Goal: Browse casually: Explore the website without a specific task or goal

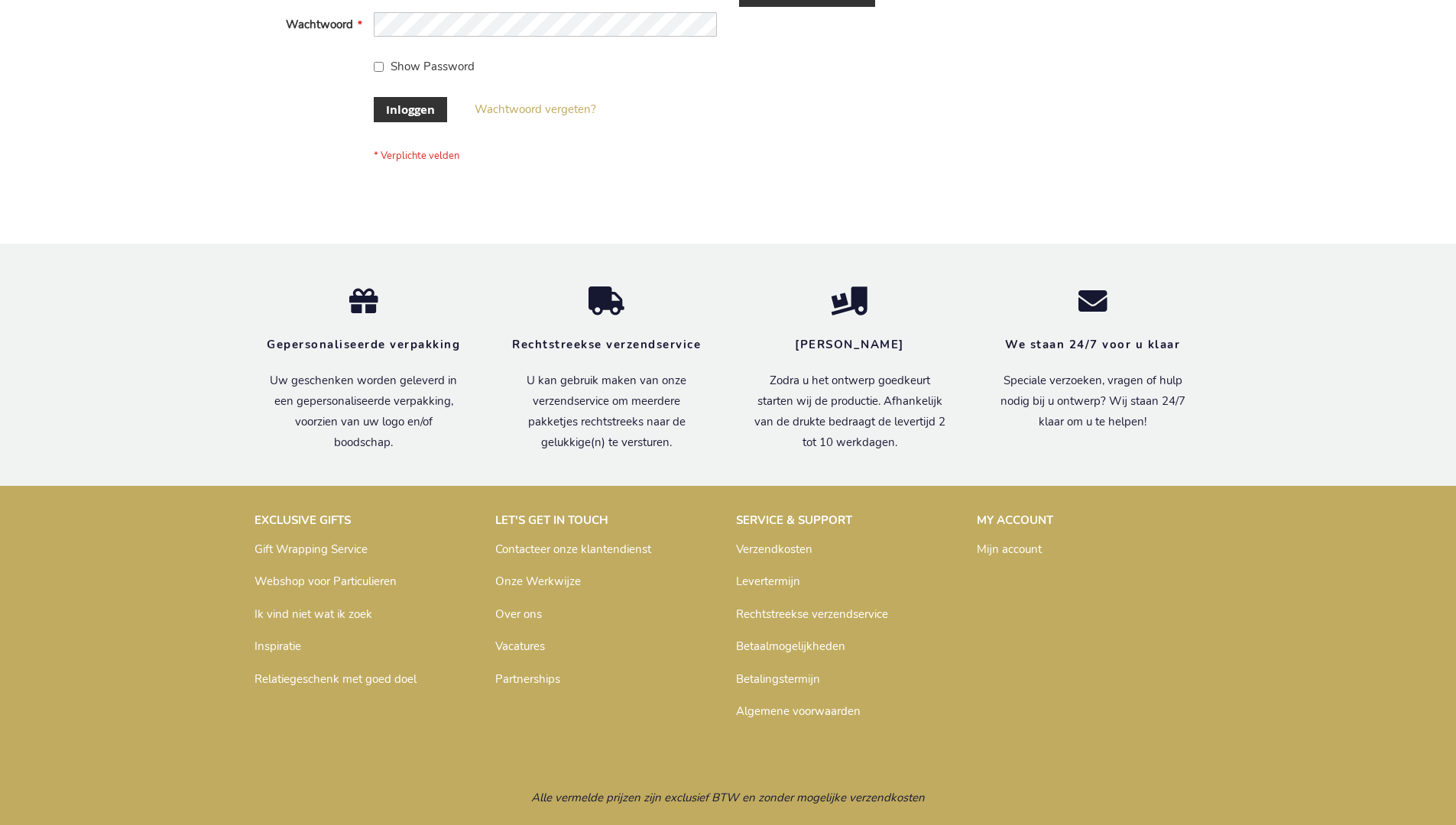
scroll to position [519, 0]
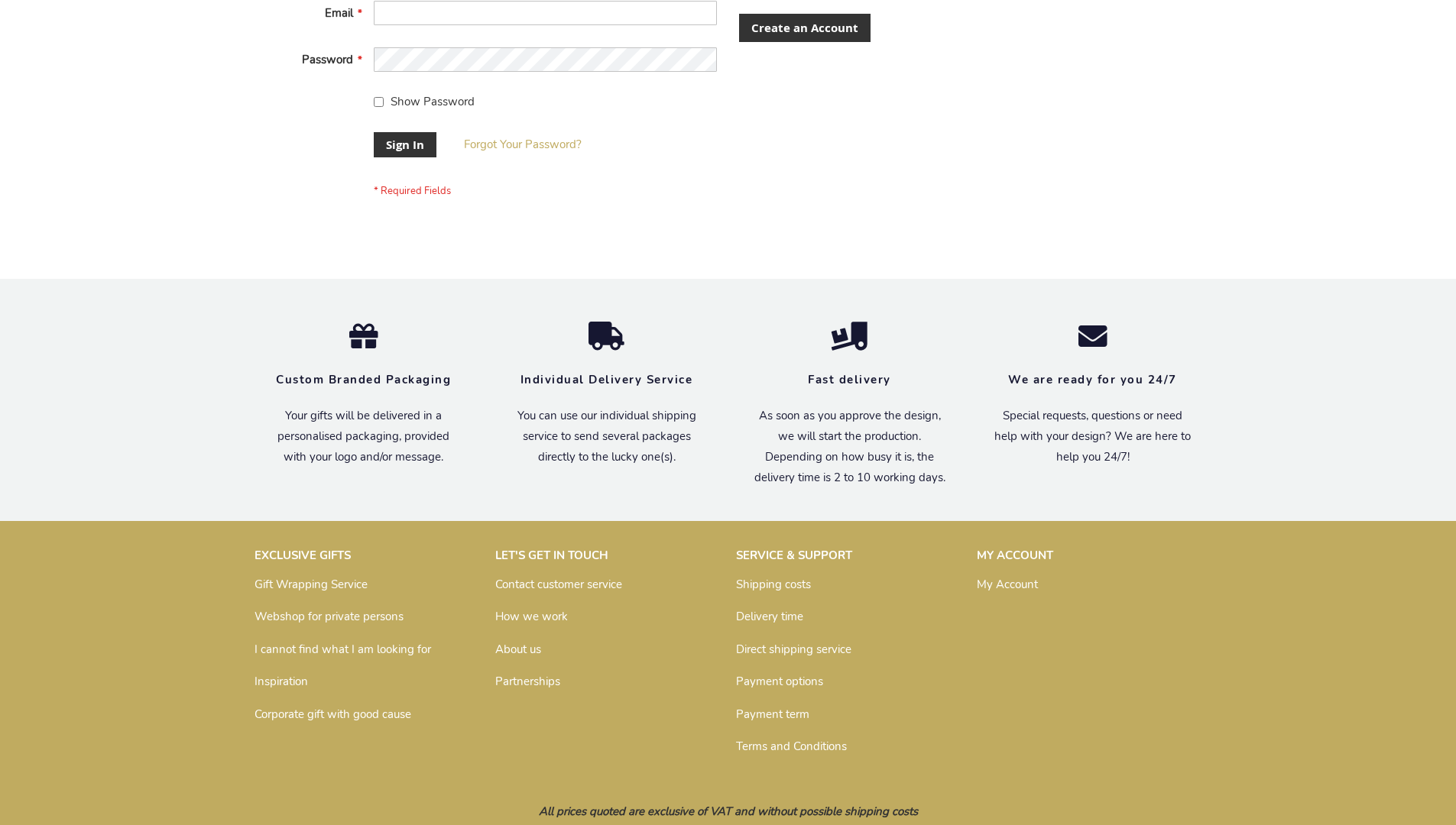
scroll to position [492, 0]
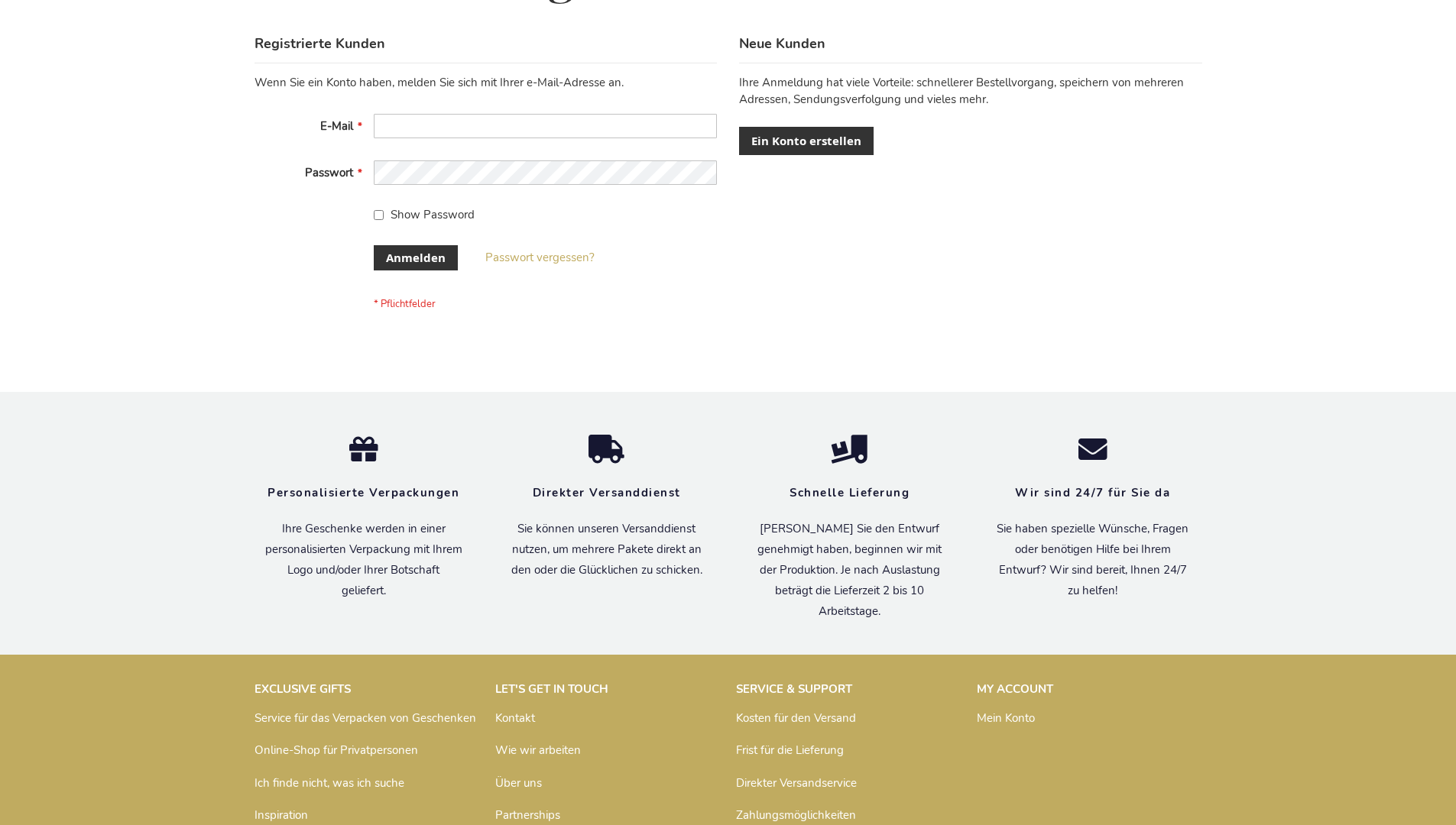
scroll to position [512, 0]
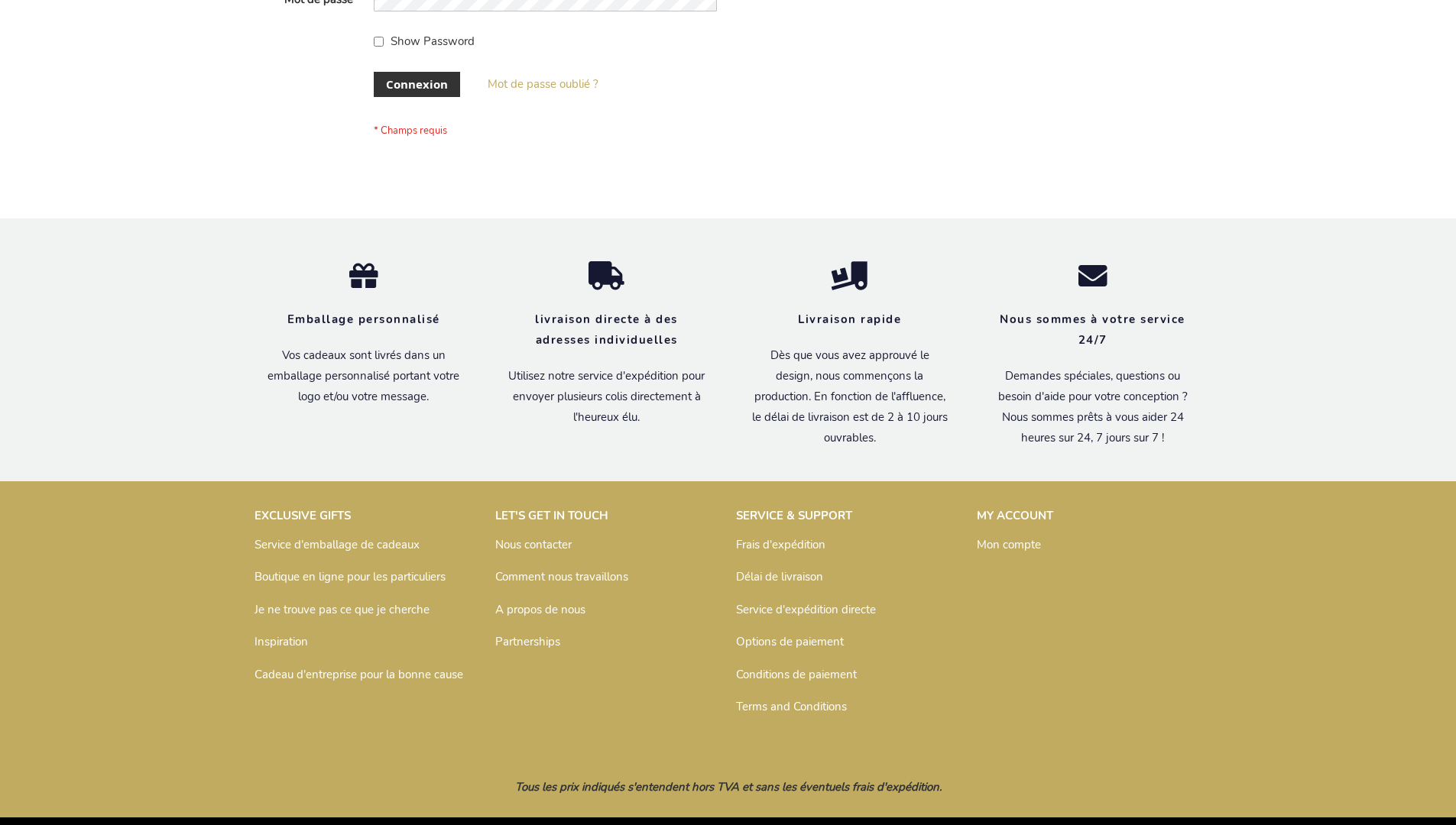
scroll to position [527, 0]
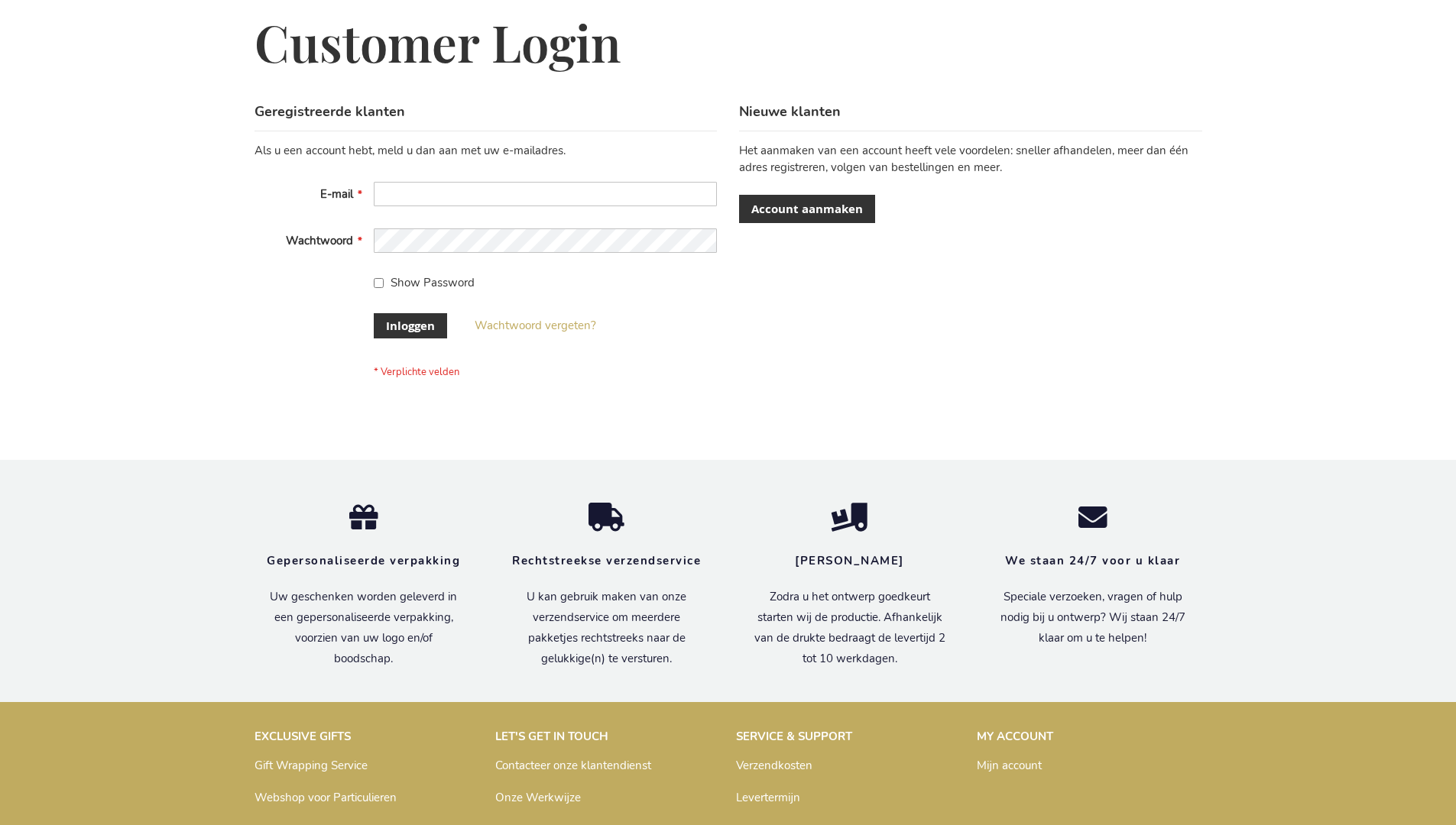
scroll to position [519, 0]
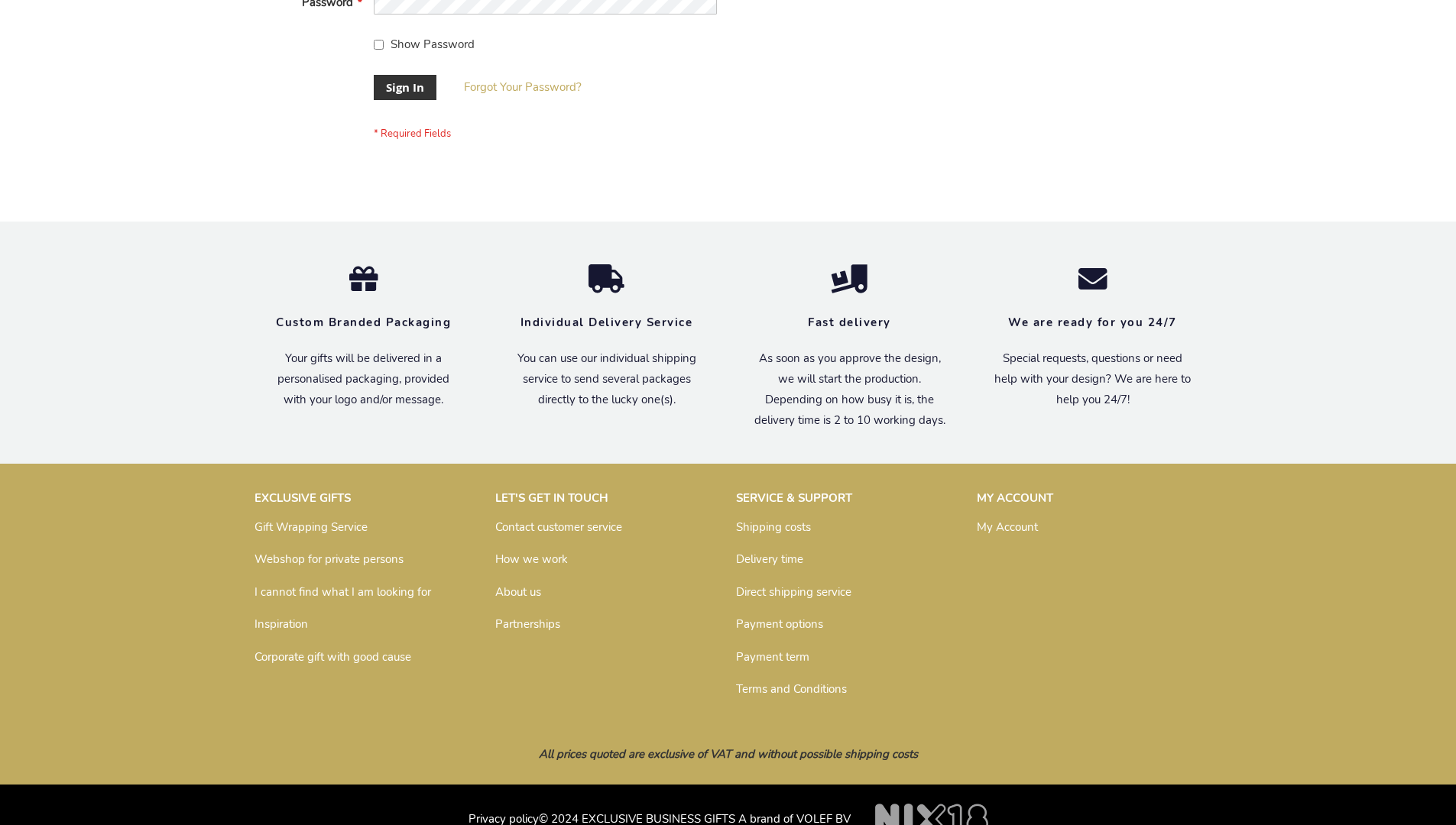
scroll to position [492, 0]
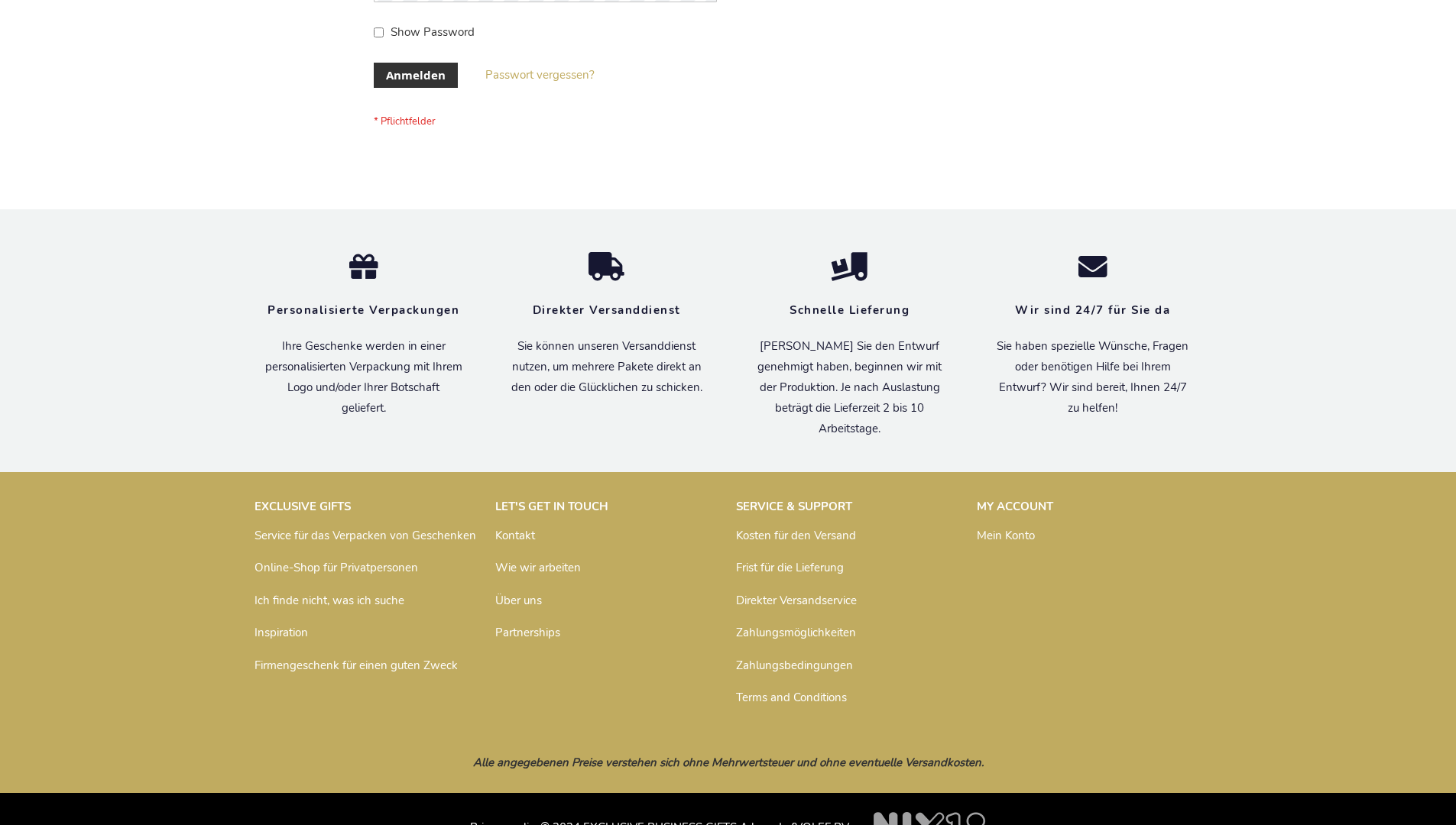
scroll to position [512, 0]
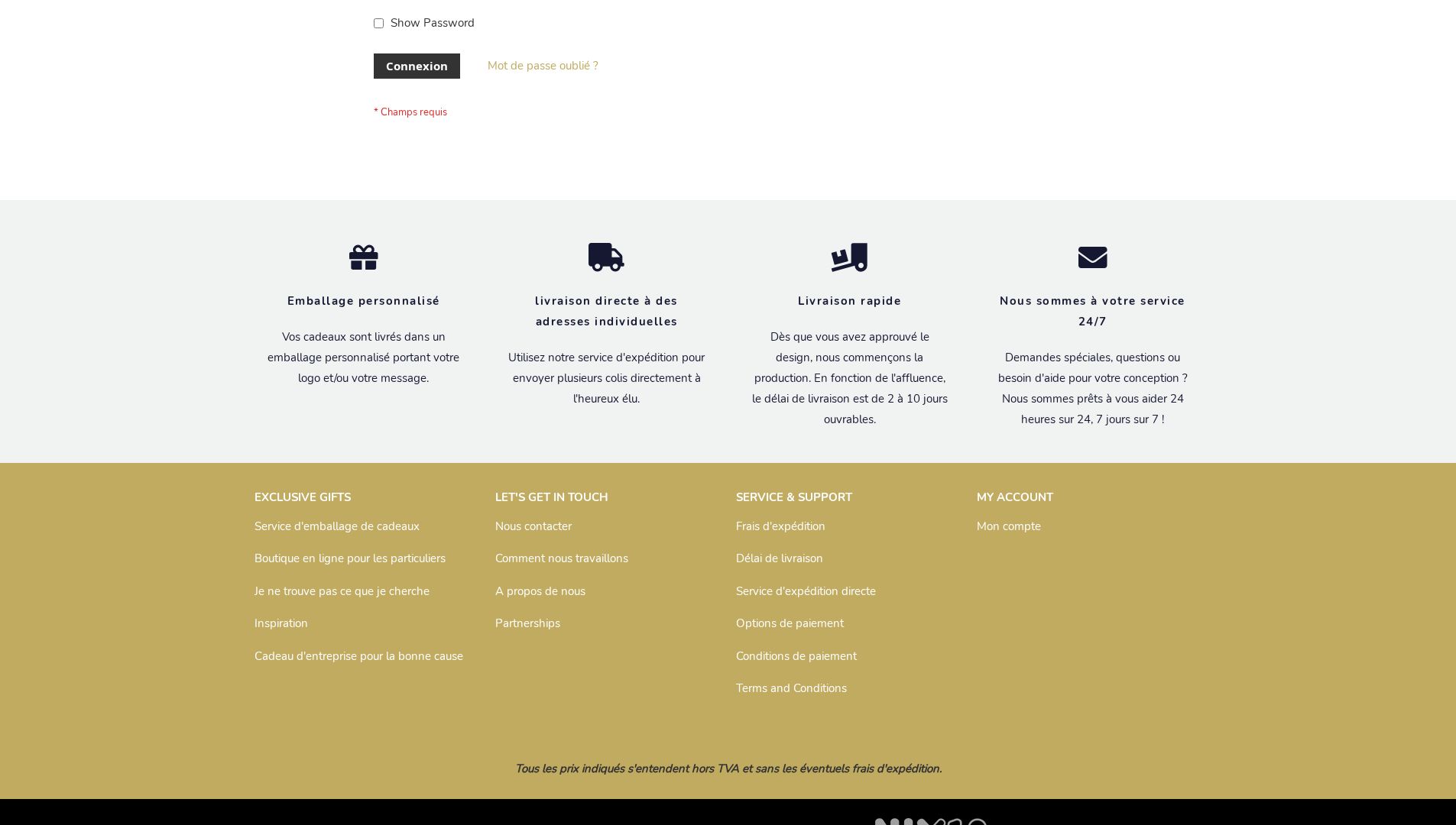
scroll to position [527, 0]
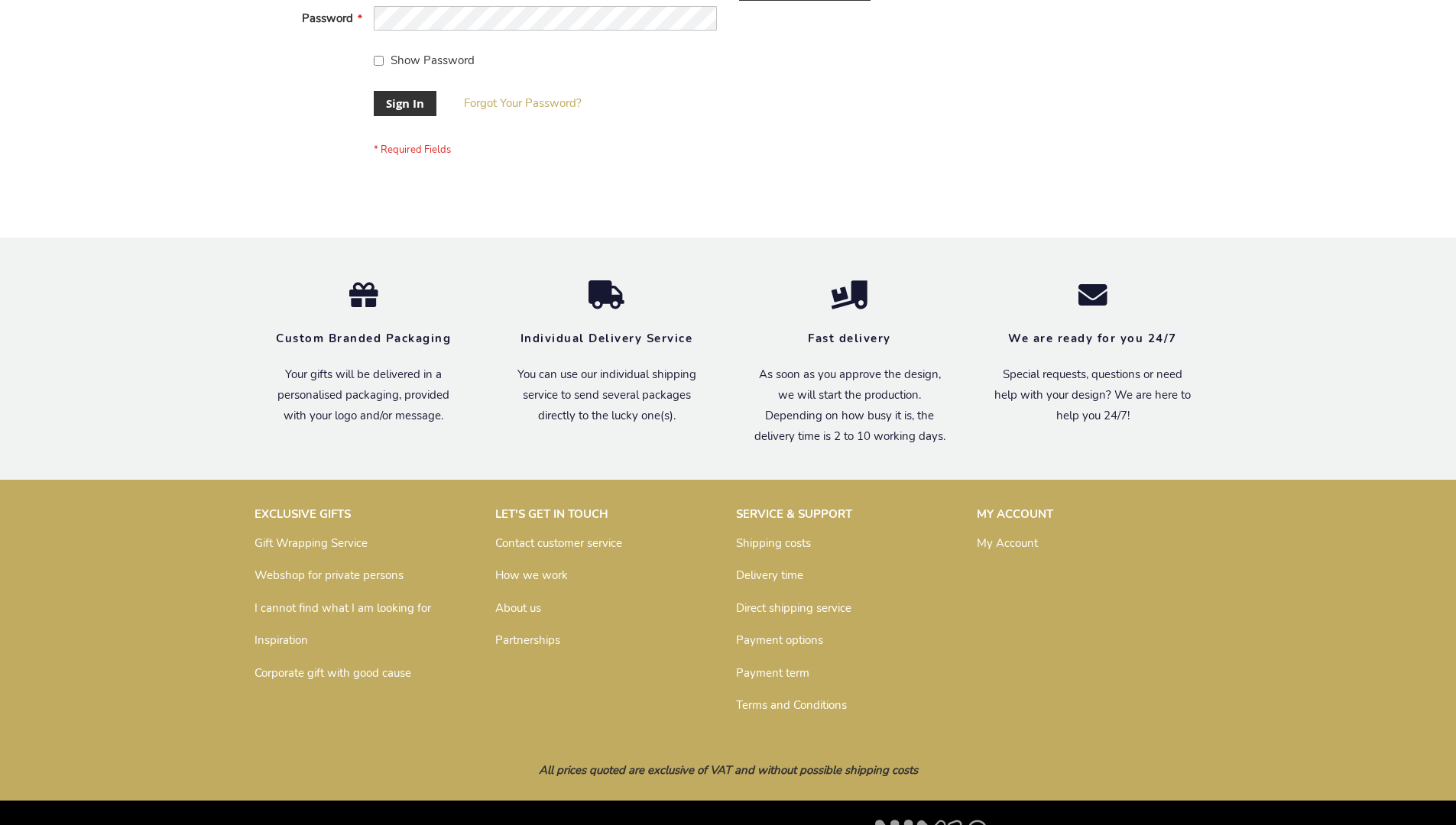
scroll to position [492, 0]
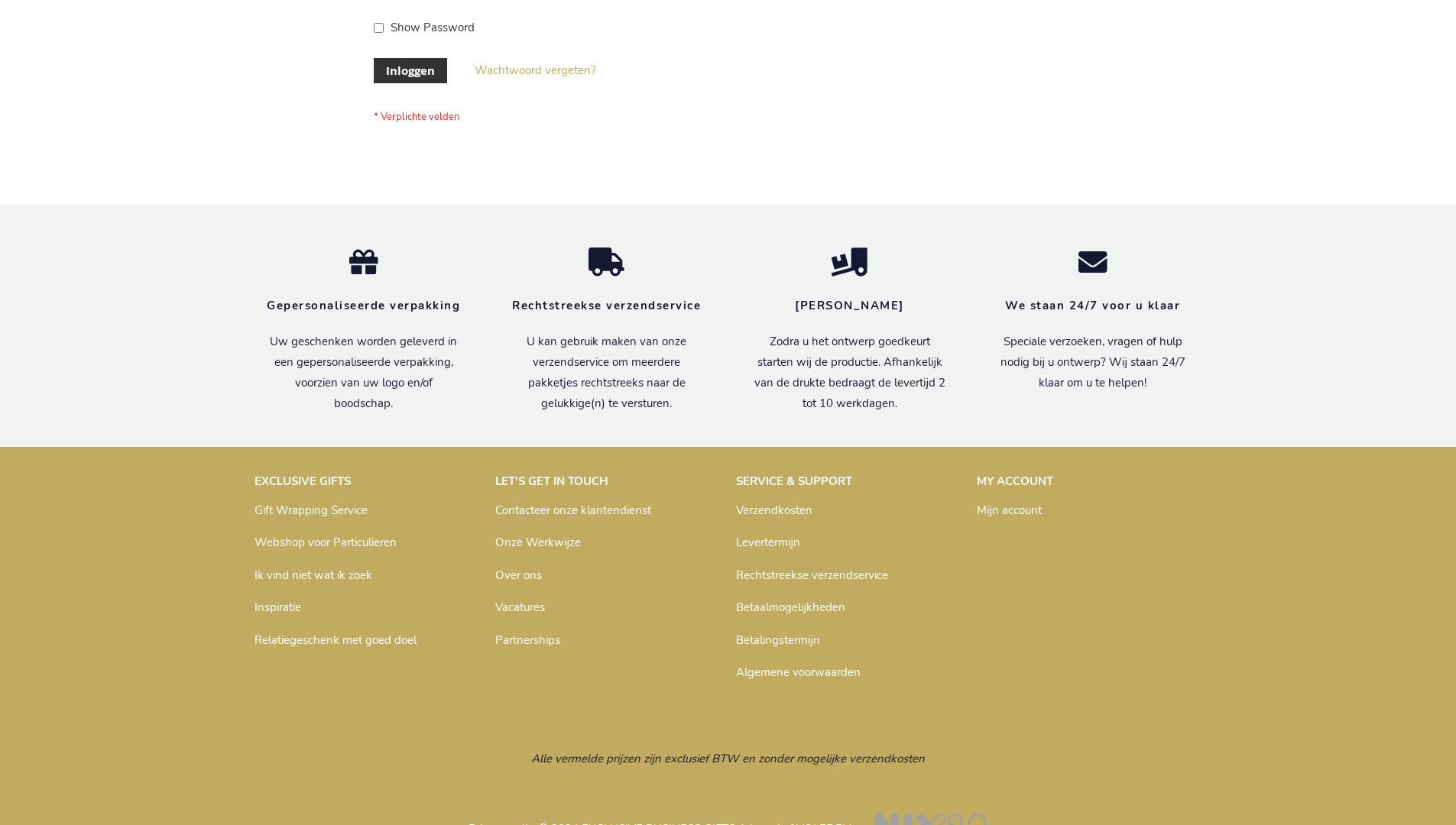
scroll to position [519, 0]
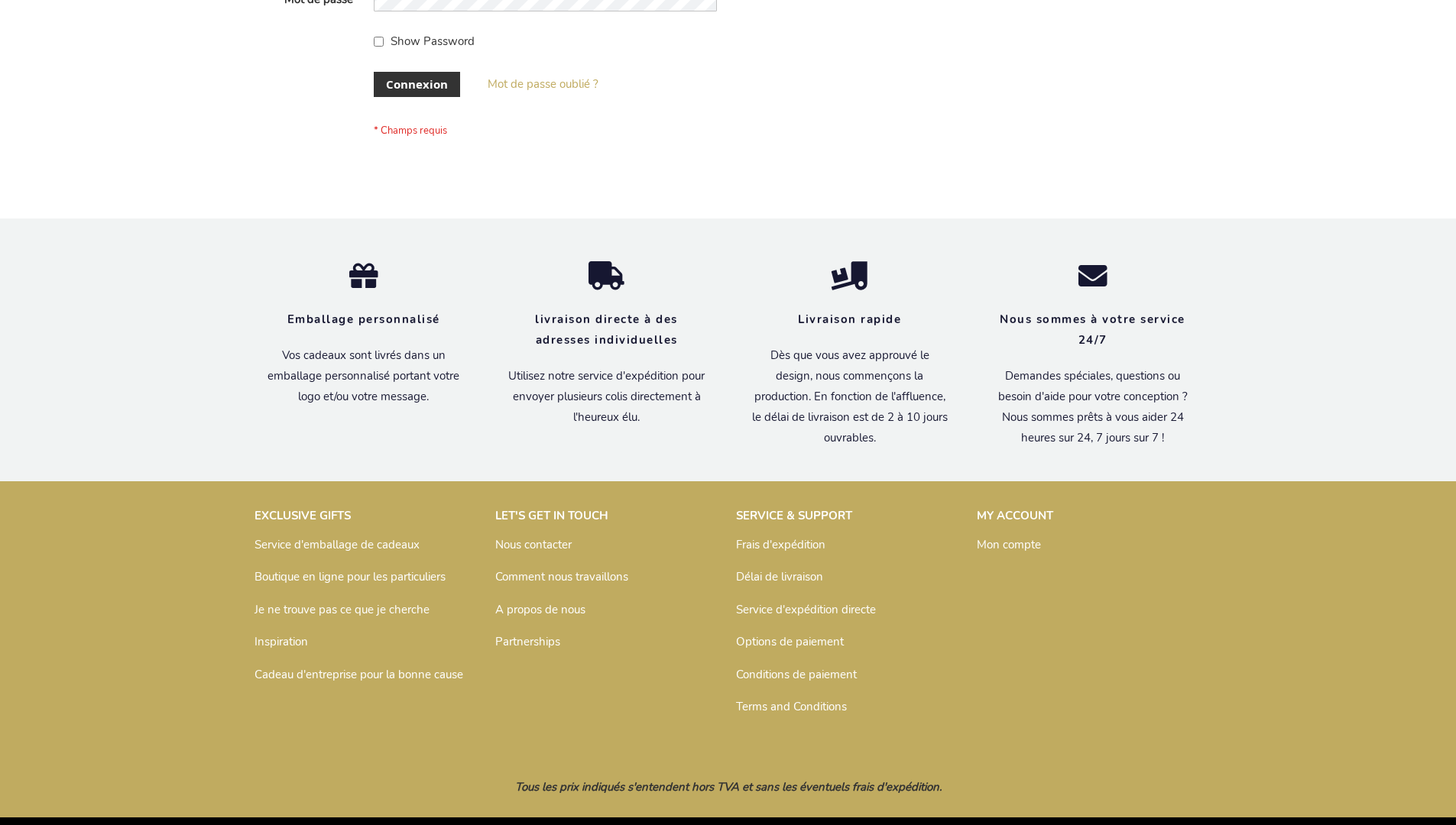
scroll to position [527, 0]
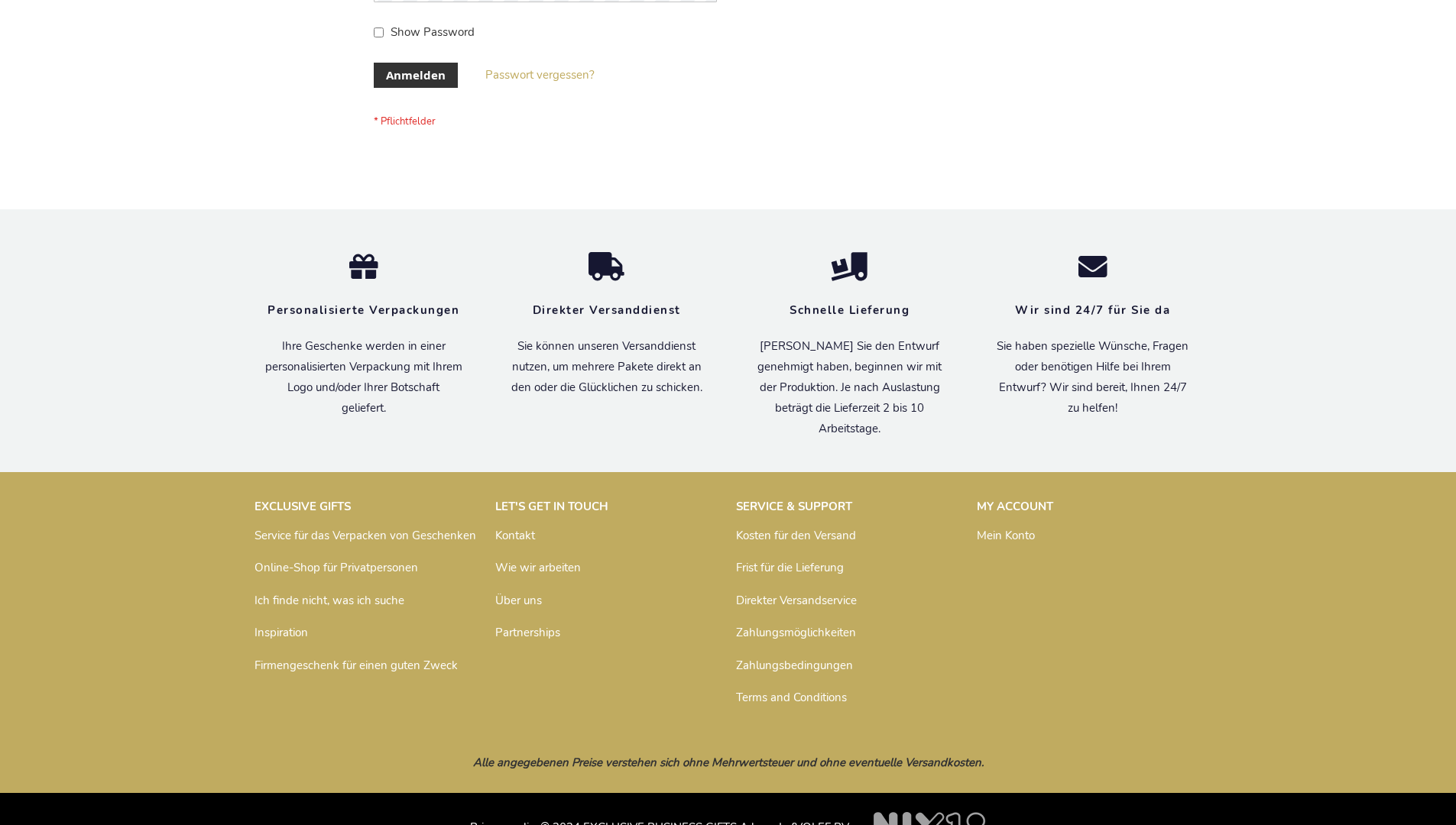
scroll to position [512, 0]
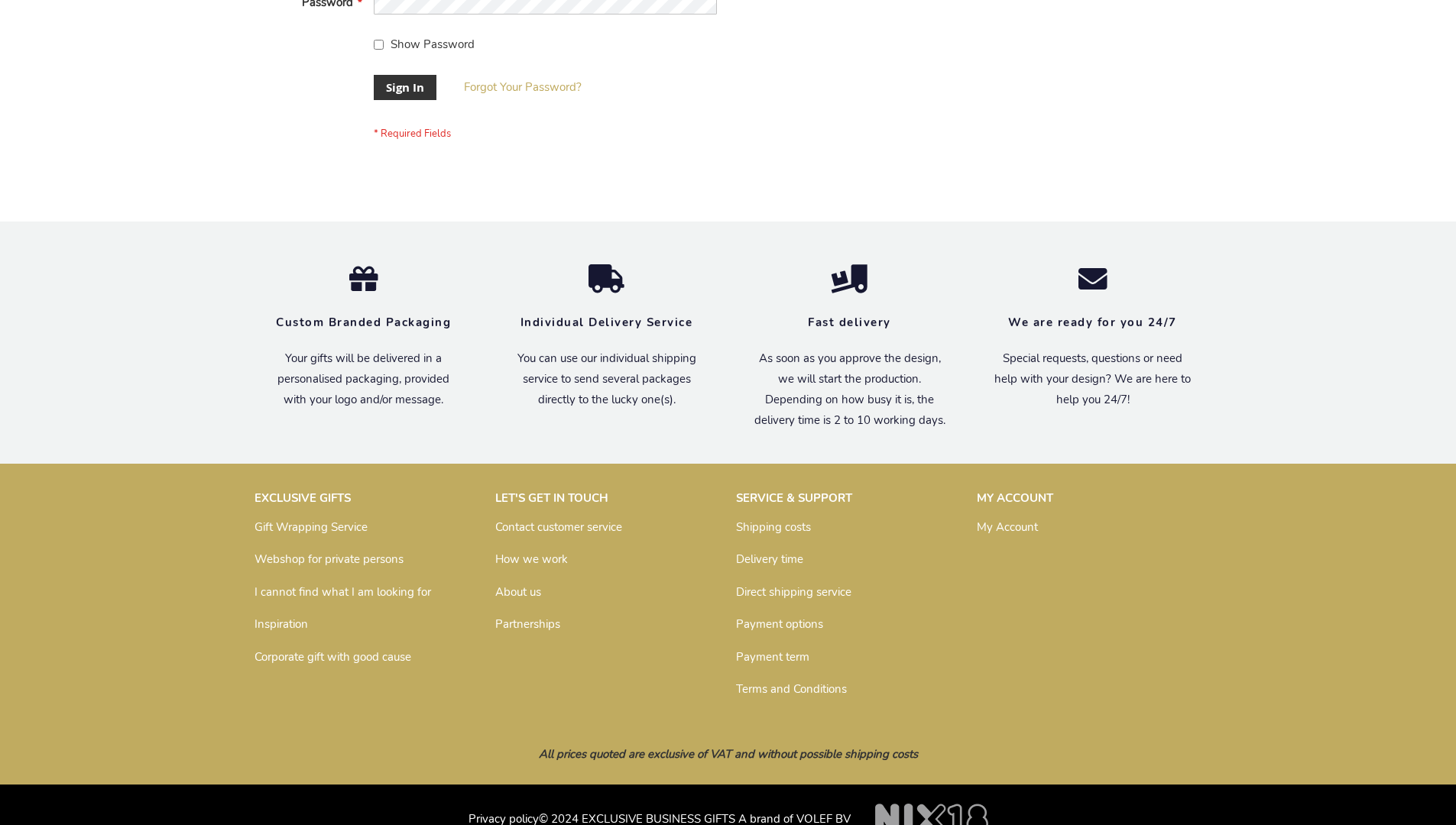
scroll to position [492, 0]
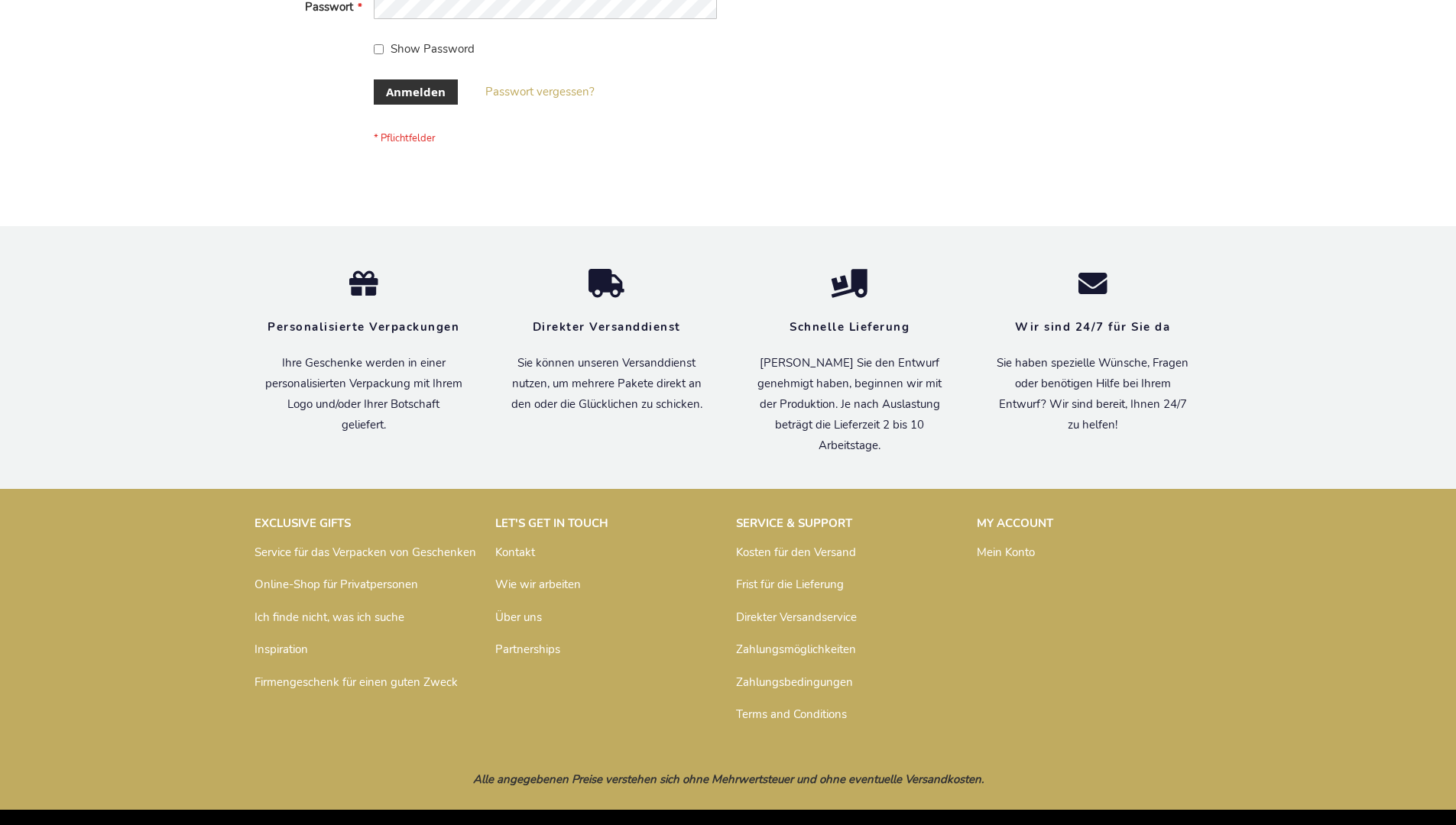
scroll to position [512, 0]
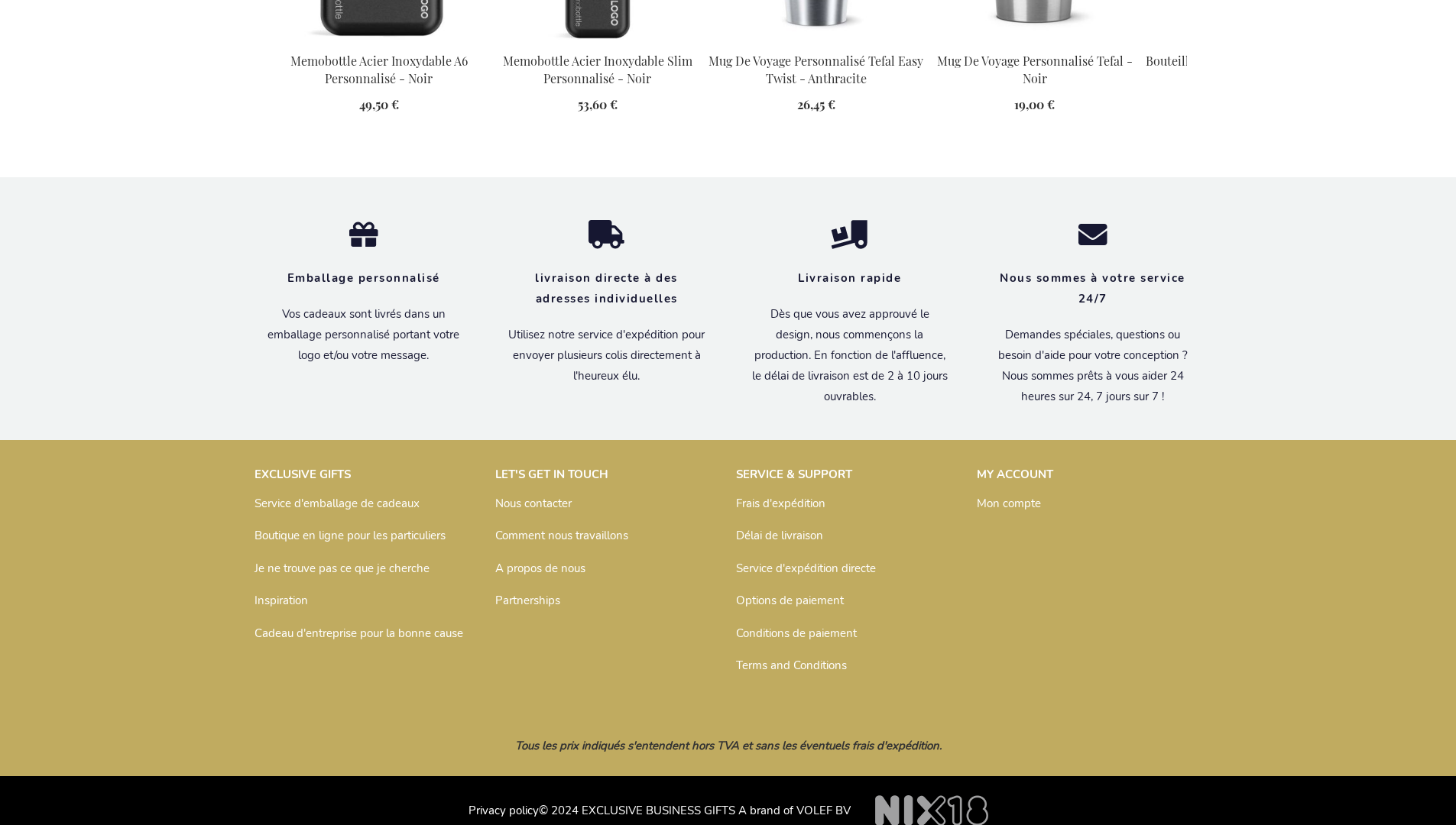
scroll to position [2094, 0]
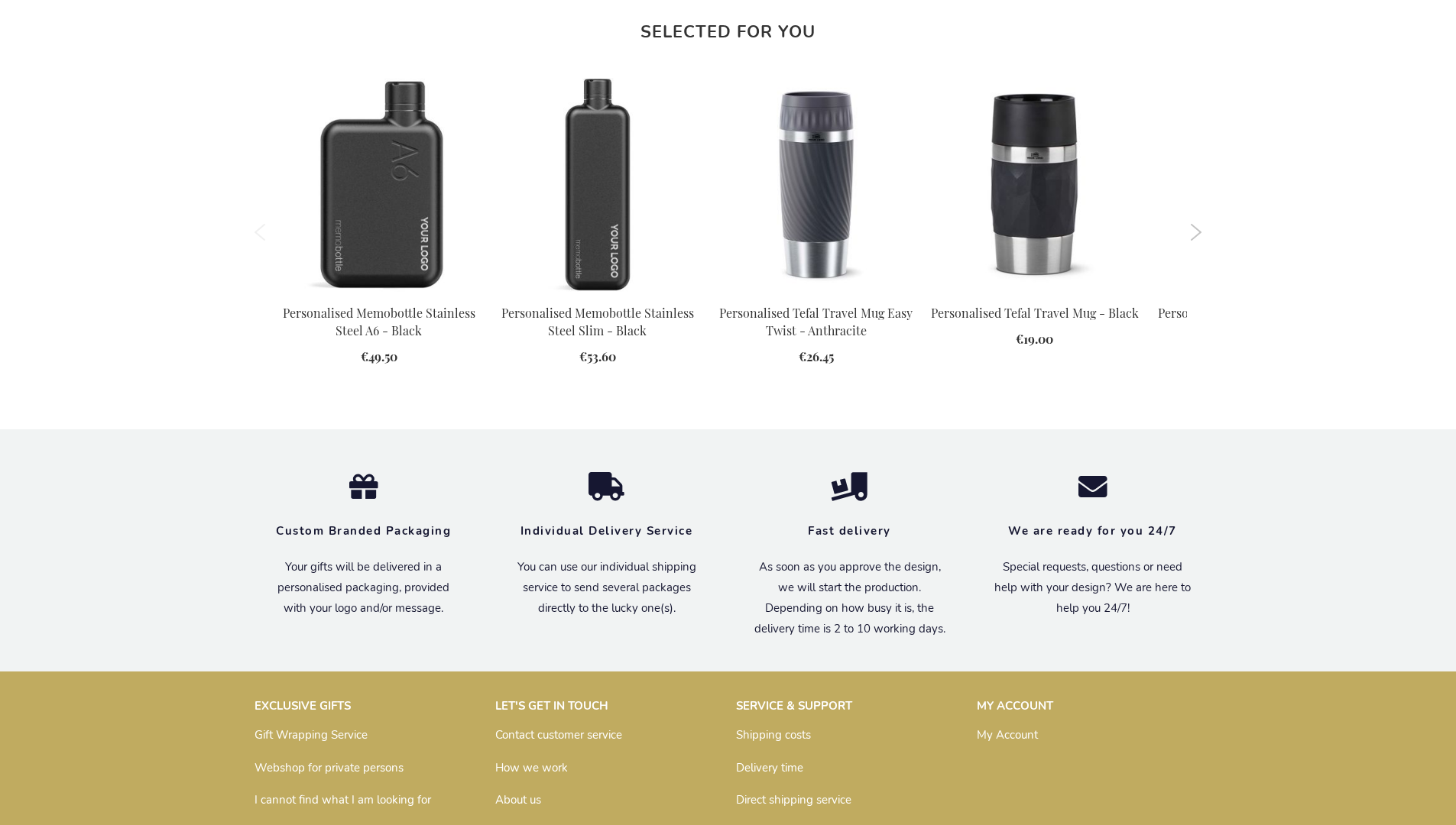
scroll to position [2025, 0]
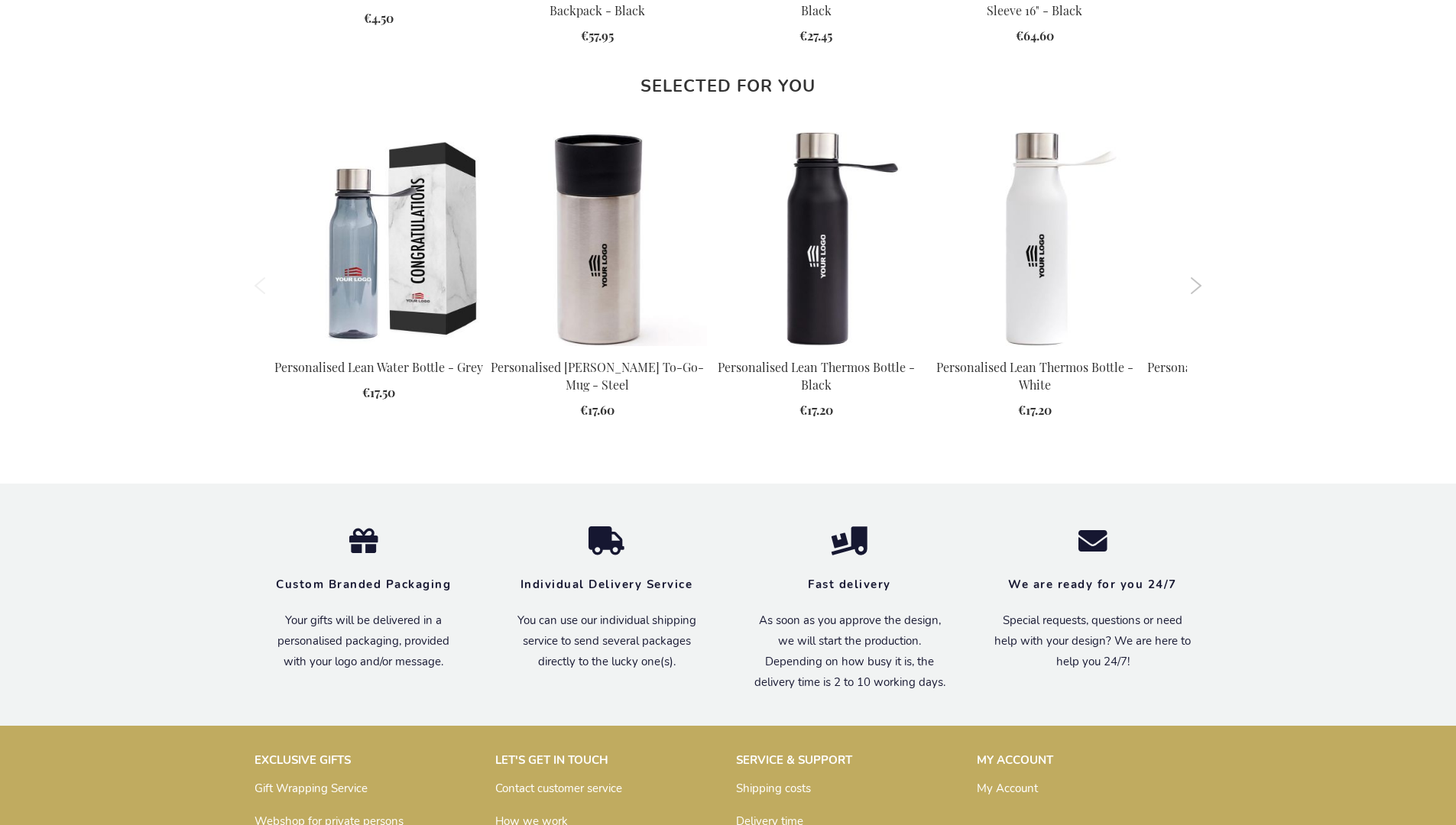
scroll to position [2040, 0]
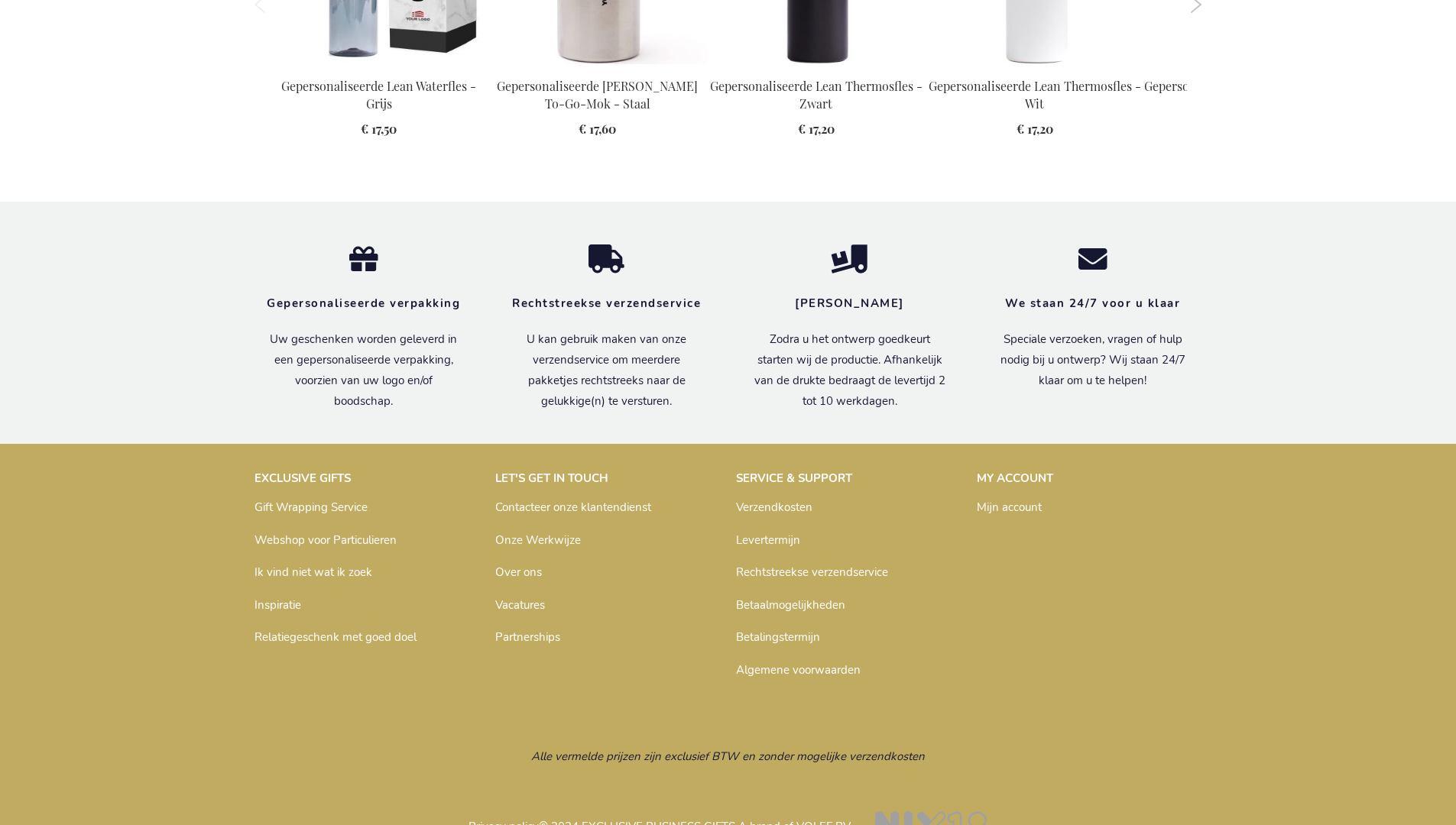
scroll to position [2094, 0]
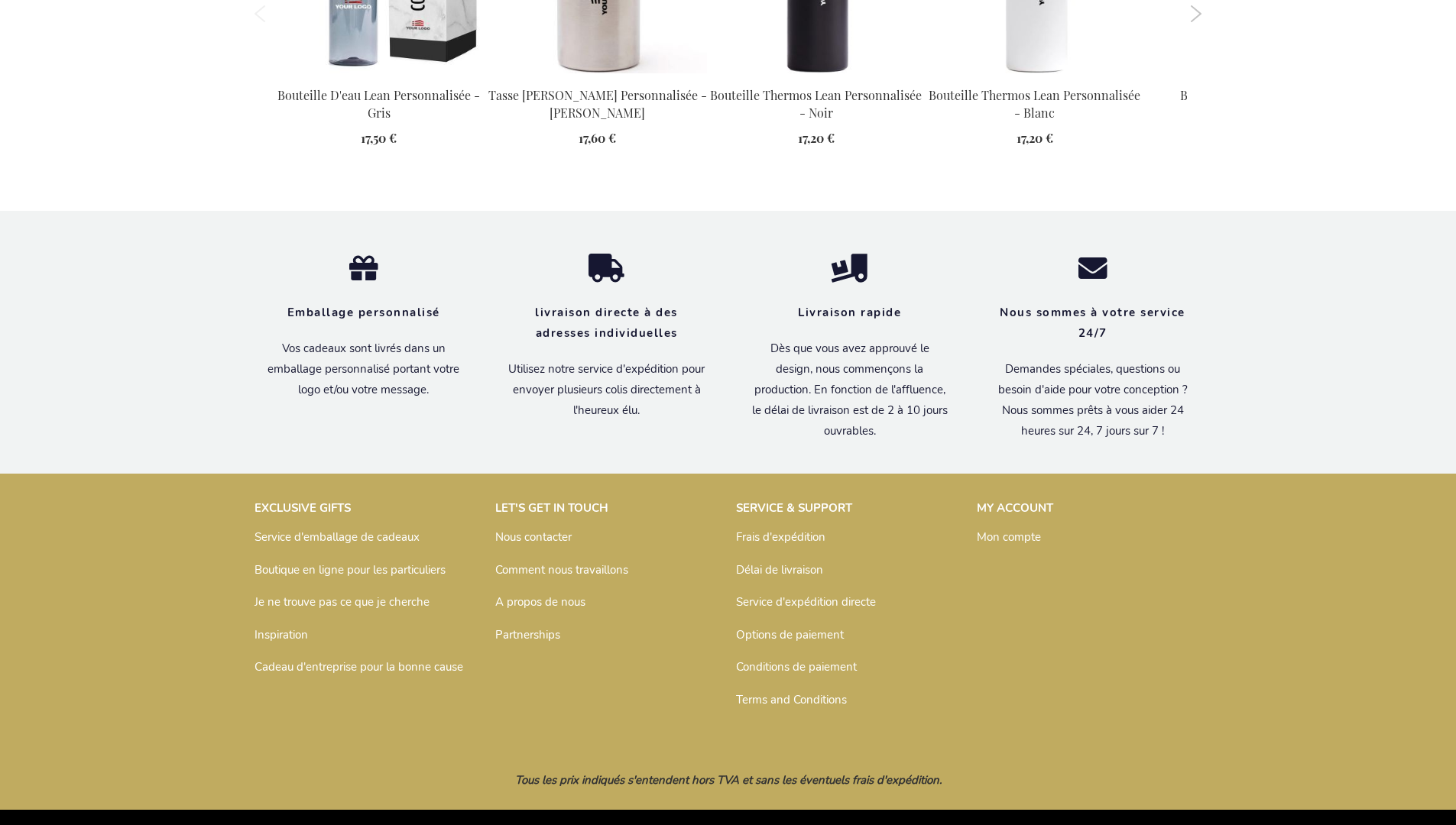
scroll to position [2110, 0]
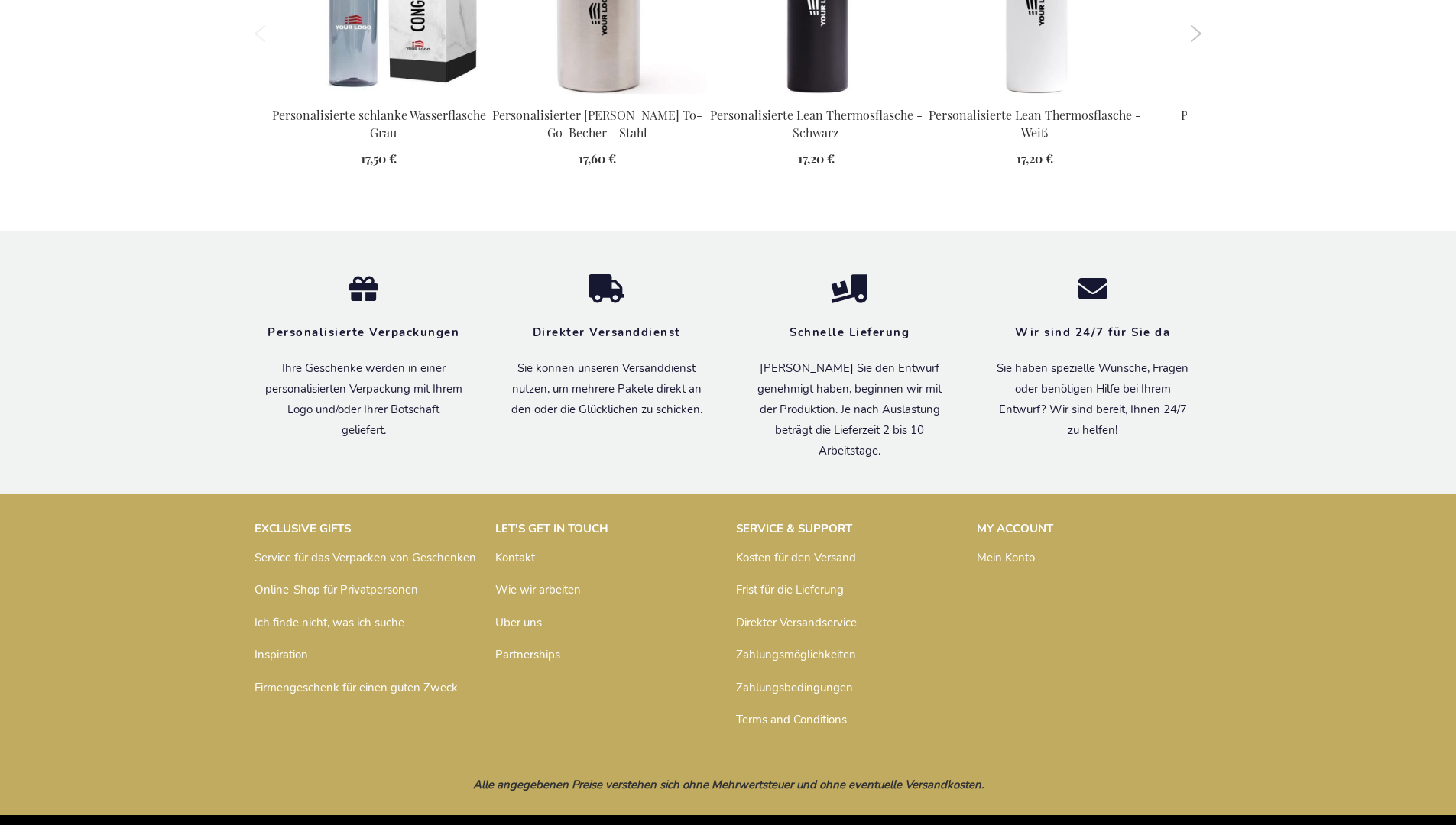
scroll to position [2111, 0]
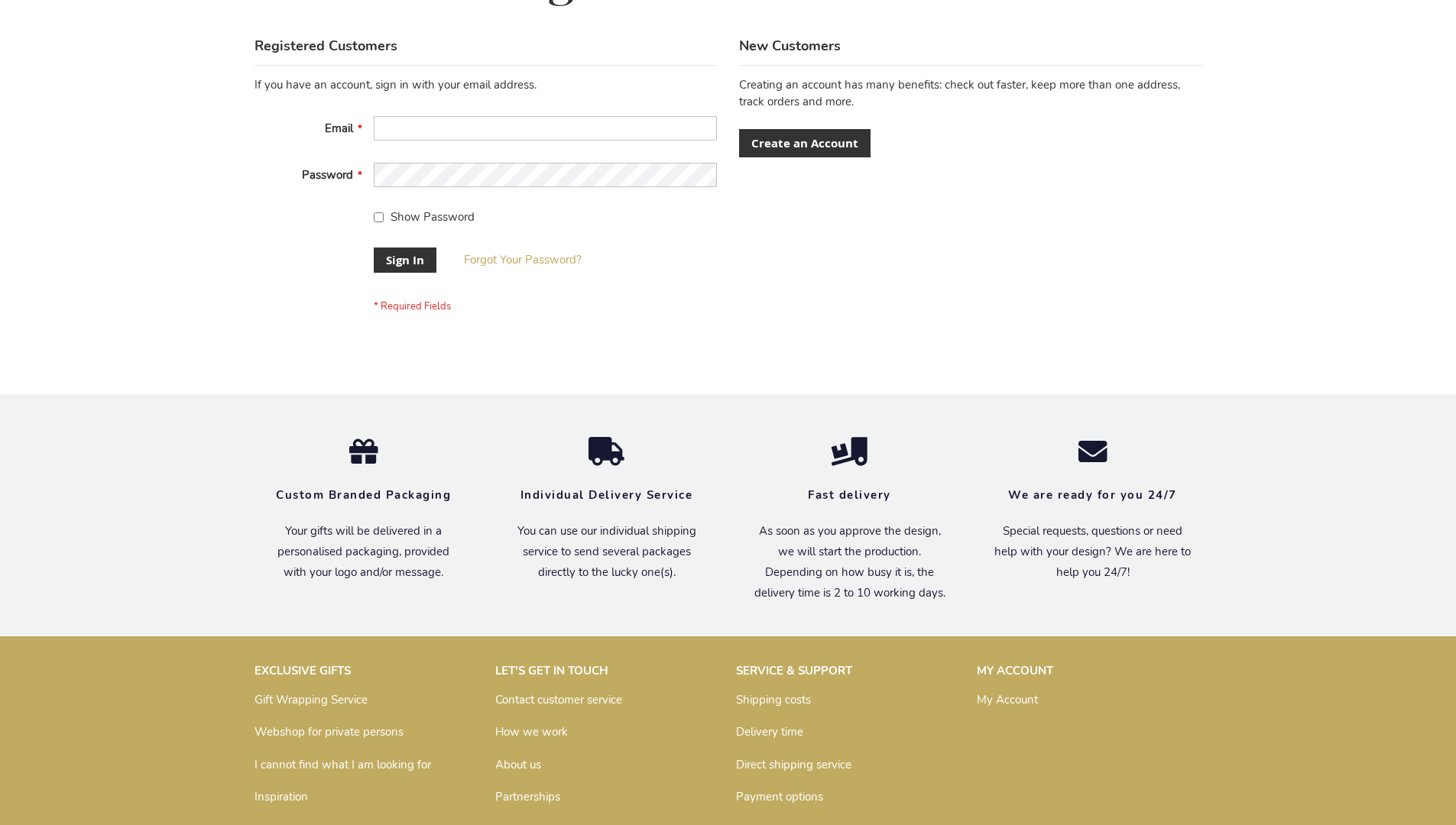
scroll to position [492, 0]
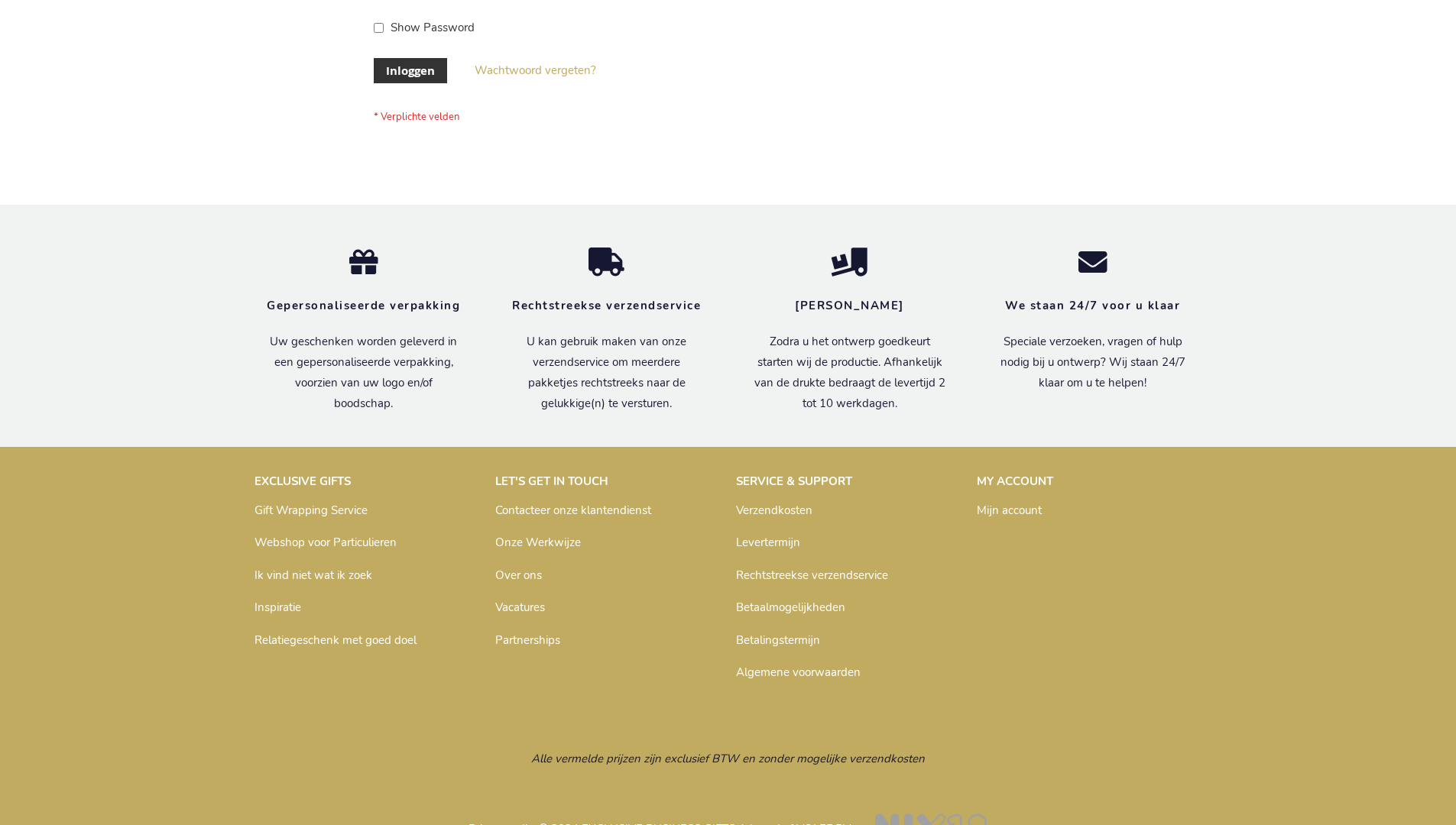
scroll to position [519, 0]
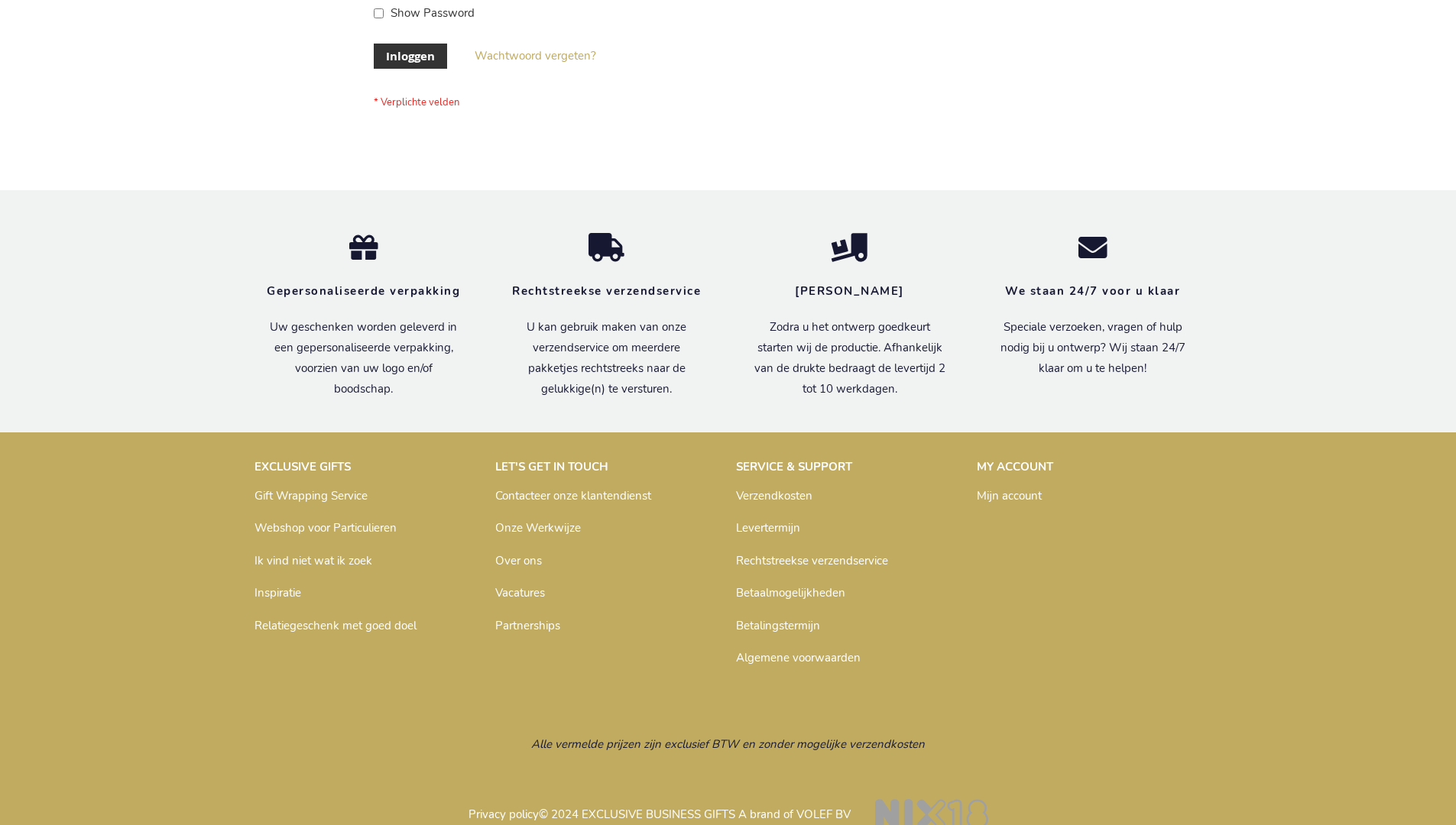
scroll to position [519, 0]
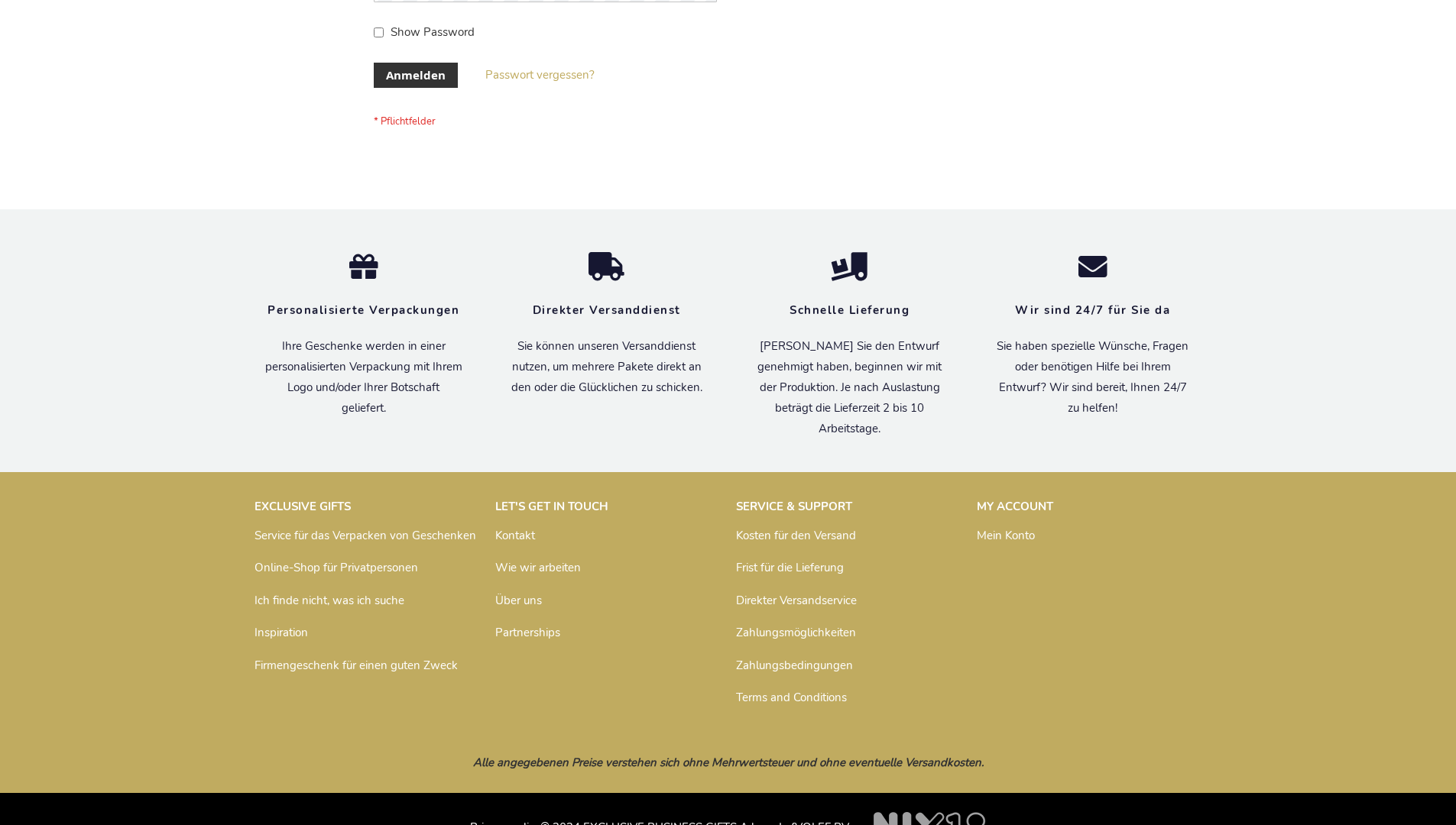
scroll to position [512, 0]
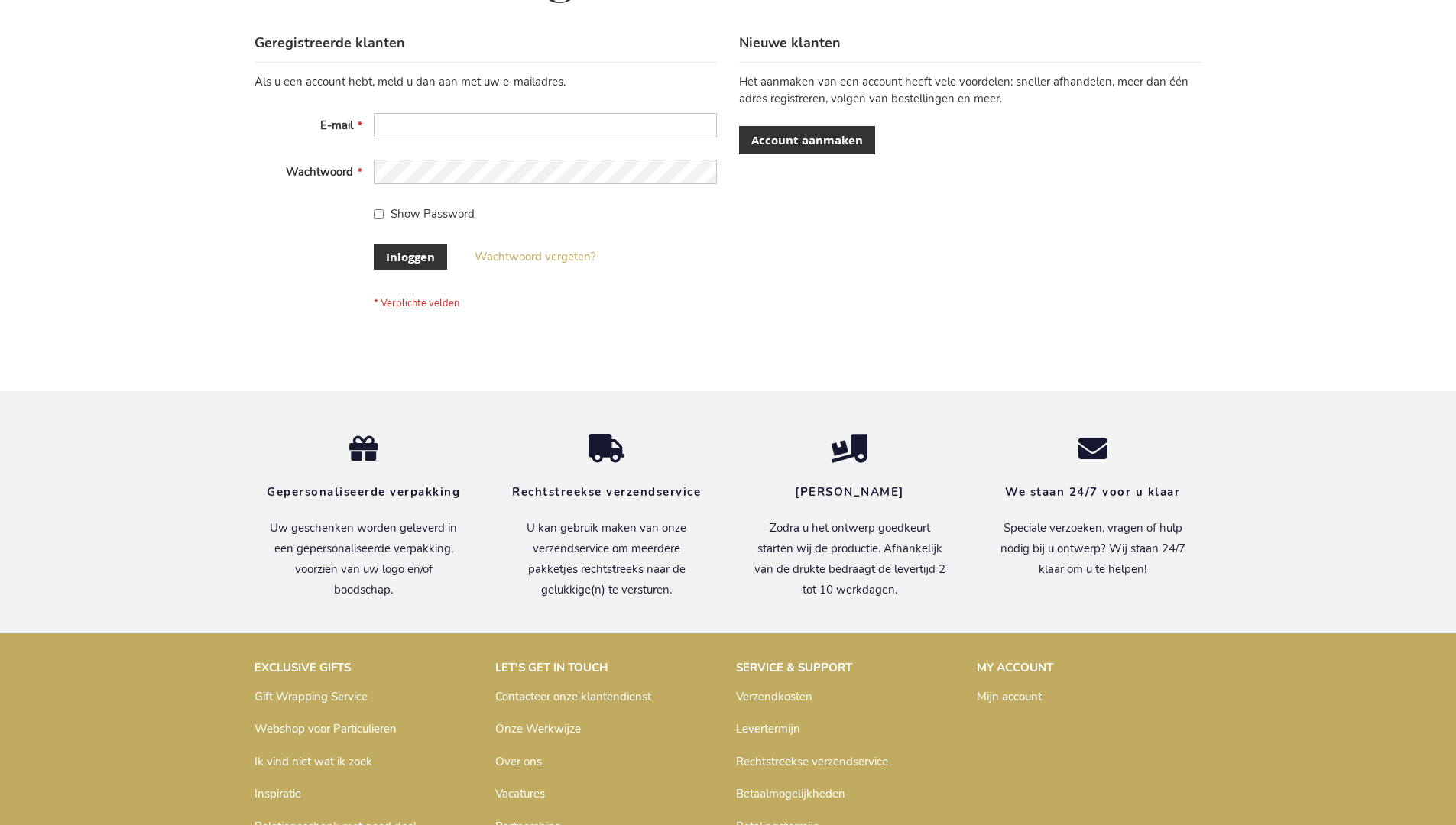
scroll to position [519, 0]
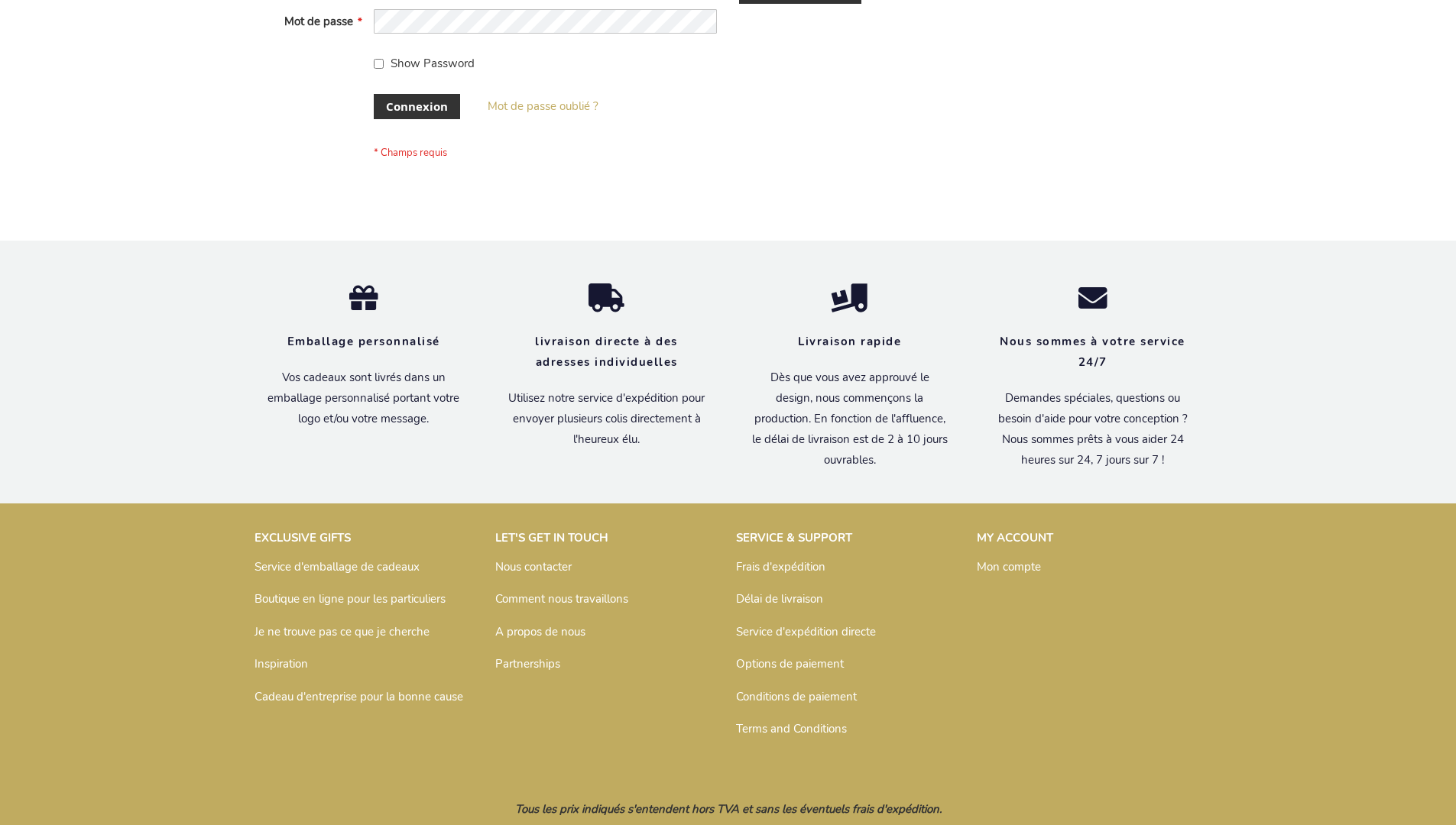
scroll to position [527, 0]
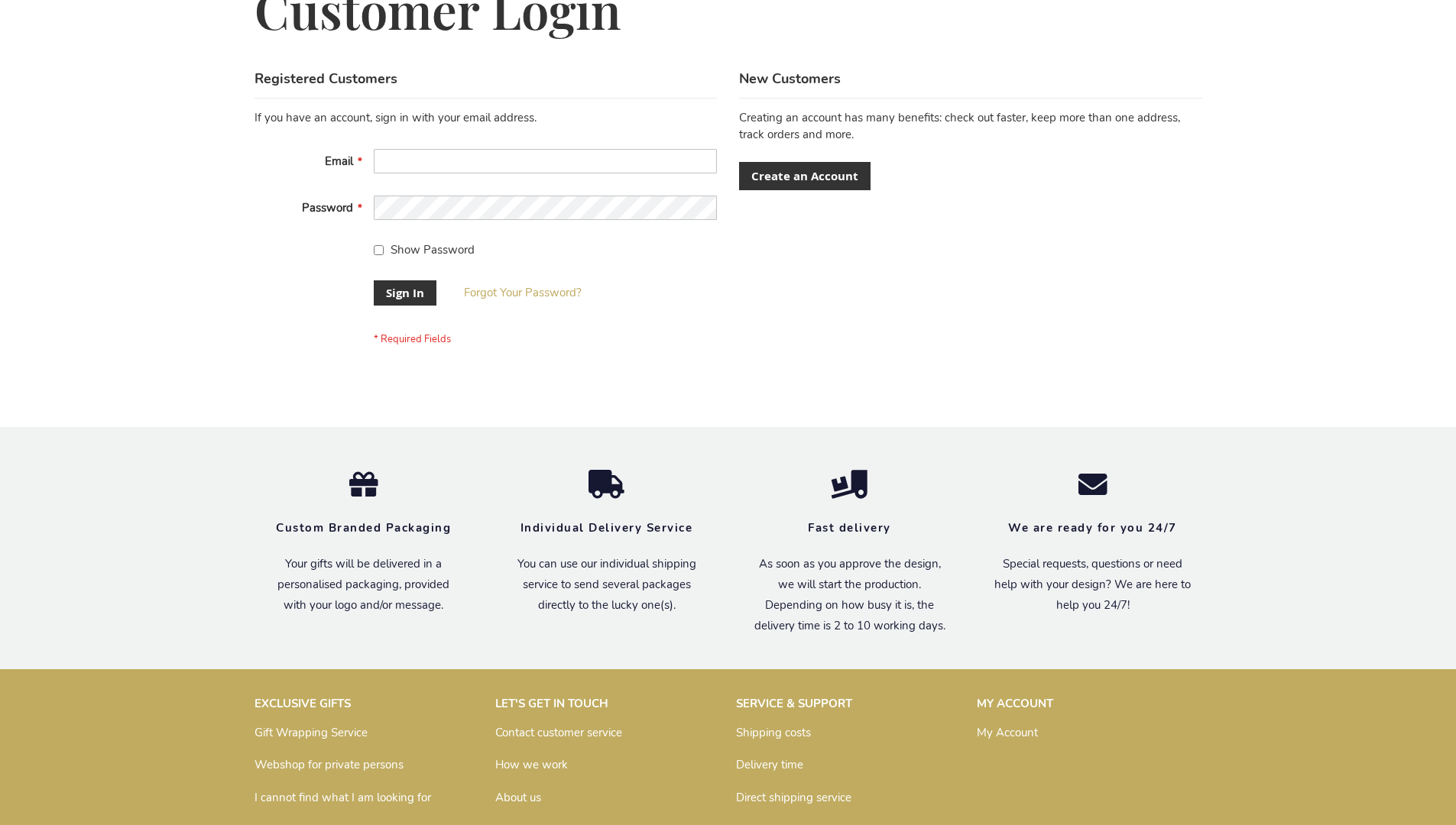
scroll to position [492, 0]
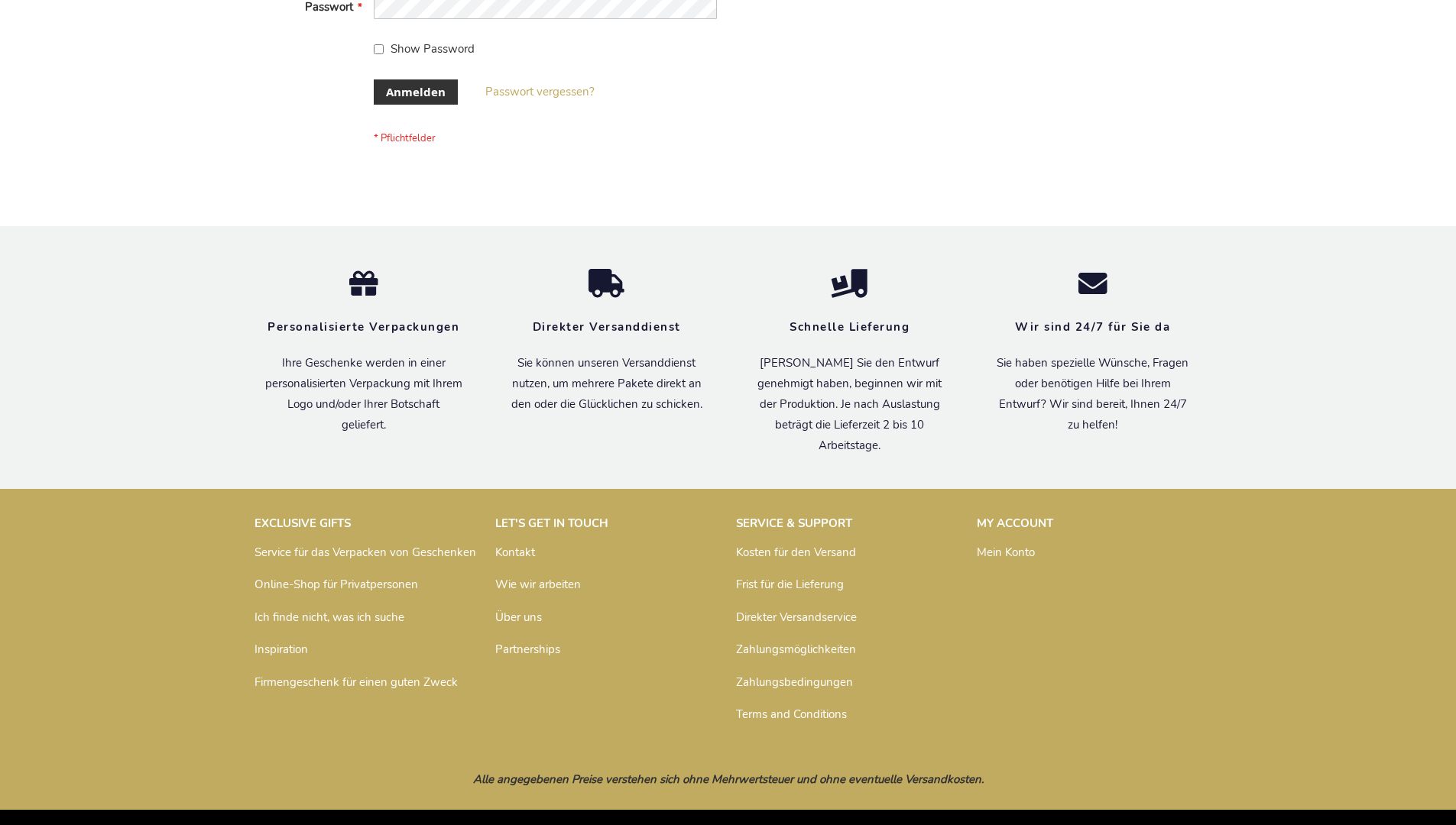
scroll to position [512, 0]
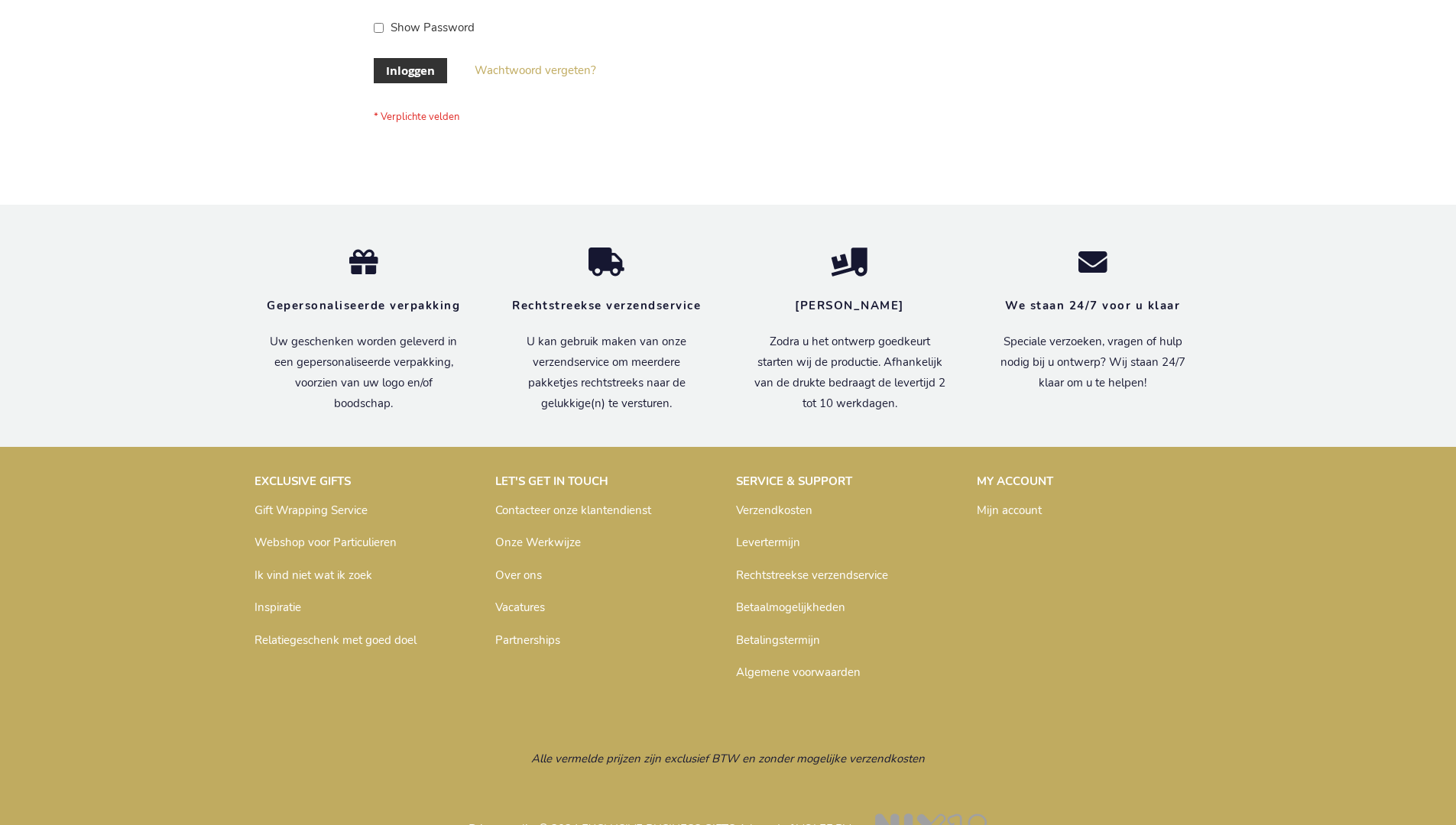
scroll to position [519, 0]
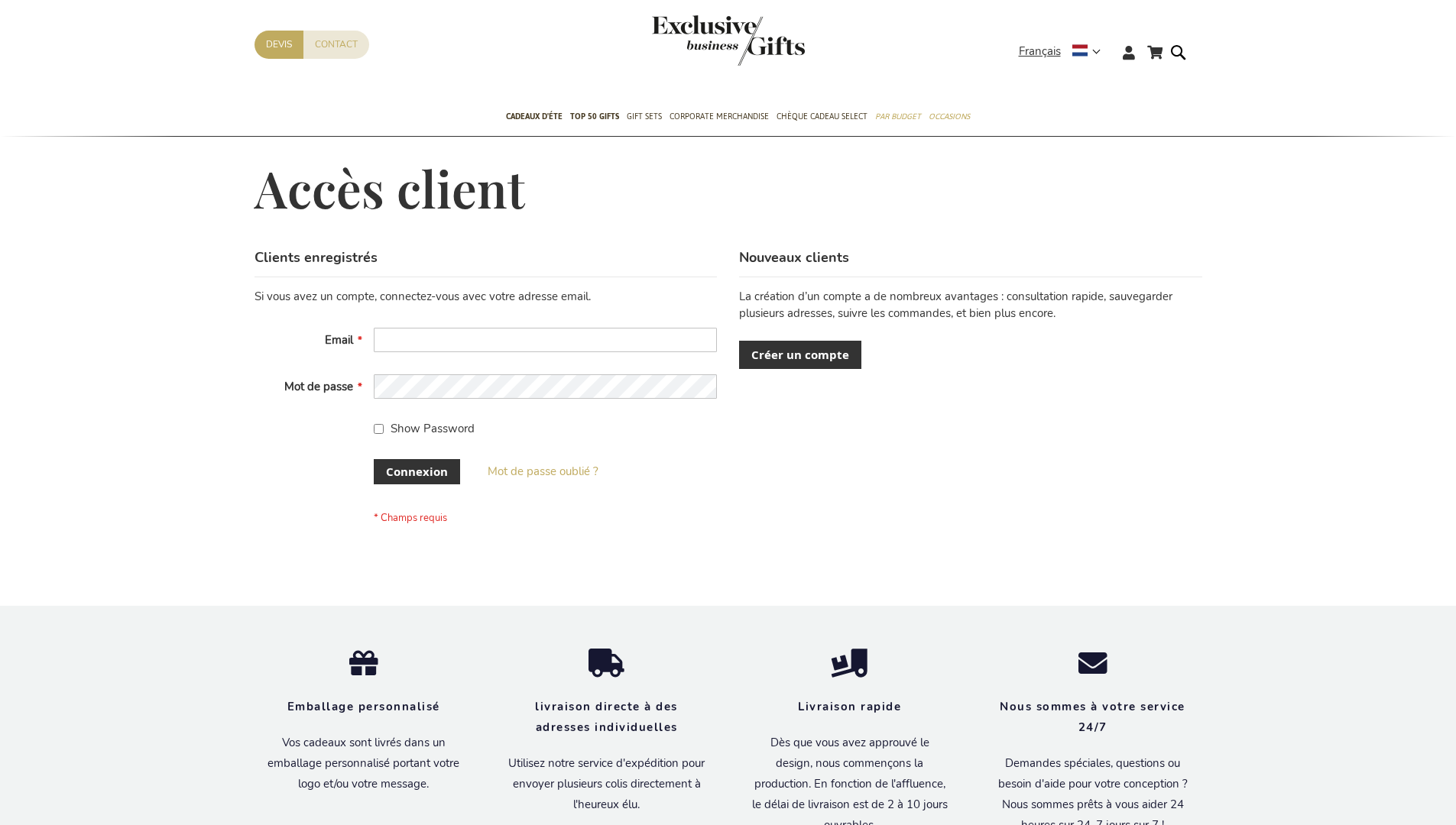
scroll to position [527, 0]
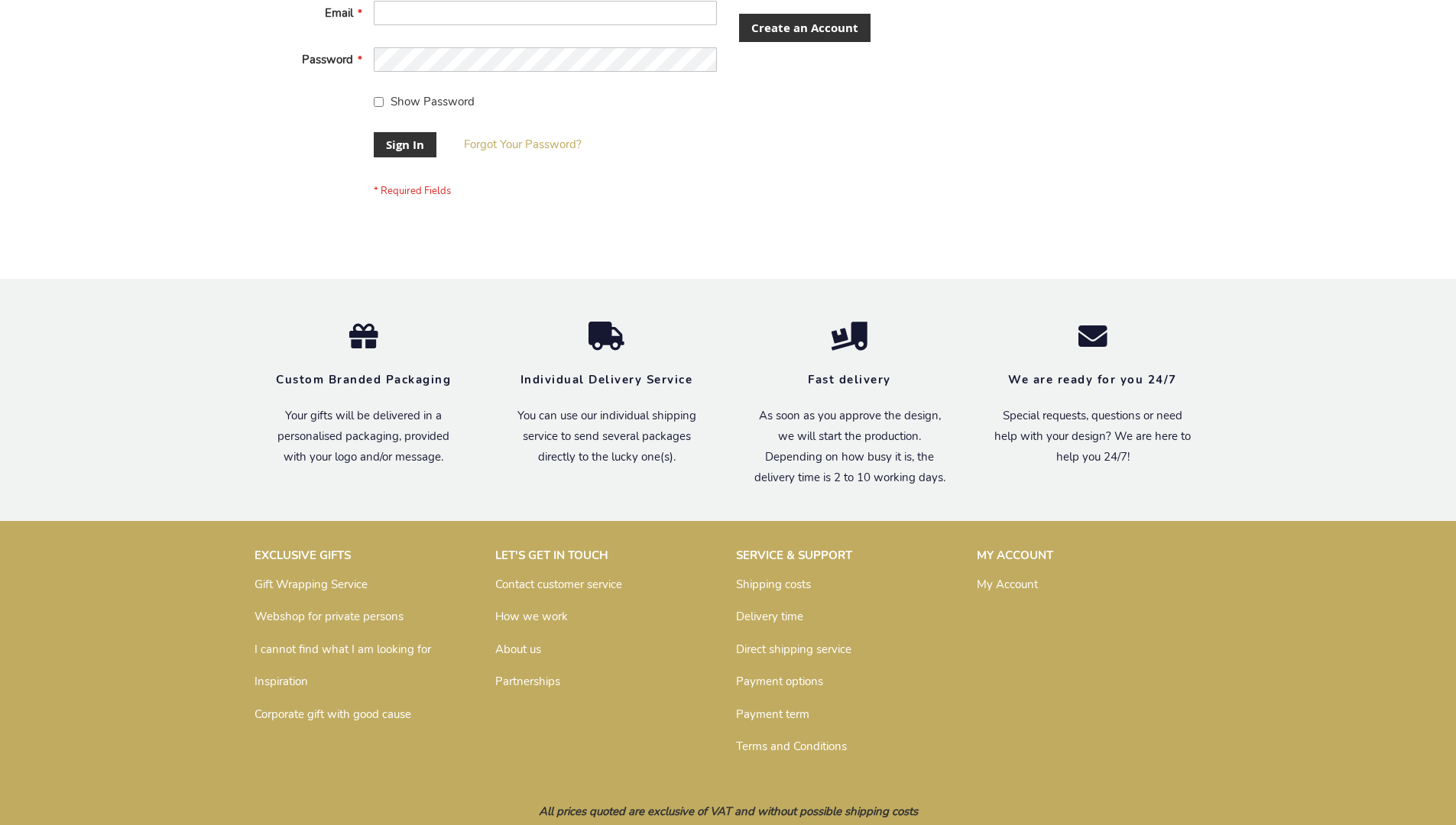
scroll to position [492, 0]
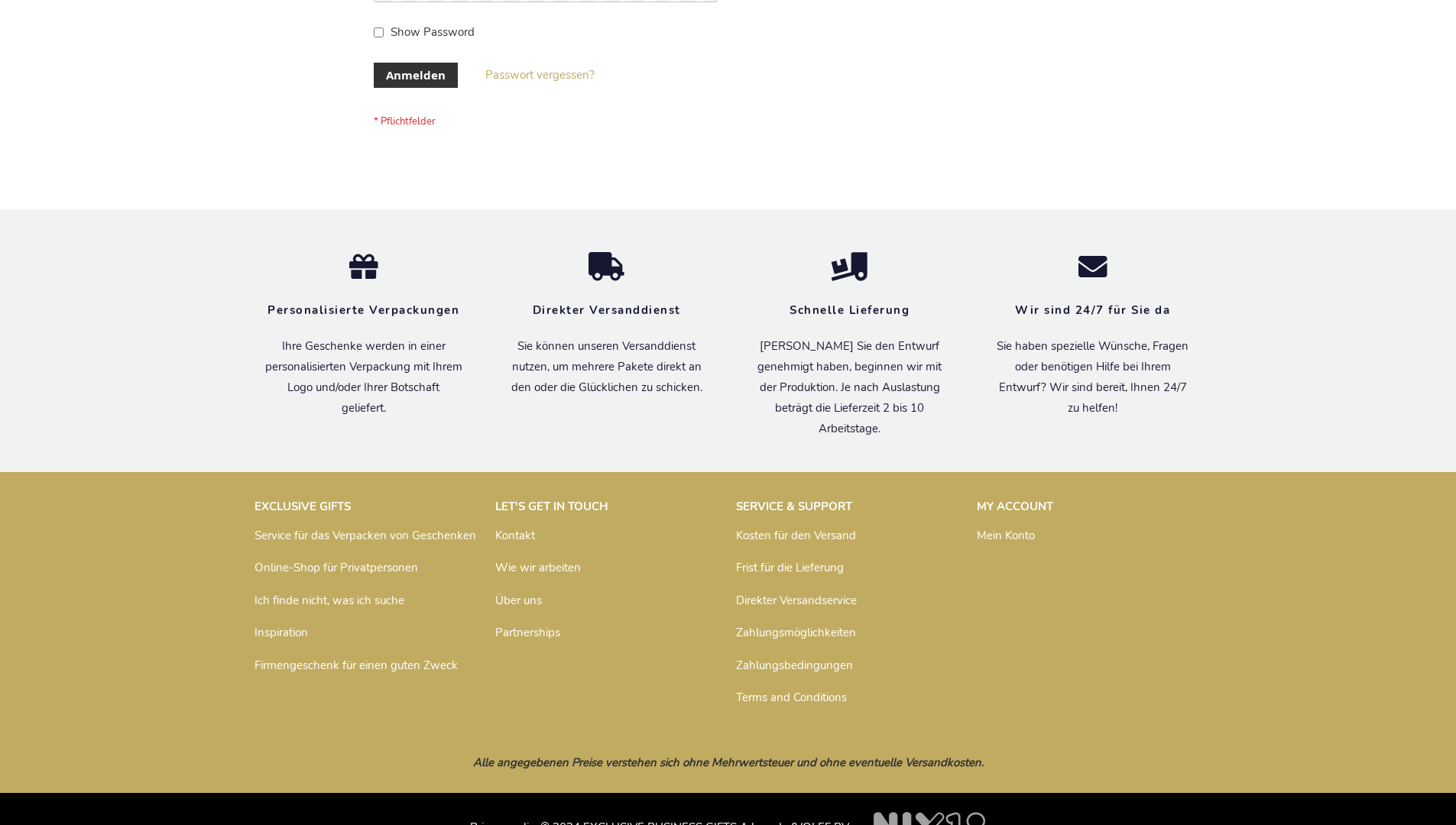
scroll to position [512, 0]
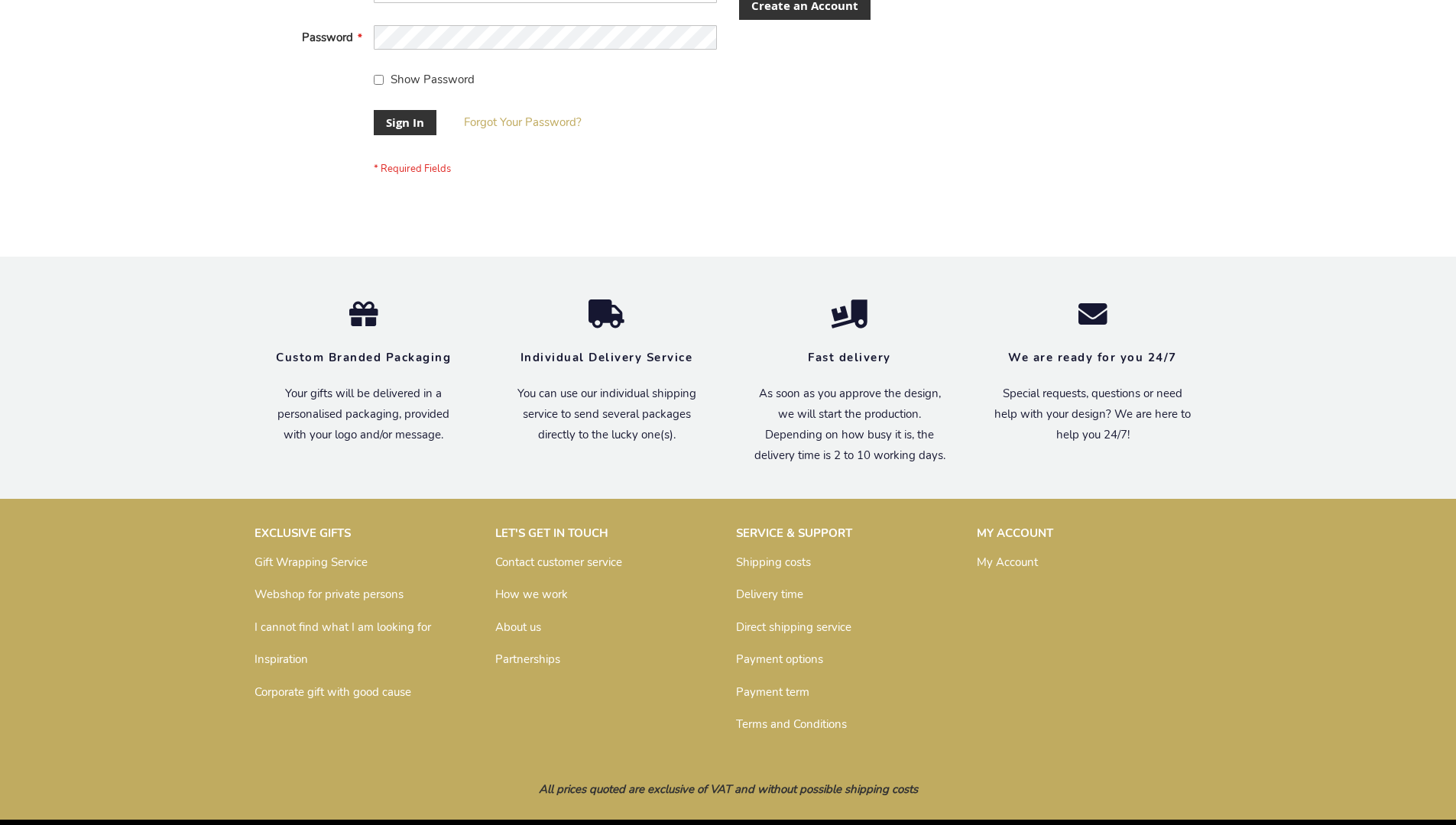
scroll to position [492, 0]
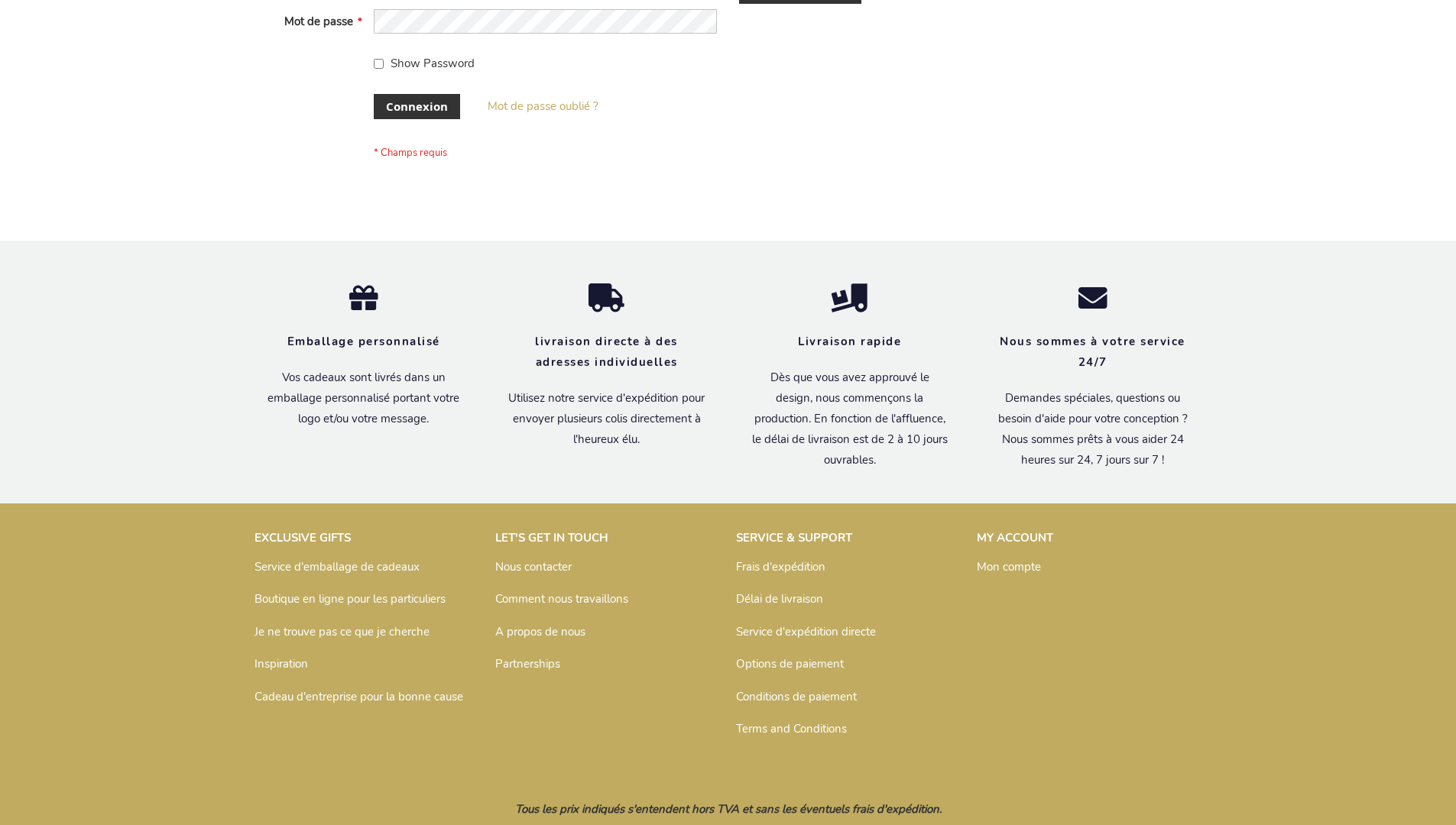
scroll to position [527, 0]
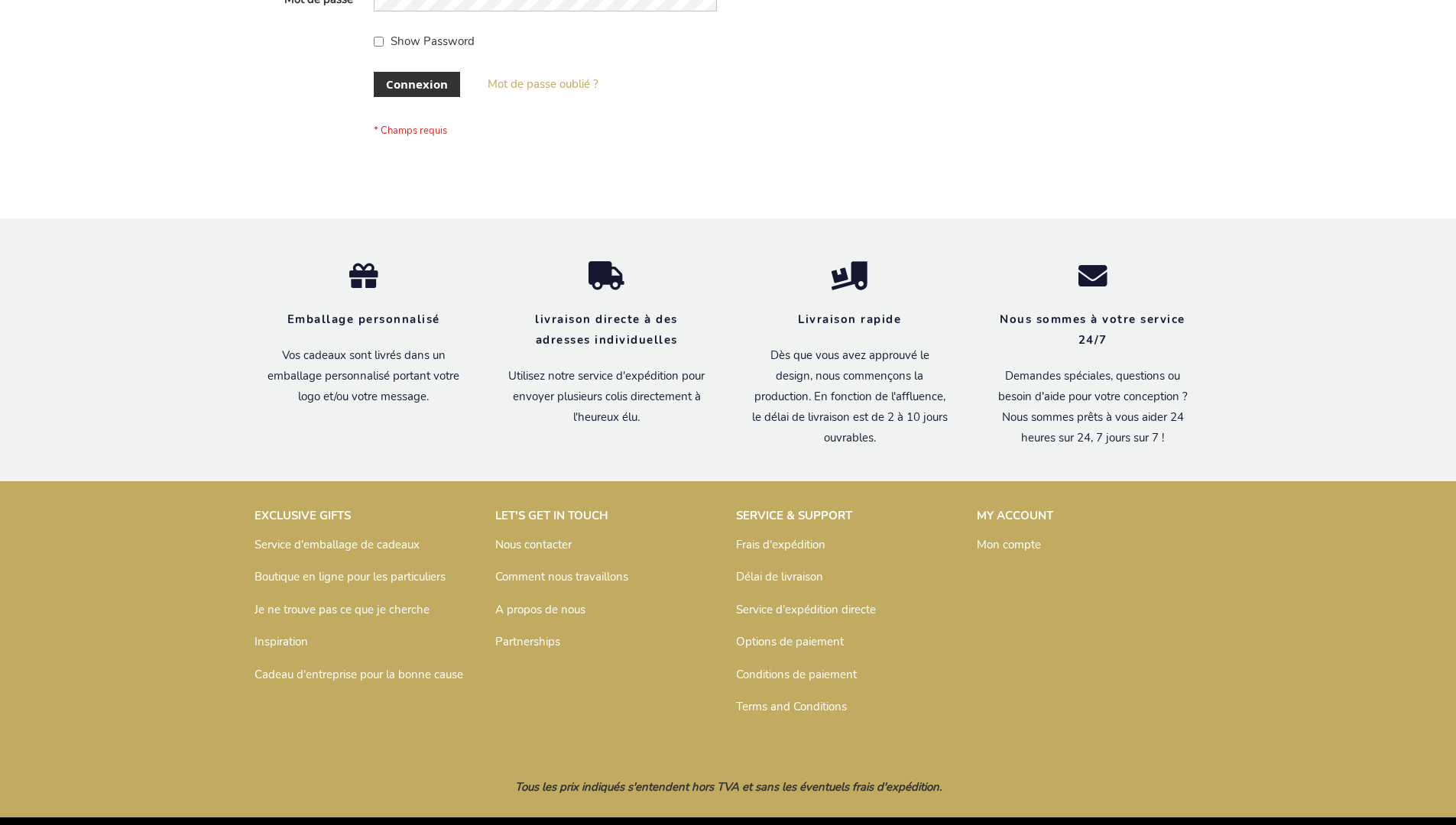
scroll to position [527, 0]
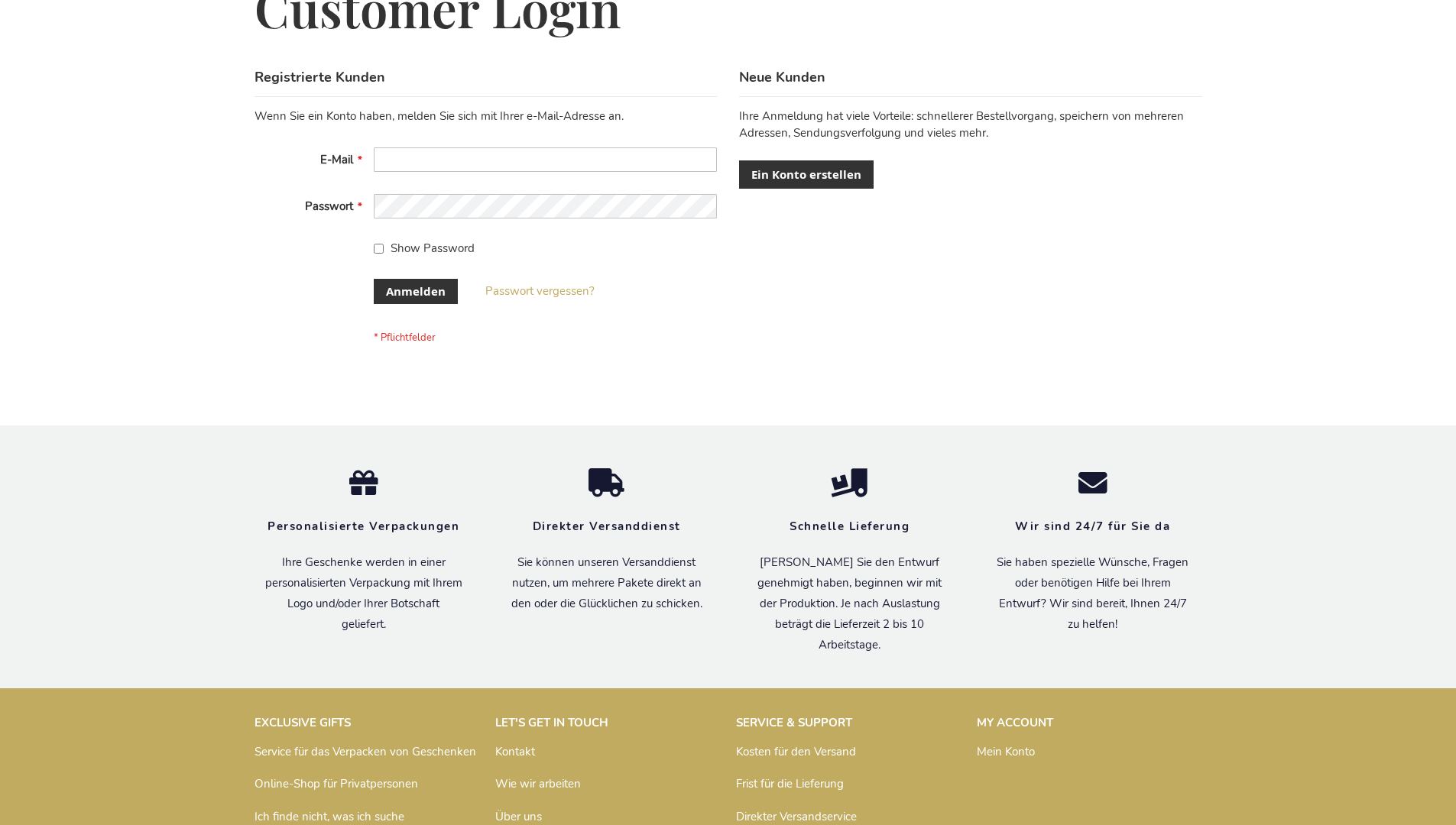
scroll to position [512, 0]
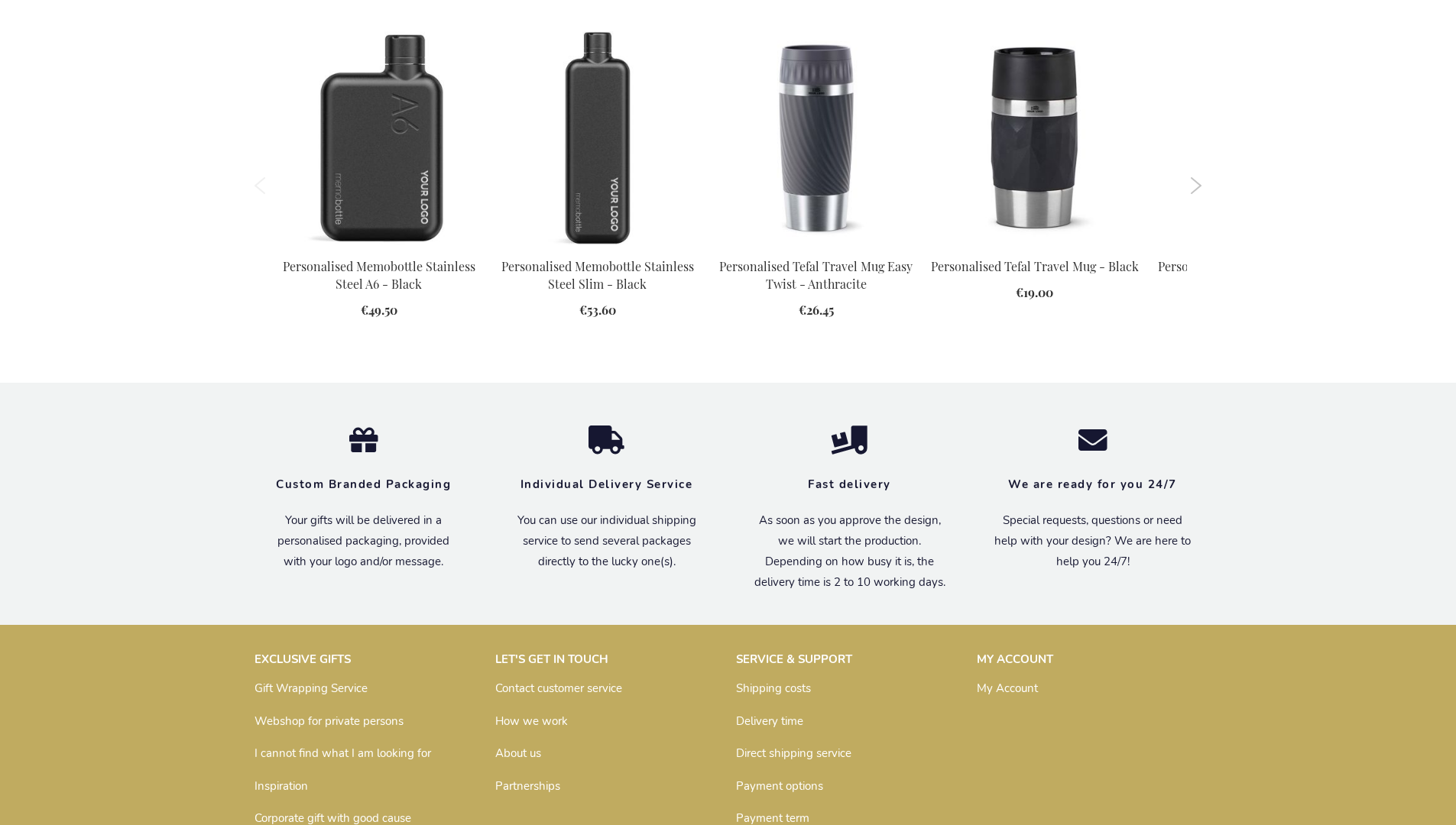
scroll to position [2025, 0]
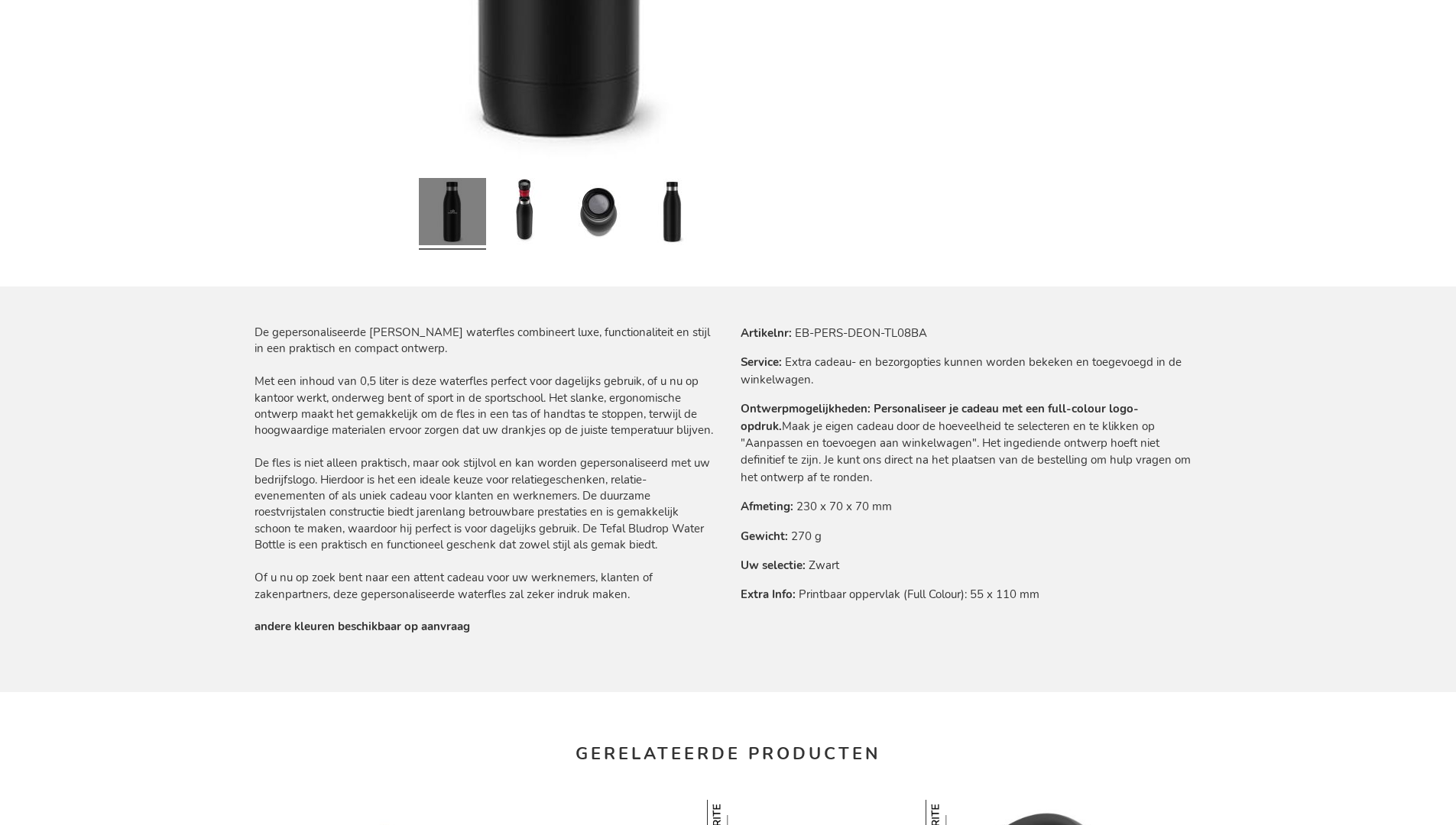
scroll to position [2060, 0]
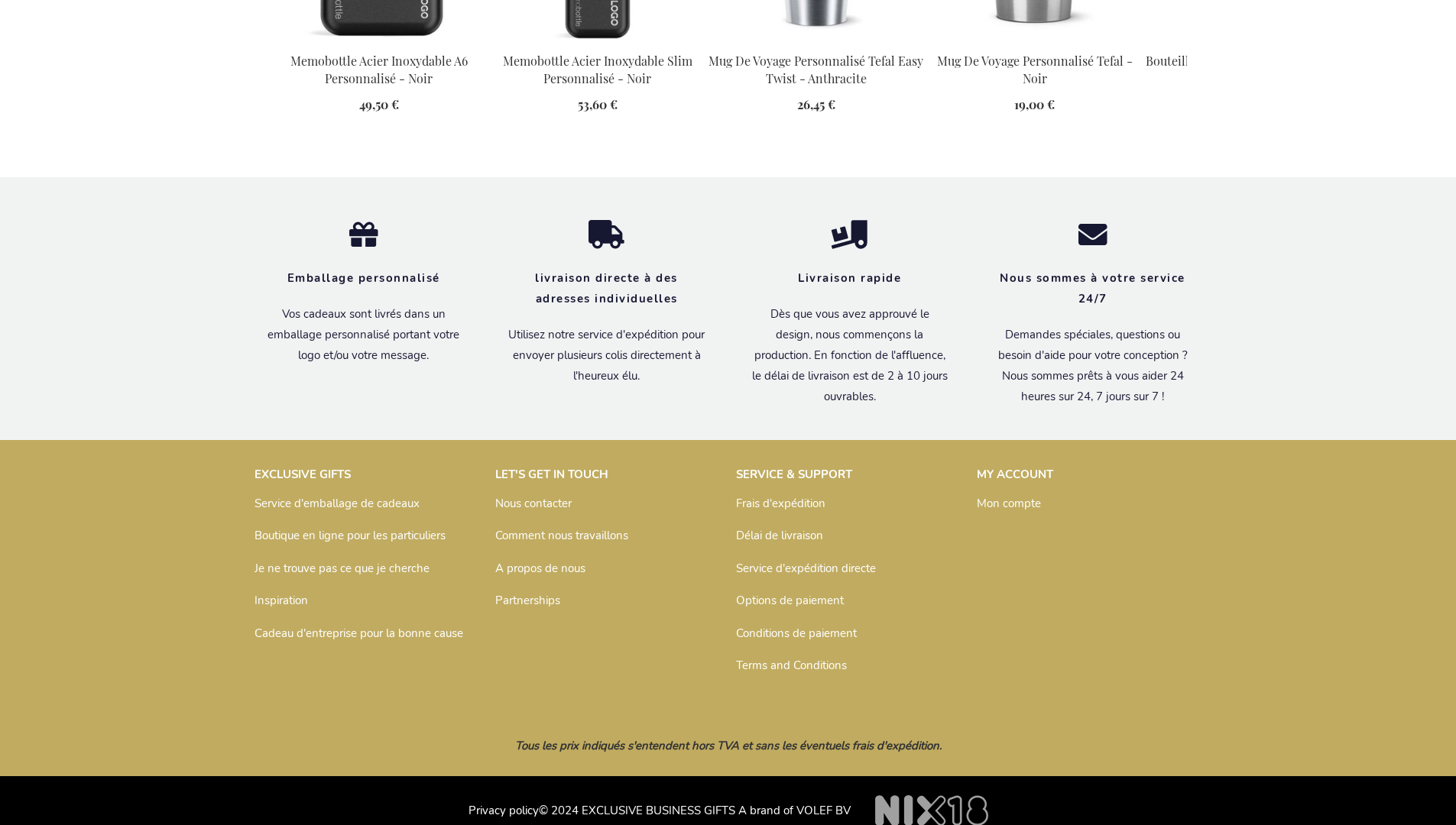
scroll to position [2094, 0]
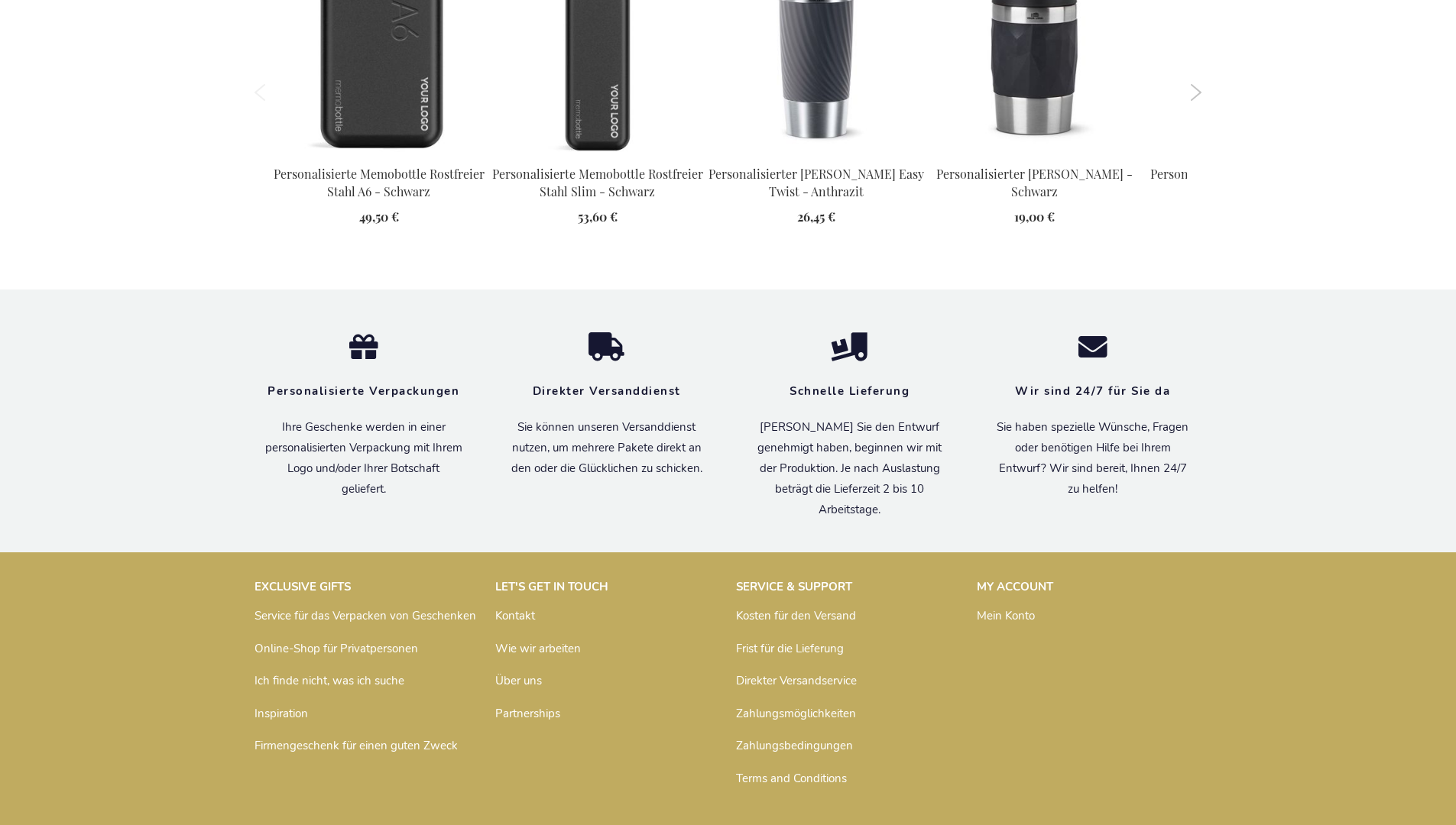
scroll to position [2095, 0]
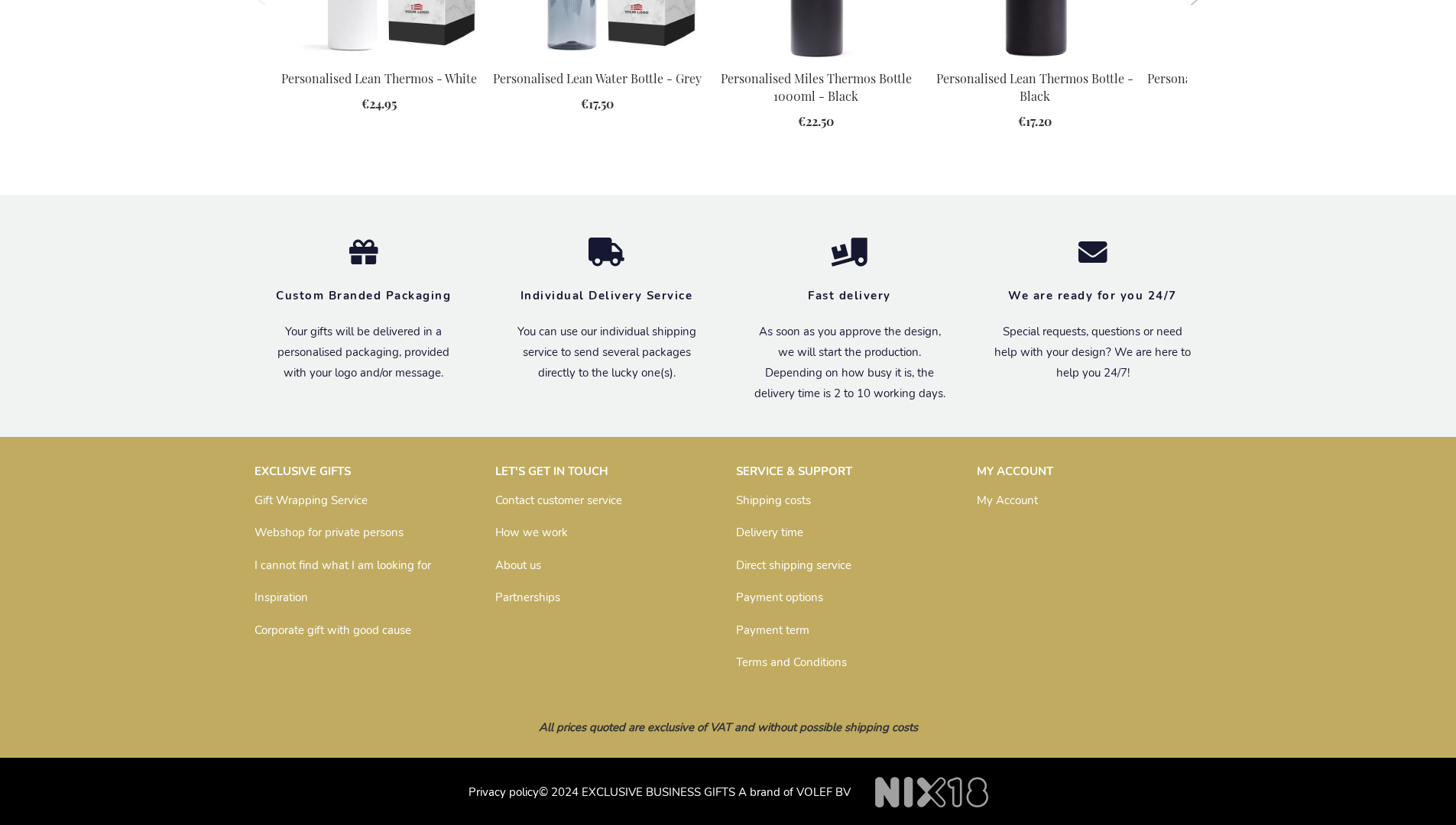
scroll to position [2009, 0]
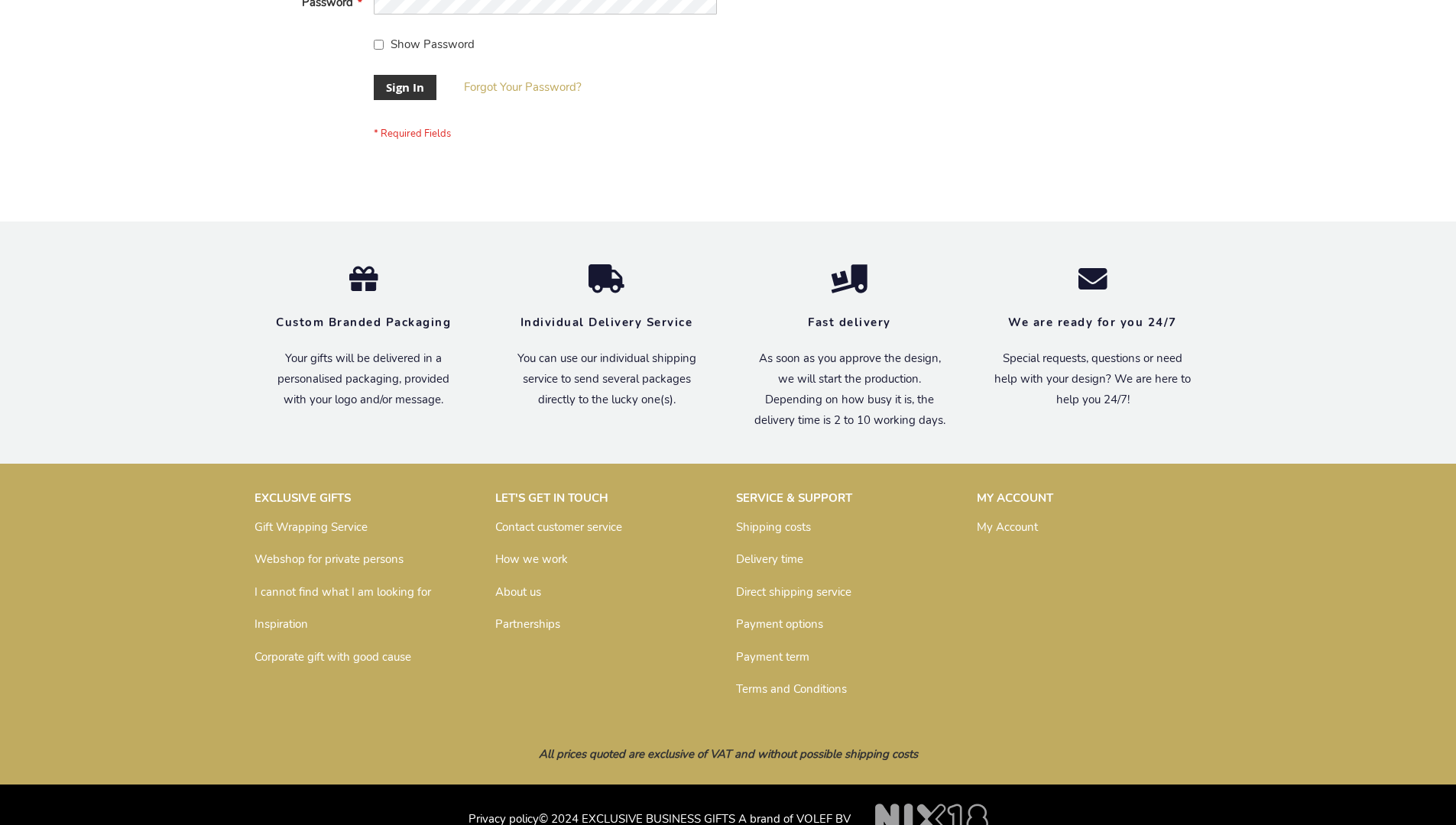
scroll to position [492, 0]
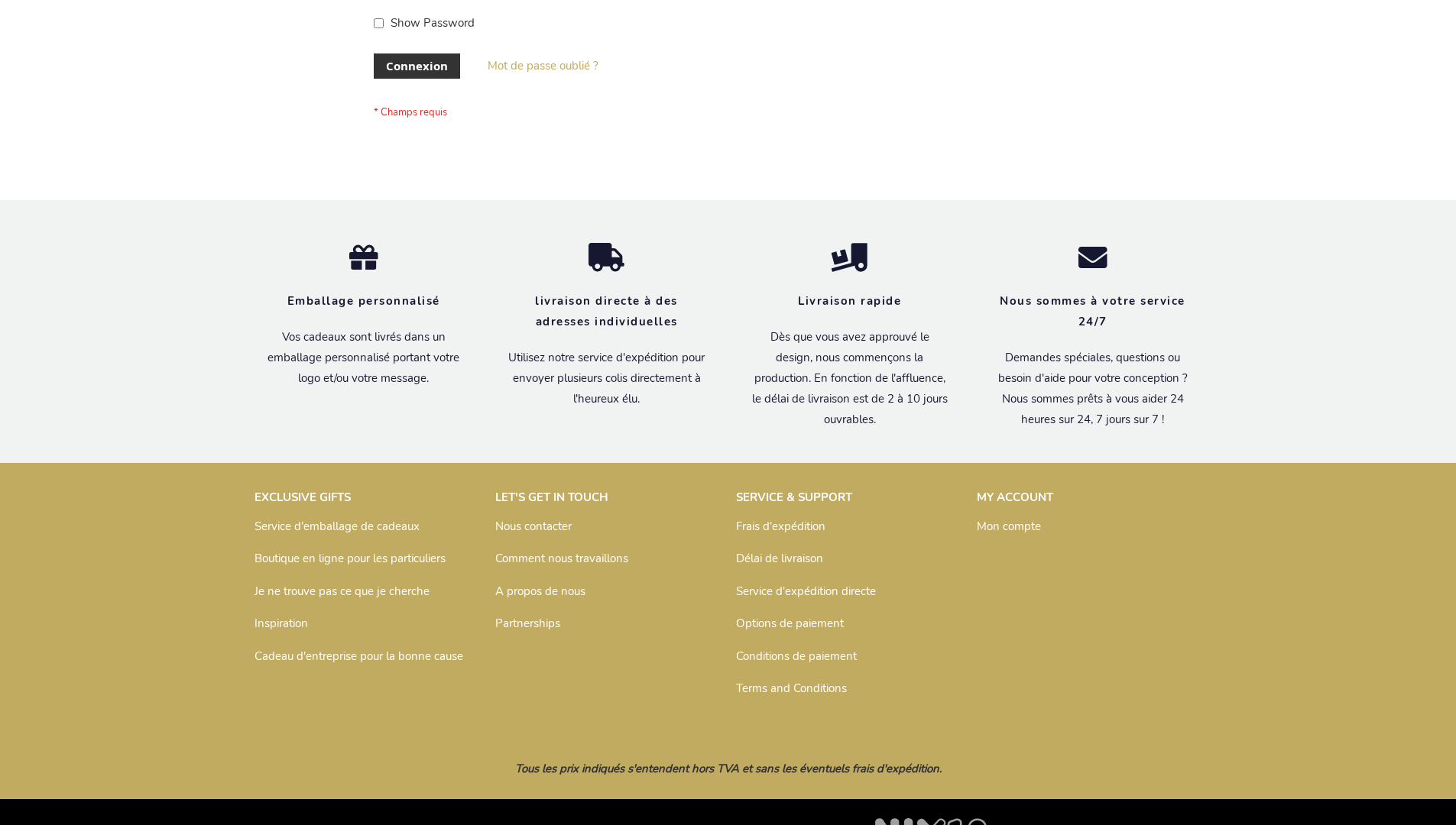
scroll to position [527, 0]
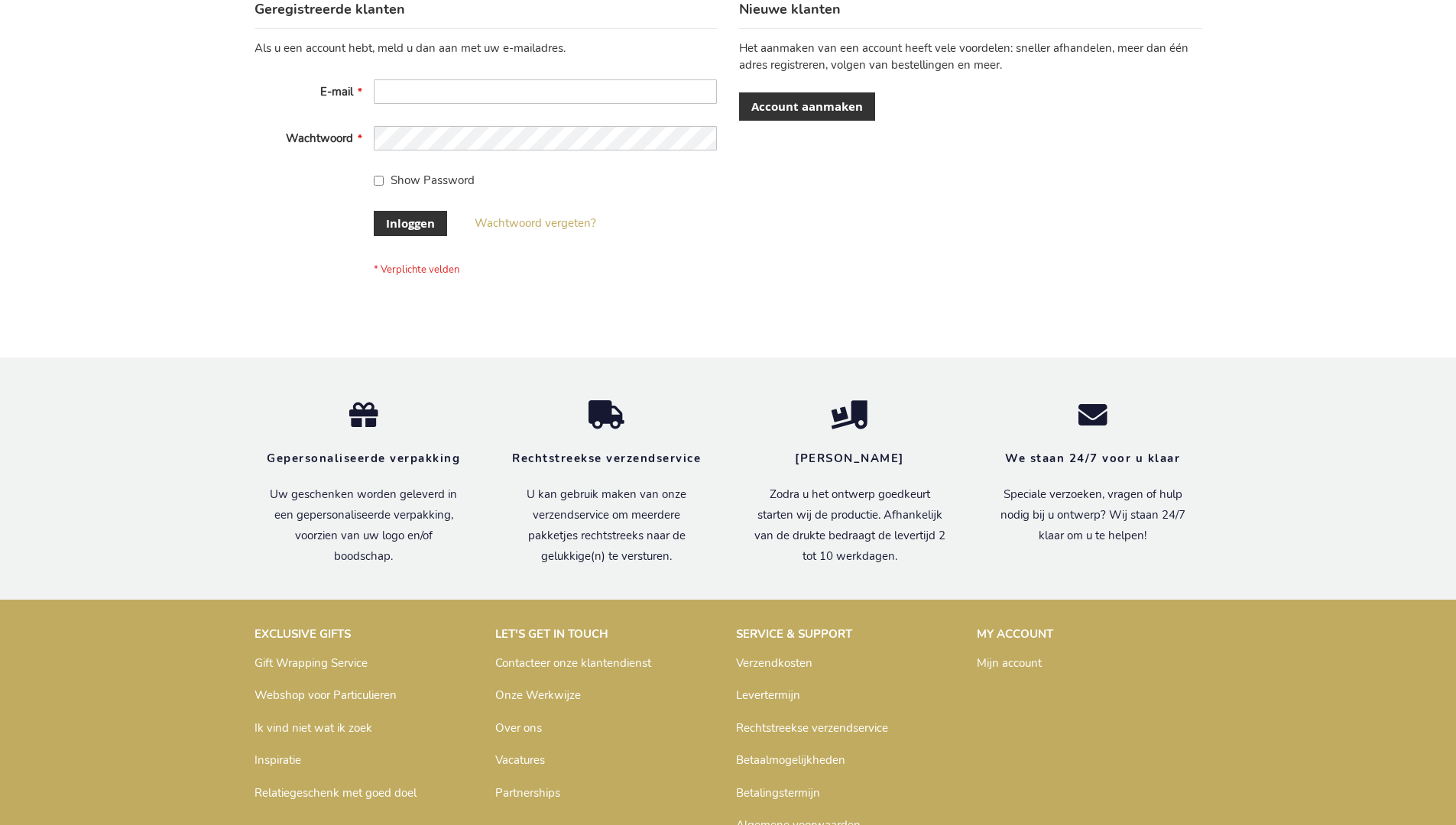
scroll to position [519, 0]
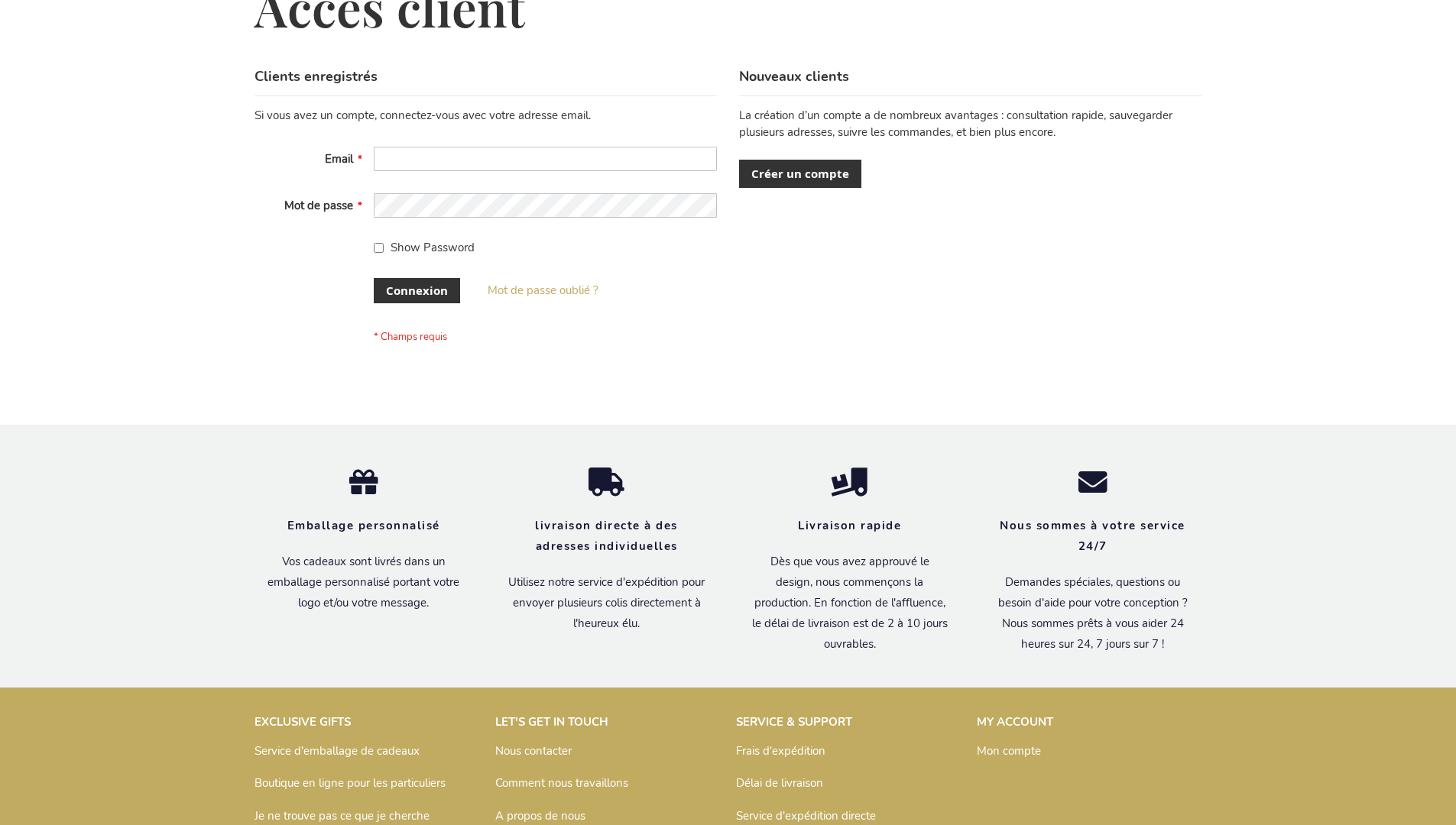
scroll to position [527, 0]
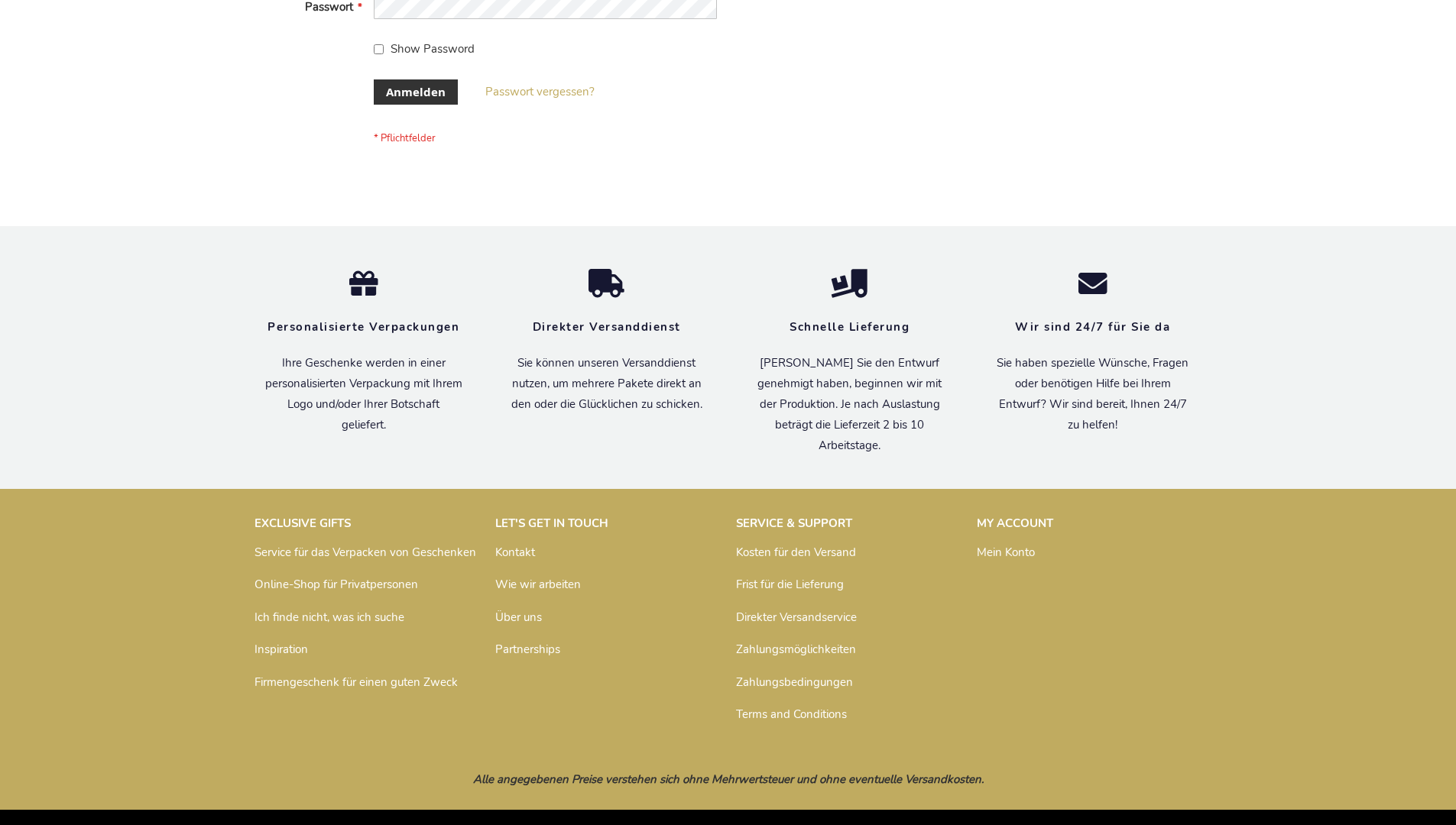
scroll to position [512, 0]
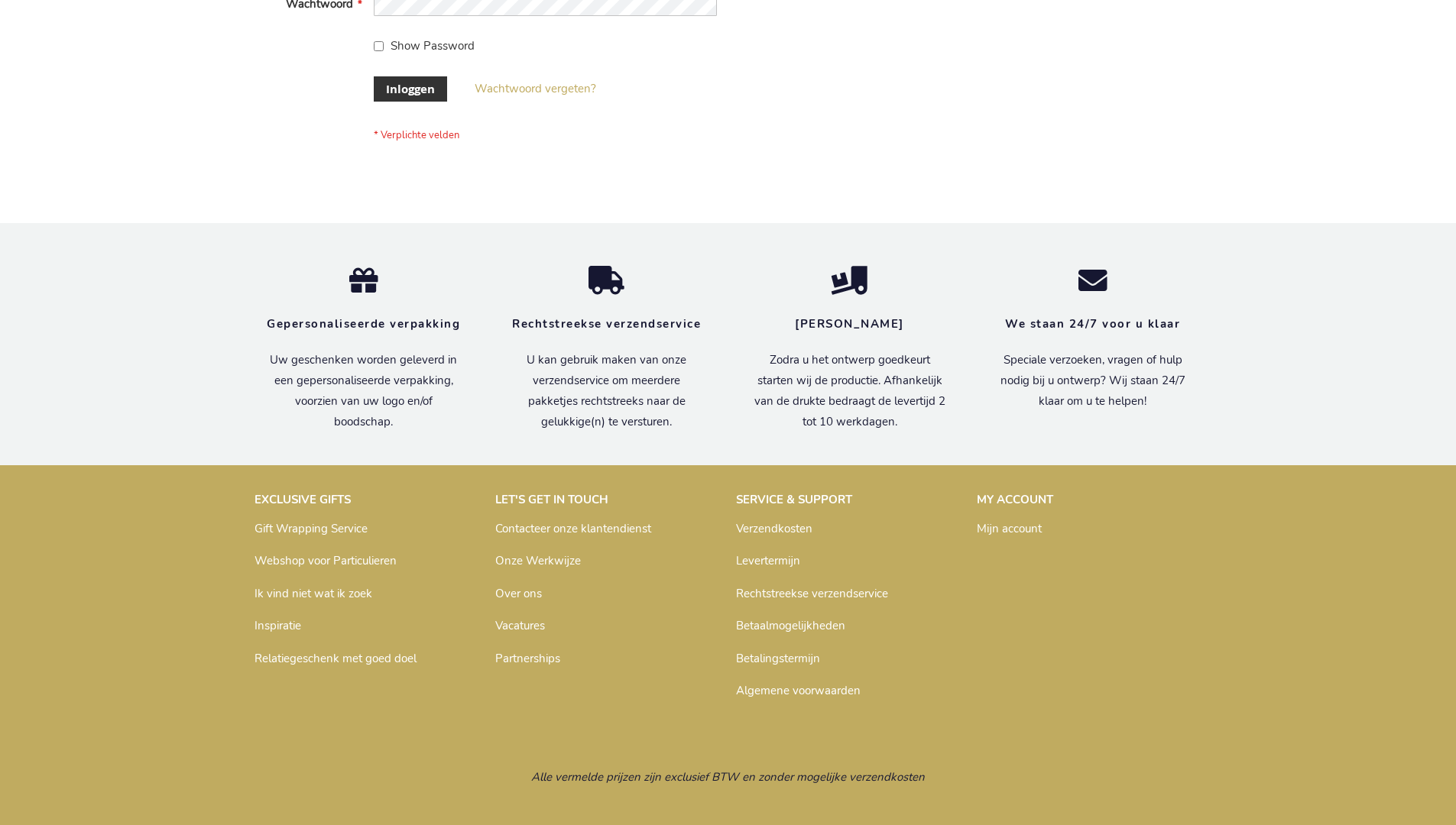
scroll to position [519, 0]
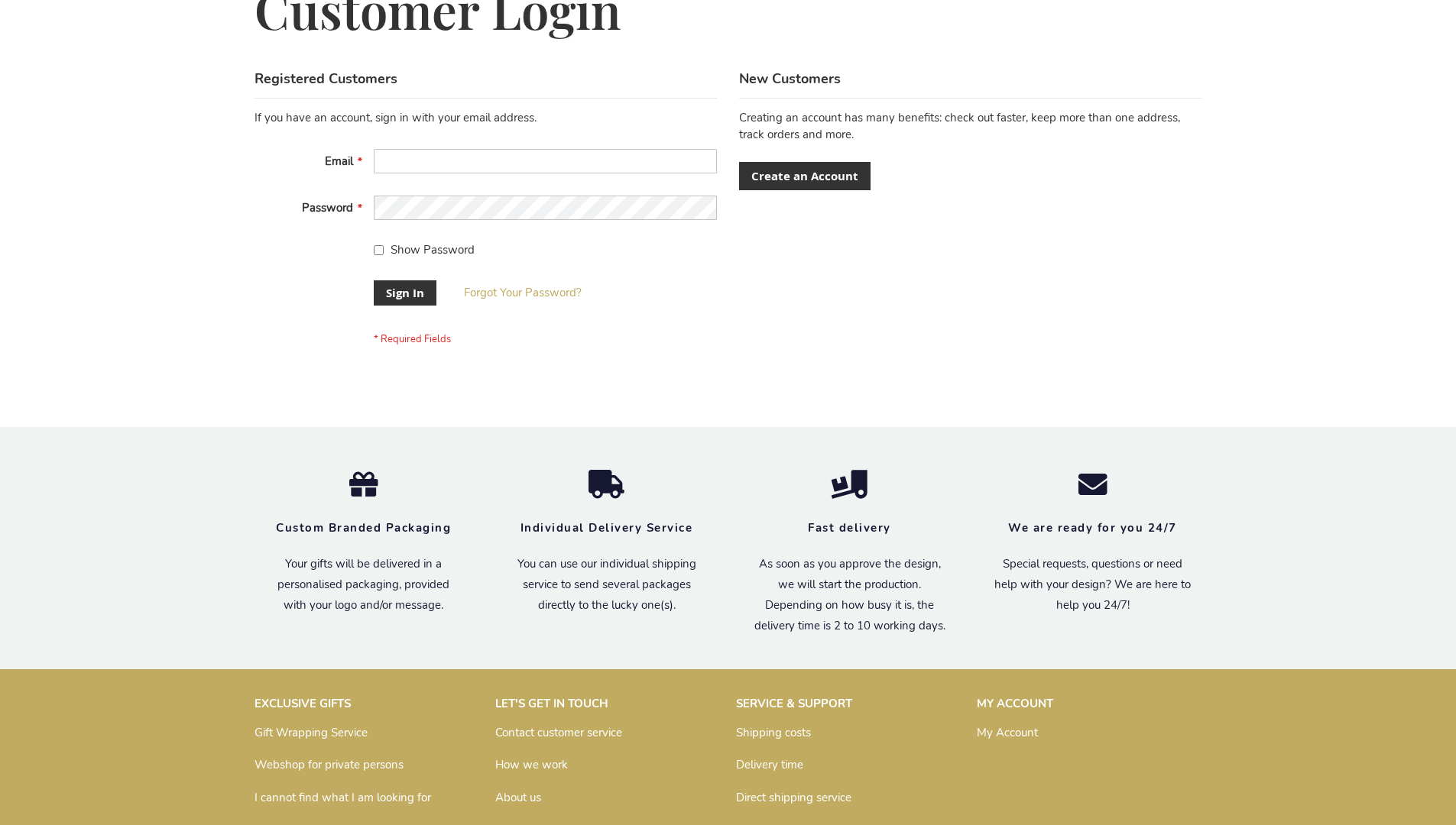
scroll to position [492, 0]
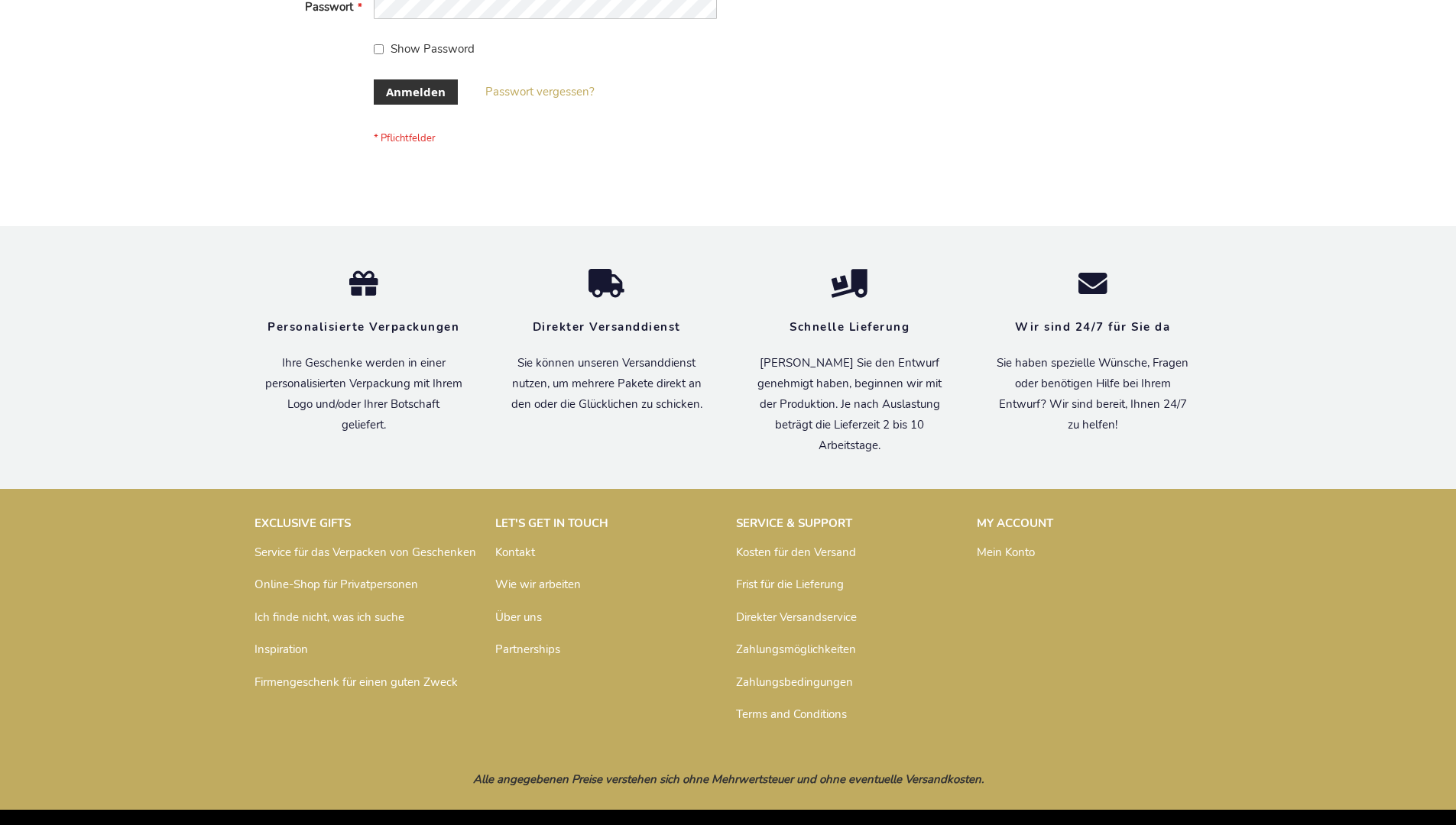
scroll to position [512, 0]
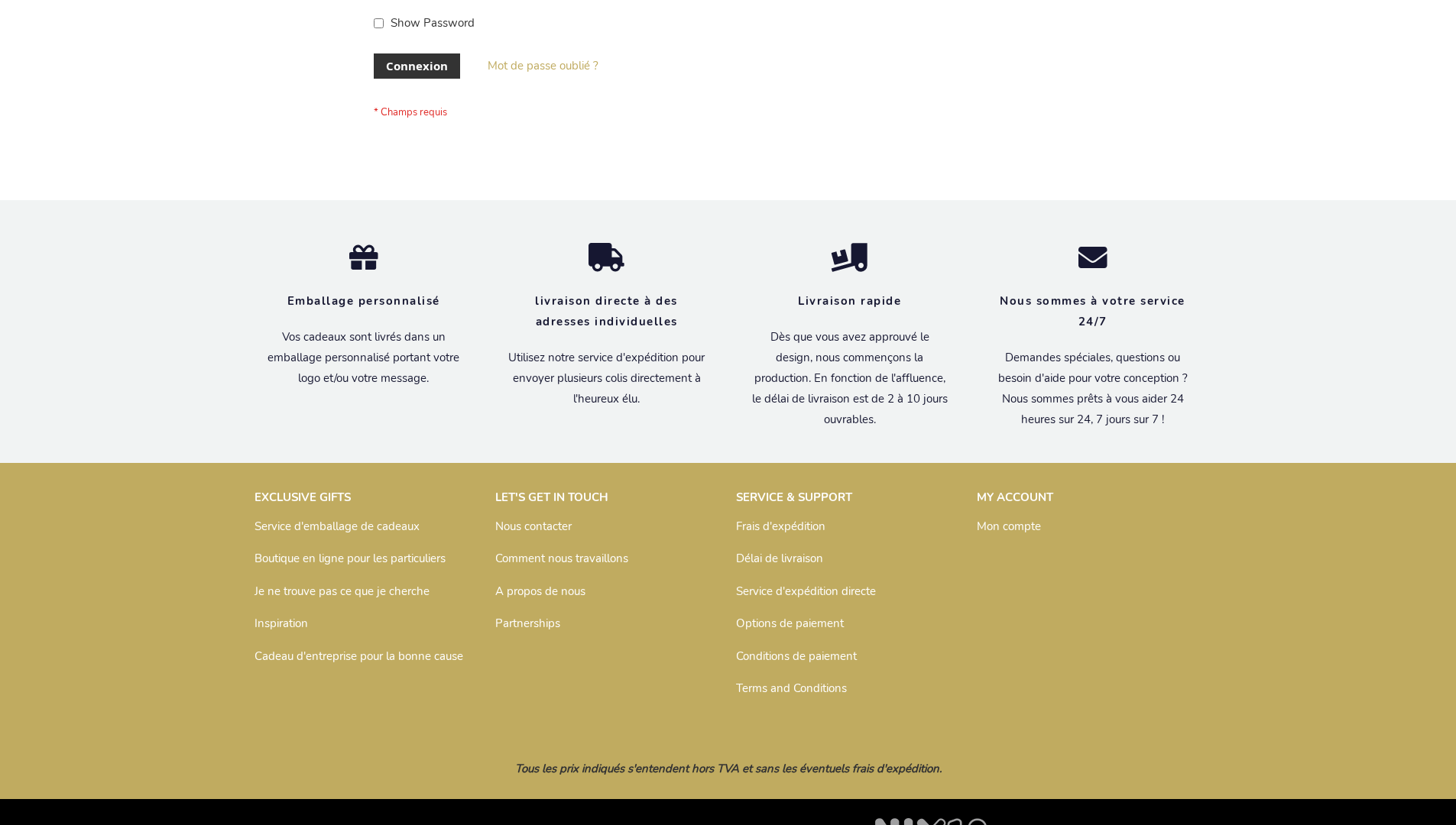
scroll to position [527, 0]
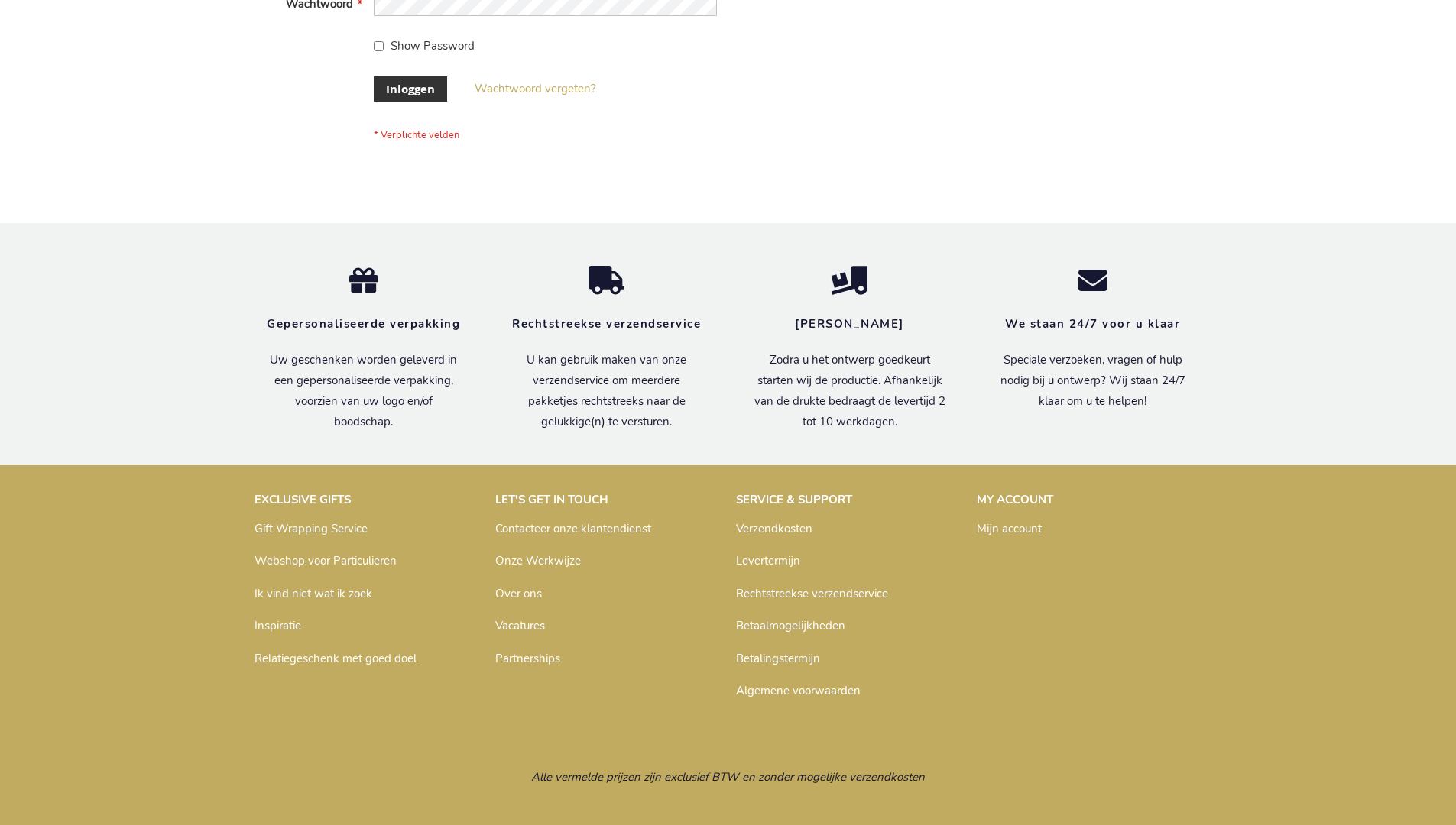
scroll to position [519, 0]
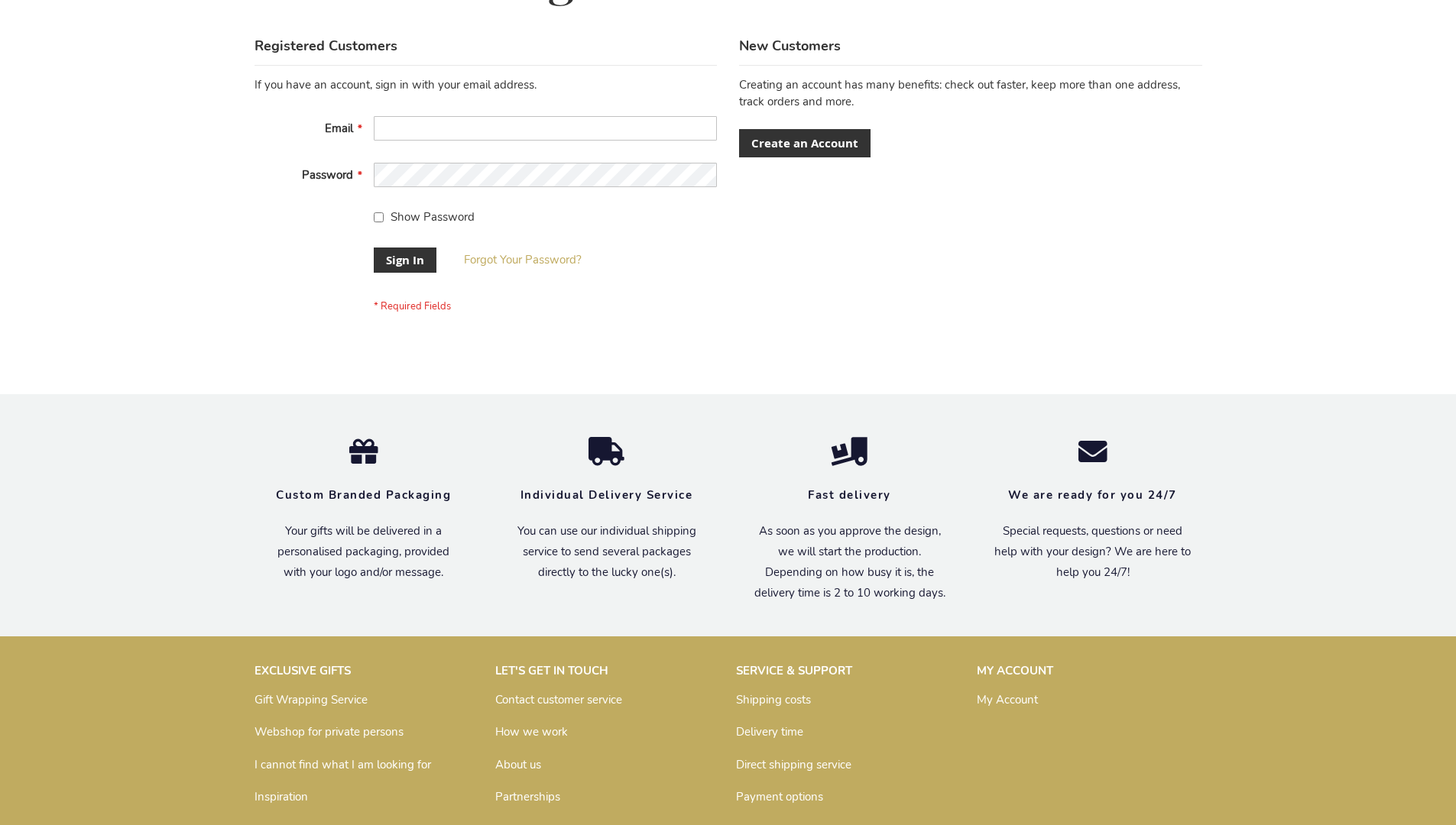
scroll to position [492, 0]
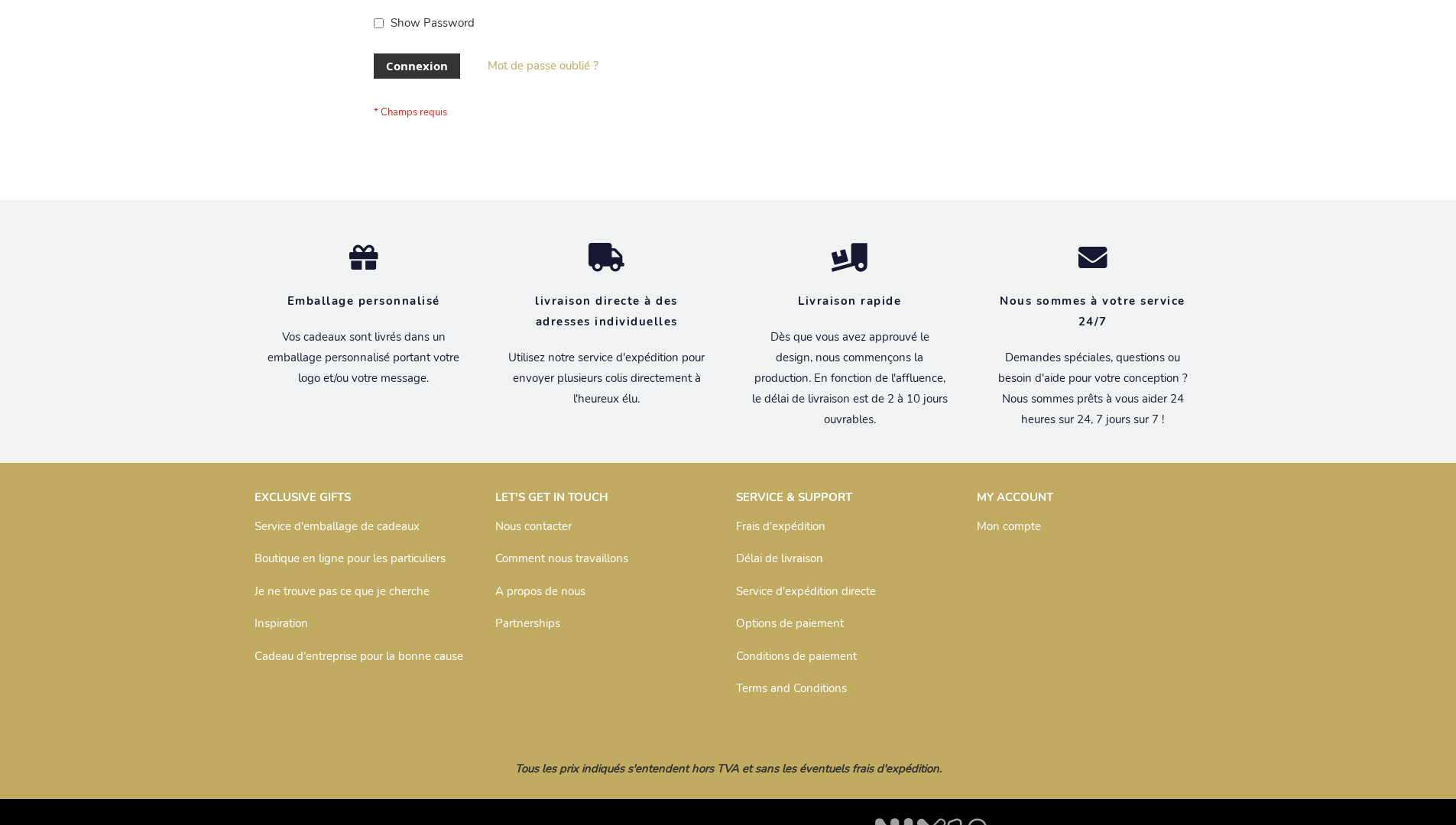
scroll to position [527, 0]
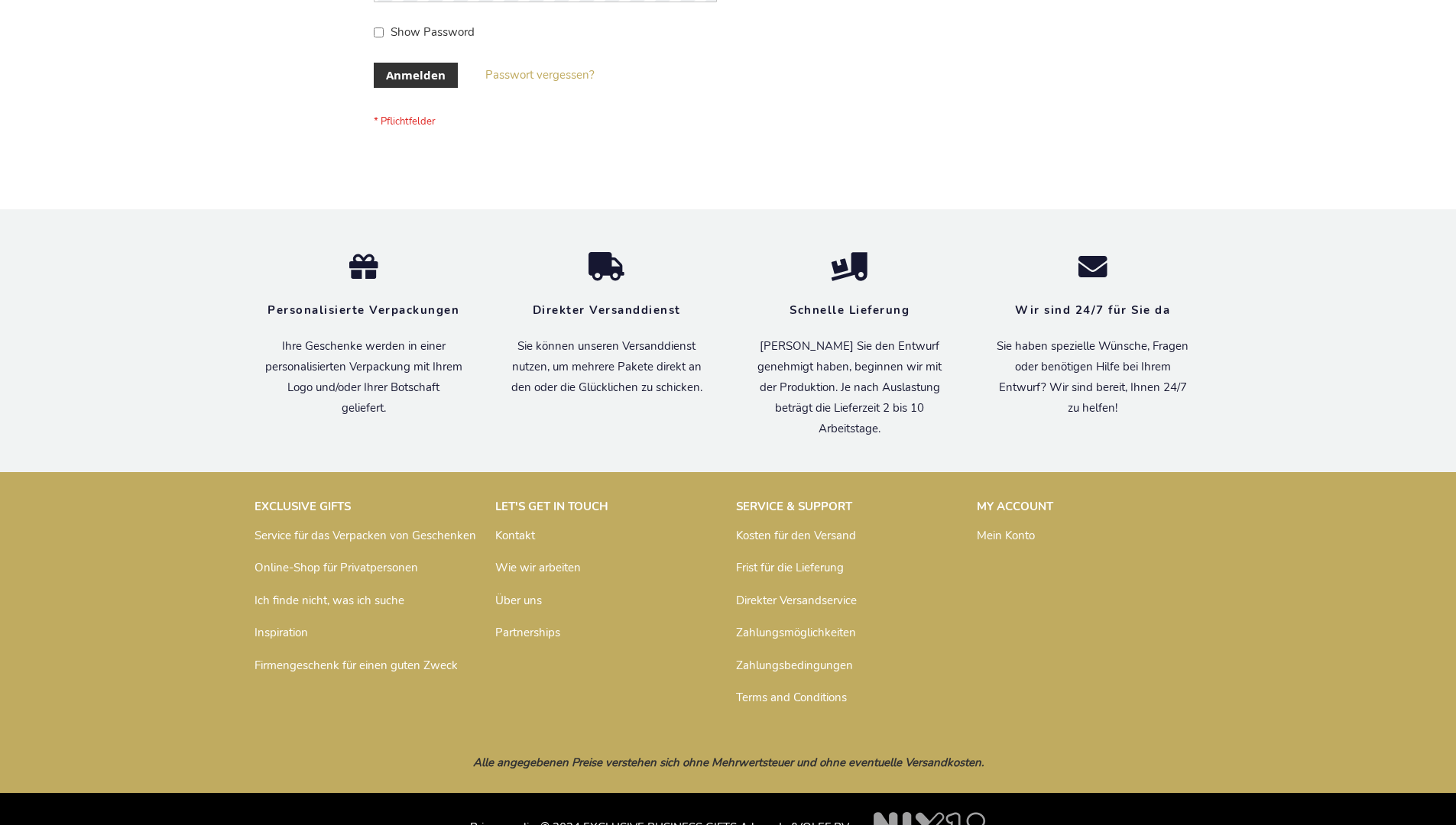
scroll to position [512, 0]
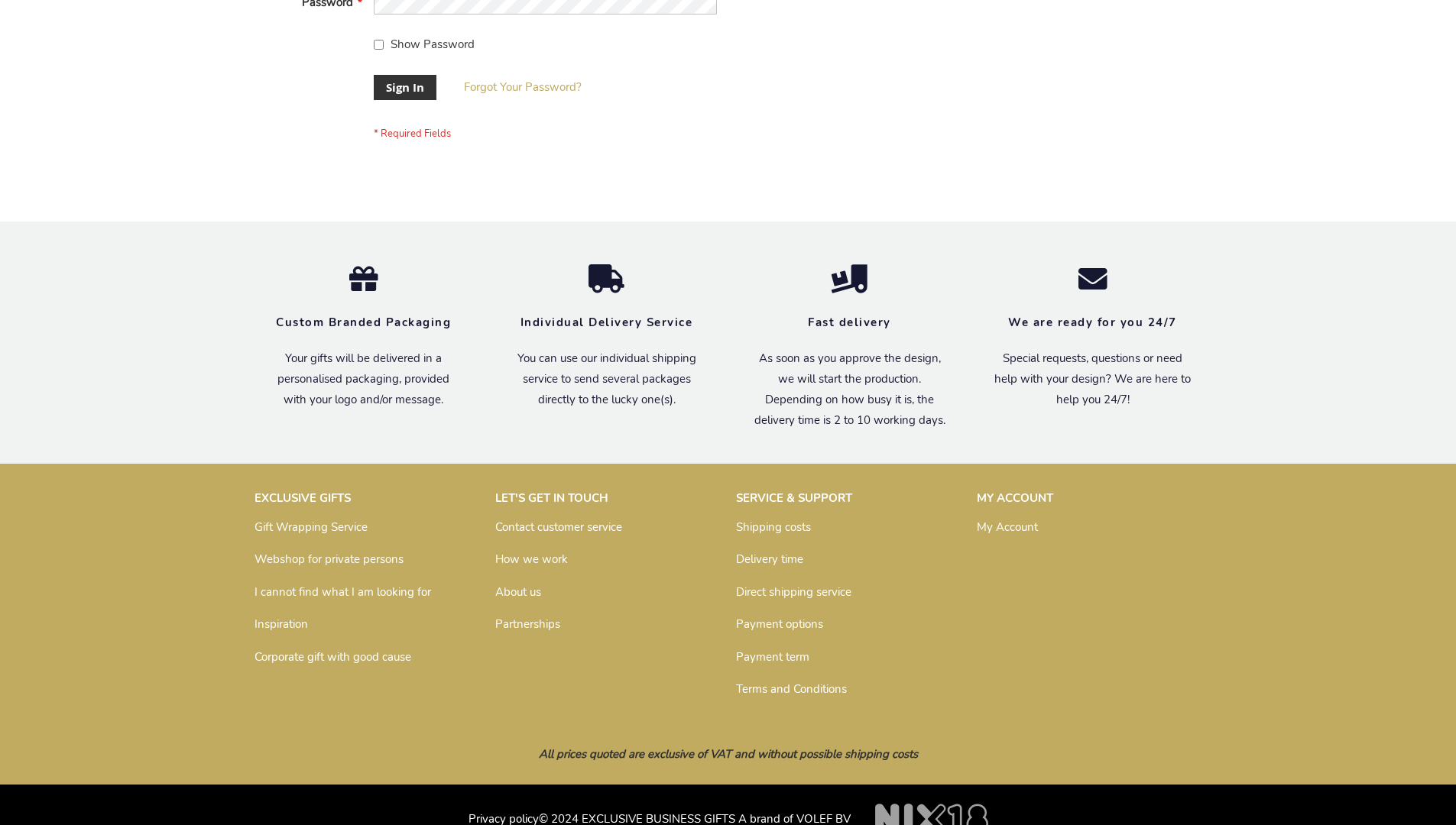
scroll to position [492, 0]
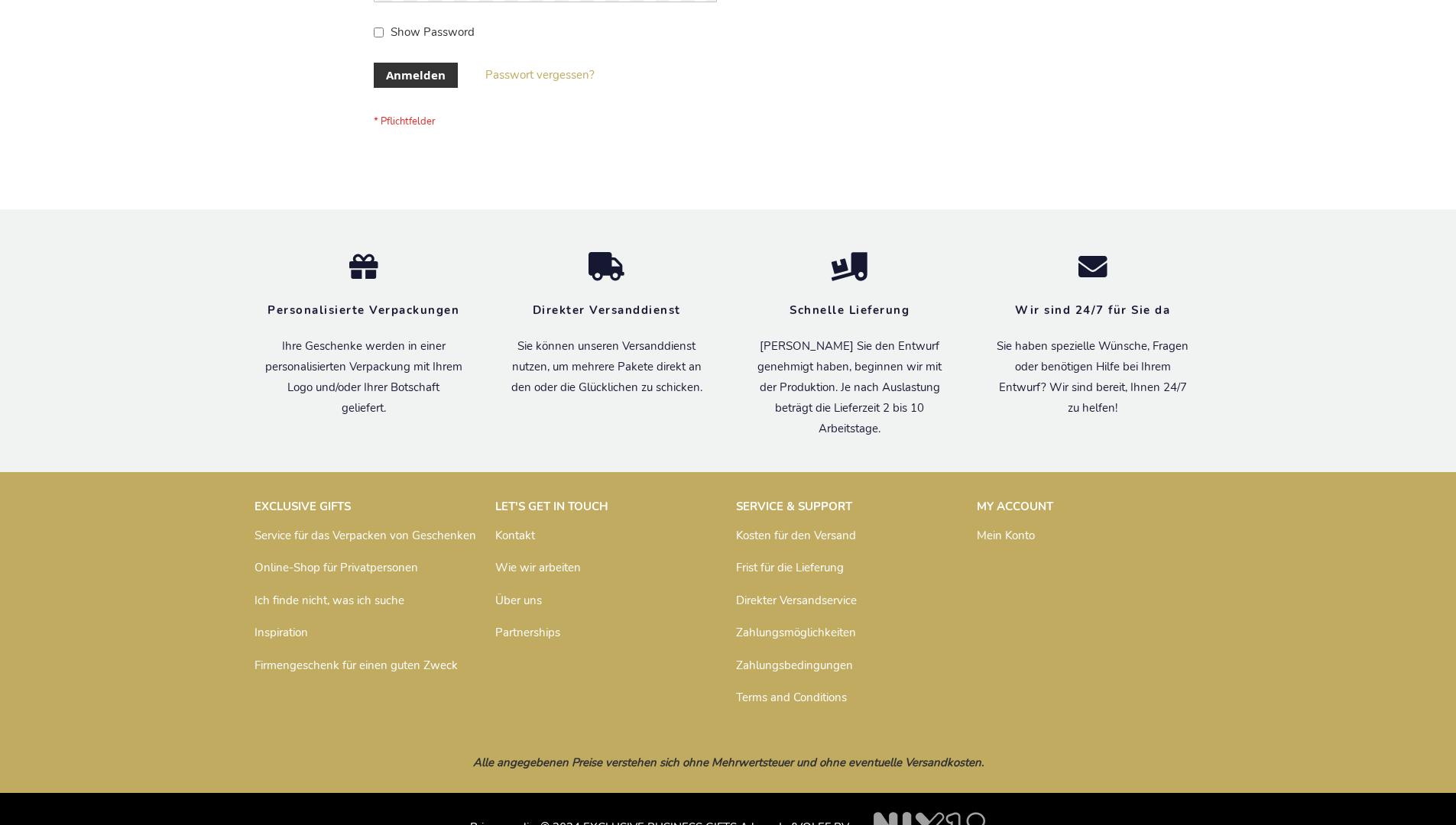
scroll to position [512, 0]
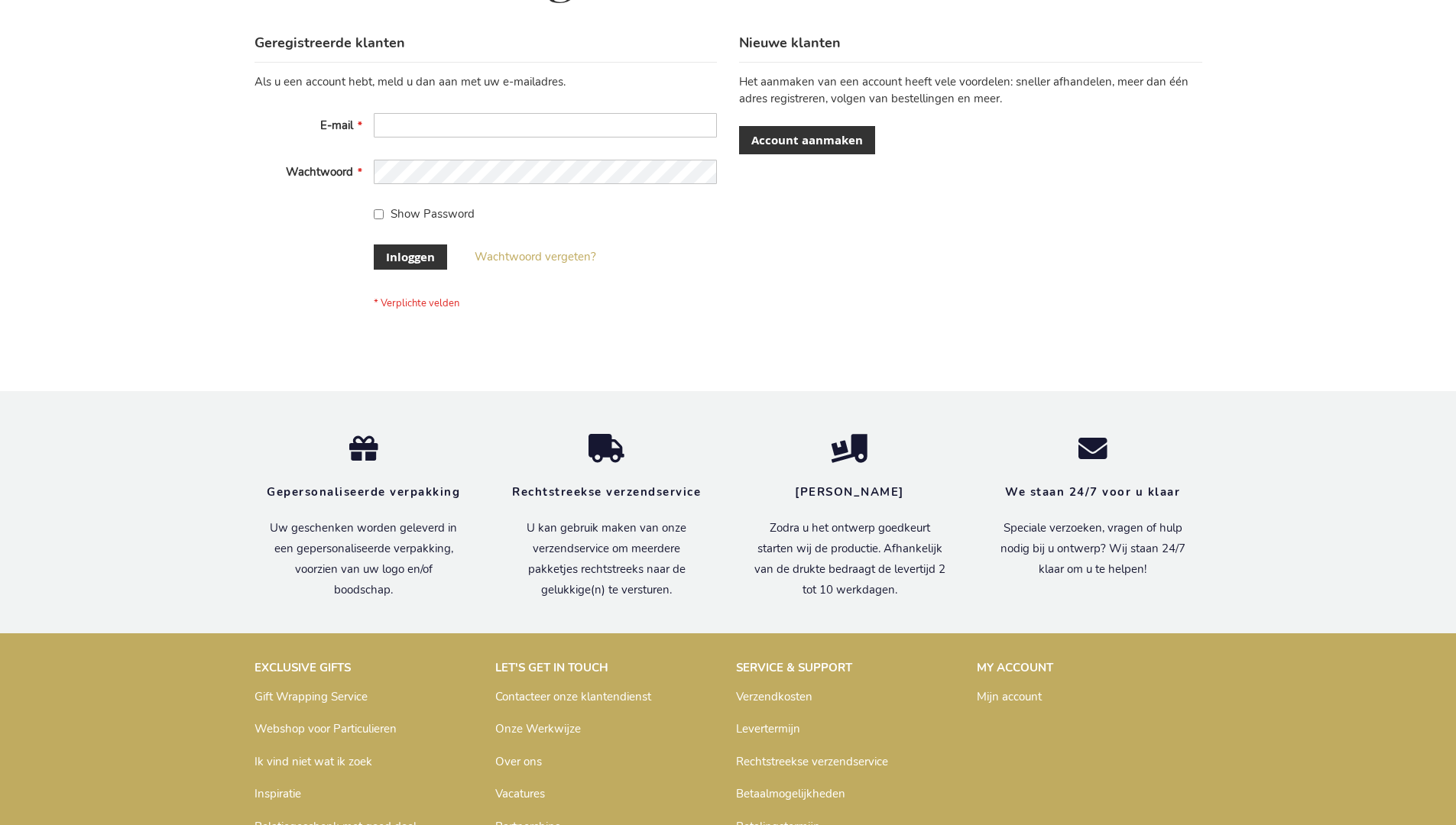
scroll to position [519, 0]
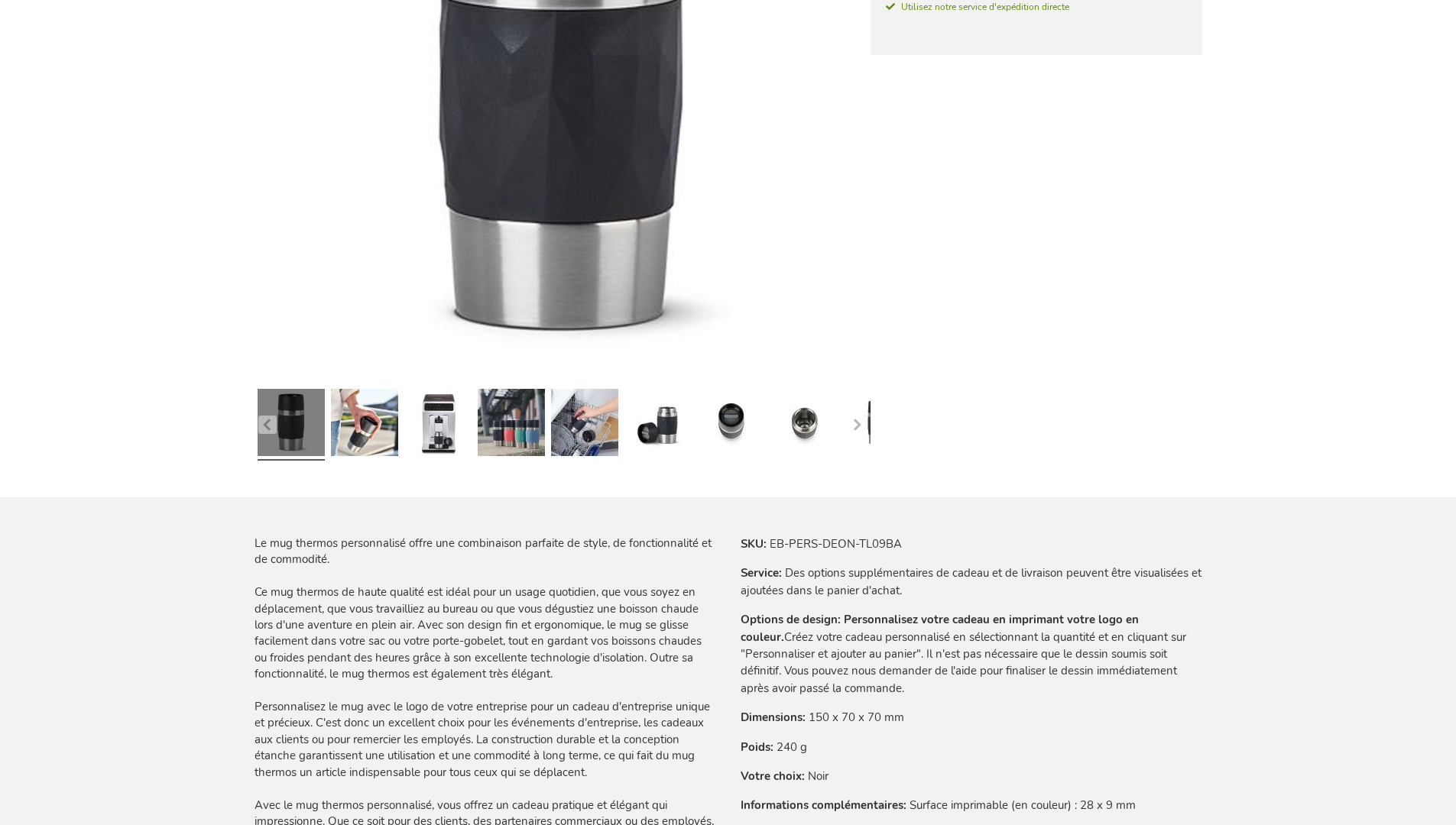
scroll to position [2110, 0]
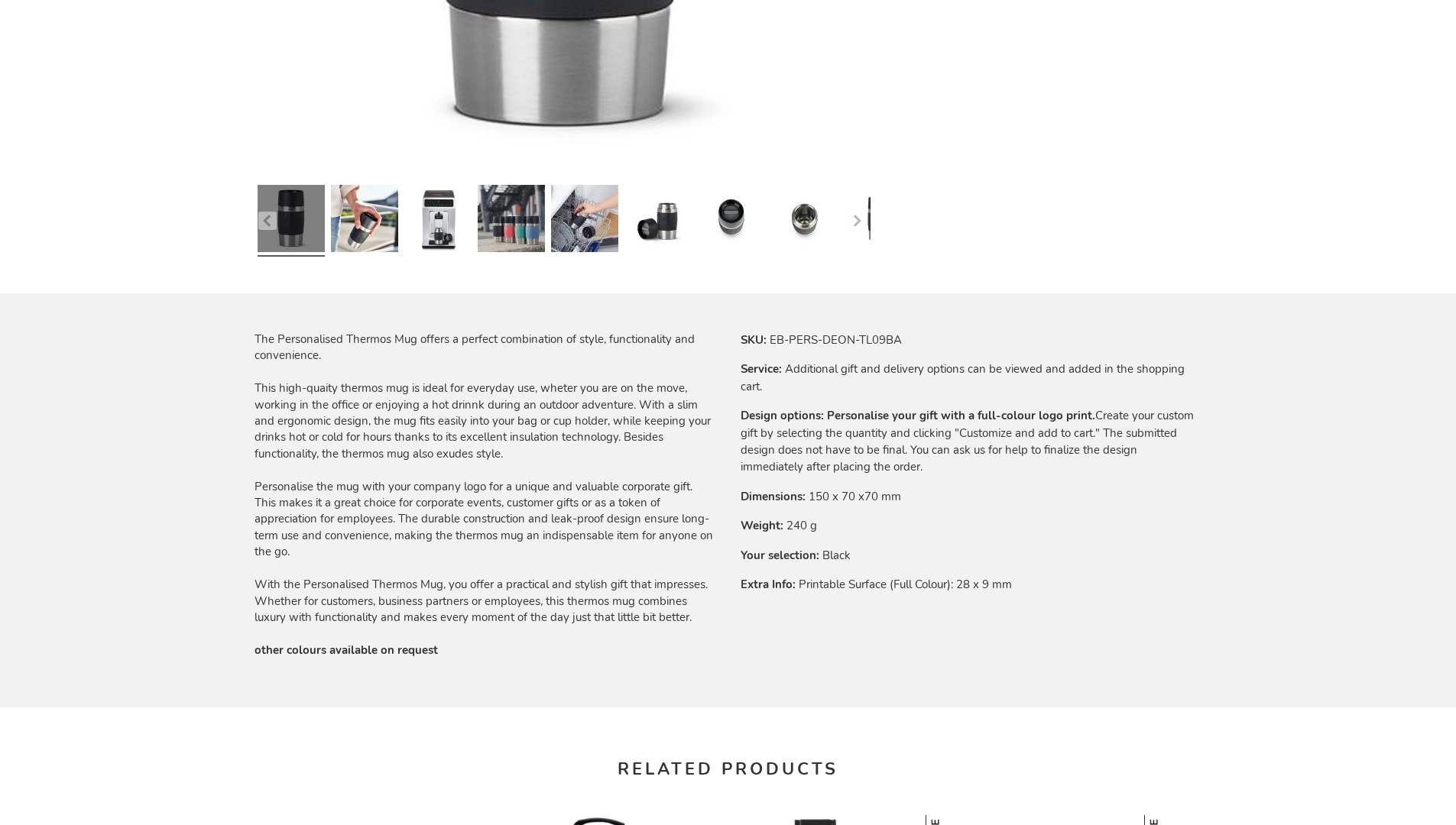
scroll to position [2040, 0]
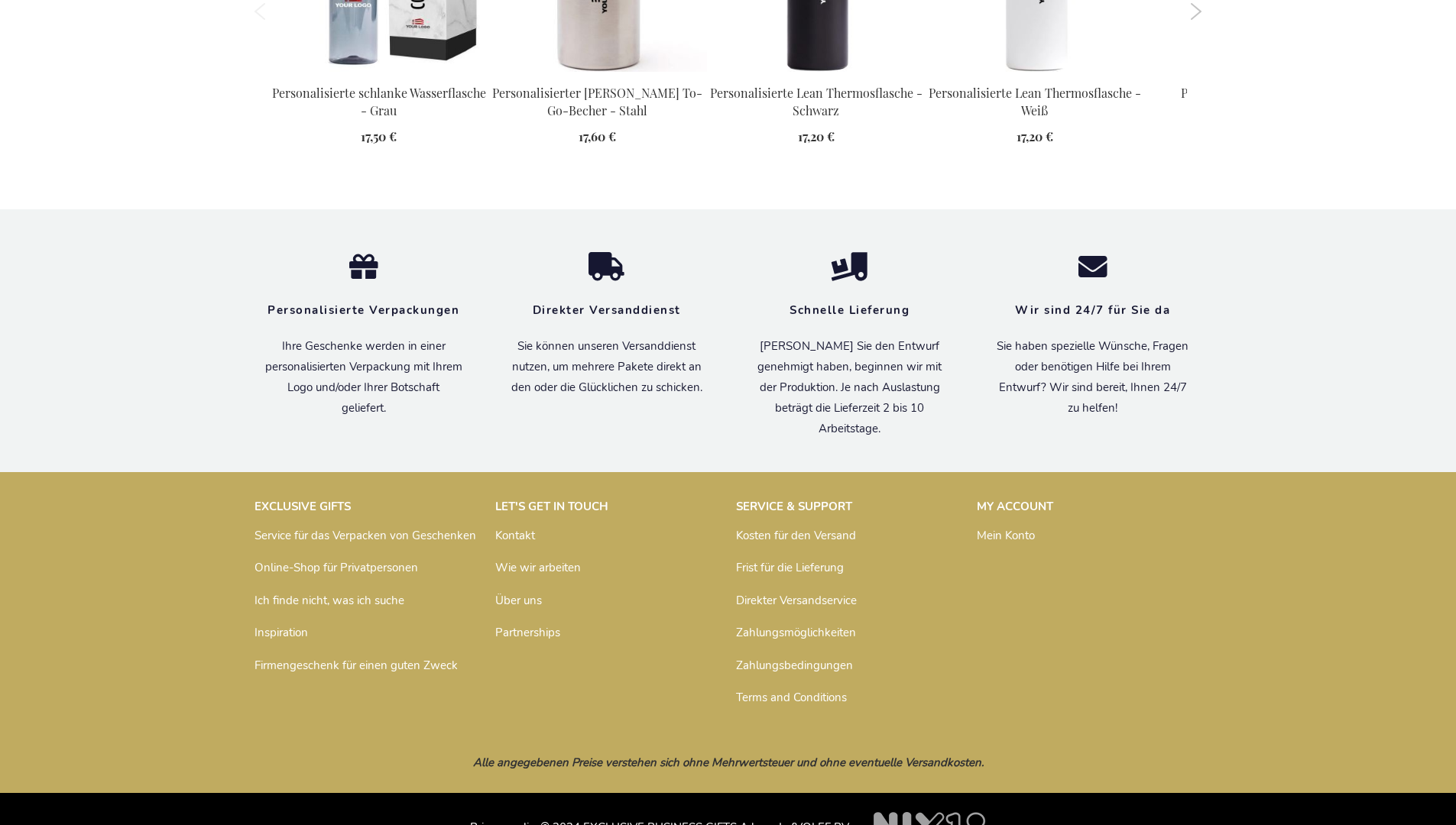
scroll to position [2111, 0]
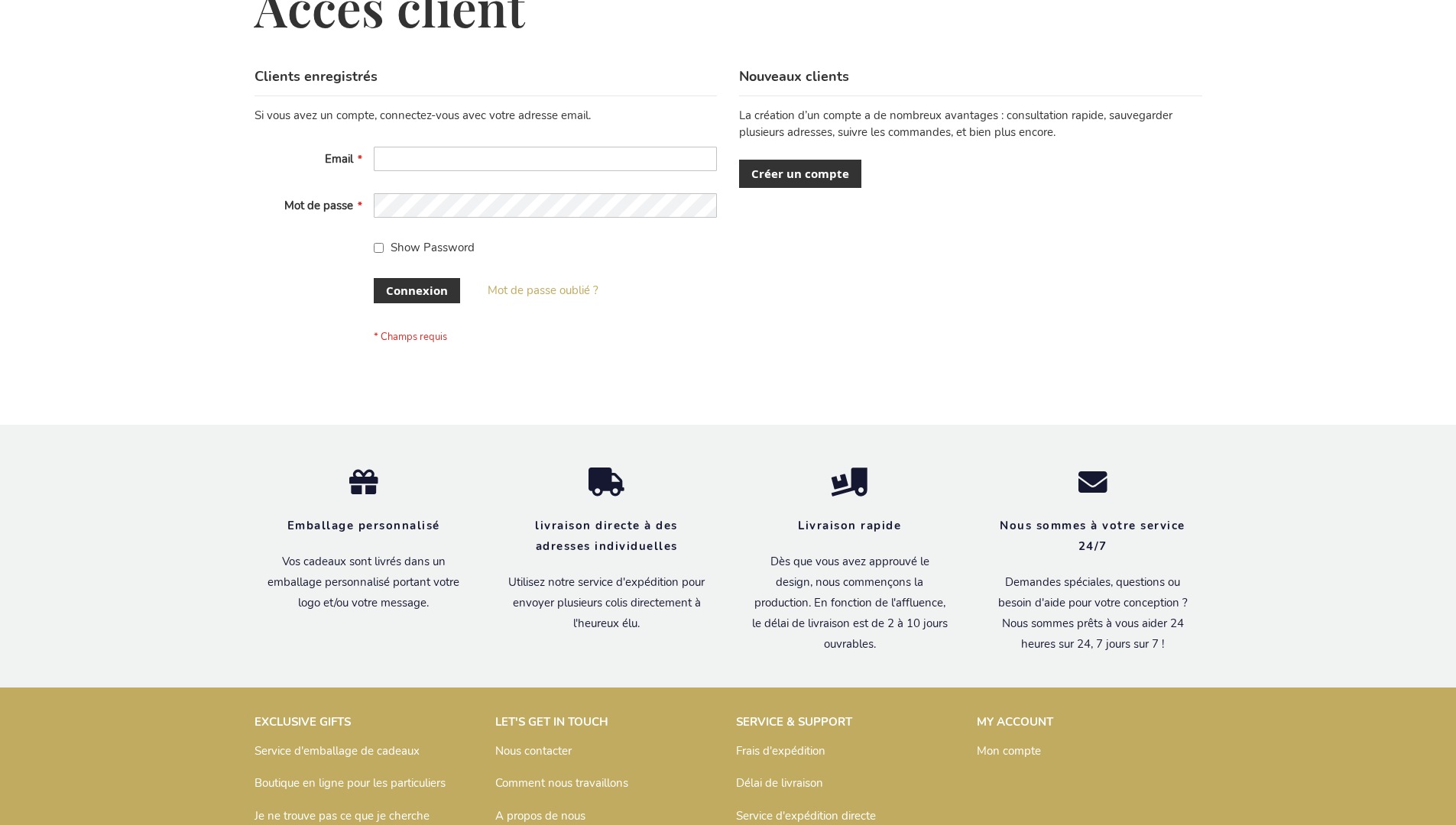
scroll to position [527, 0]
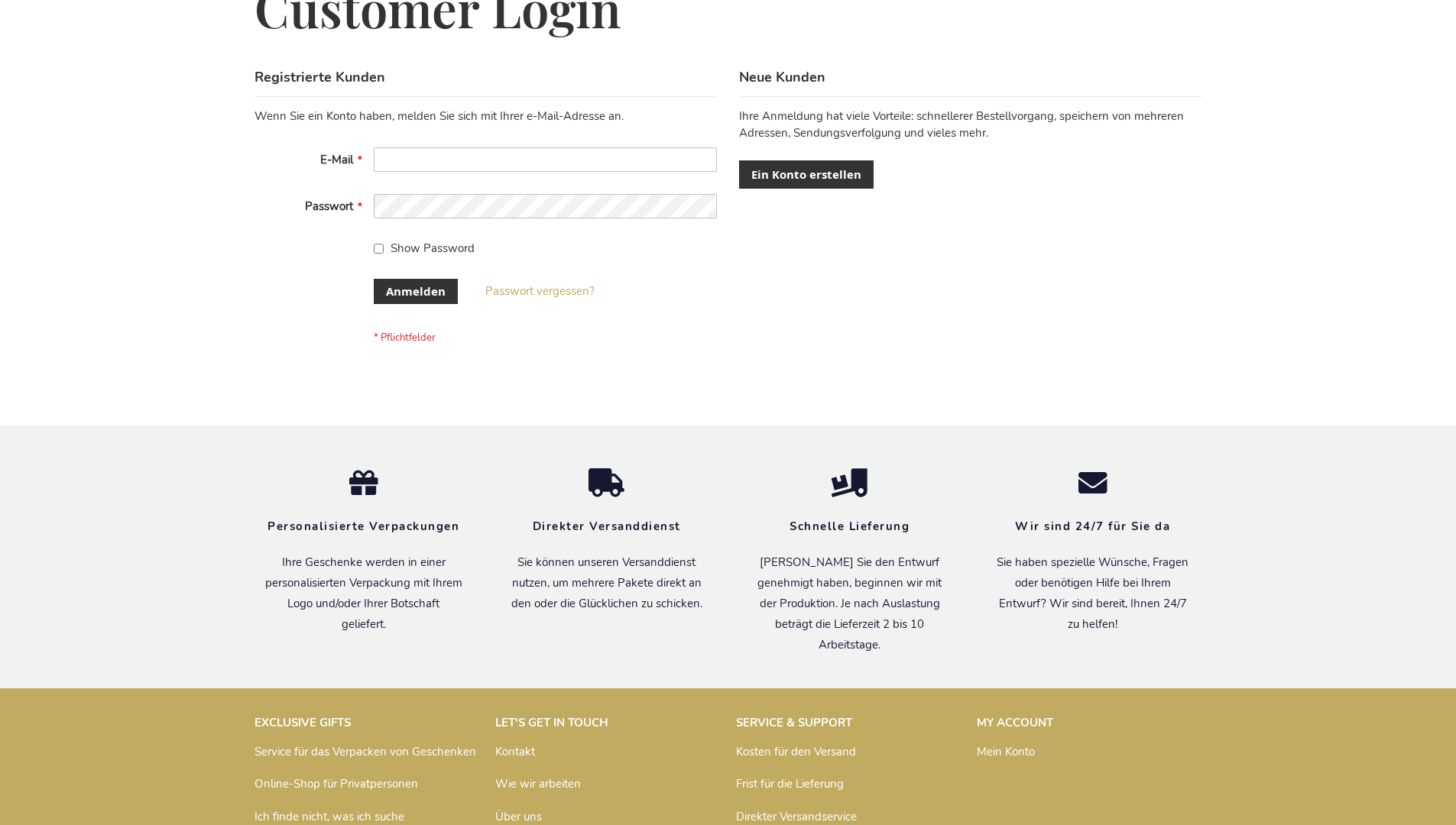
scroll to position [512, 0]
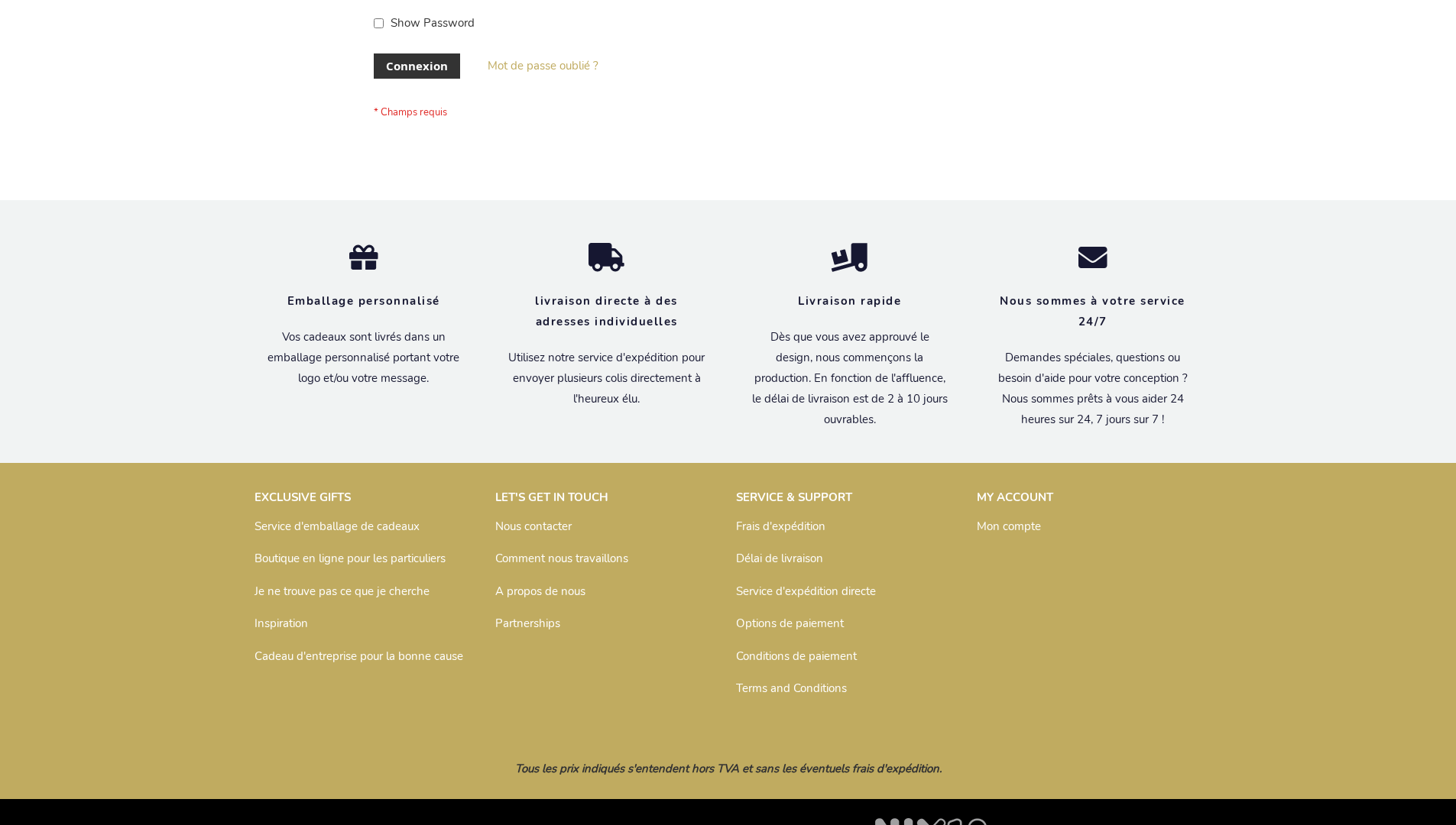
scroll to position [527, 0]
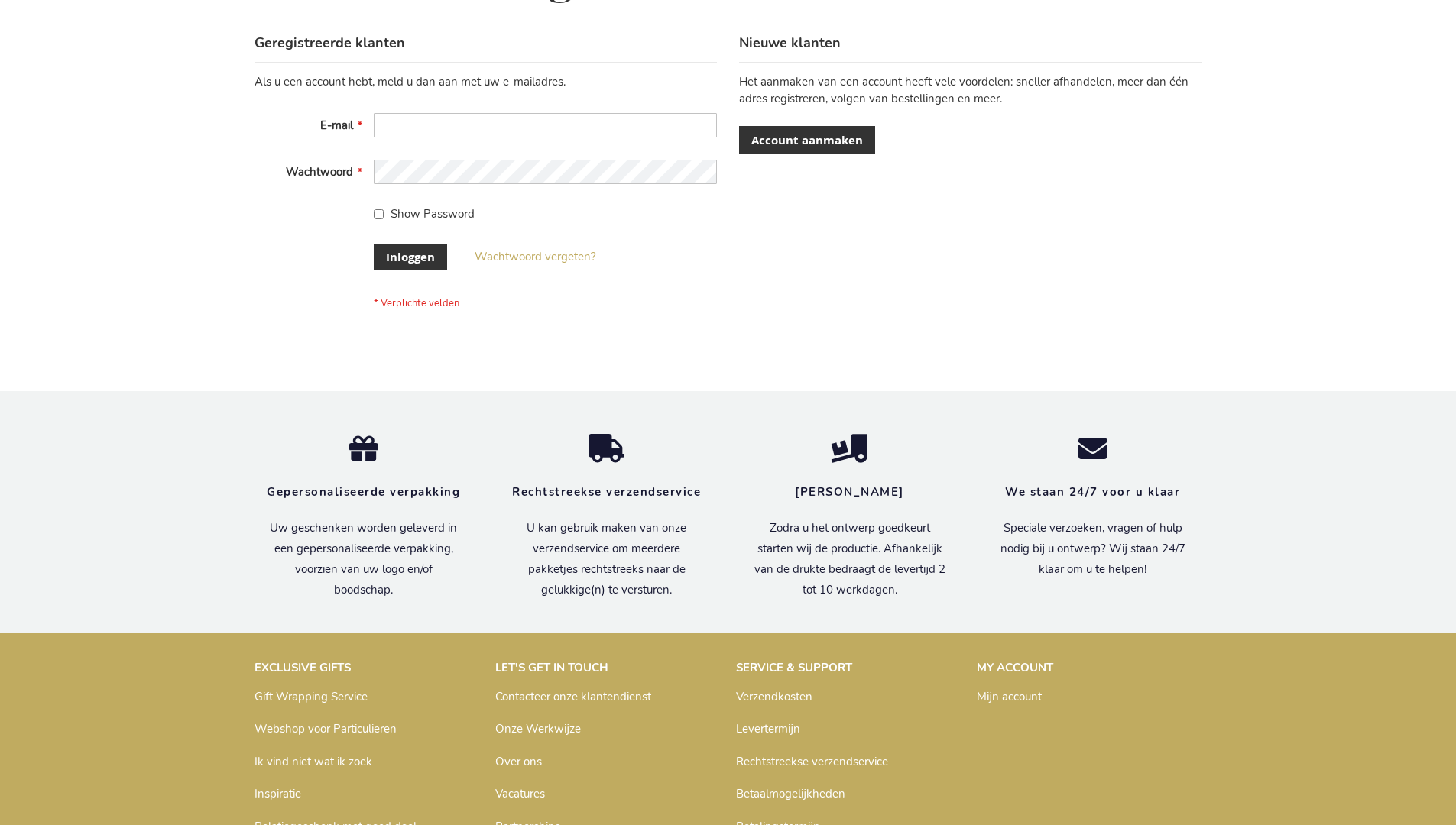
scroll to position [519, 0]
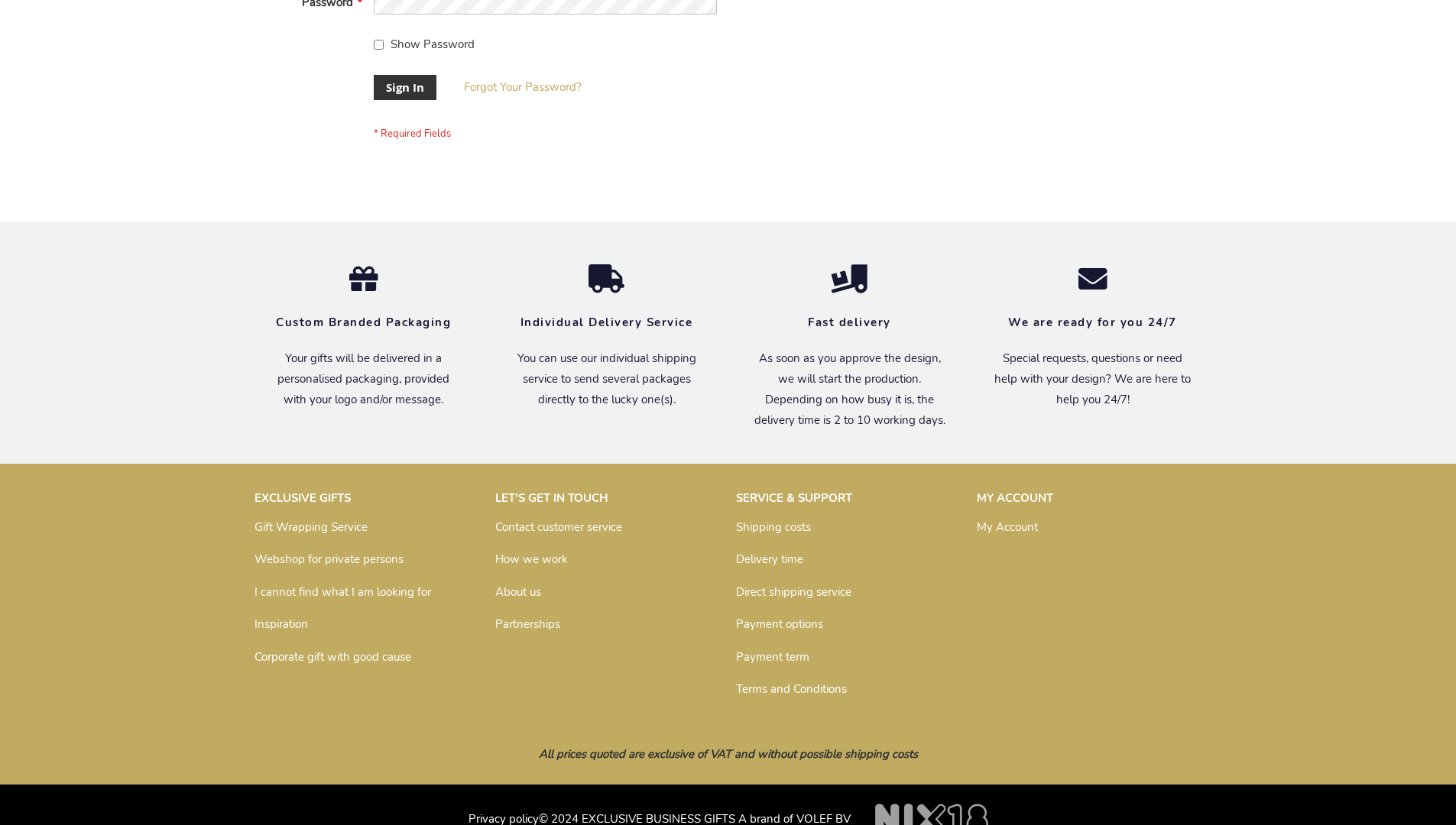
scroll to position [492, 0]
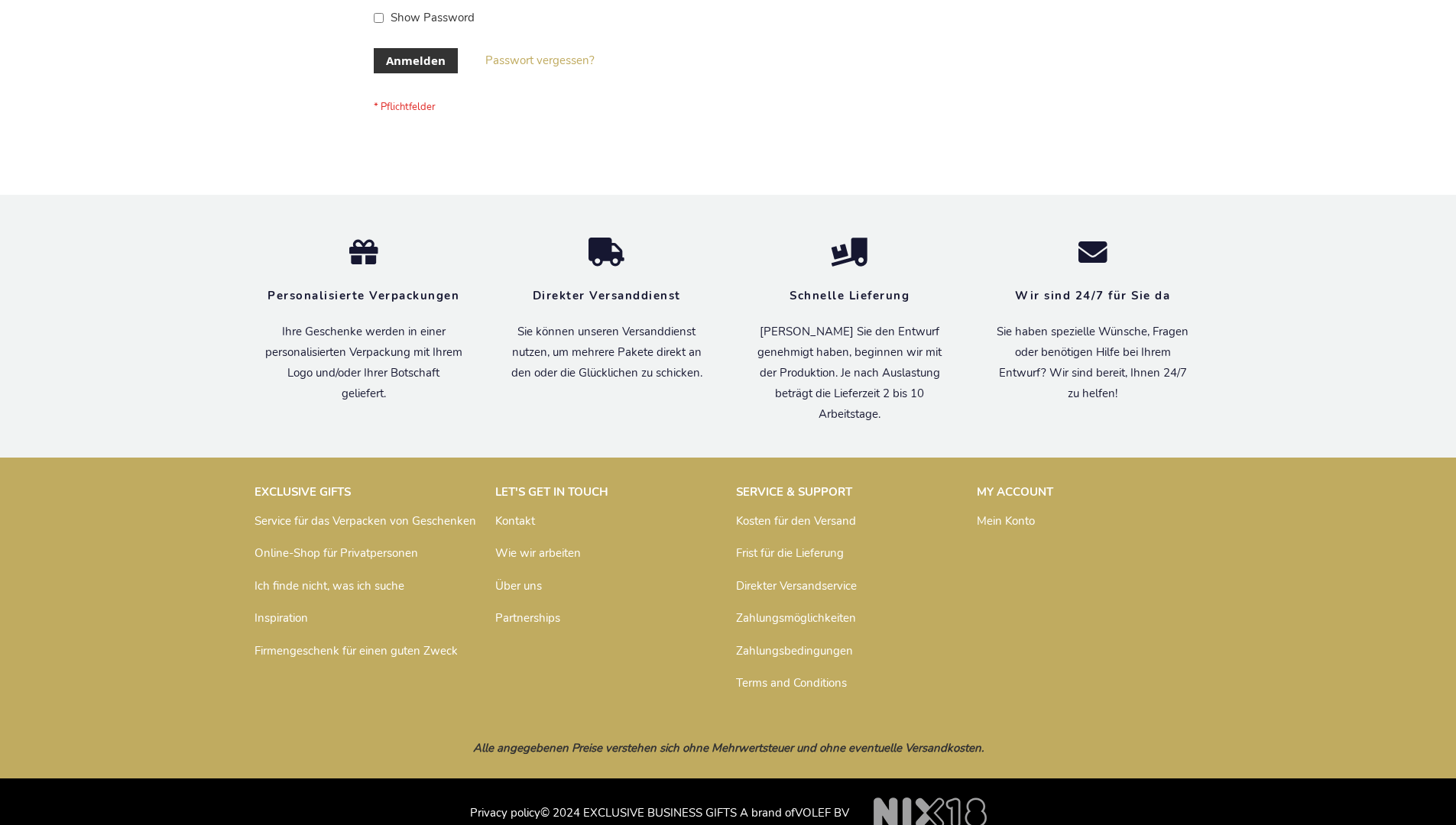
scroll to position [512, 0]
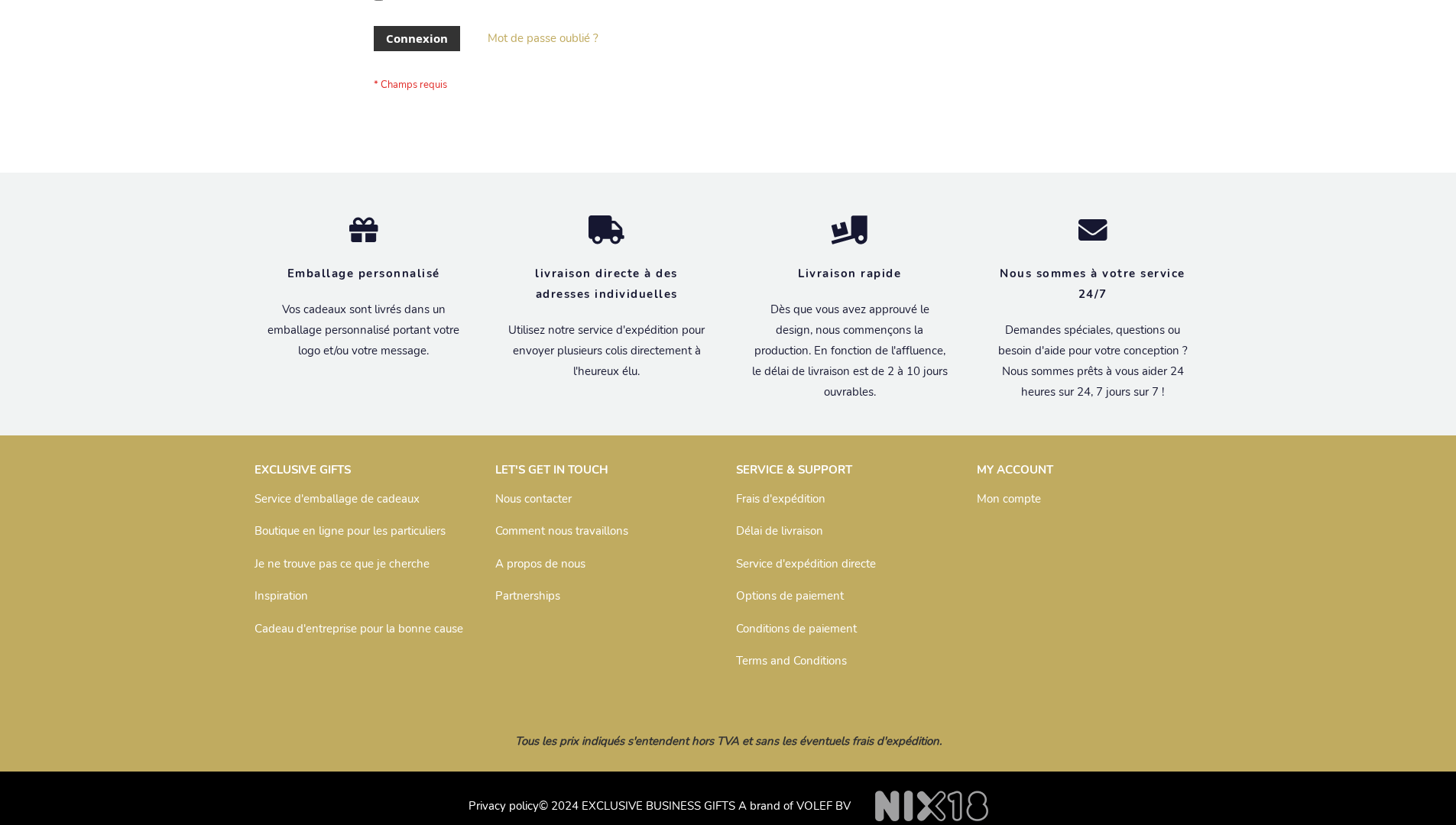
scroll to position [527, 0]
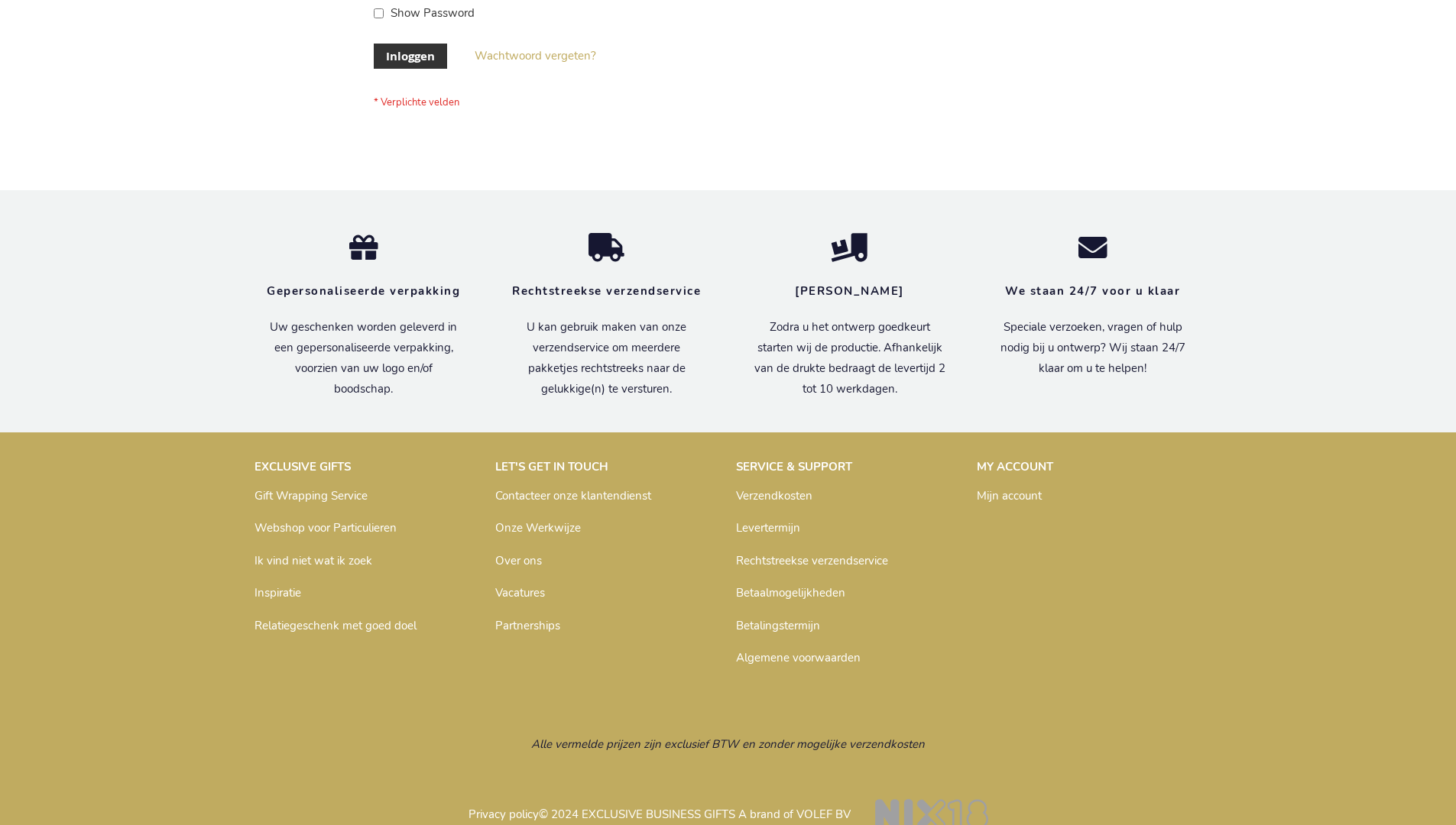
scroll to position [519, 0]
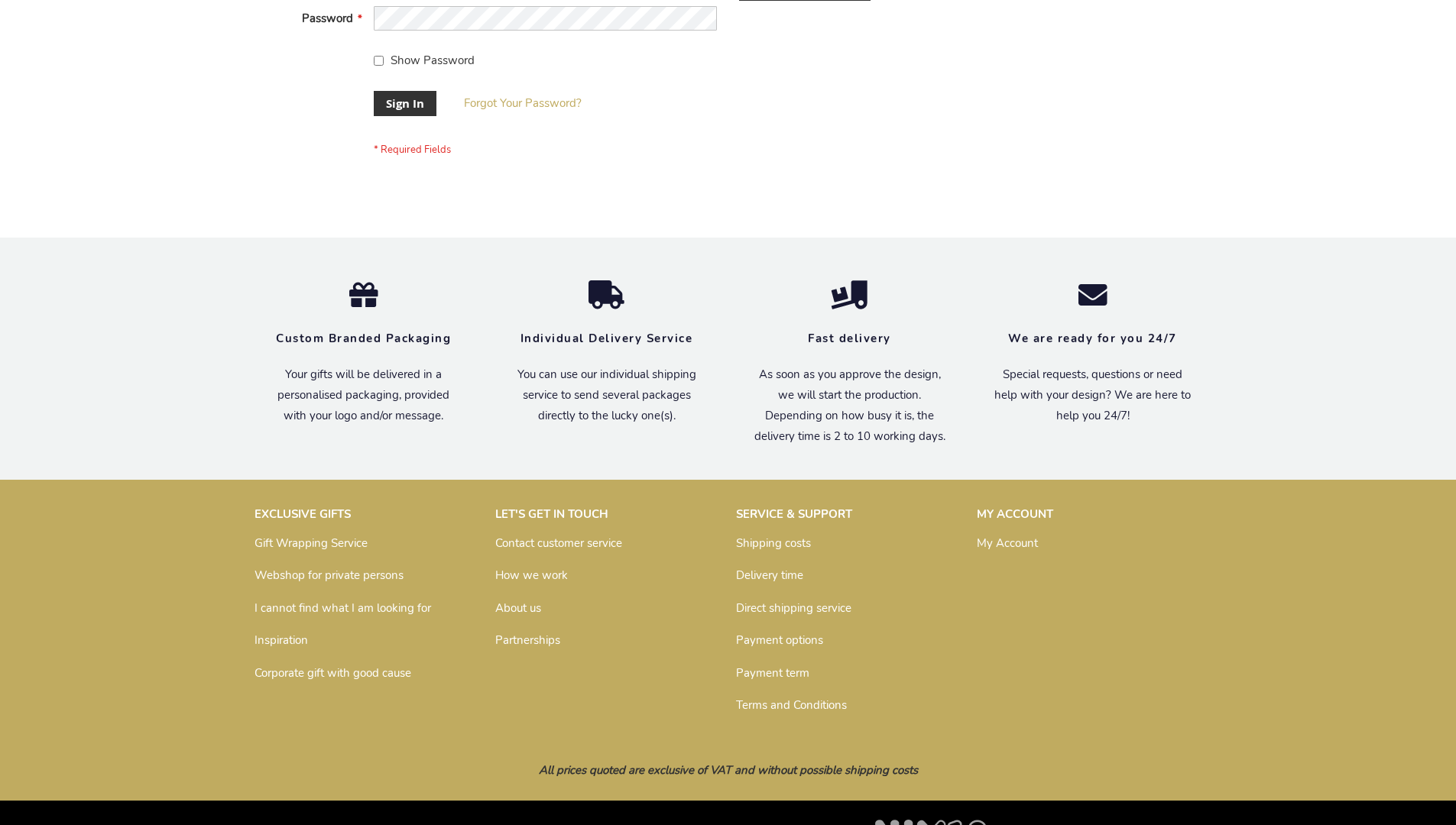
scroll to position [492, 0]
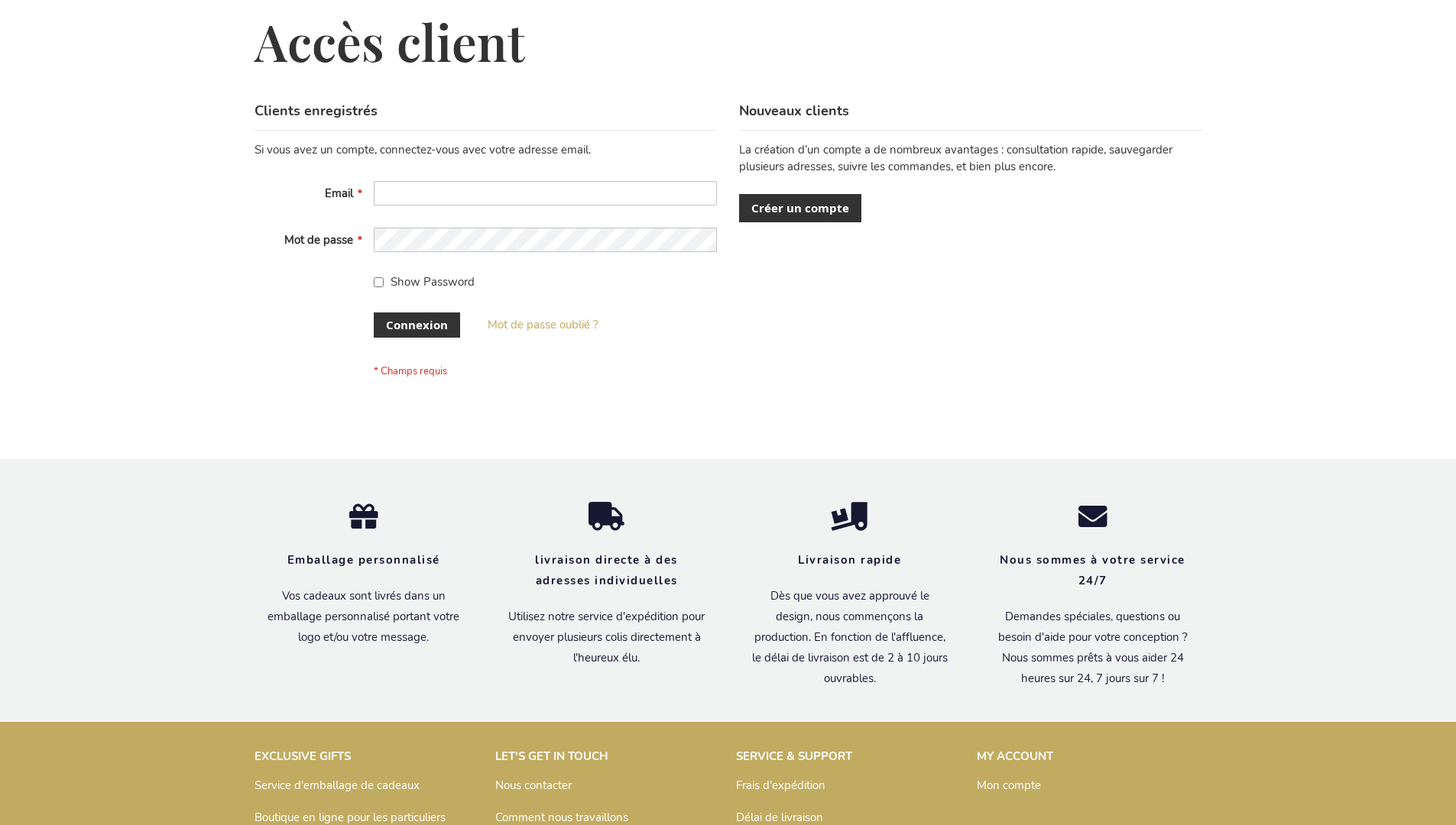
scroll to position [527, 0]
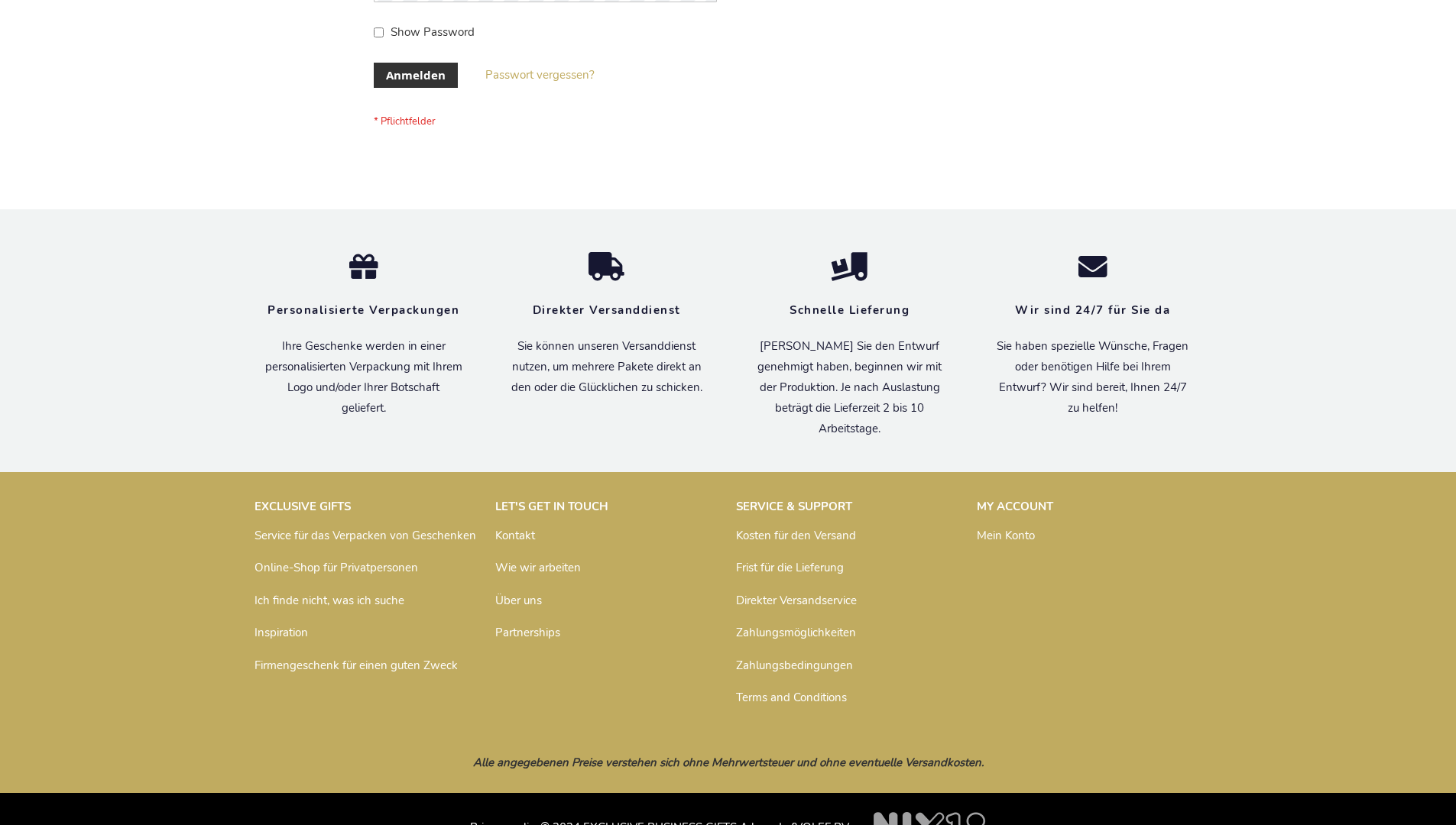
scroll to position [512, 0]
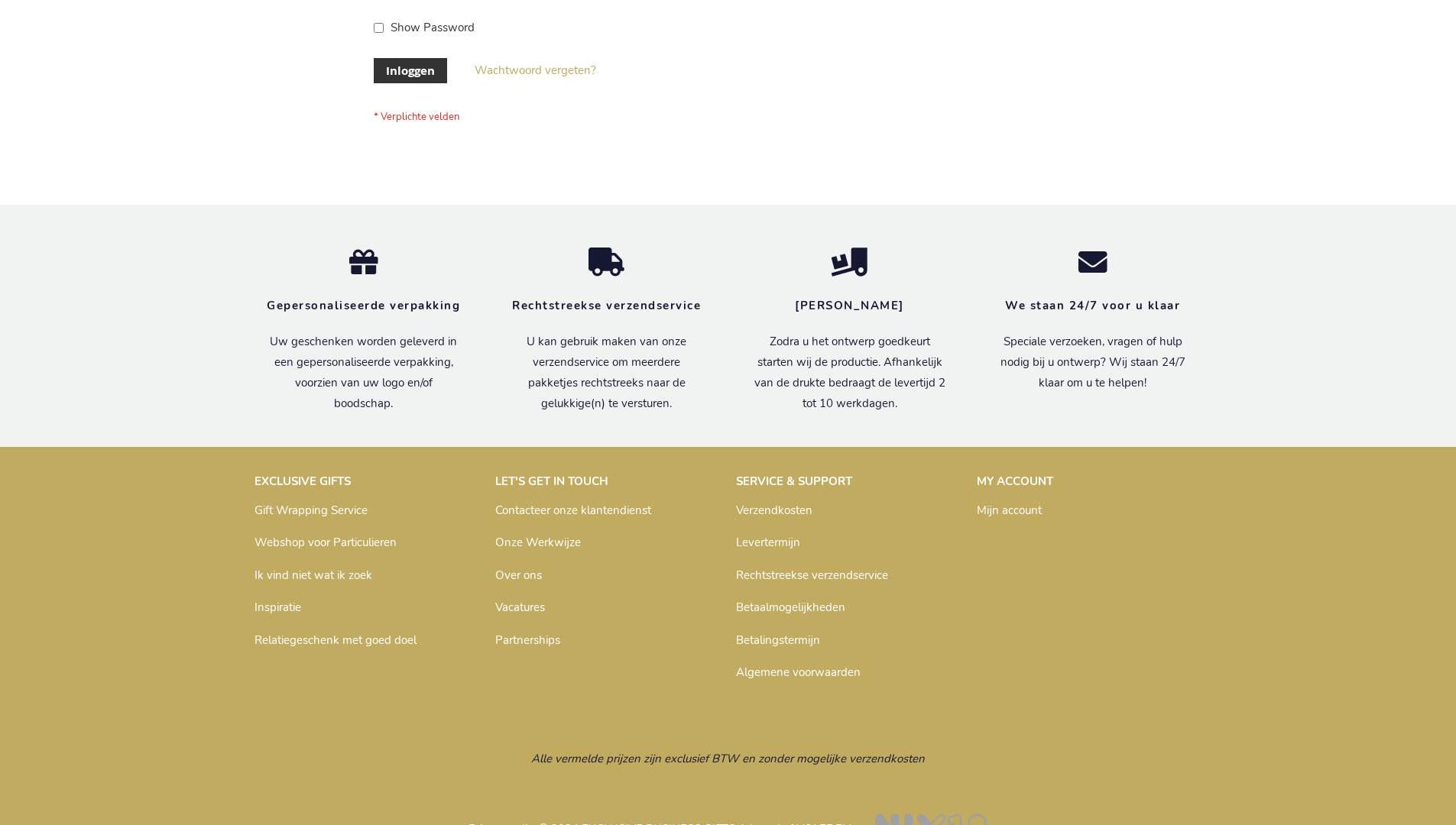
scroll to position [519, 0]
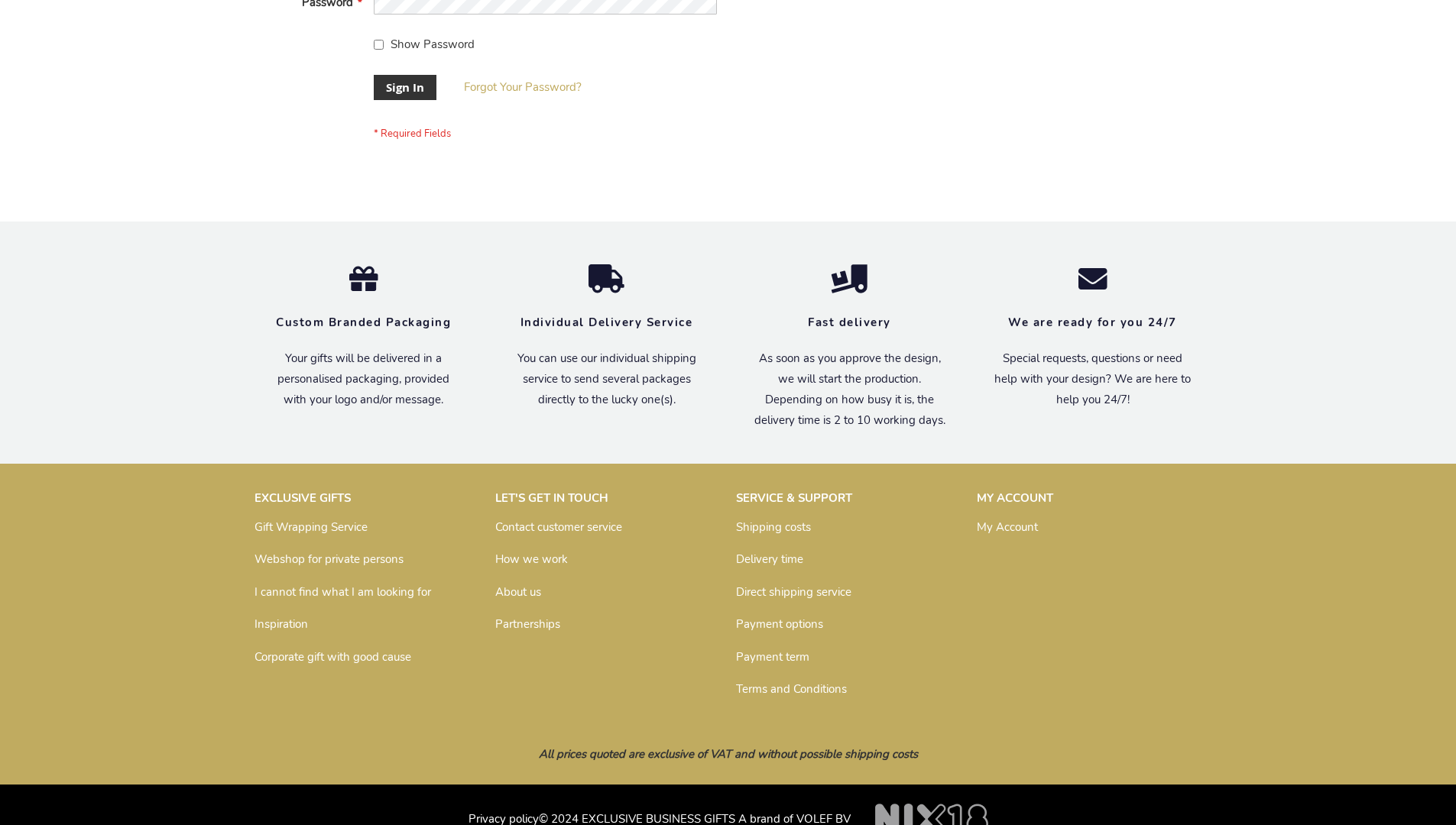
scroll to position [492, 0]
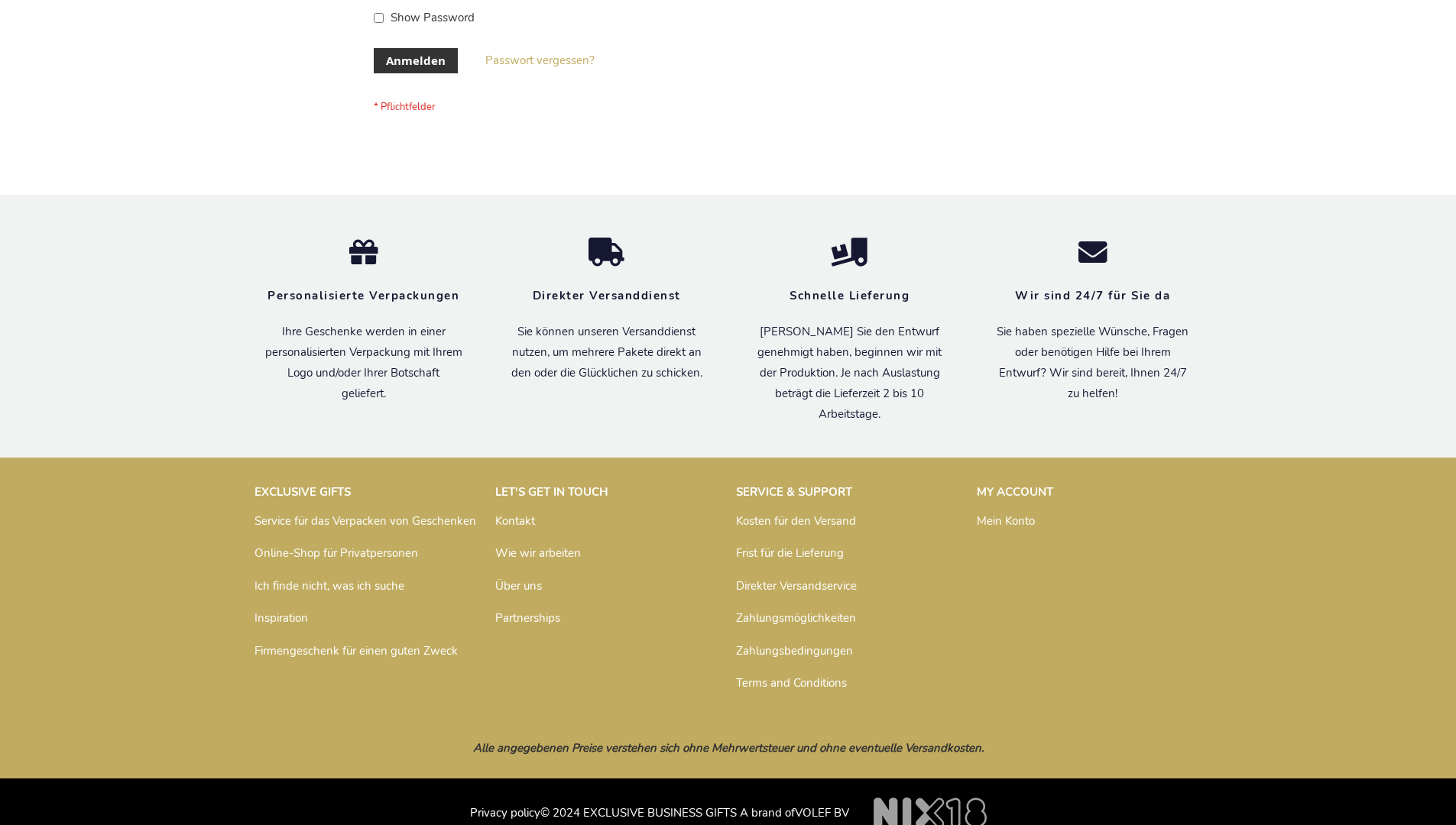
scroll to position [512, 0]
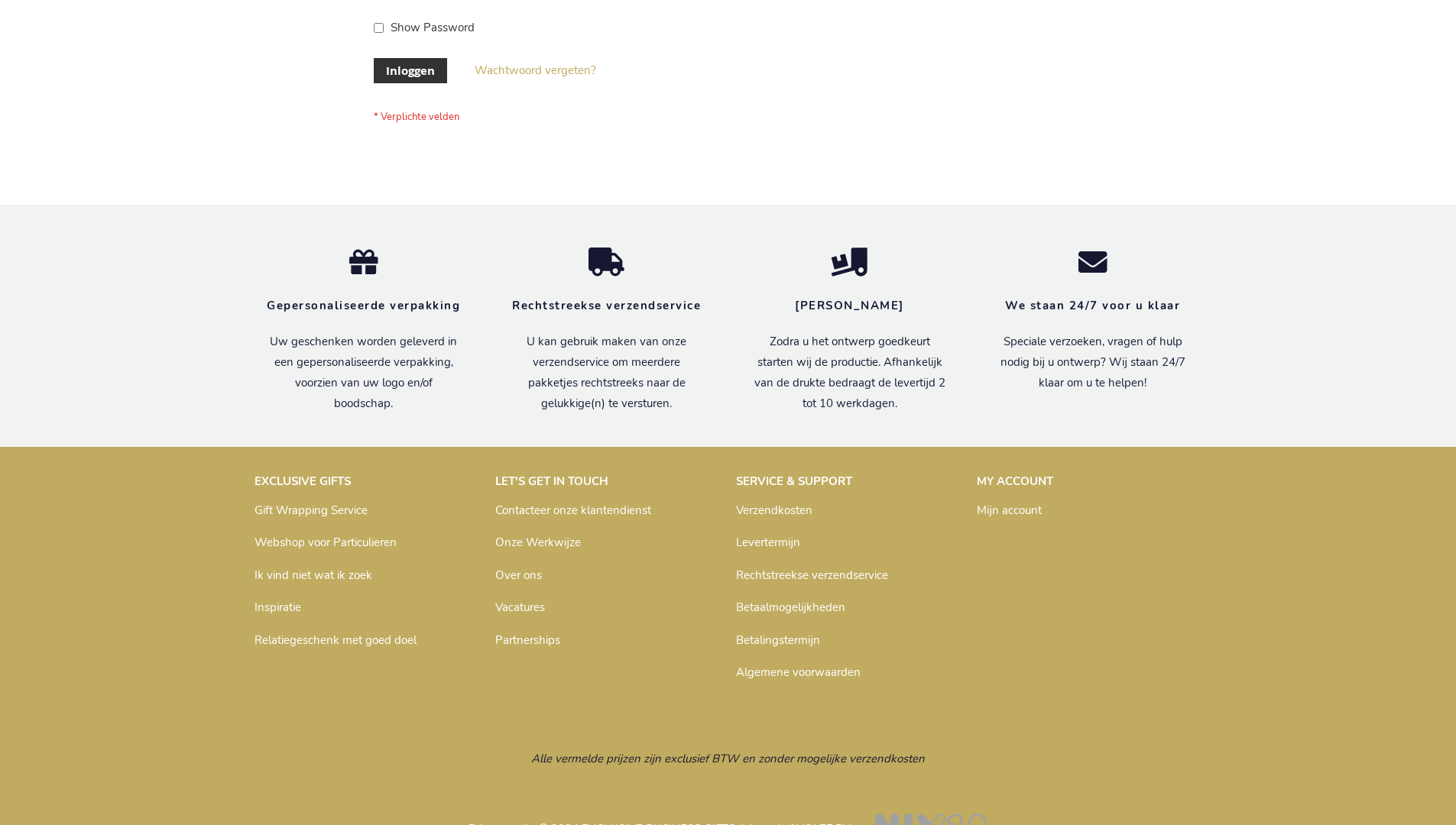
scroll to position [519, 0]
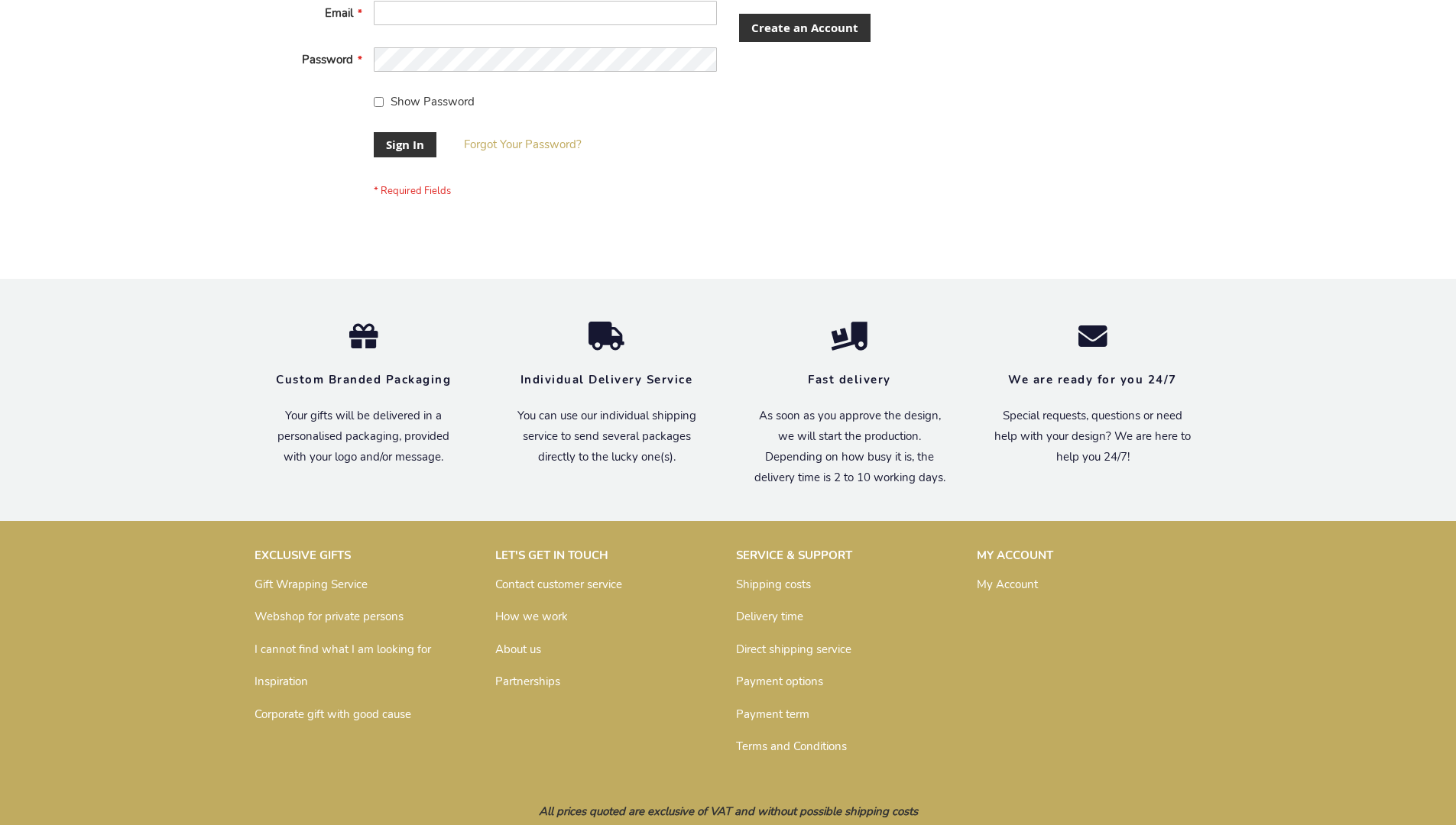
scroll to position [492, 0]
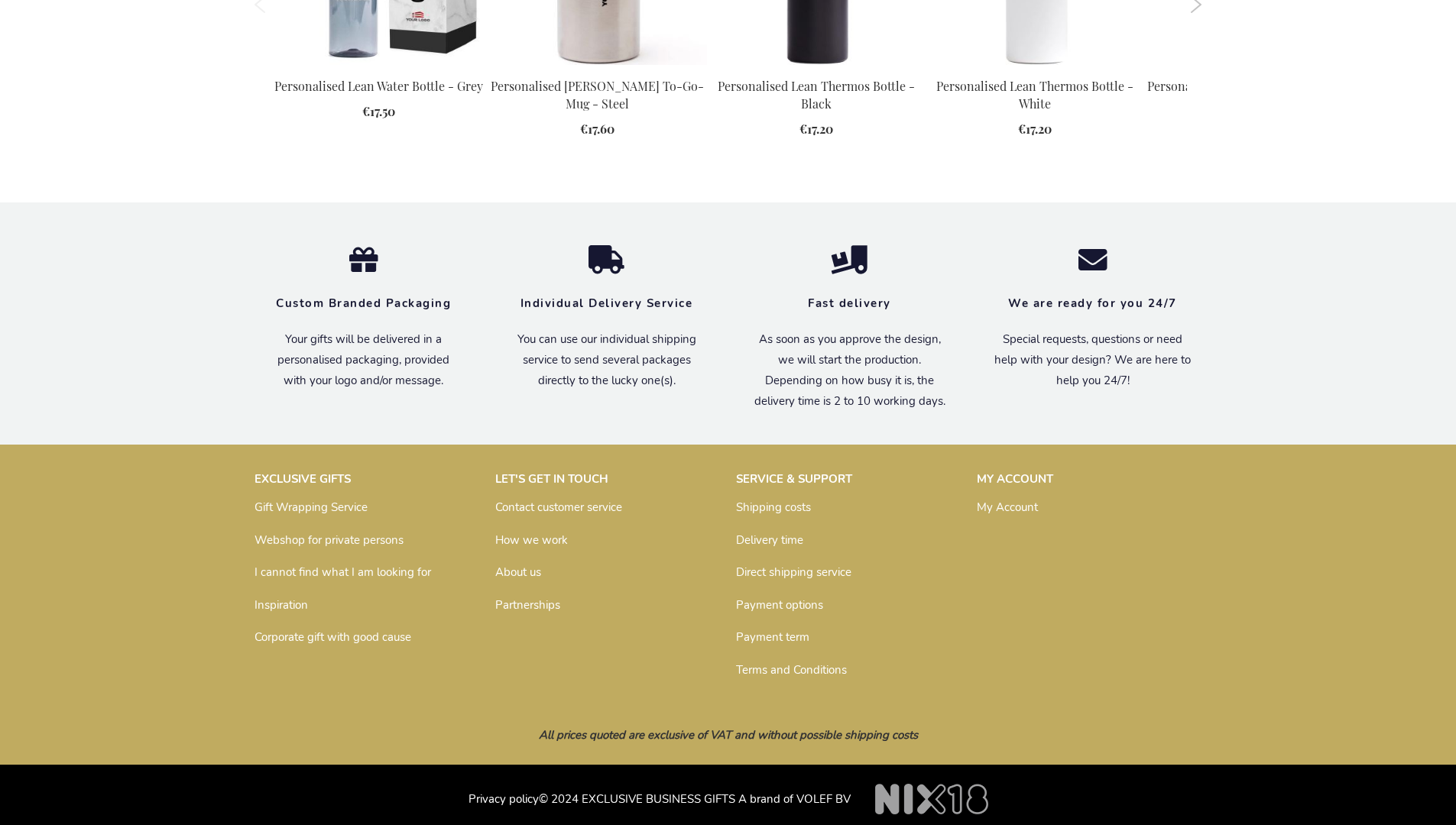
scroll to position [2040, 0]
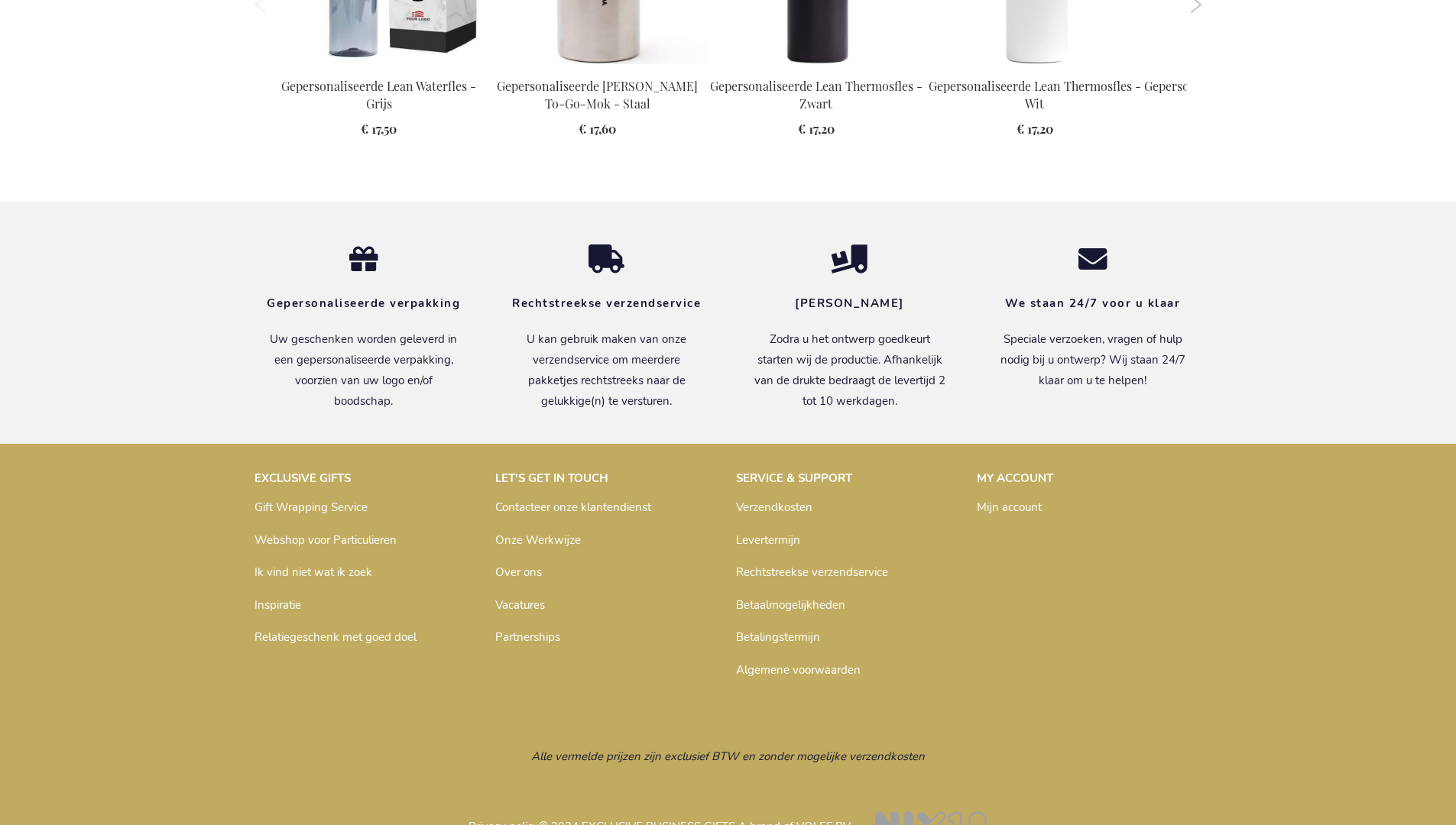
scroll to position [2094, 0]
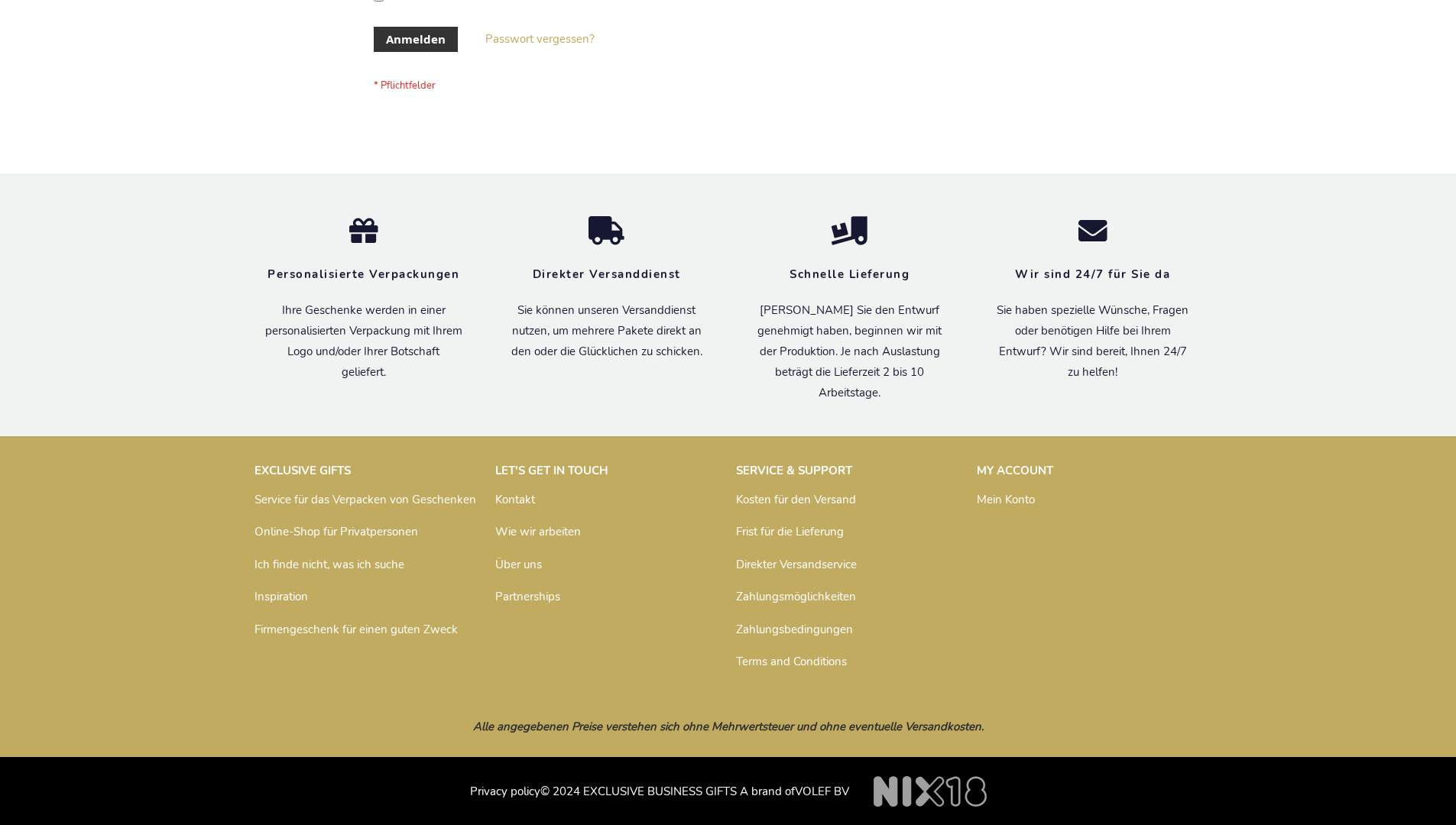
scroll to position [512, 0]
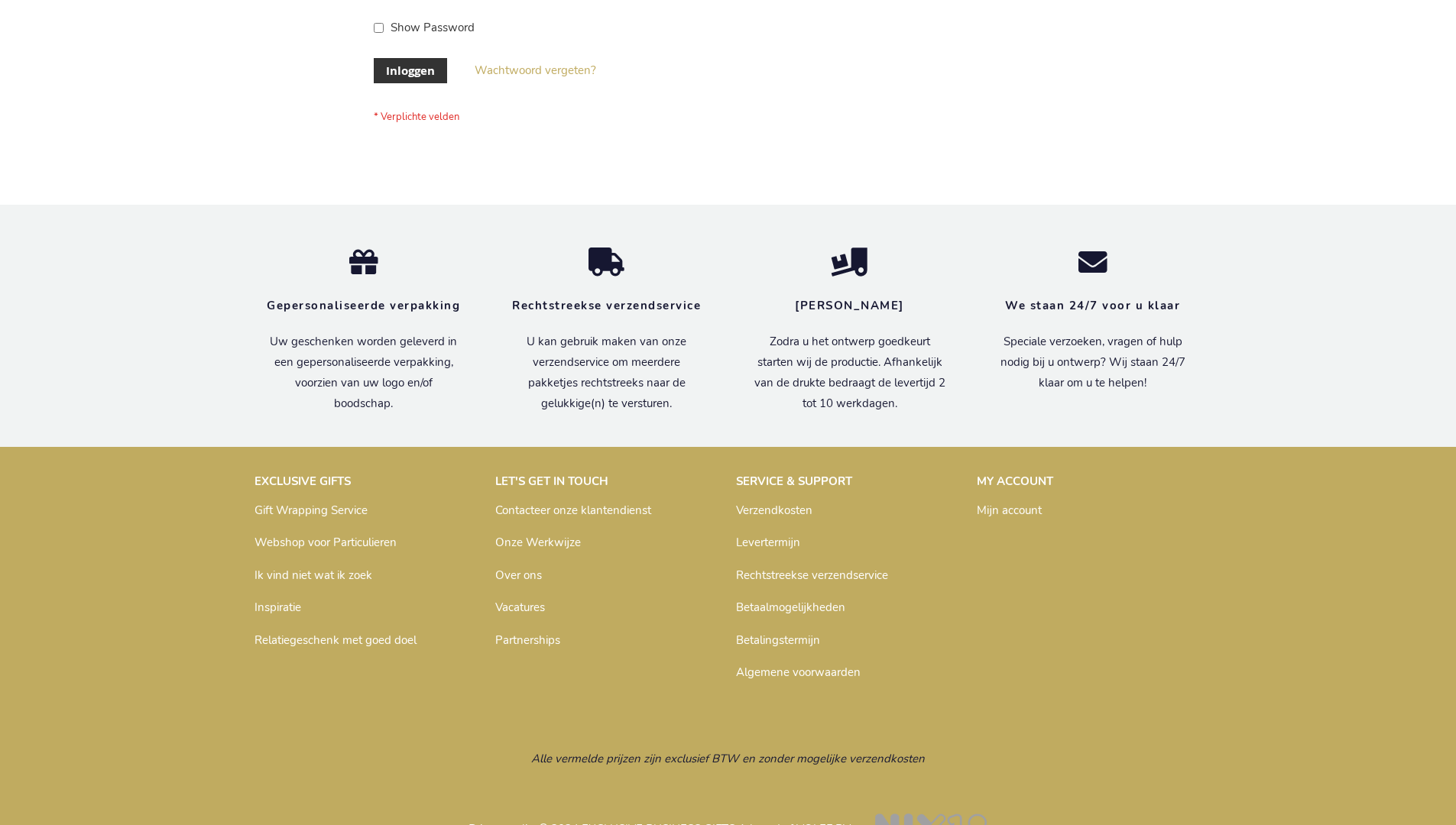
scroll to position [519, 0]
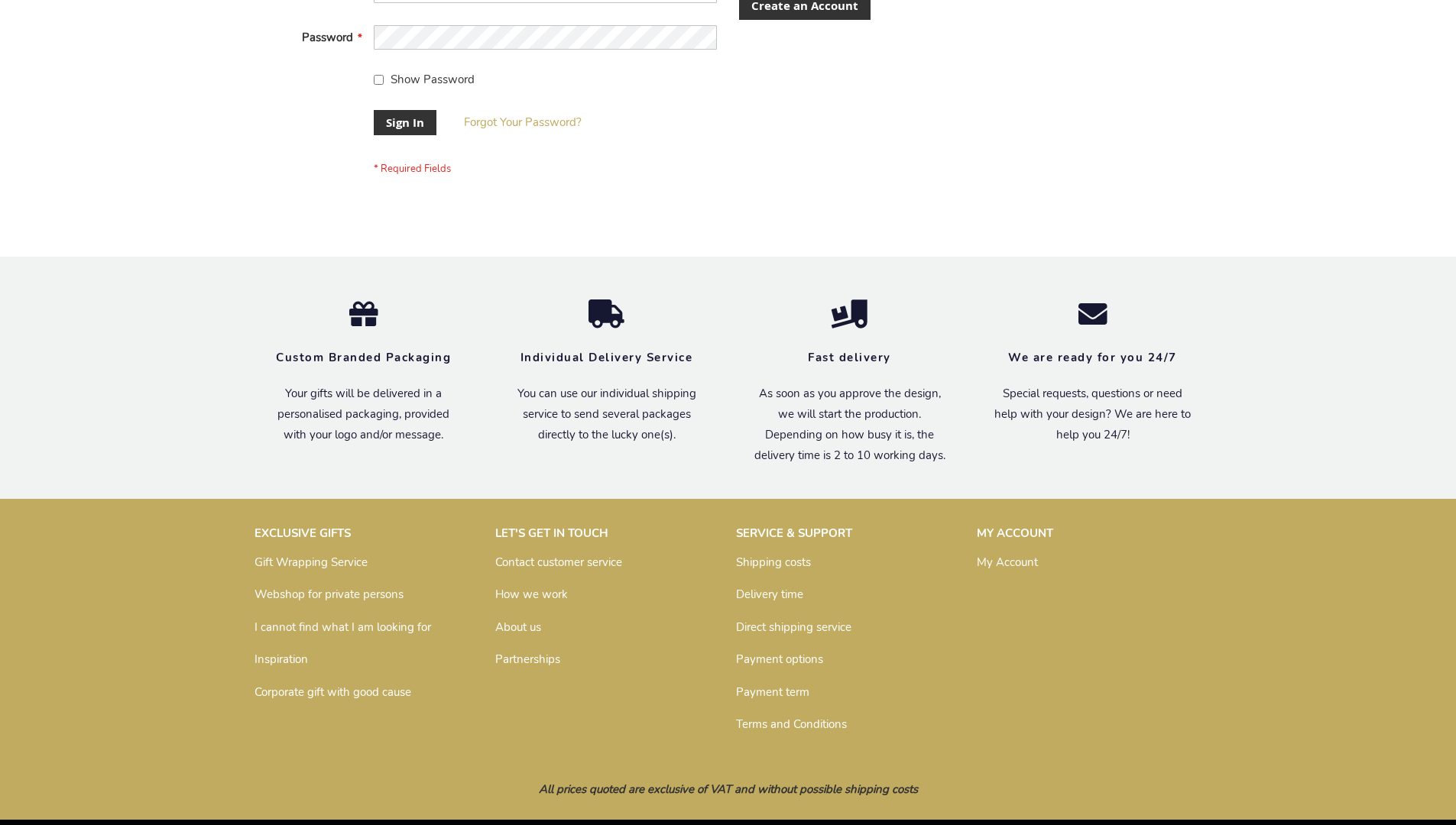
scroll to position [492, 0]
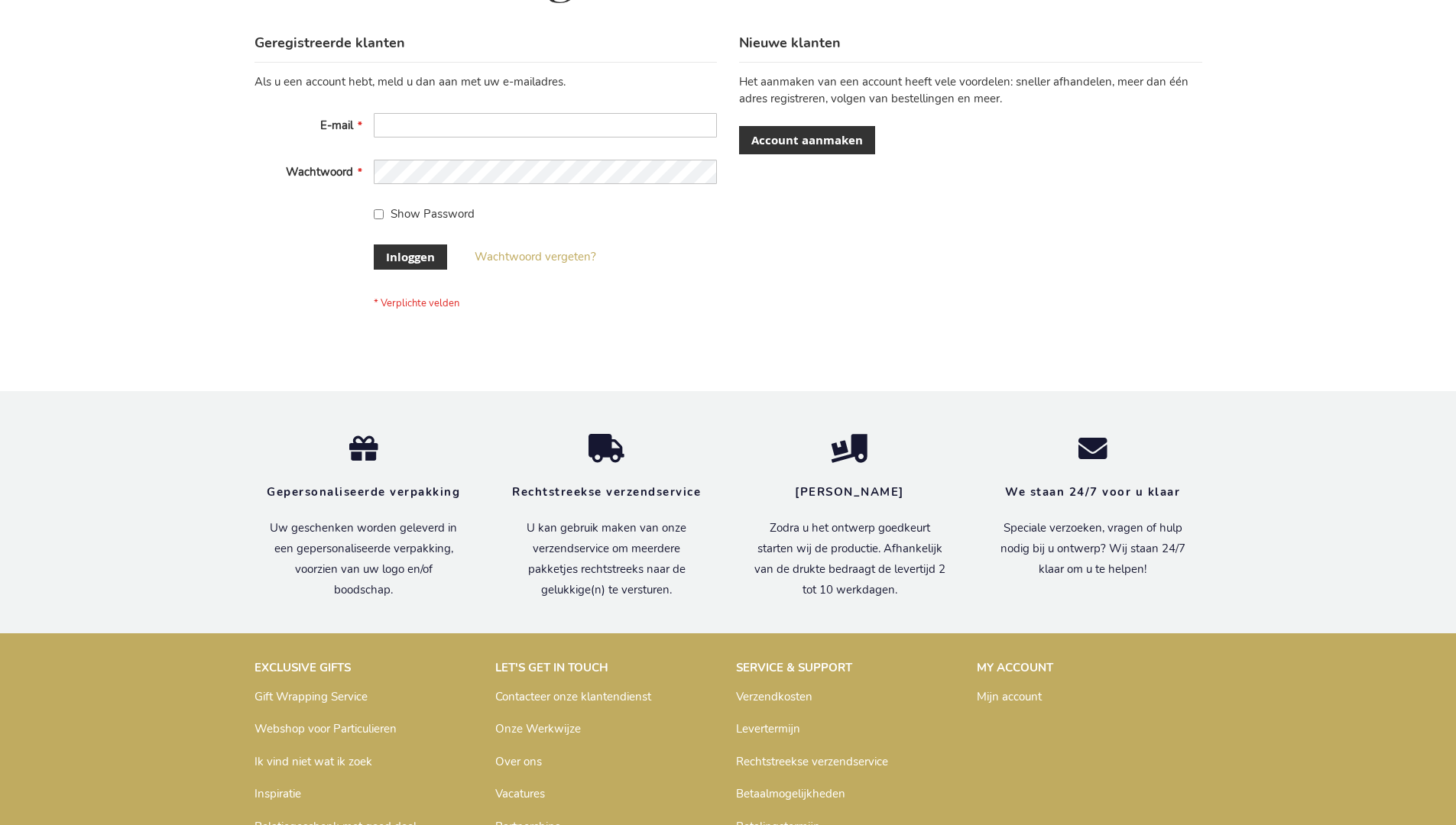
scroll to position [519, 0]
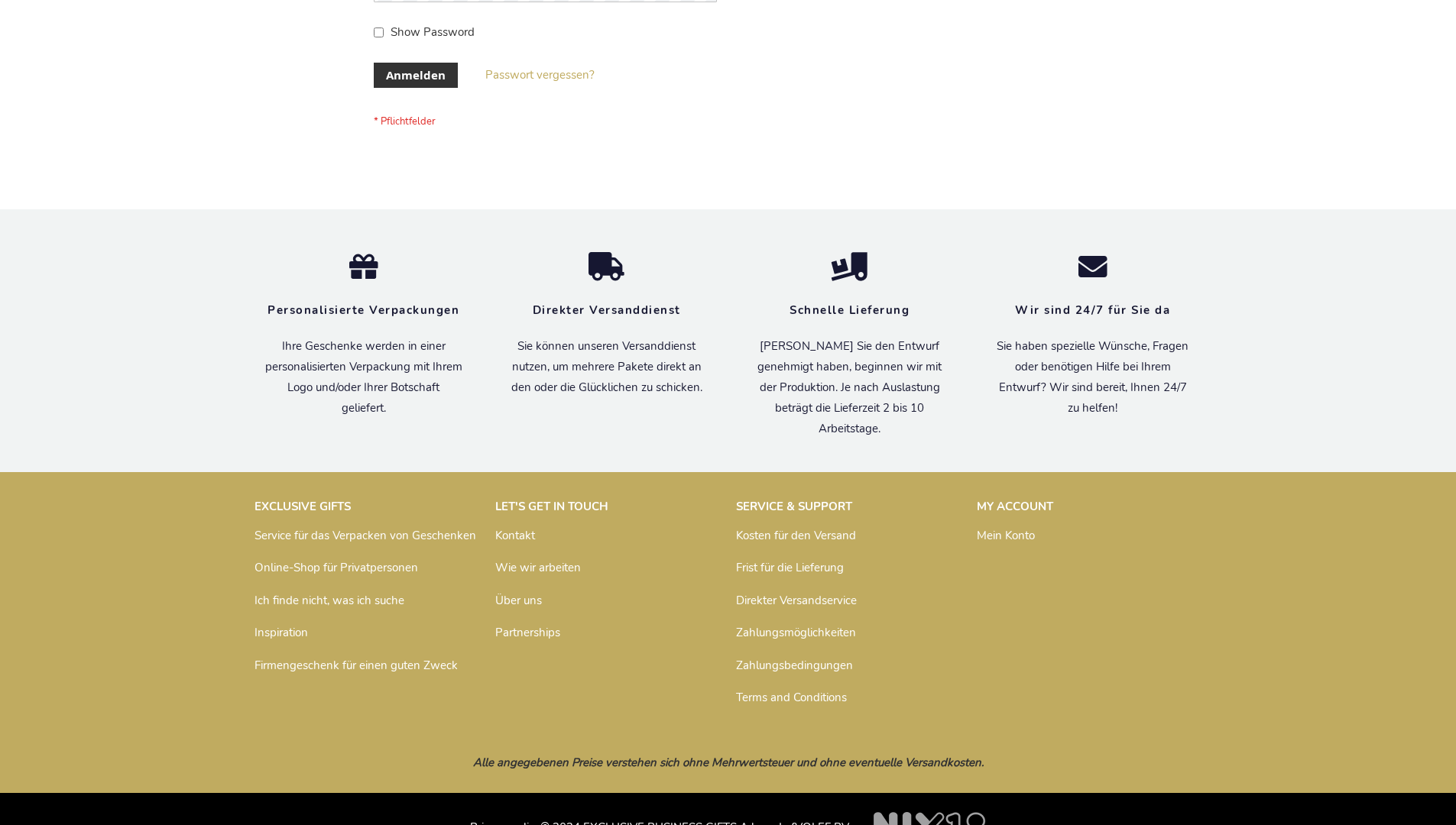
scroll to position [512, 0]
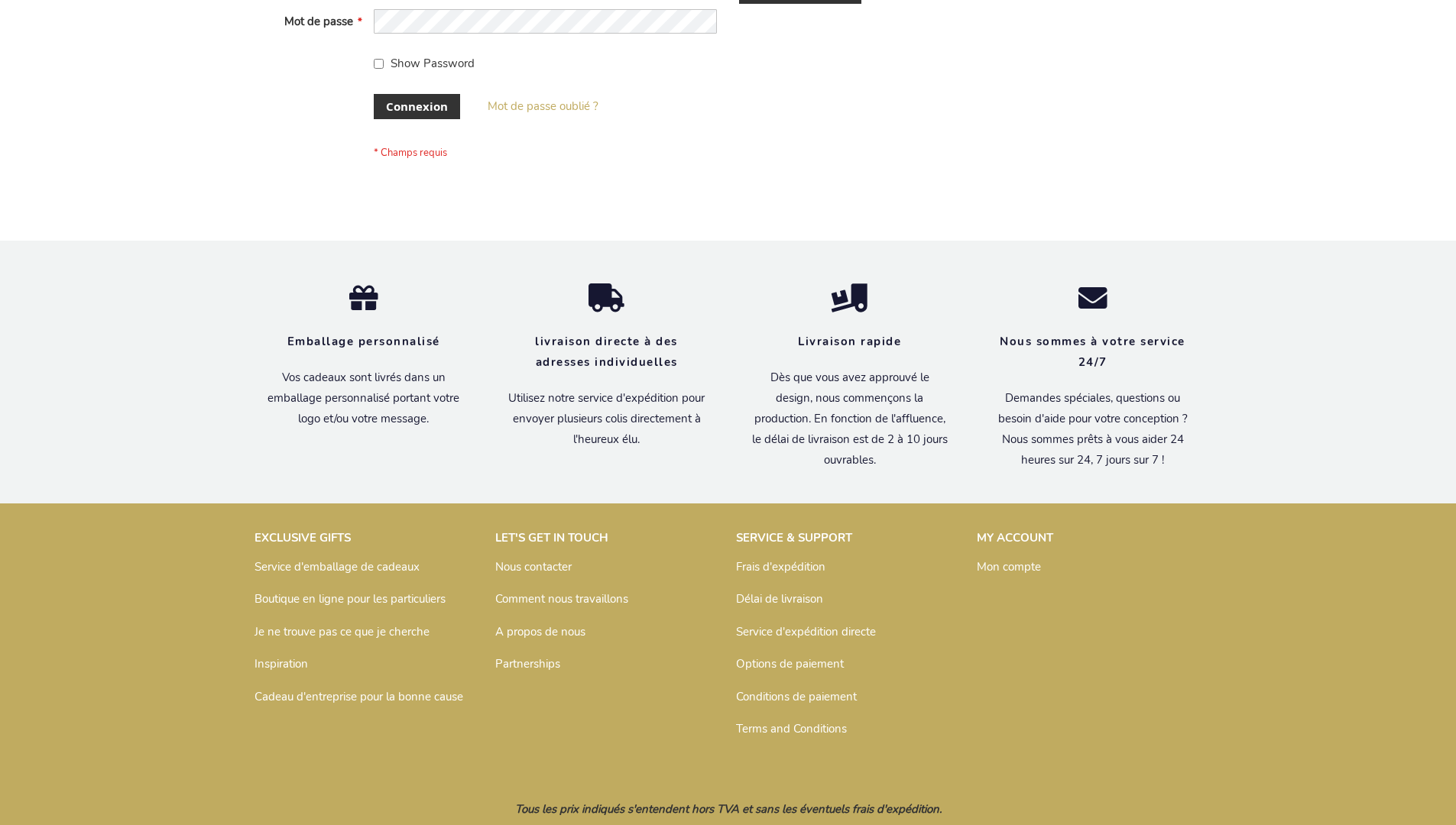
scroll to position [527, 0]
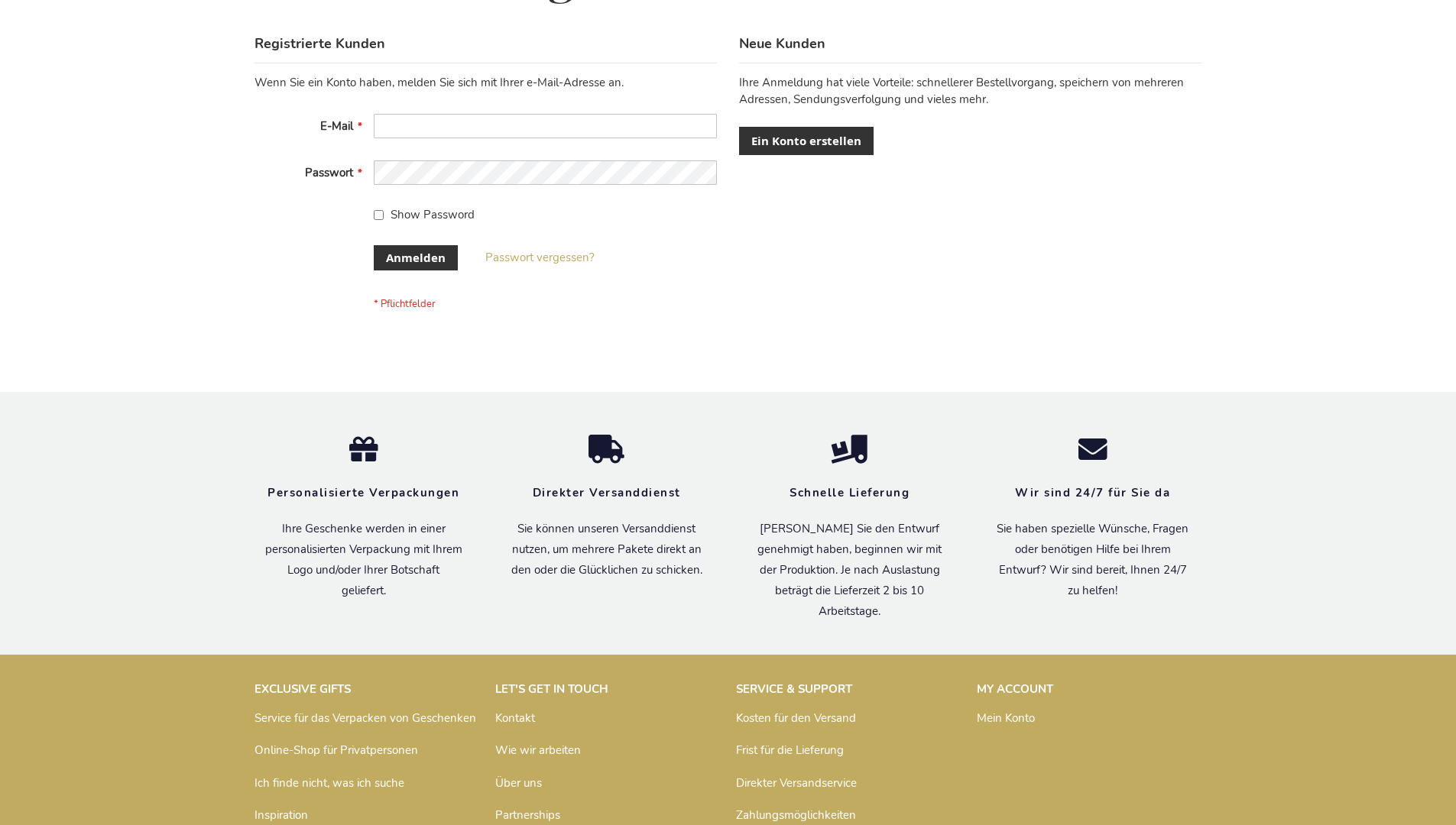
scroll to position [512, 0]
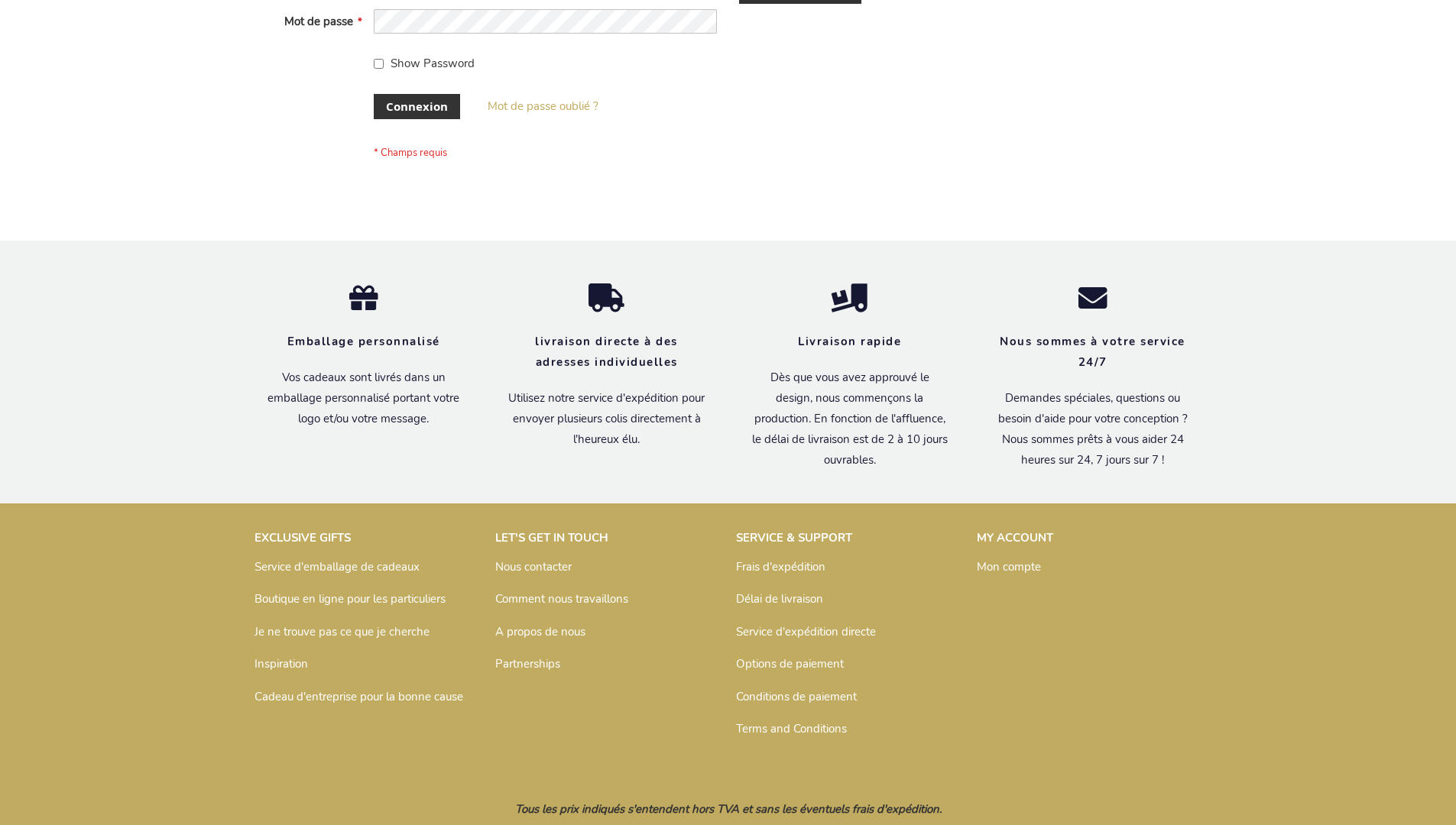
scroll to position [527, 0]
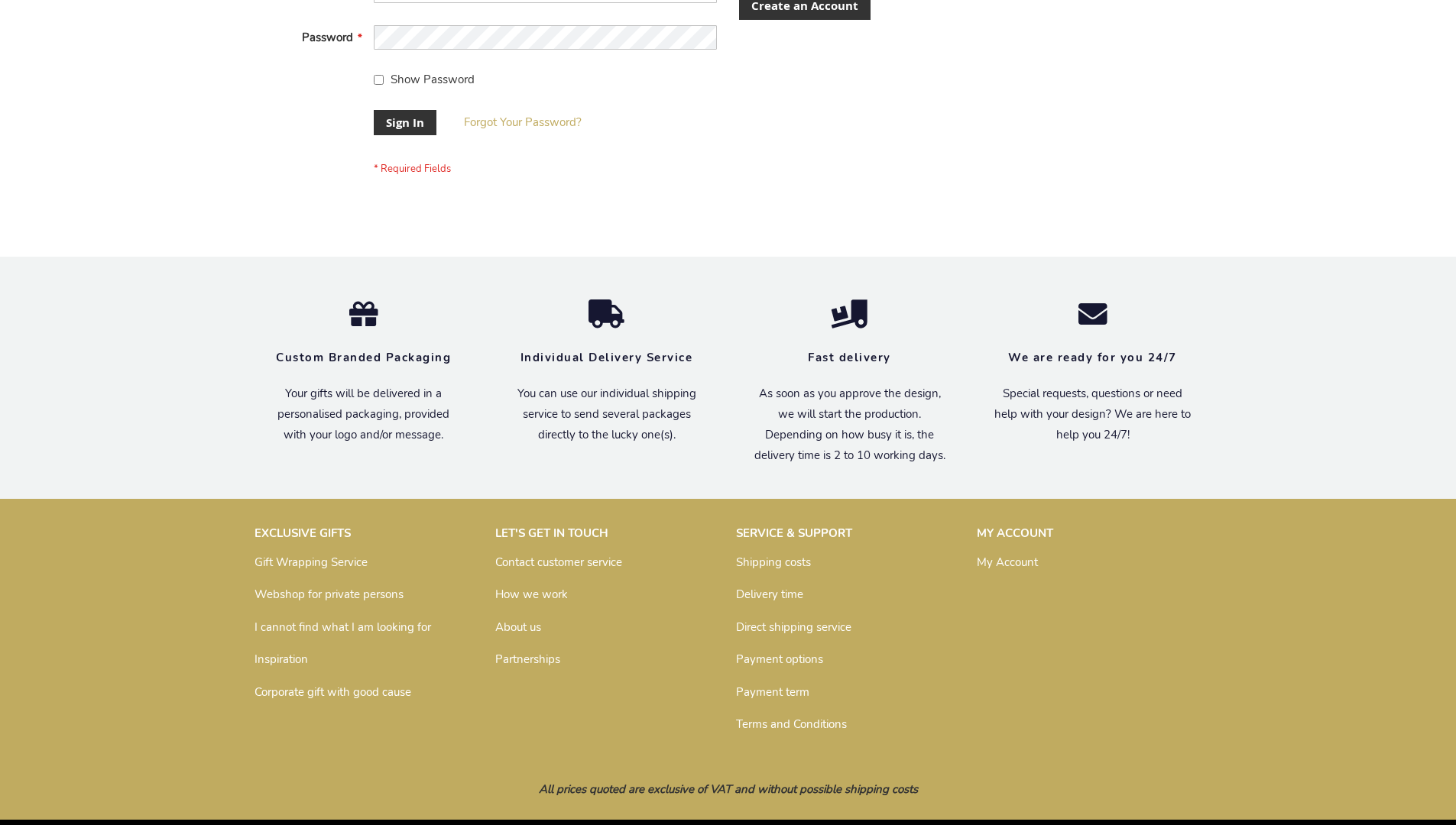
scroll to position [492, 0]
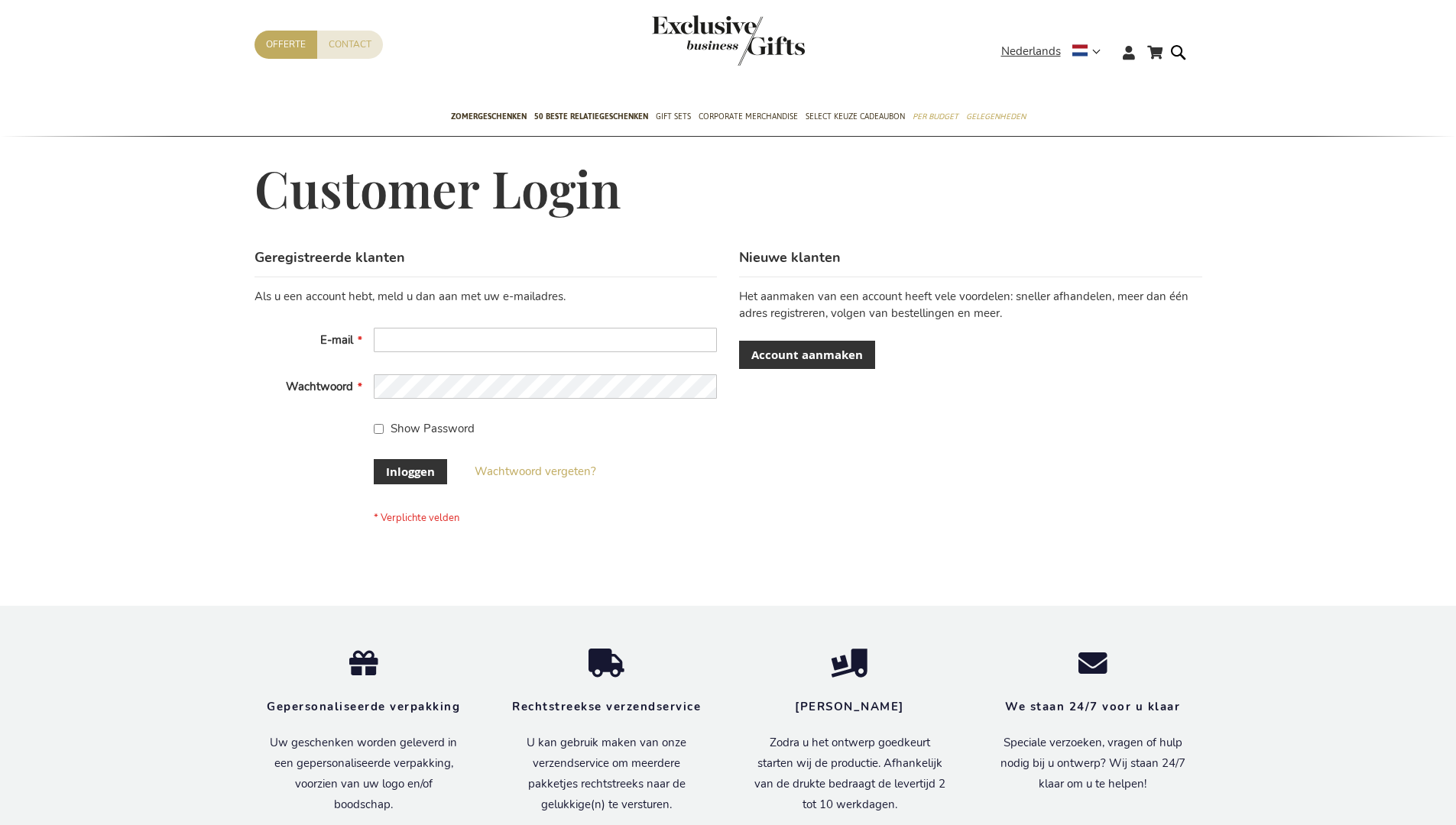
scroll to position [519, 0]
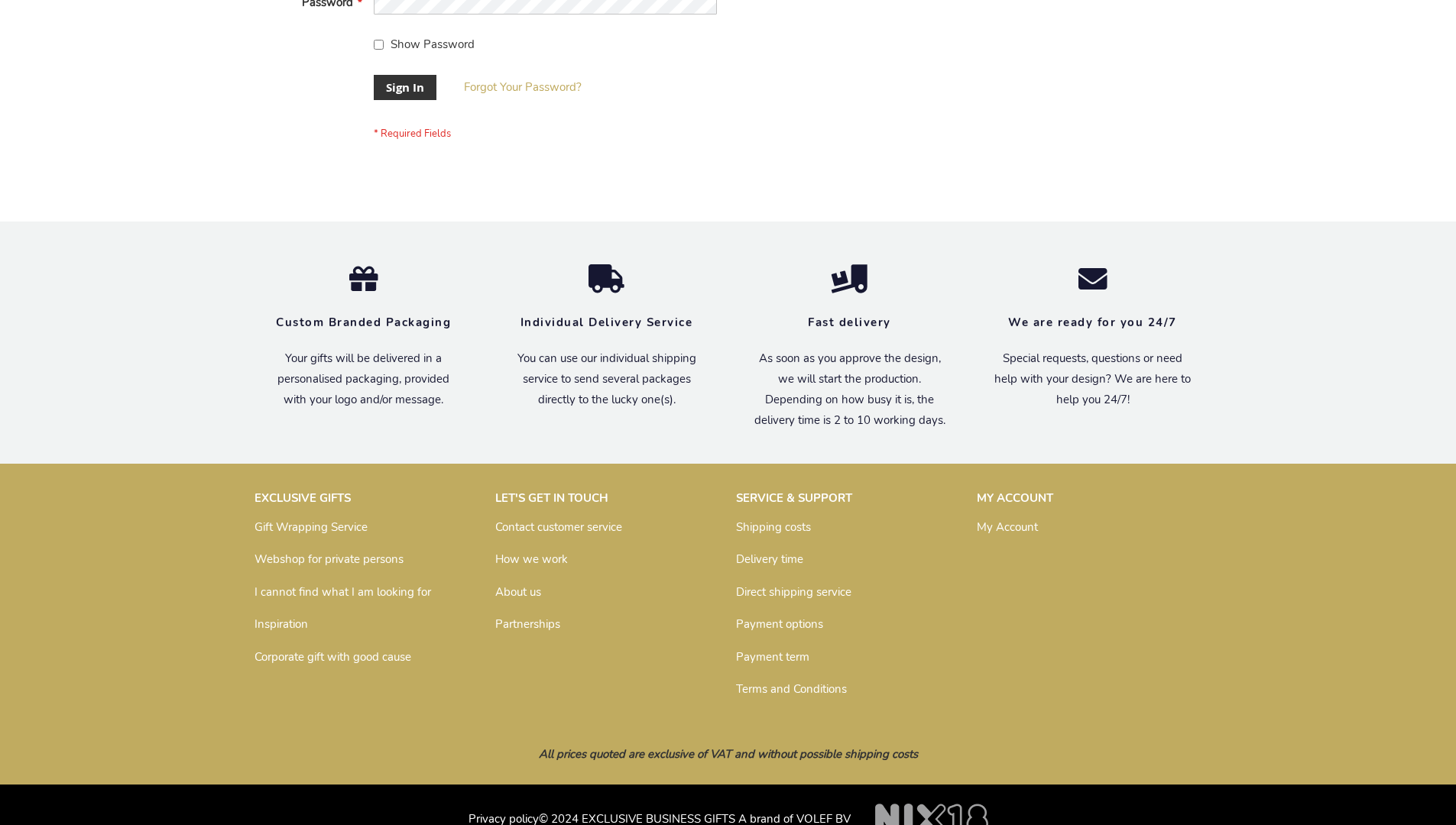
scroll to position [492, 0]
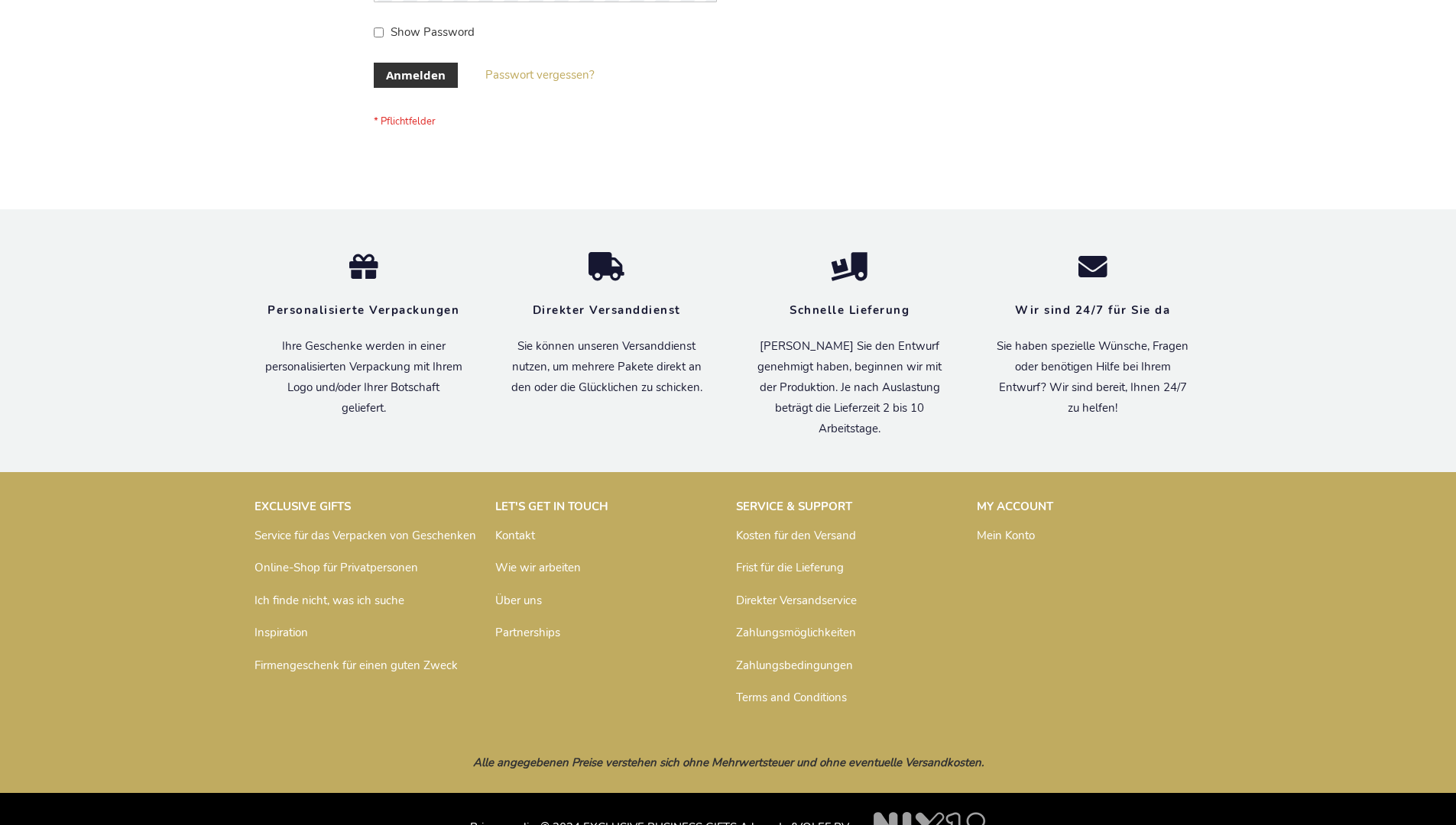
scroll to position [512, 0]
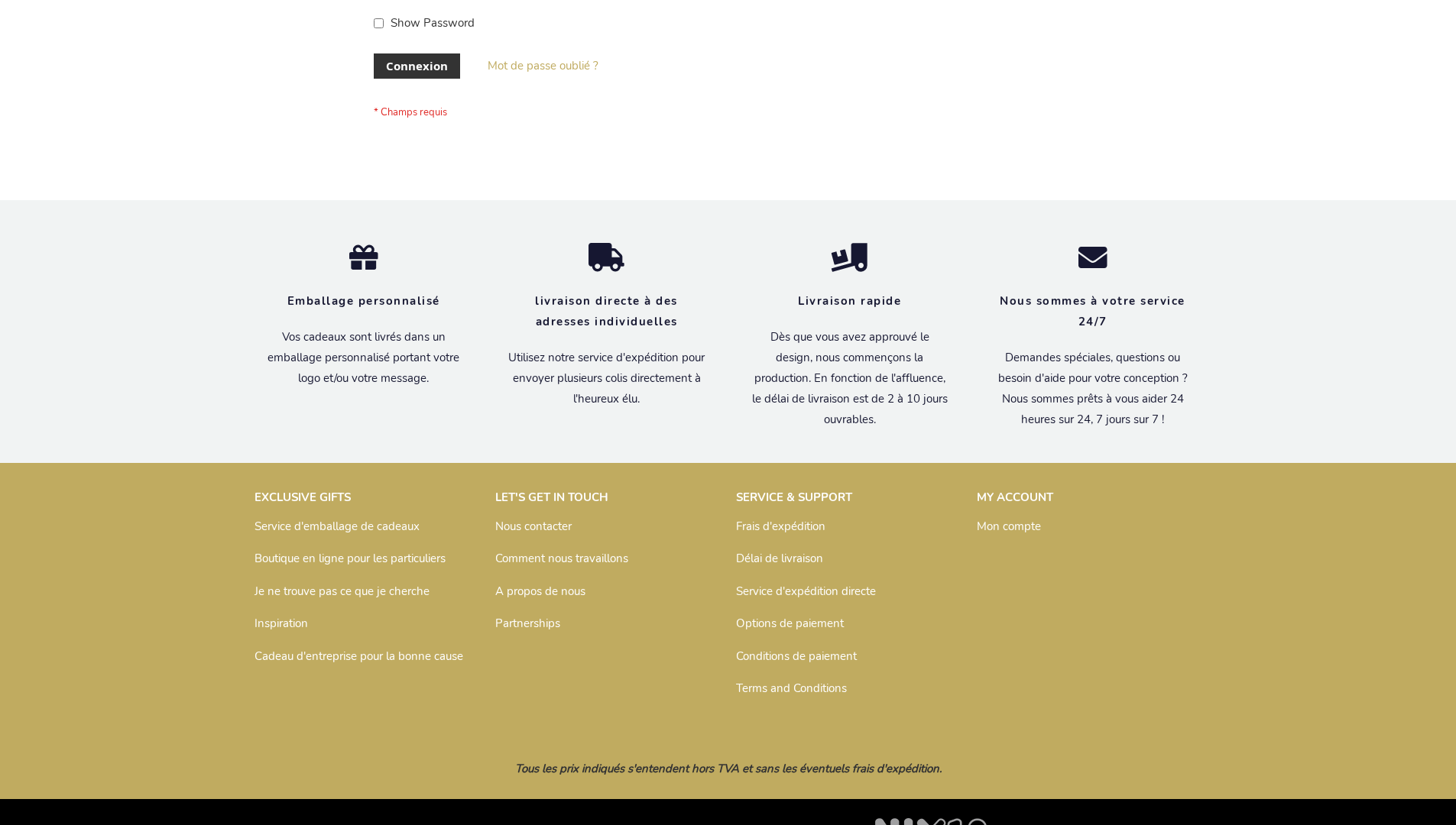
scroll to position [527, 0]
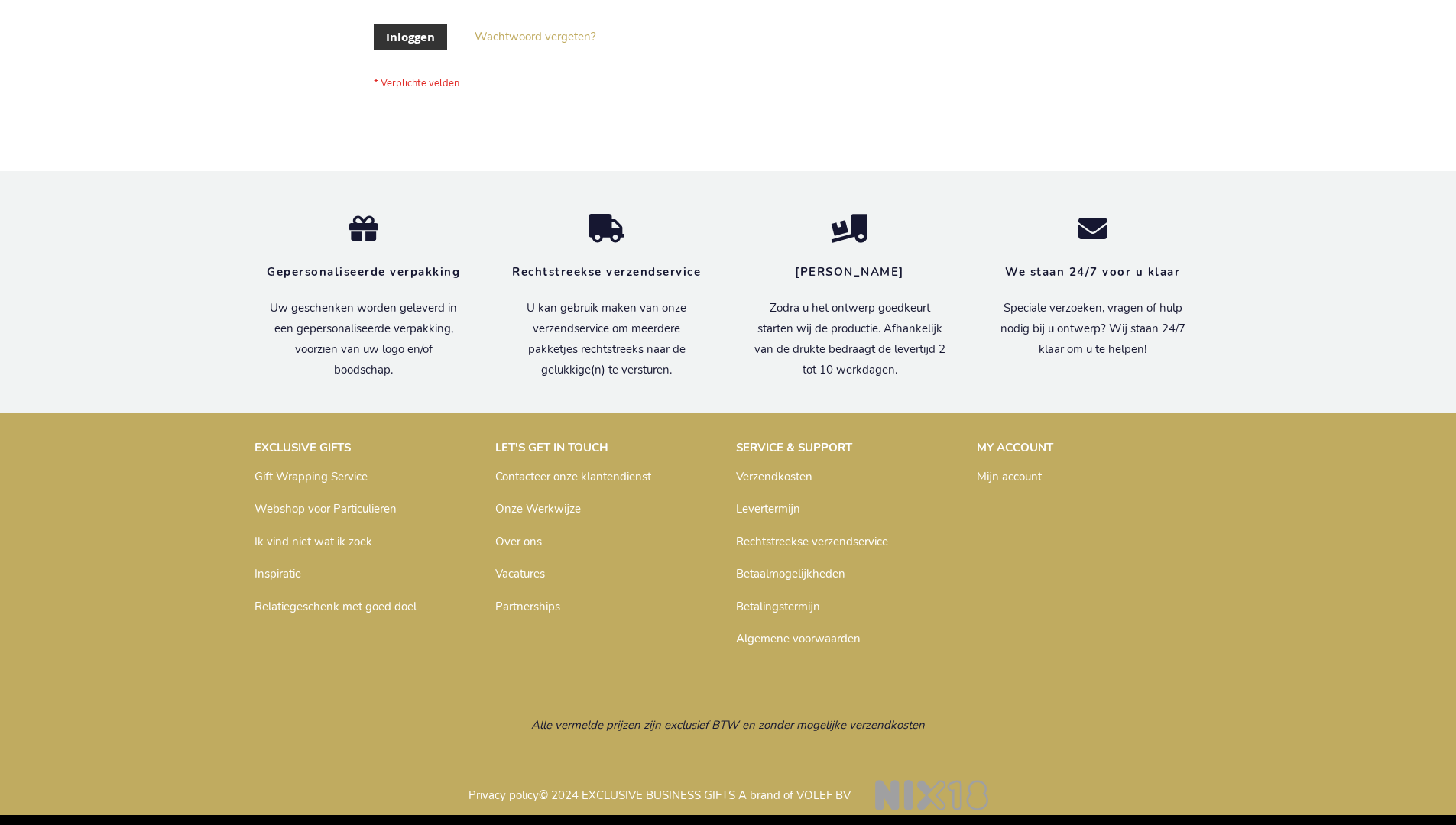
scroll to position [519, 0]
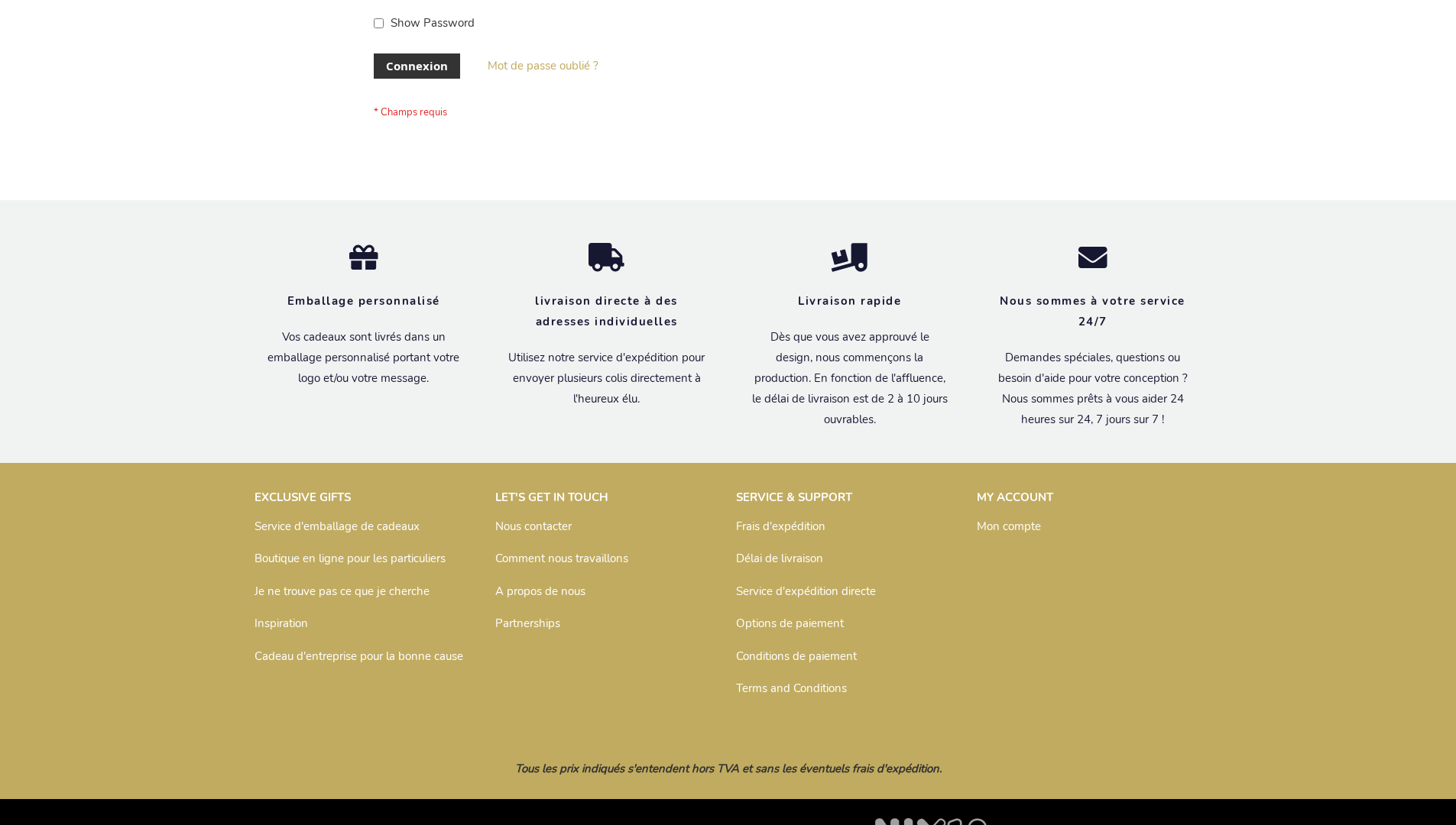
scroll to position [527, 0]
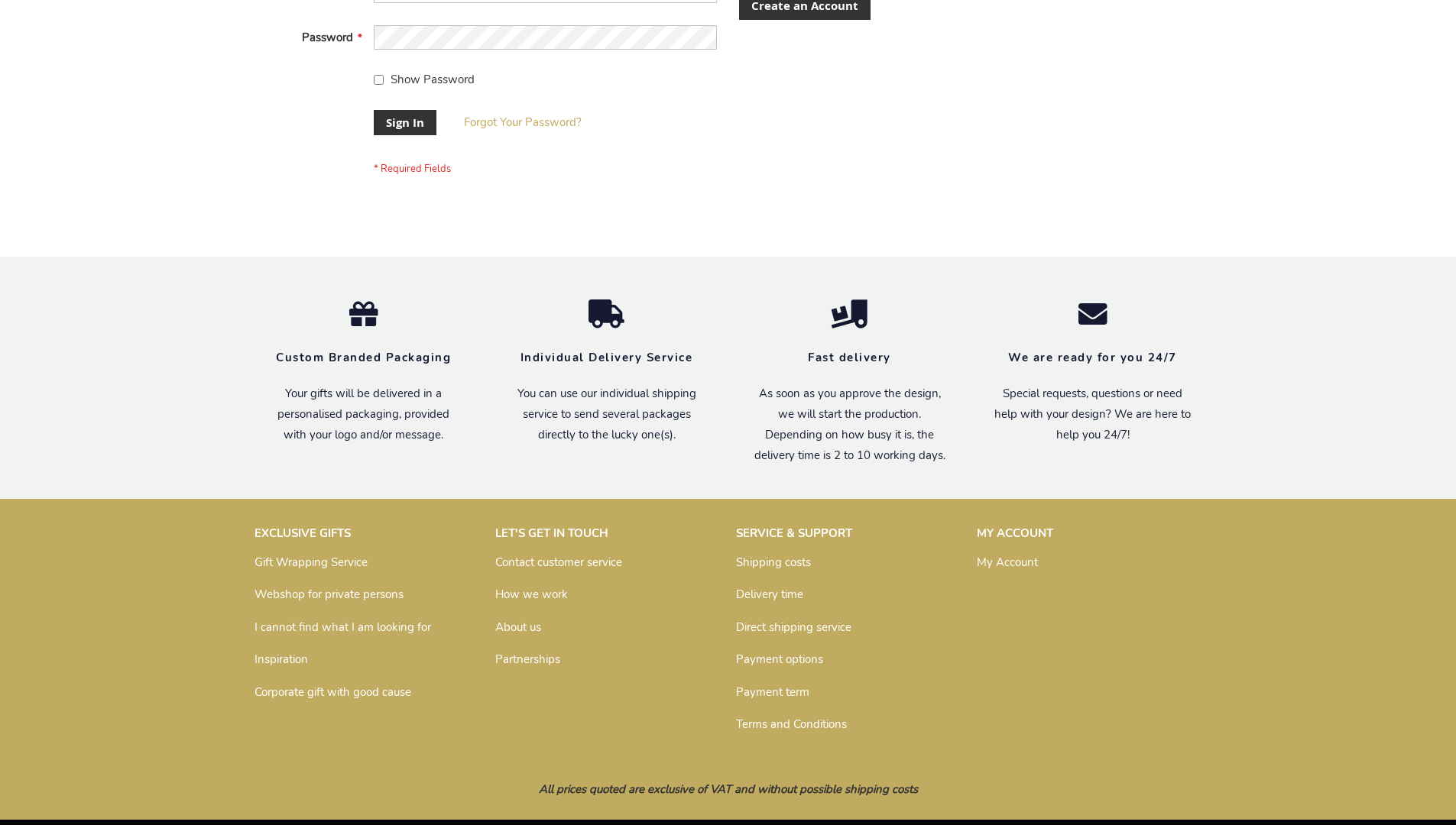
scroll to position [492, 0]
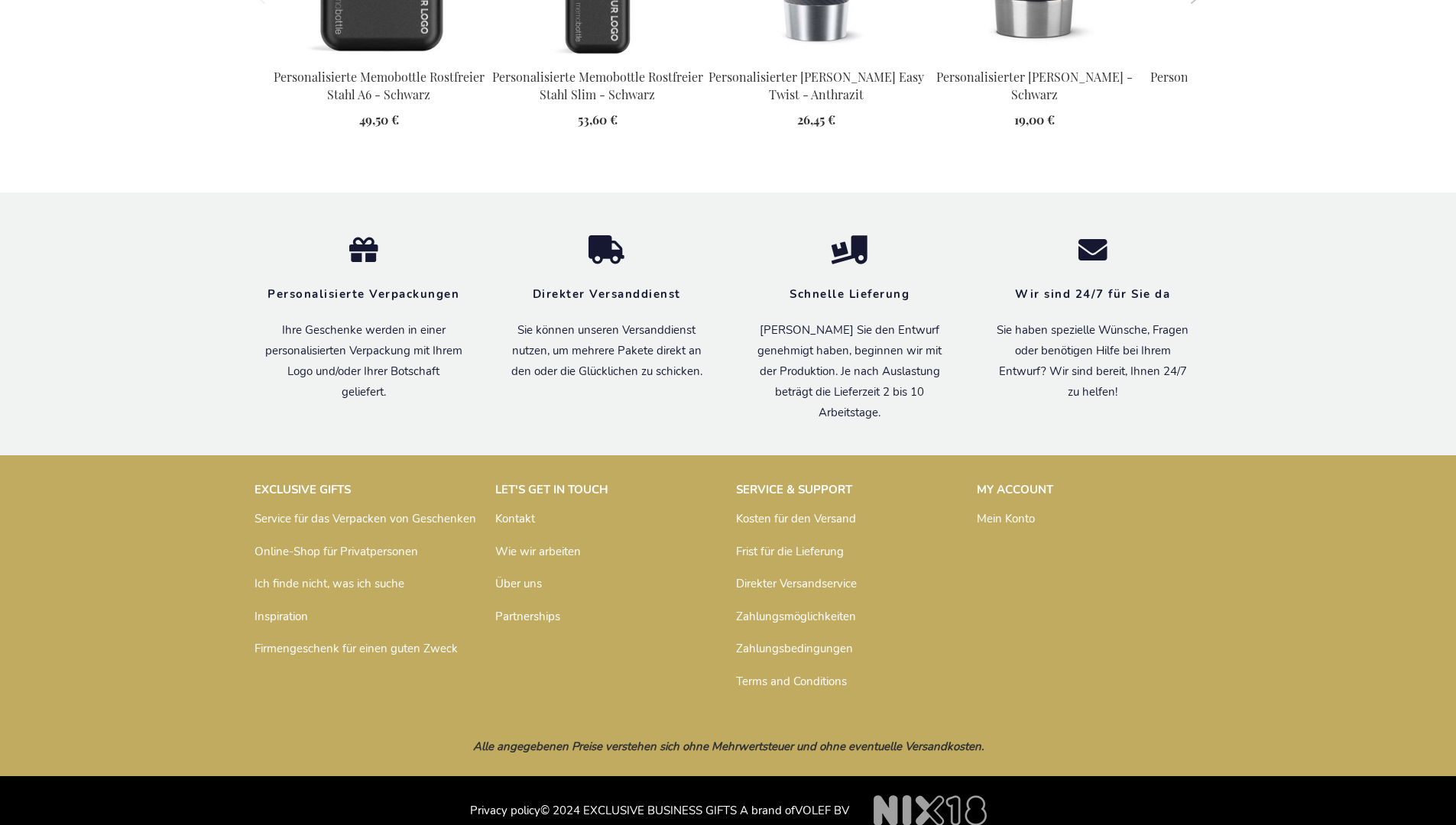
scroll to position [2095, 0]
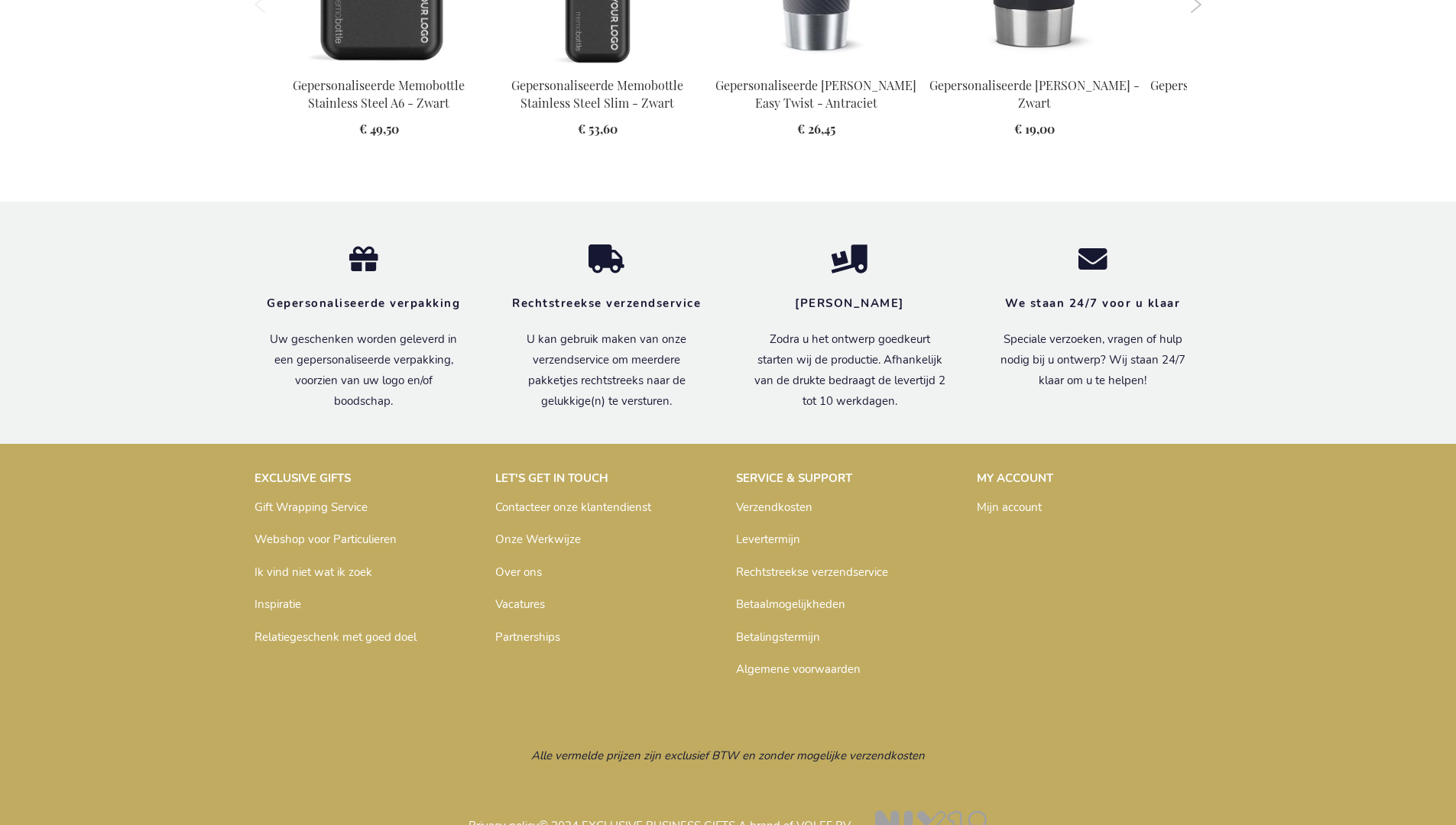
scroll to position [2046, 0]
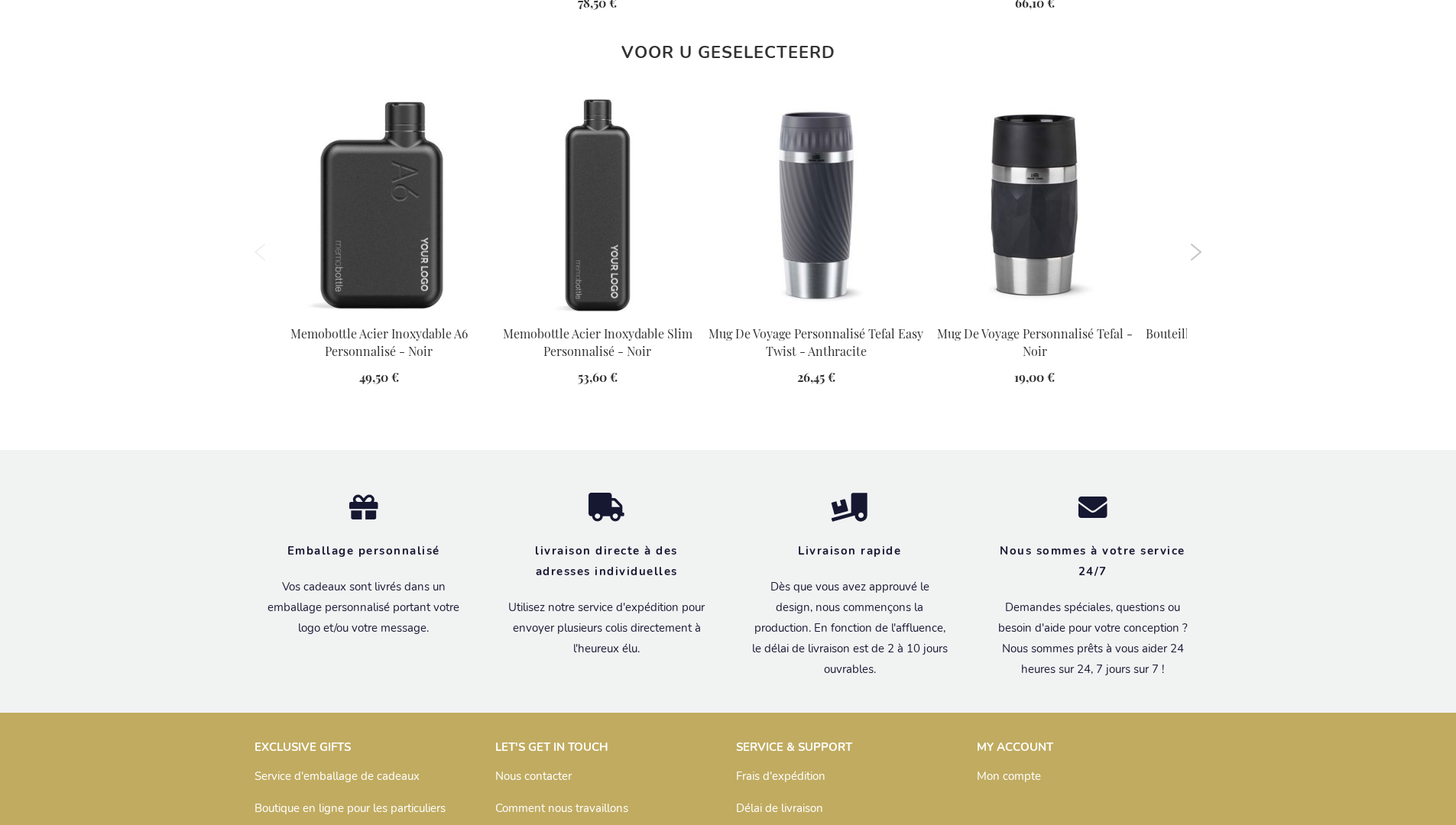
scroll to position [2094, 0]
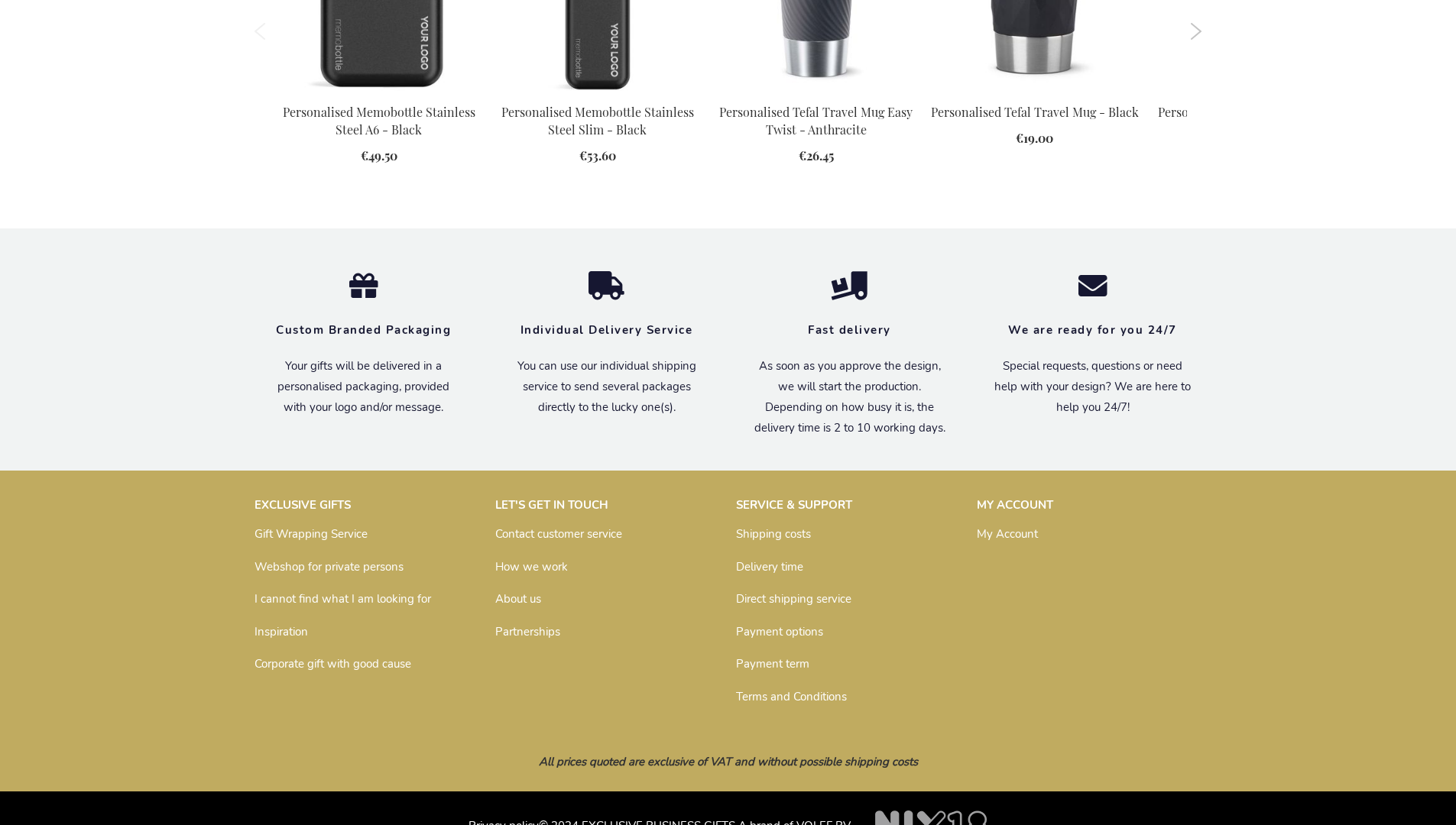
scroll to position [2025, 0]
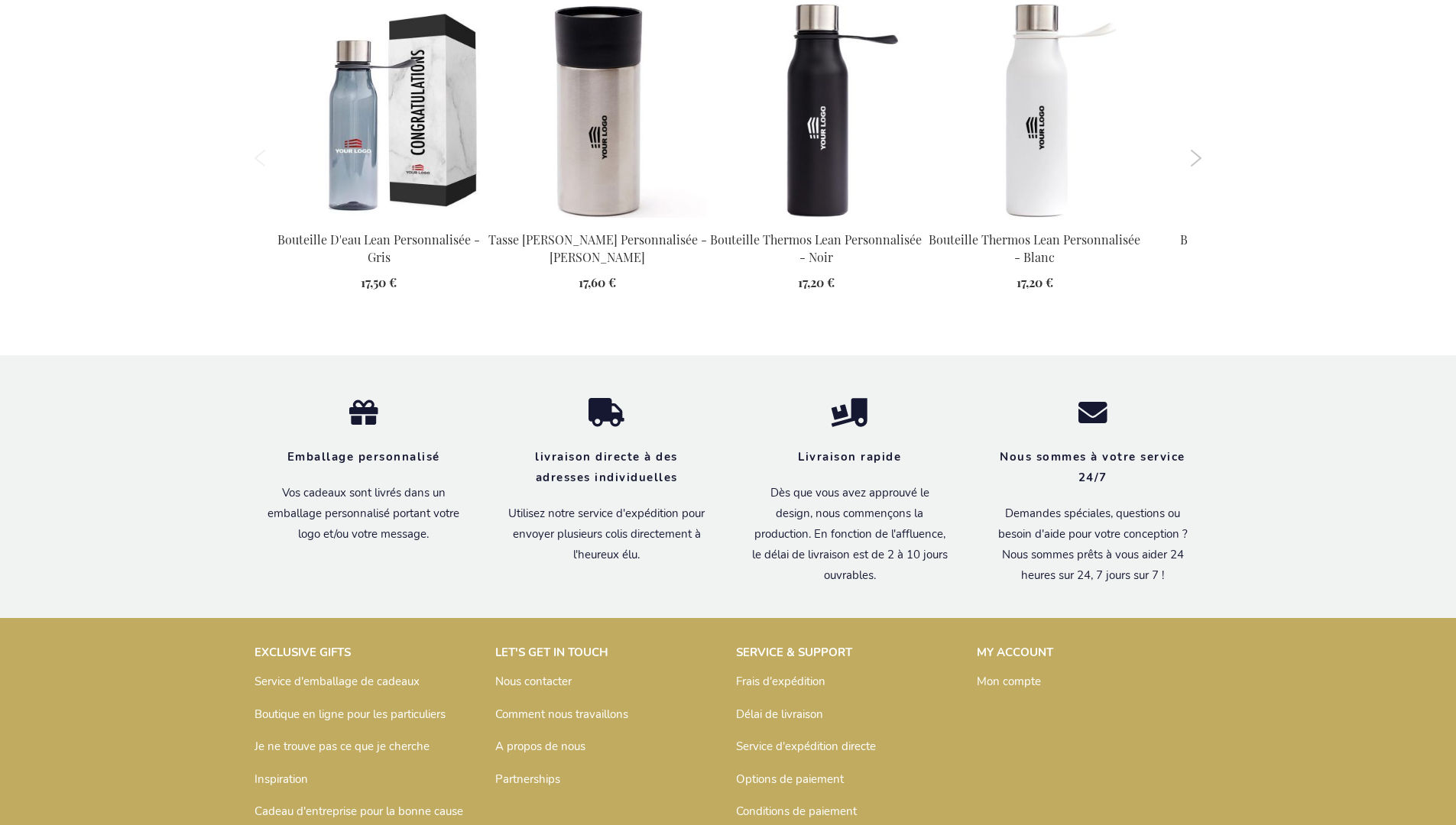
scroll to position [2110, 0]
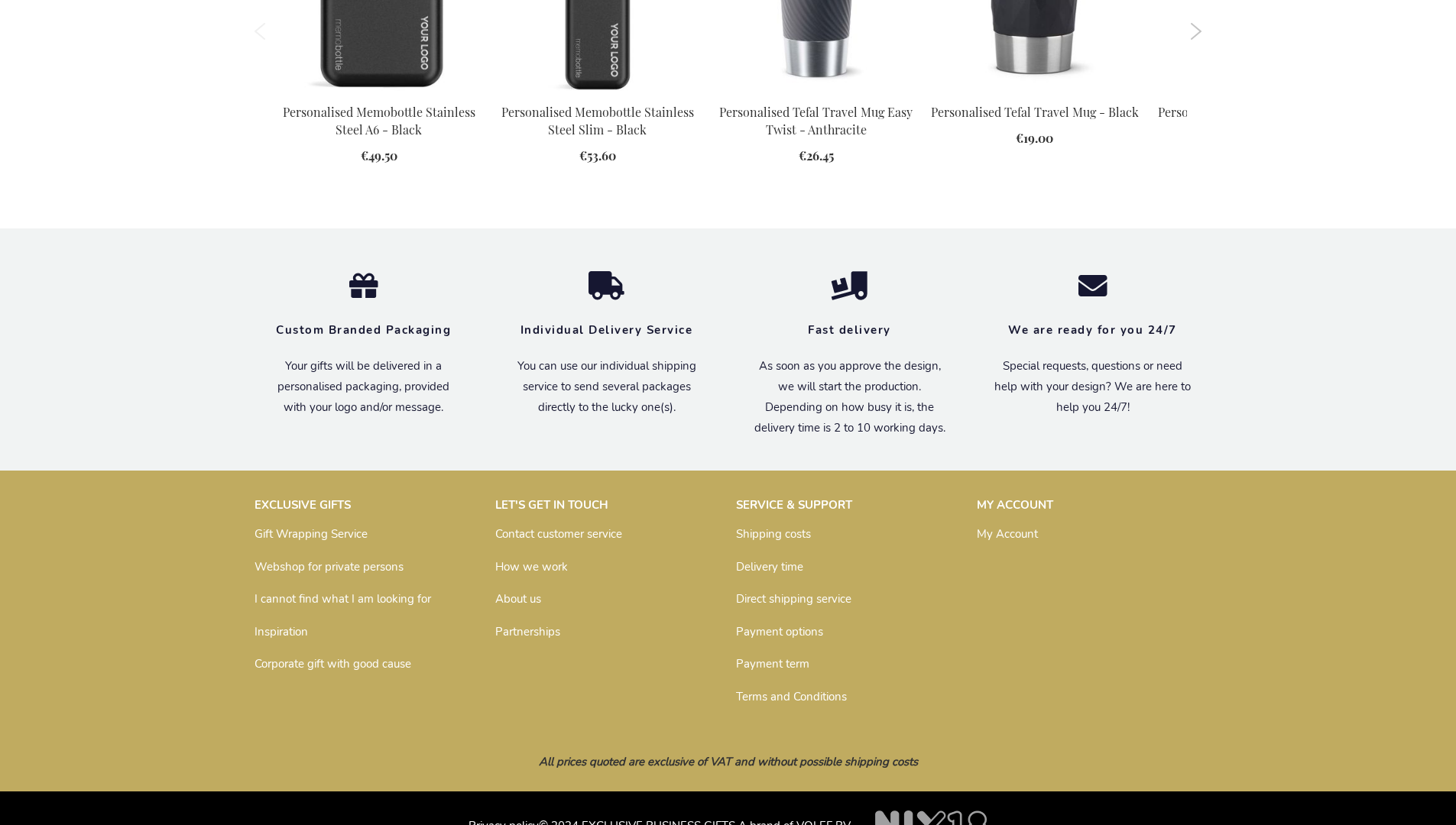
scroll to position [2025, 0]
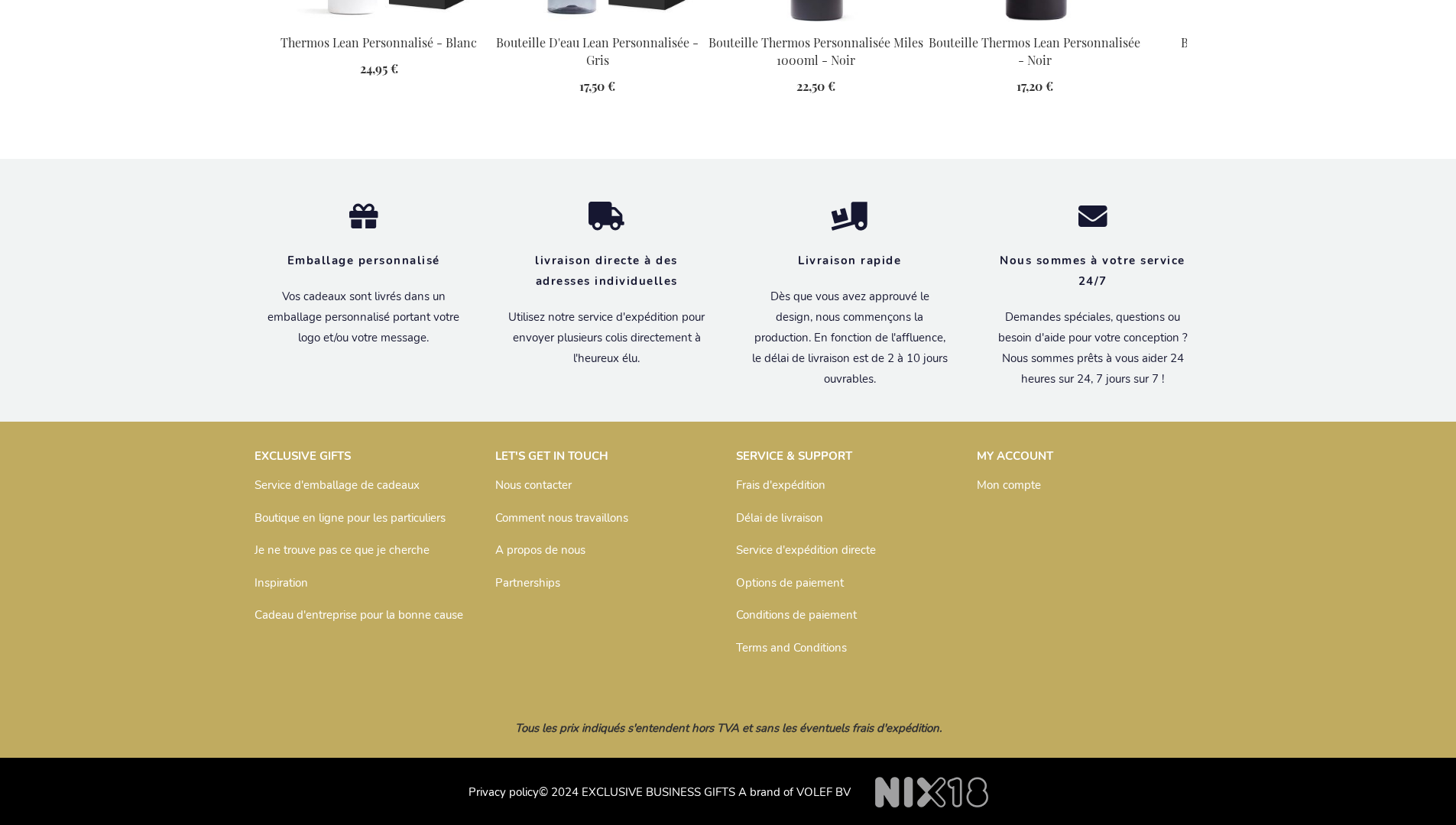
scroll to position [2060, 0]
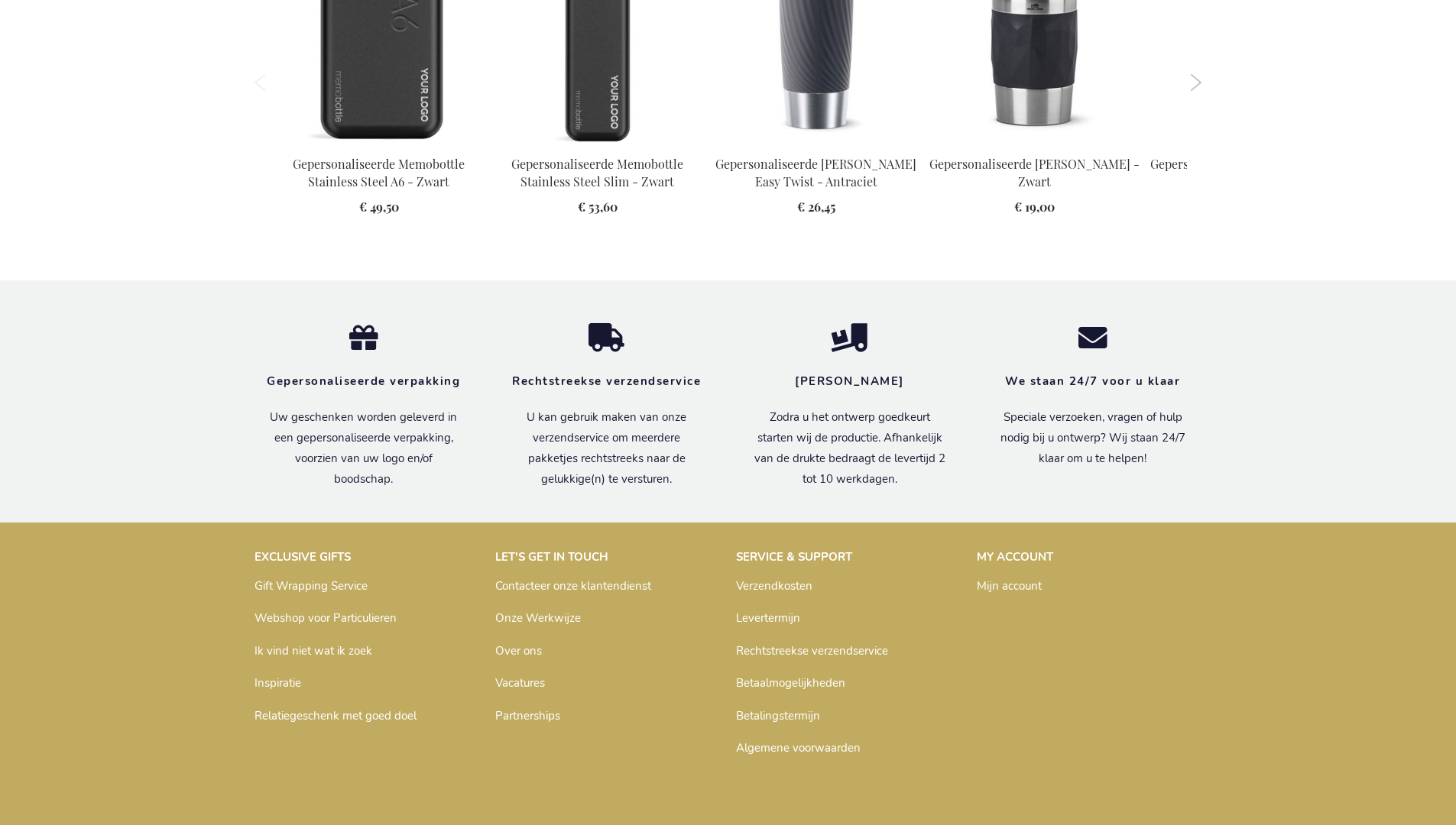
scroll to position [2060, 0]
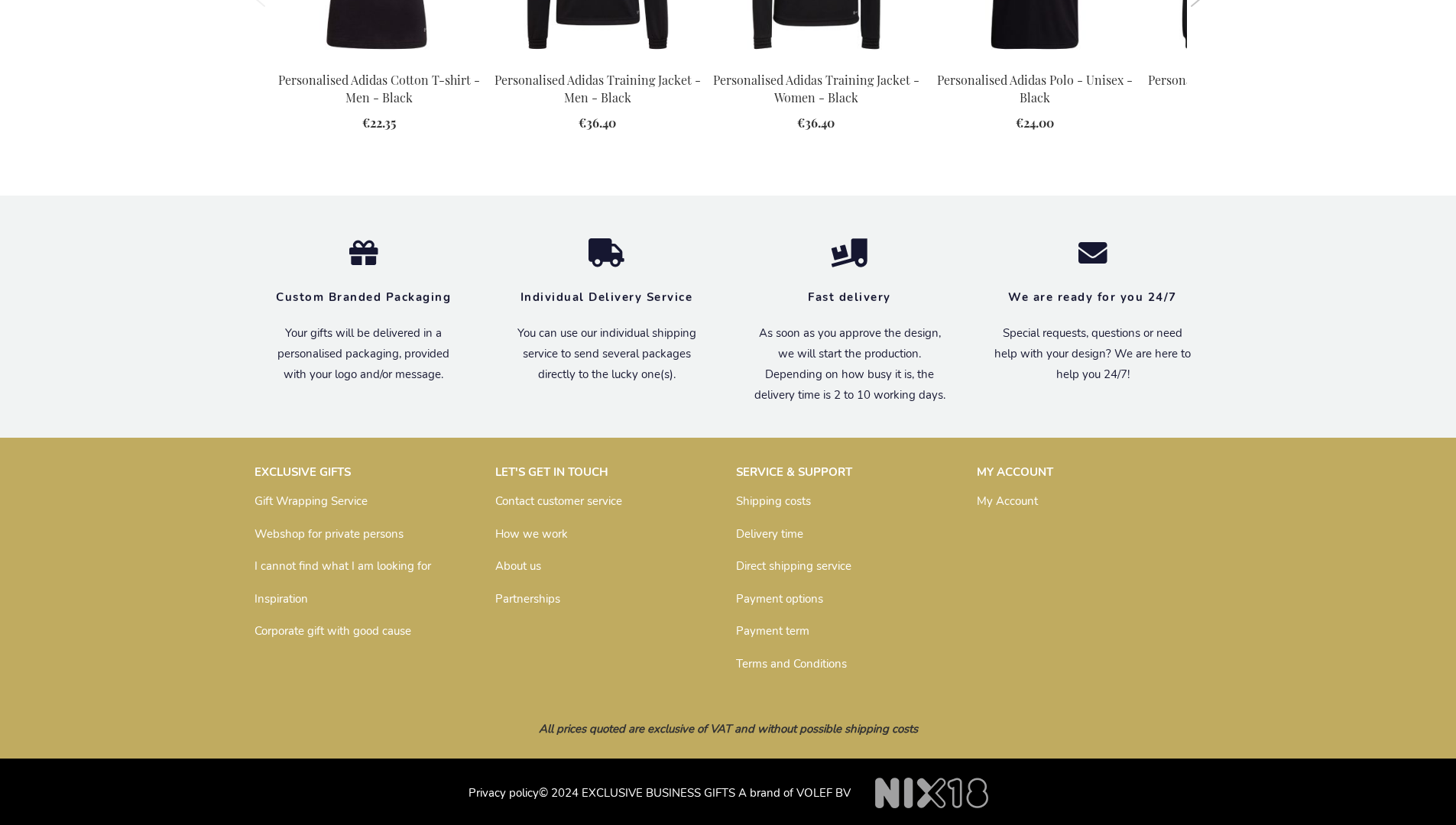
scroll to position [1974, 0]
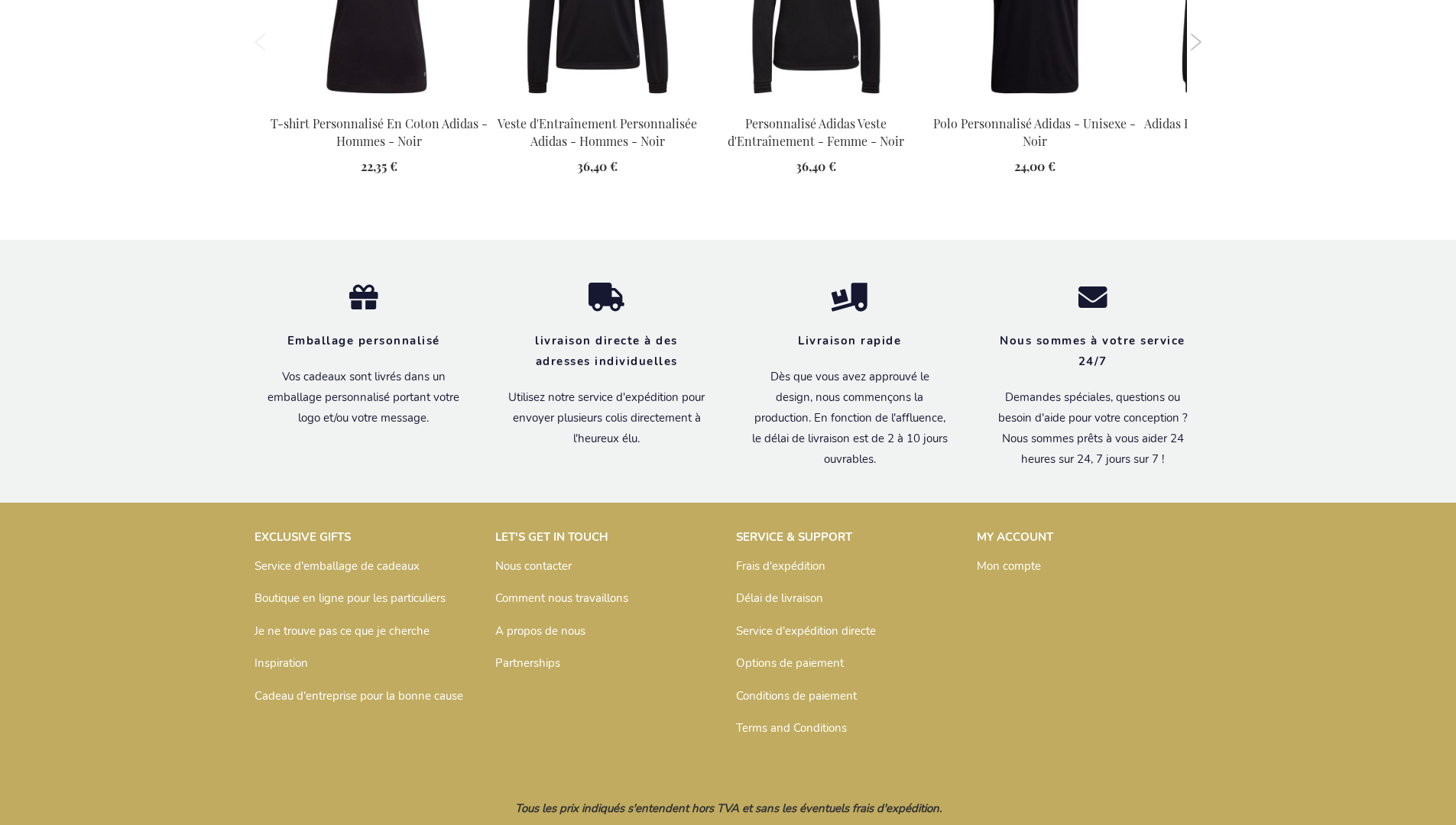
scroll to position [2028, 0]
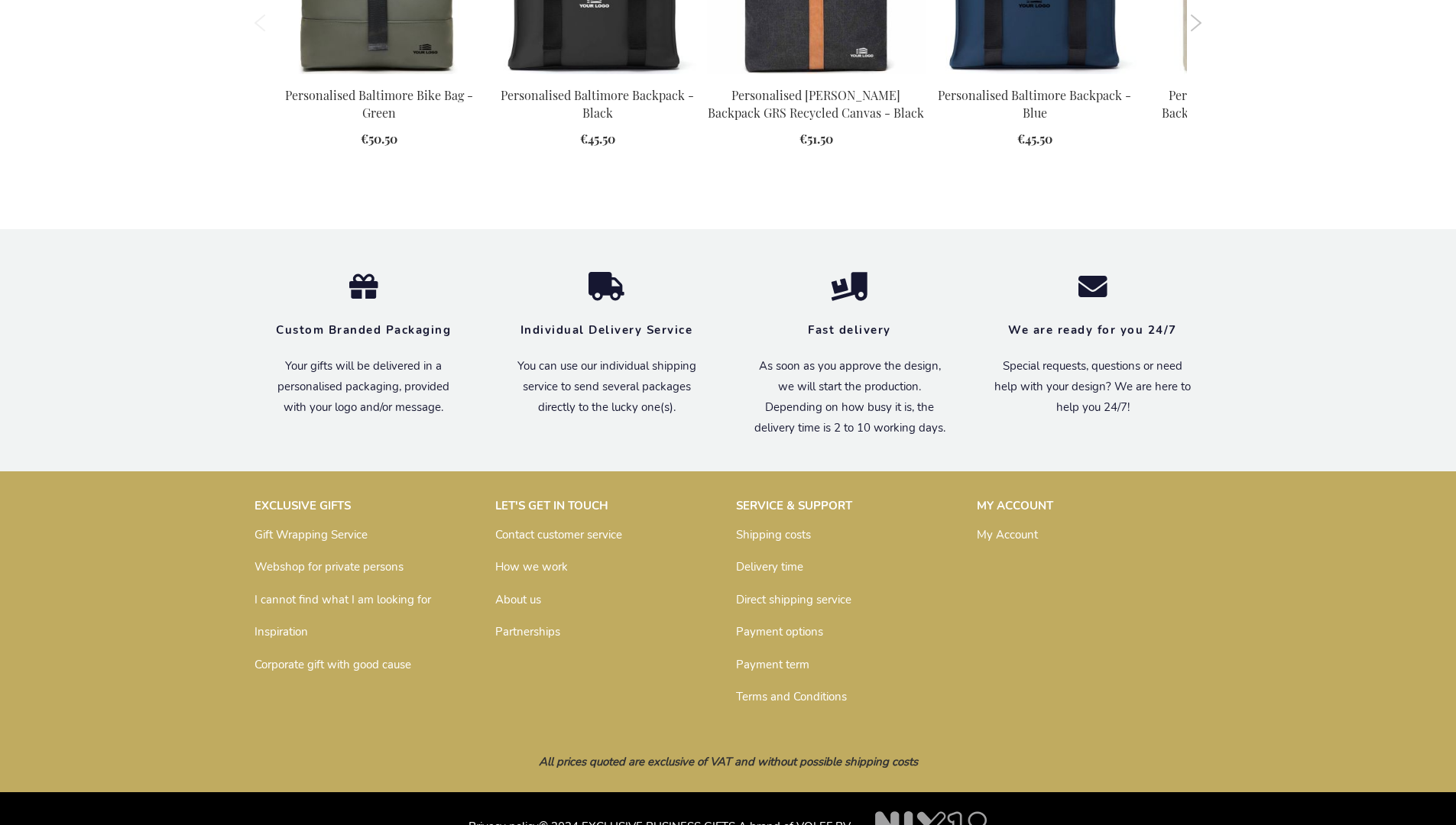
scroll to position [2057, 0]
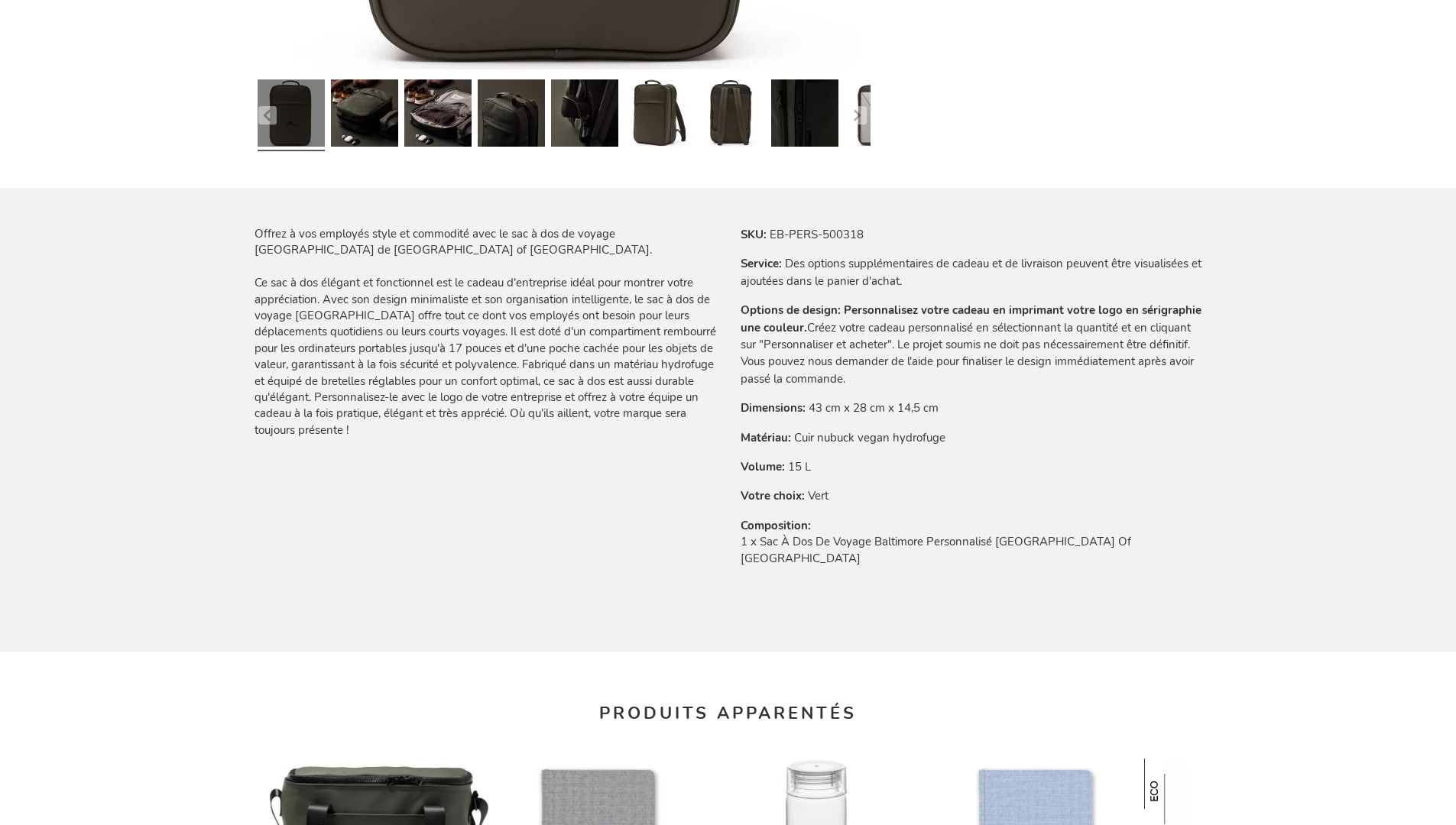
scroll to position [2110, 0]
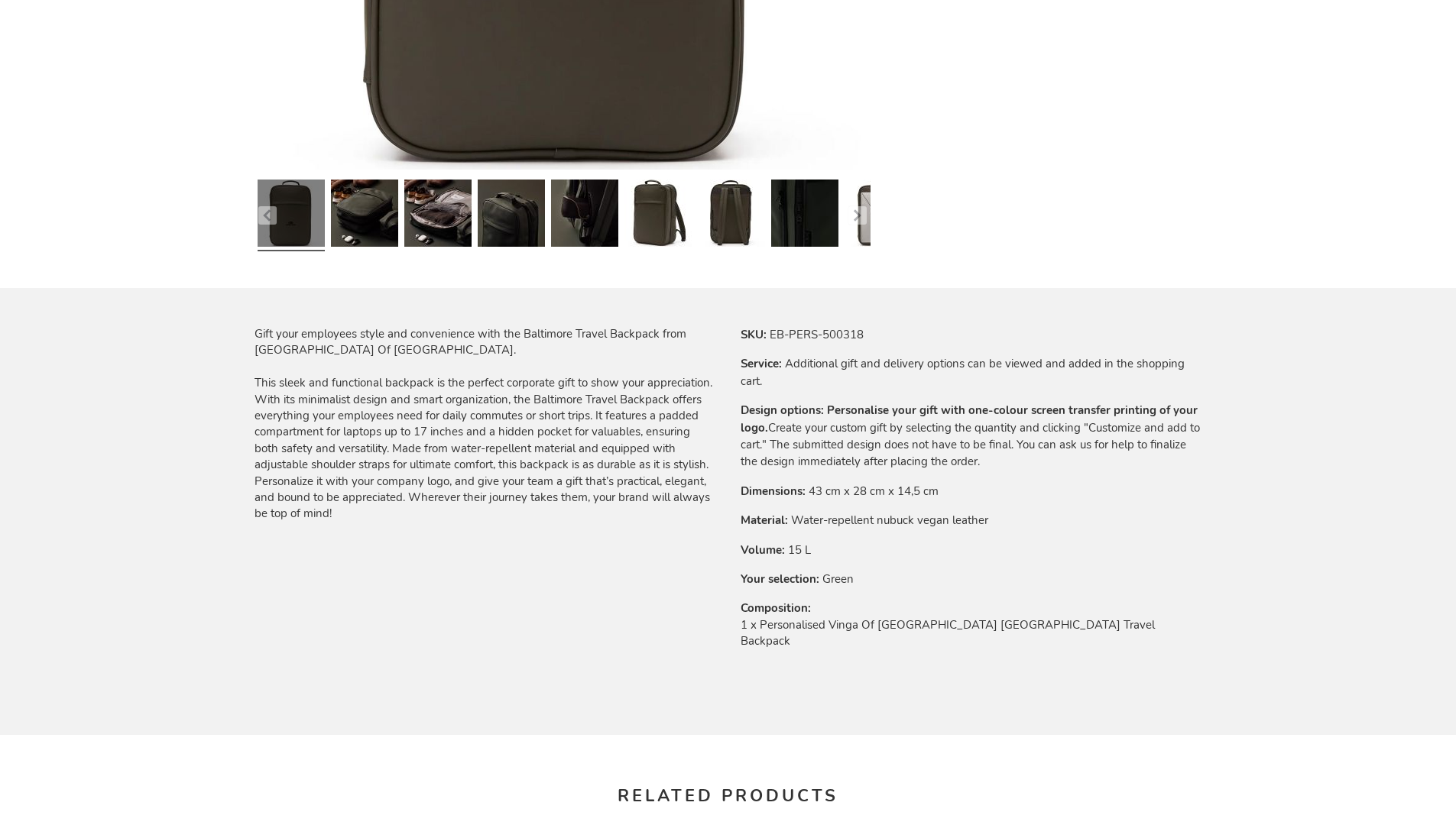
scroll to position [2057, 0]
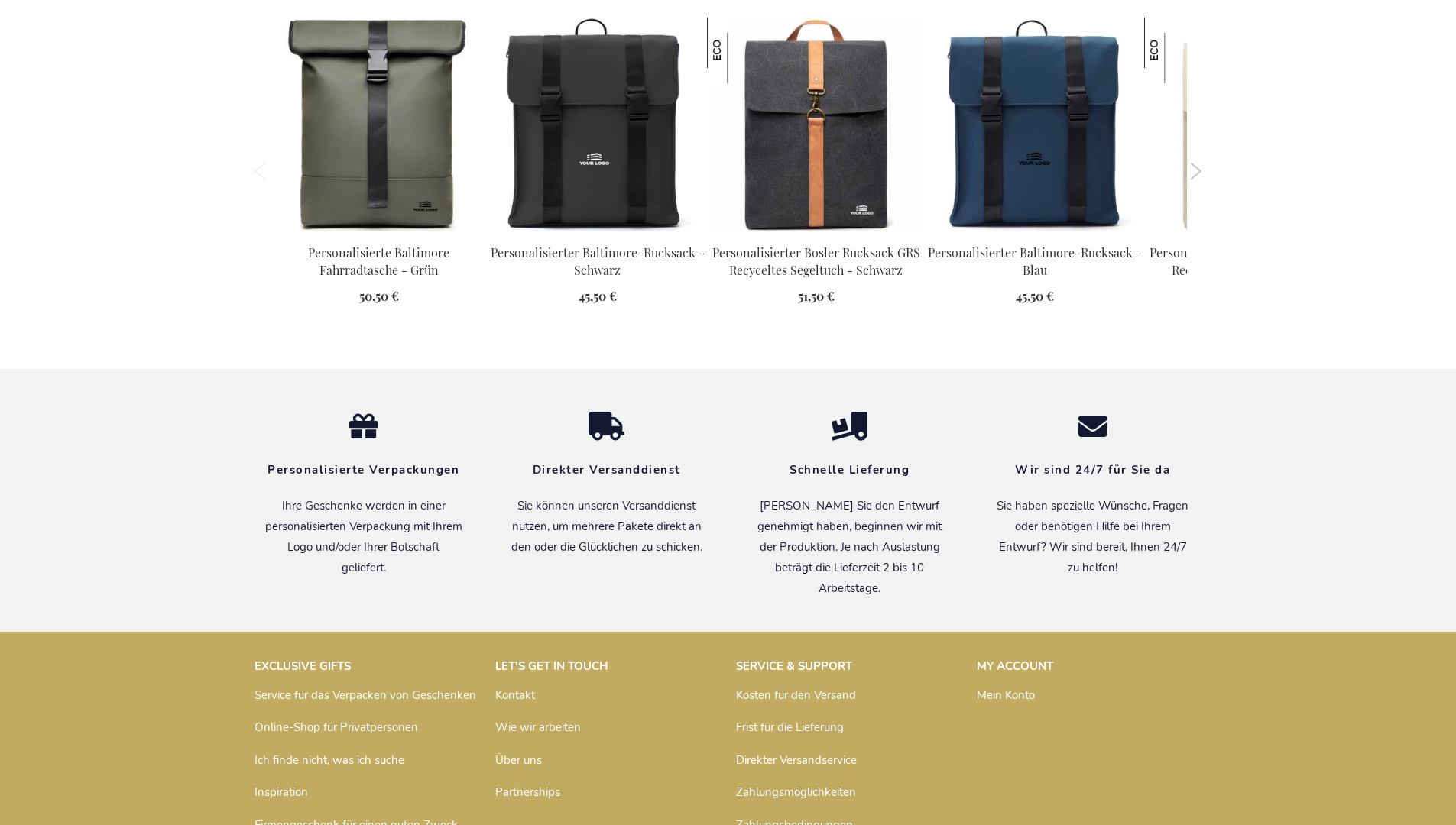
scroll to position [2095, 0]
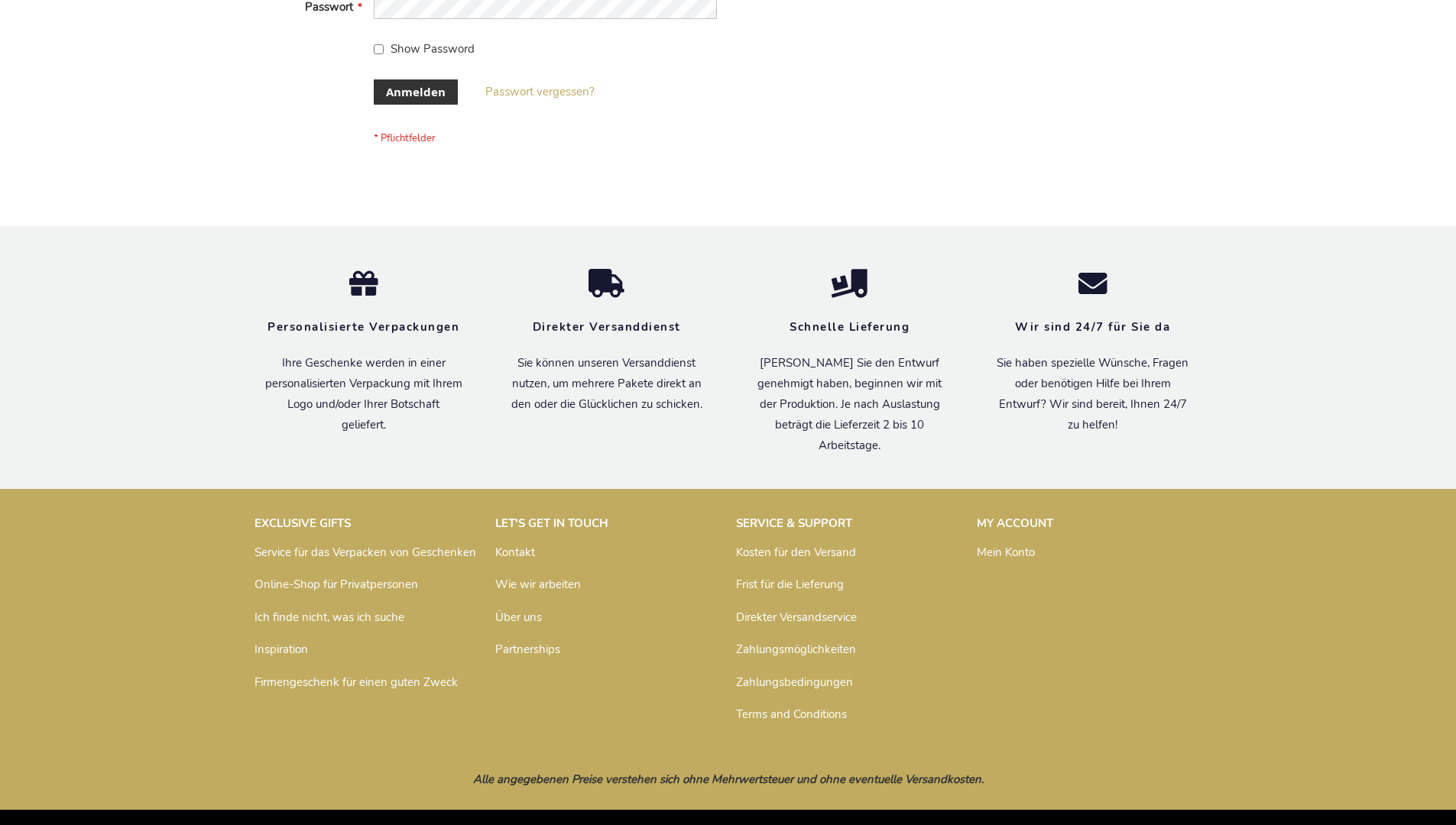
scroll to position [512, 0]
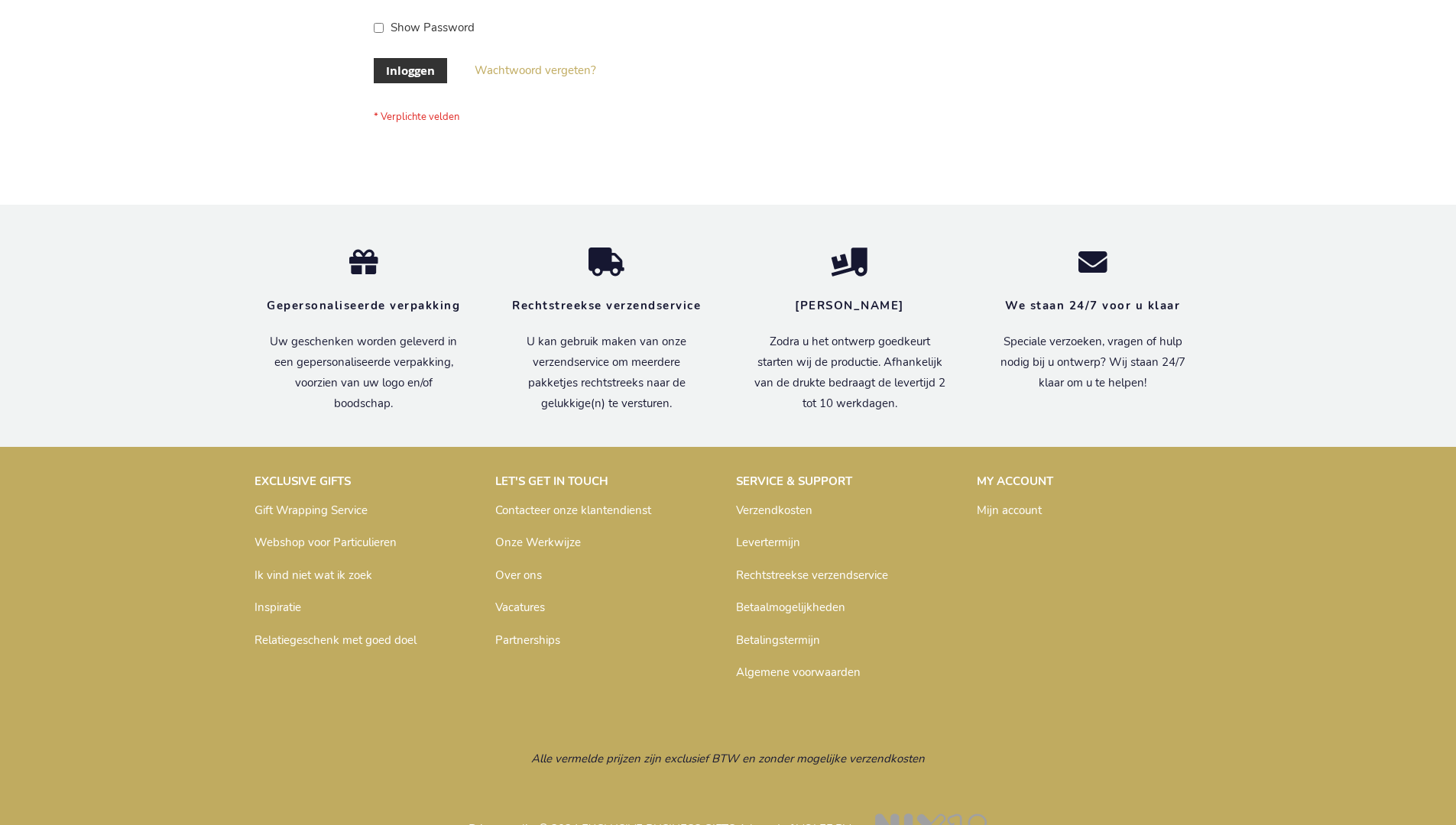
scroll to position [519, 0]
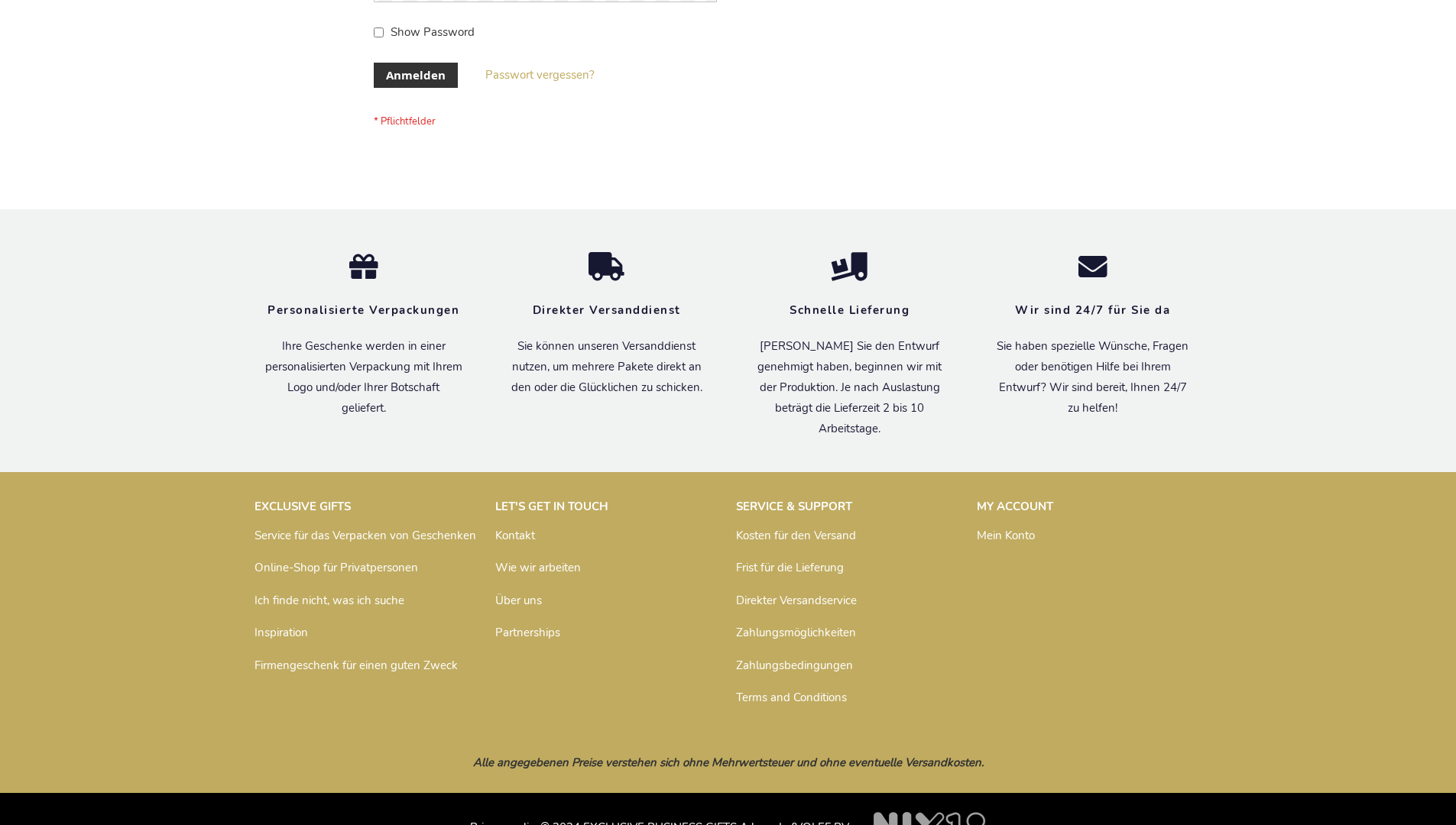
scroll to position [512, 0]
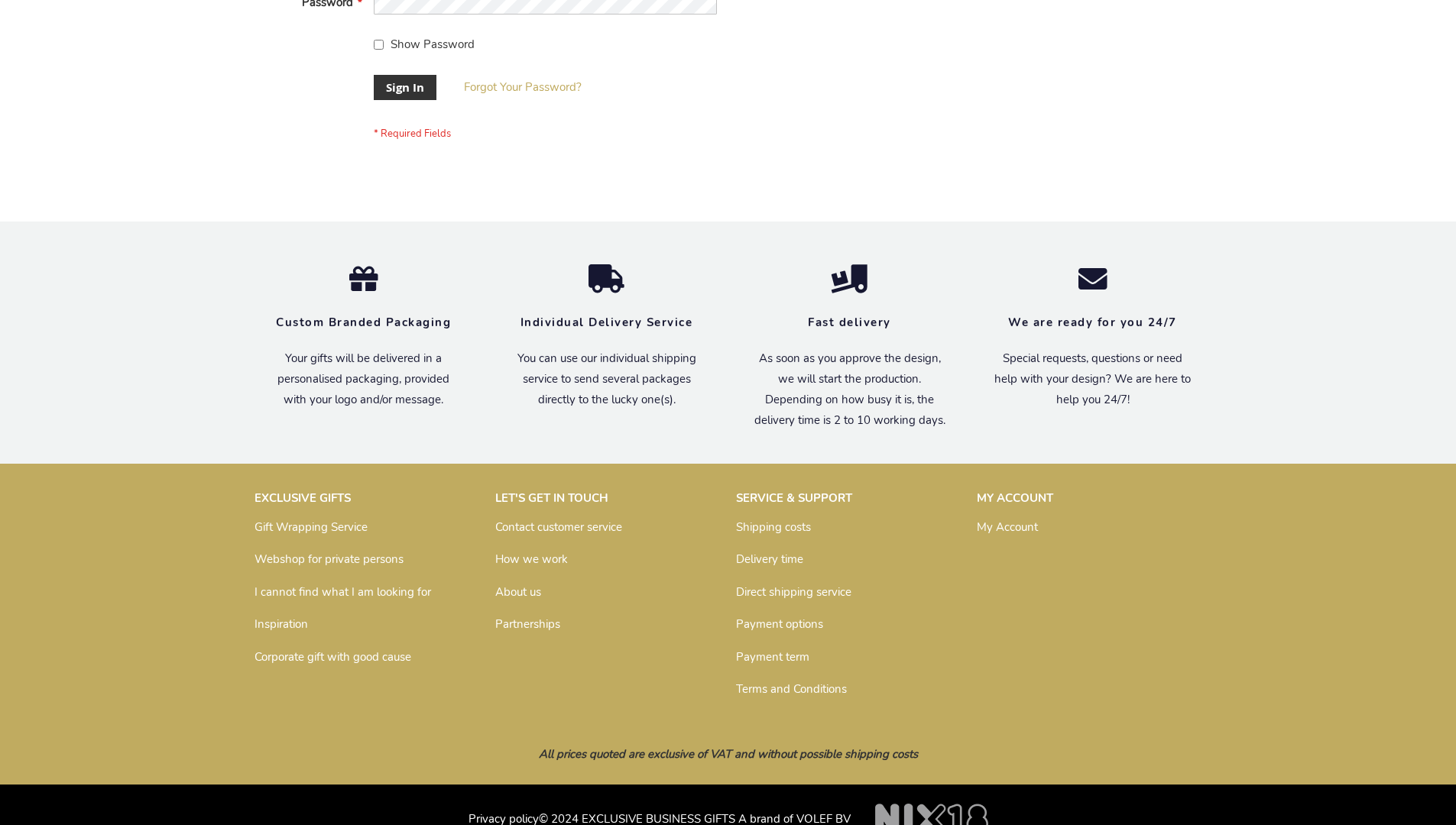
scroll to position [492, 0]
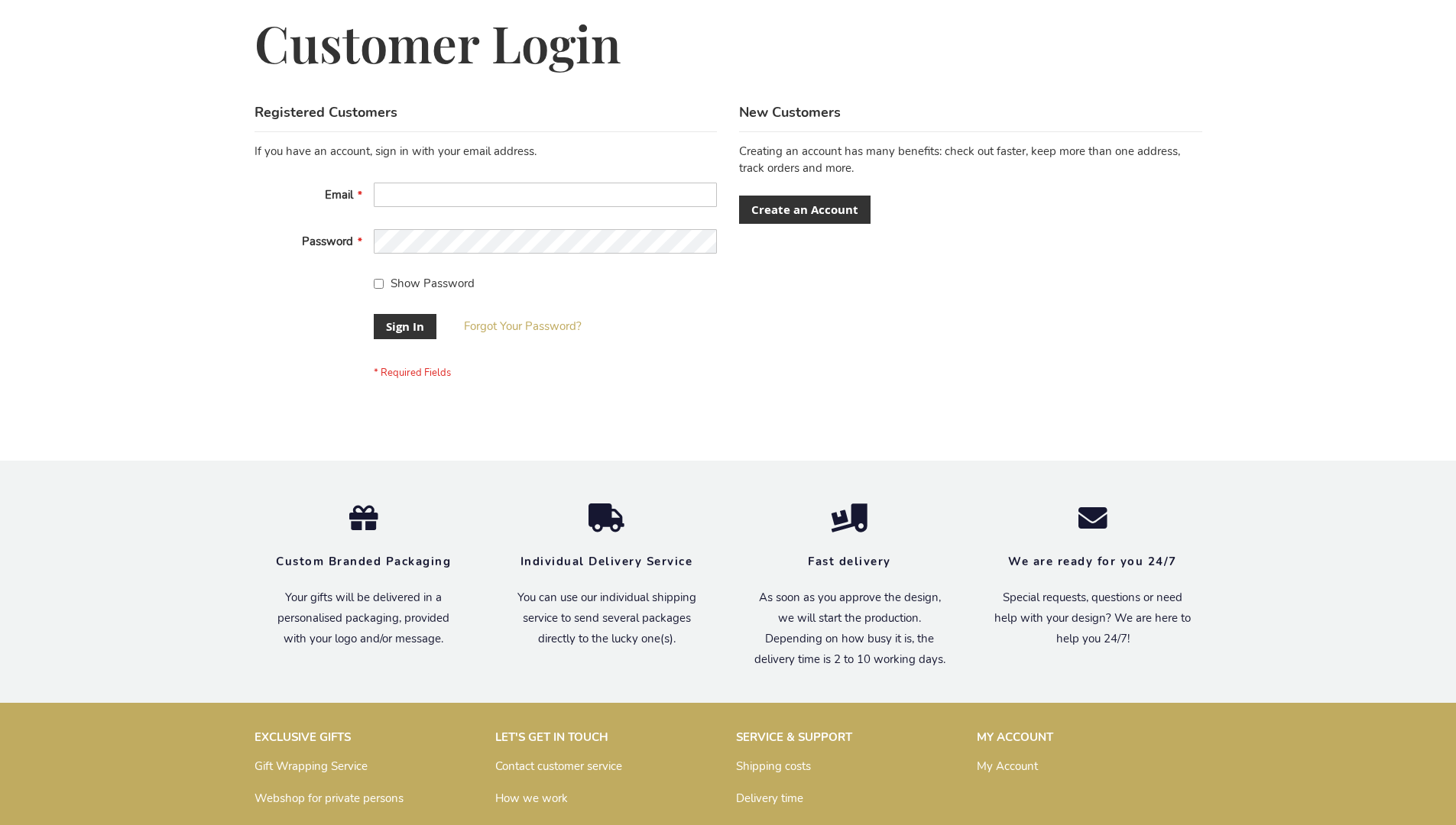
scroll to position [492, 0]
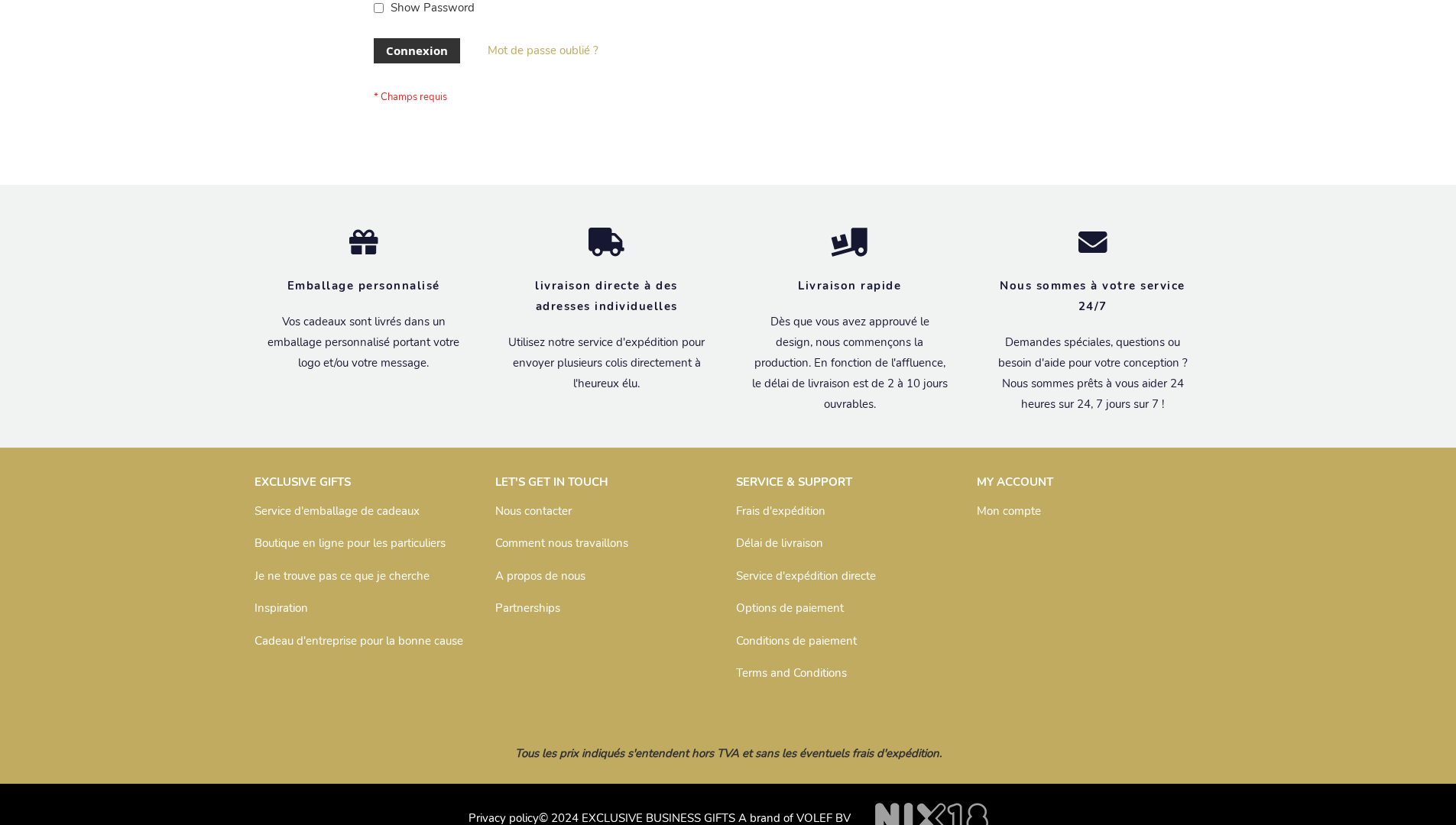
scroll to position [527, 0]
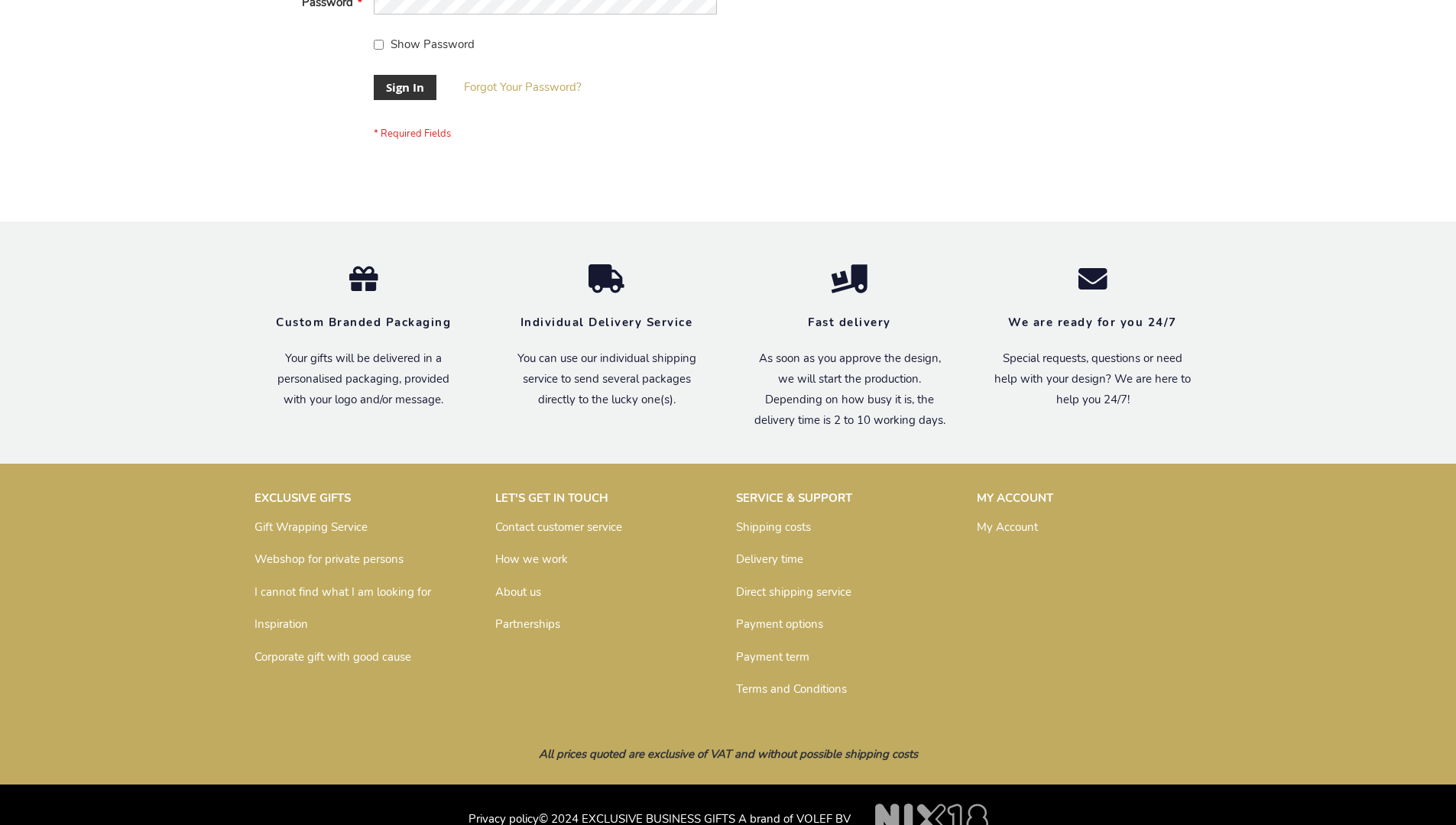
scroll to position [492, 0]
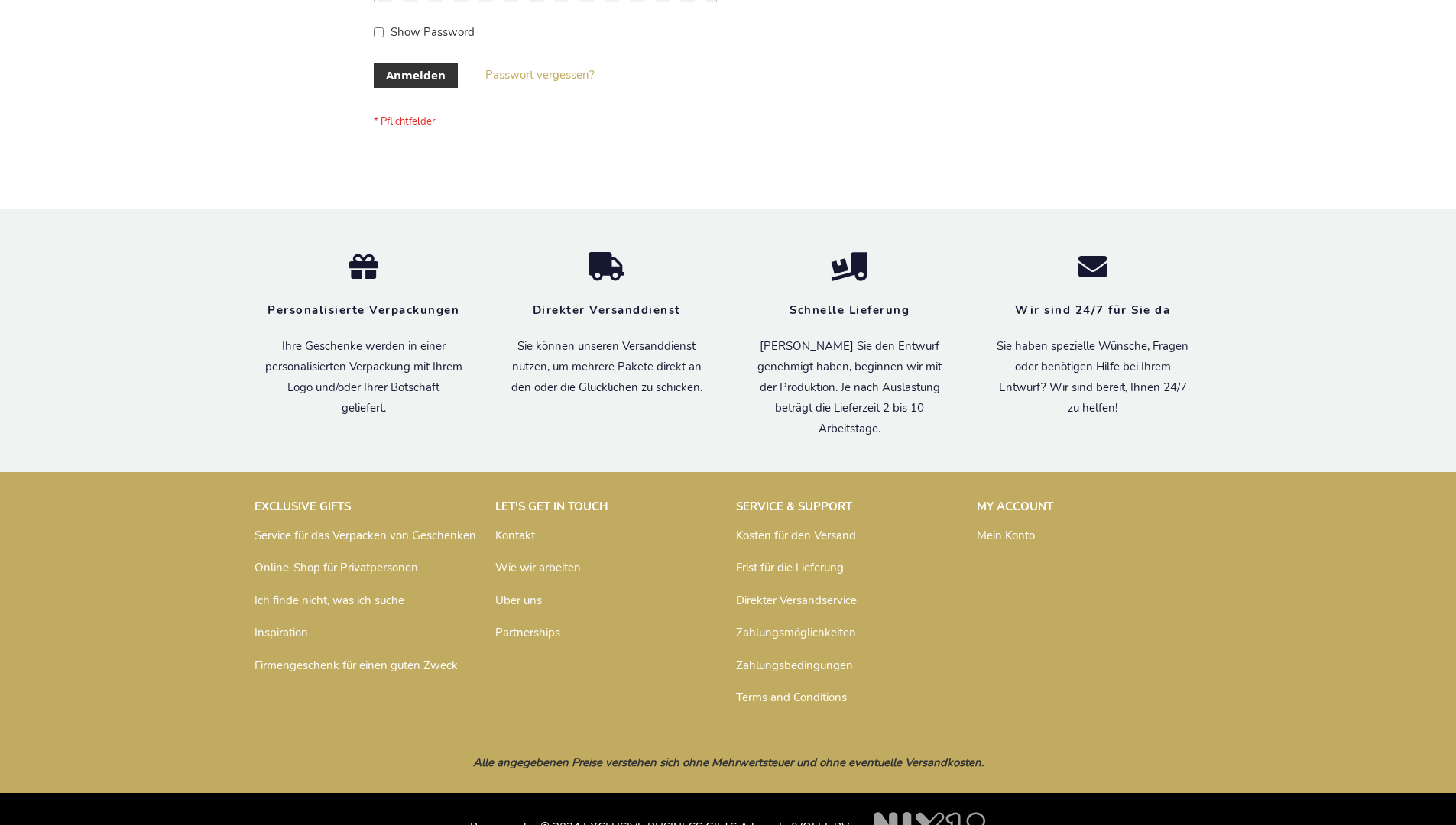
scroll to position [512, 0]
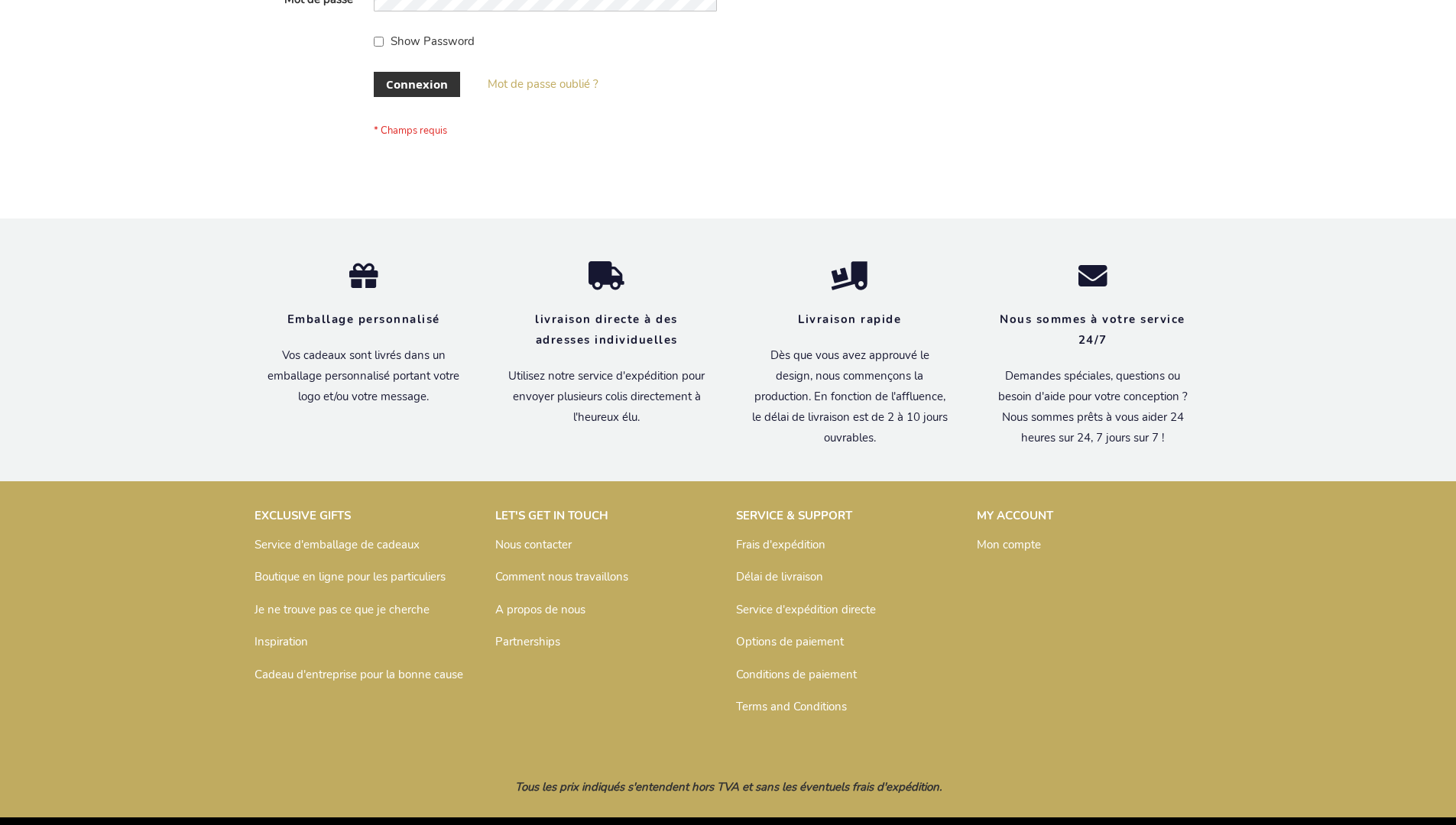
scroll to position [527, 0]
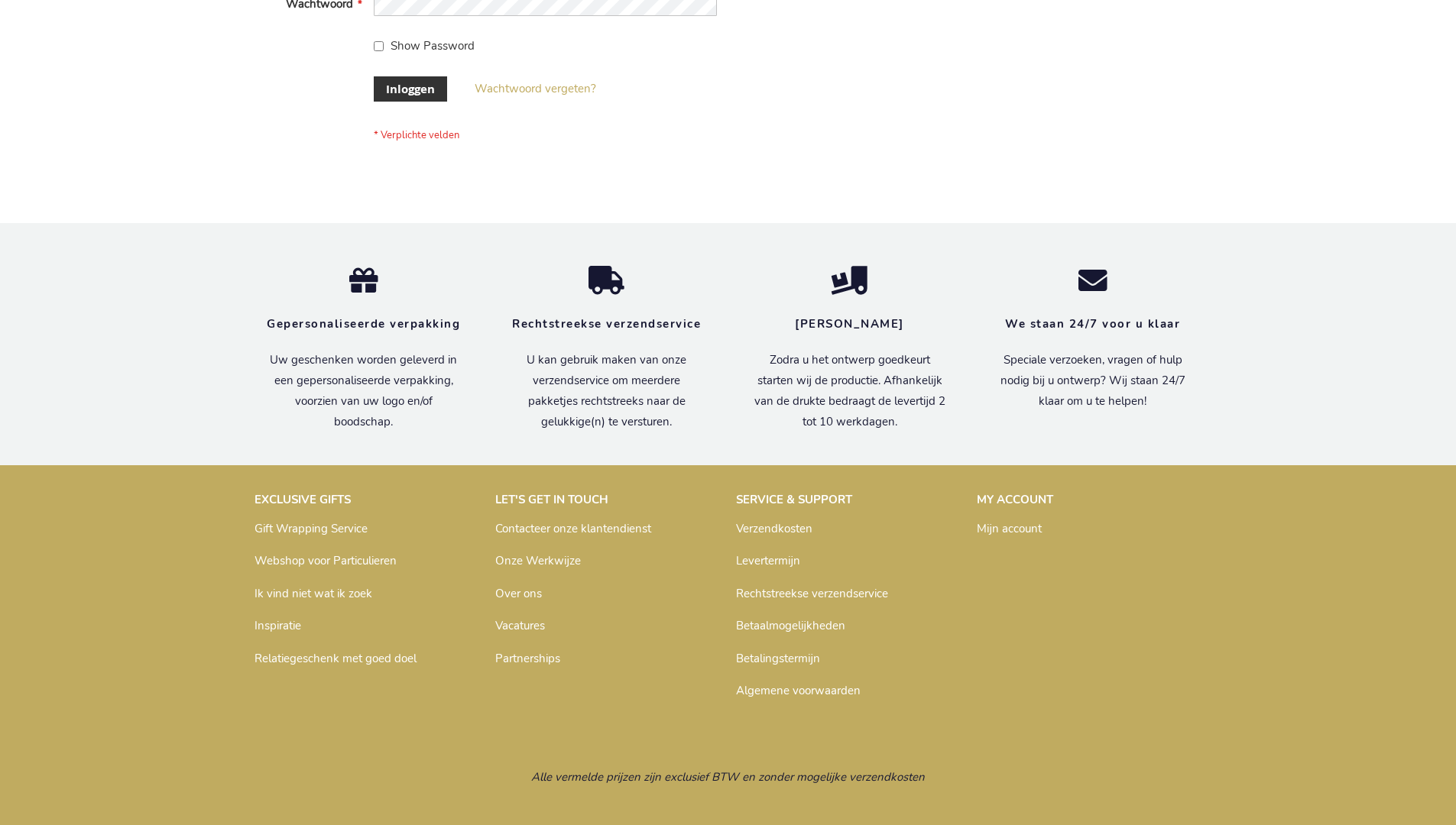
scroll to position [519, 0]
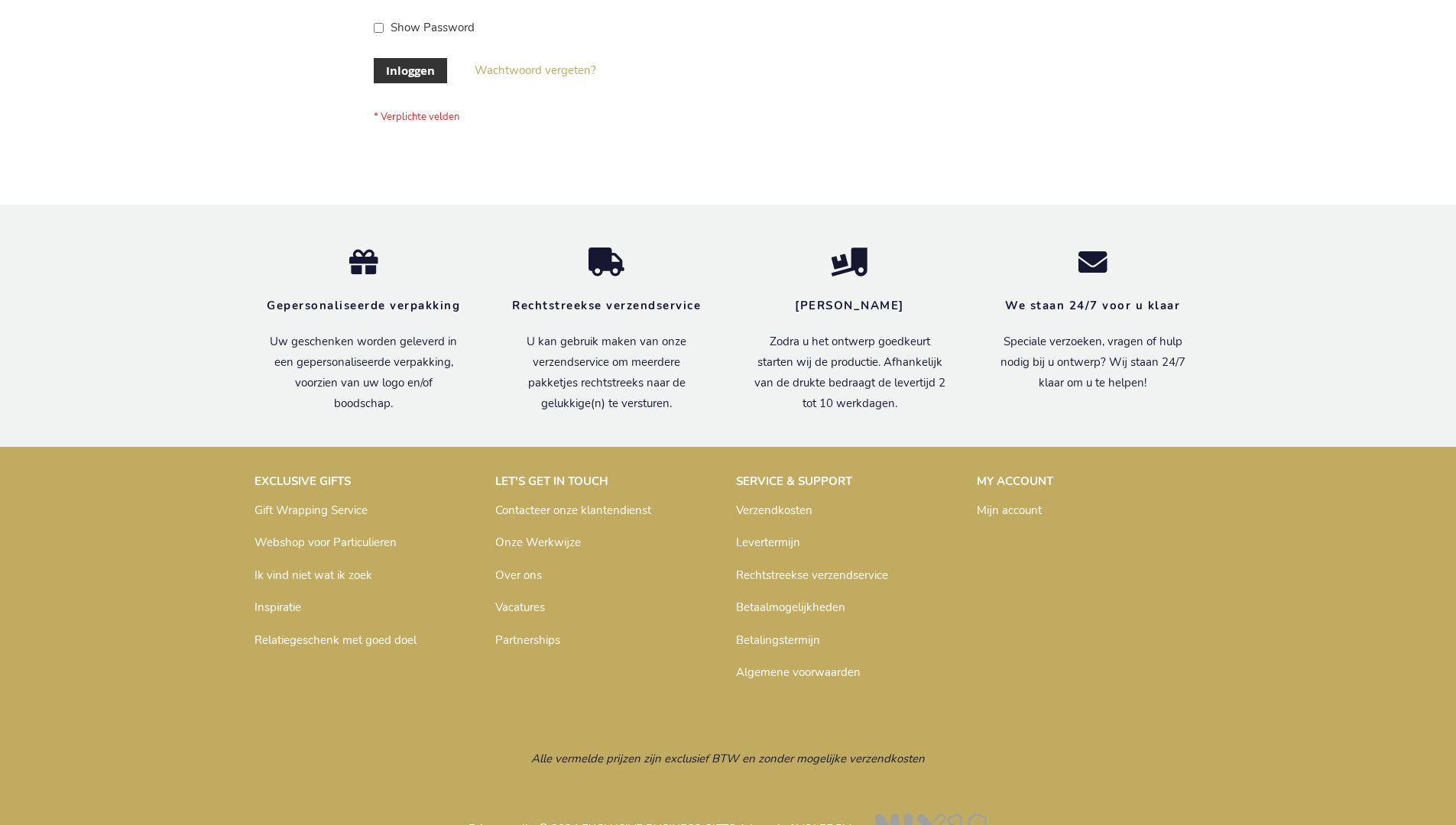
scroll to position [519, 0]
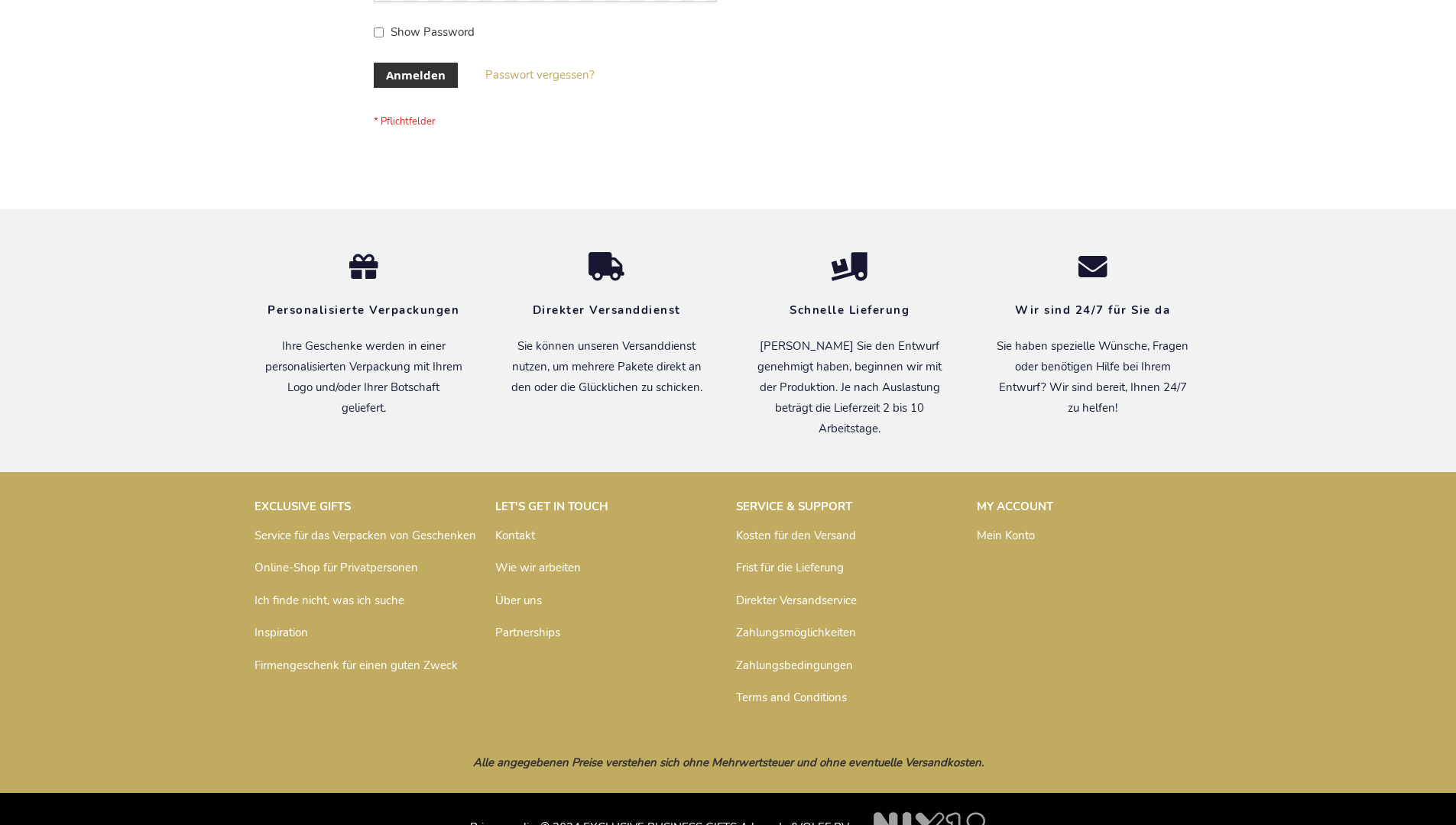
scroll to position [512, 0]
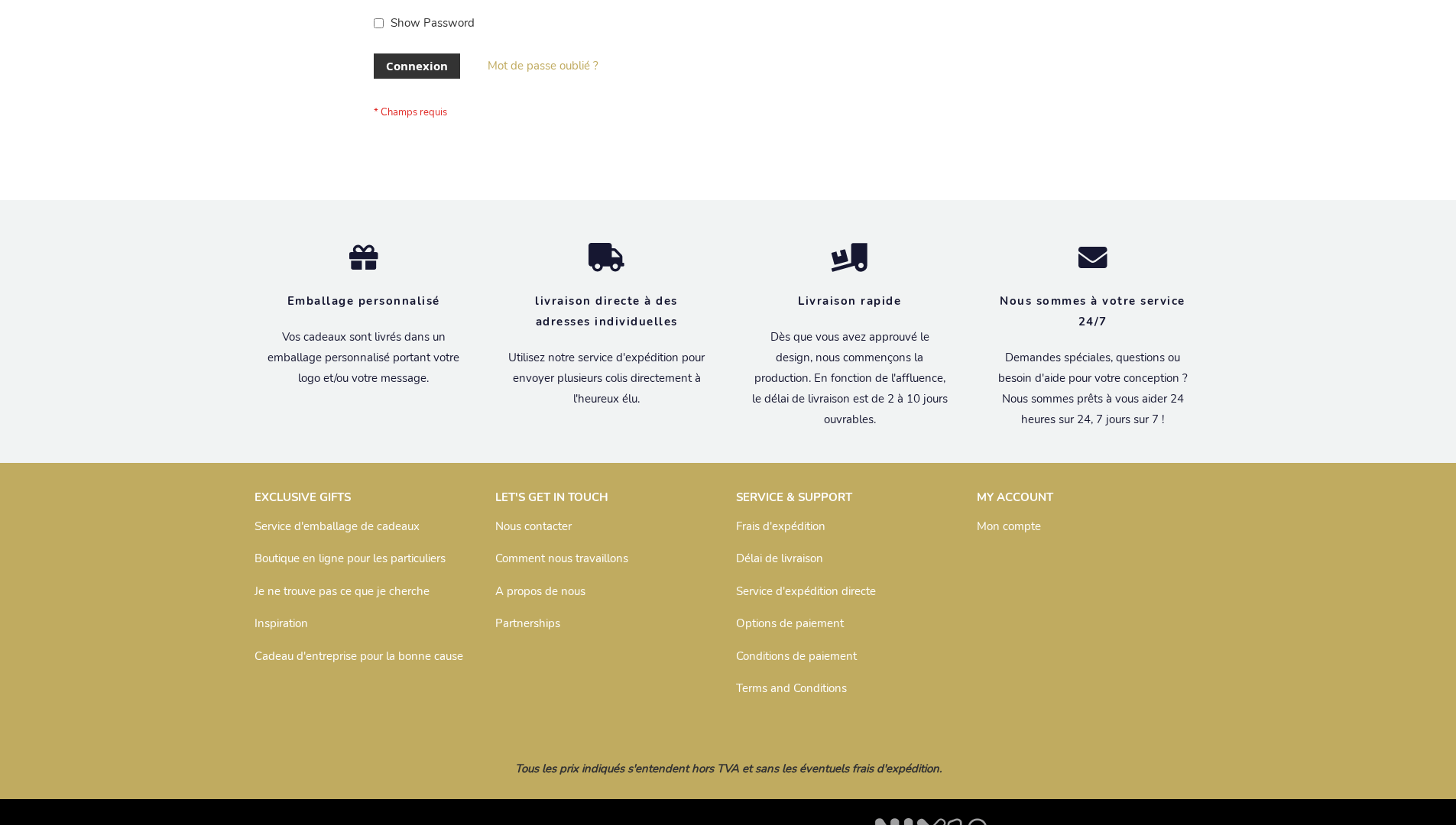
scroll to position [527, 0]
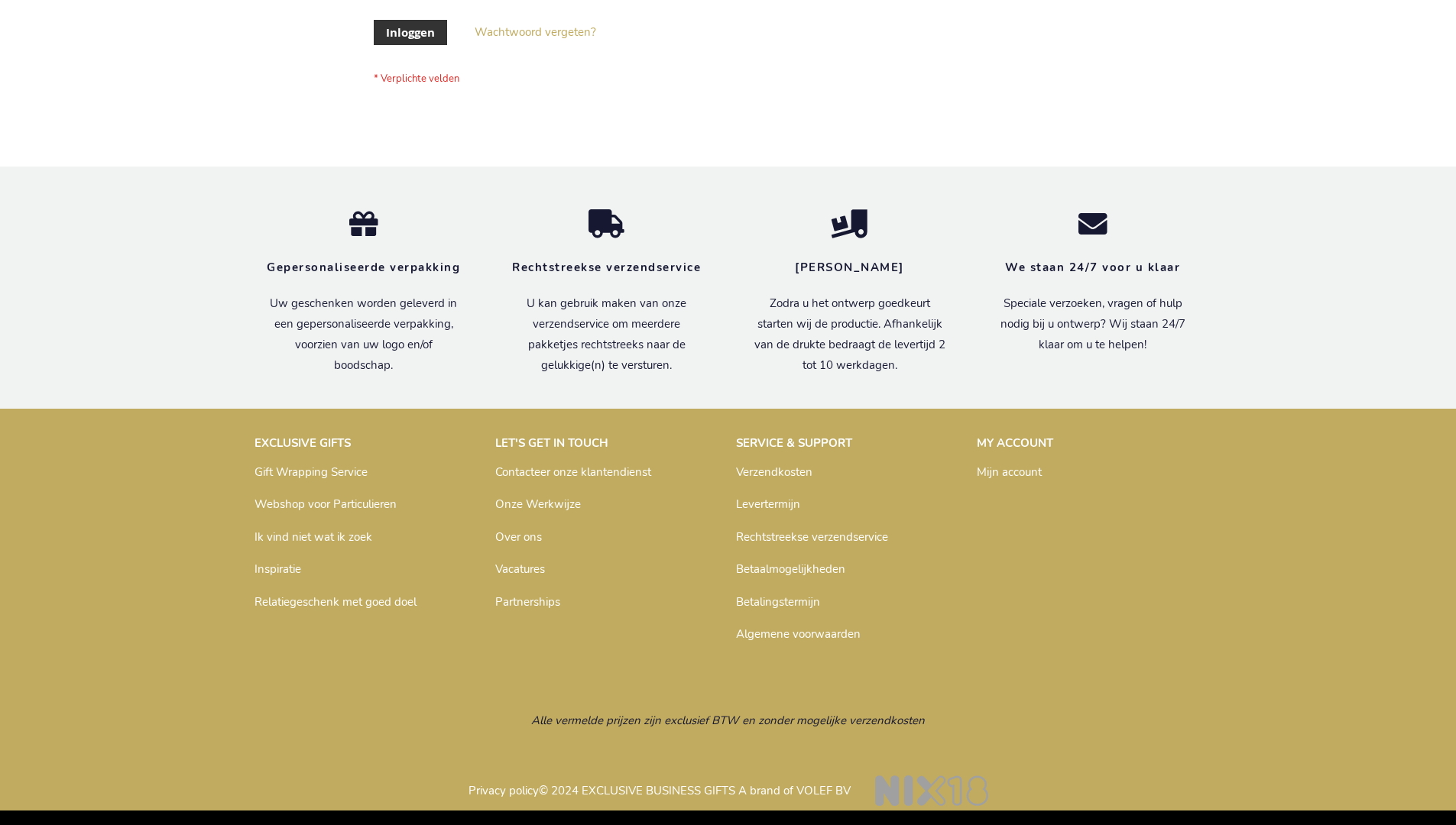
scroll to position [519, 0]
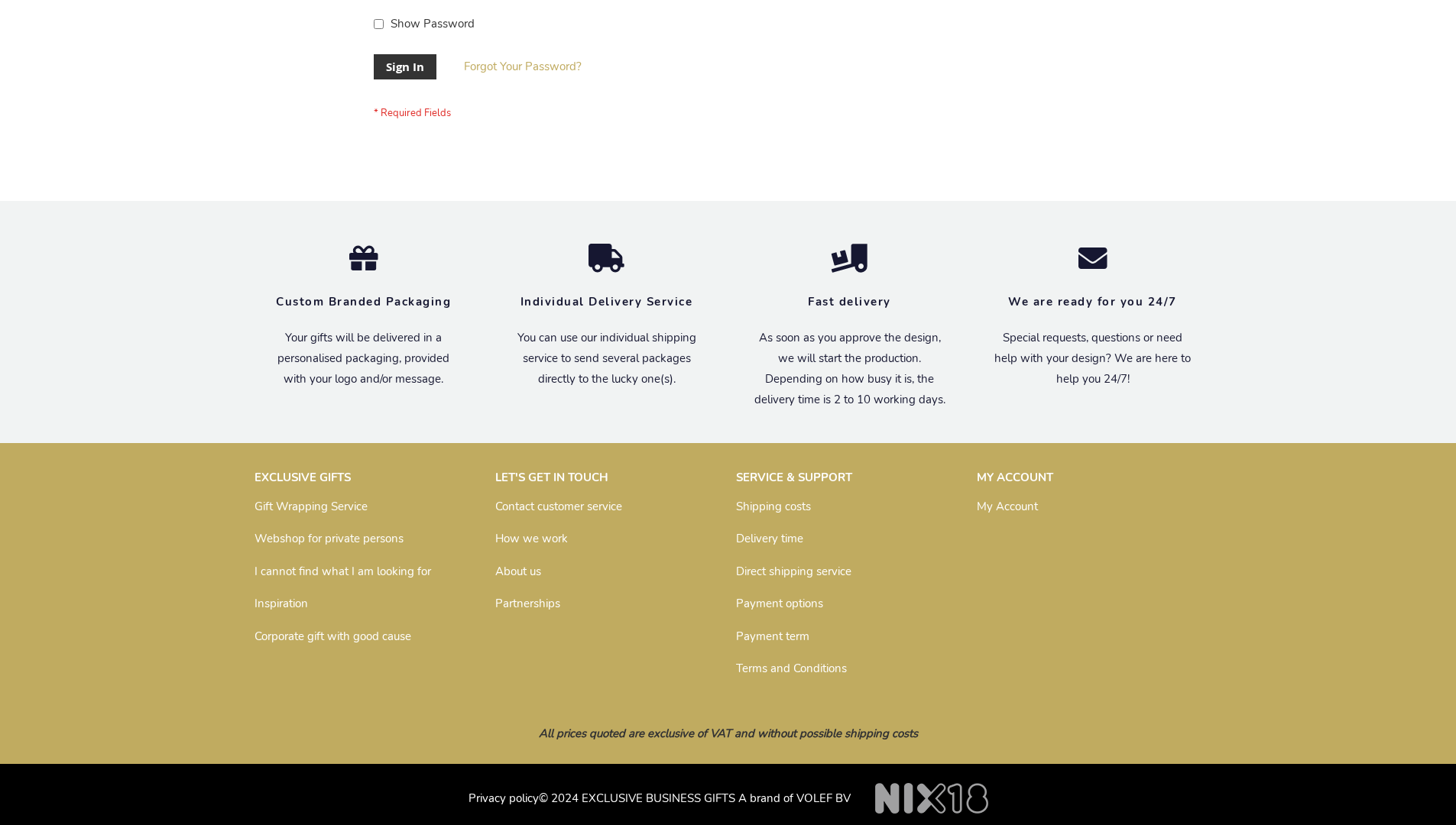
scroll to position [492, 0]
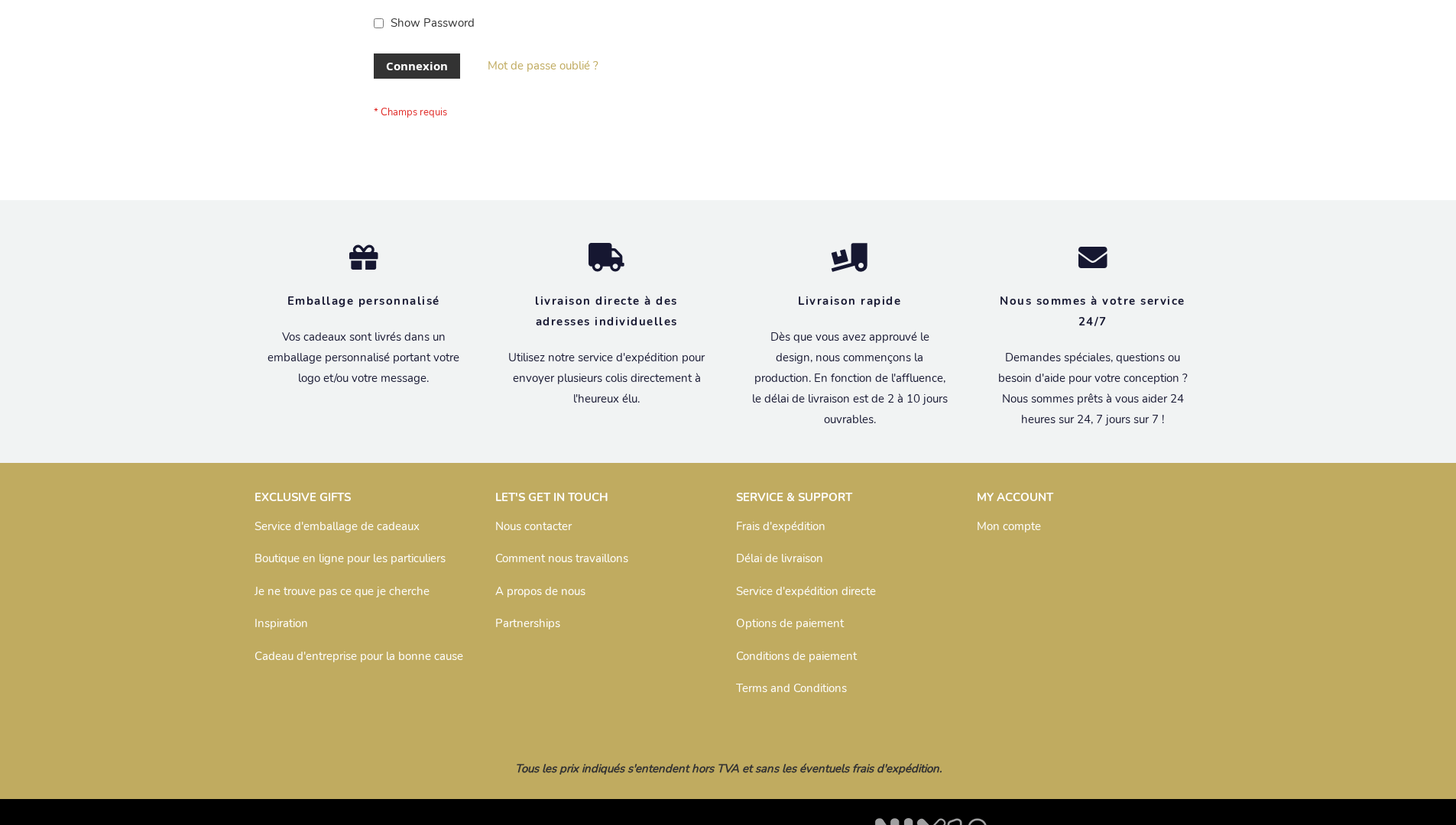
scroll to position [527, 0]
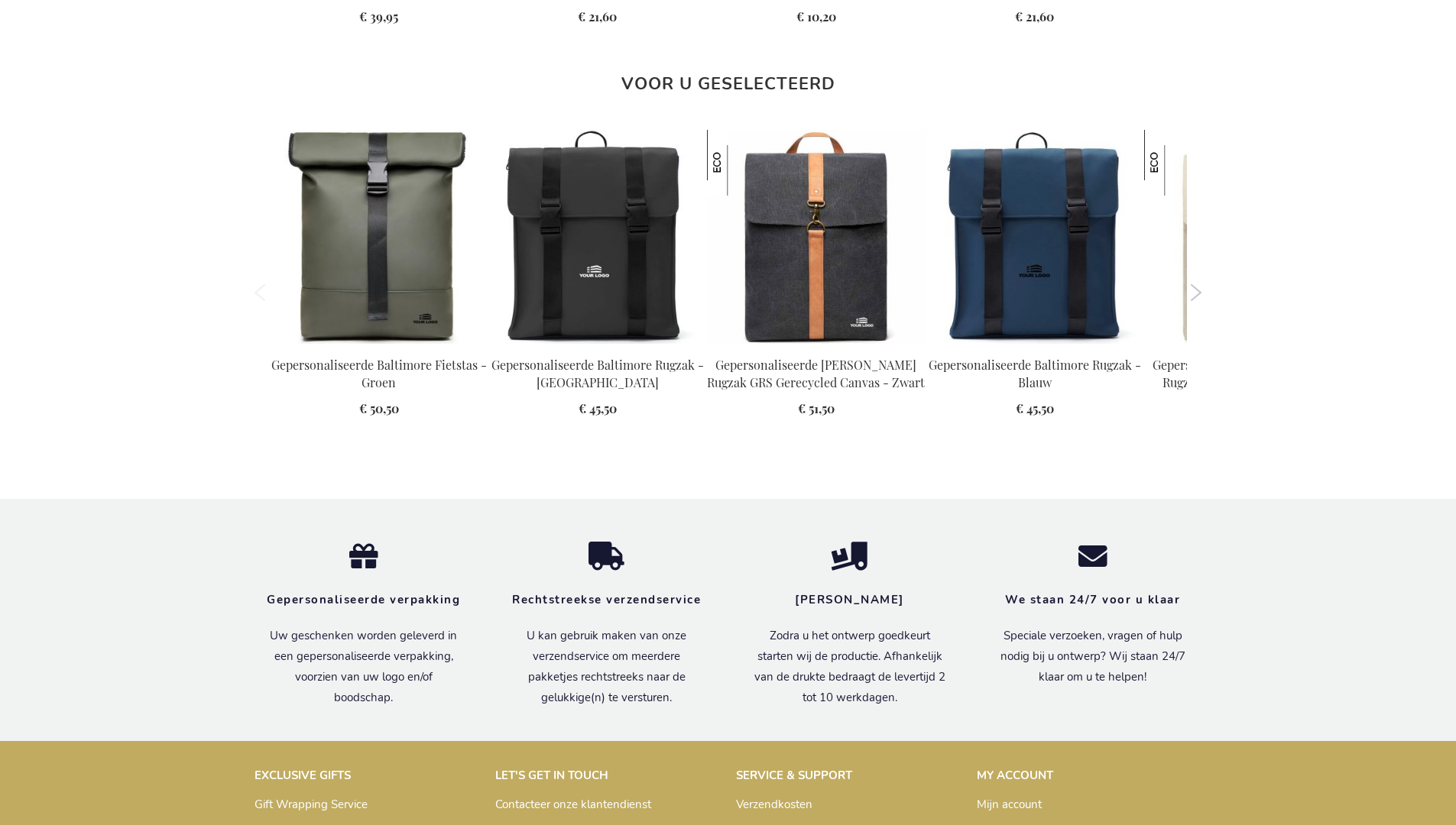
scroll to position [2102, 0]
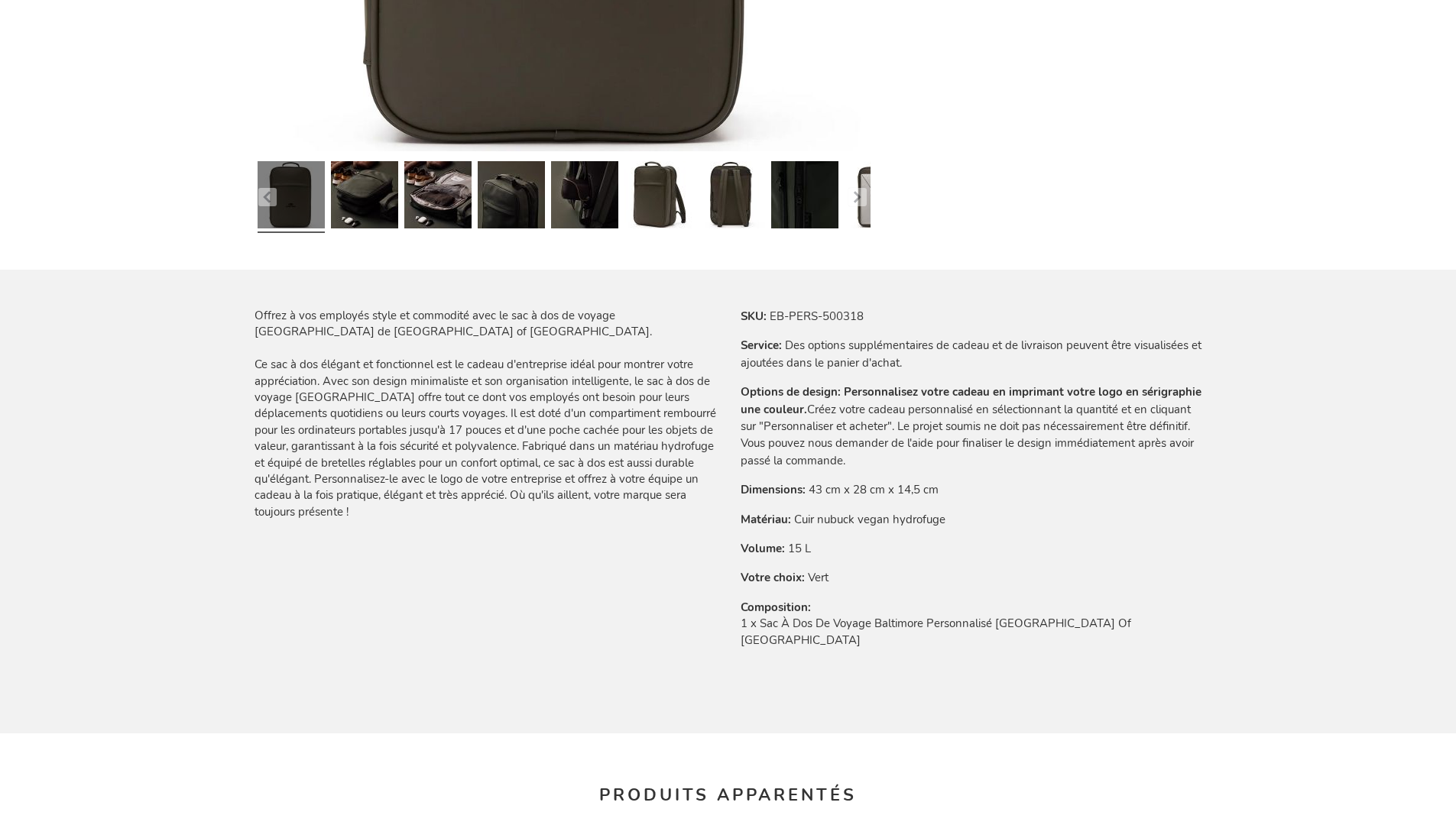
scroll to position [2110, 0]
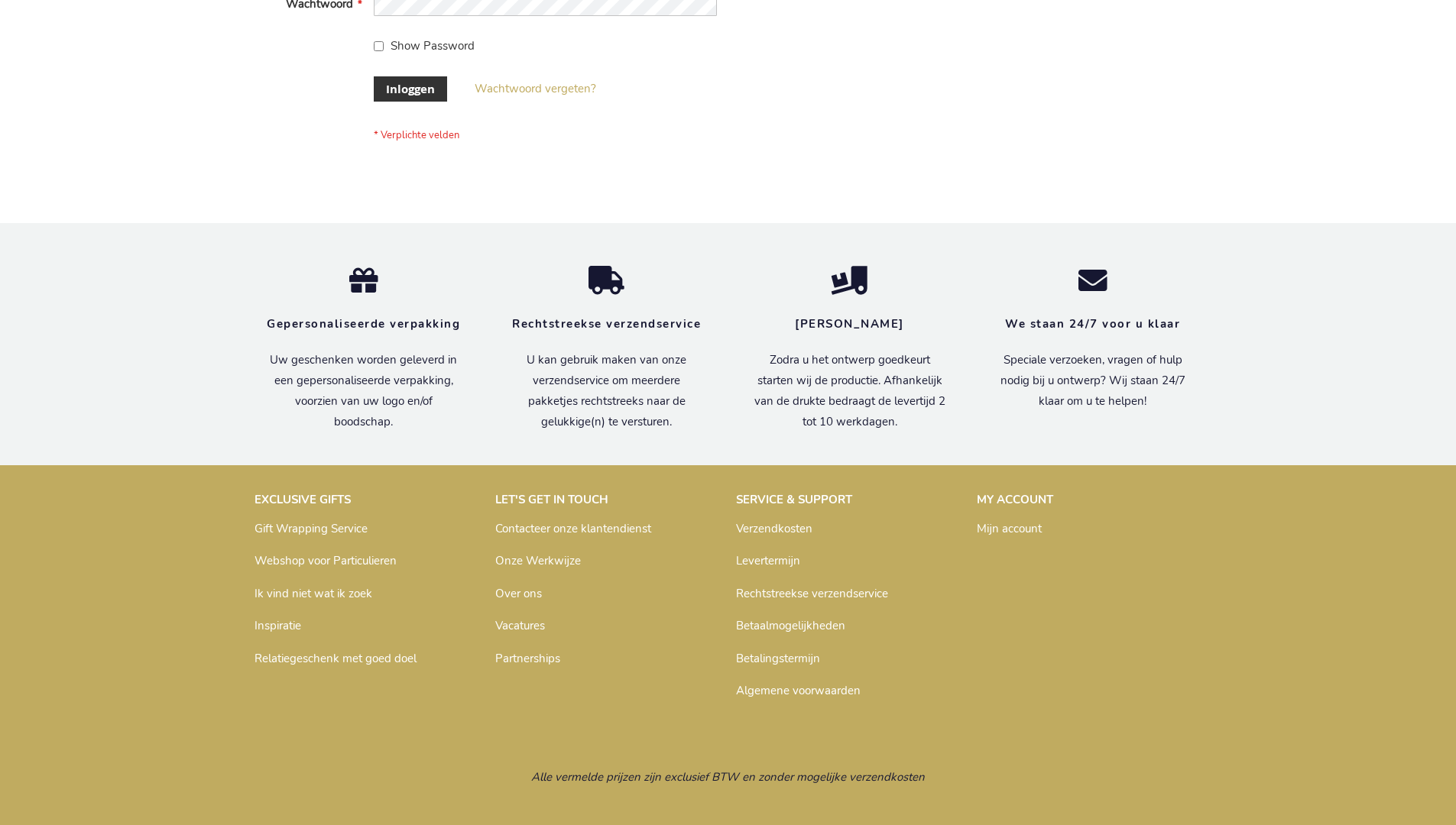
scroll to position [519, 0]
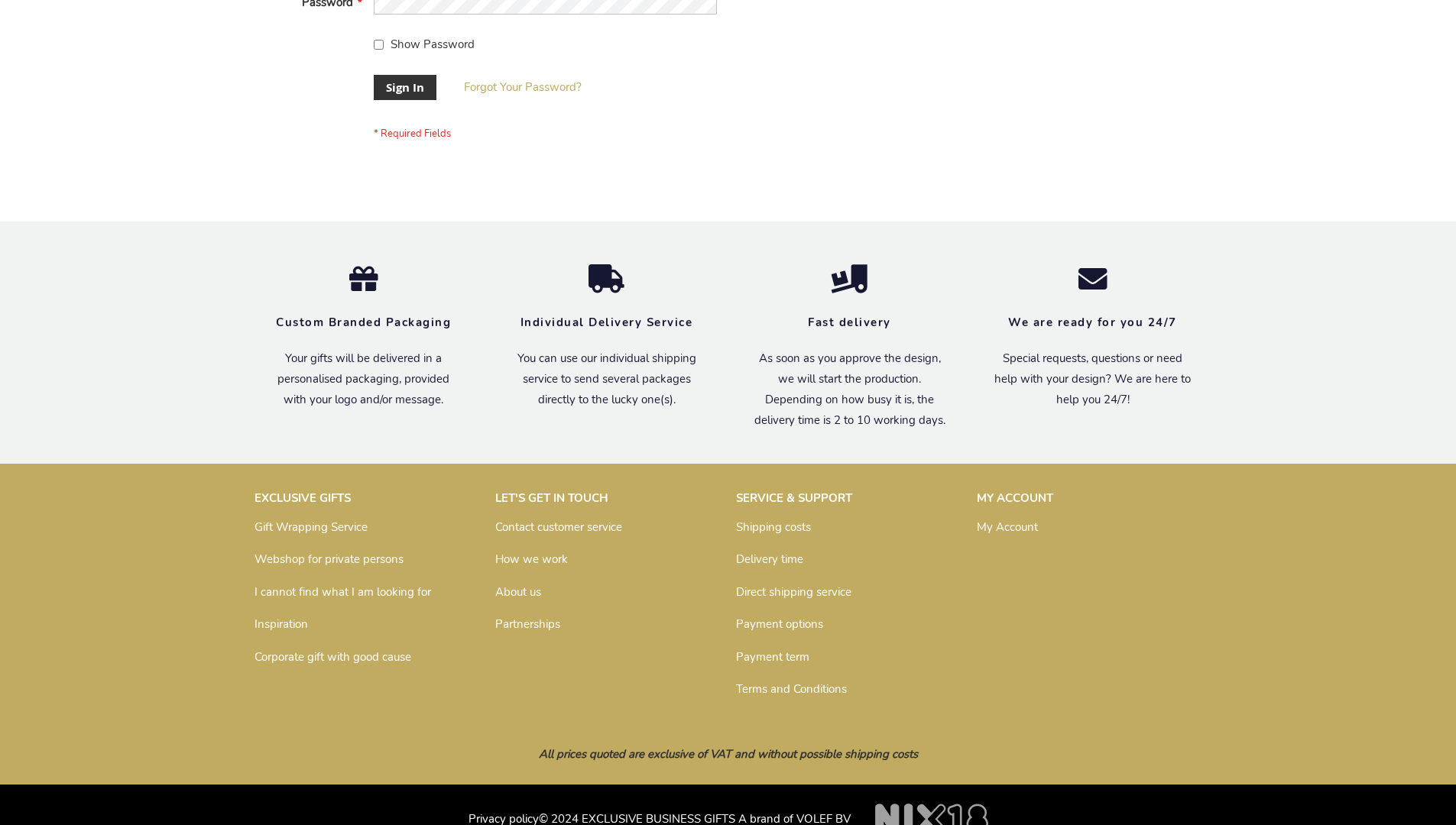
scroll to position [492, 0]
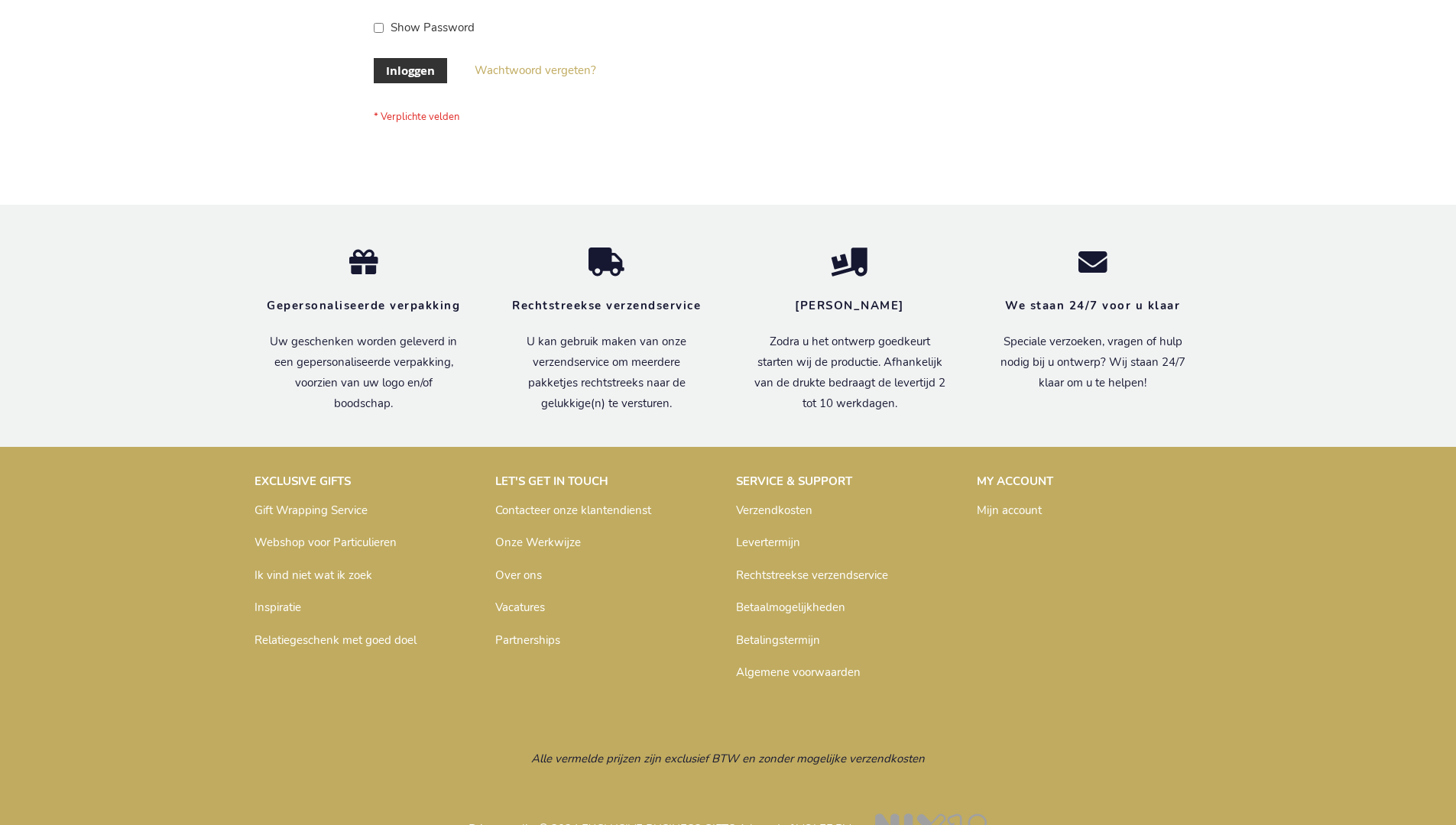
scroll to position [519, 0]
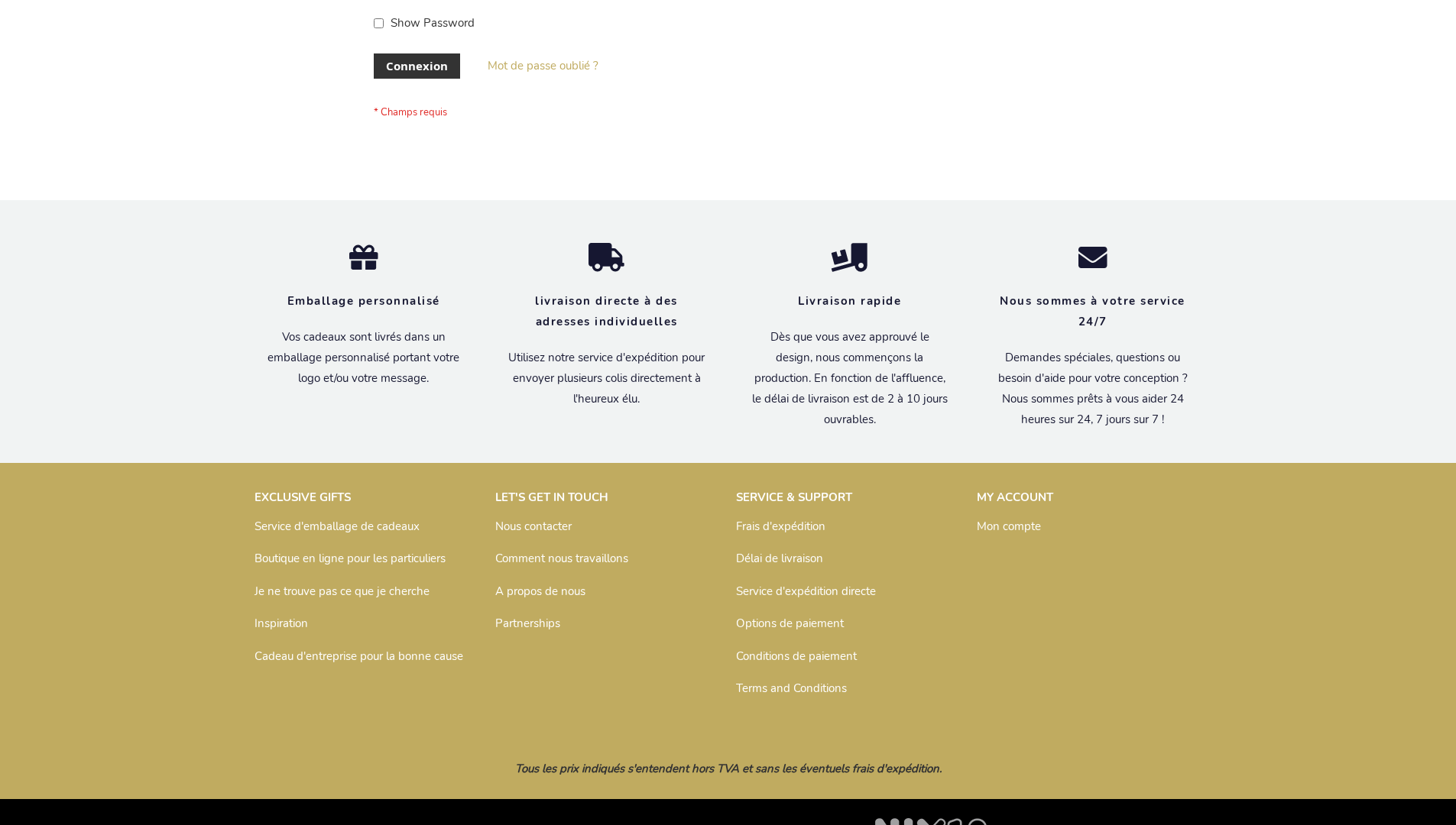
scroll to position [527, 0]
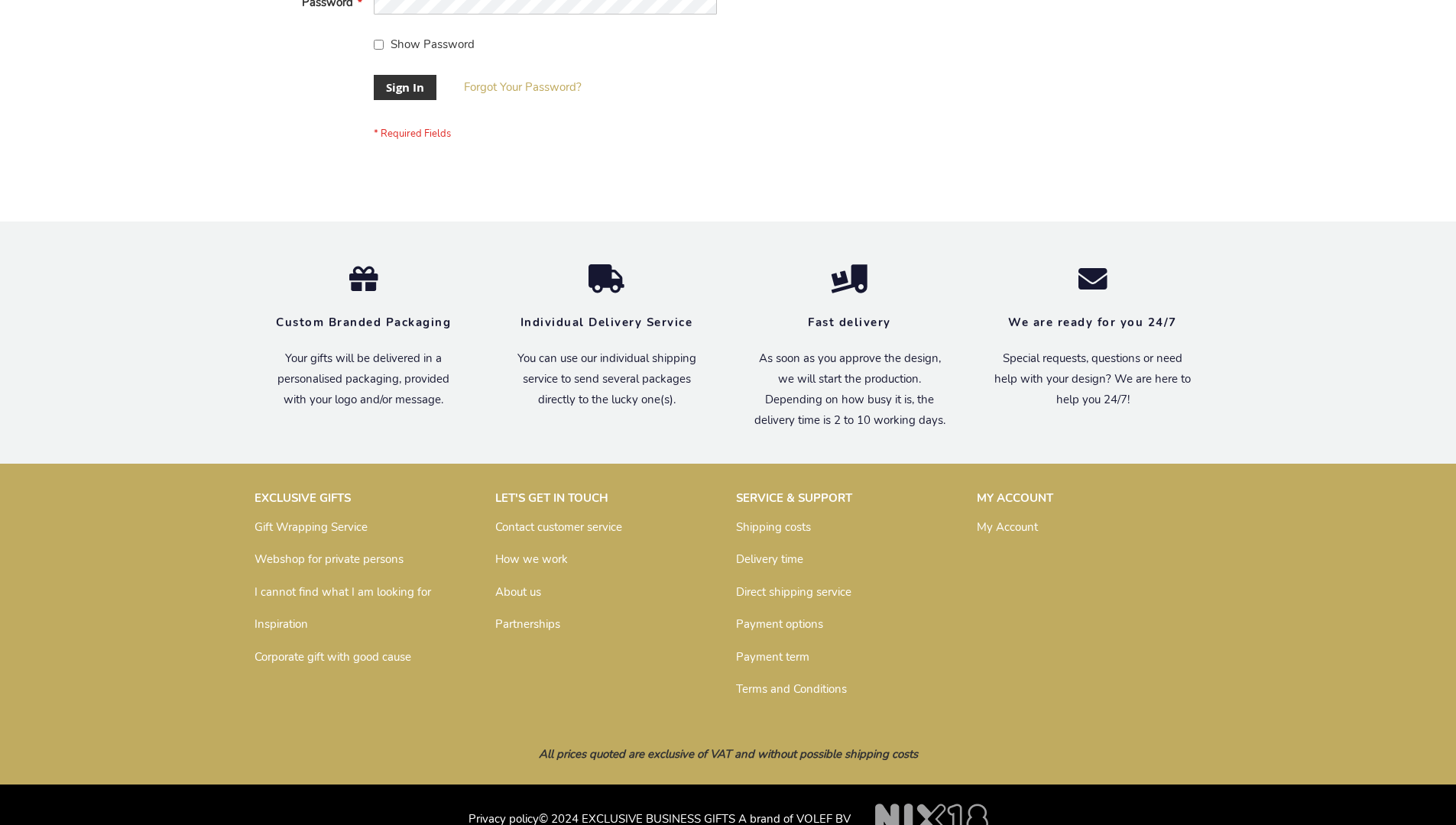
scroll to position [492, 0]
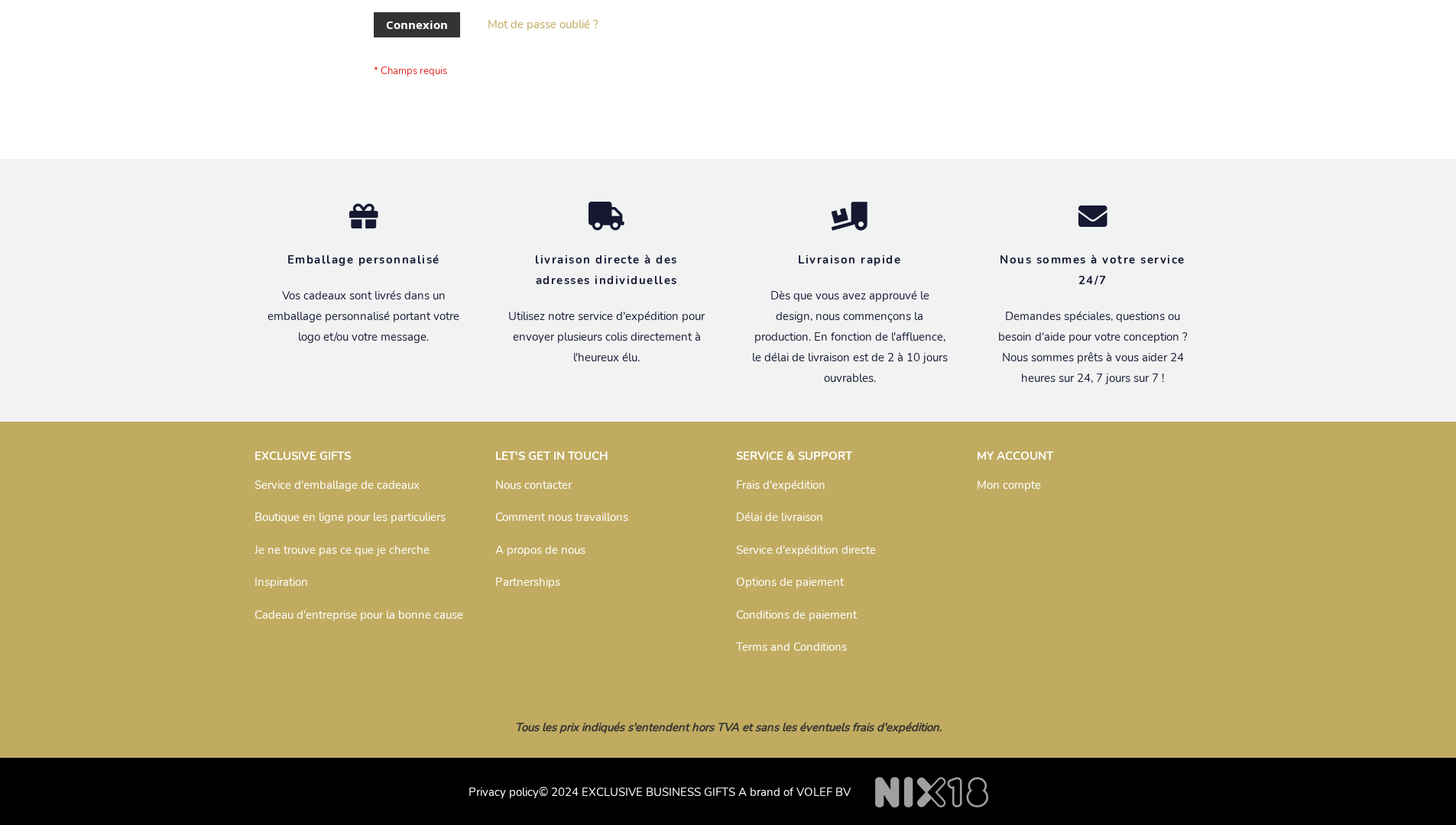
scroll to position [527, 0]
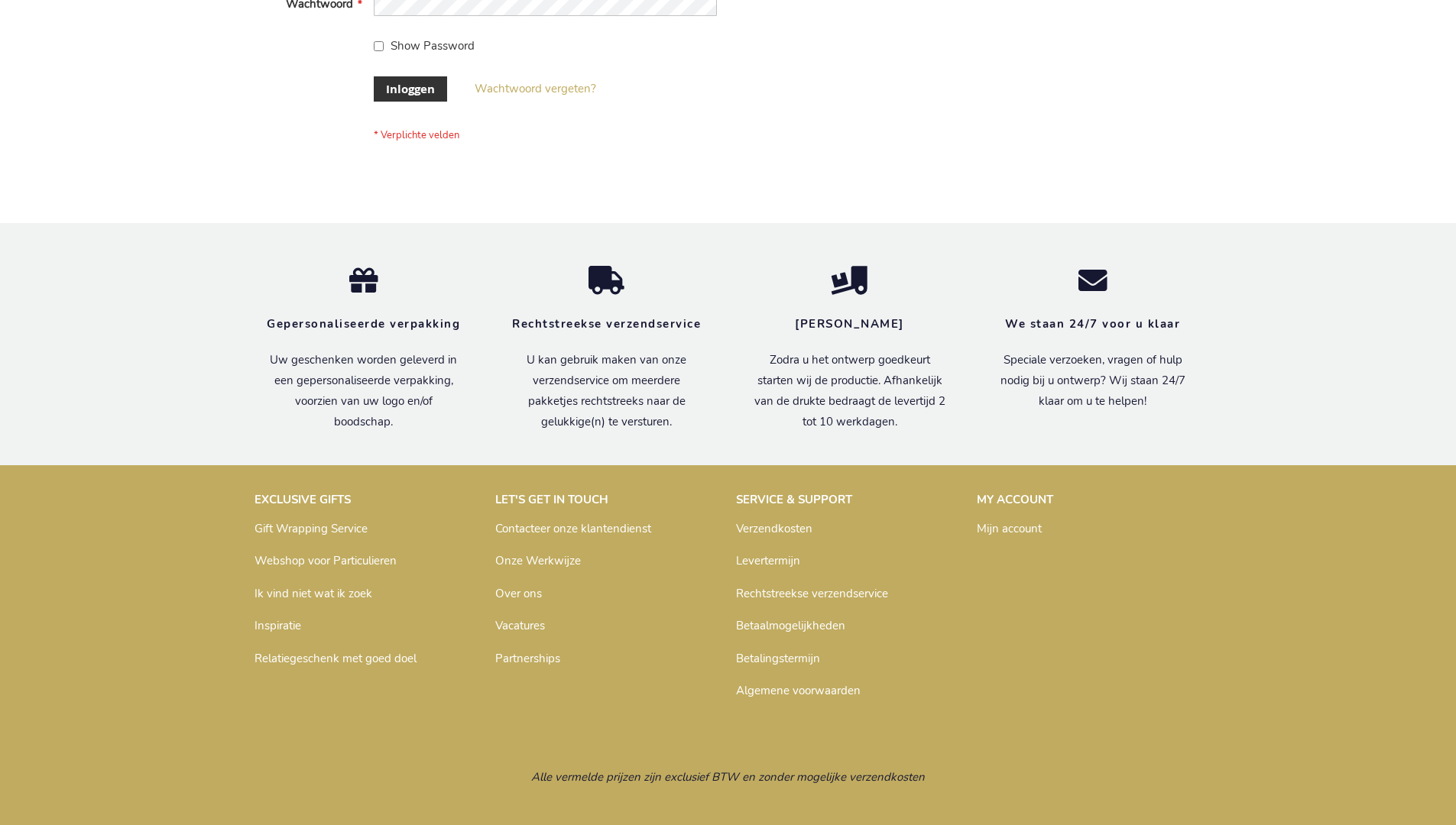
scroll to position [519, 0]
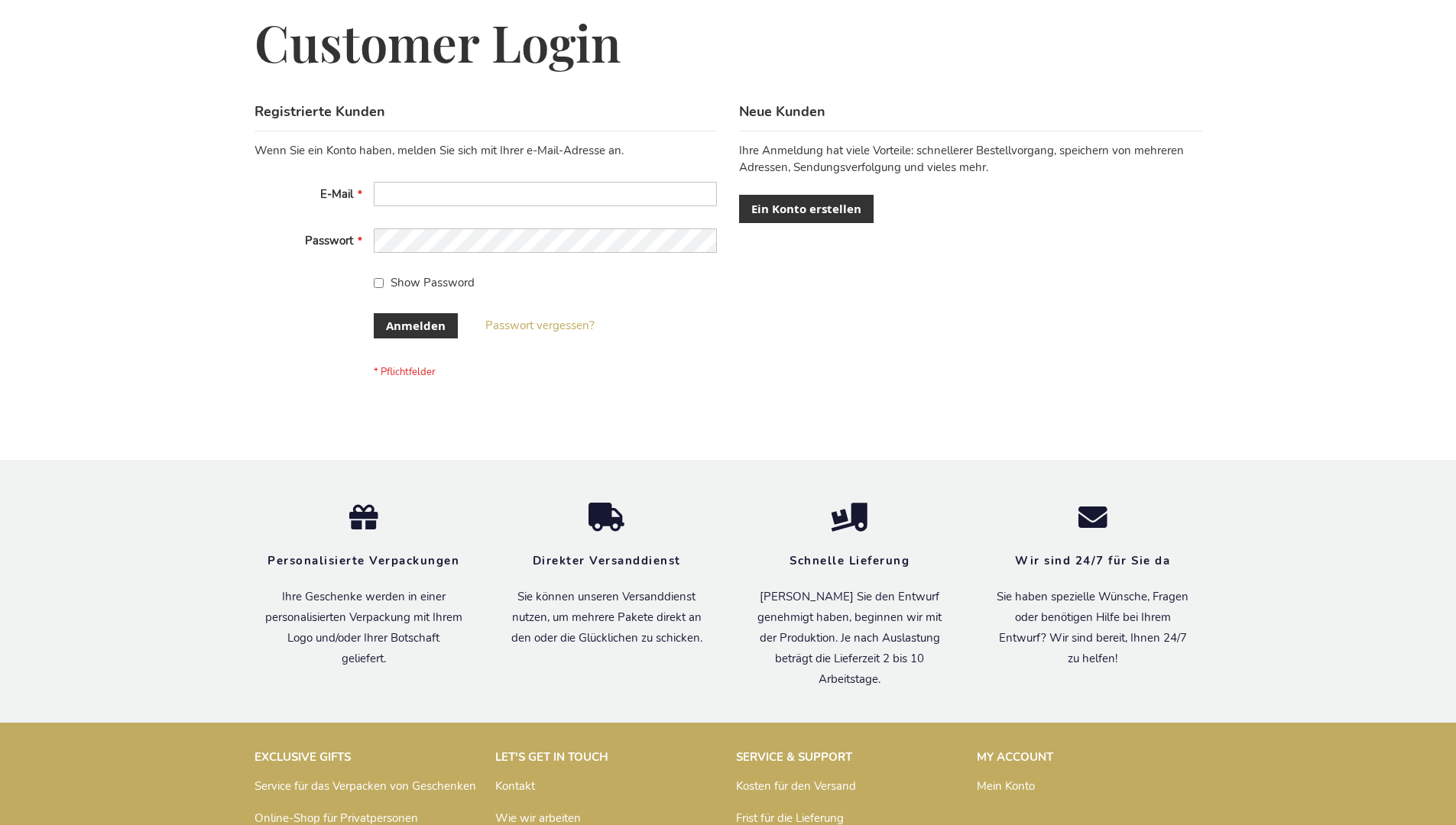
scroll to position [512, 0]
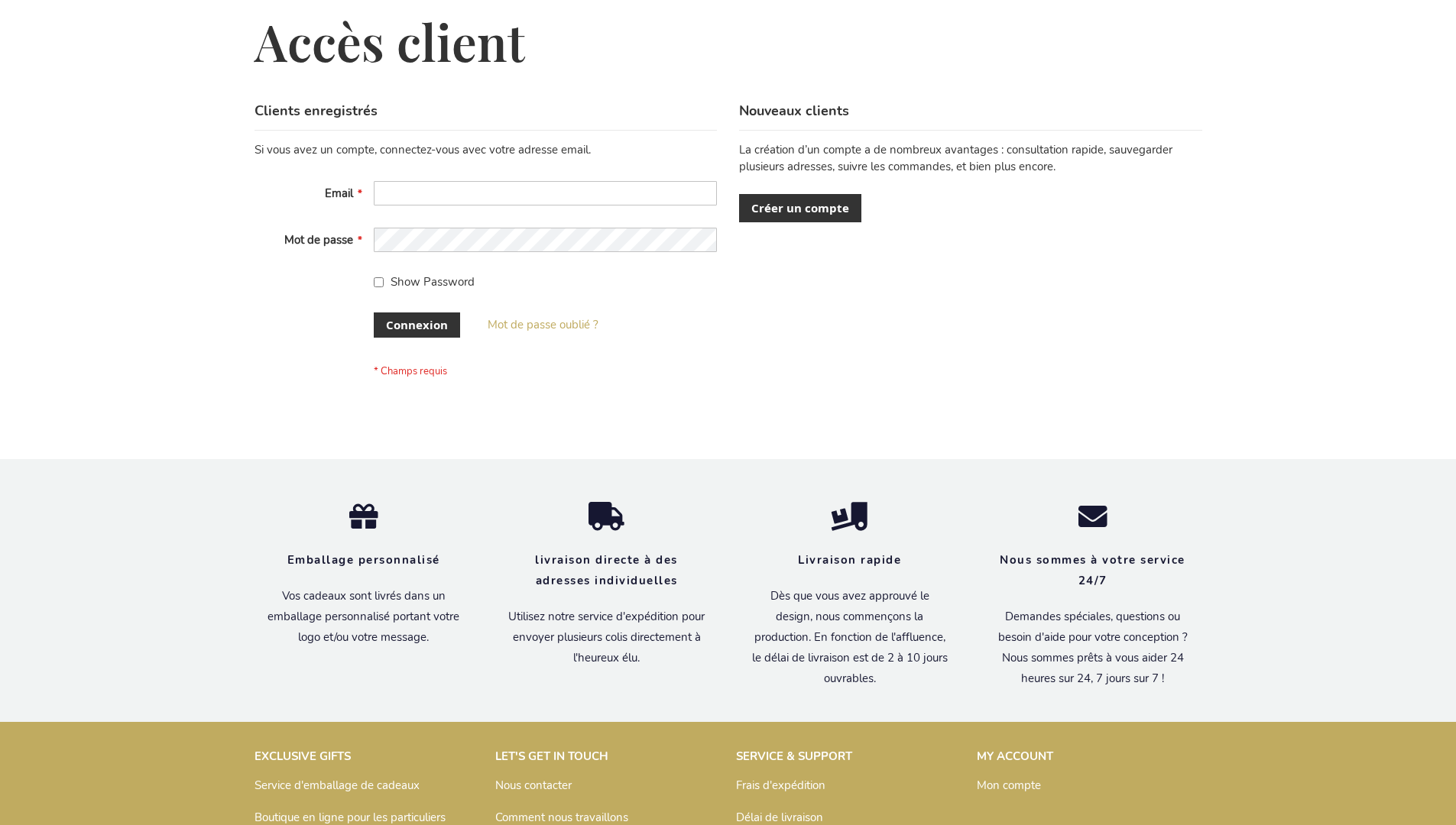
scroll to position [527, 0]
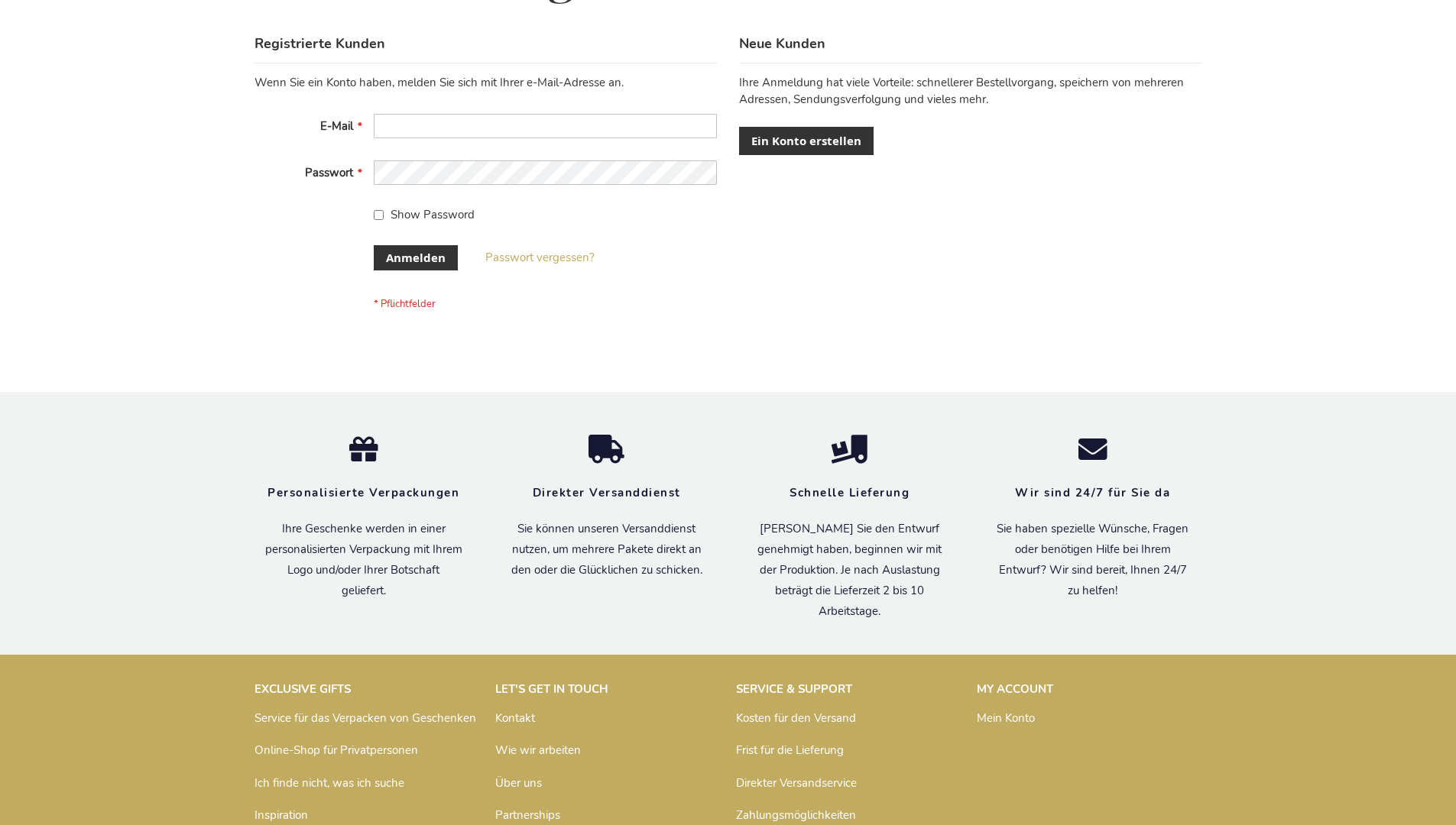
scroll to position [512, 0]
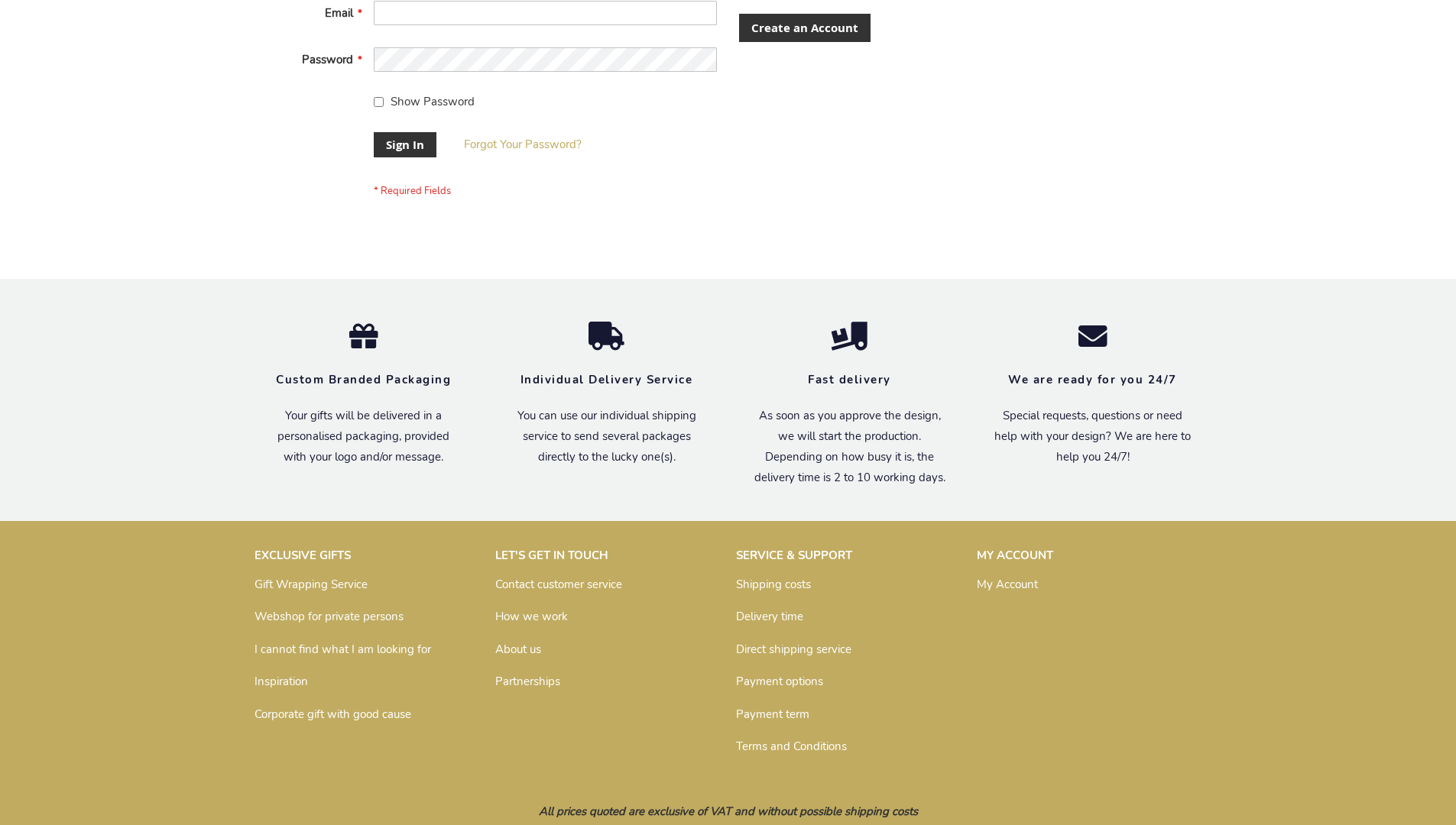
scroll to position [492, 0]
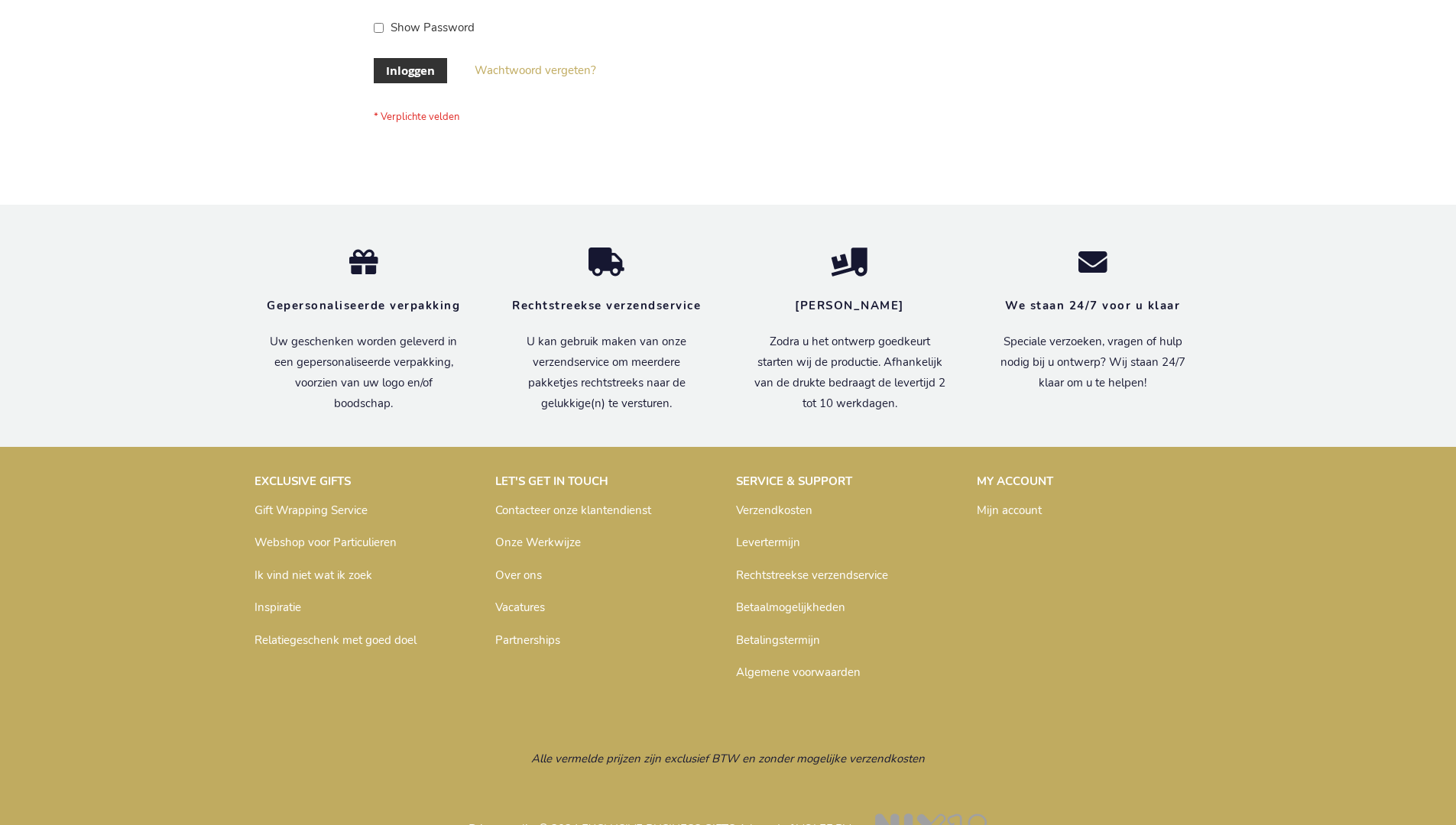
scroll to position [519, 0]
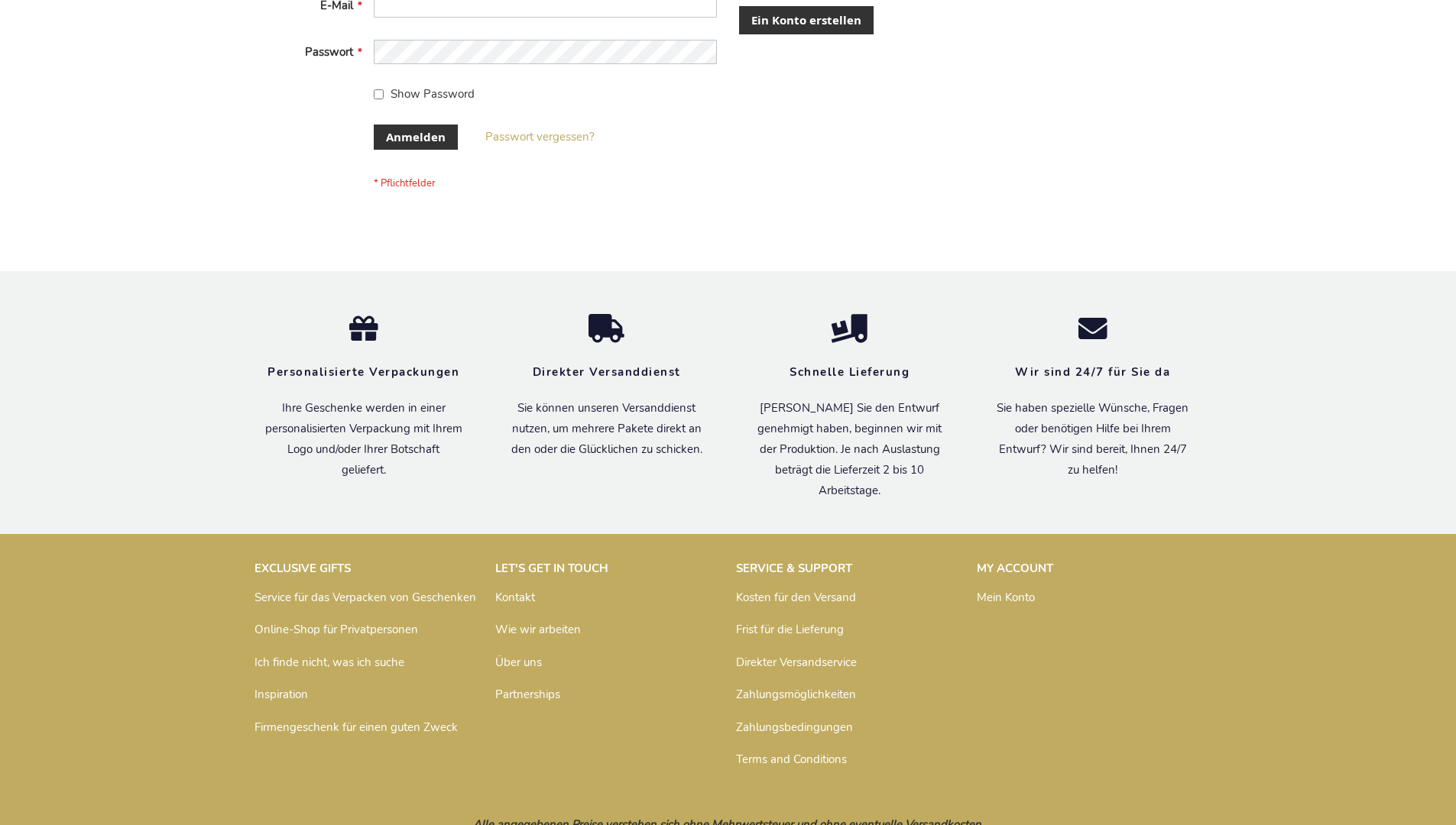
scroll to position [512, 0]
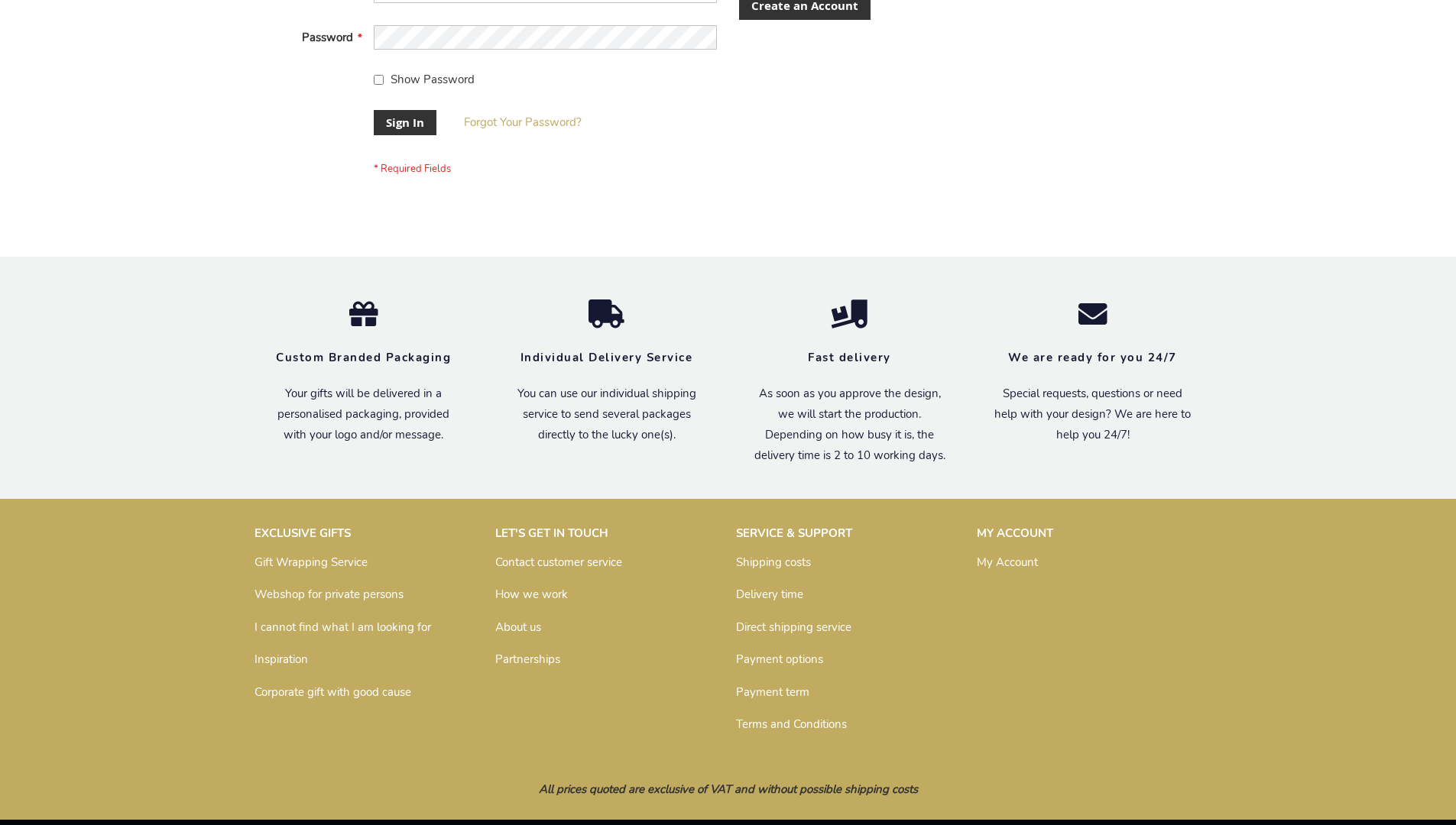
scroll to position [492, 0]
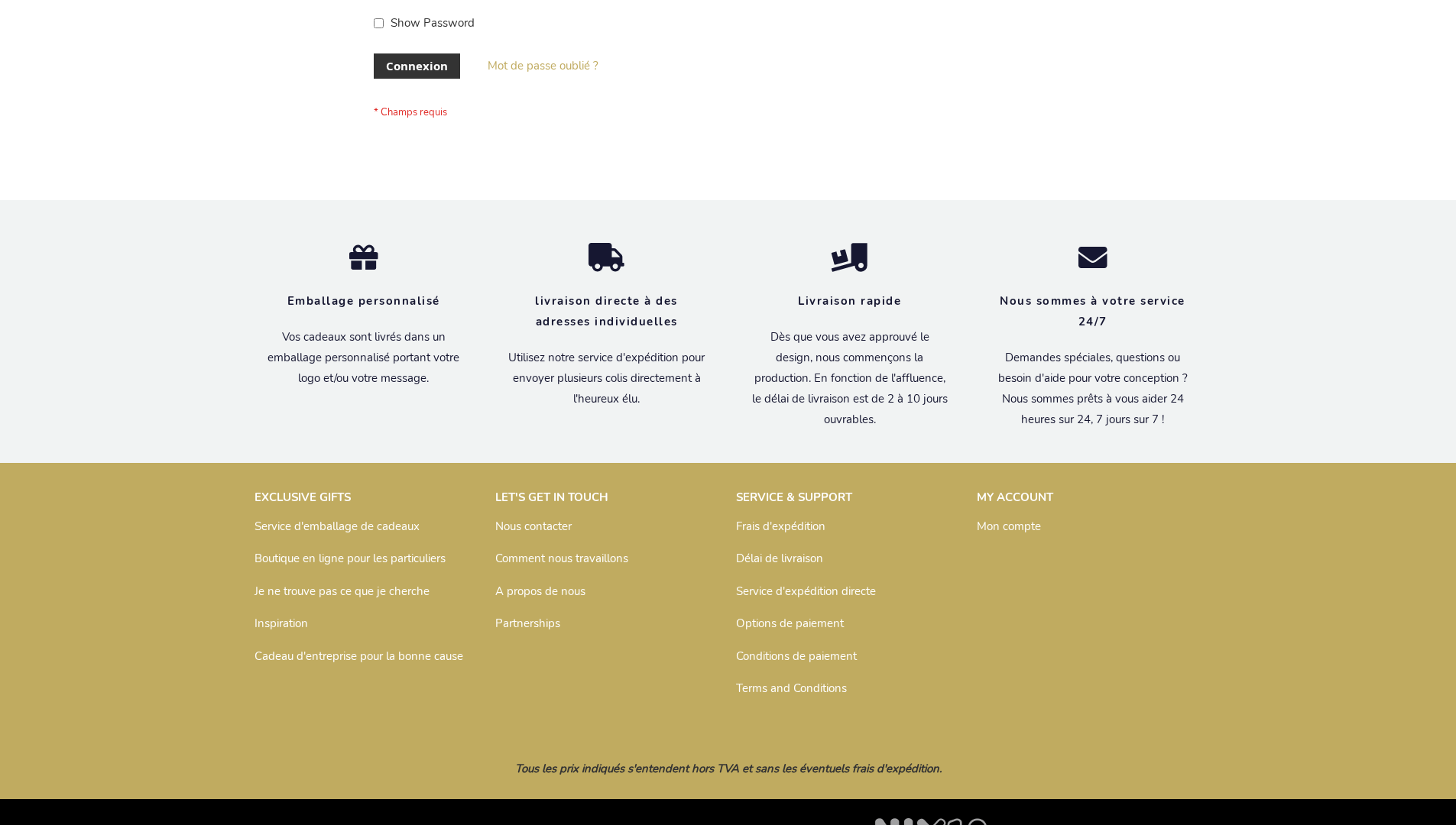
scroll to position [527, 0]
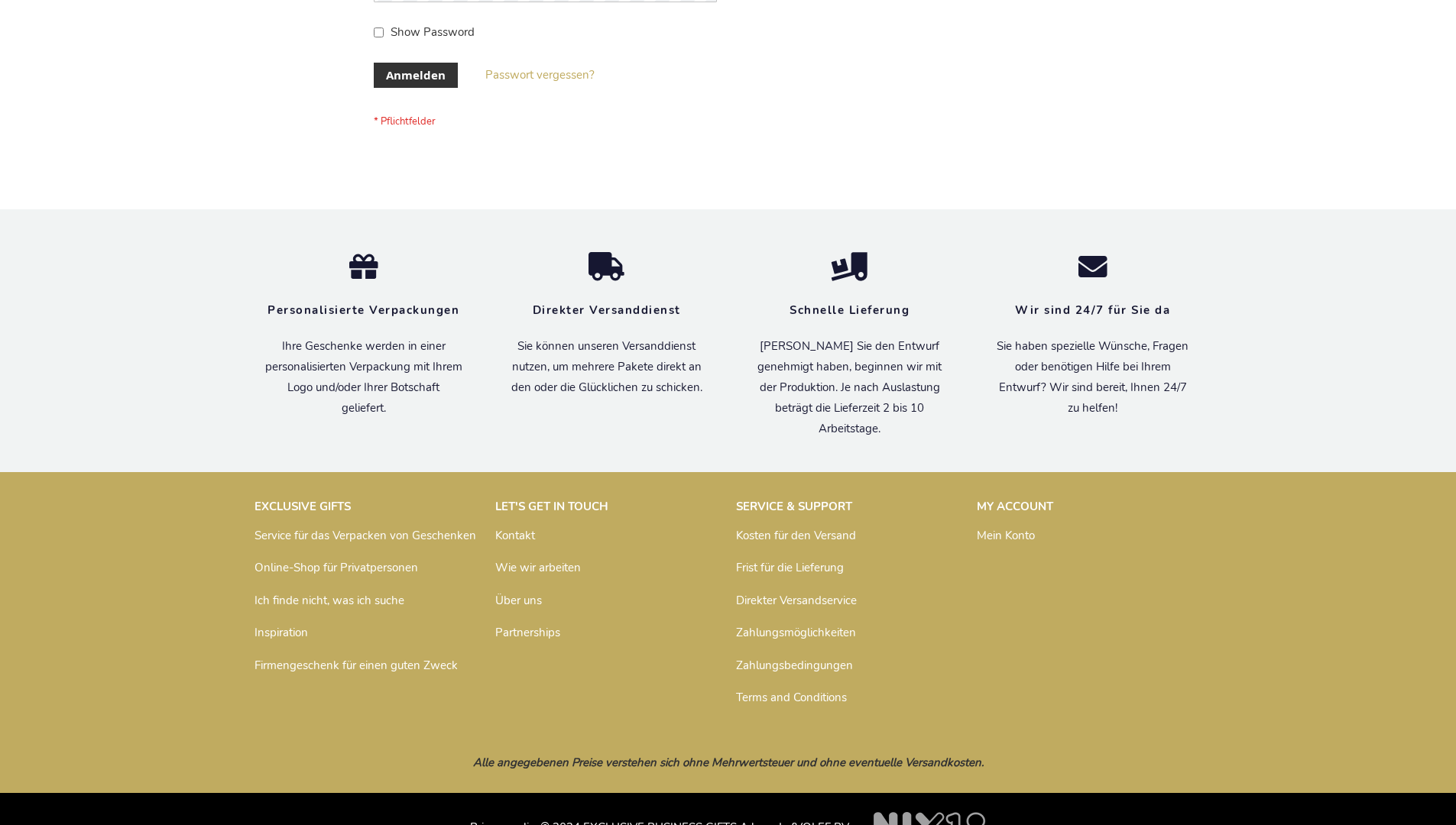
scroll to position [512, 0]
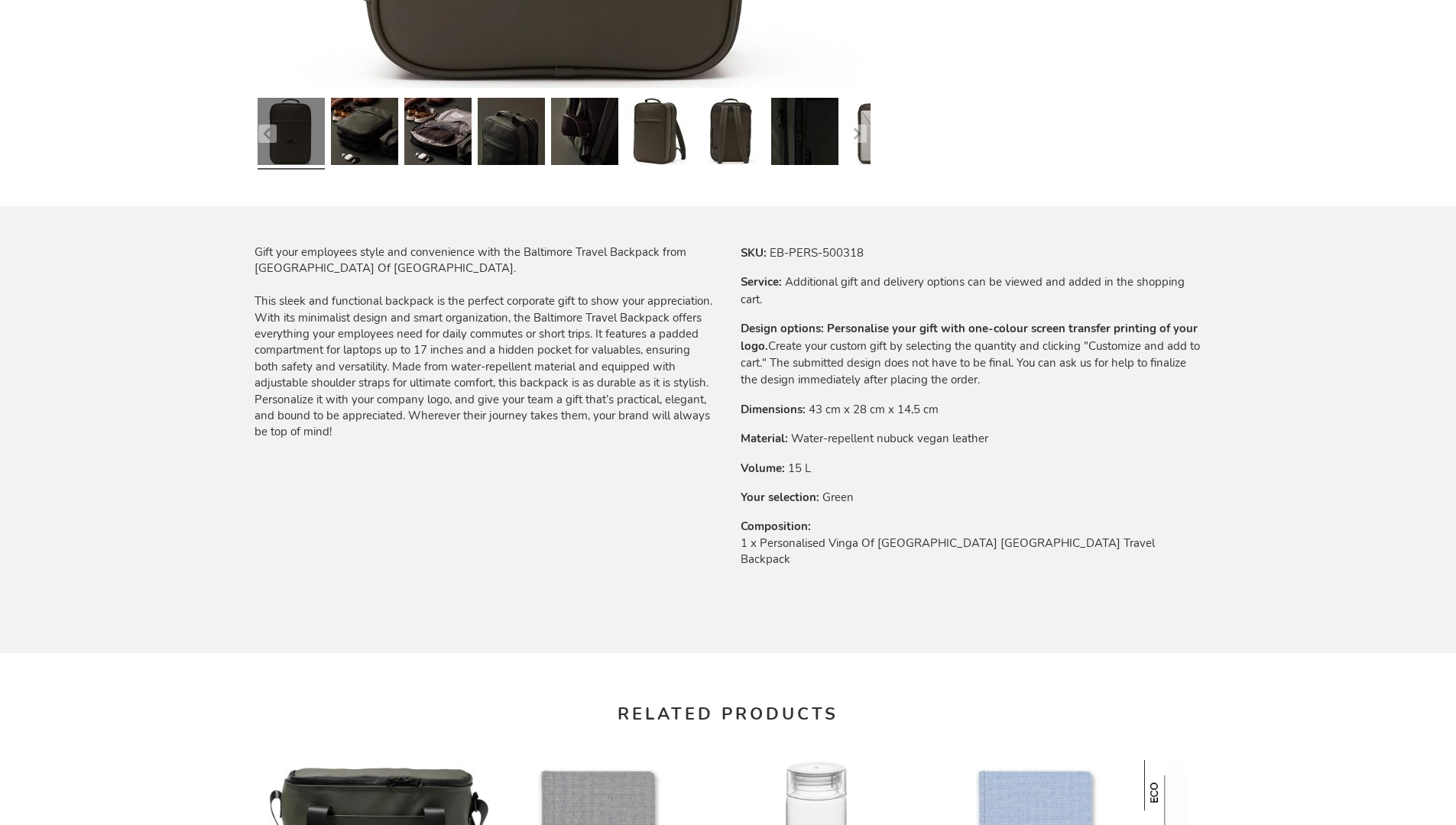
scroll to position [2057, 0]
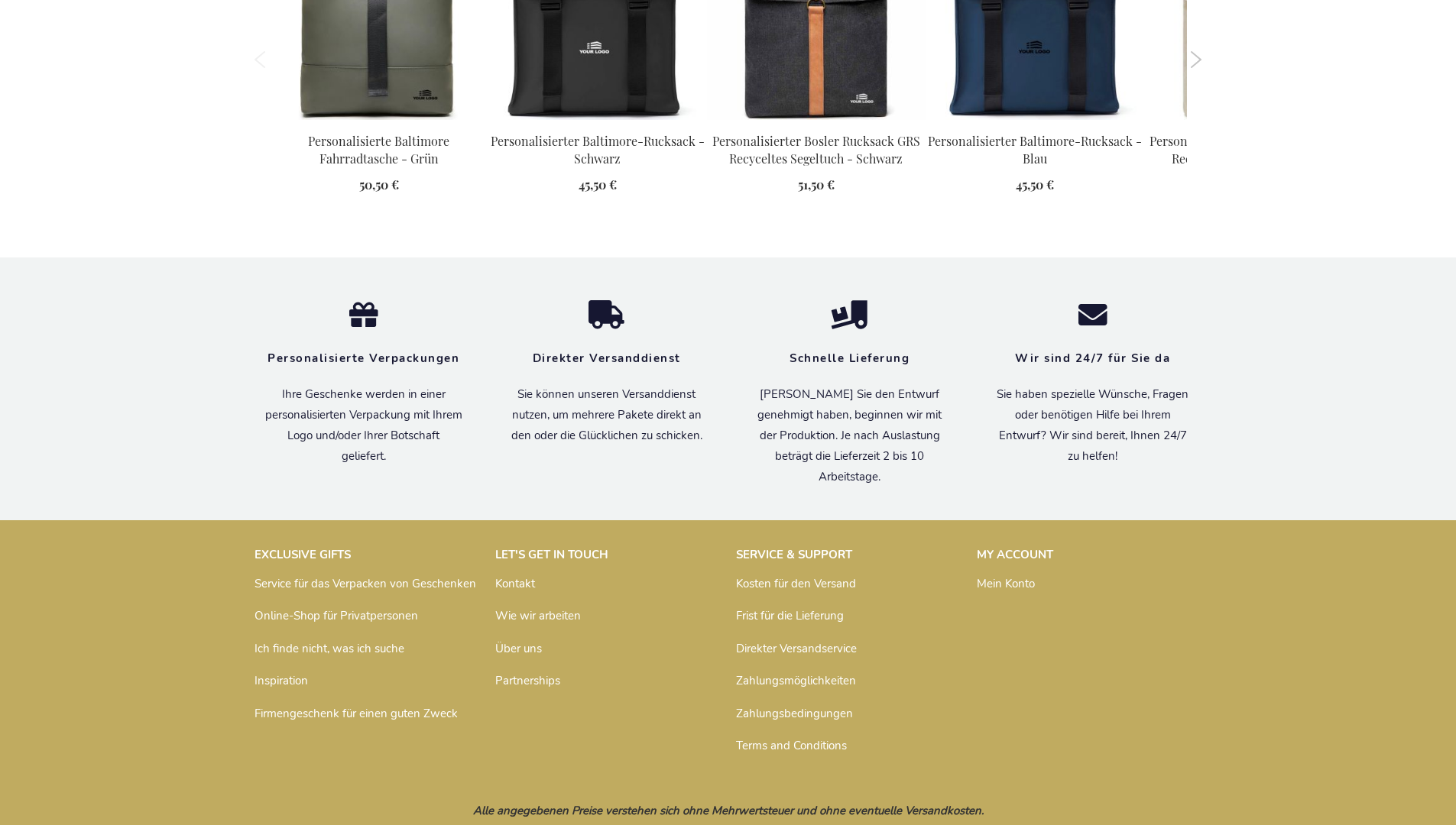
scroll to position [2095, 0]
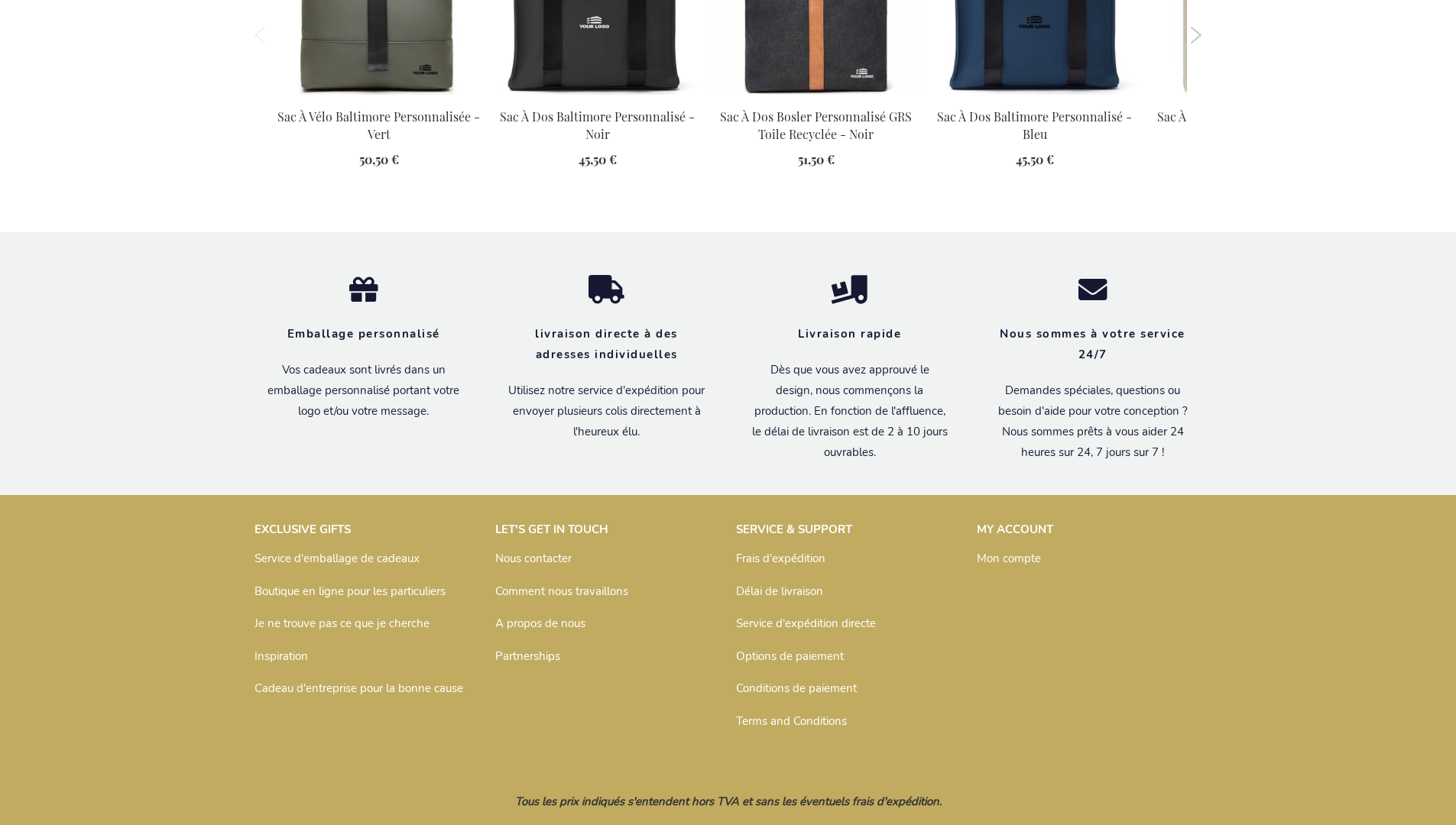
scroll to position [2110, 0]
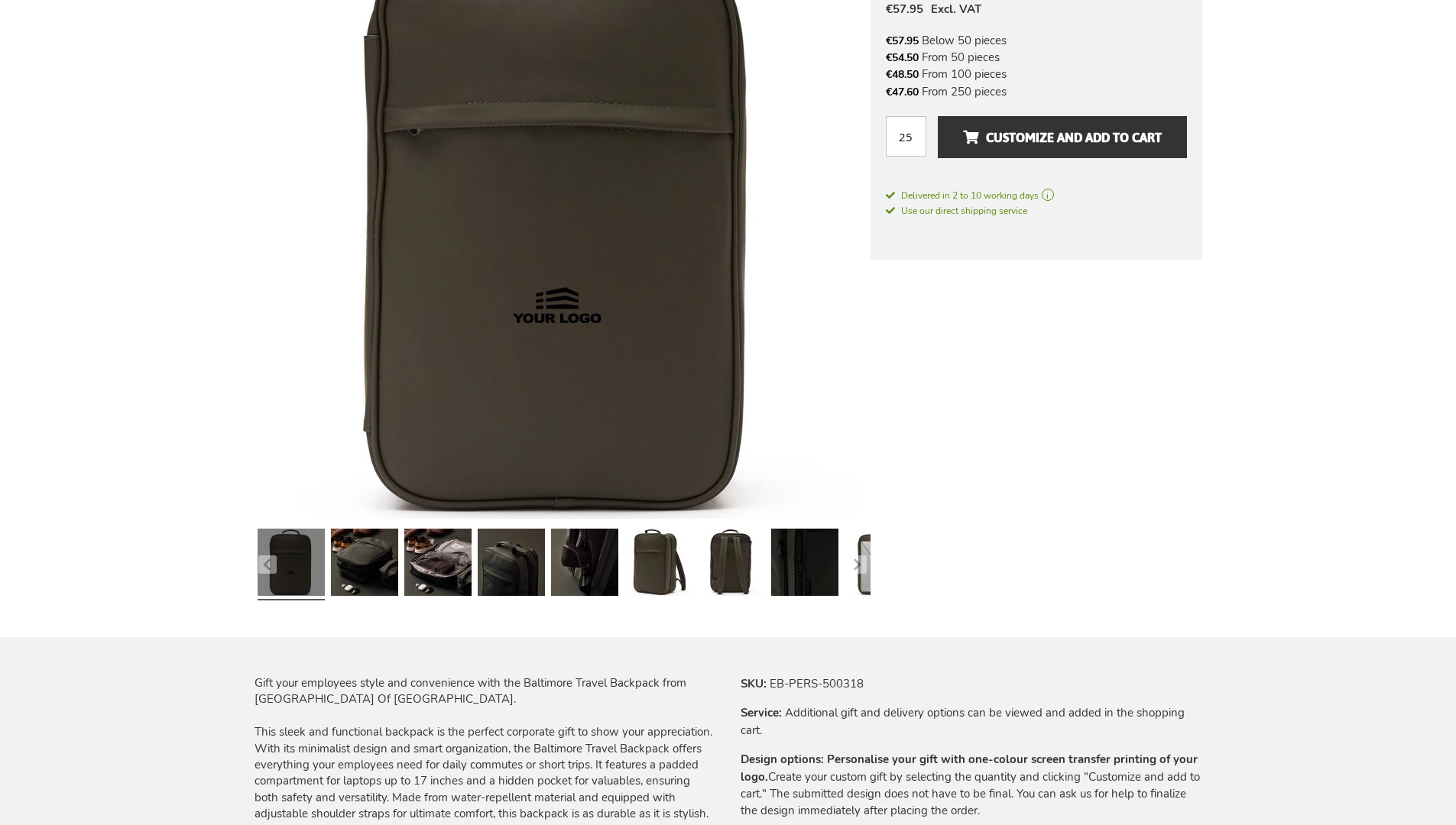
scroll to position [2057, 0]
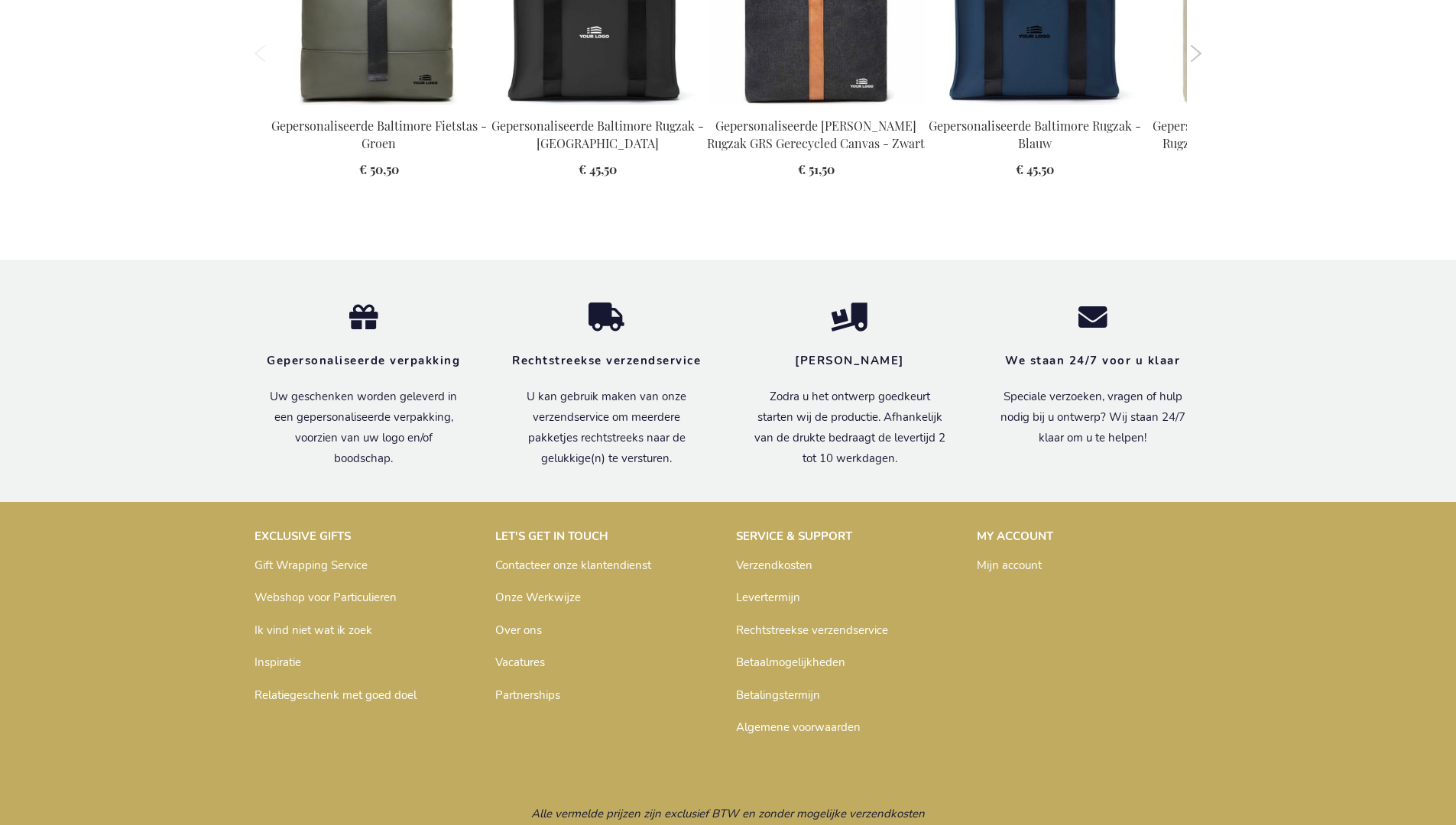
scroll to position [2102, 0]
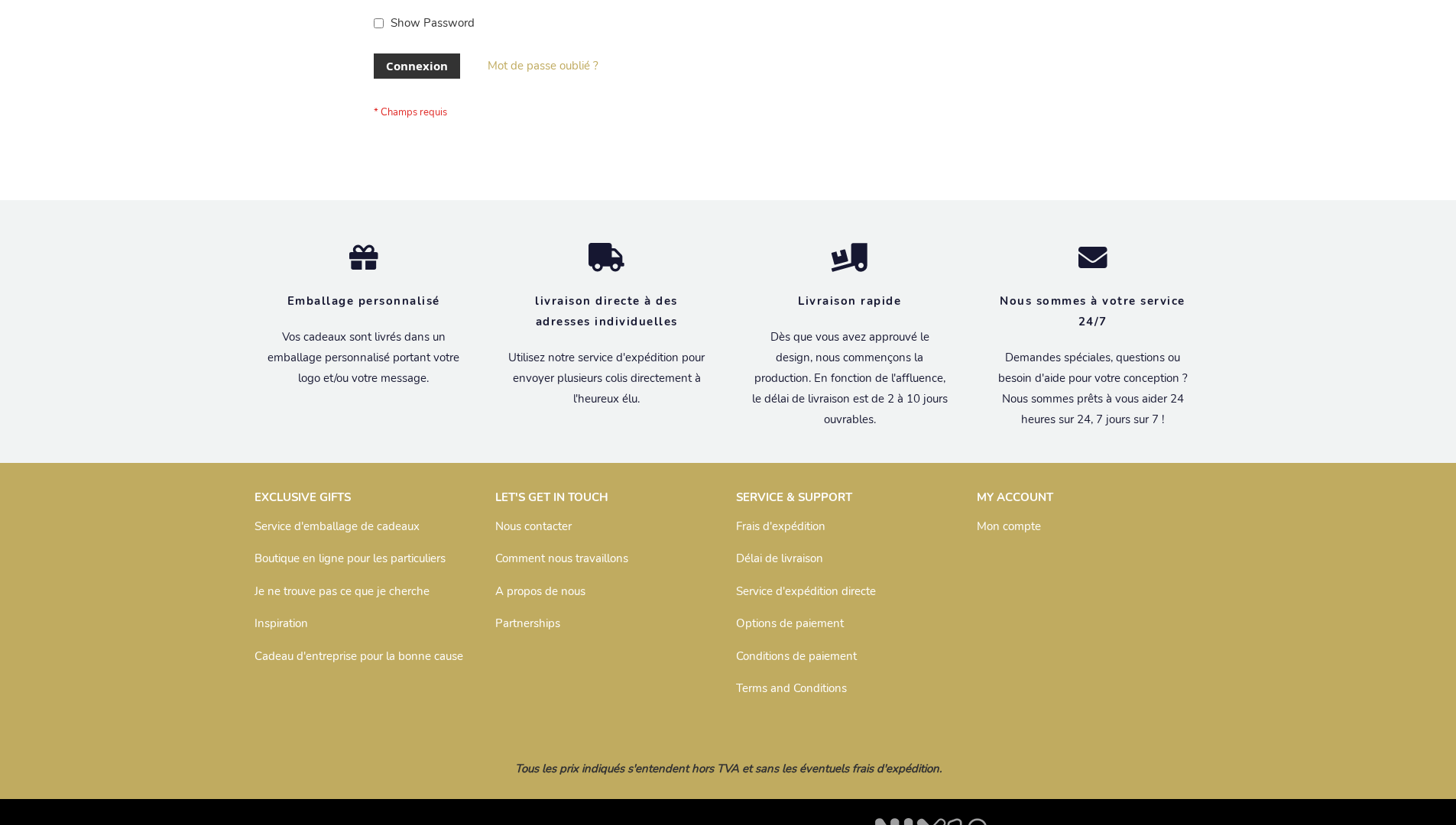
scroll to position [527, 0]
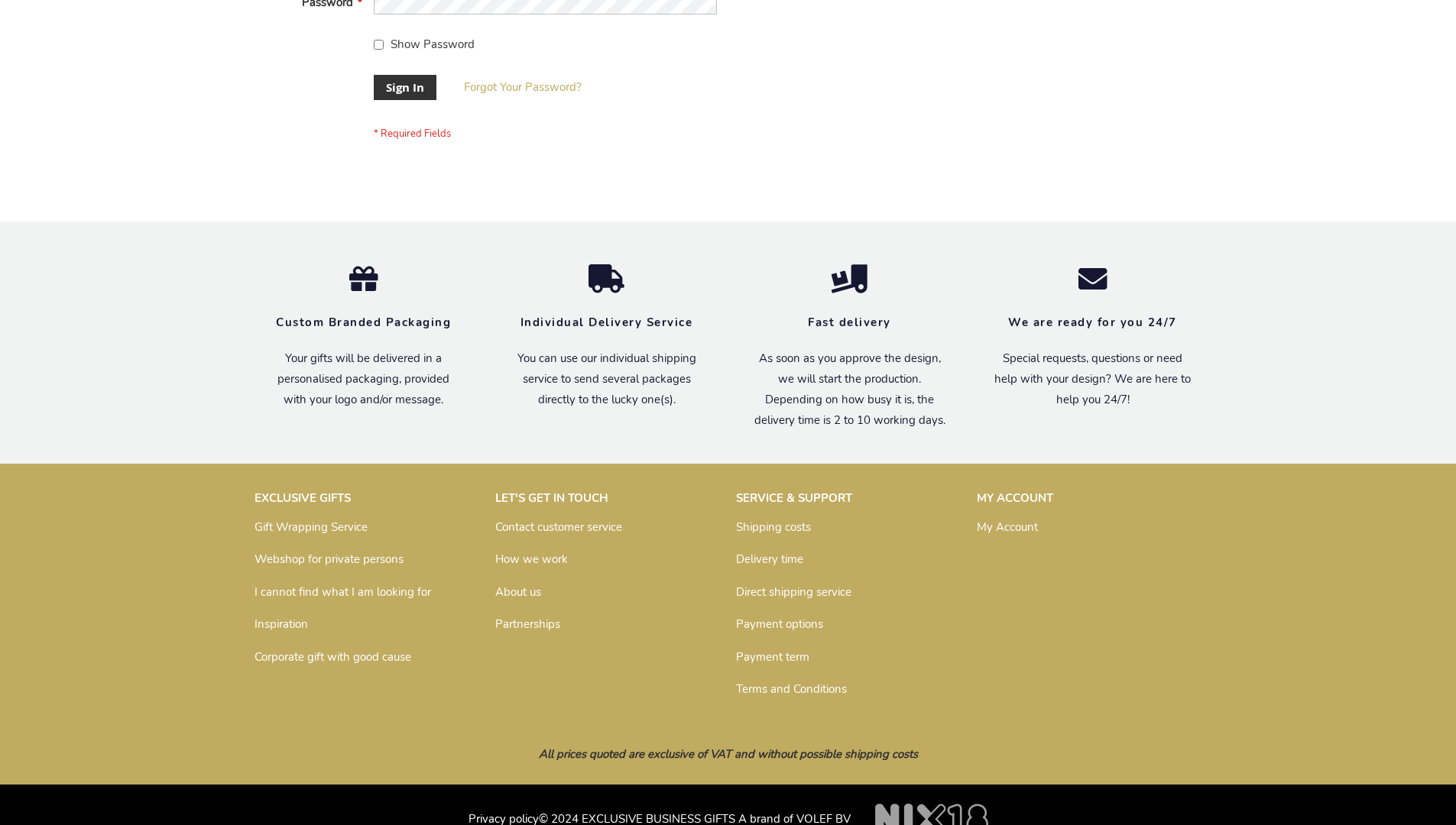
scroll to position [492, 0]
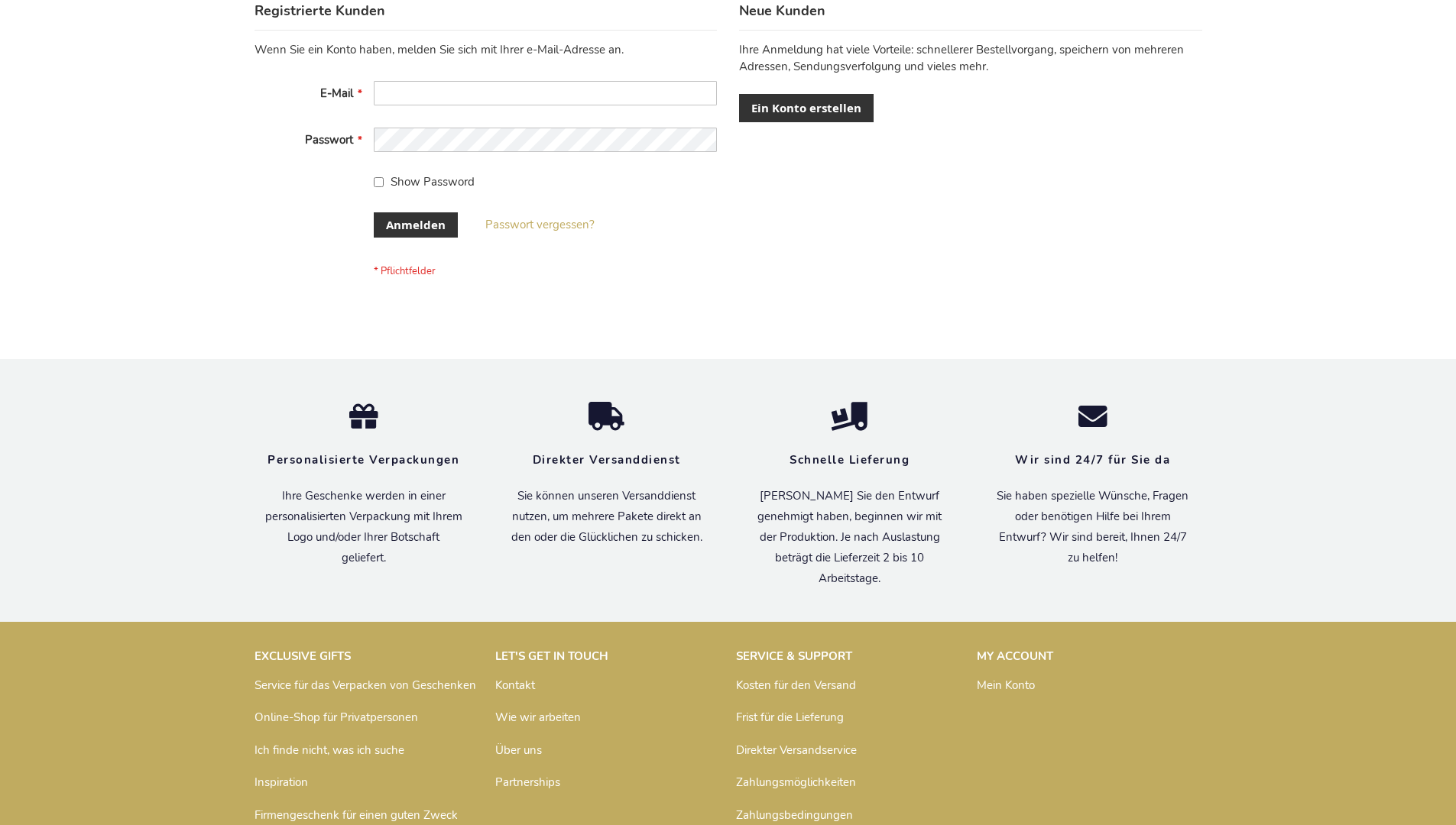
scroll to position [512, 0]
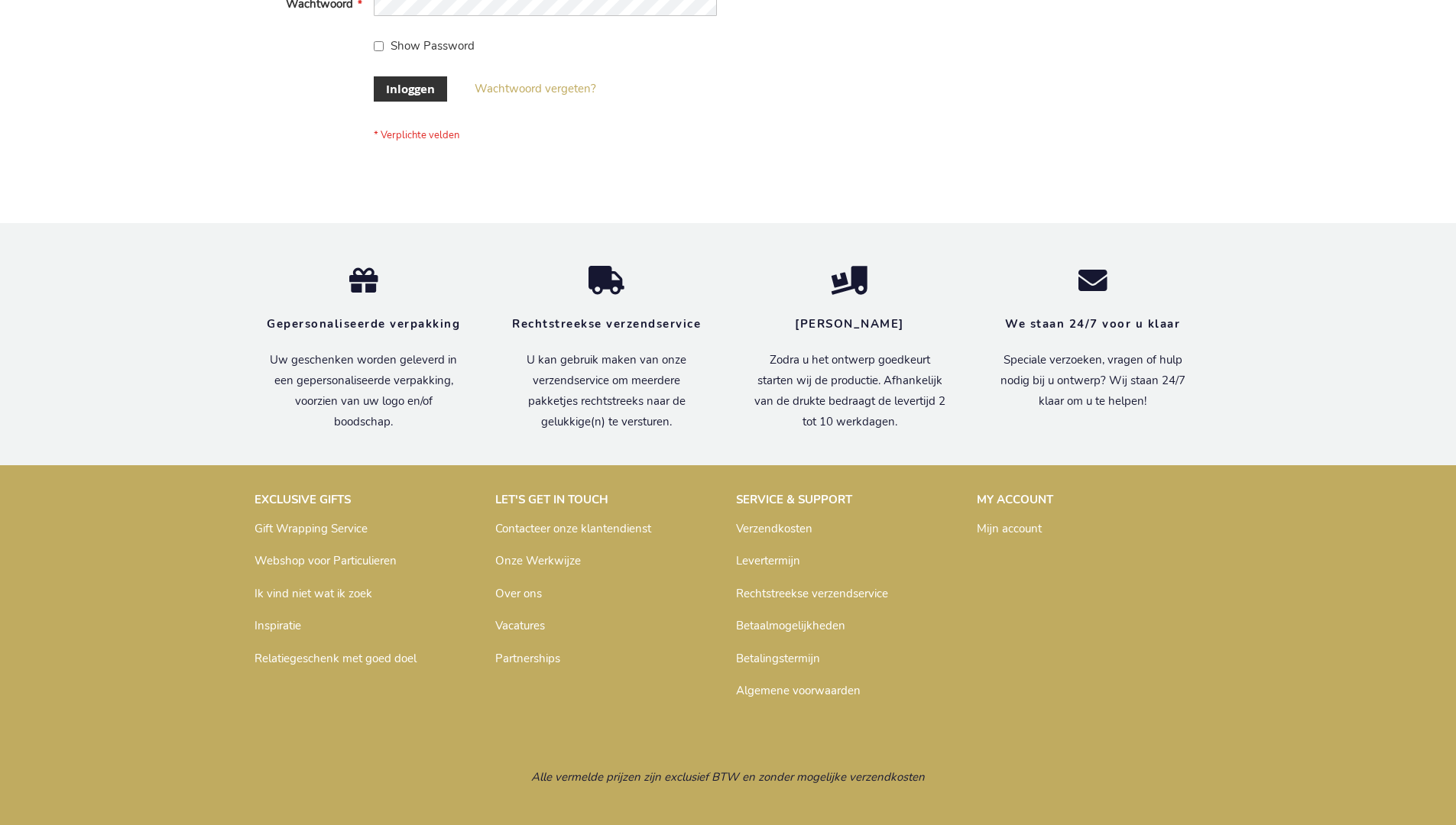
scroll to position [519, 0]
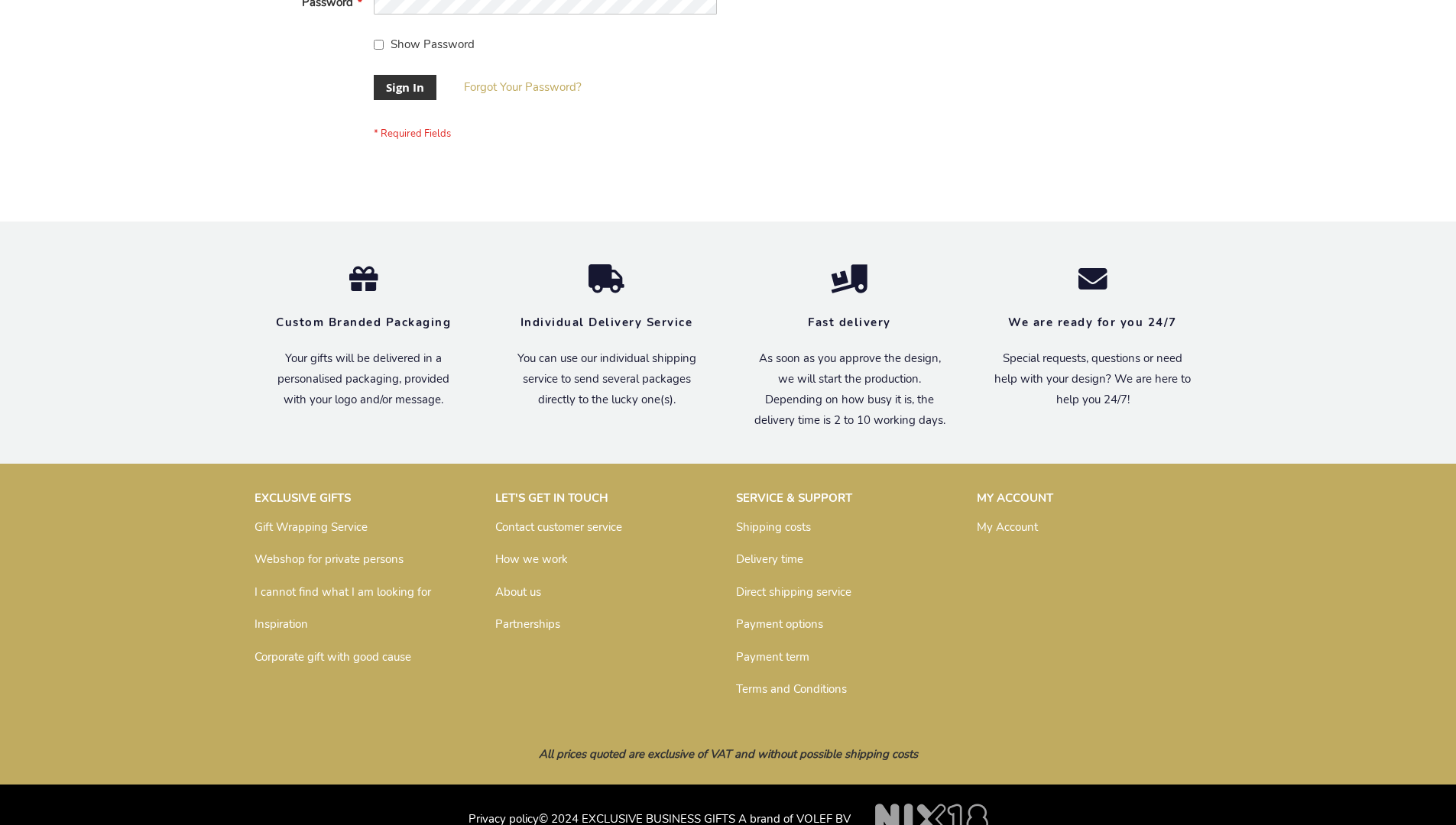
scroll to position [492, 0]
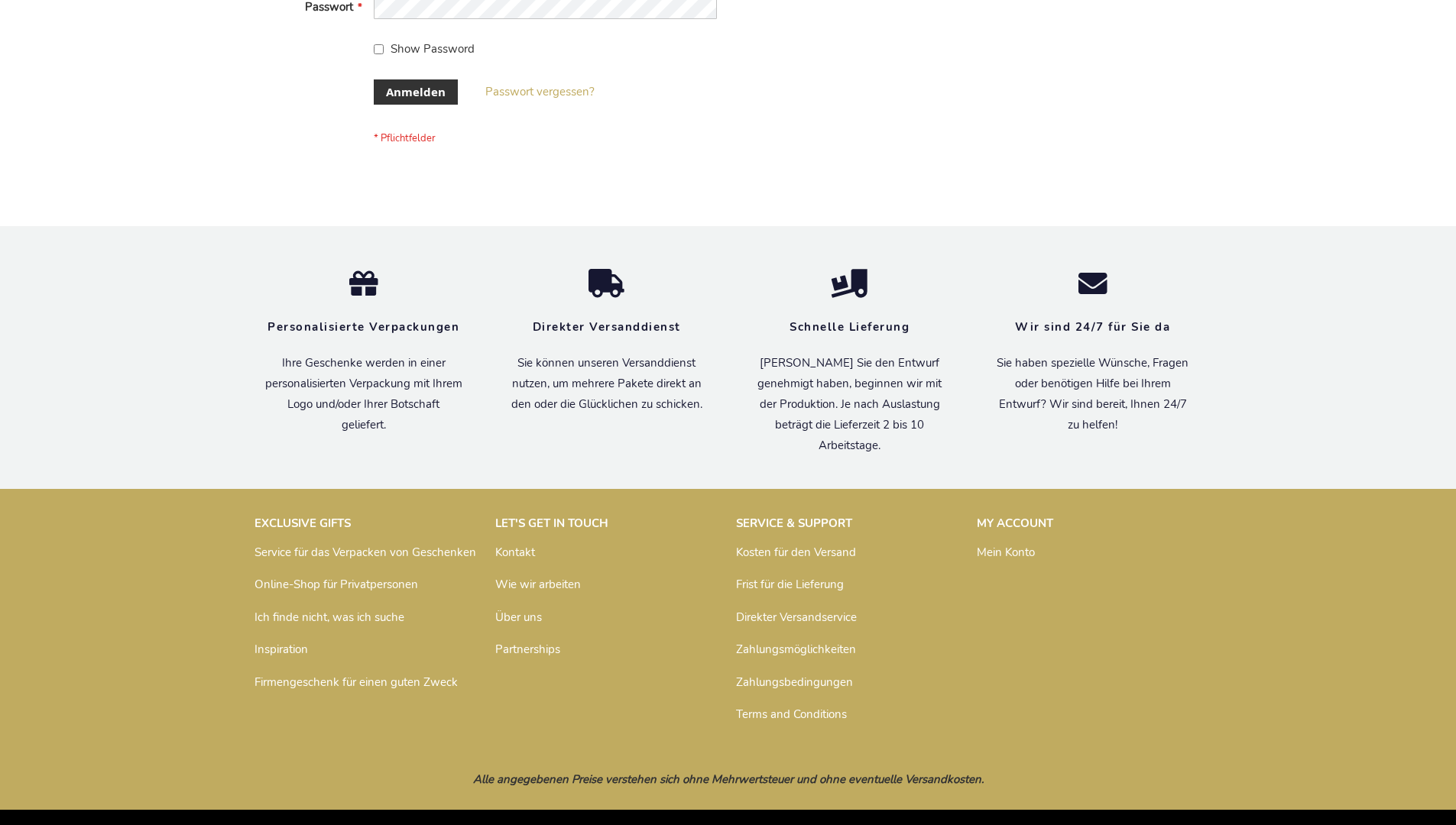
scroll to position [512, 0]
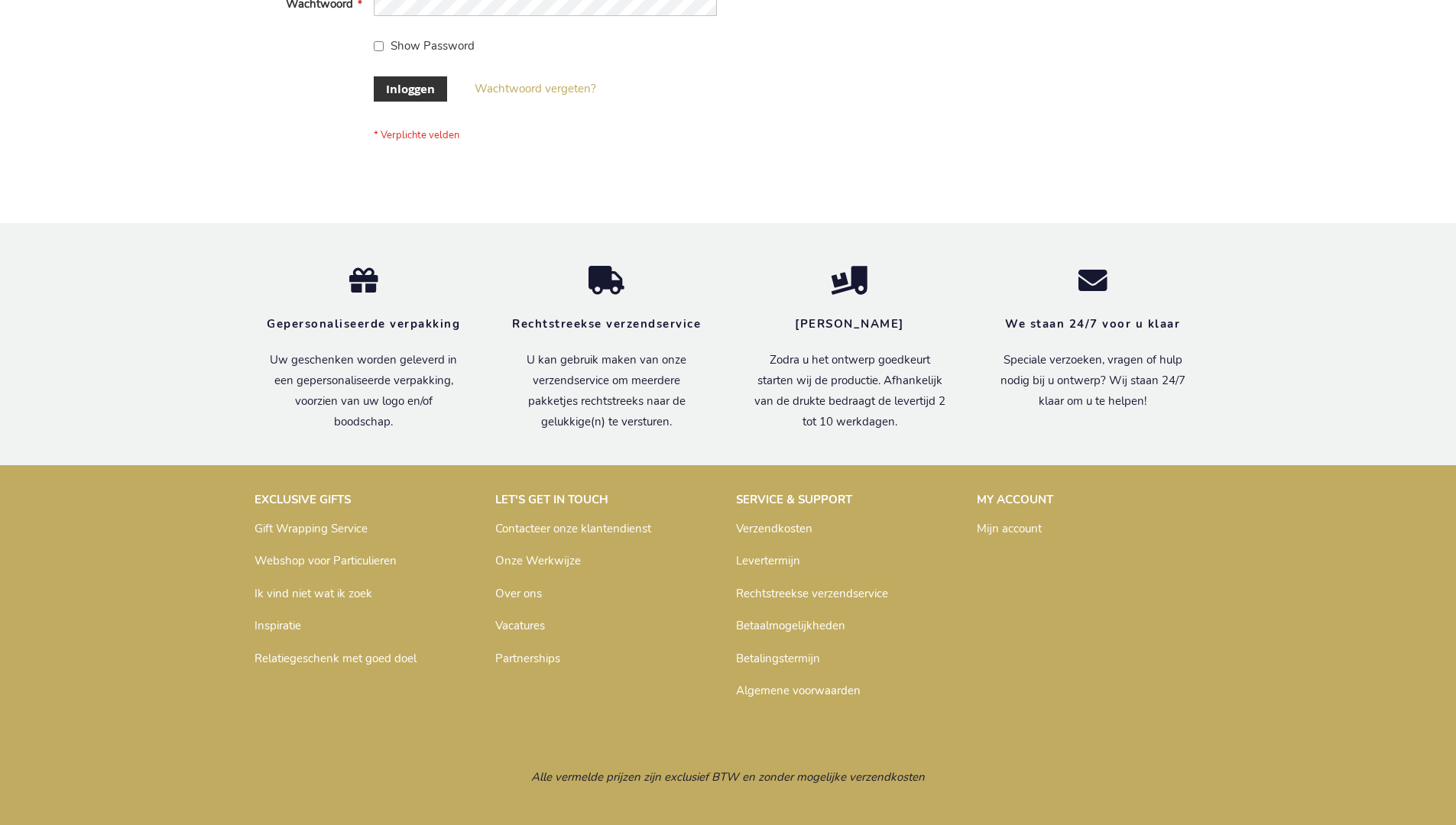
scroll to position [519, 0]
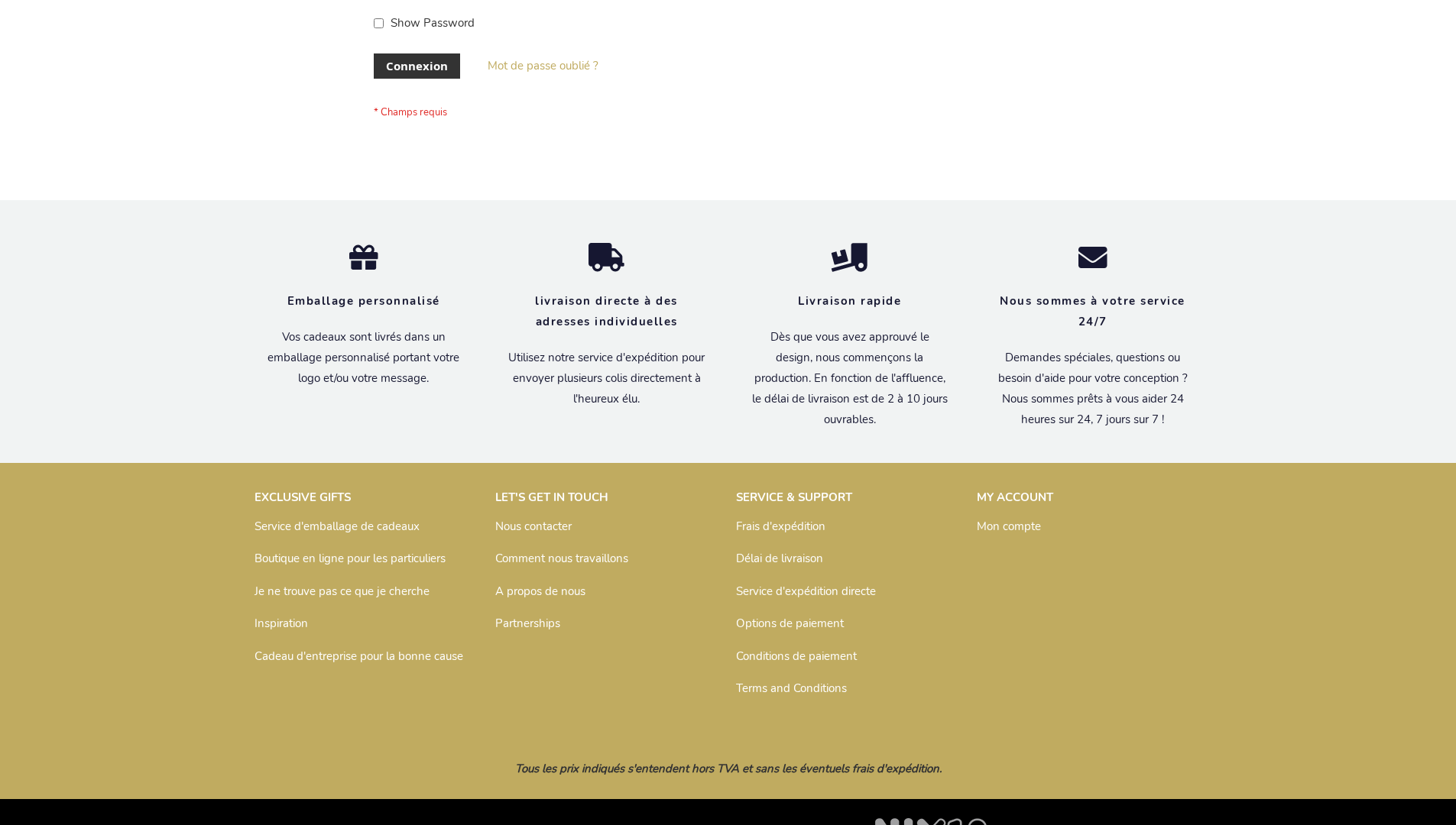
scroll to position [527, 0]
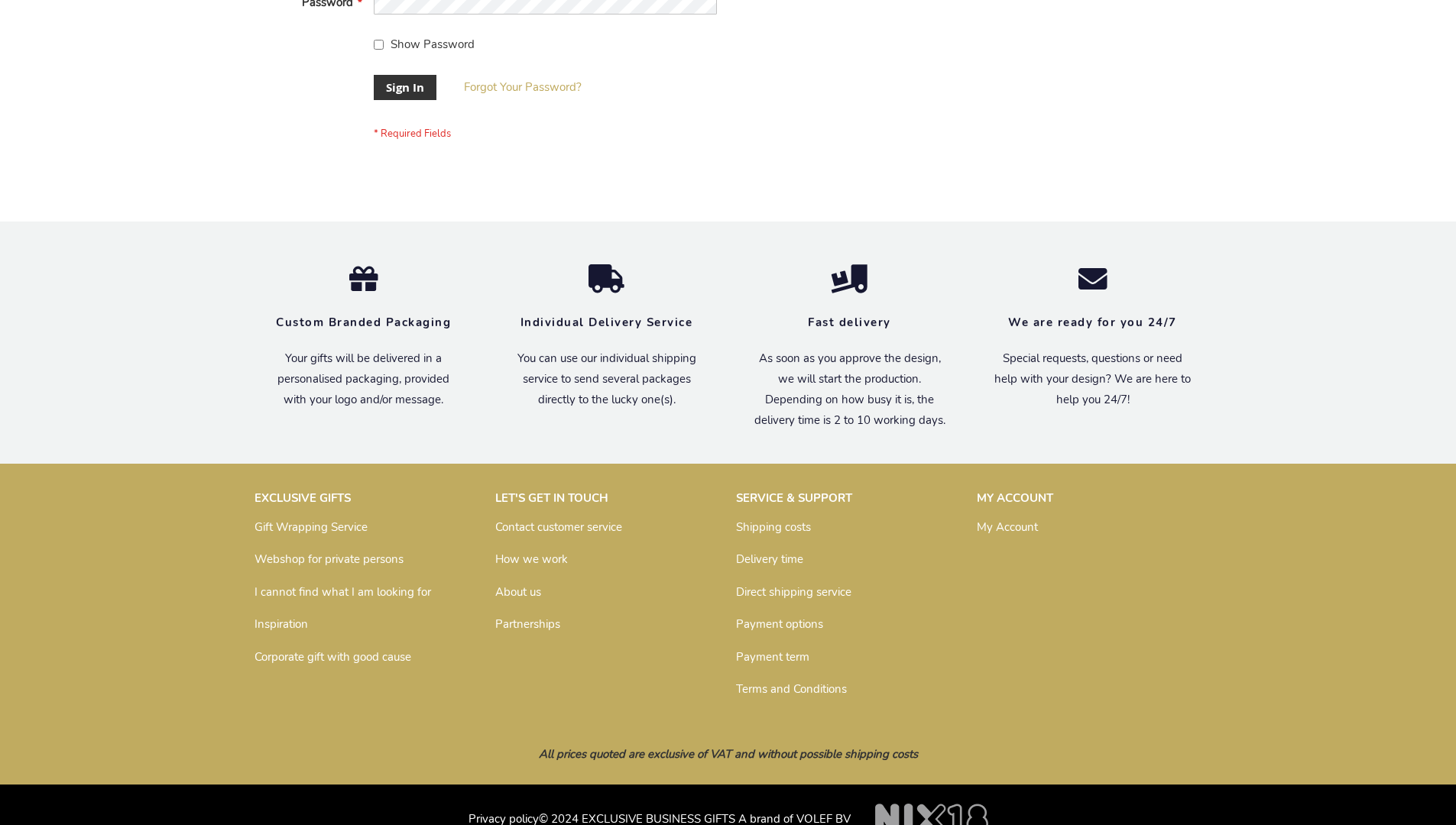
scroll to position [492, 0]
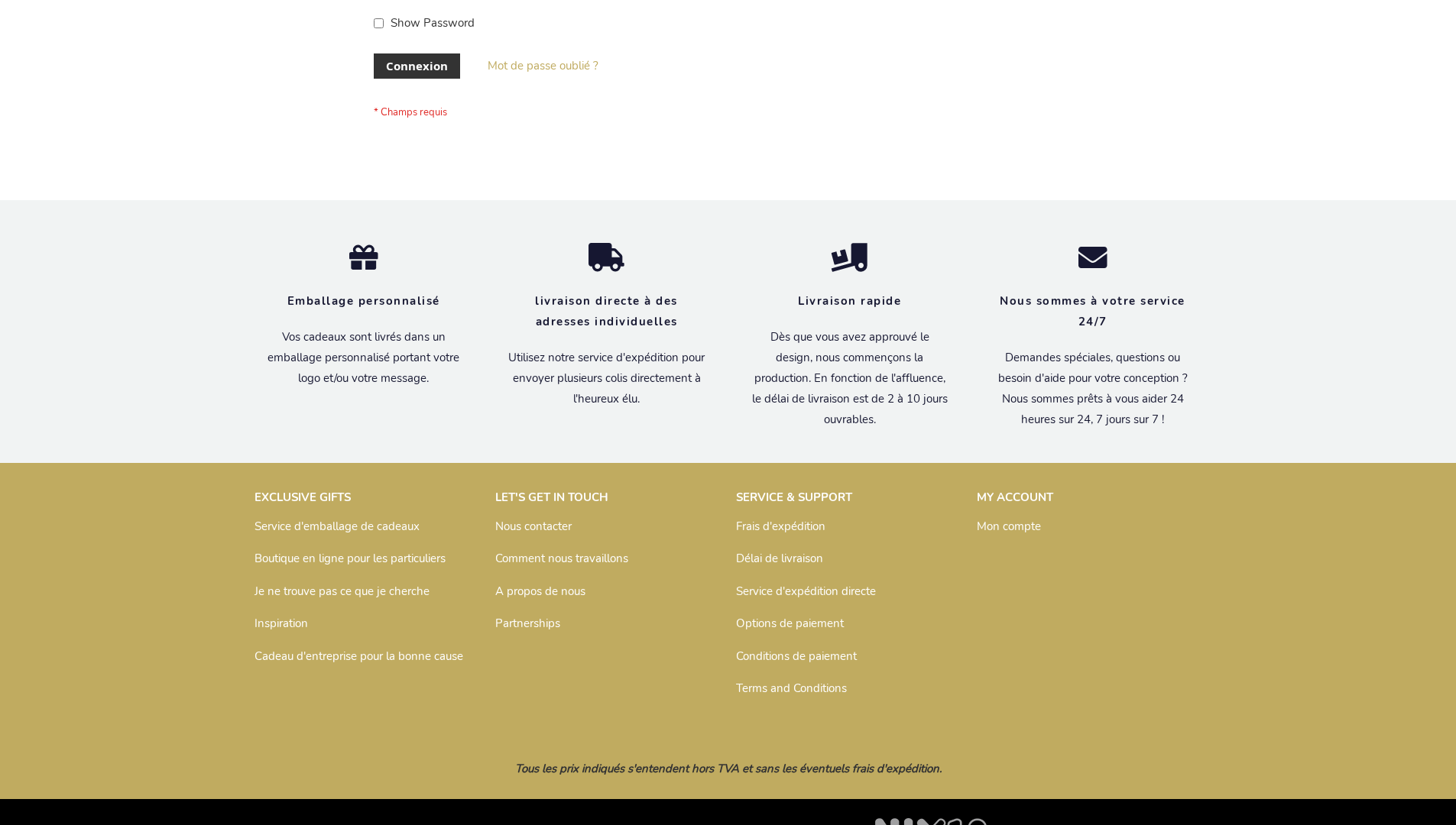
scroll to position [527, 0]
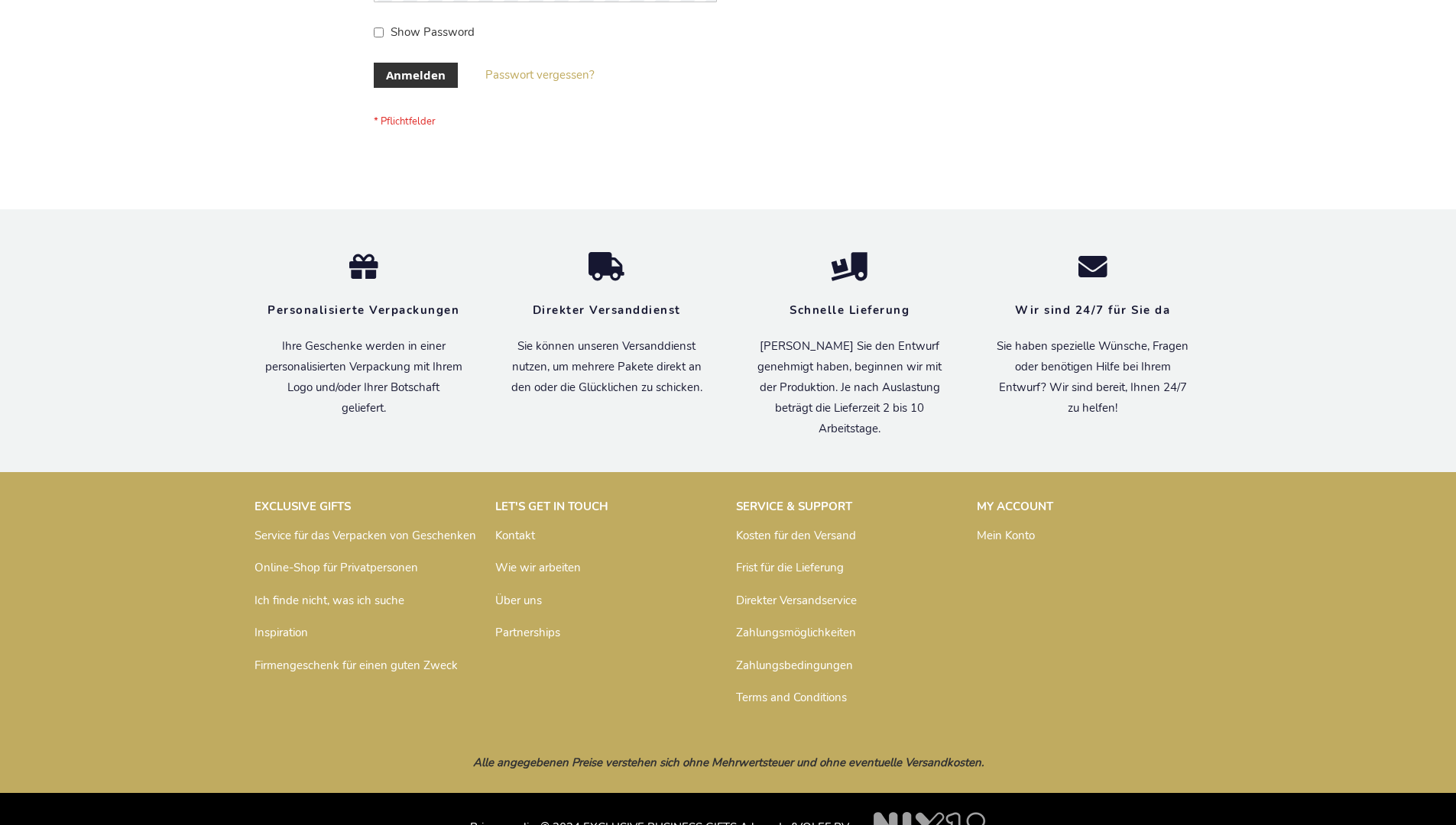
scroll to position [512, 0]
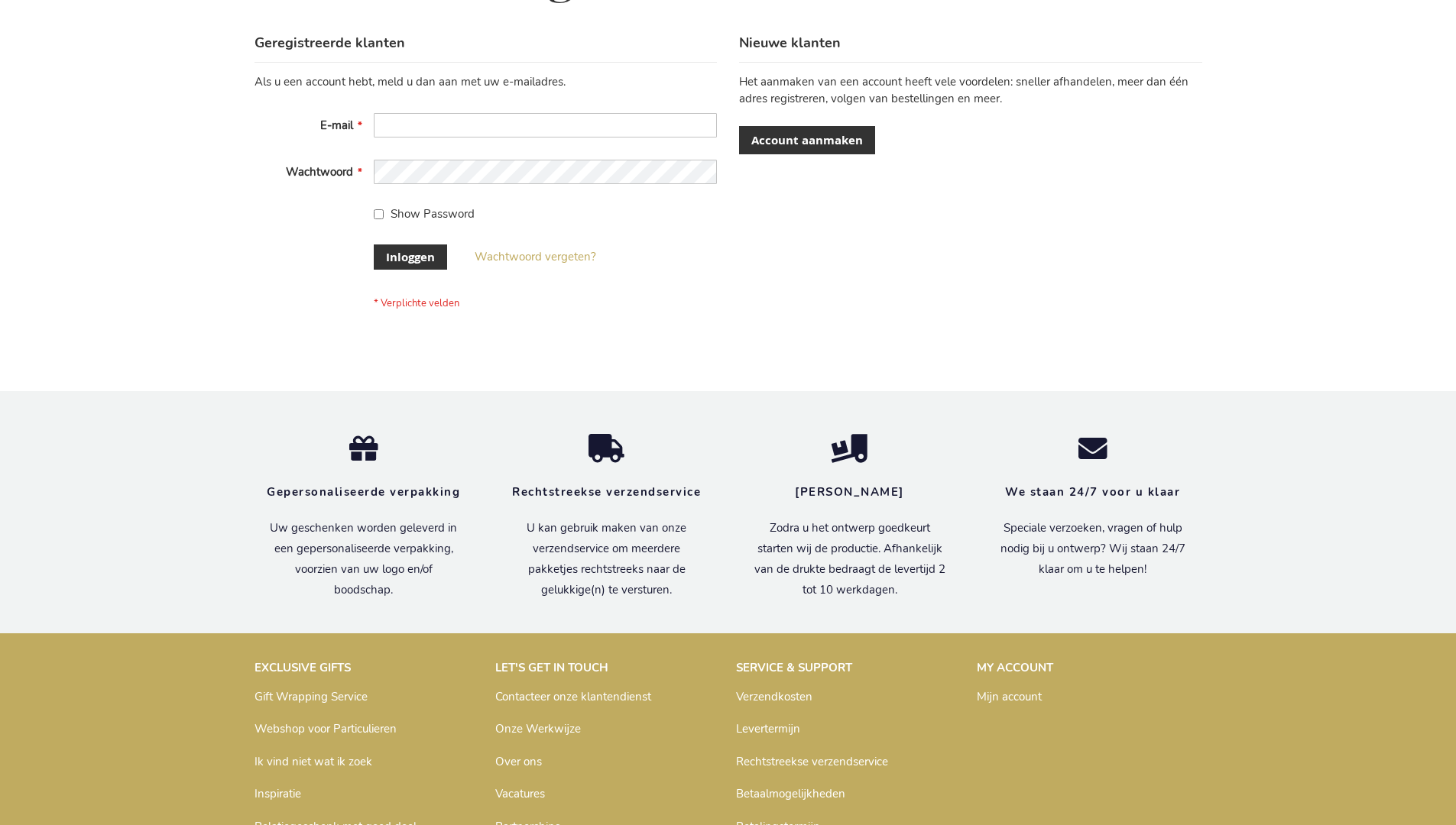
scroll to position [519, 0]
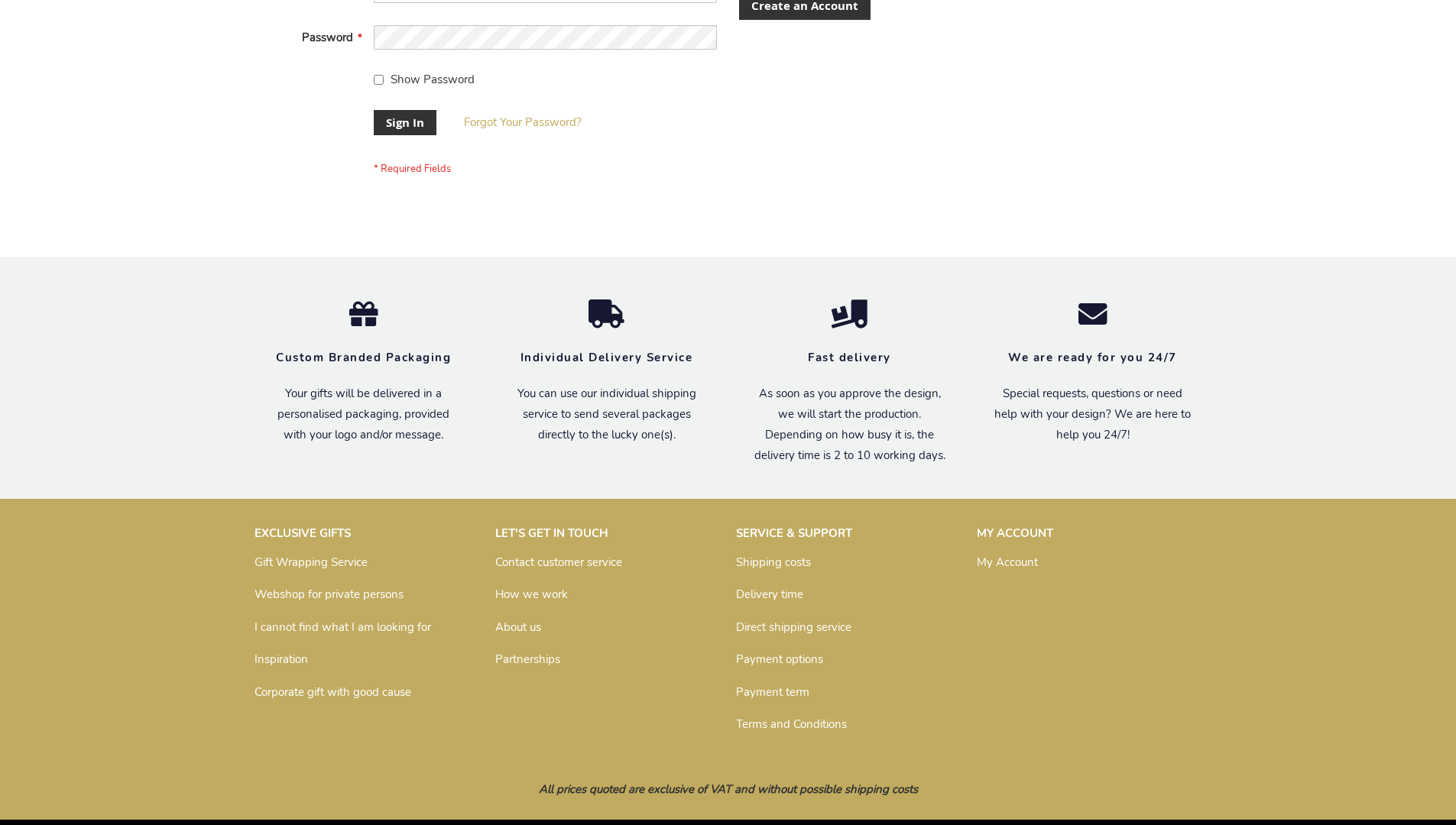
scroll to position [492, 0]
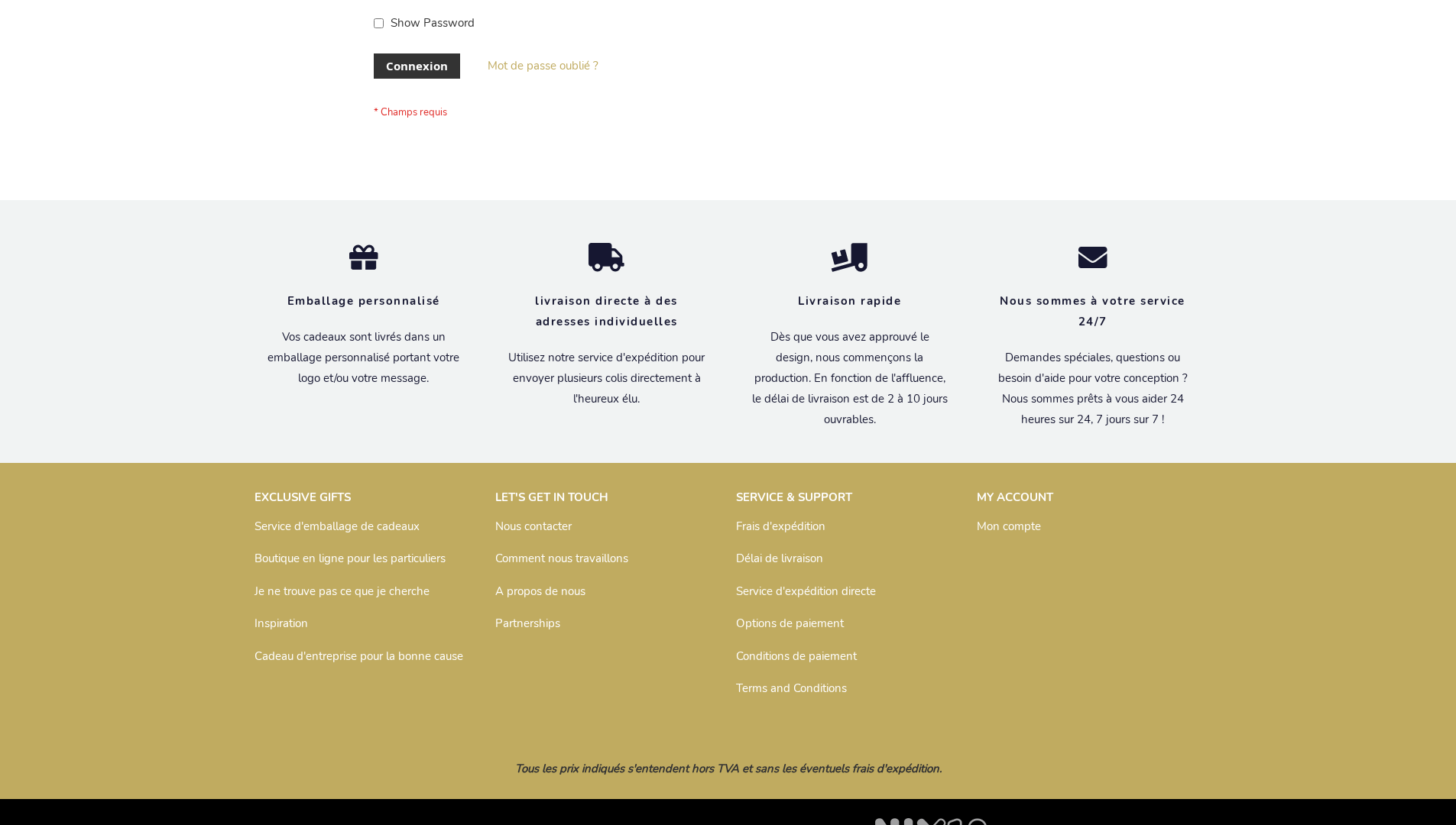
scroll to position [527, 0]
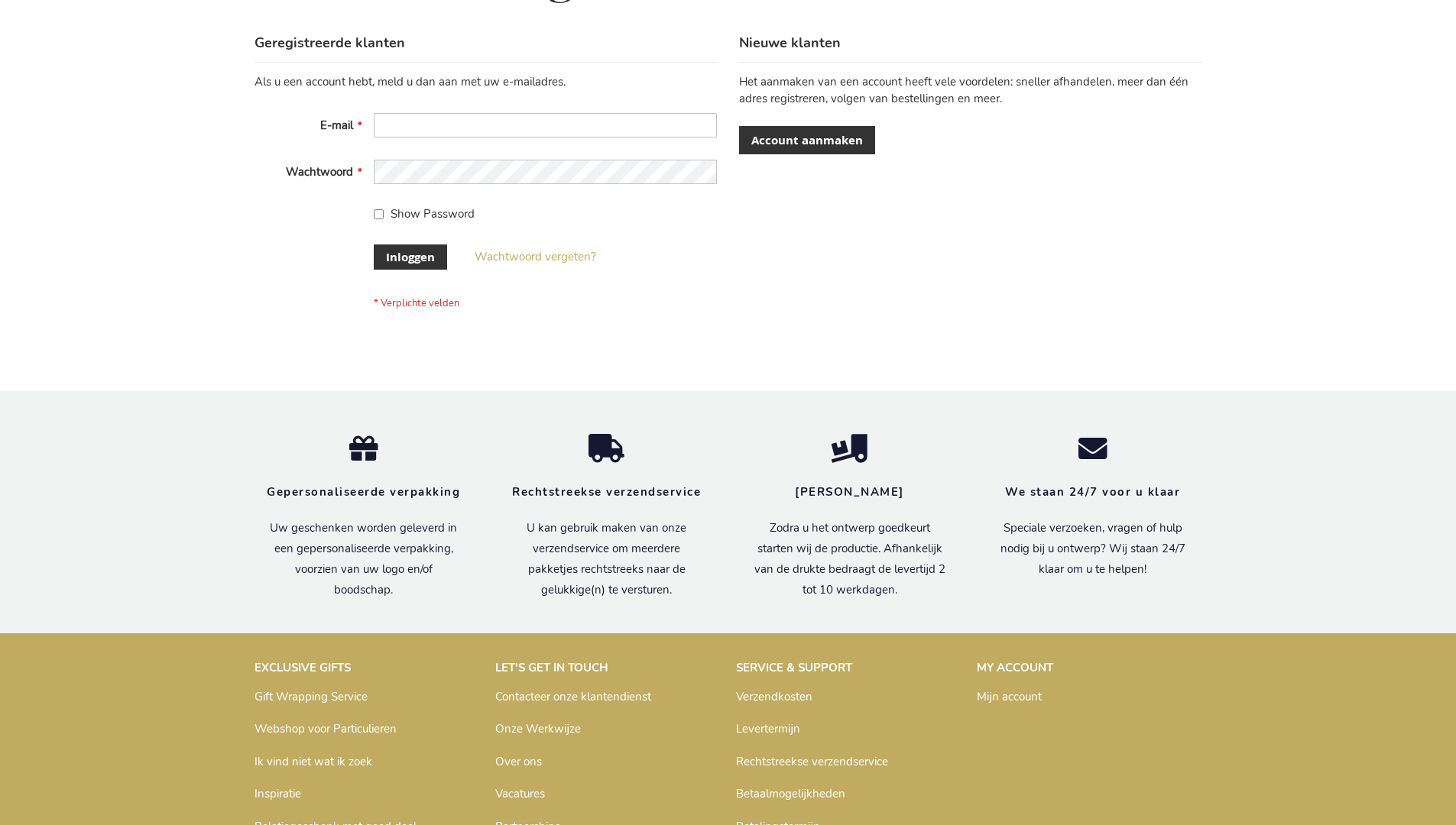
scroll to position [519, 0]
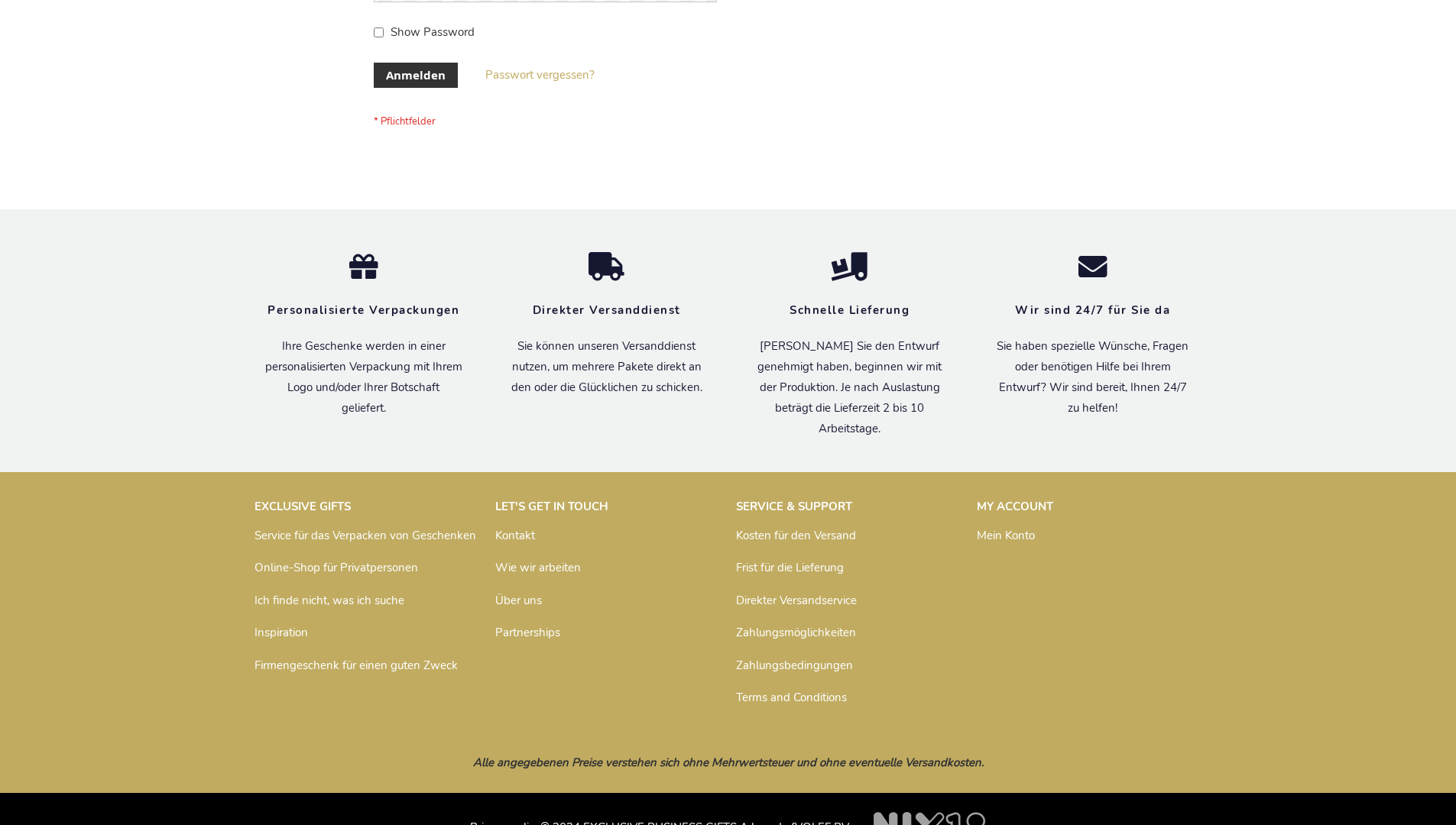
scroll to position [512, 0]
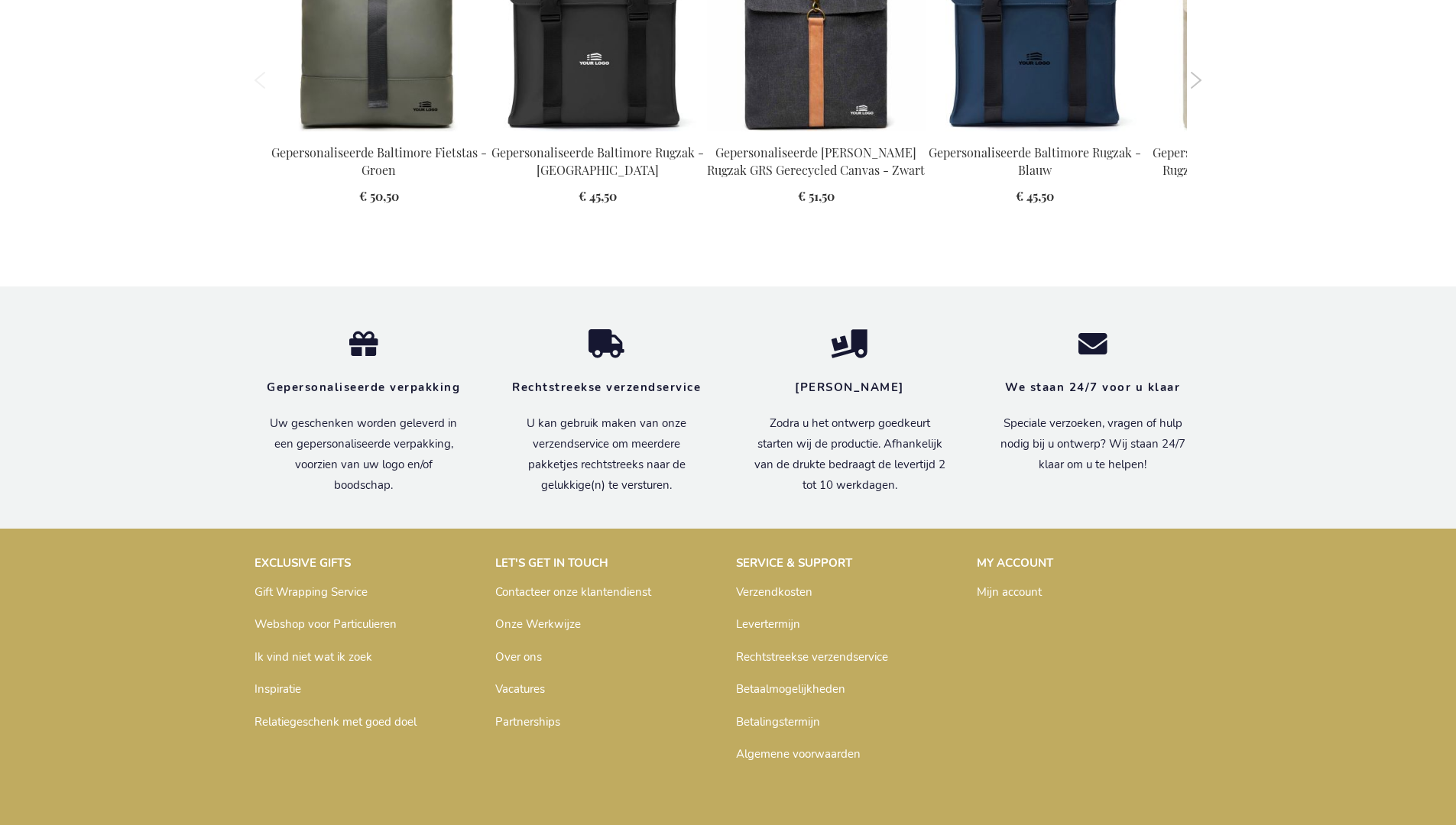
scroll to position [2102, 0]
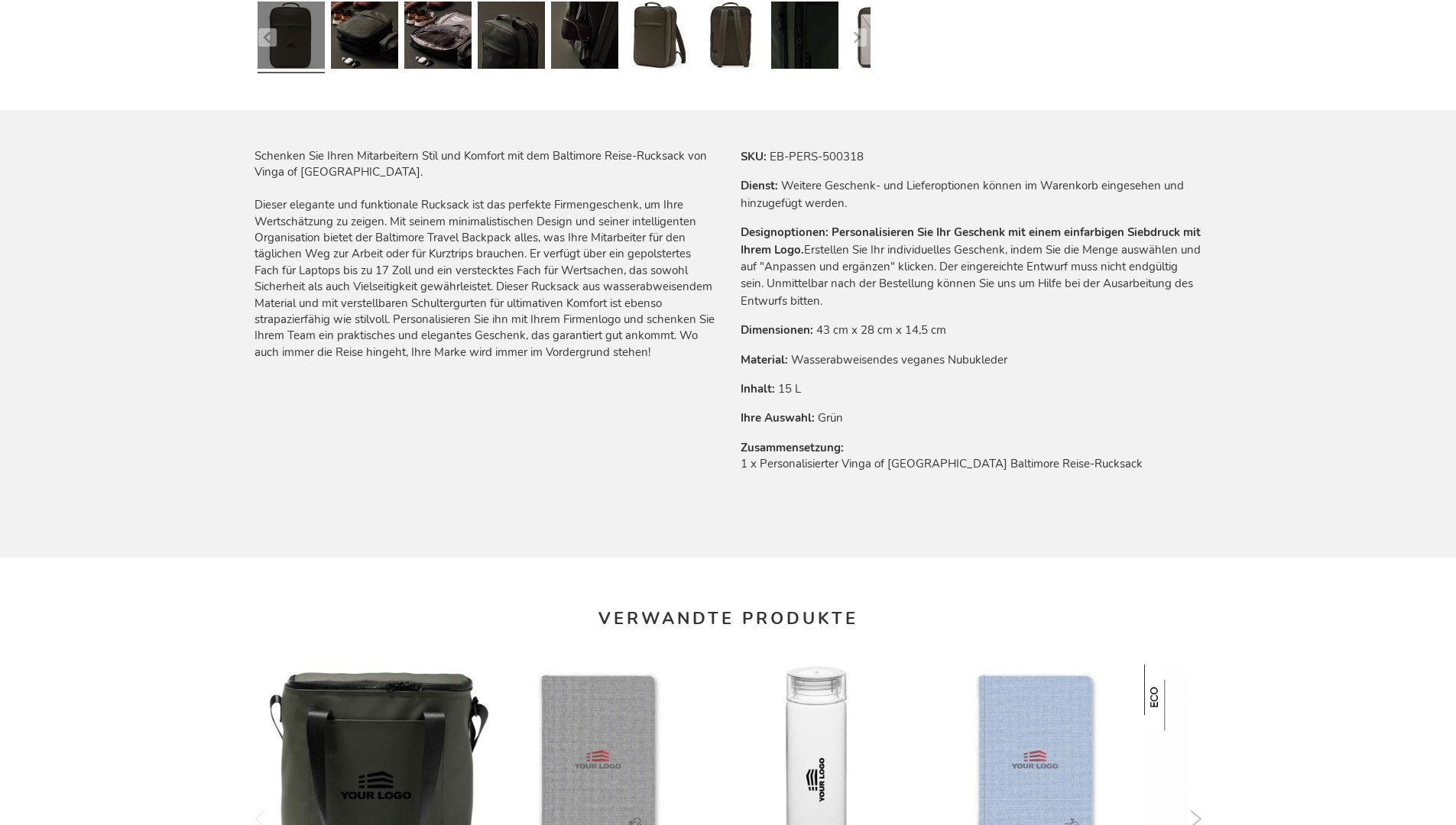
scroll to position [2095, 0]
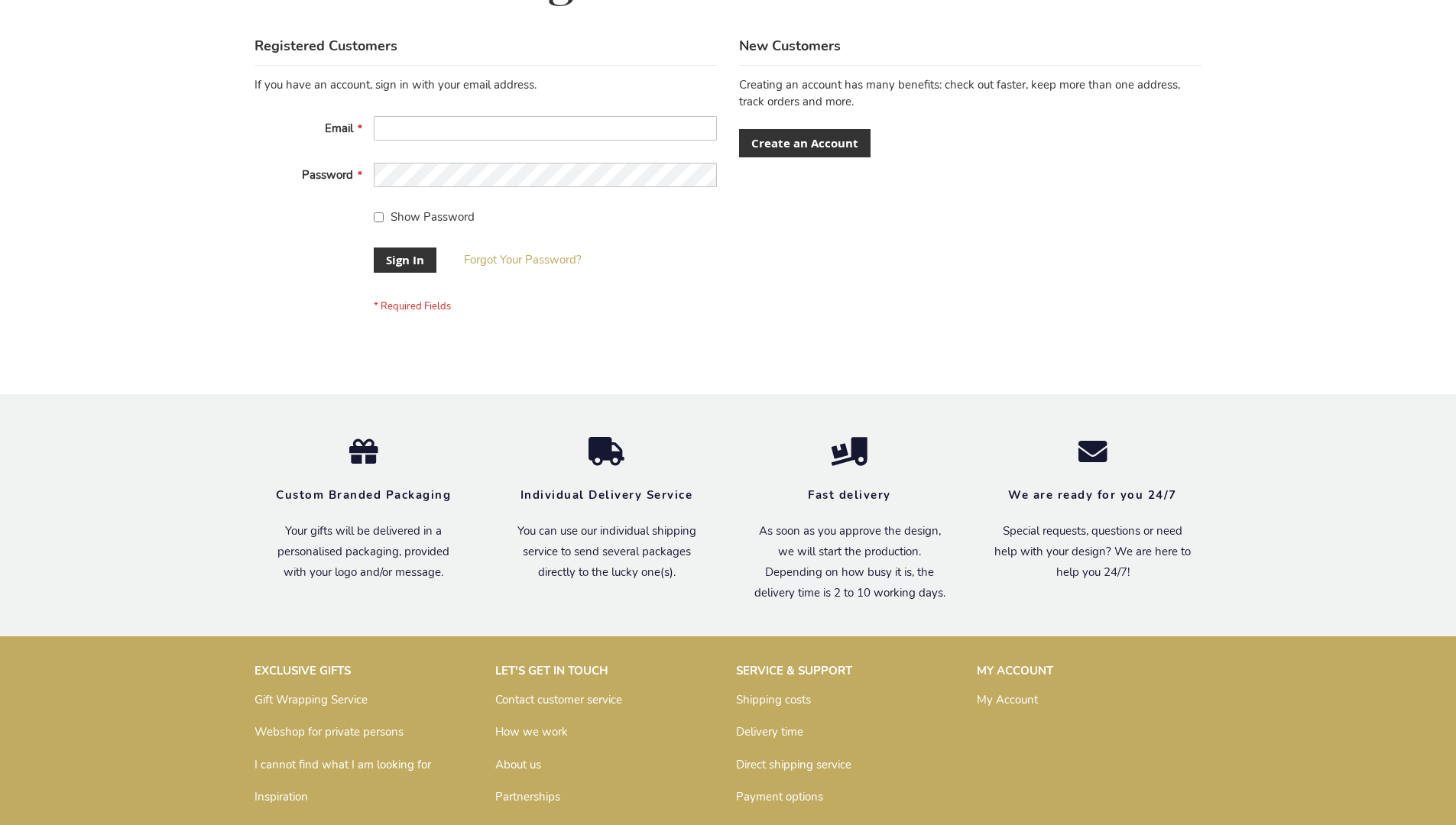
scroll to position [492, 0]
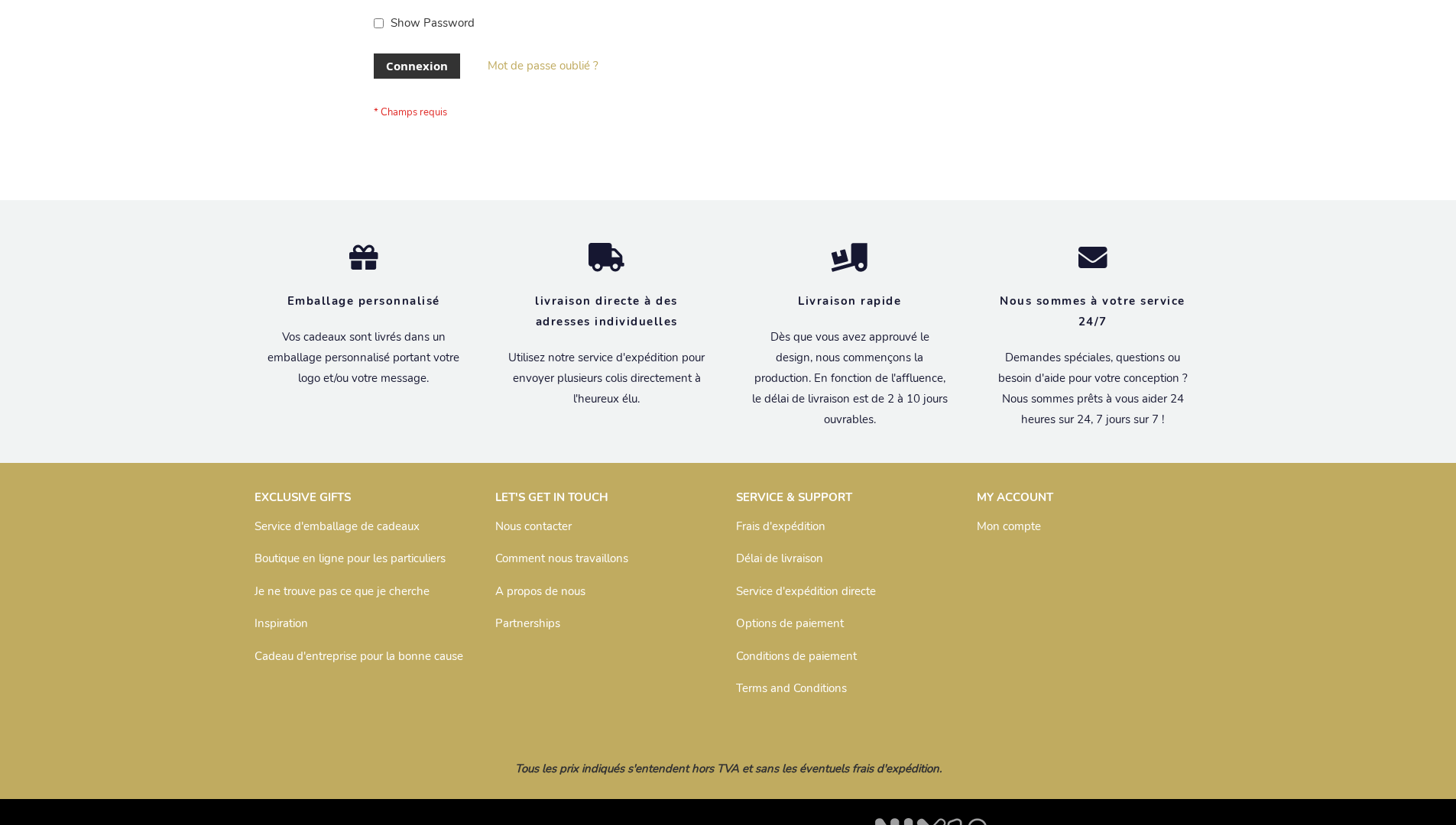
scroll to position [527, 0]
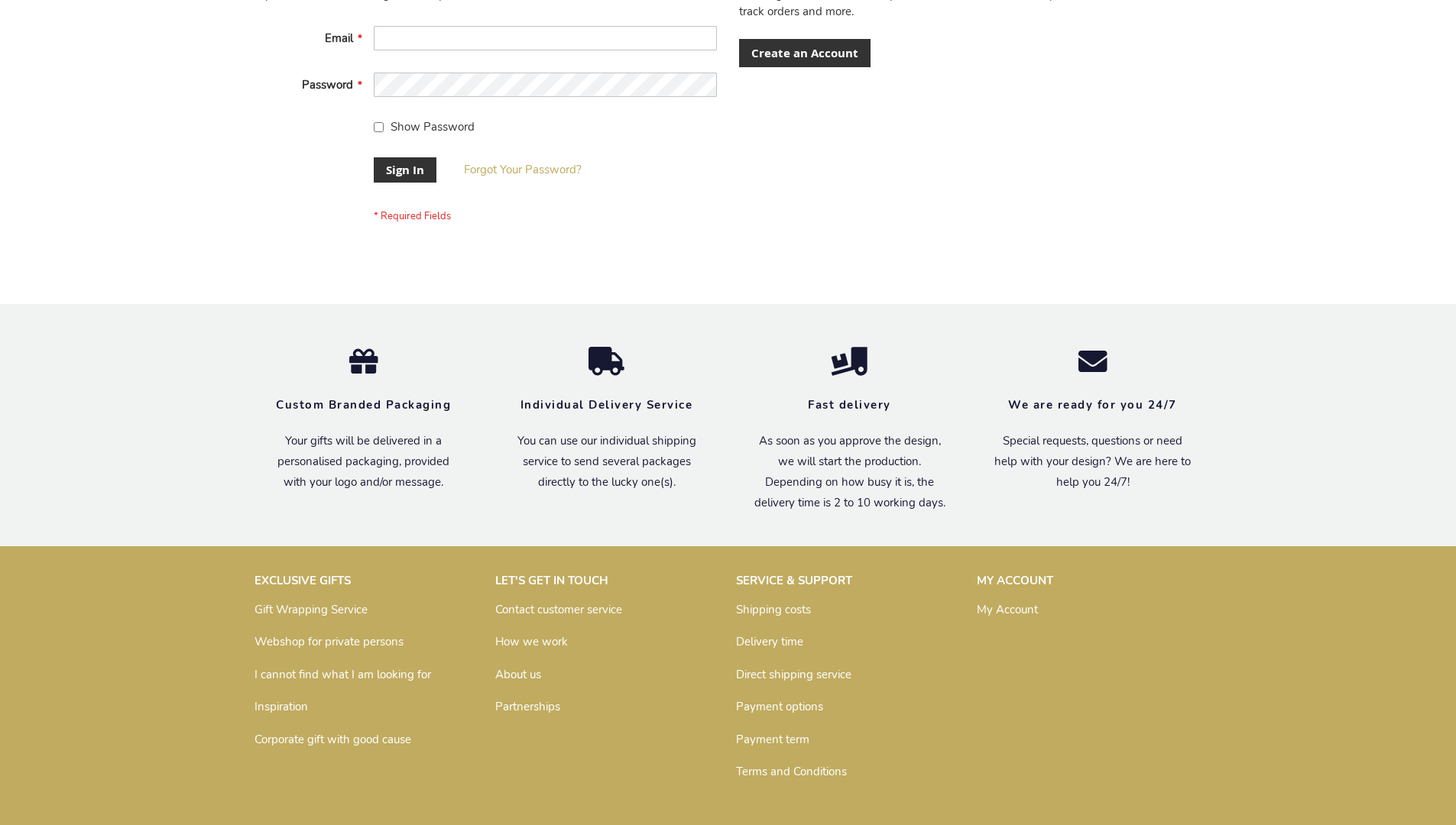
scroll to position [492, 0]
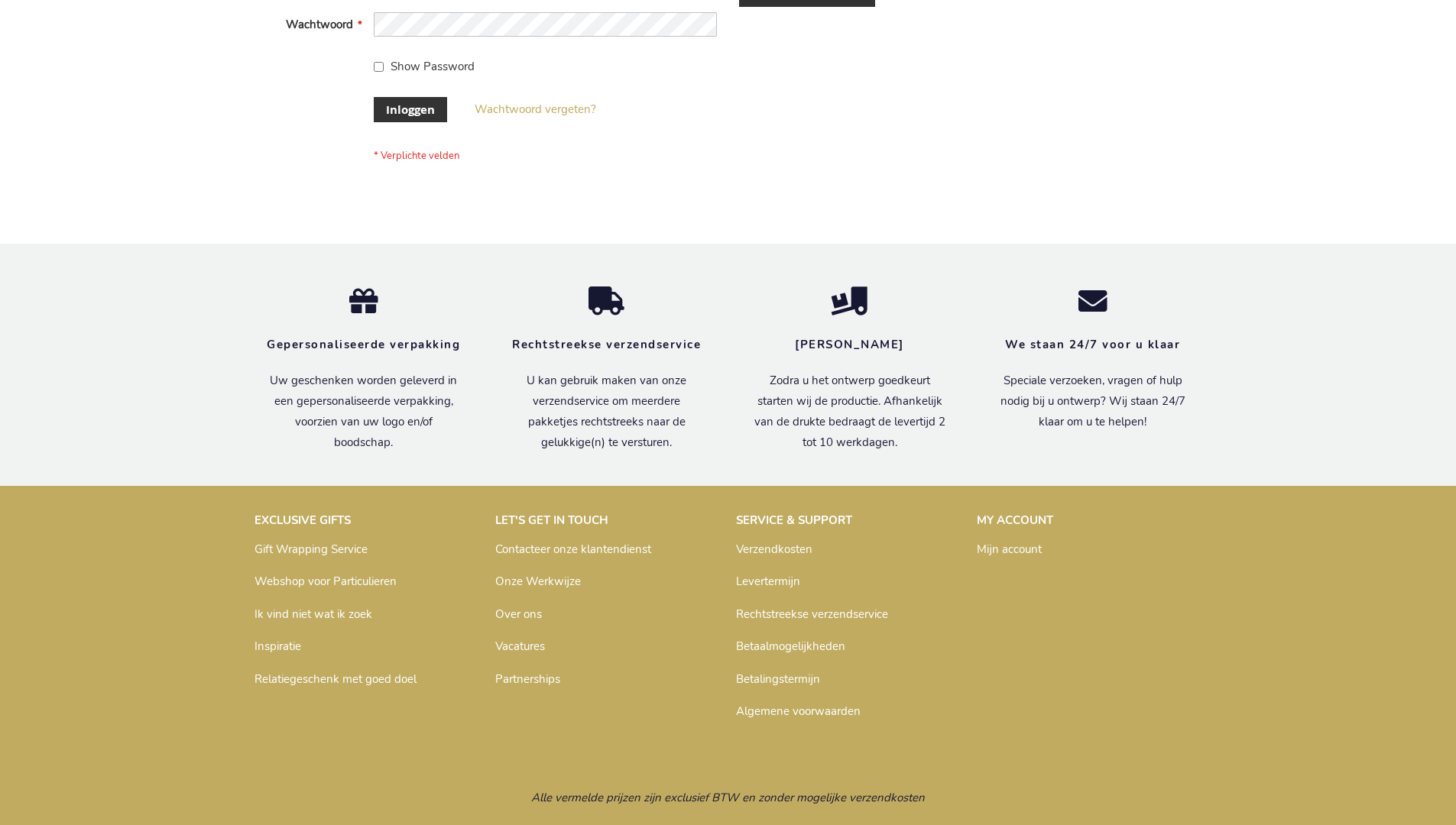
scroll to position [519, 0]
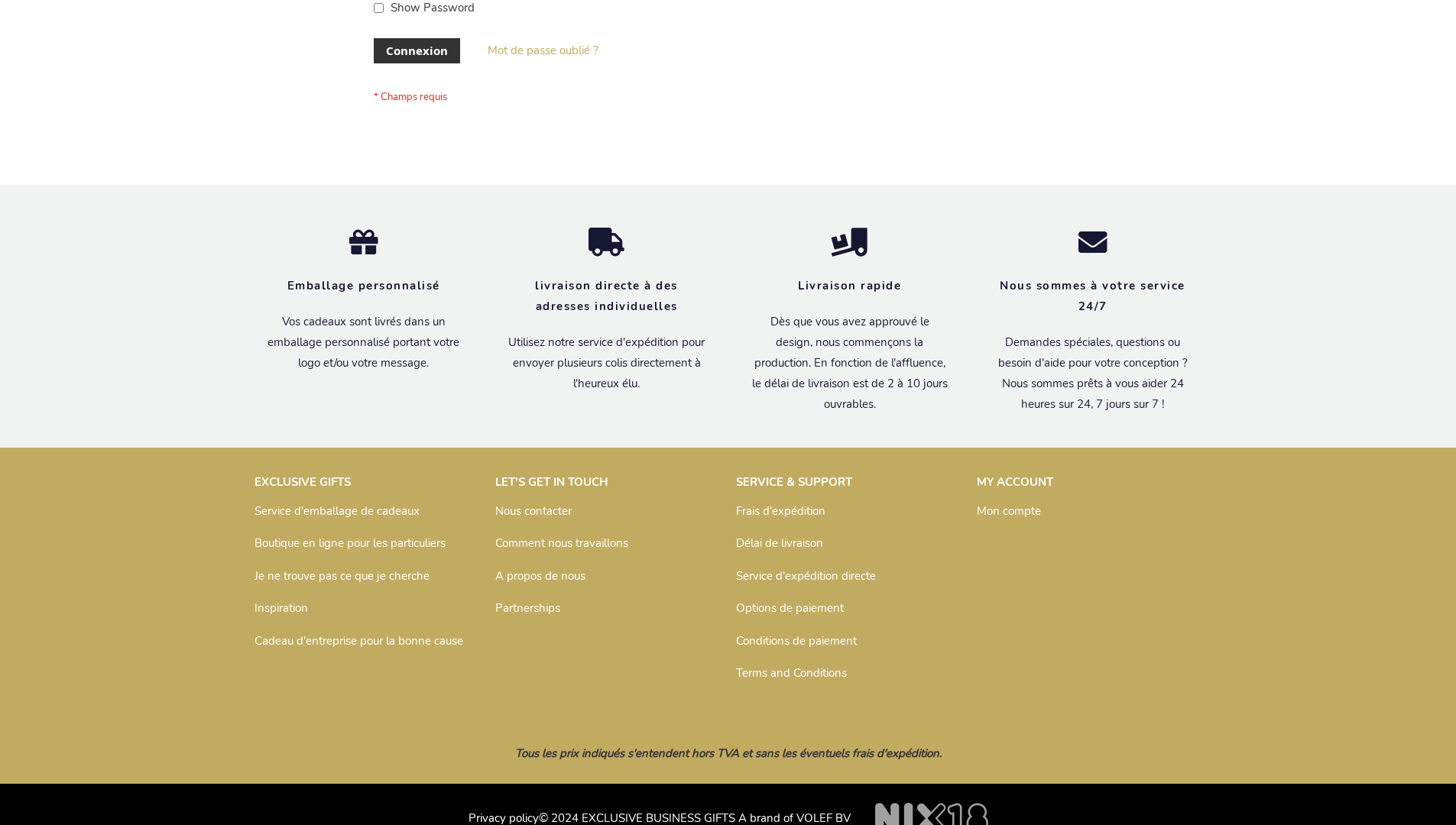
scroll to position [527, 0]
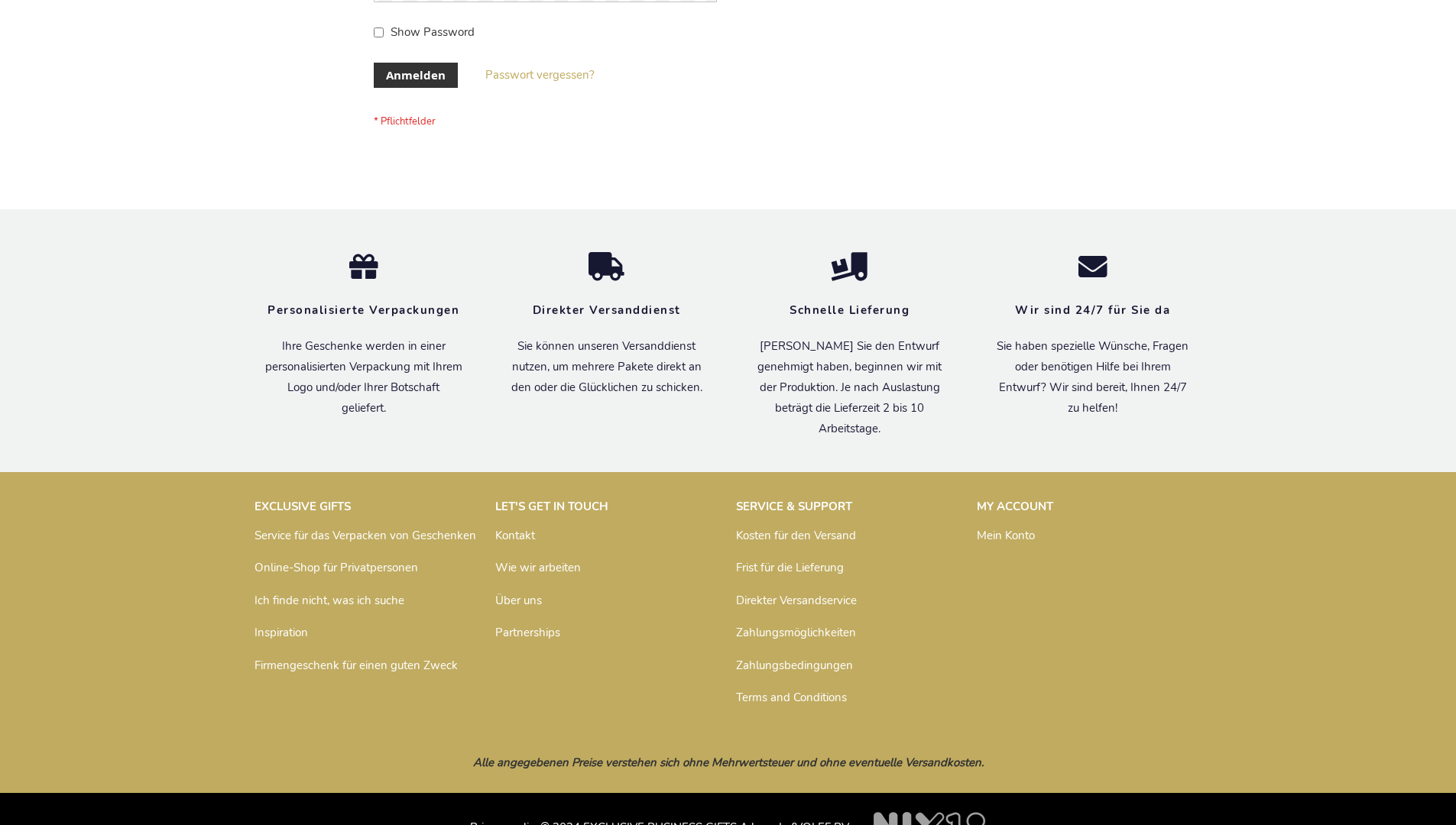
scroll to position [512, 0]
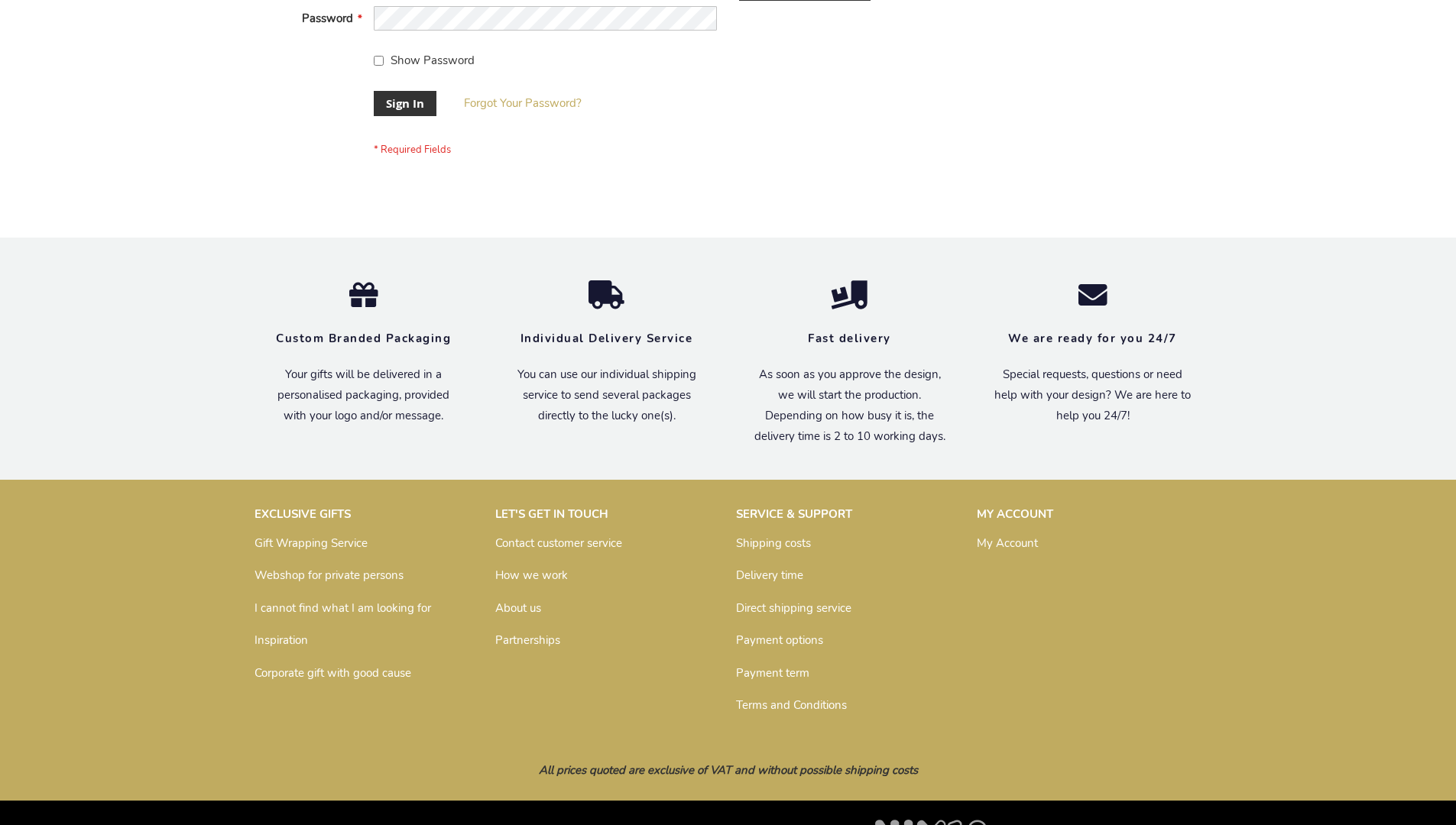
scroll to position [492, 0]
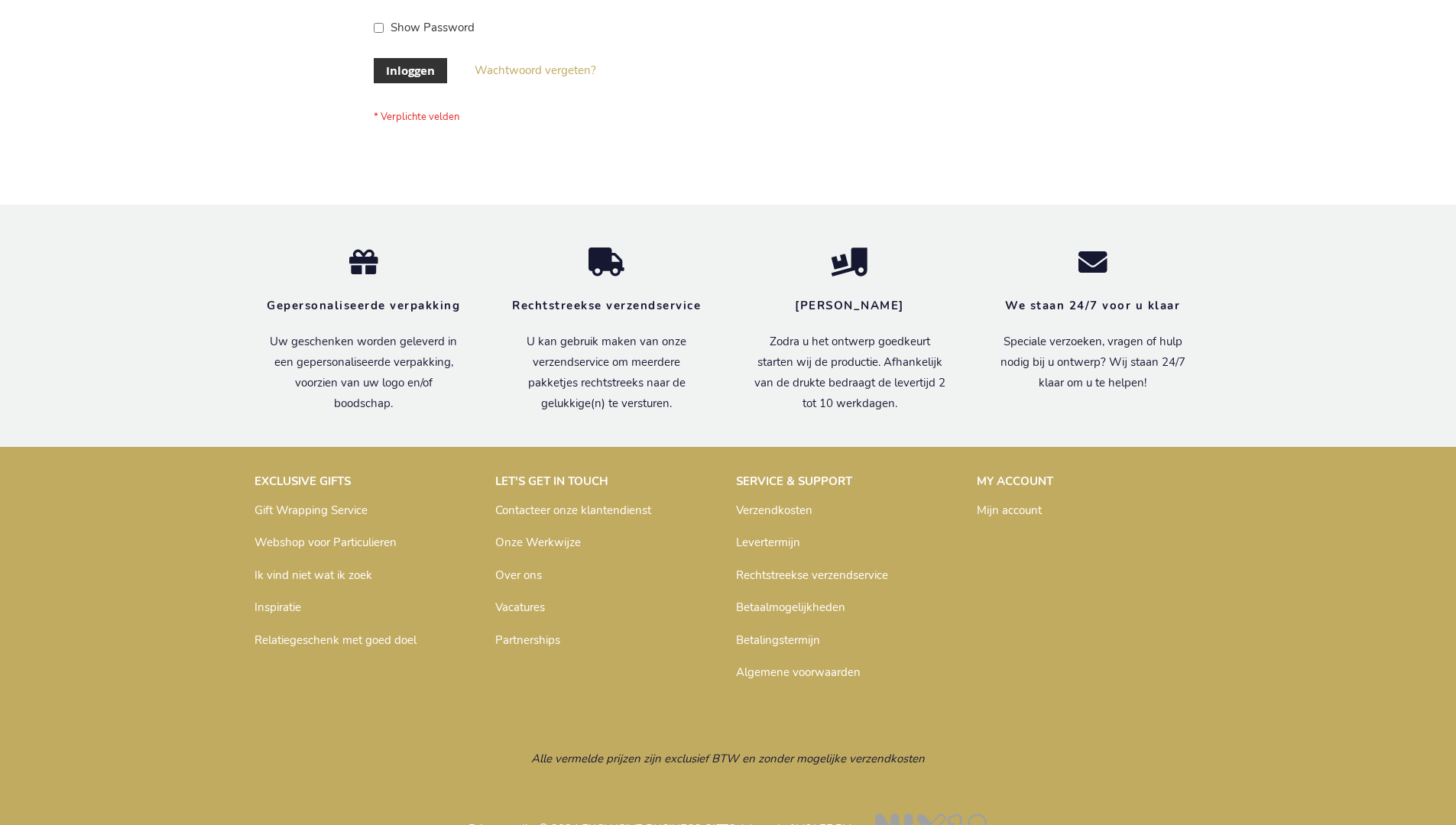
scroll to position [519, 0]
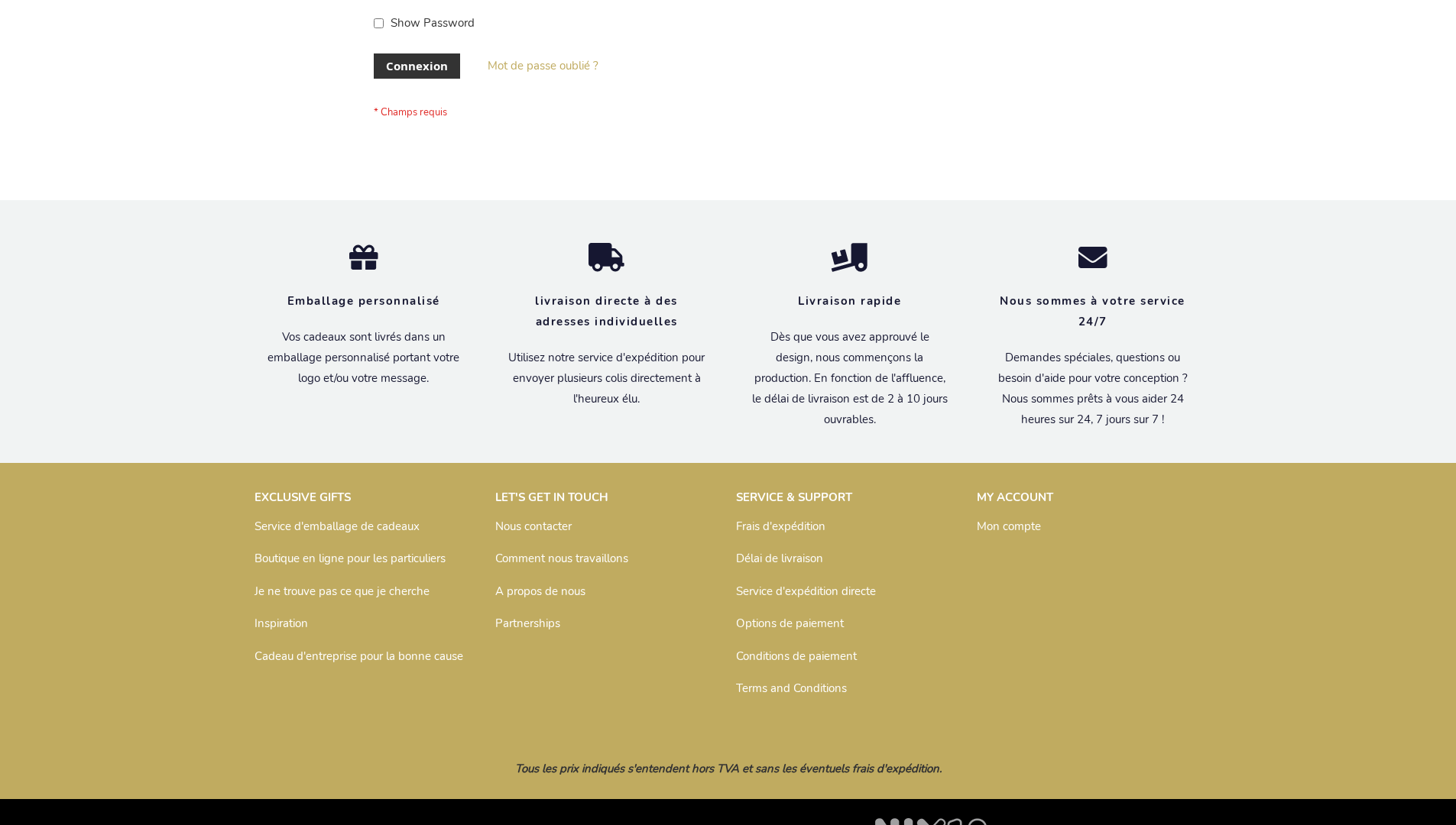
scroll to position [527, 0]
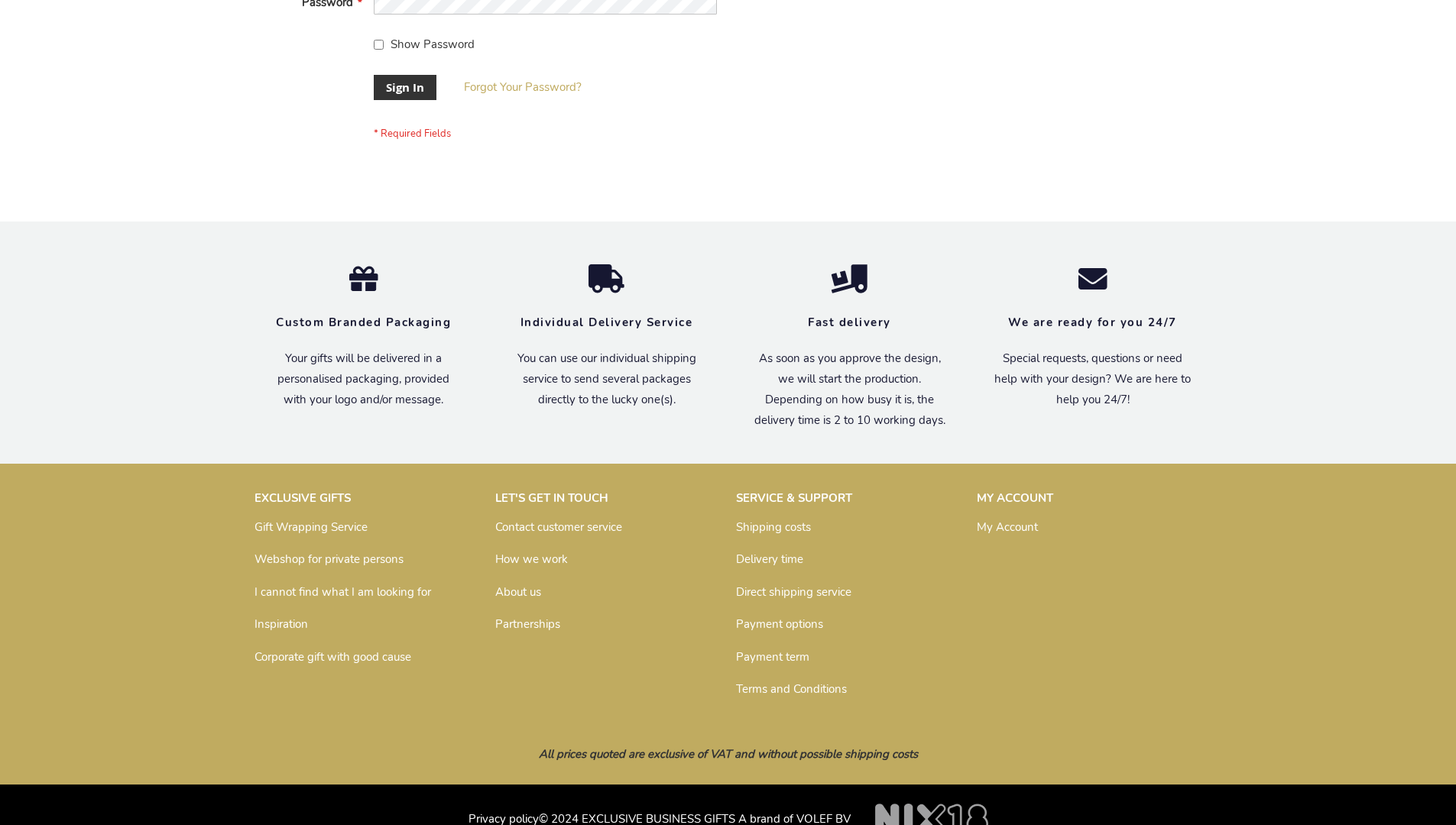
scroll to position [492, 0]
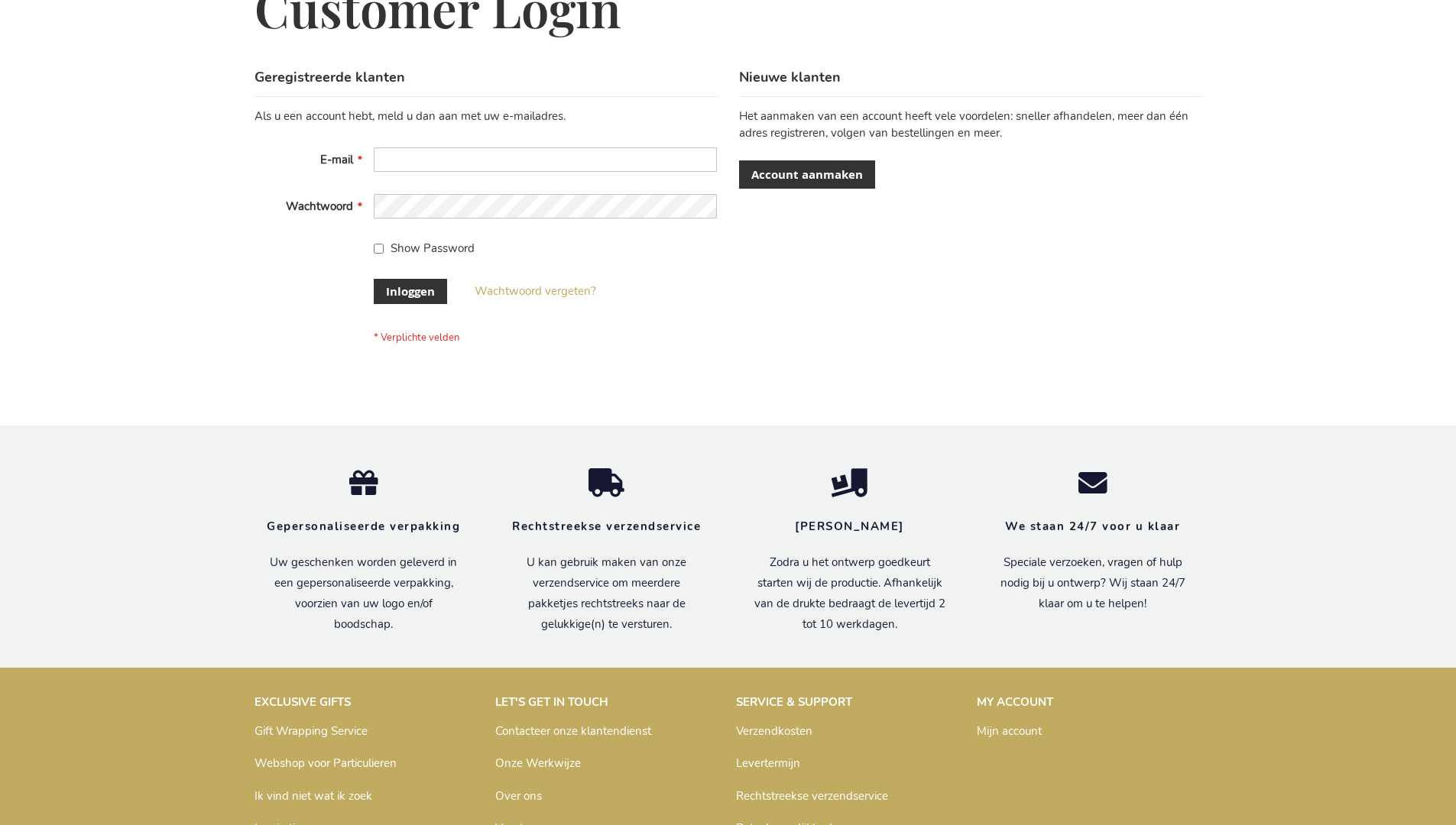
scroll to position [519, 0]
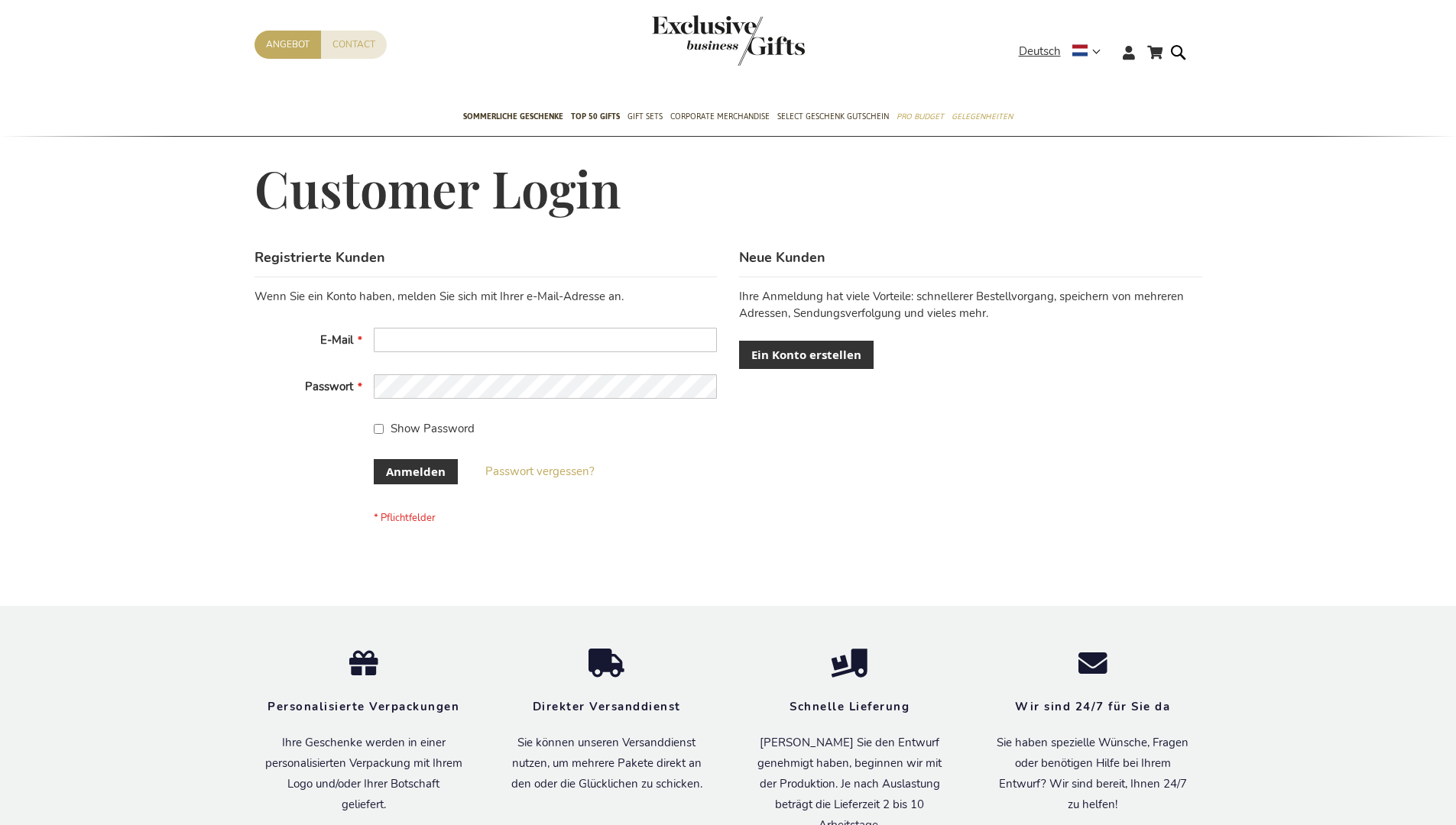
scroll to position [512, 0]
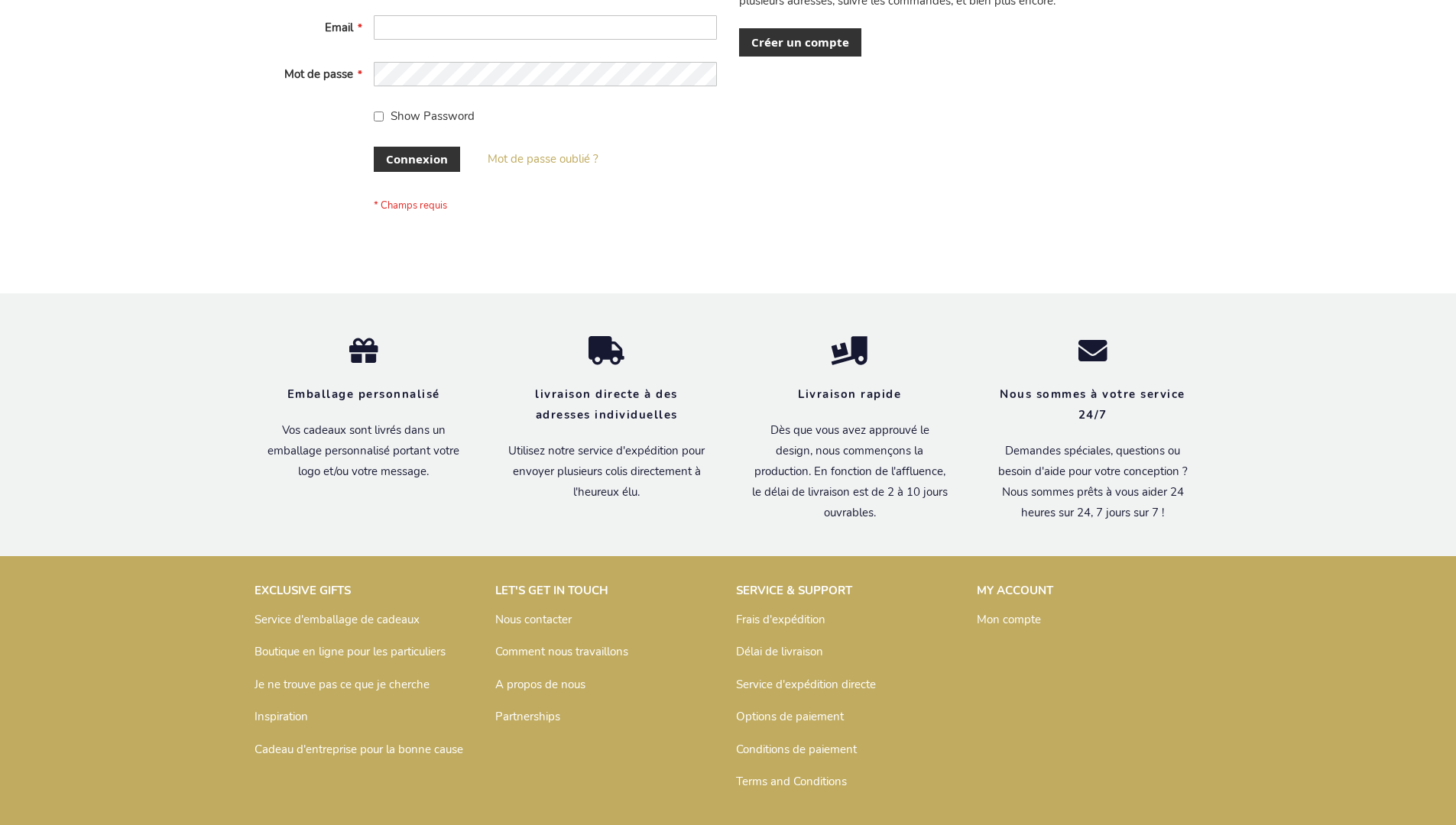
scroll to position [527, 0]
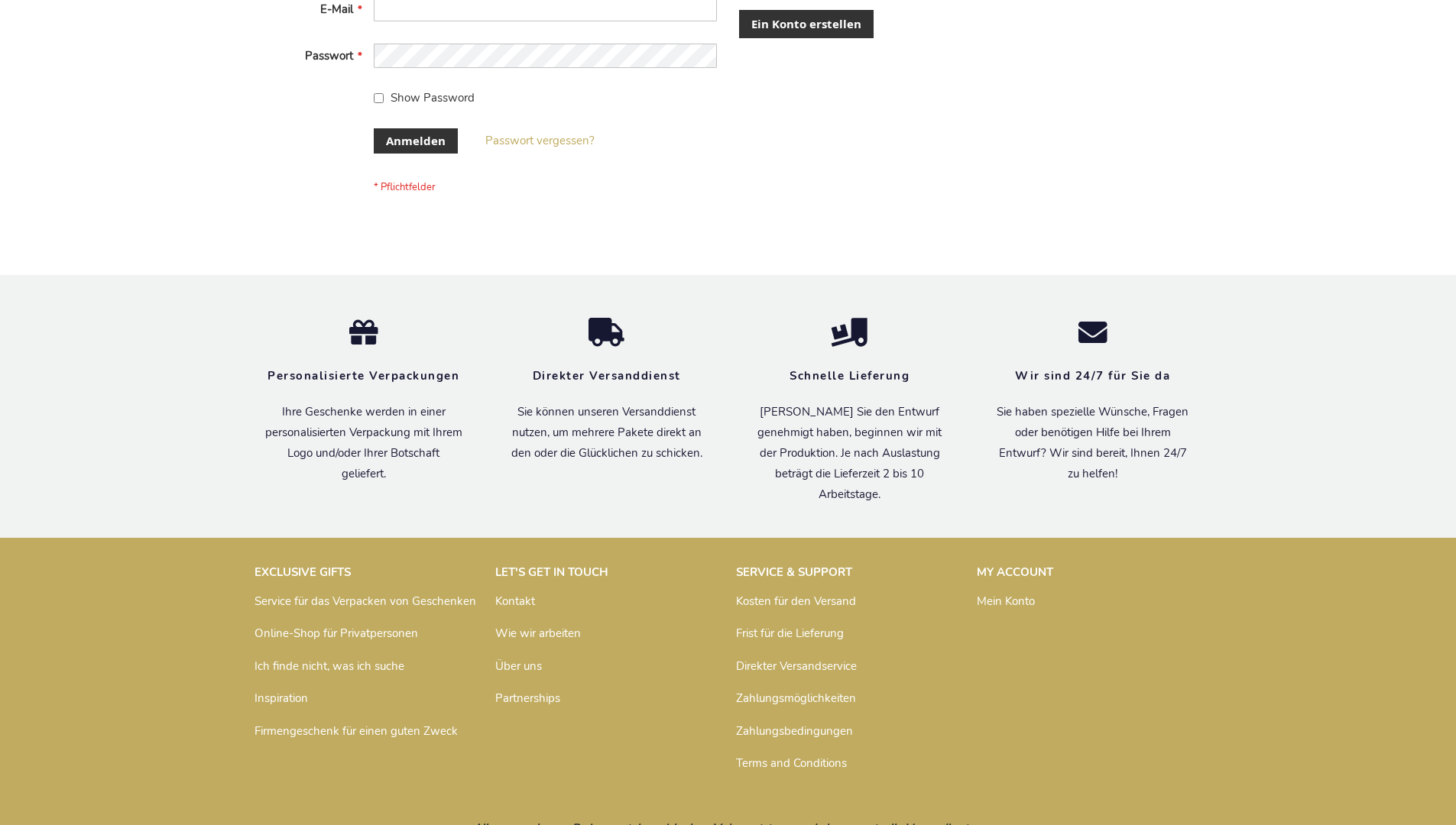
scroll to position [500, 0]
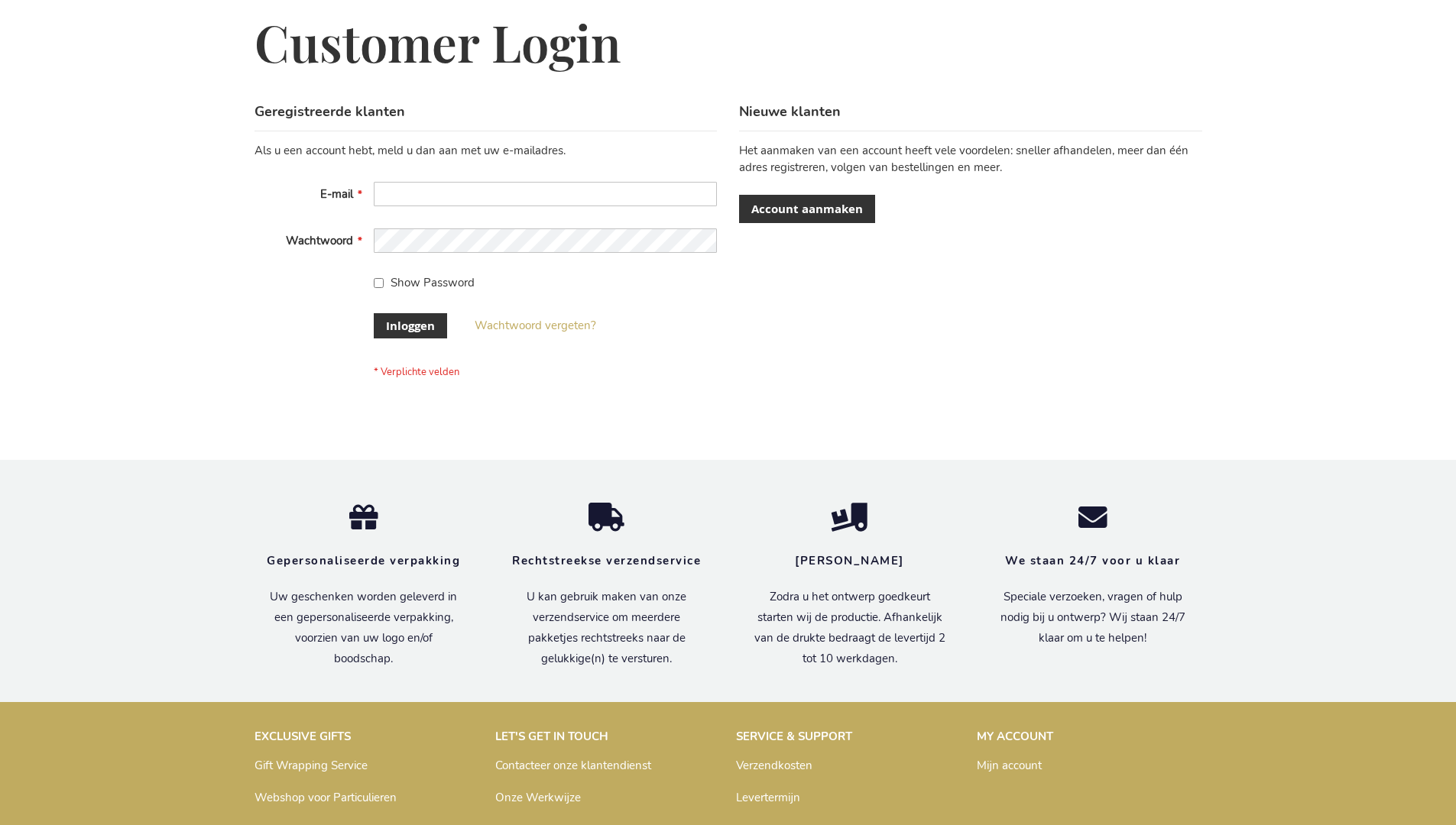
scroll to position [519, 0]
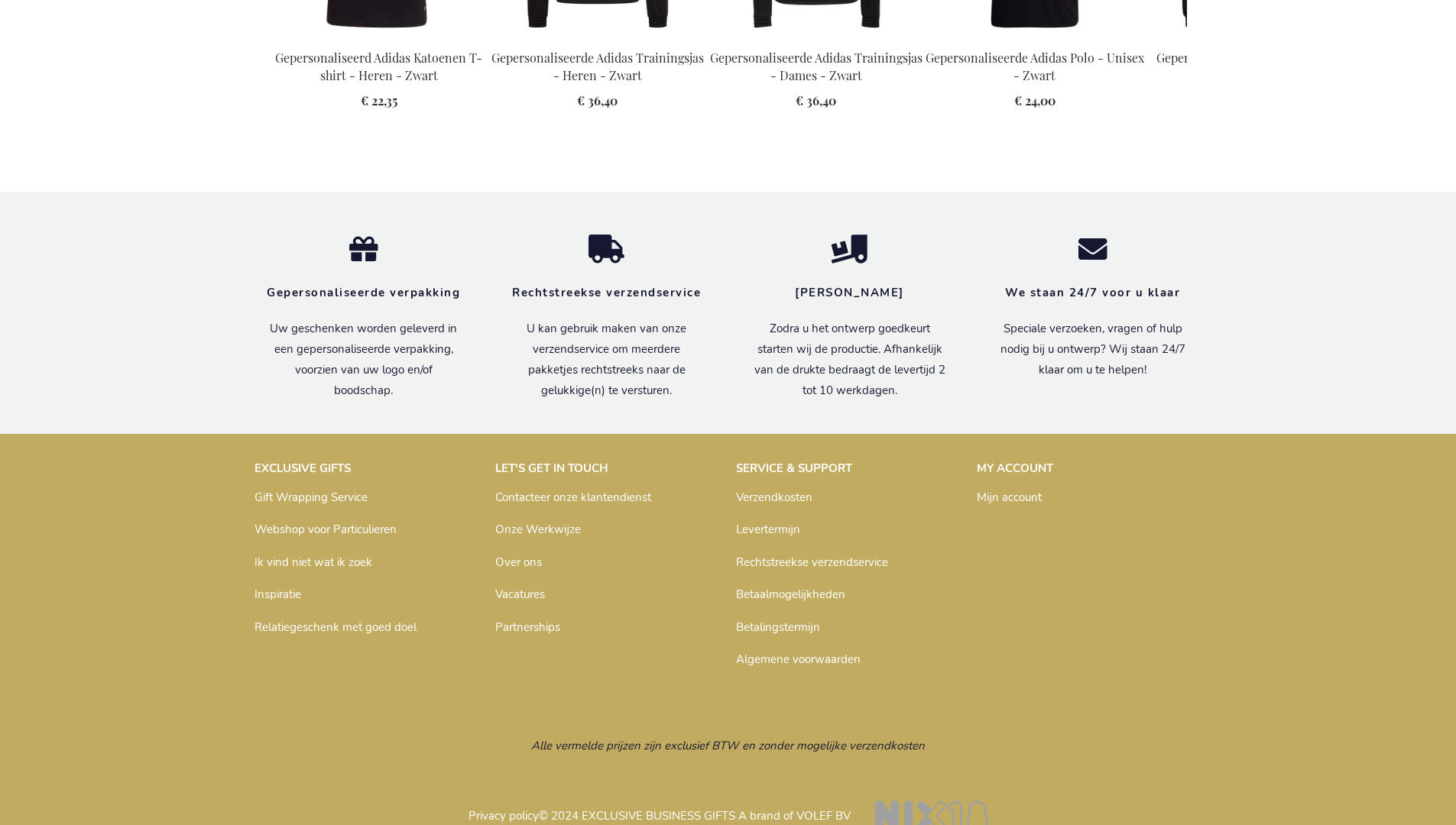
scroll to position [2020, 0]
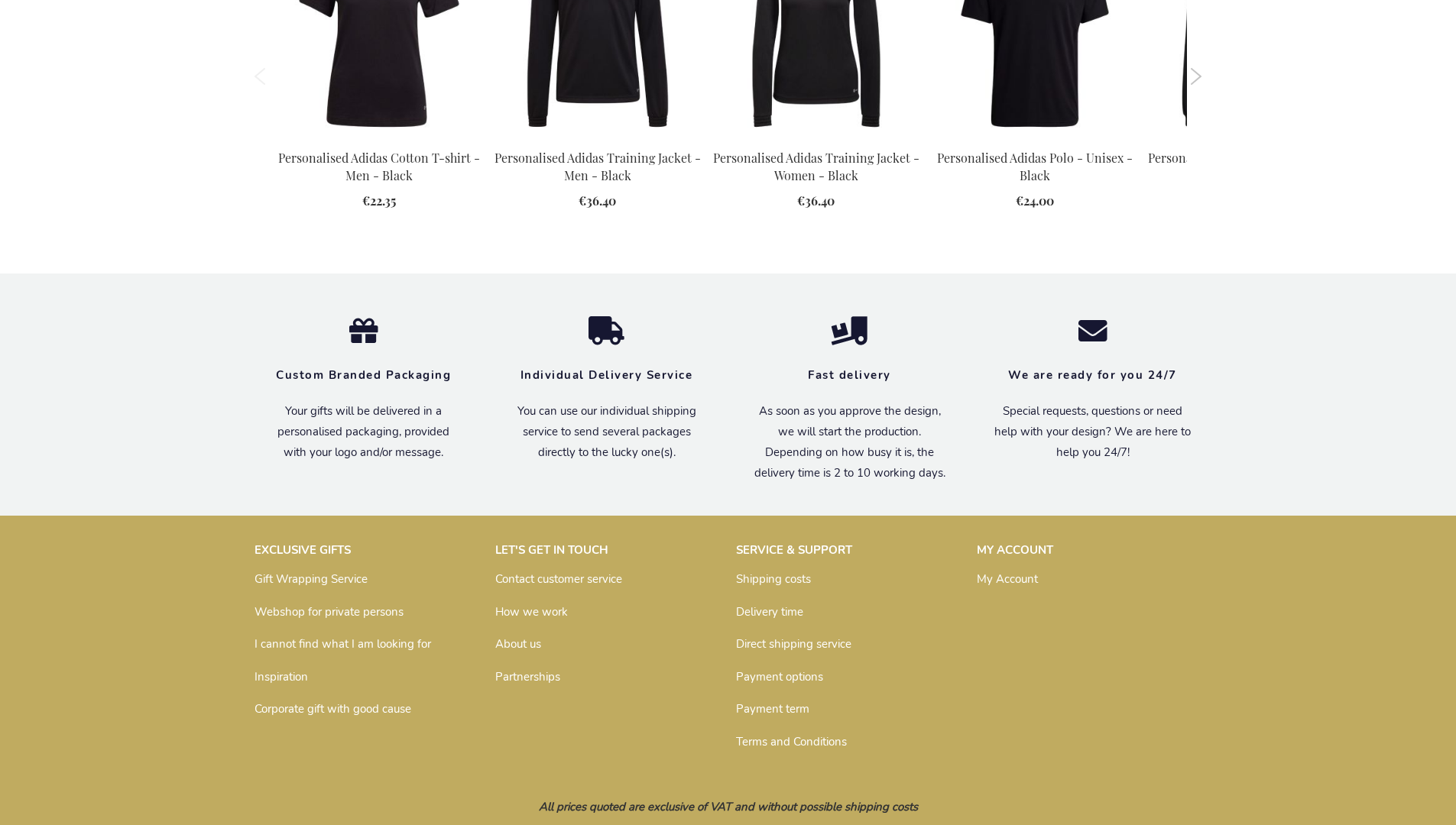
scroll to position [1974, 0]
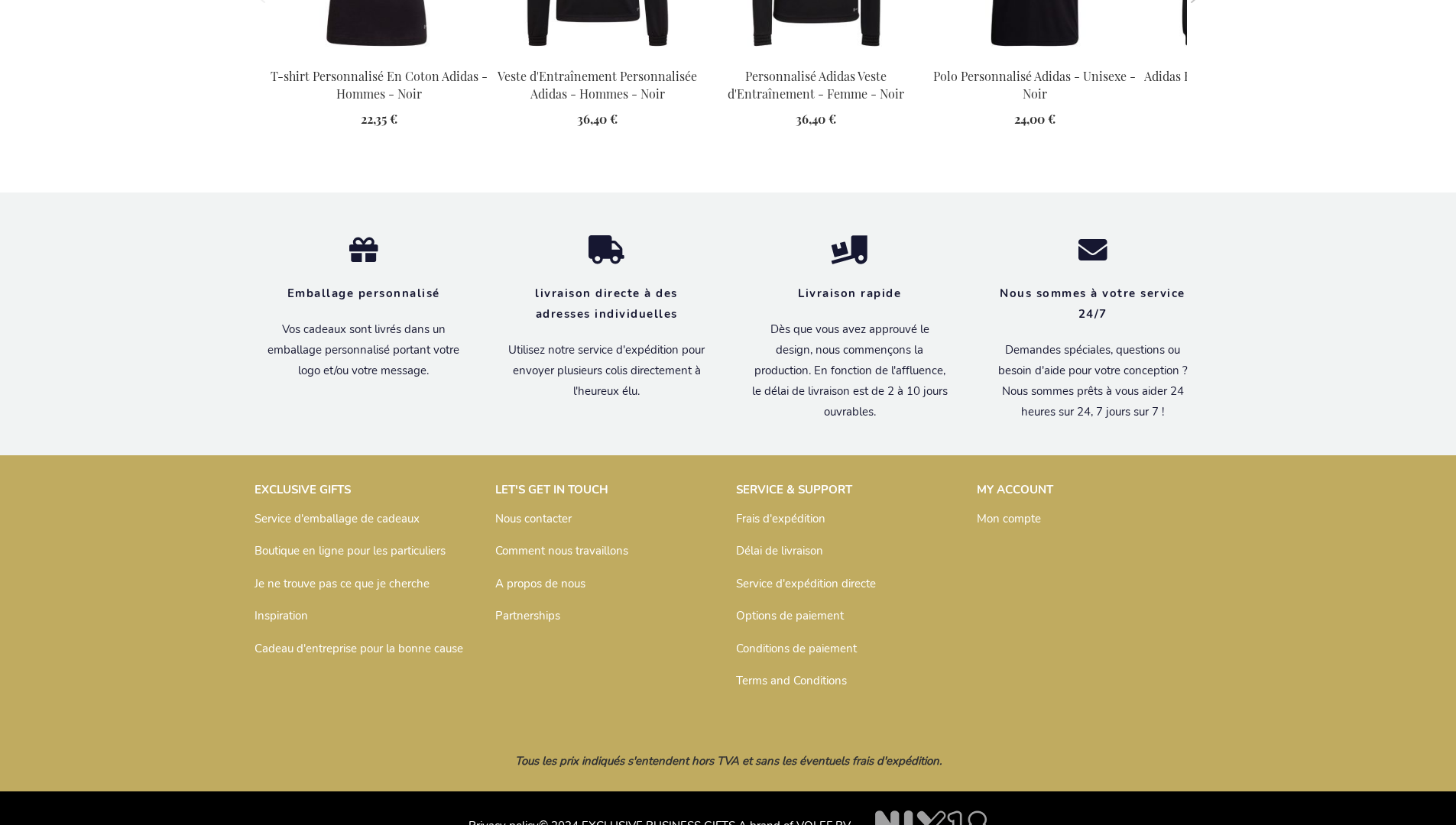
scroll to position [2028, 0]
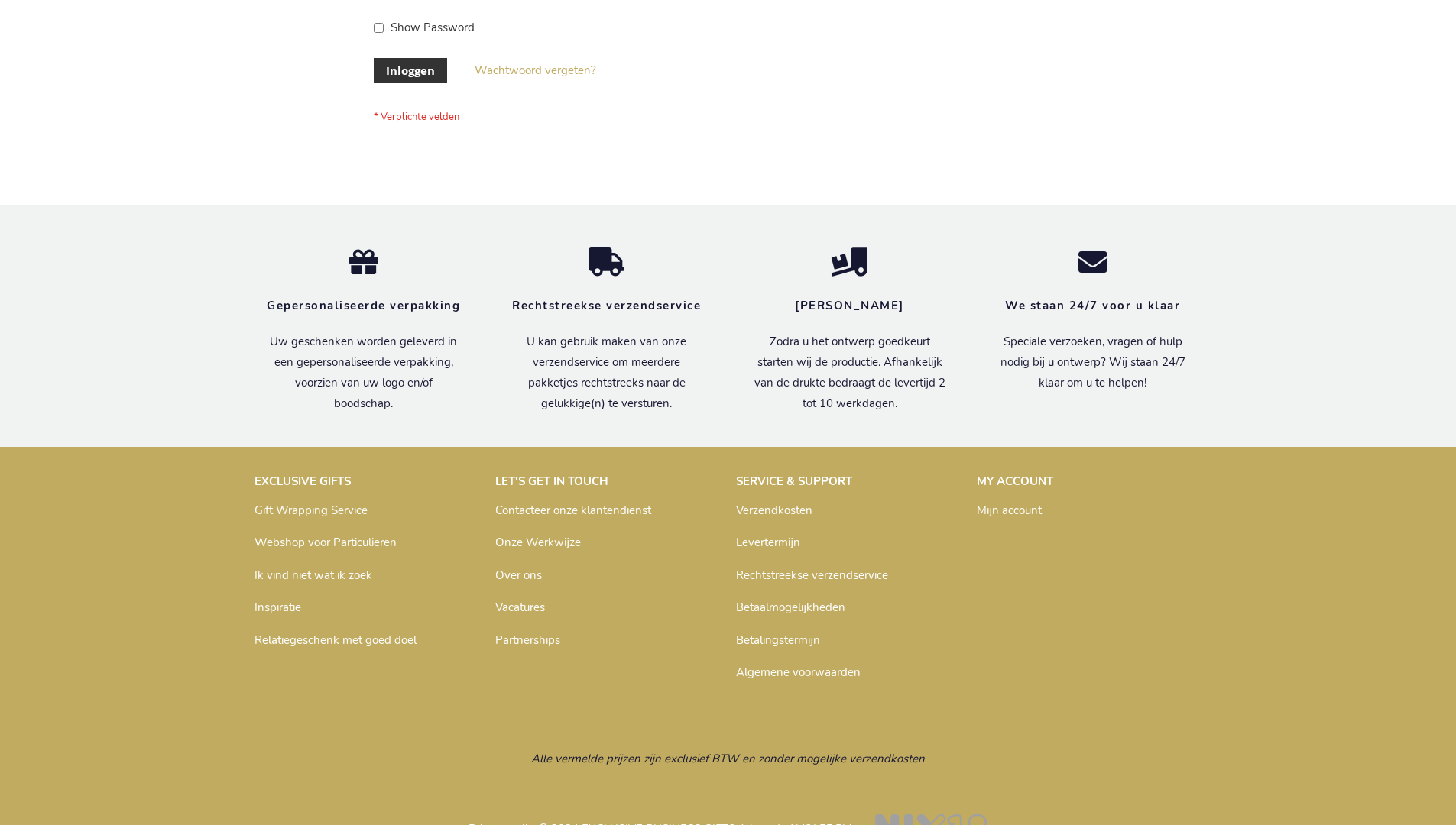
scroll to position [519, 0]
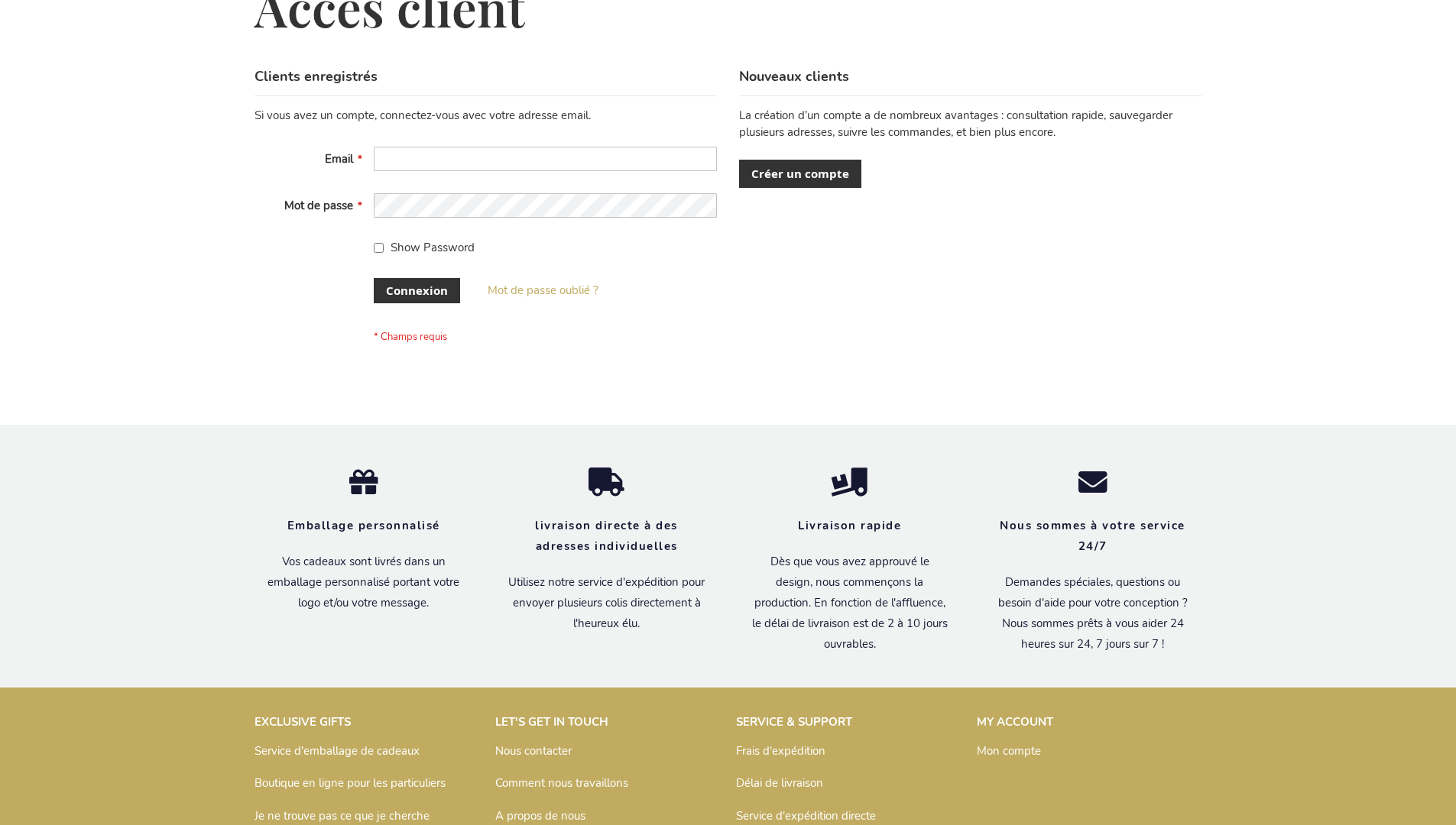
scroll to position [527, 0]
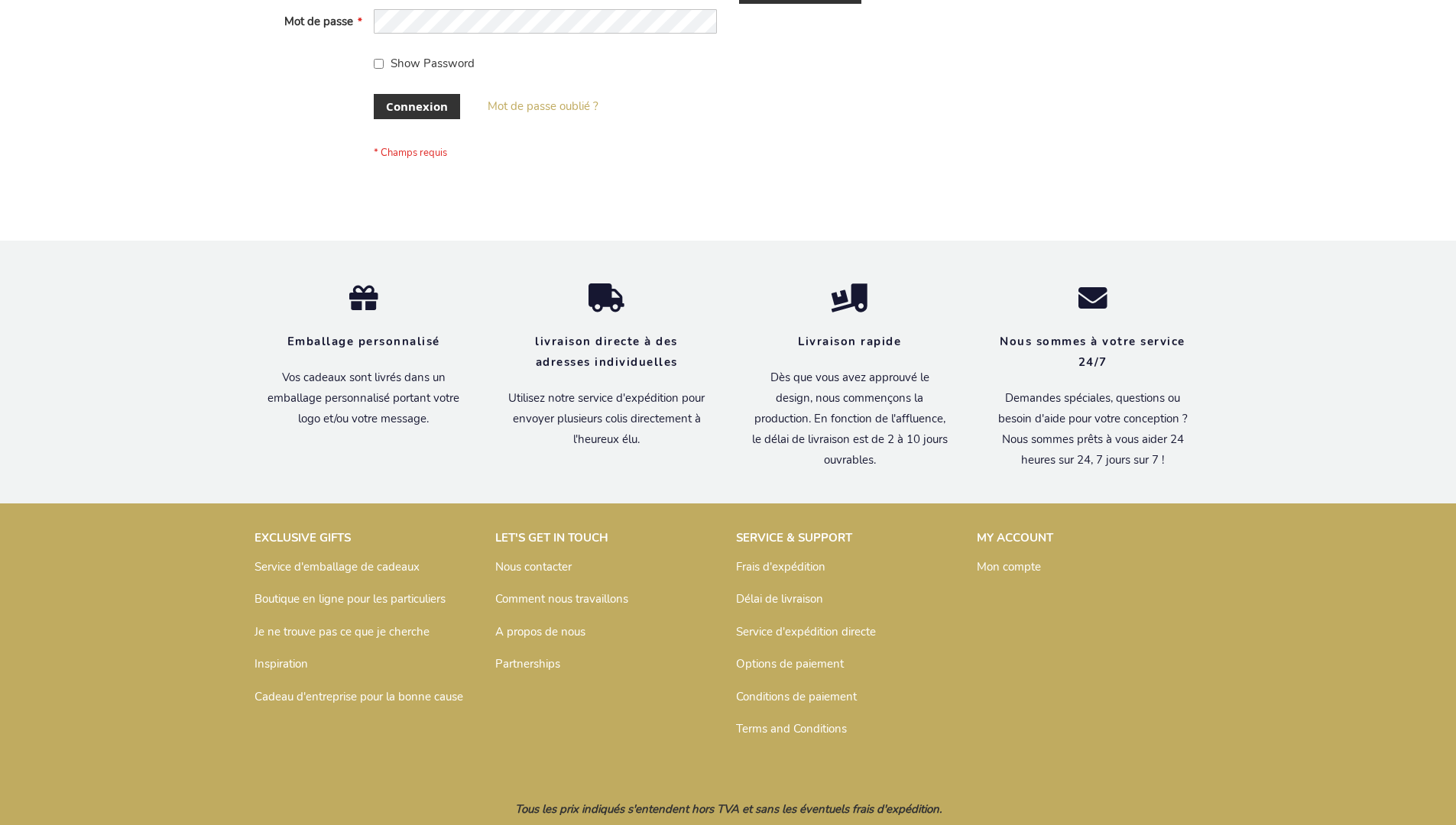
scroll to position [527, 0]
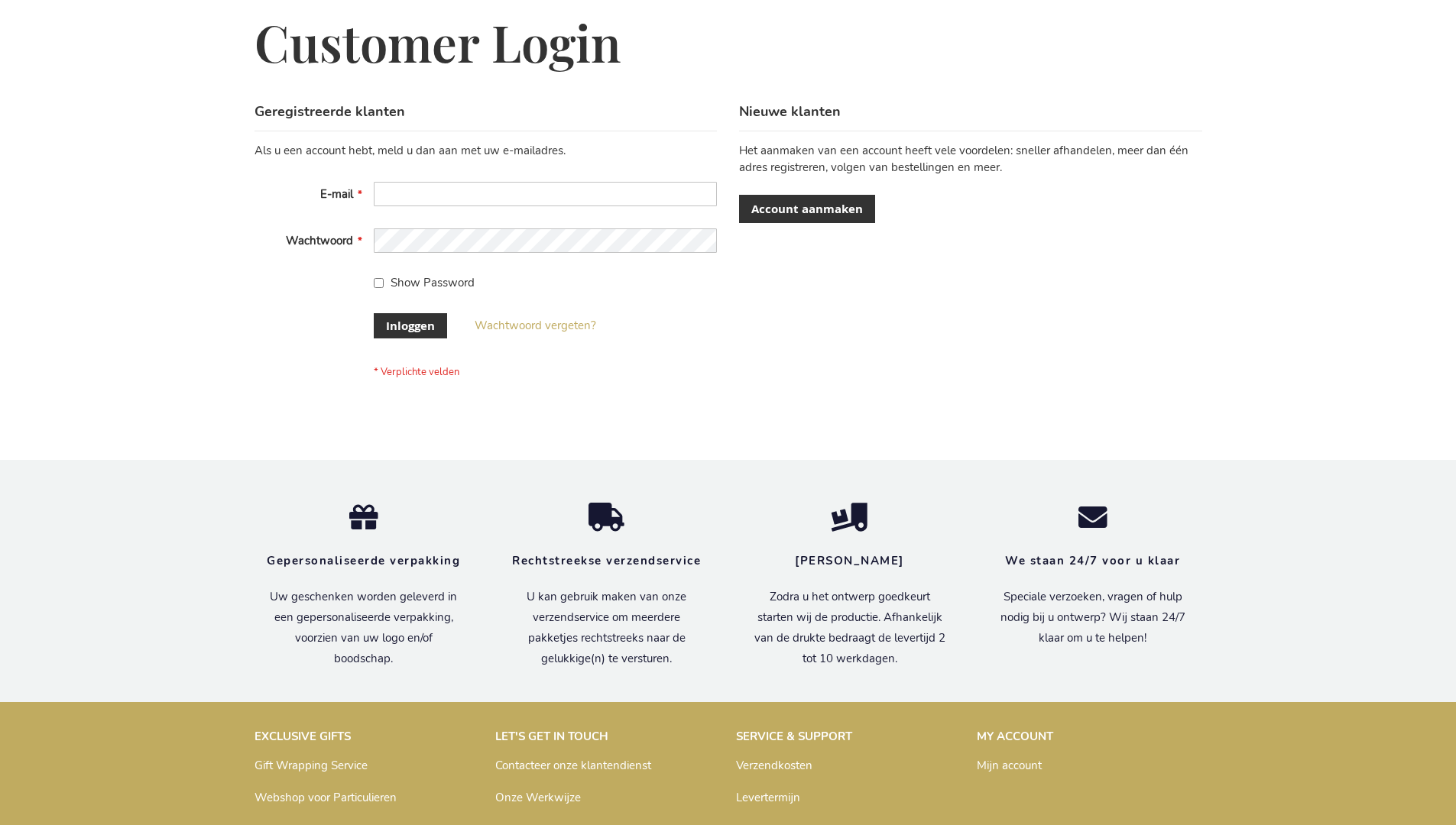
scroll to position [519, 0]
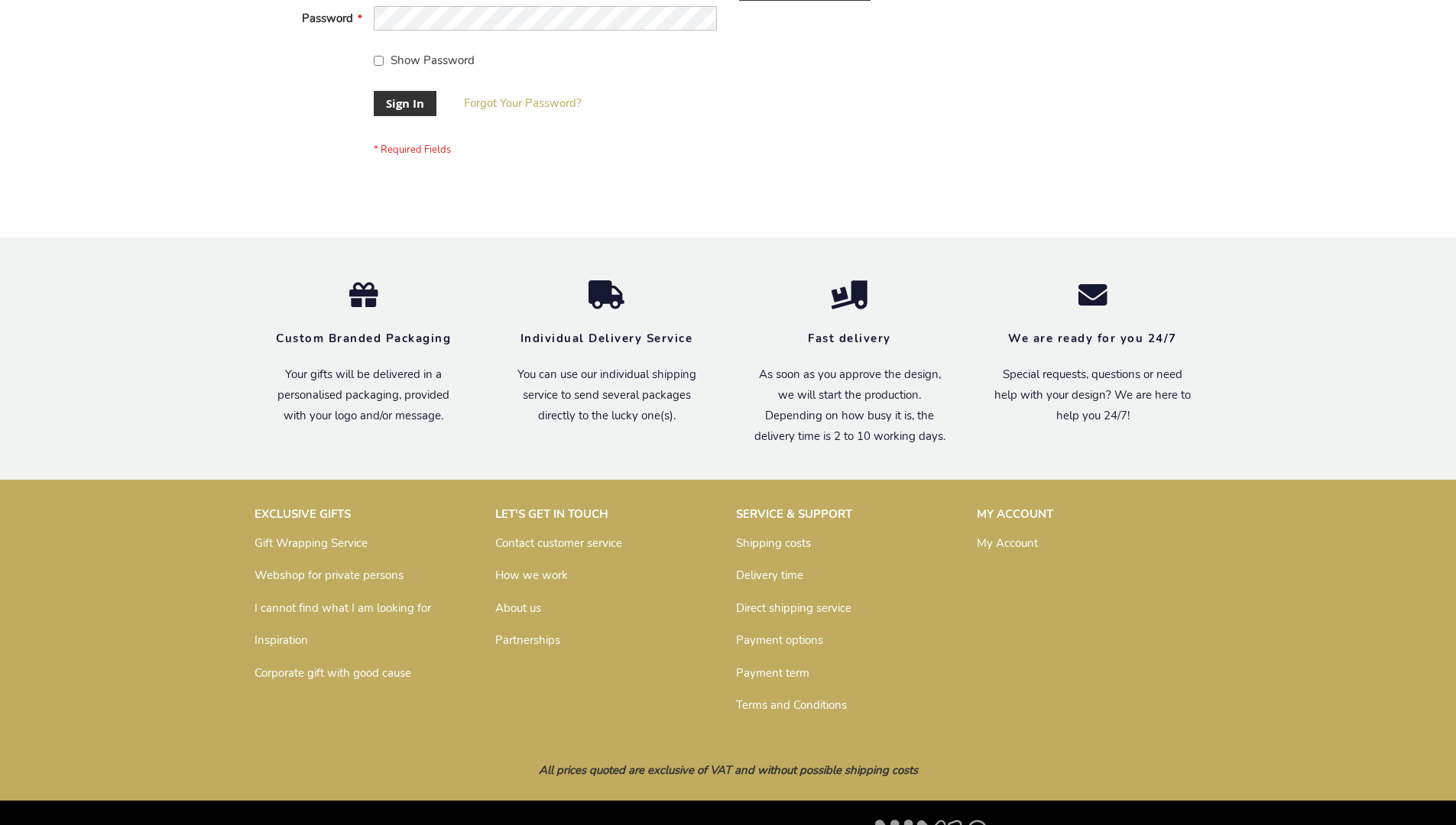
scroll to position [492, 0]
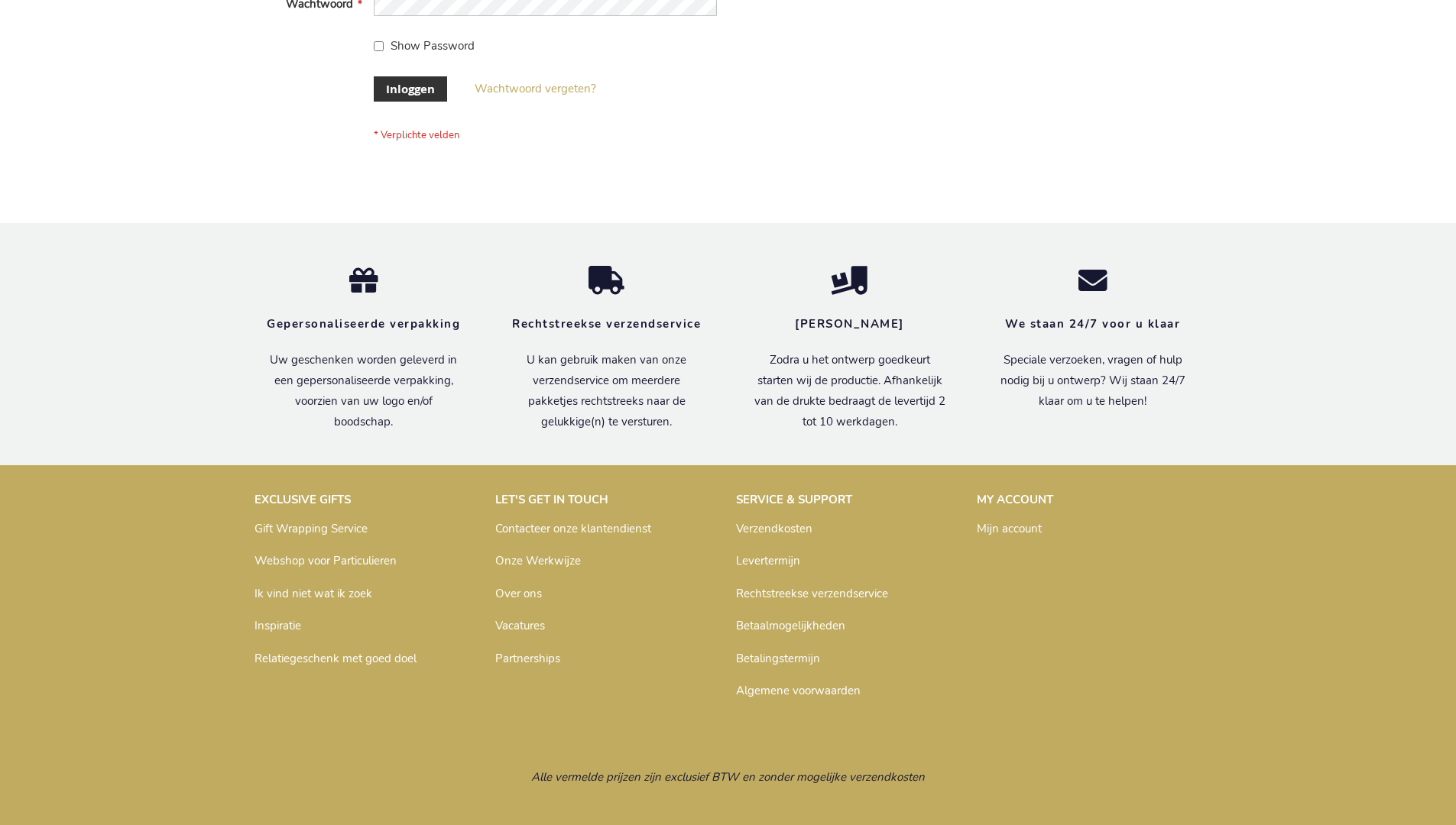
scroll to position [519, 0]
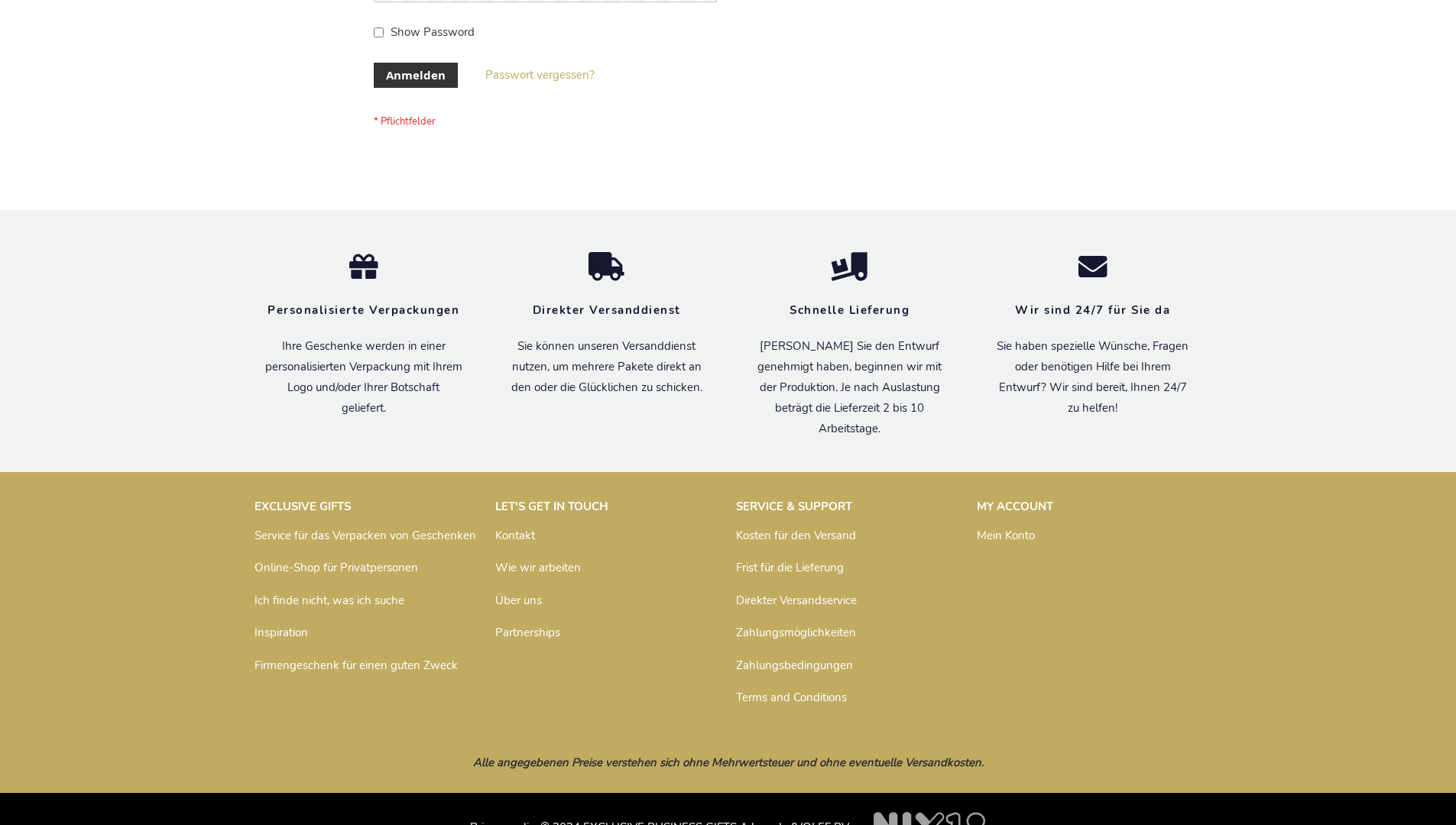
scroll to position [512, 0]
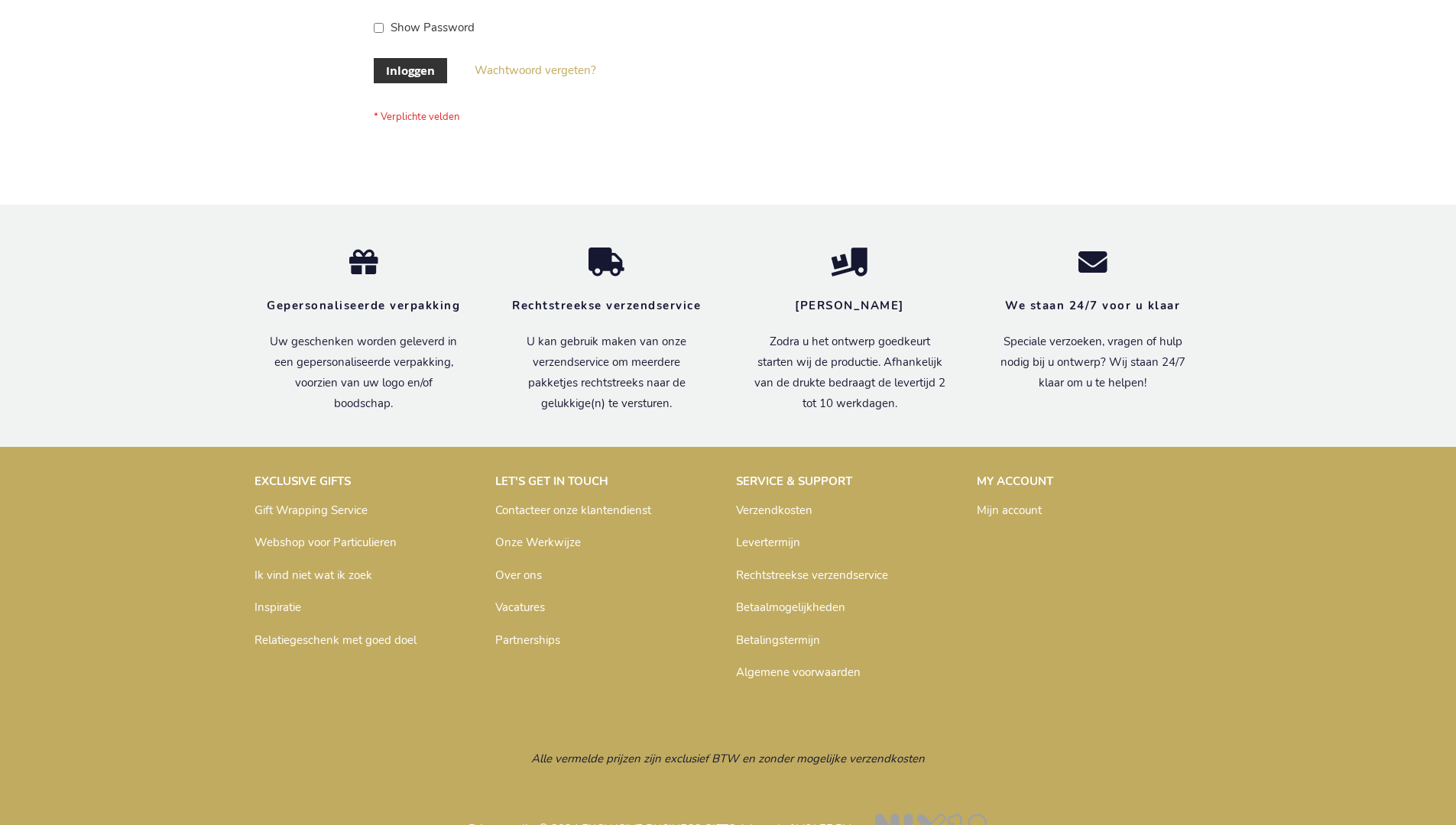
scroll to position [519, 0]
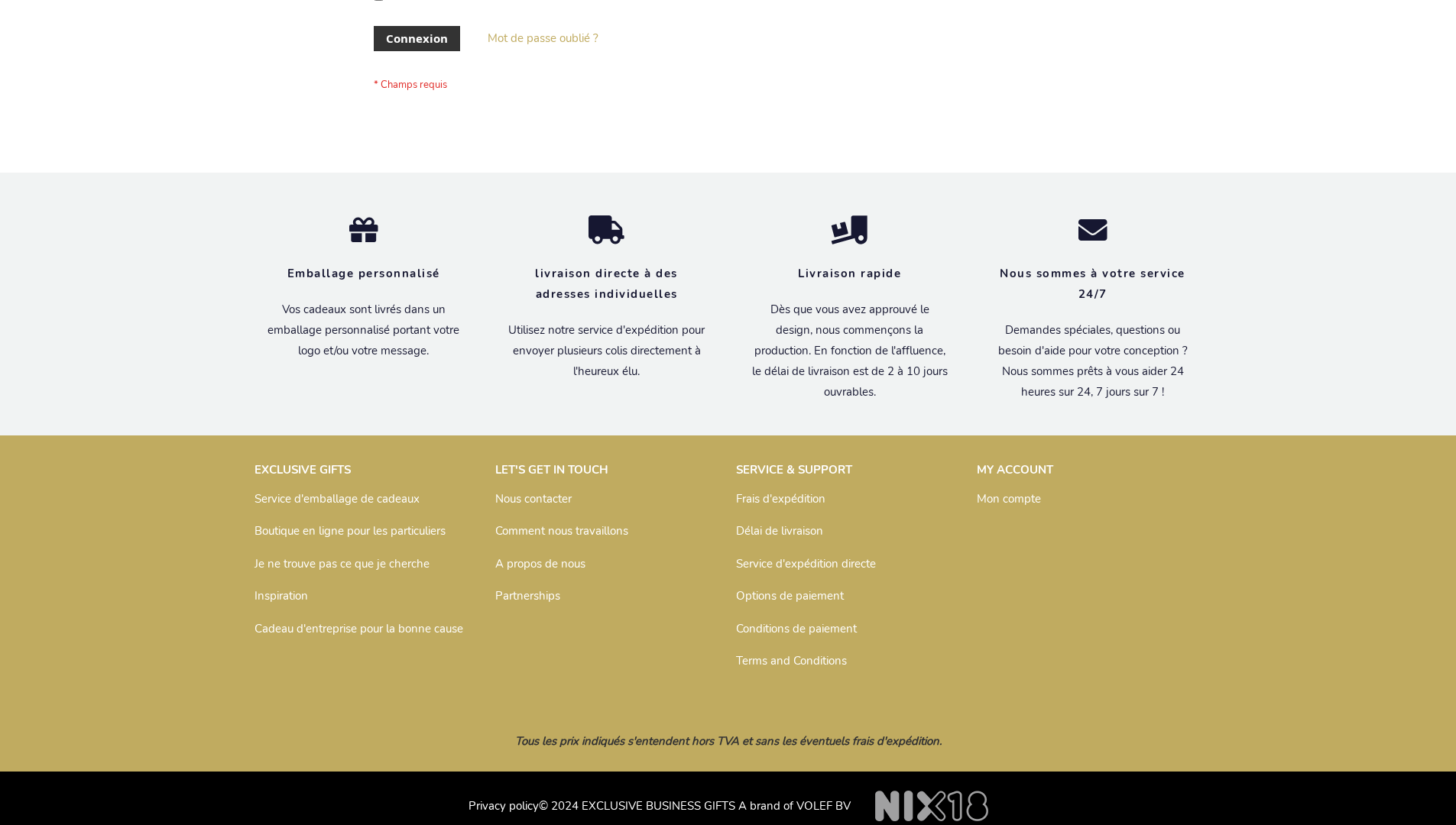
scroll to position [527, 0]
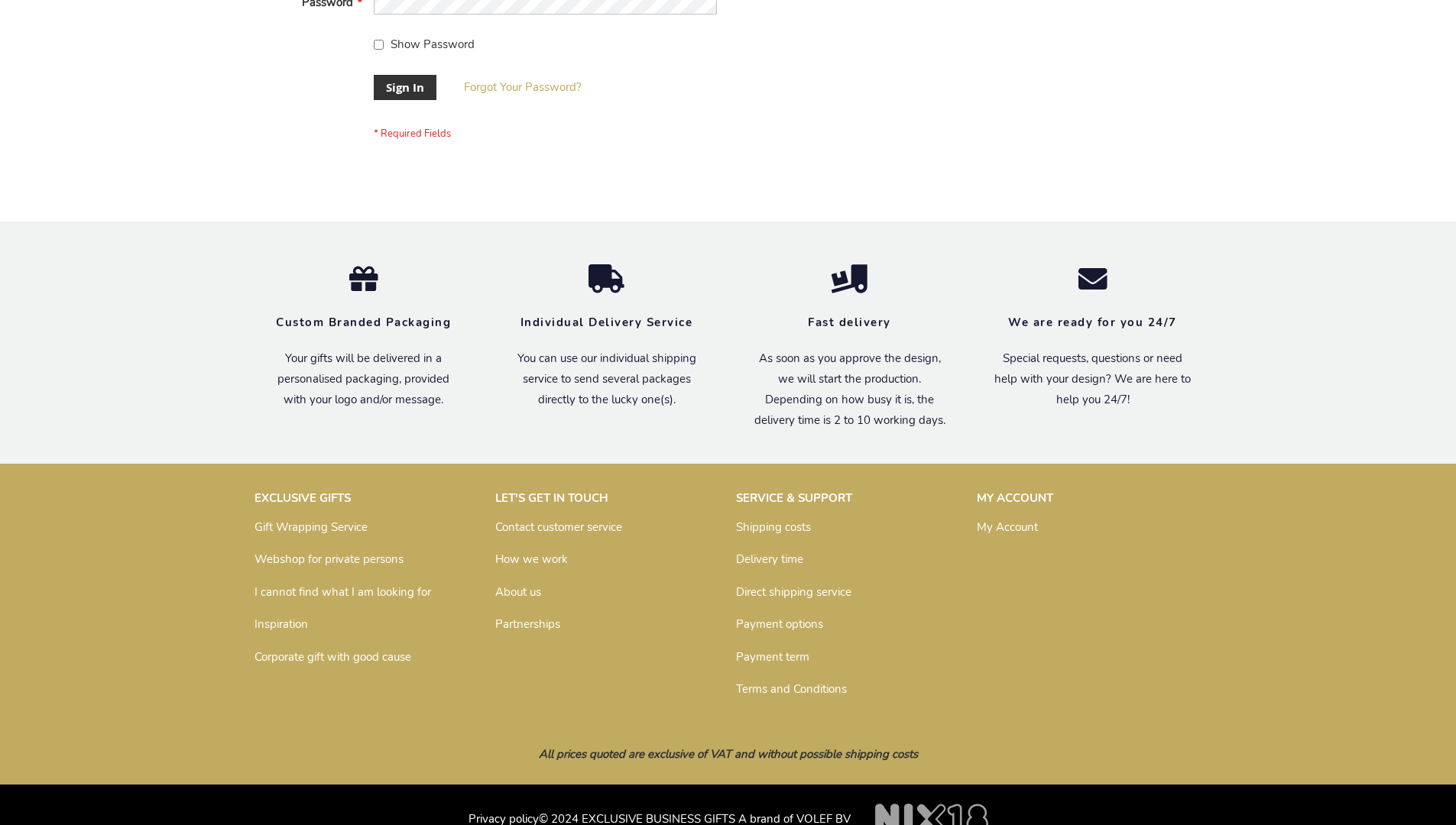
scroll to position [492, 0]
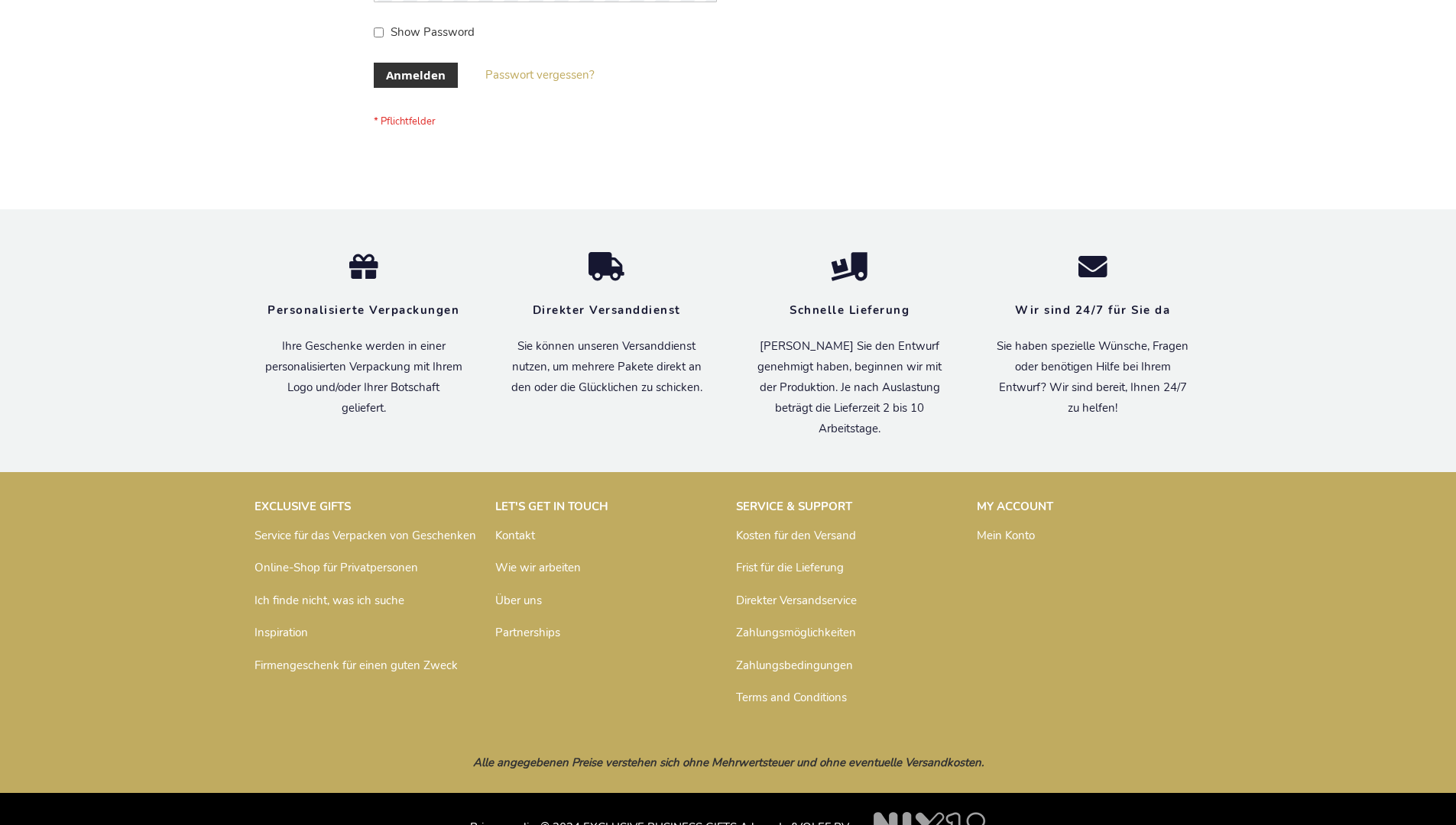
scroll to position [512, 0]
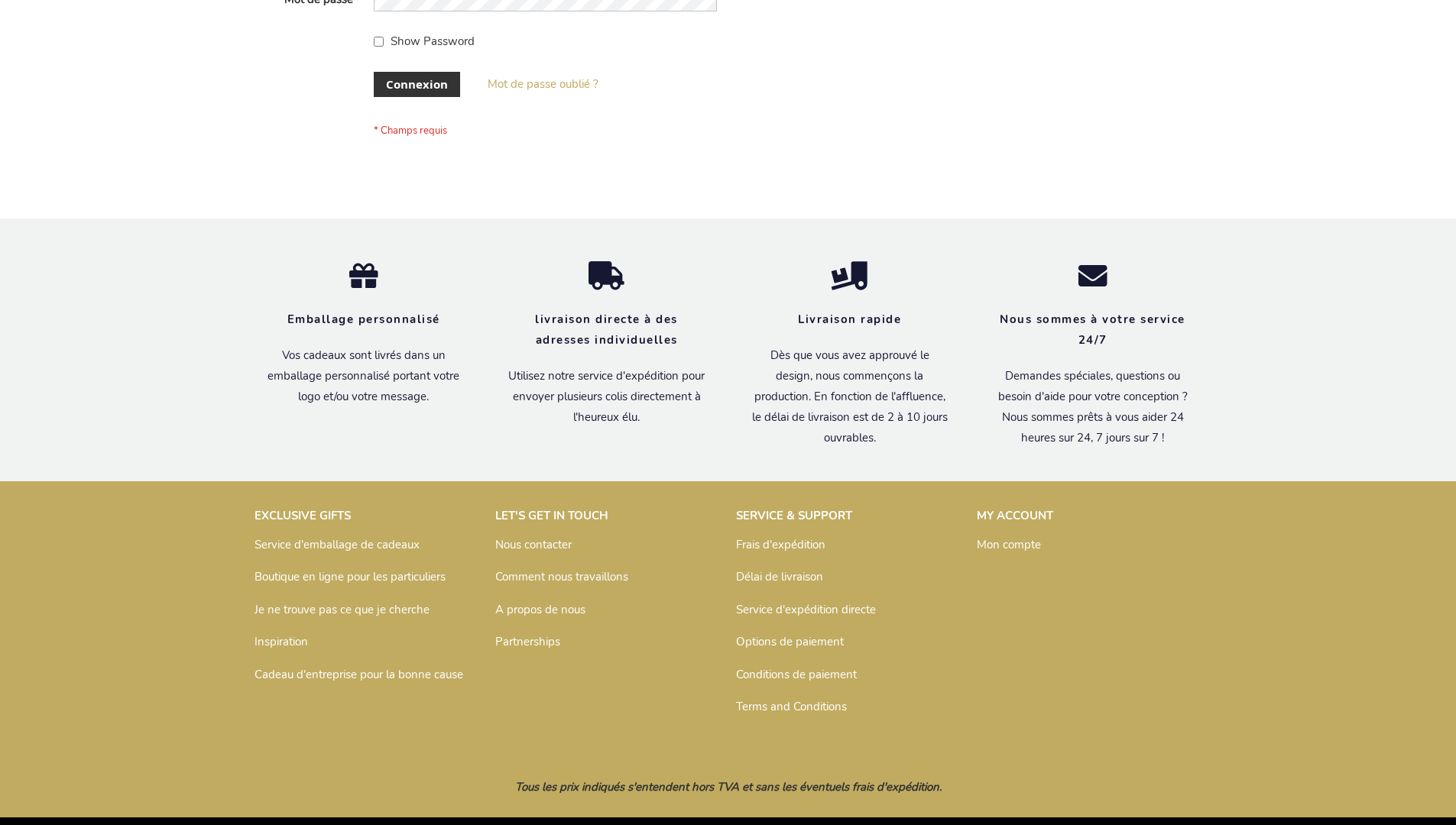
scroll to position [527, 0]
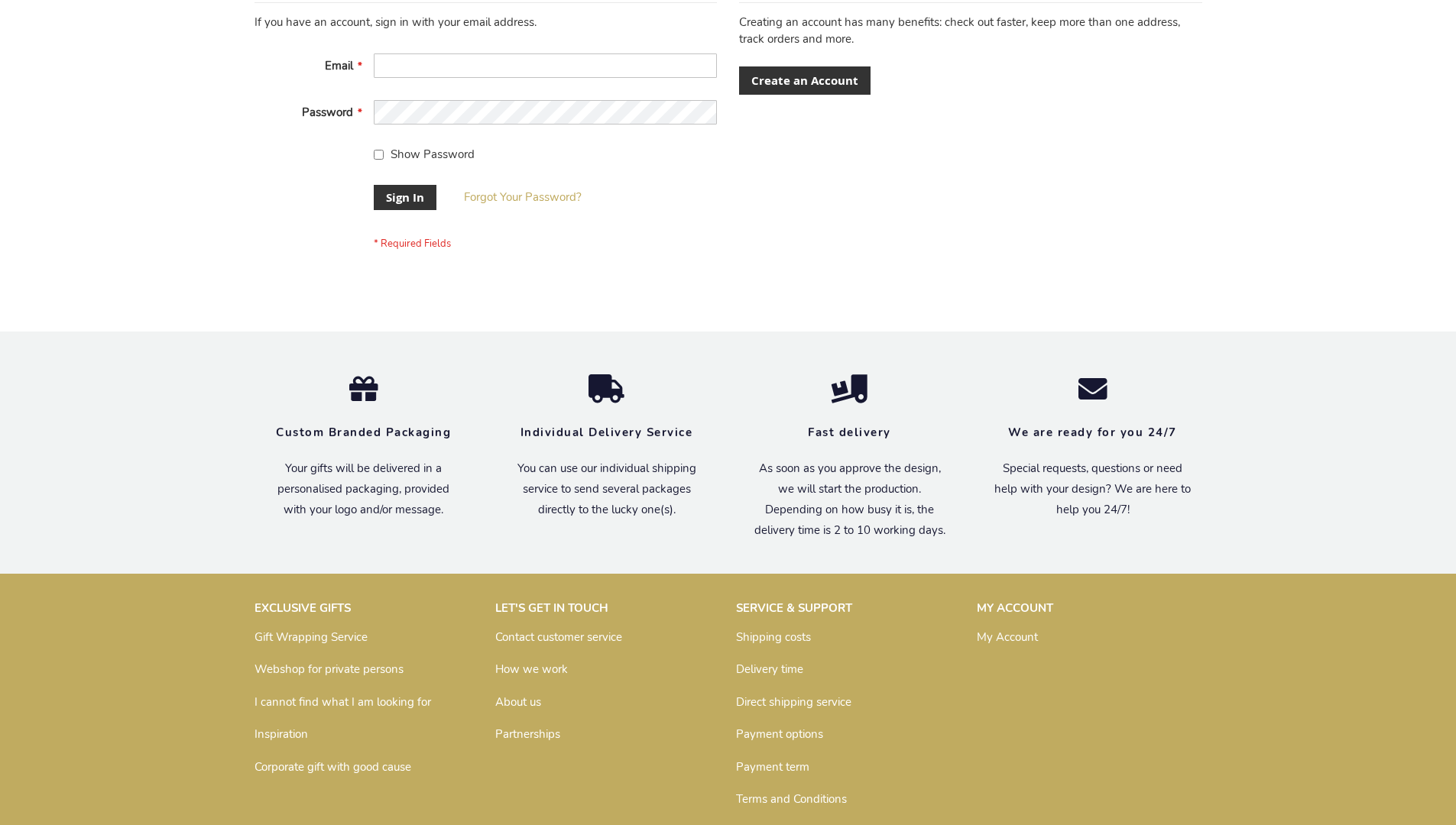
scroll to position [492, 0]
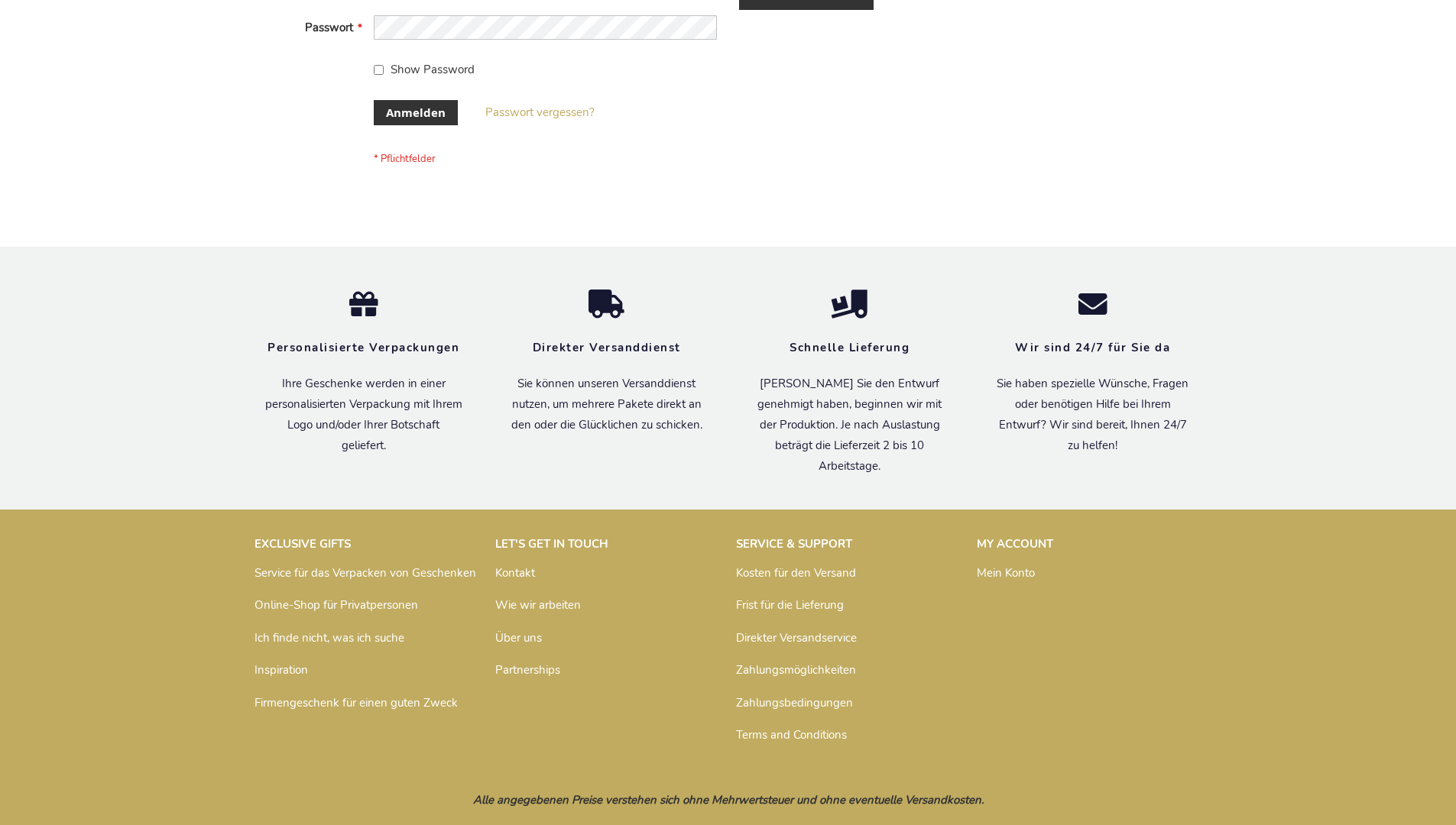
scroll to position [512, 0]
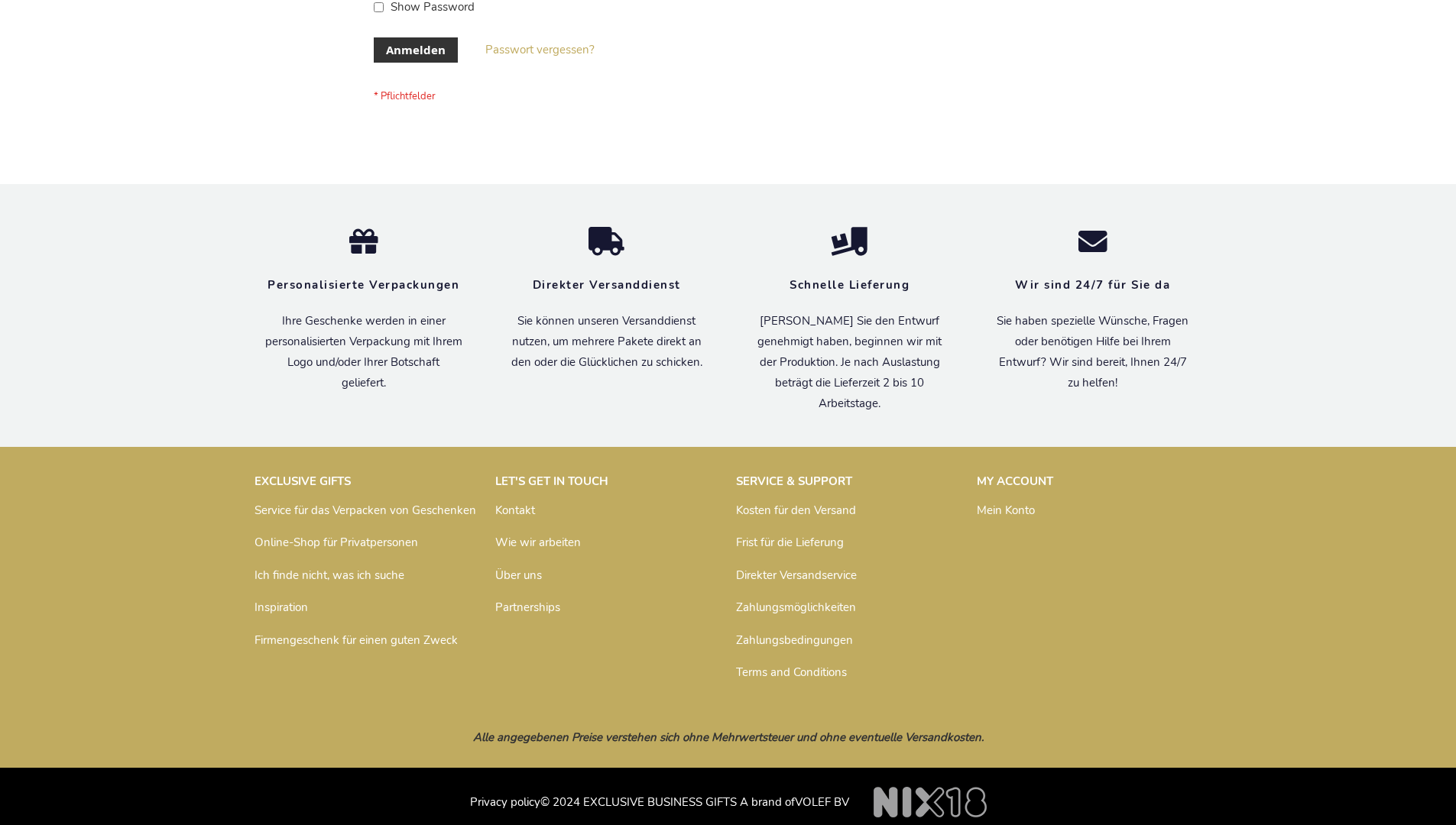
scroll to position [512, 0]
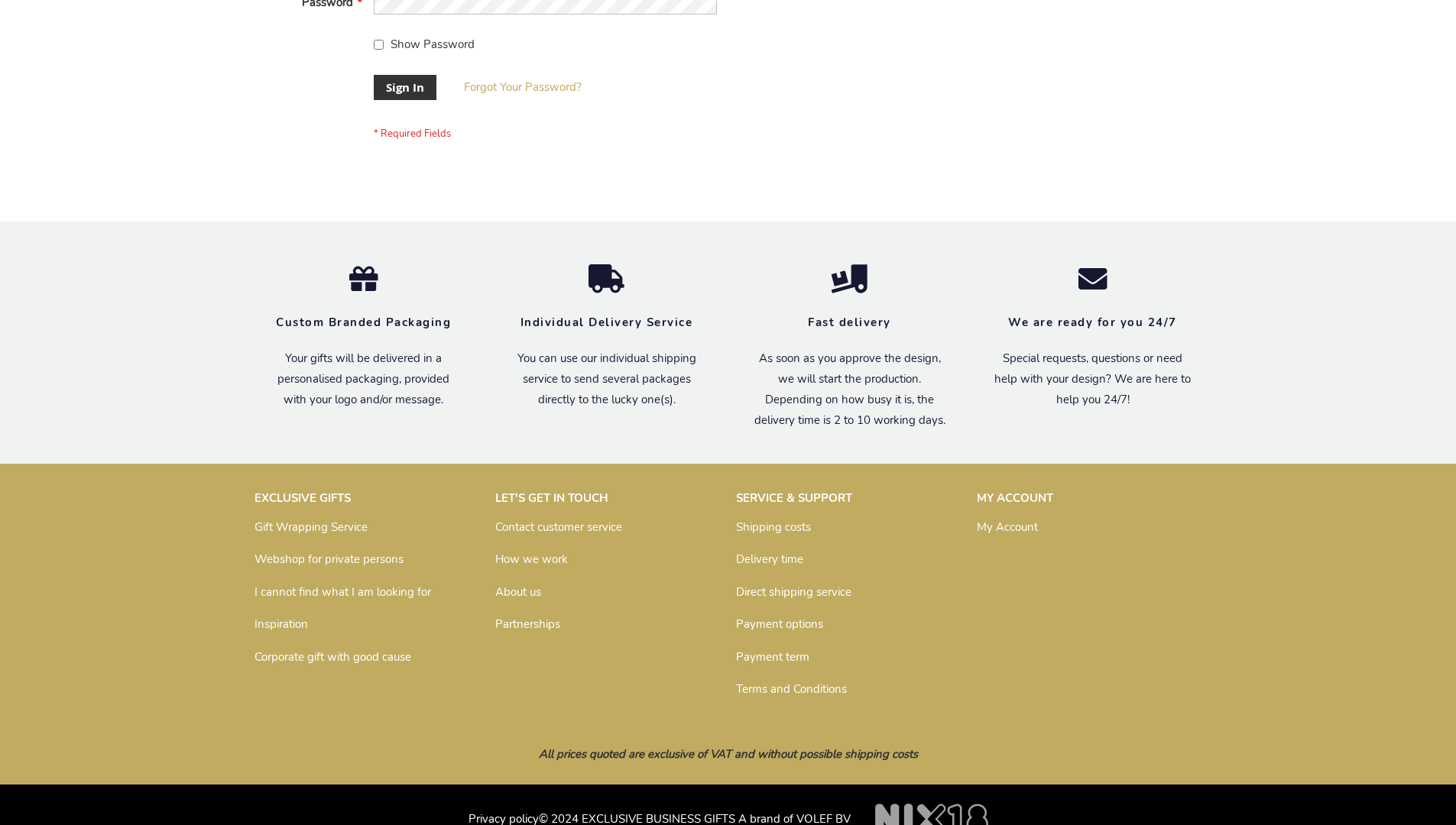
scroll to position [492, 0]
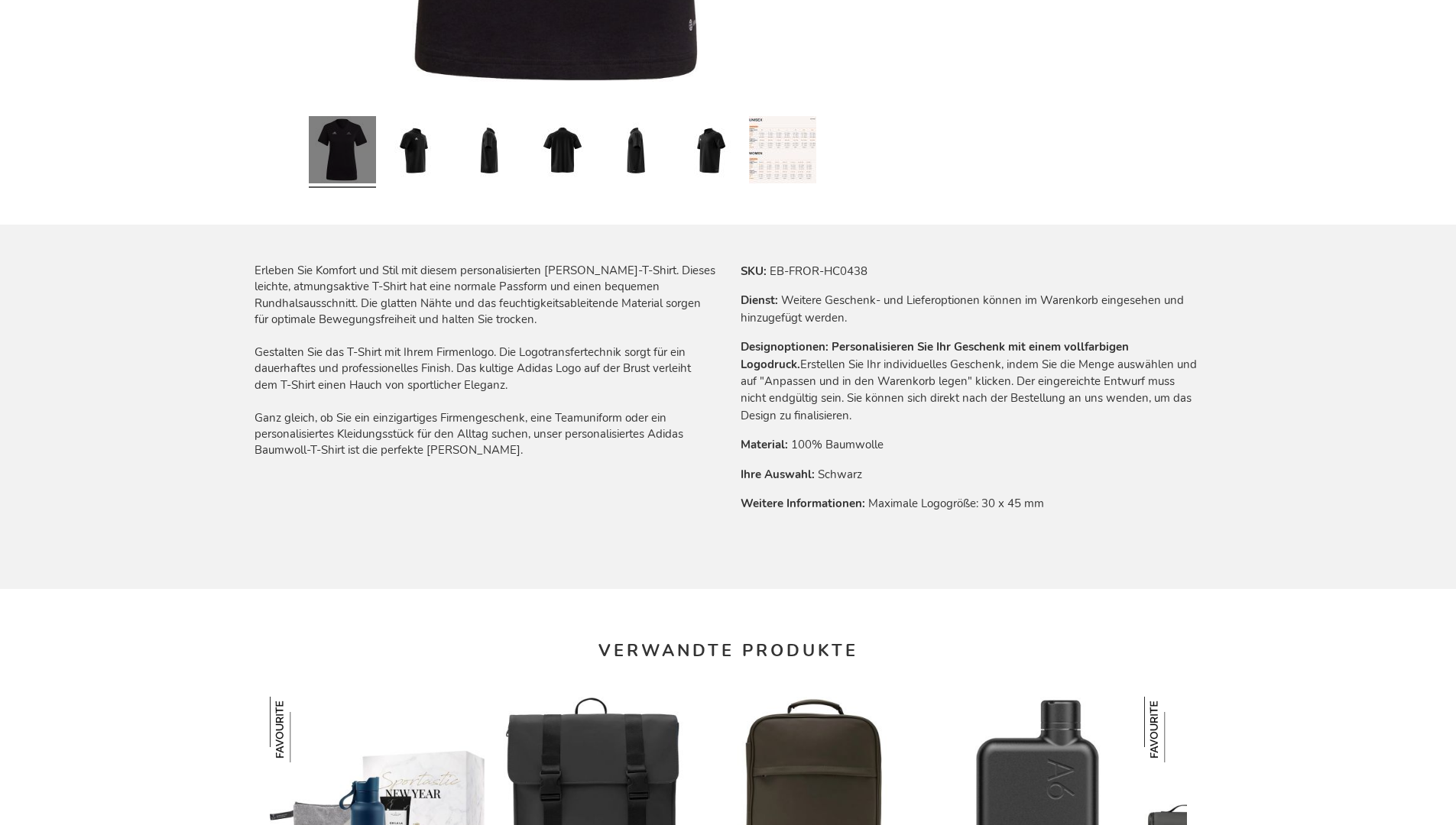
scroll to position [2012, 0]
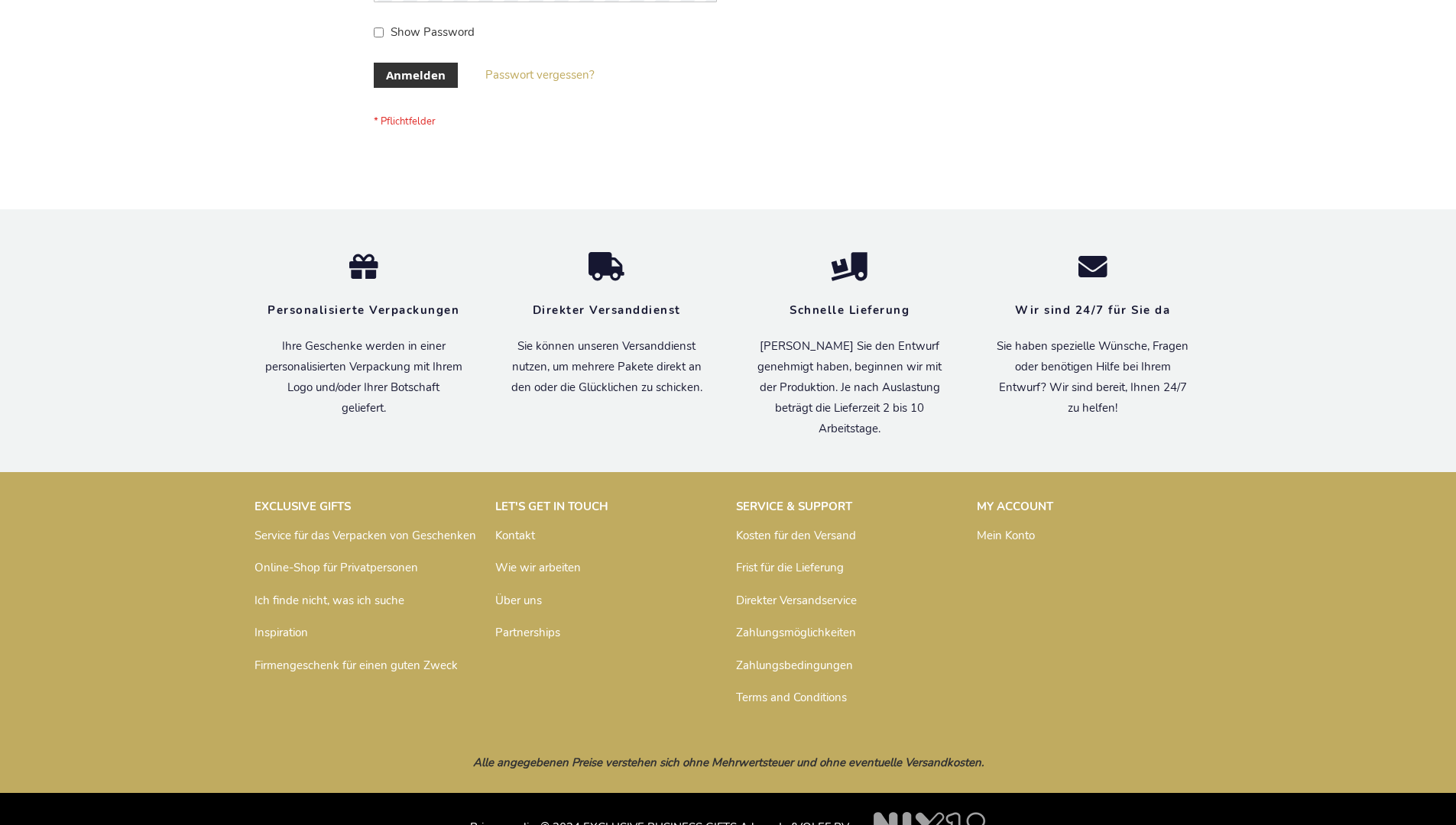
scroll to position [512, 0]
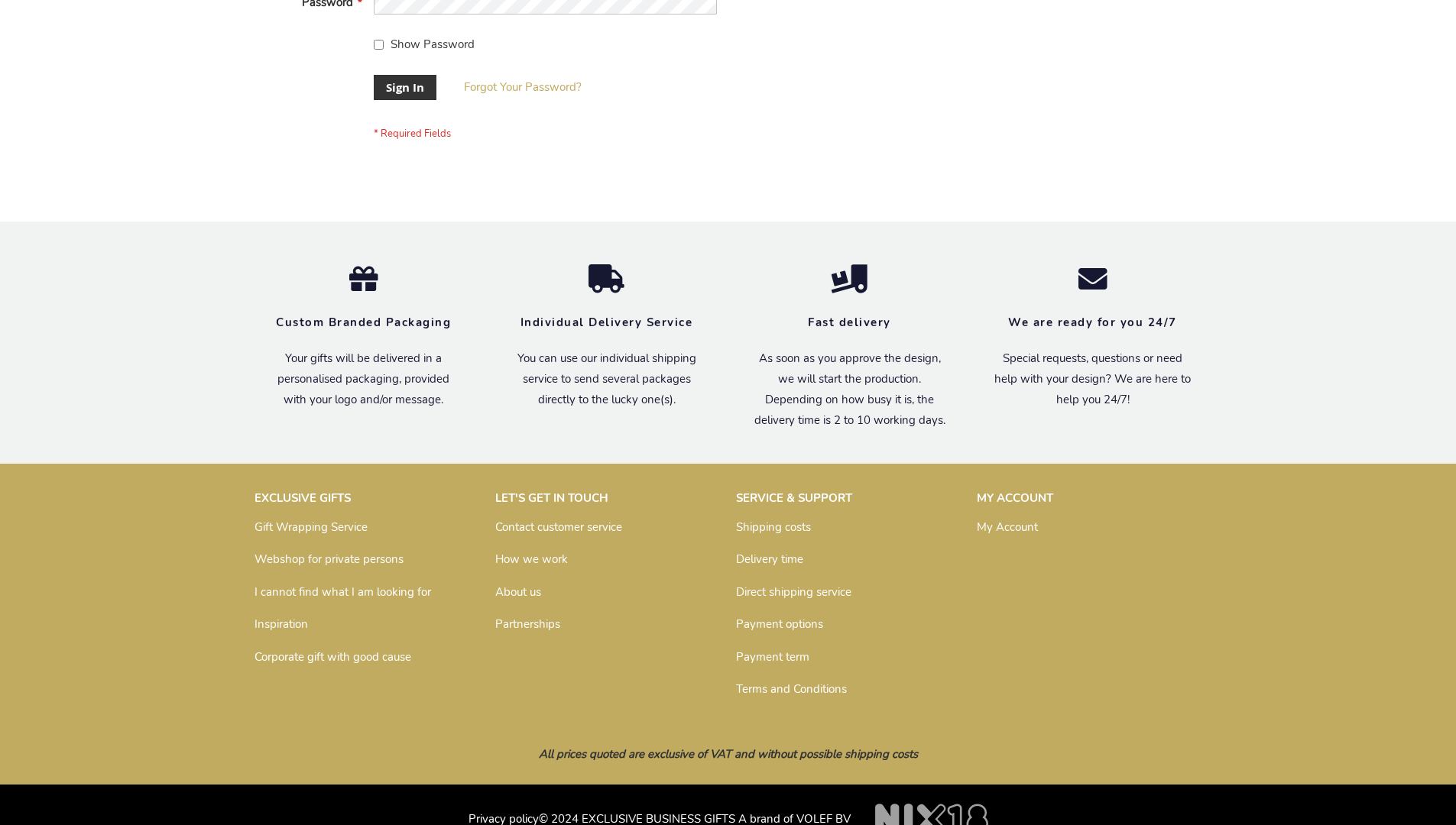
scroll to position [492, 0]
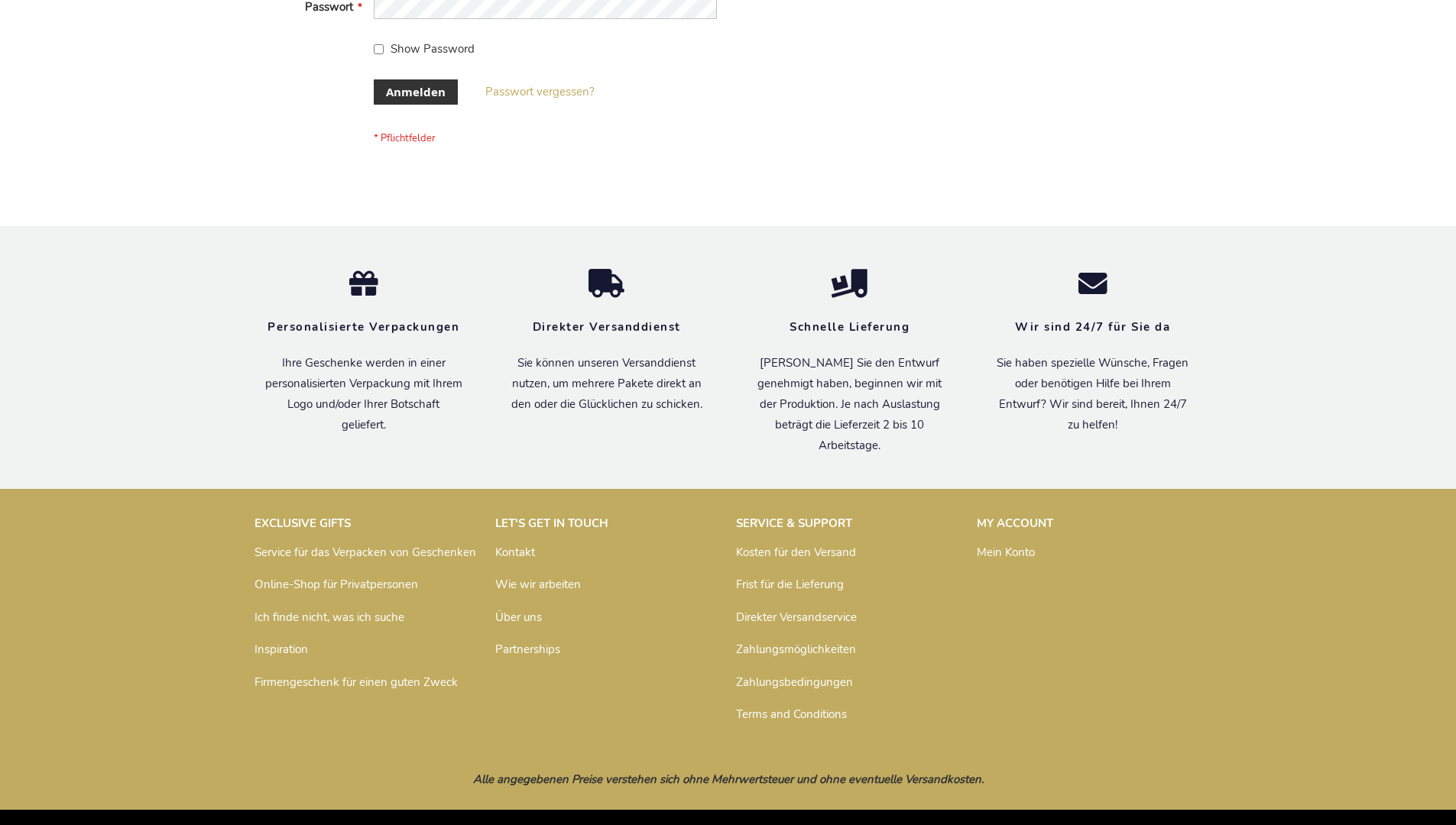
scroll to position [512, 0]
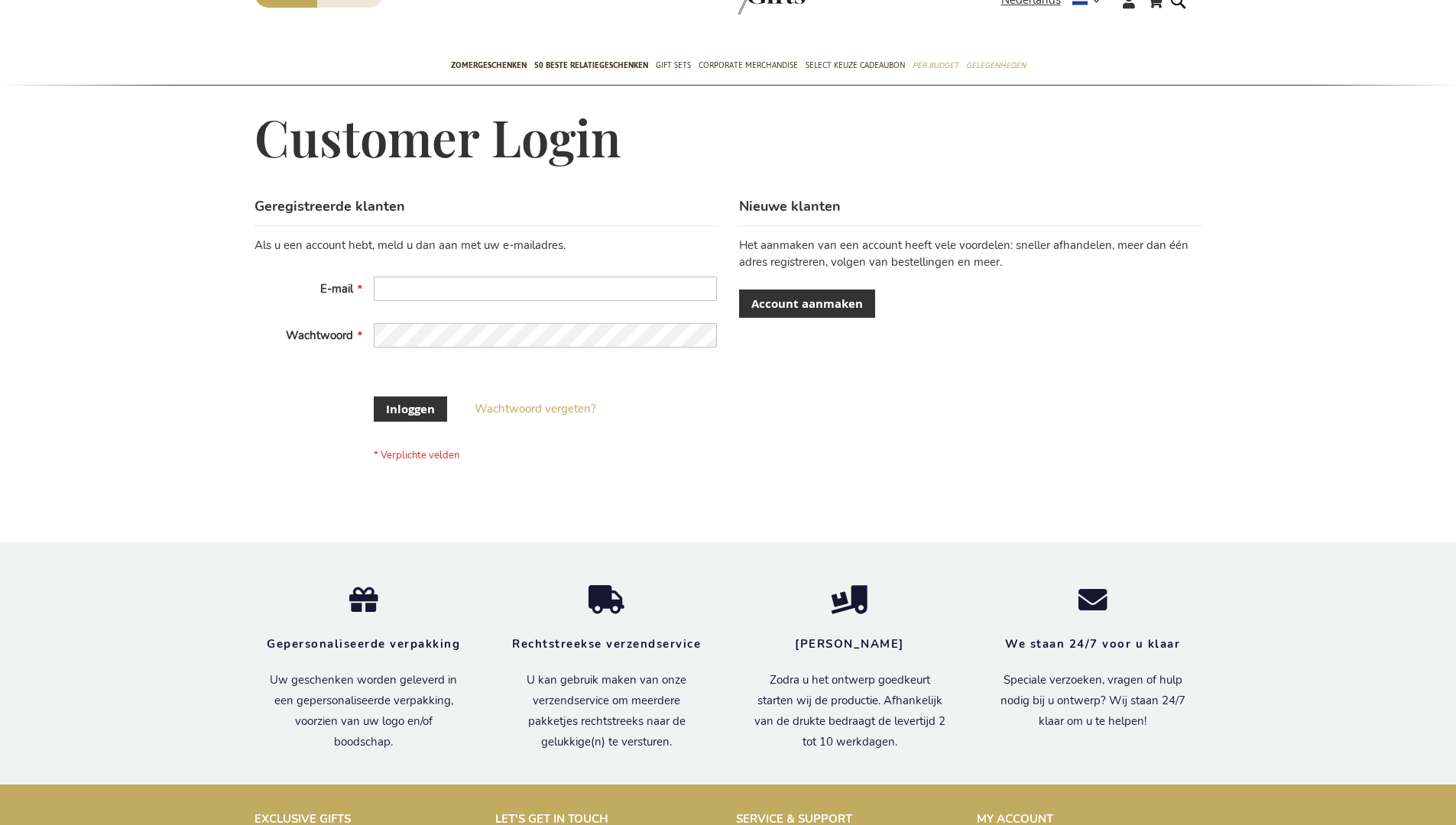
scroll to position [519, 0]
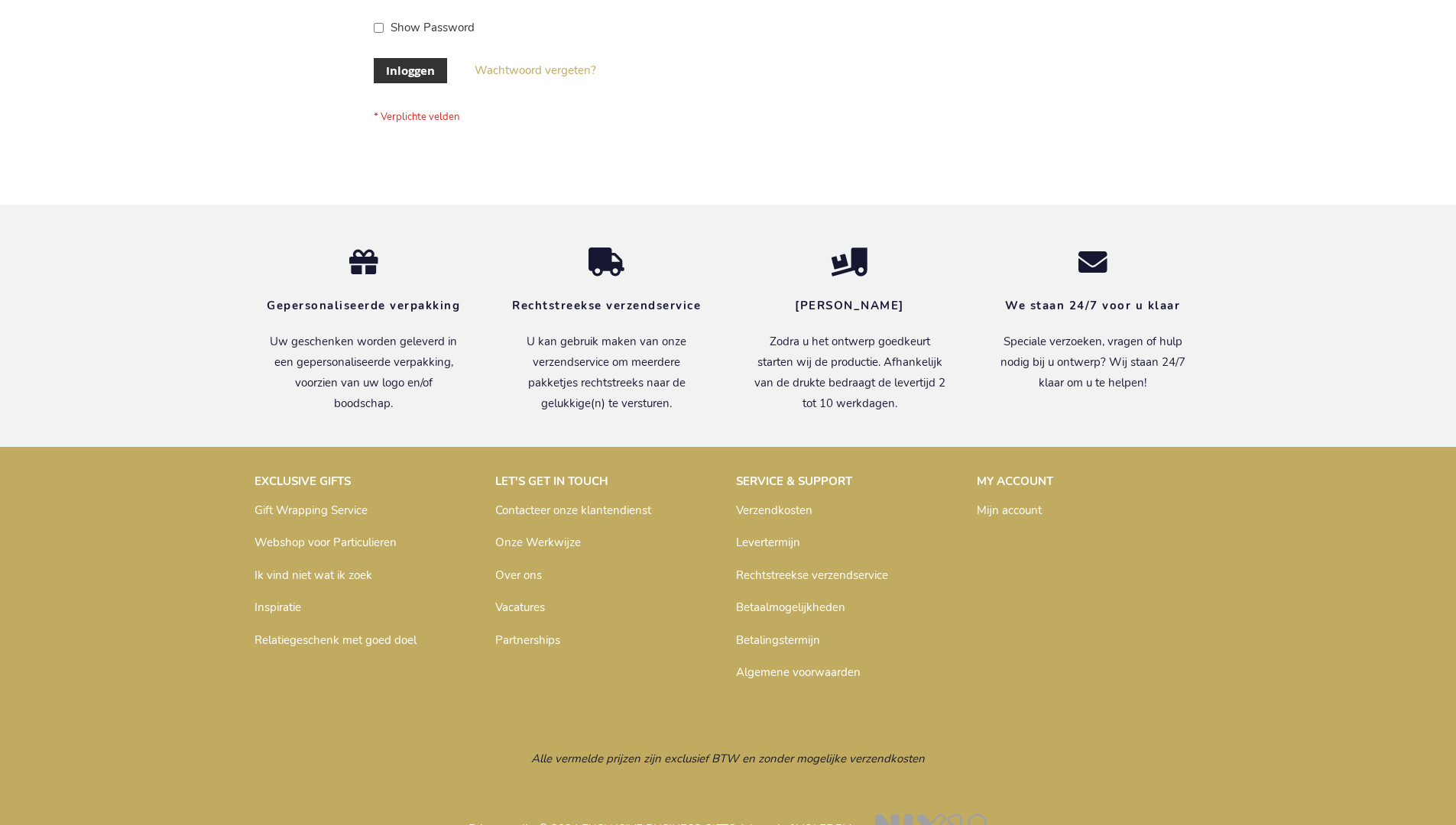
scroll to position [519, 0]
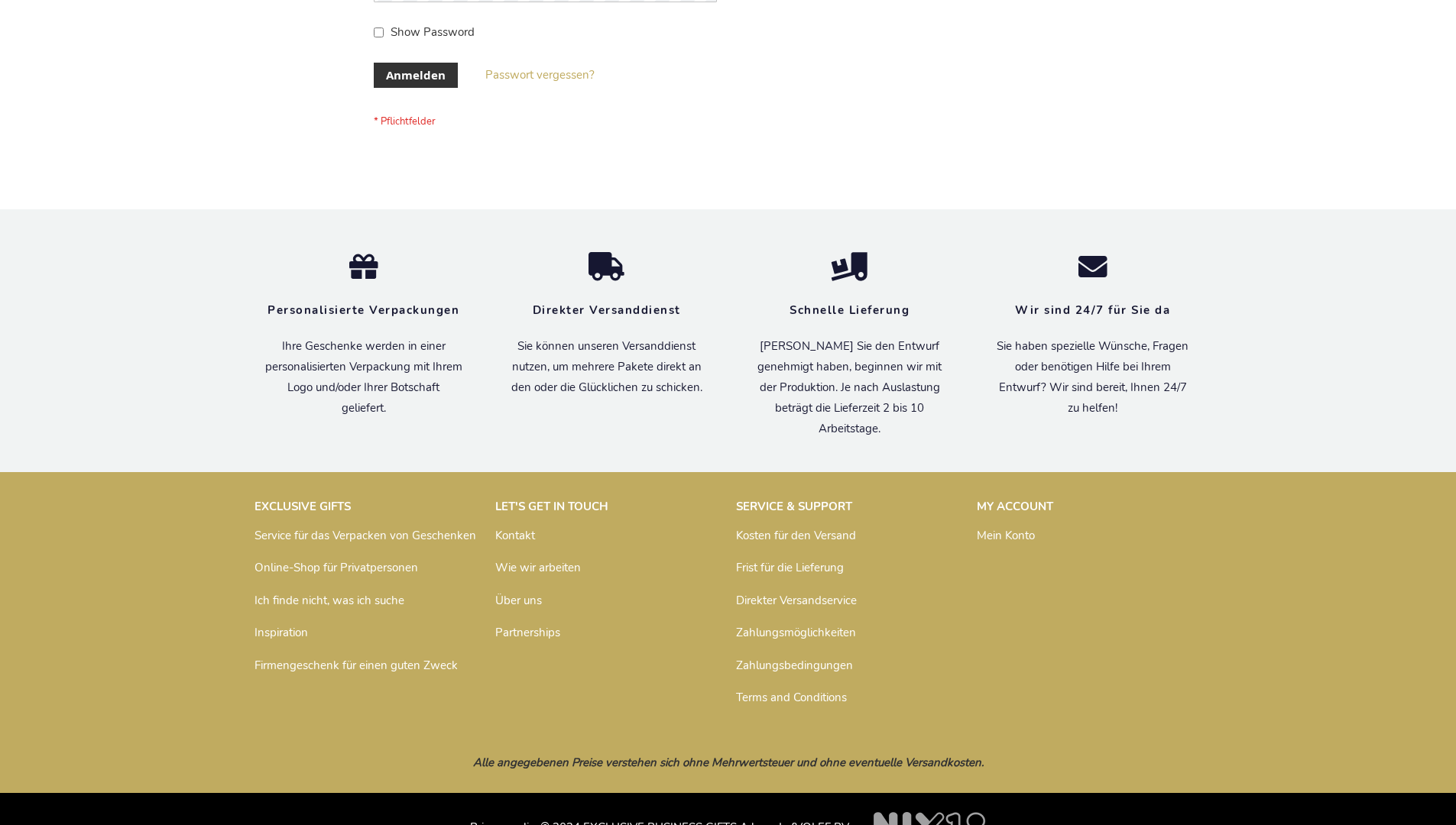
scroll to position [512, 0]
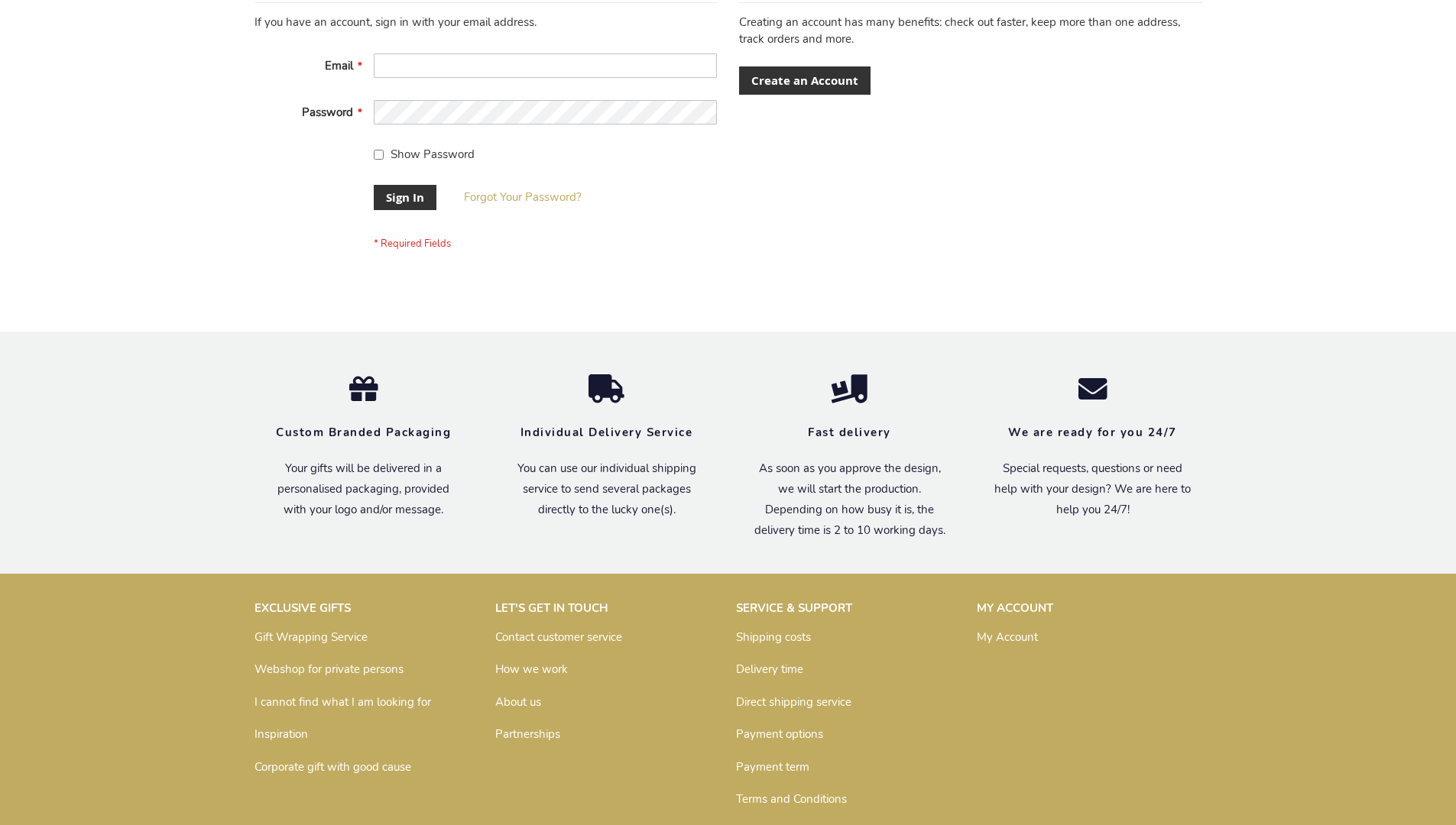
scroll to position [492, 0]
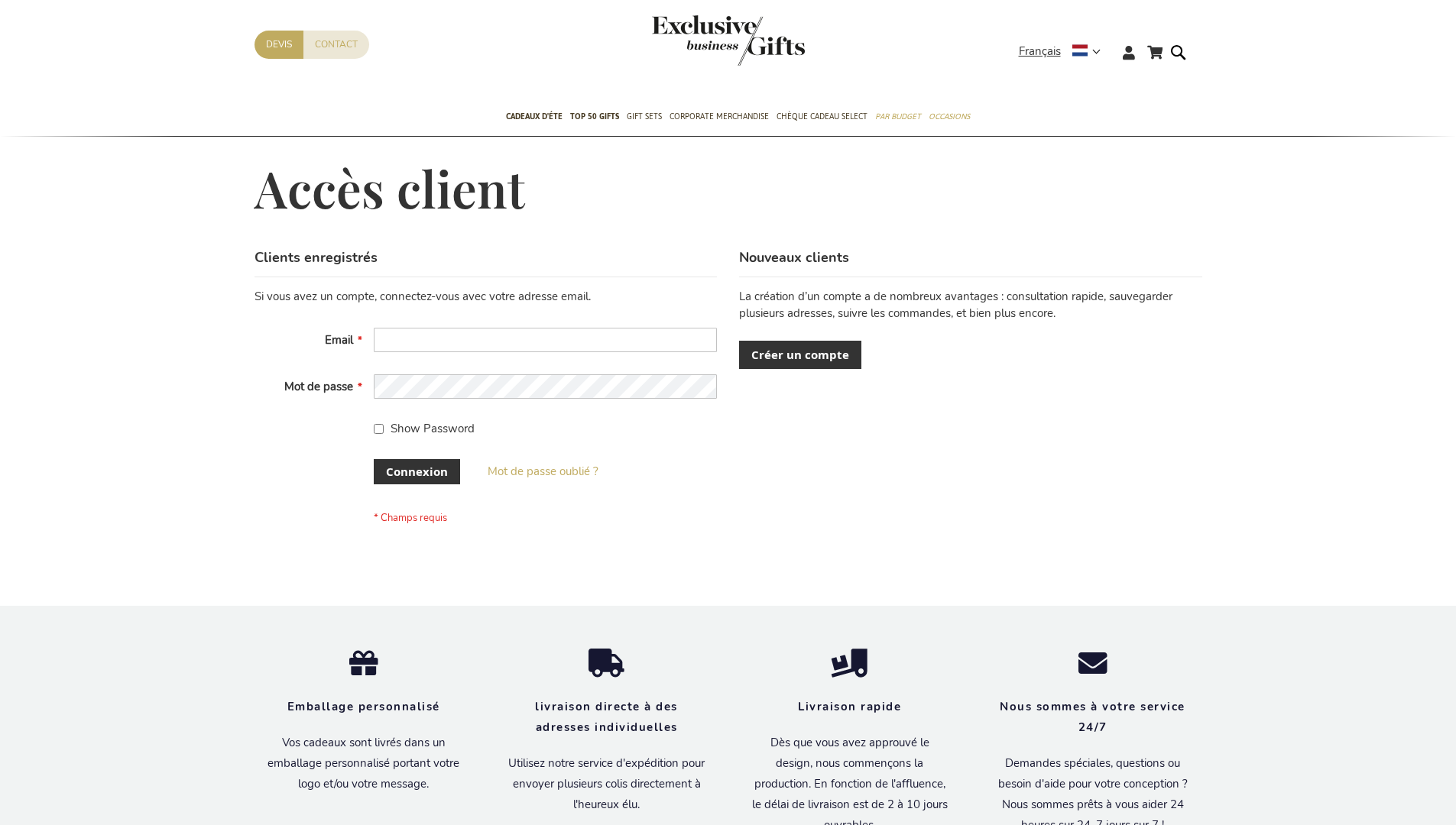
scroll to position [527, 0]
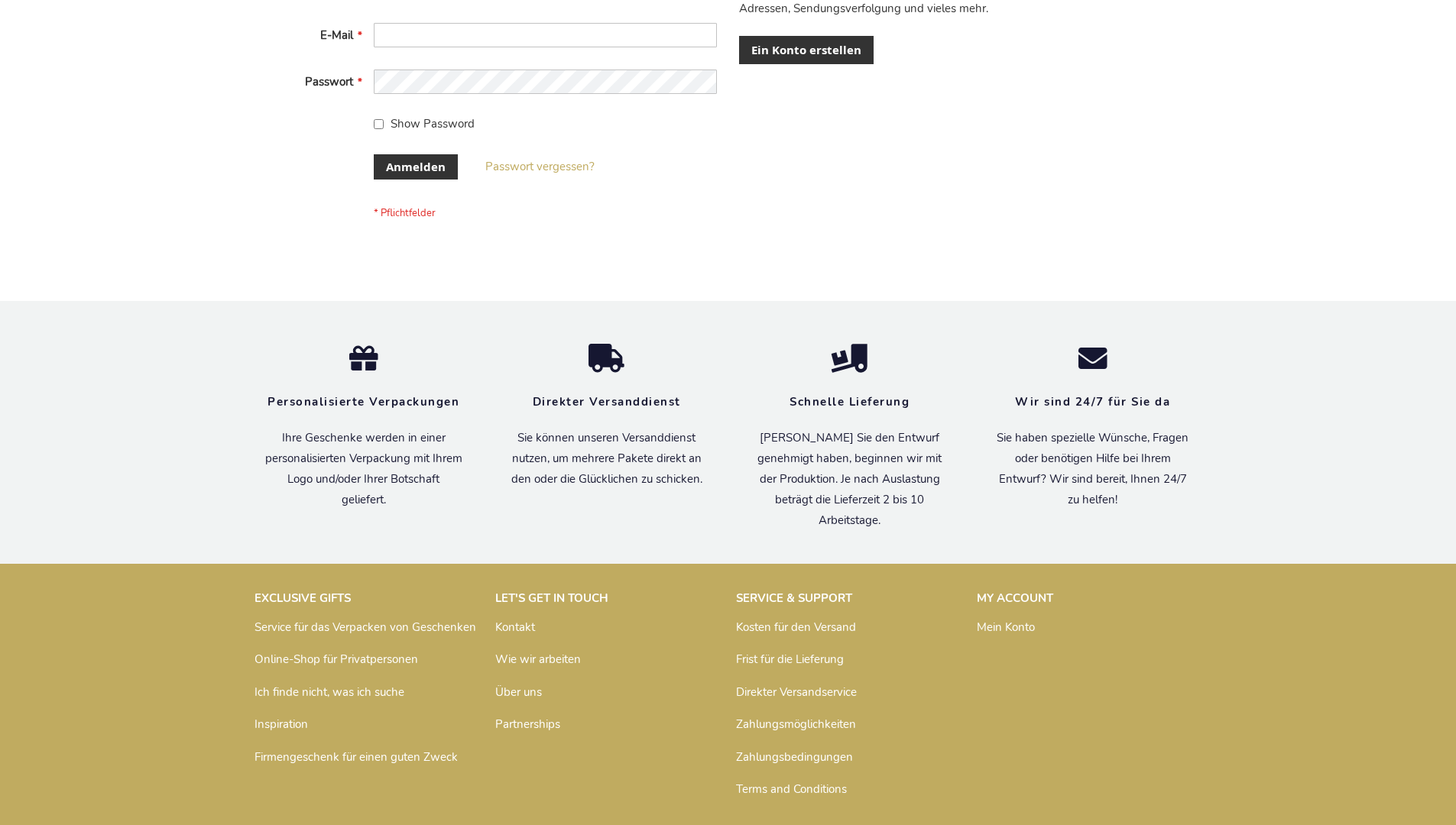
scroll to position [500, 0]
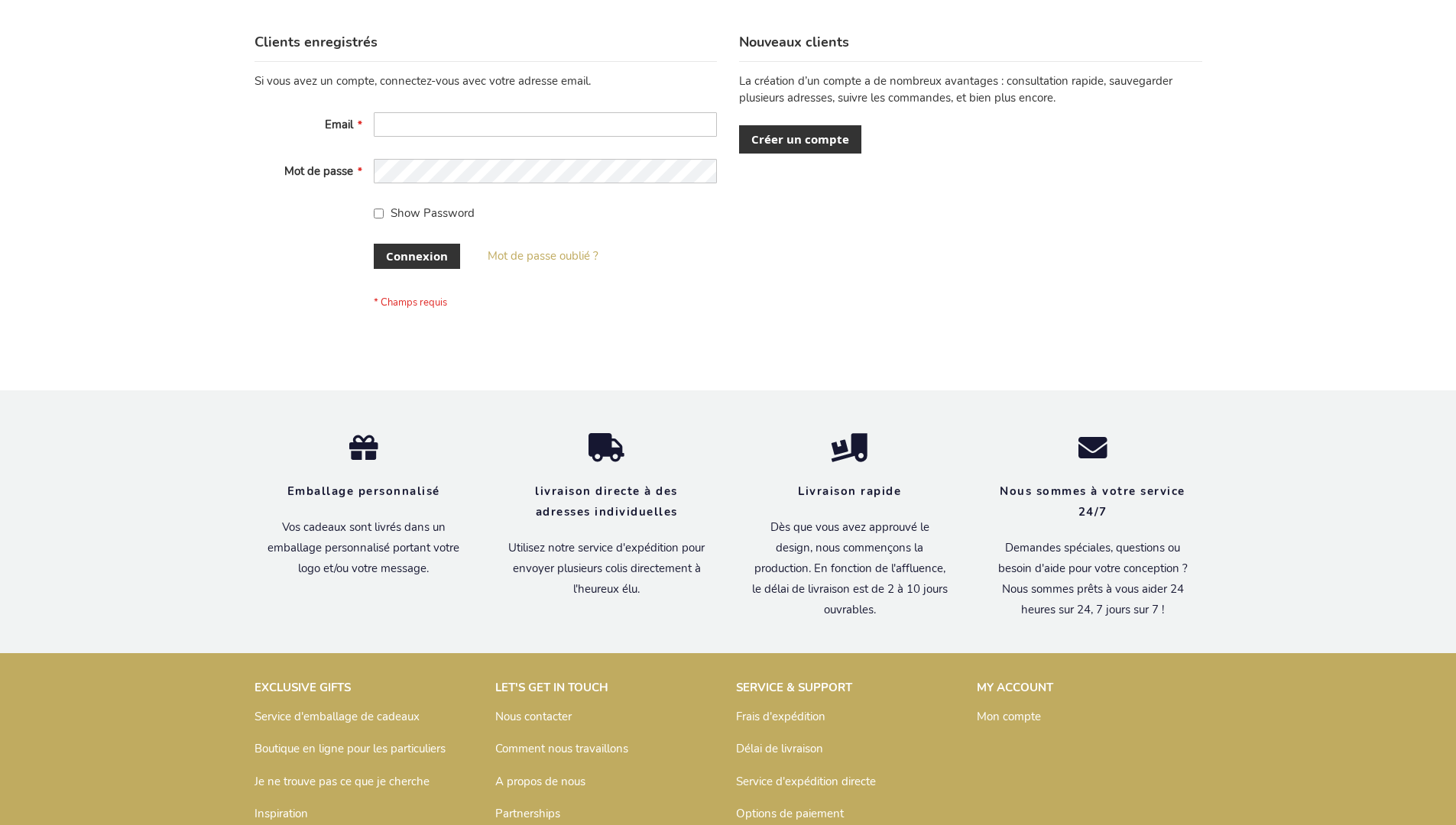
scroll to position [527, 0]
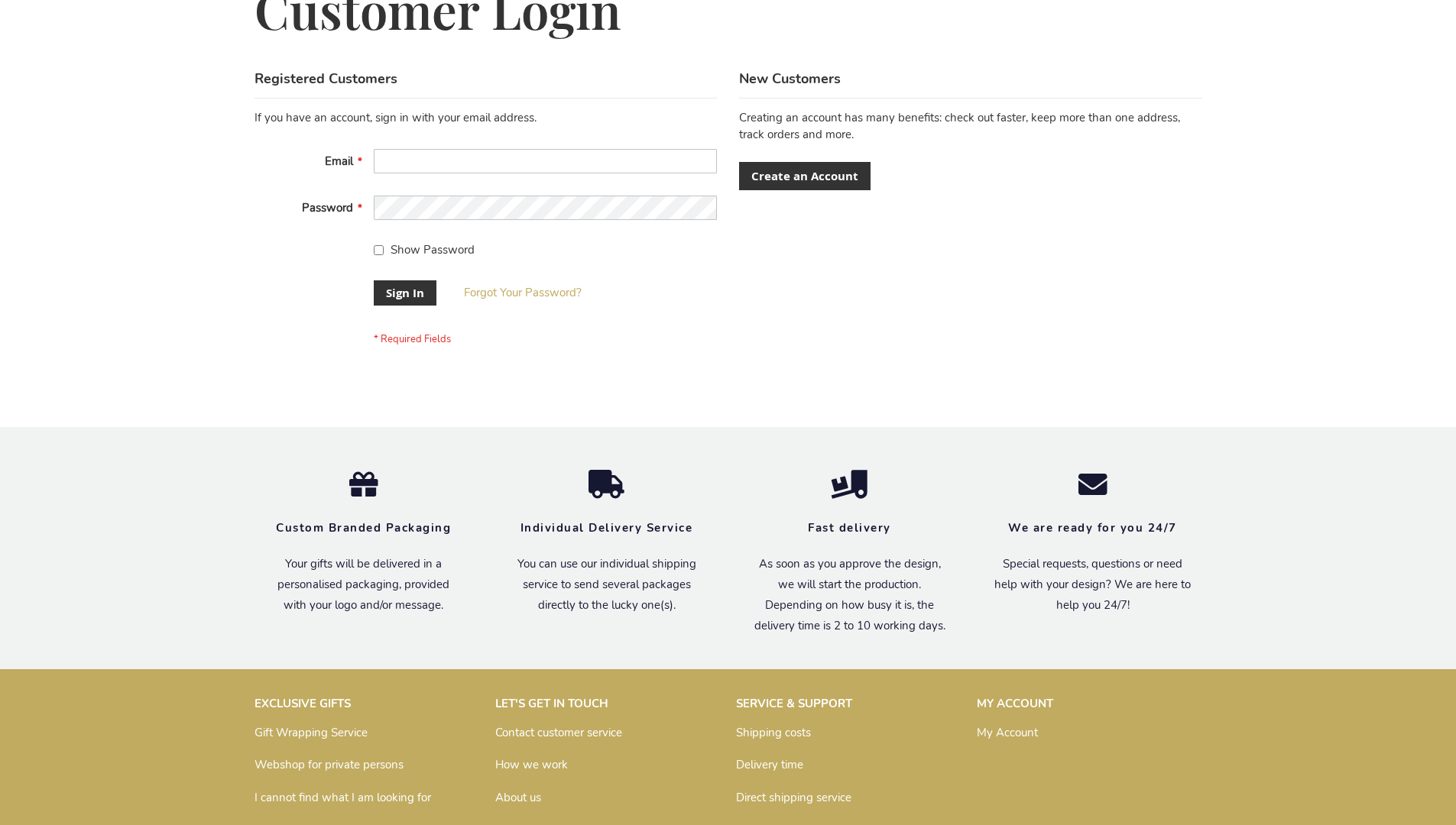
scroll to position [492, 0]
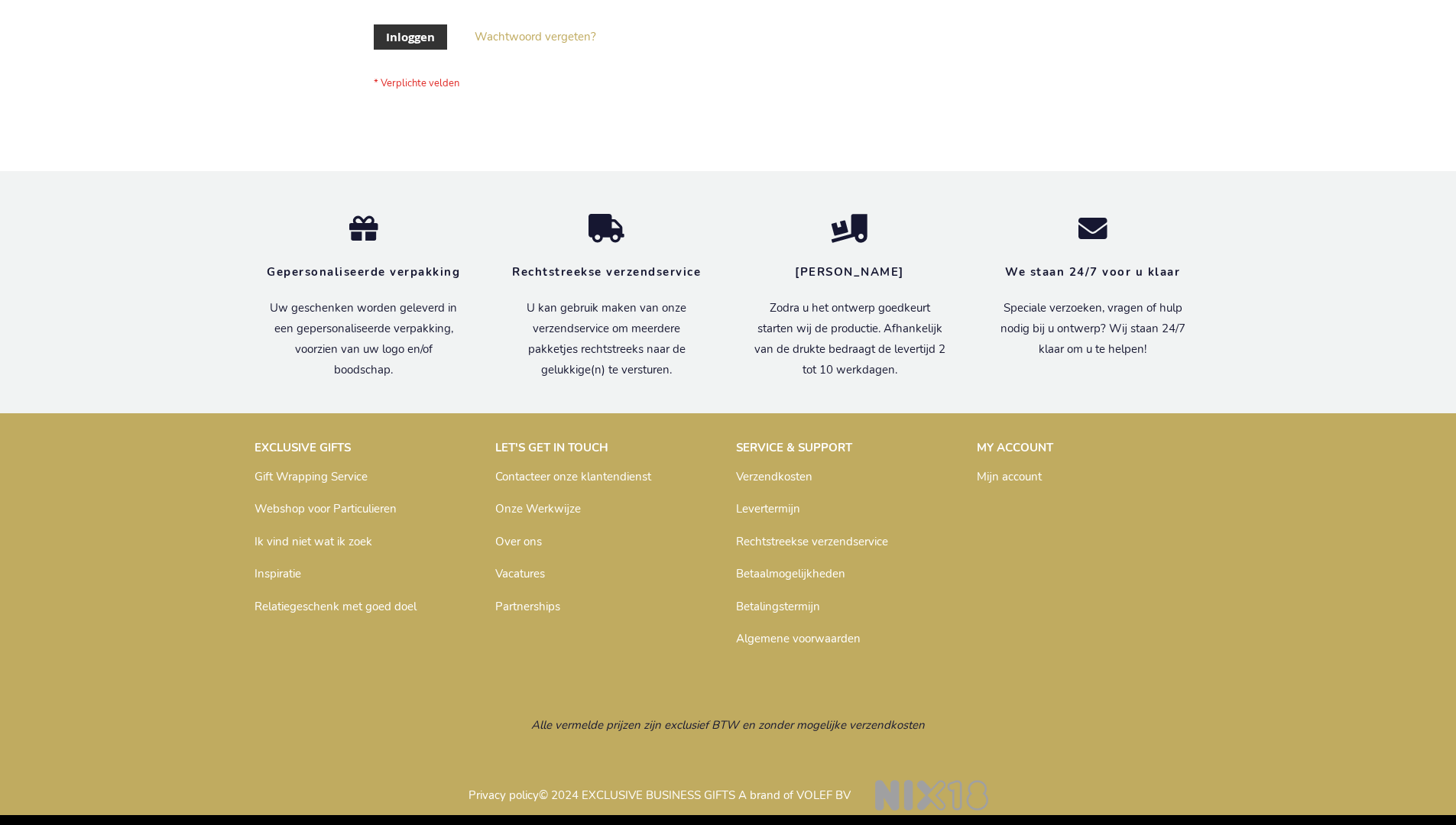
scroll to position [519, 0]
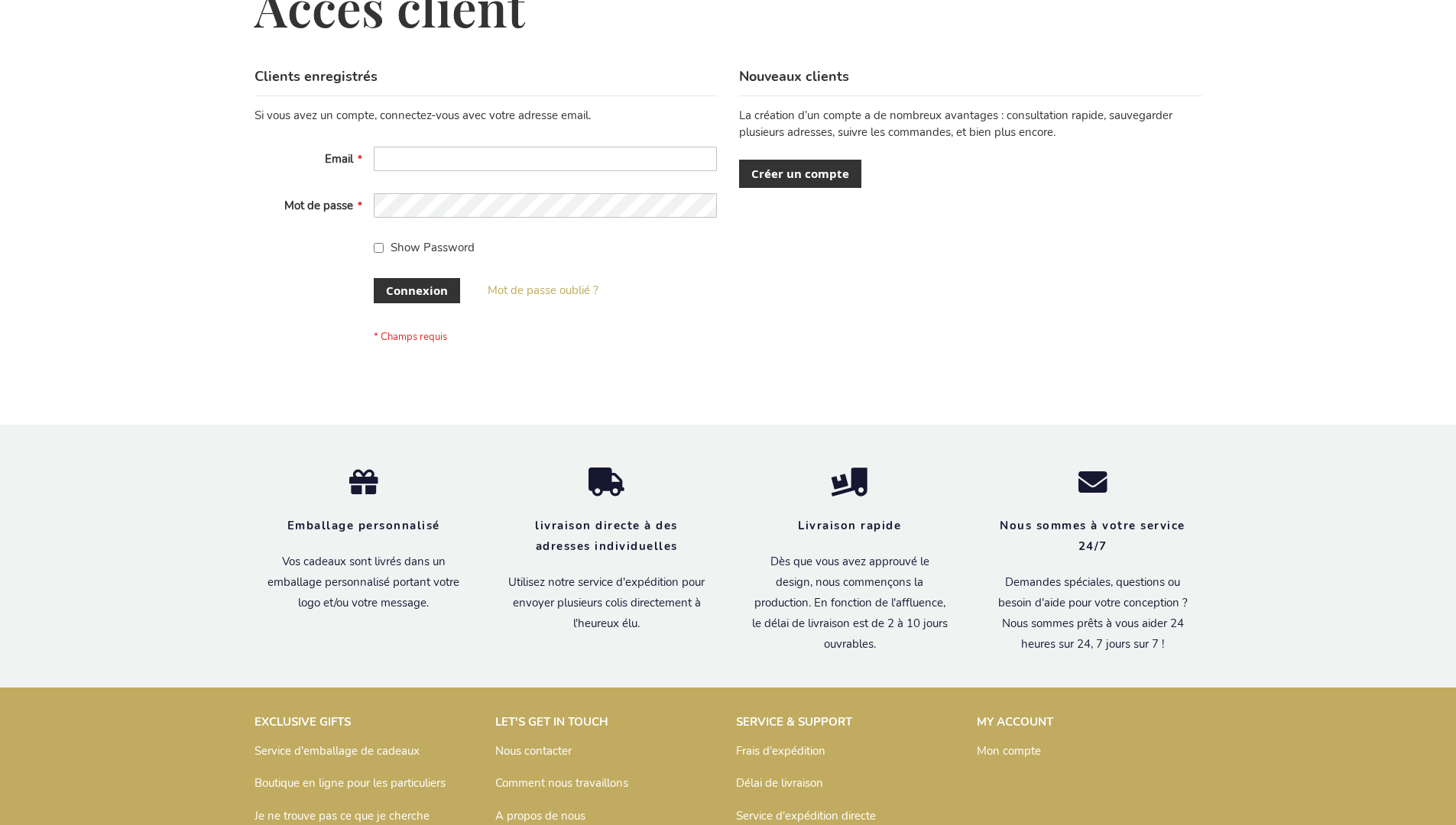
scroll to position [527, 0]
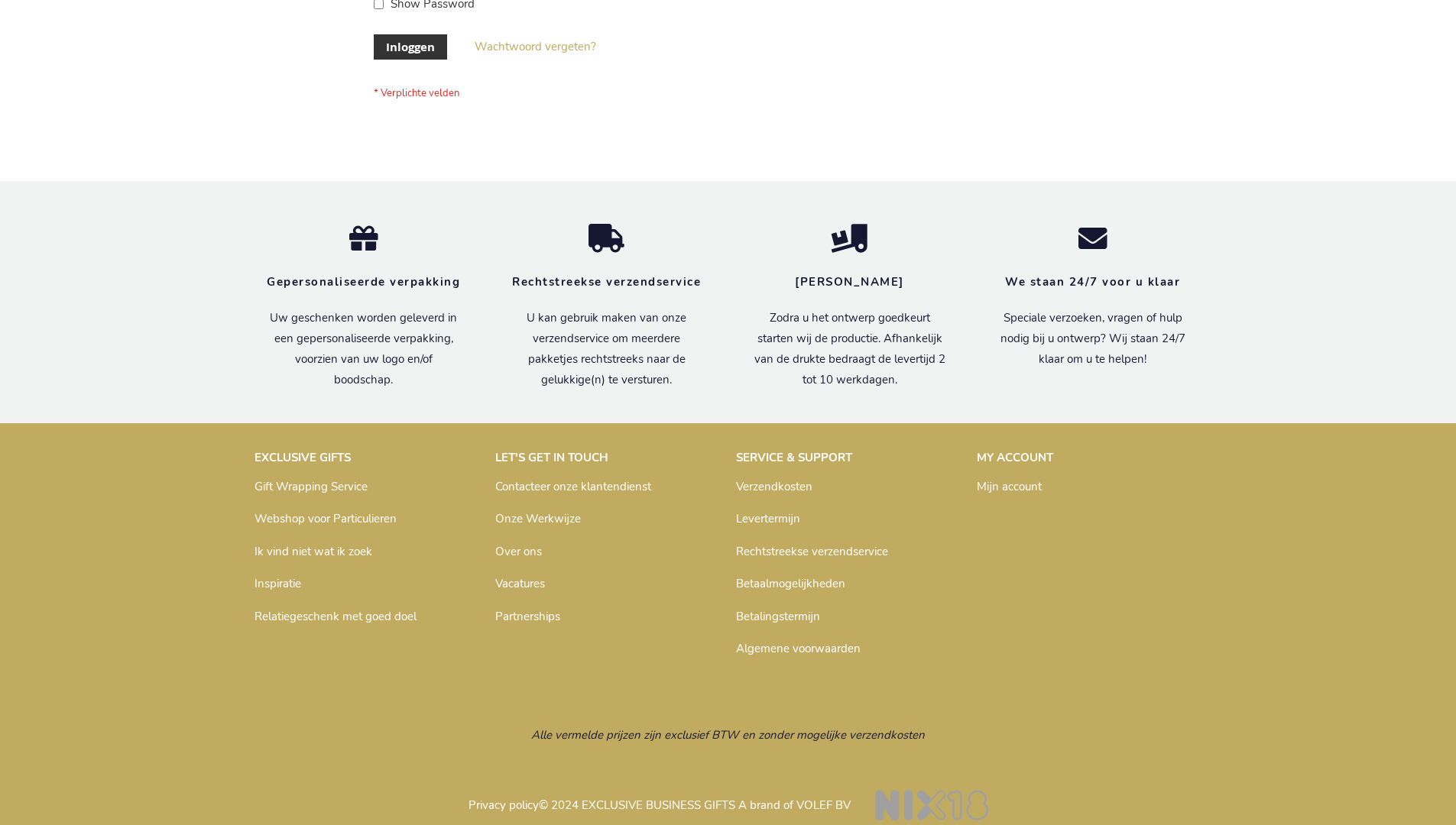
scroll to position [507, 0]
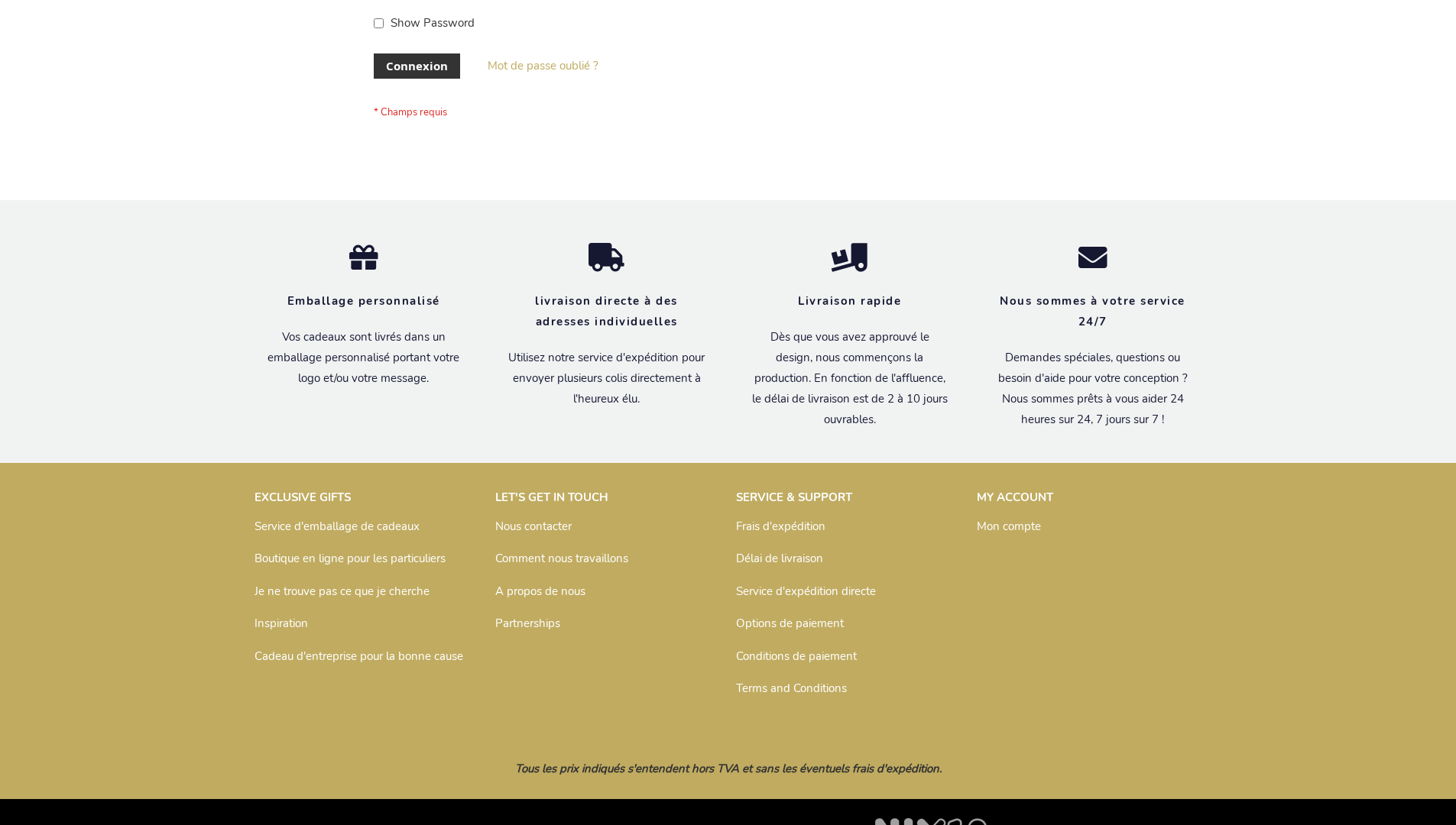
scroll to position [527, 0]
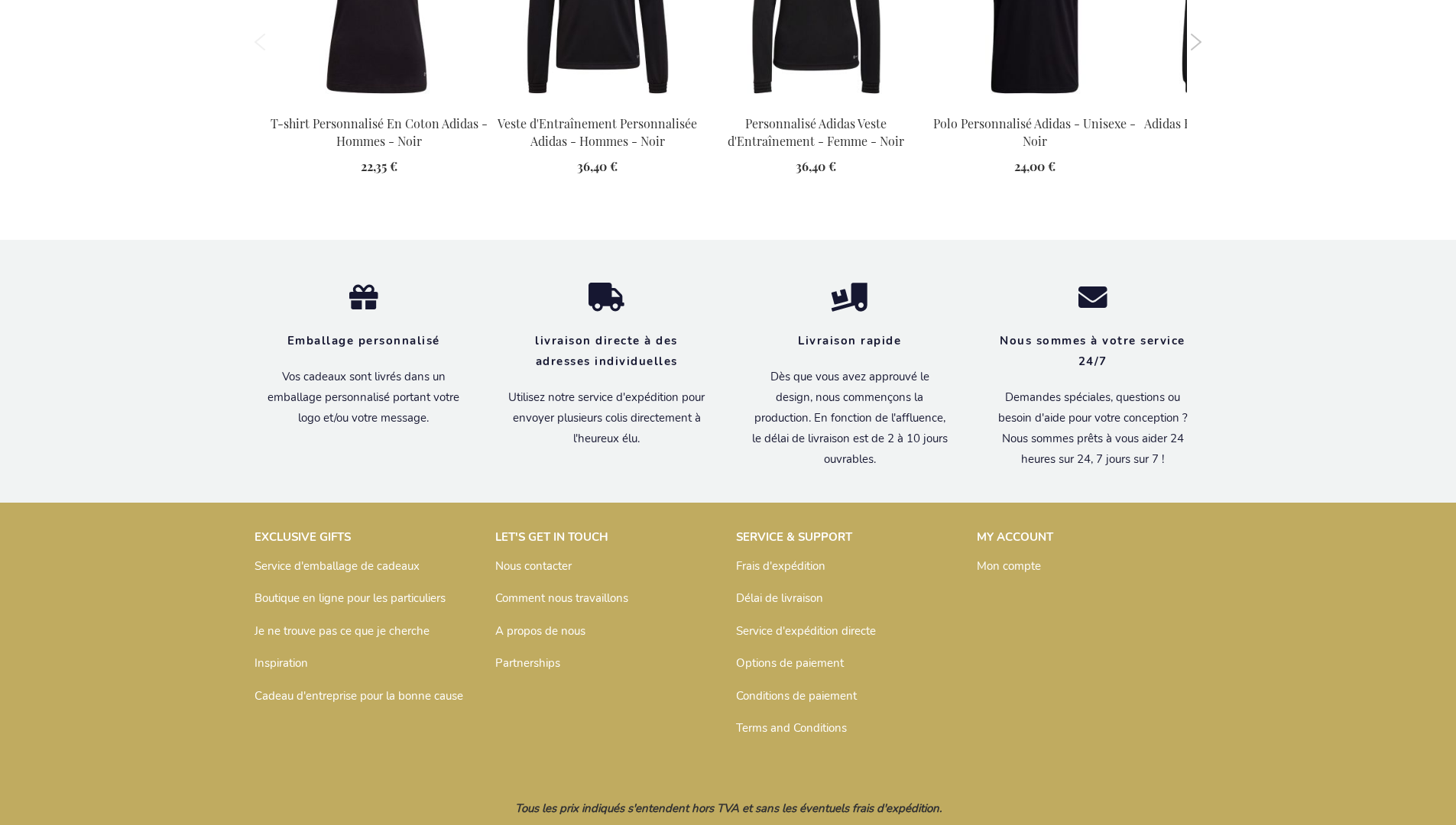
scroll to position [2028, 0]
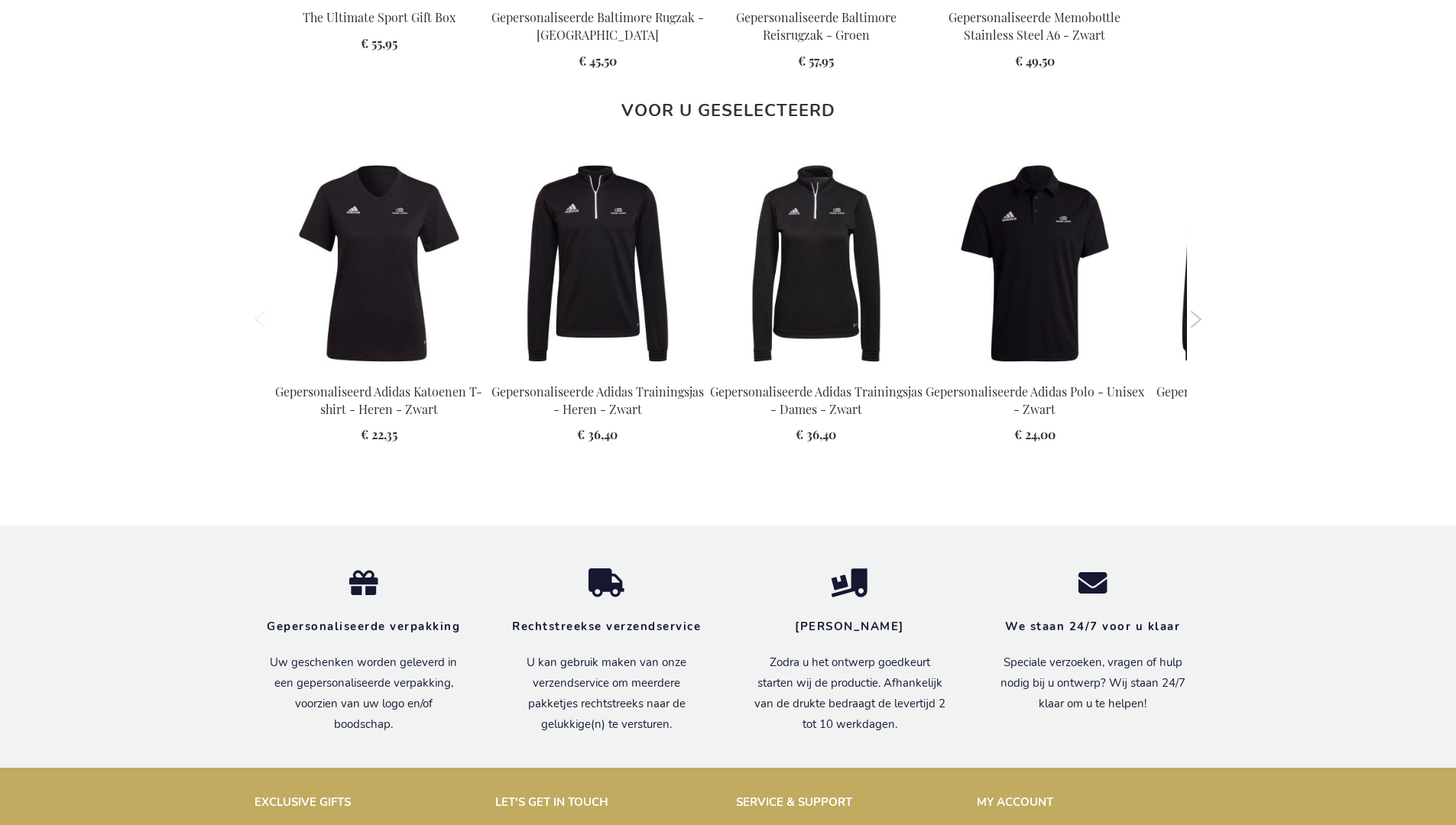
scroll to position [2020, 0]
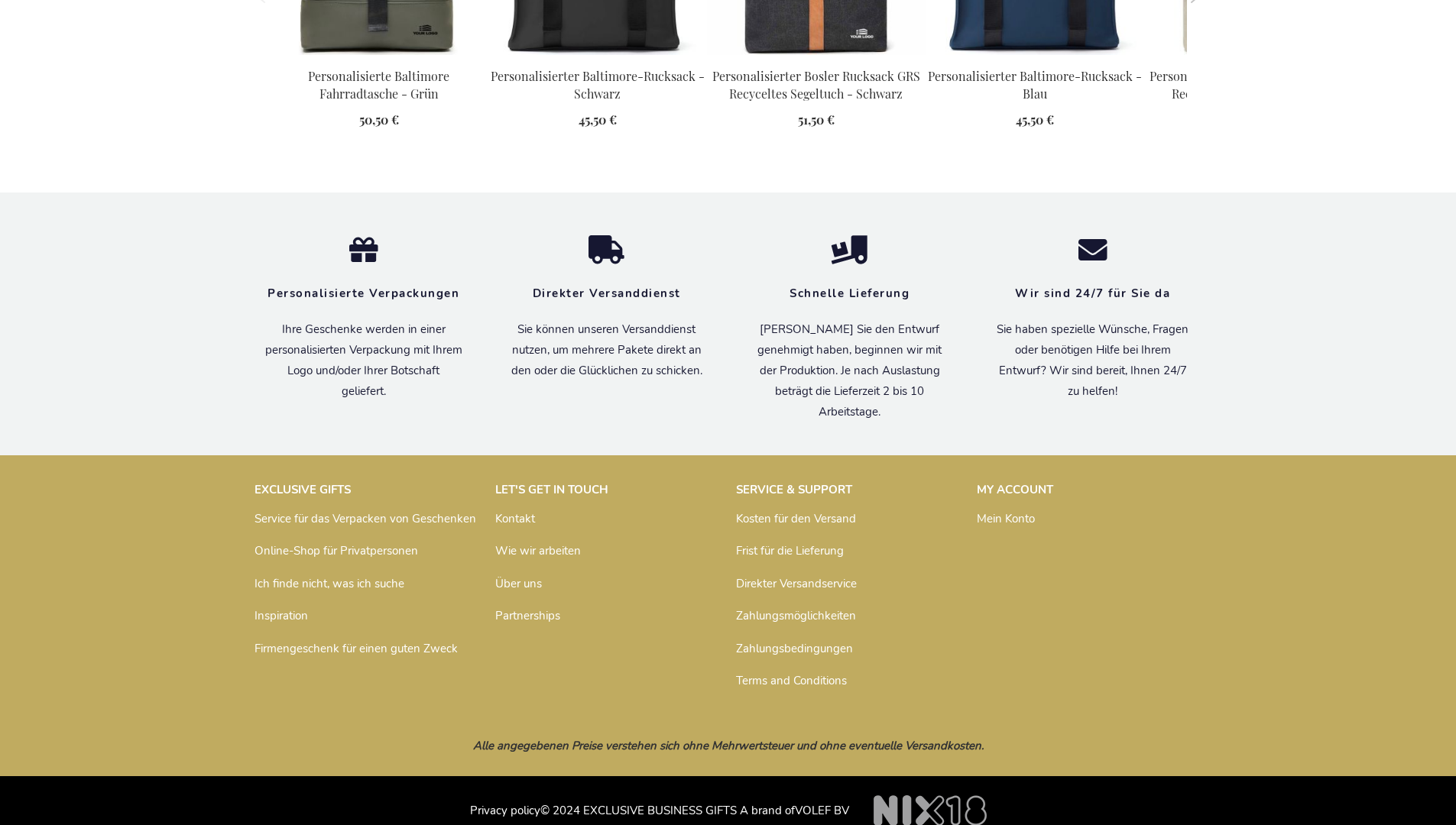
scroll to position [2095, 0]
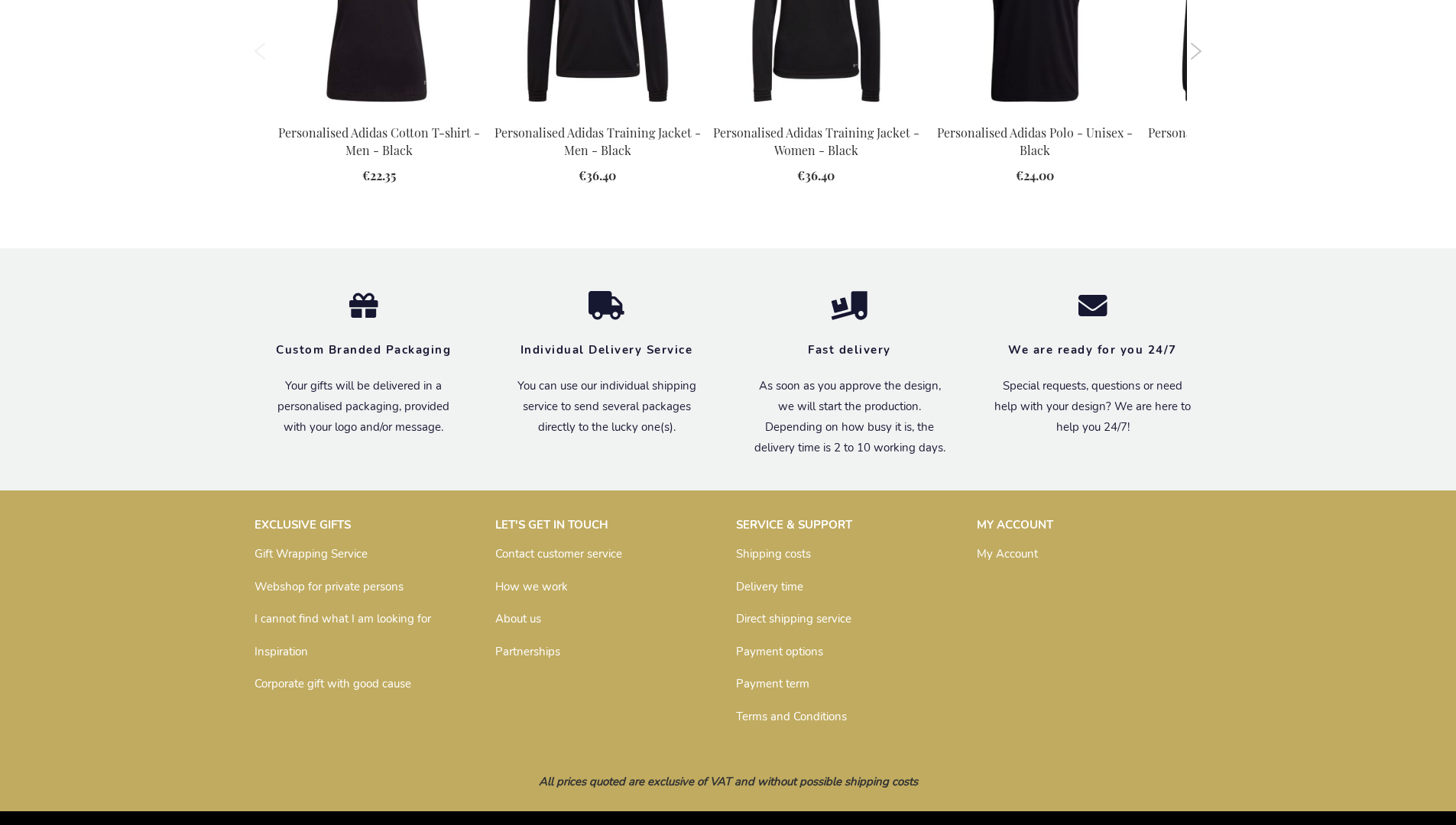
scroll to position [1974, 0]
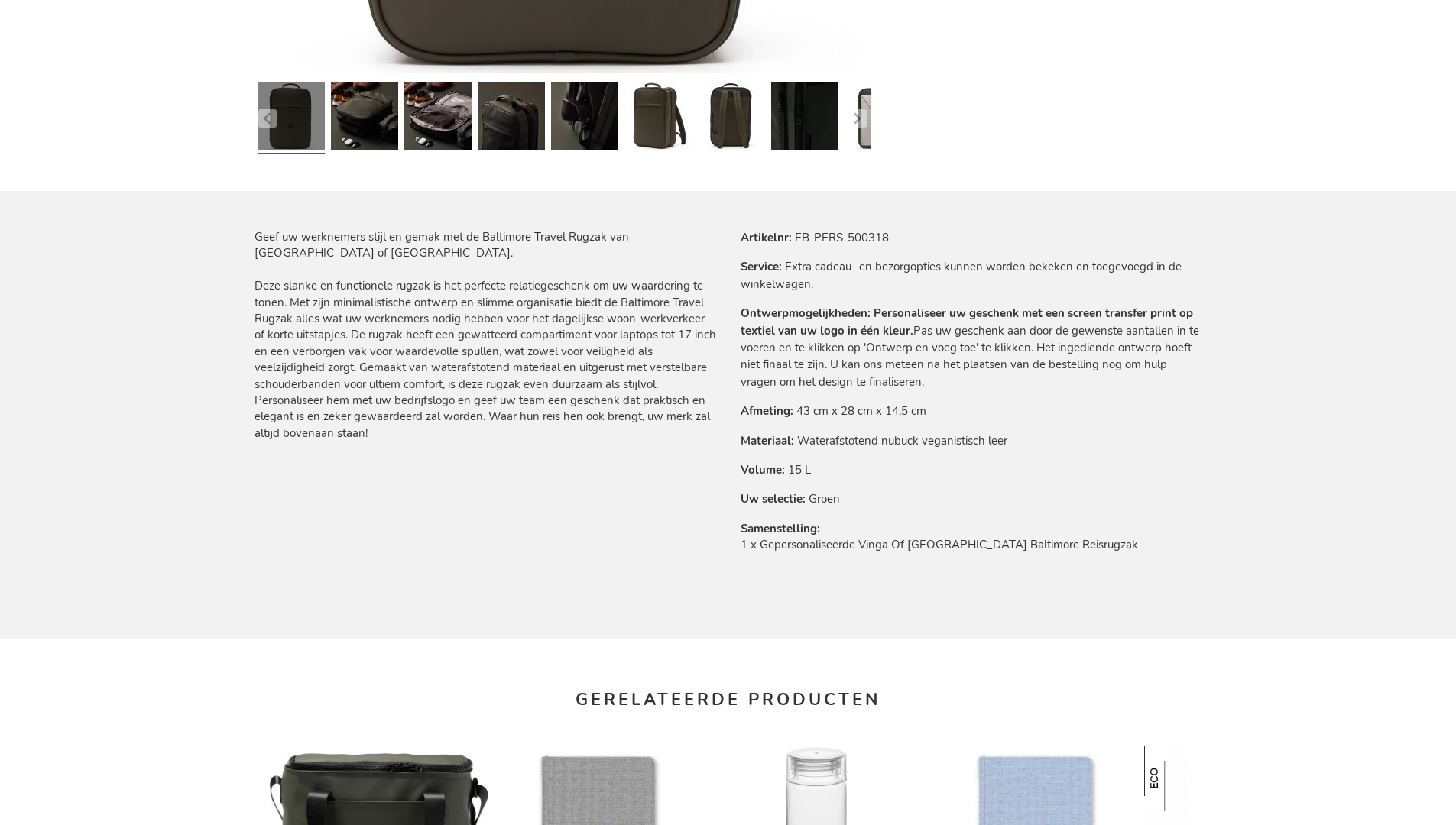
scroll to position [2102, 0]
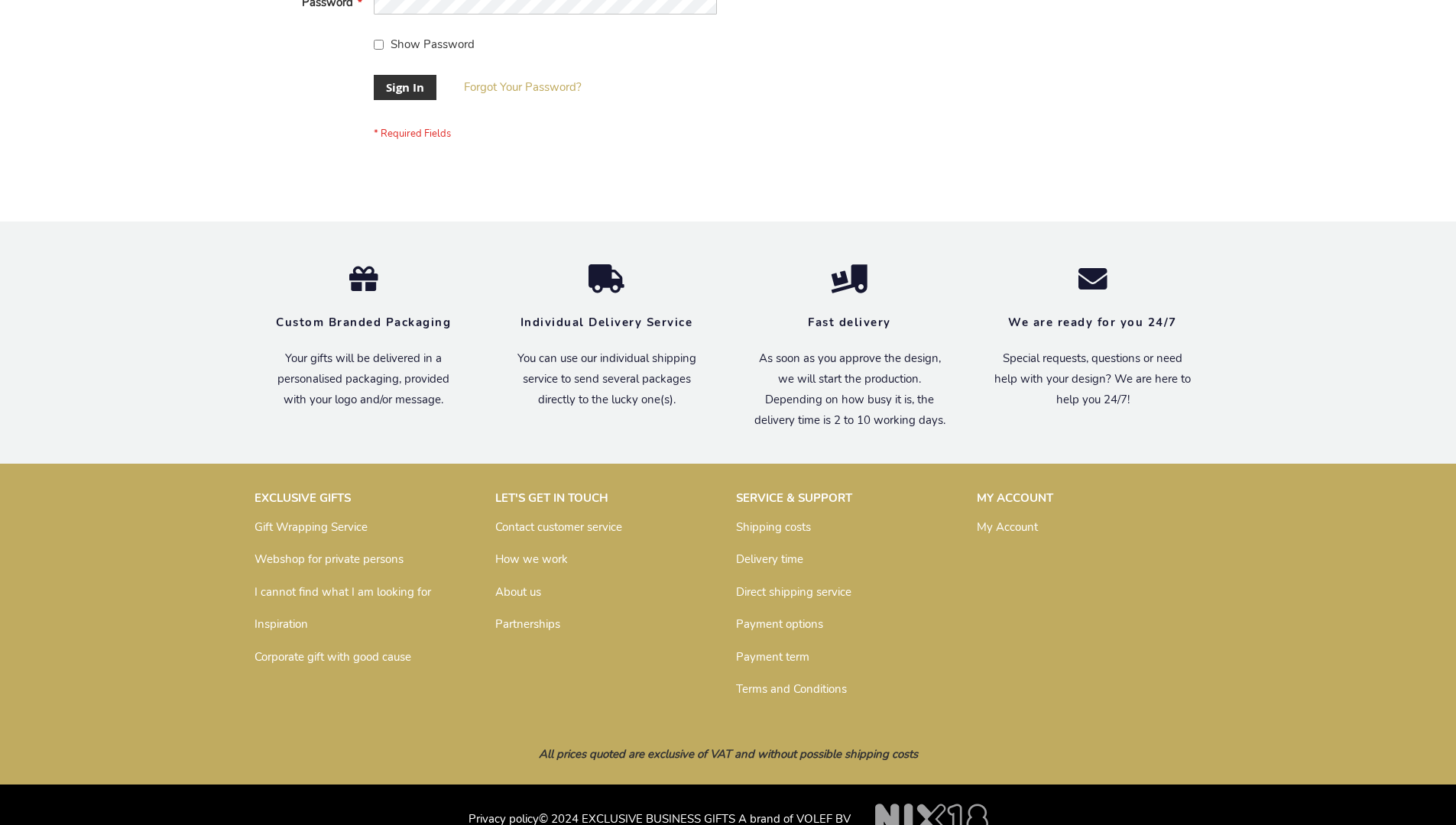
scroll to position [492, 0]
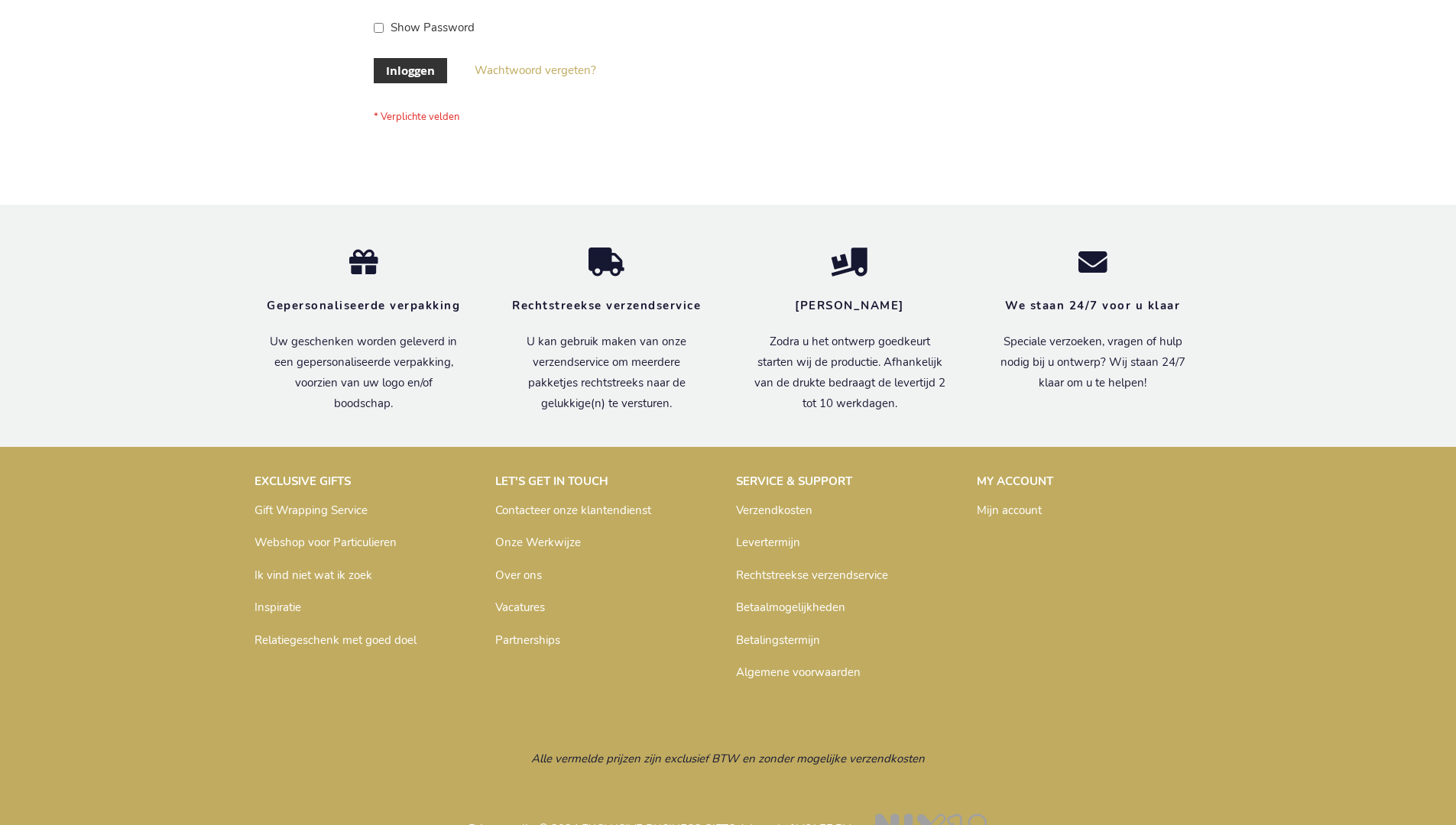
scroll to position [519, 0]
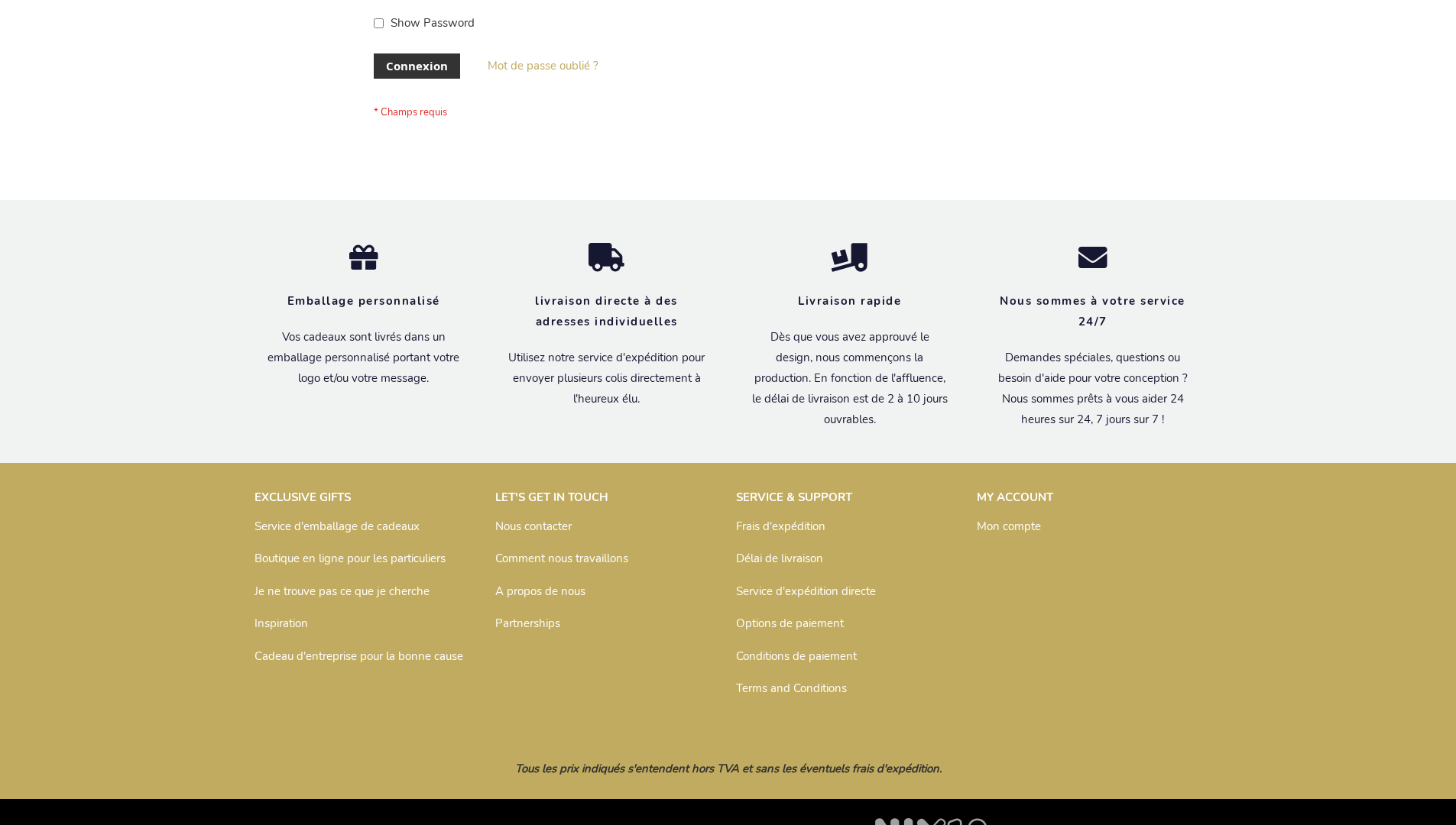
scroll to position [527, 0]
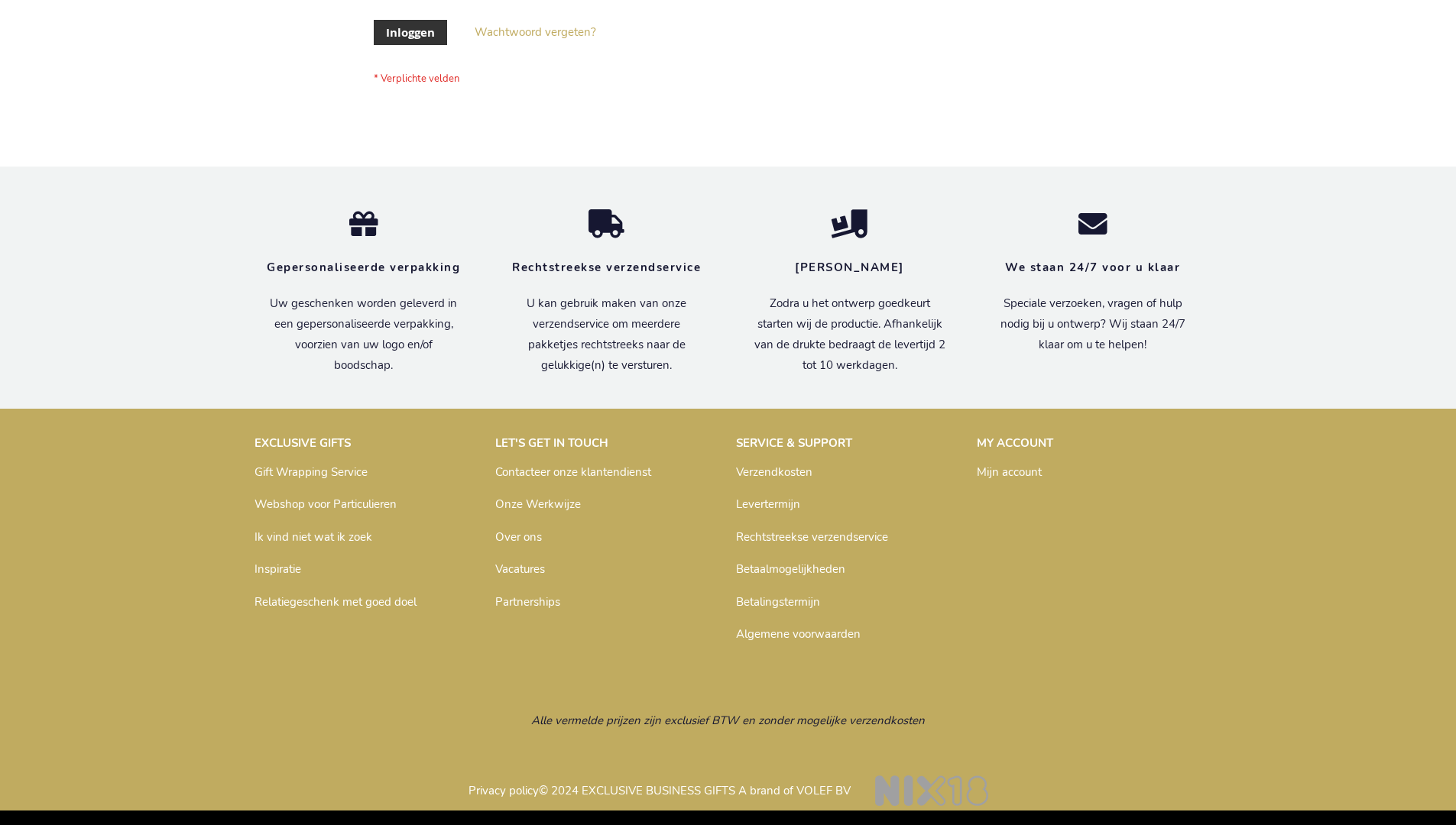
scroll to position [519, 0]
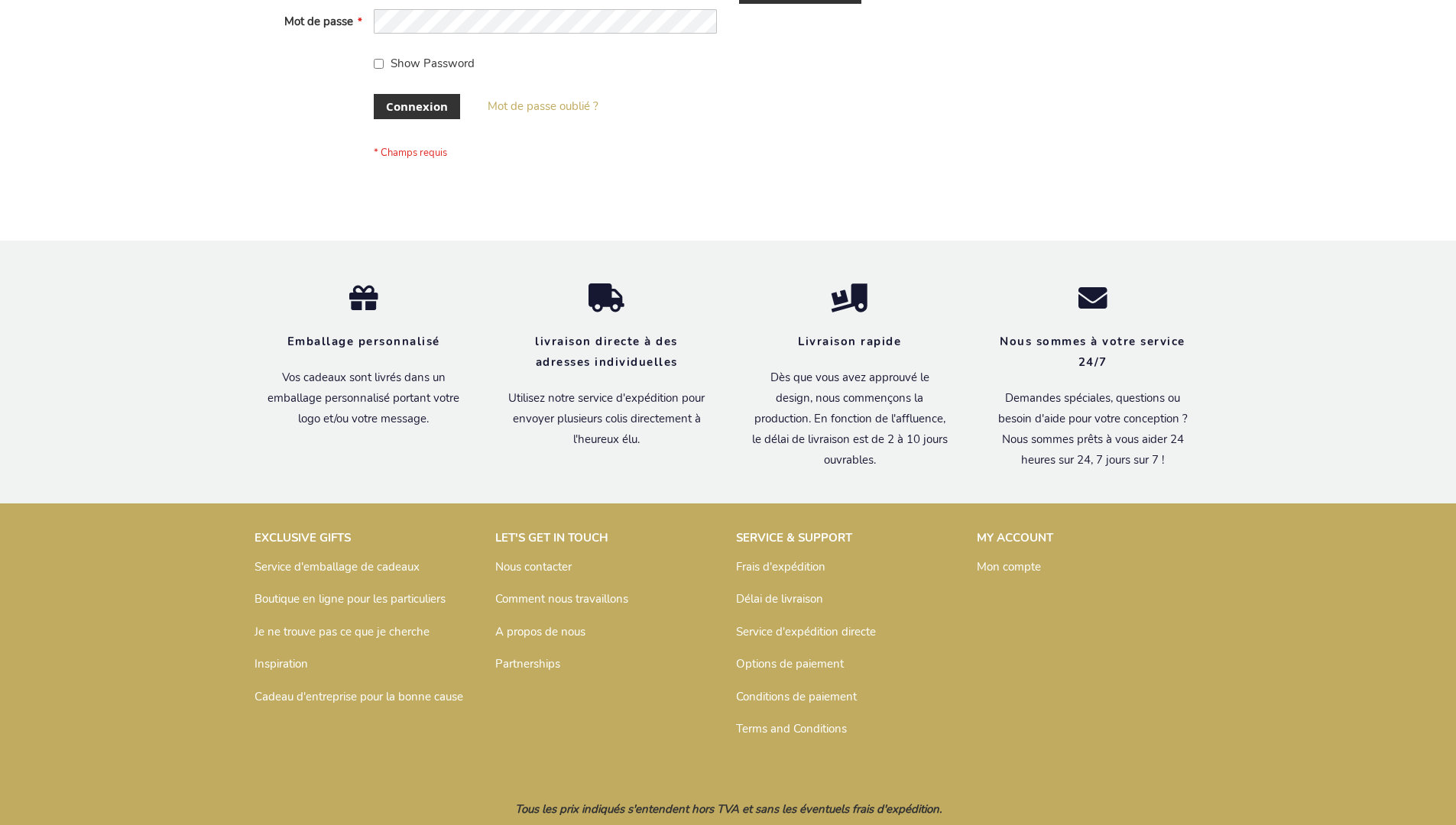
scroll to position [527, 0]
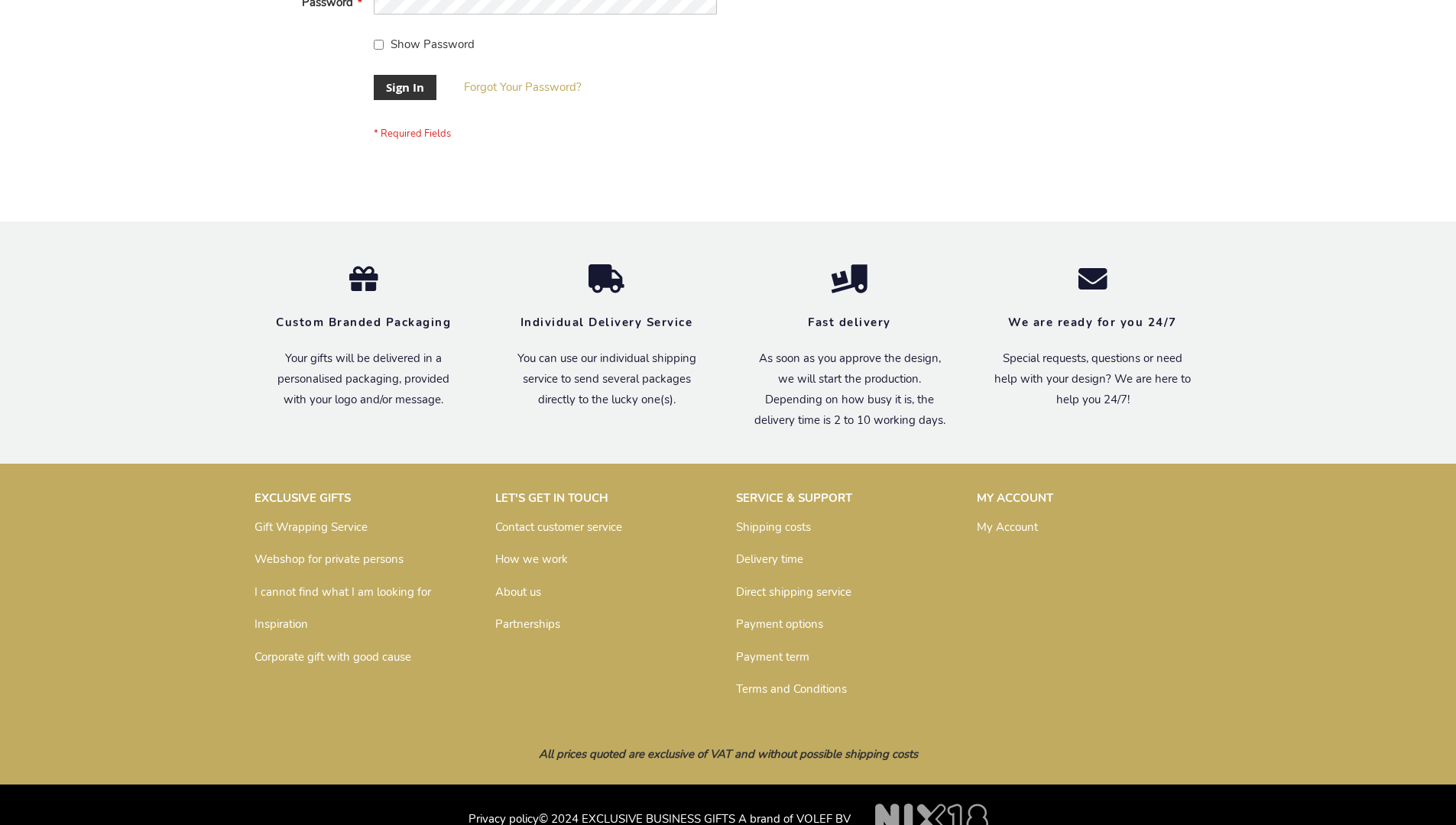
scroll to position [492, 0]
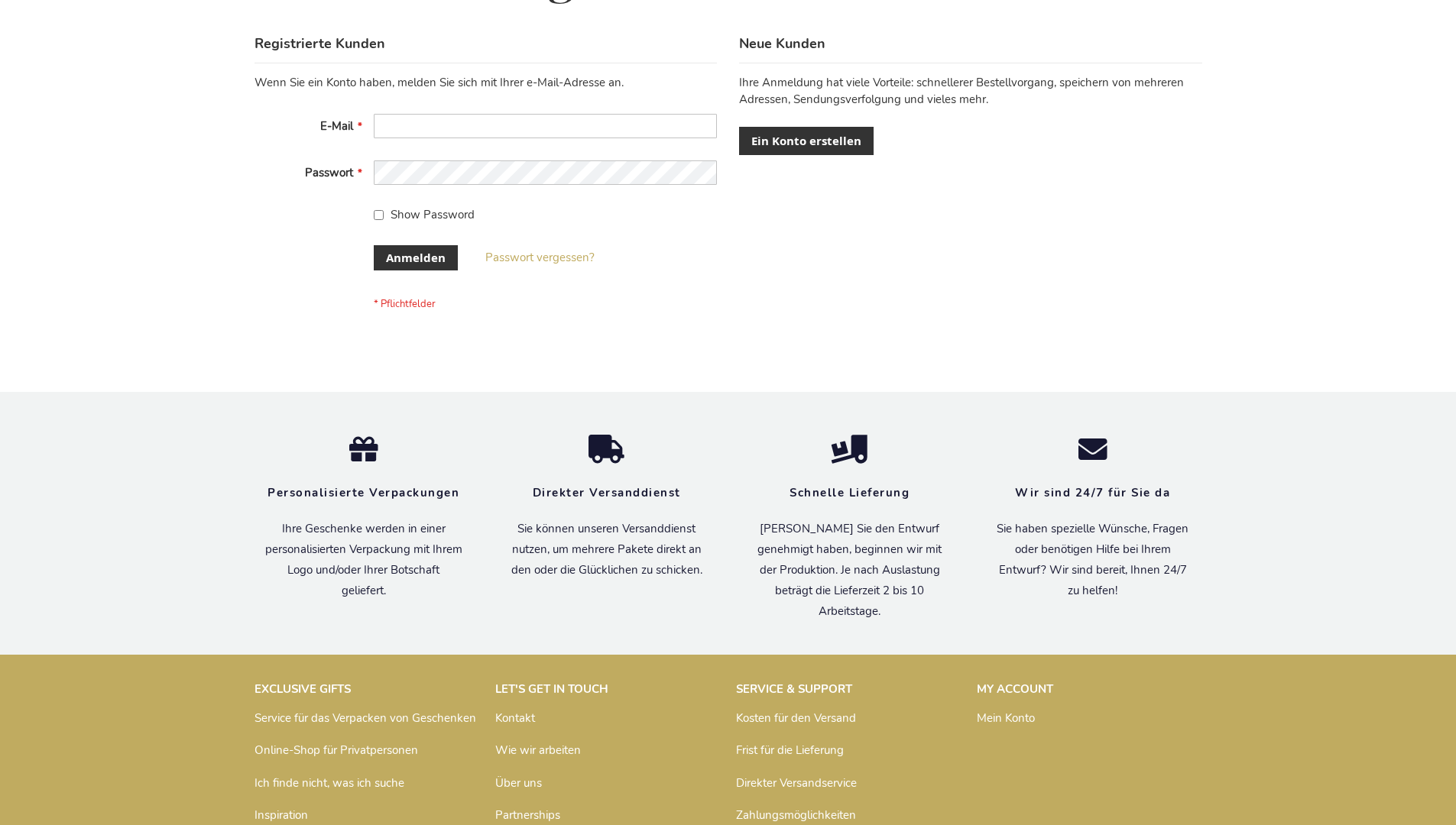
scroll to position [512, 0]
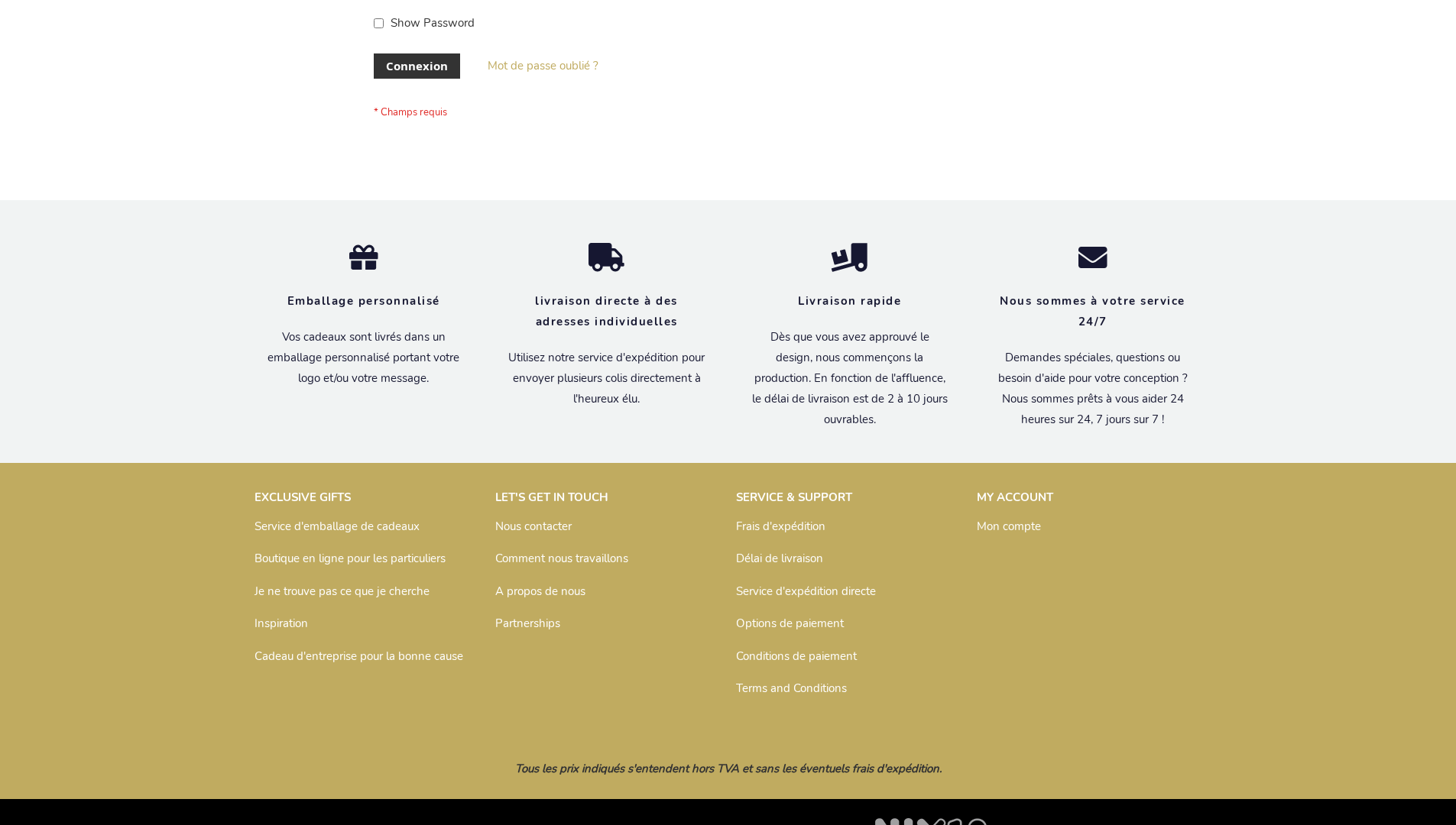
scroll to position [527, 0]
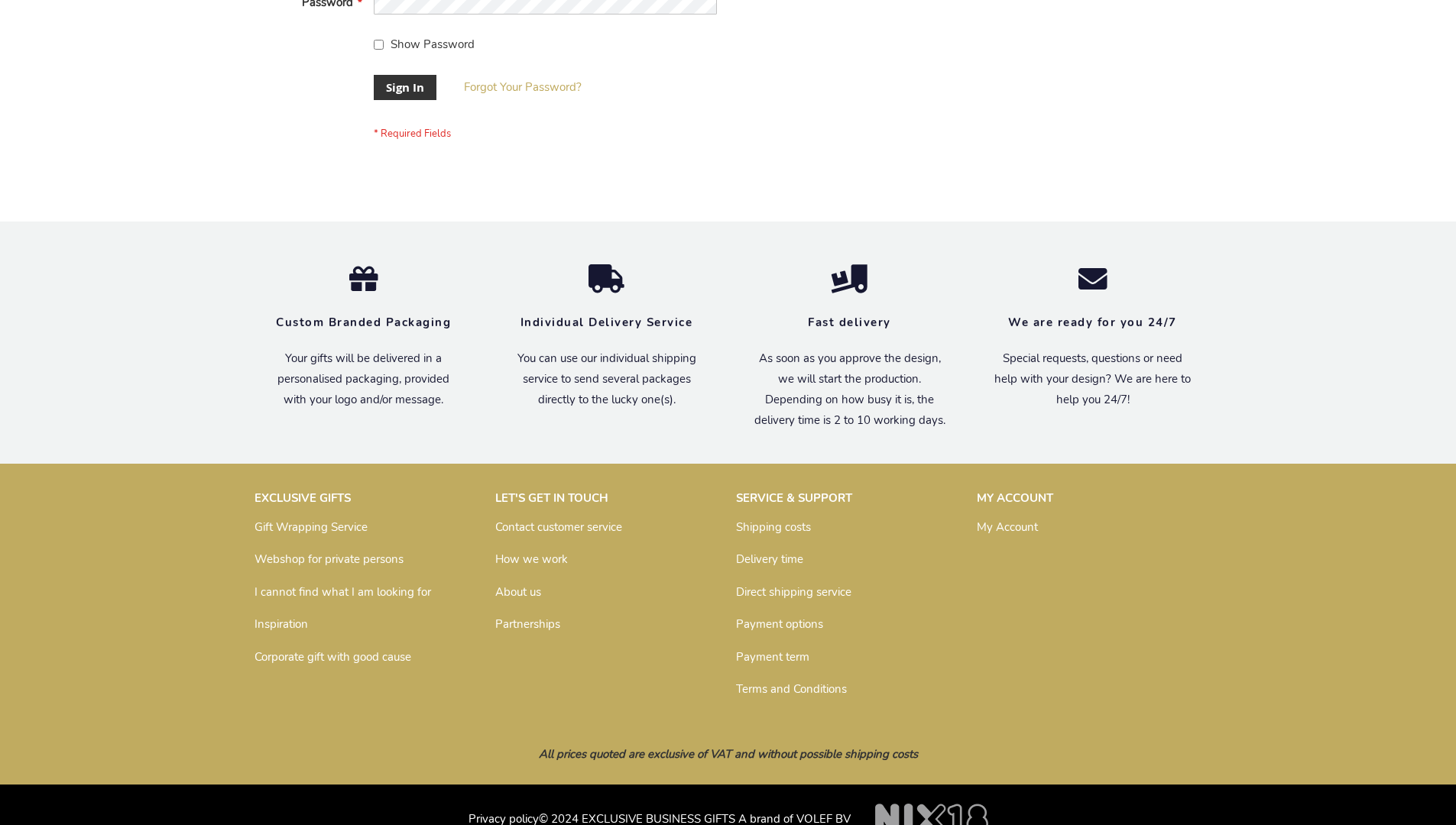
scroll to position [492, 0]
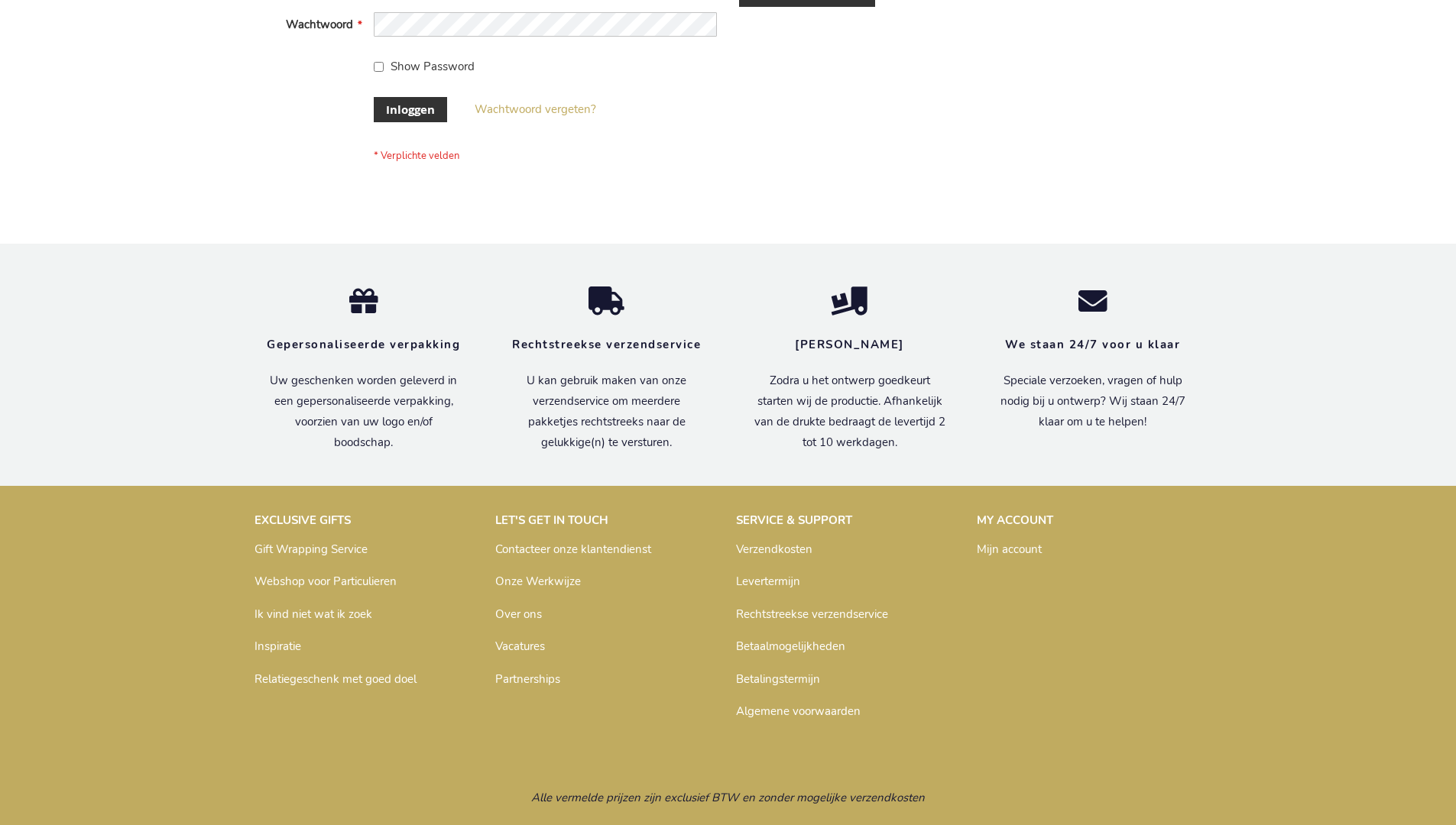
scroll to position [519, 0]
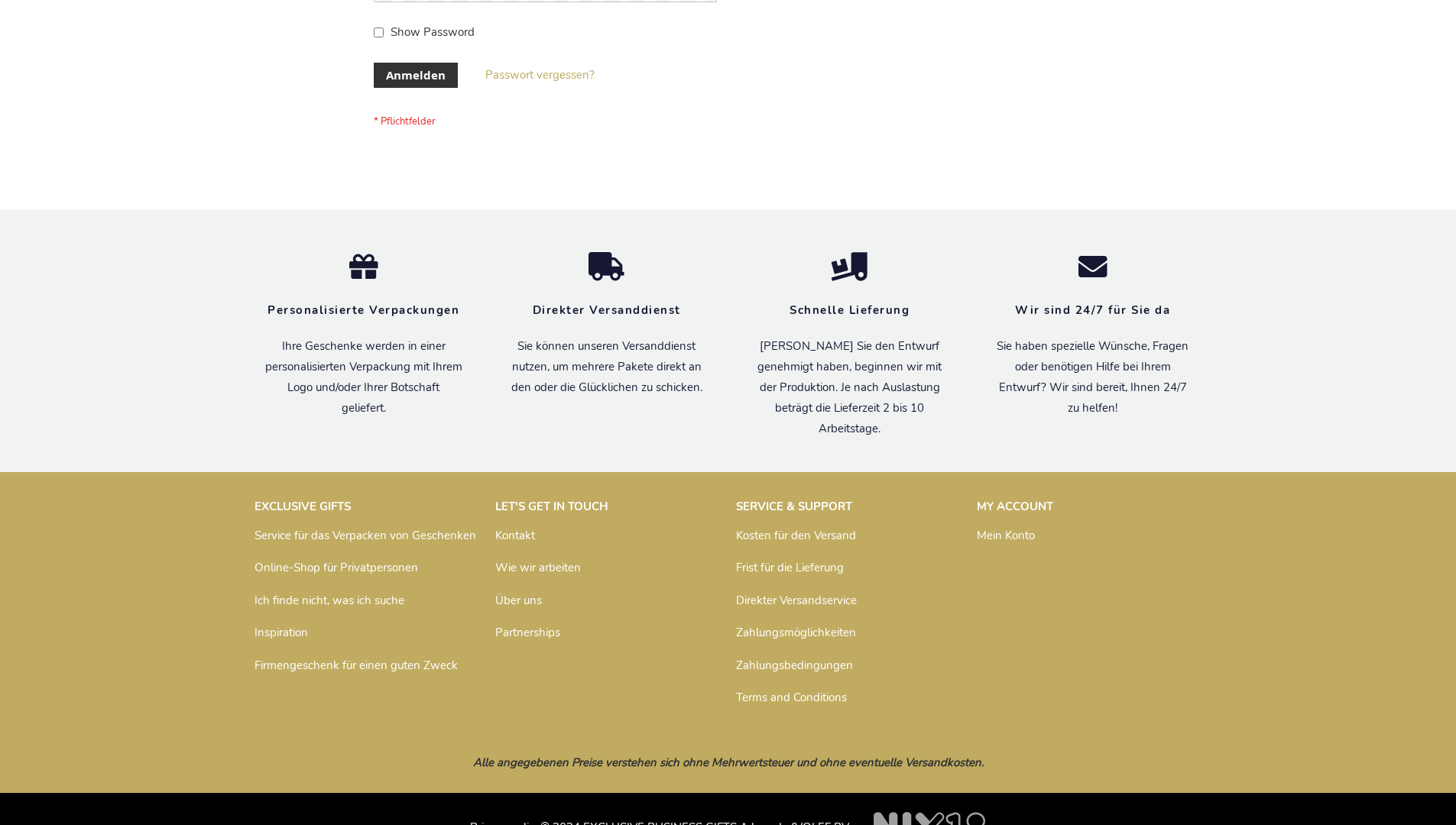
scroll to position [512, 0]
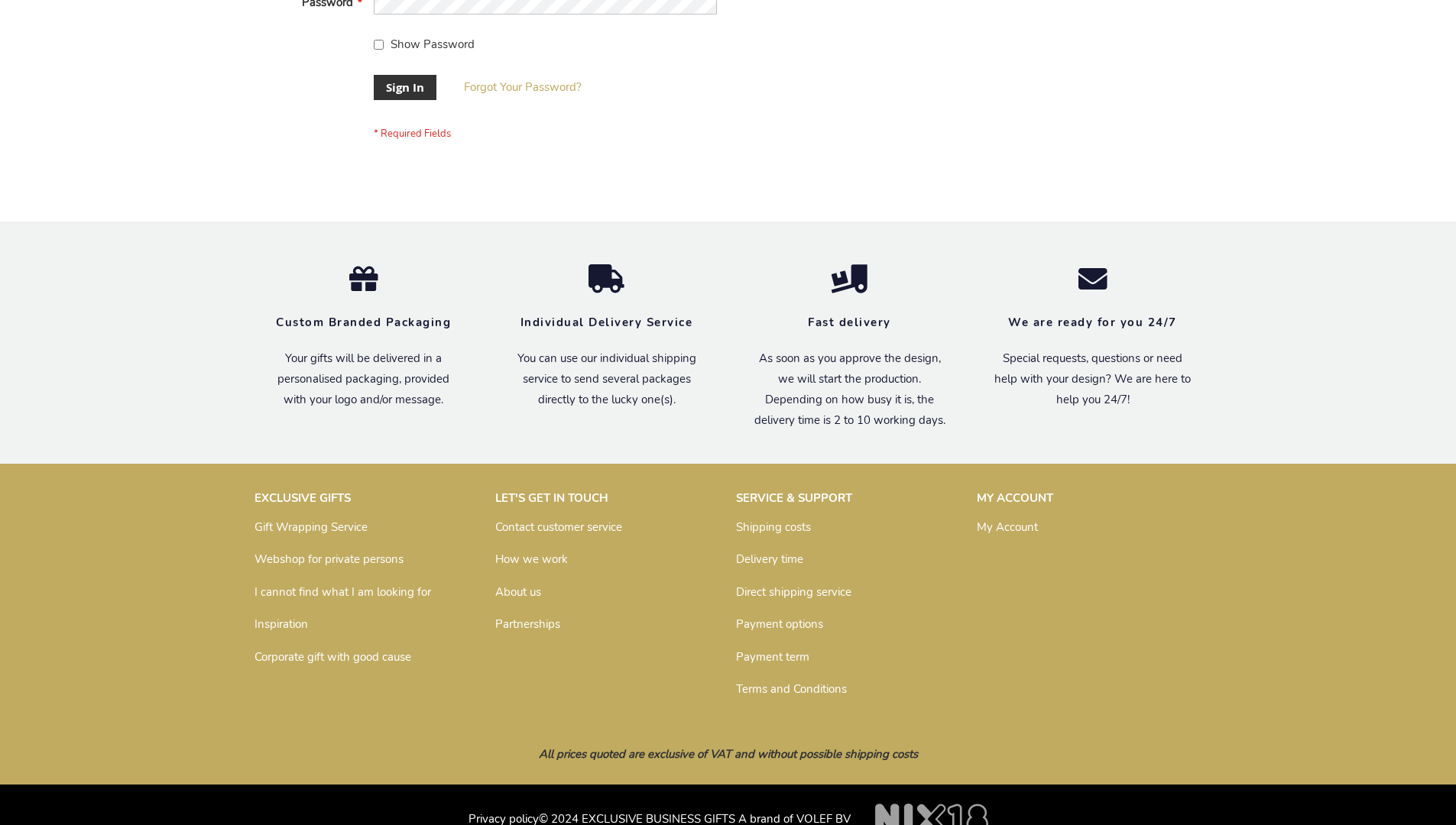
scroll to position [492, 0]
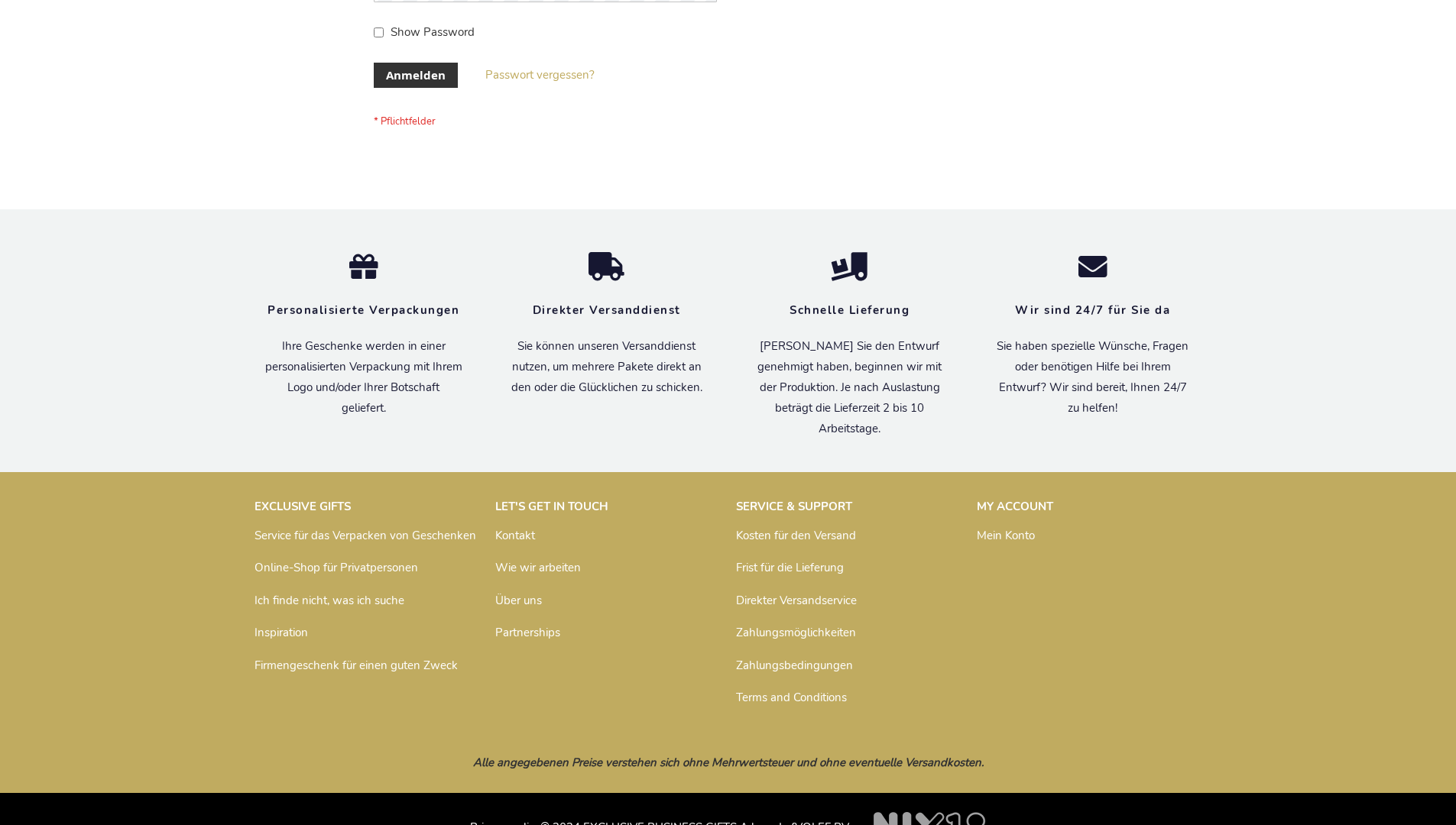
scroll to position [512, 0]
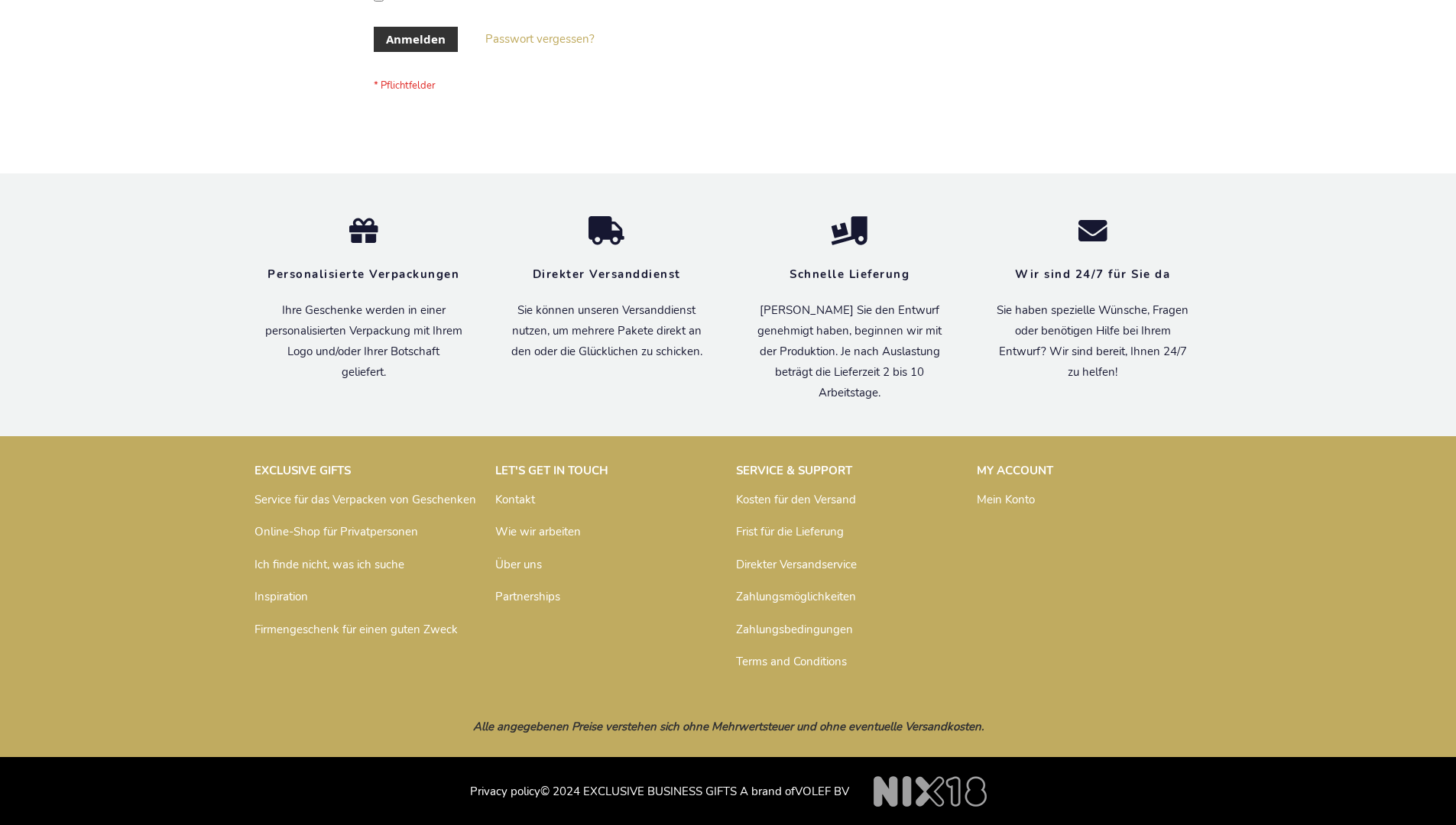
scroll to position [512, 0]
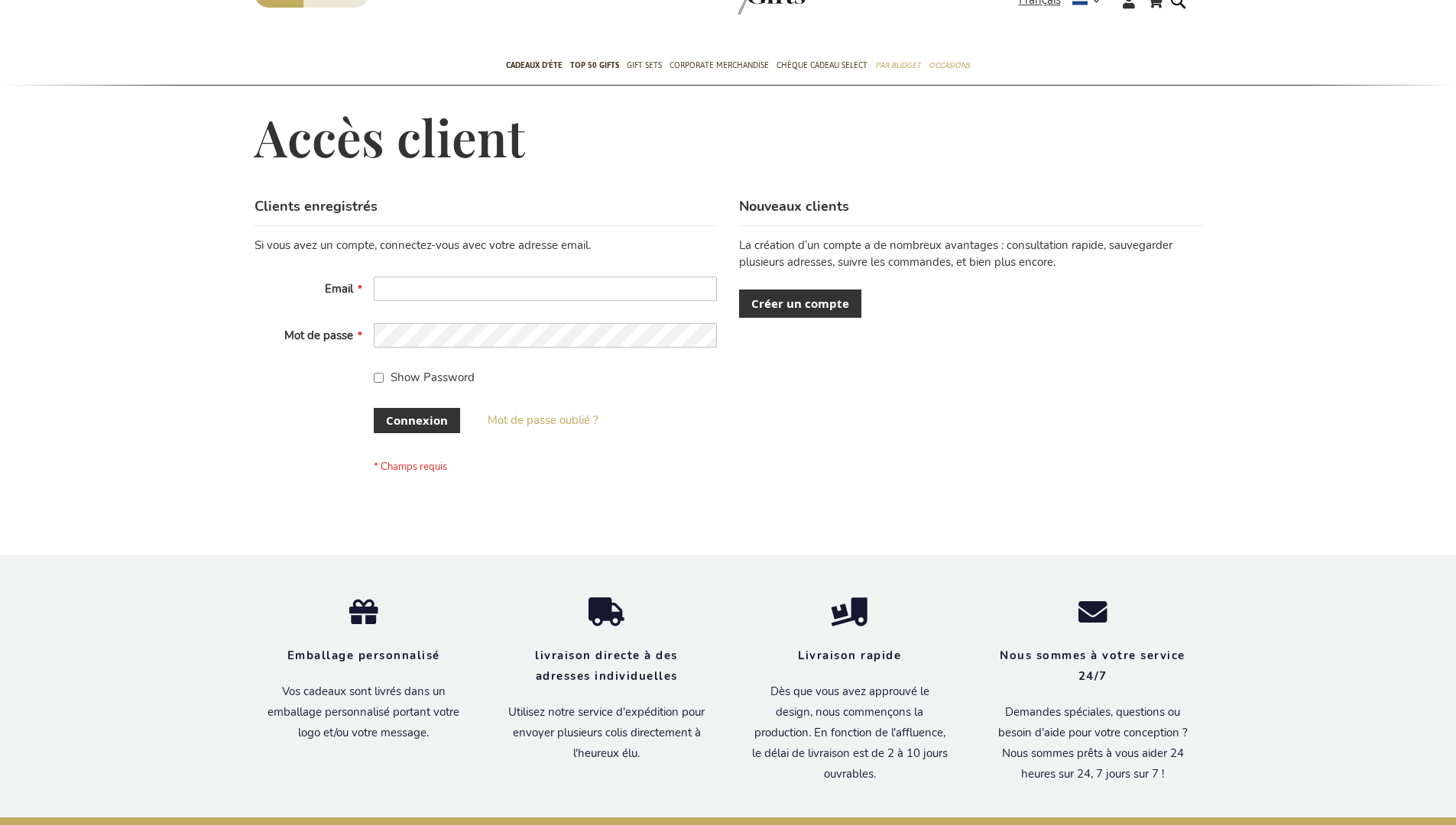
scroll to position [515, 0]
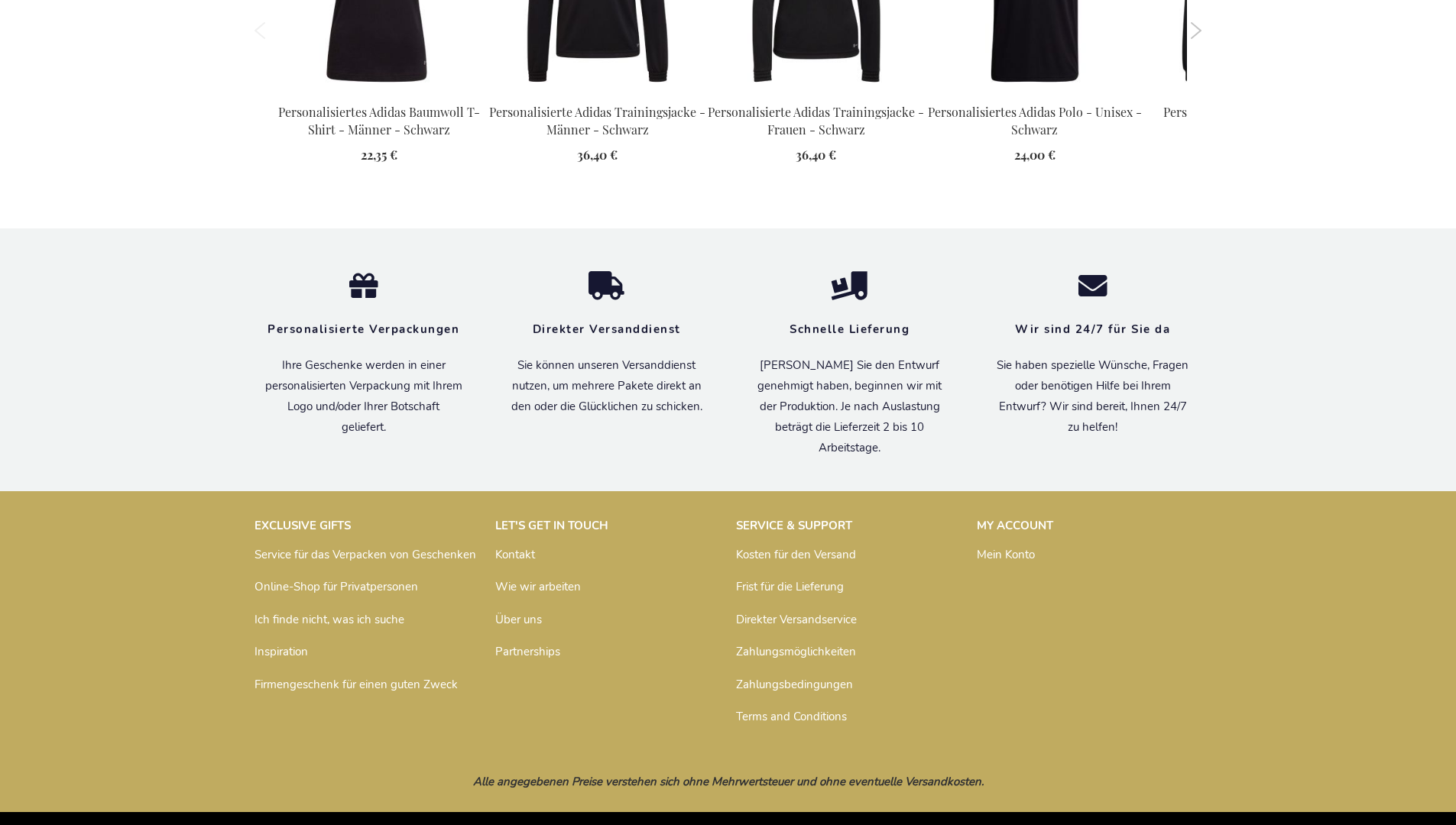
scroll to position [2012, 0]
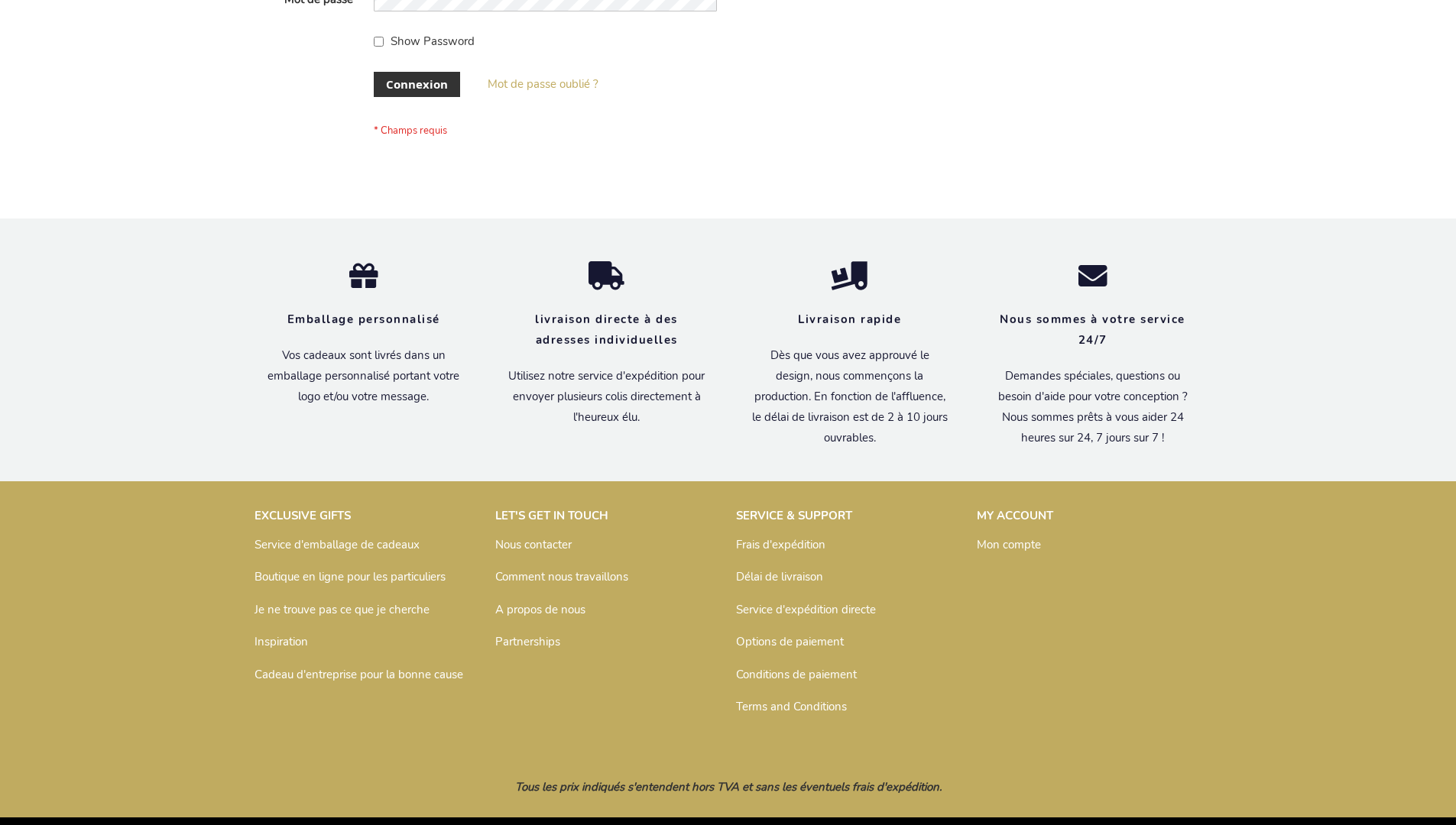
scroll to position [527, 0]
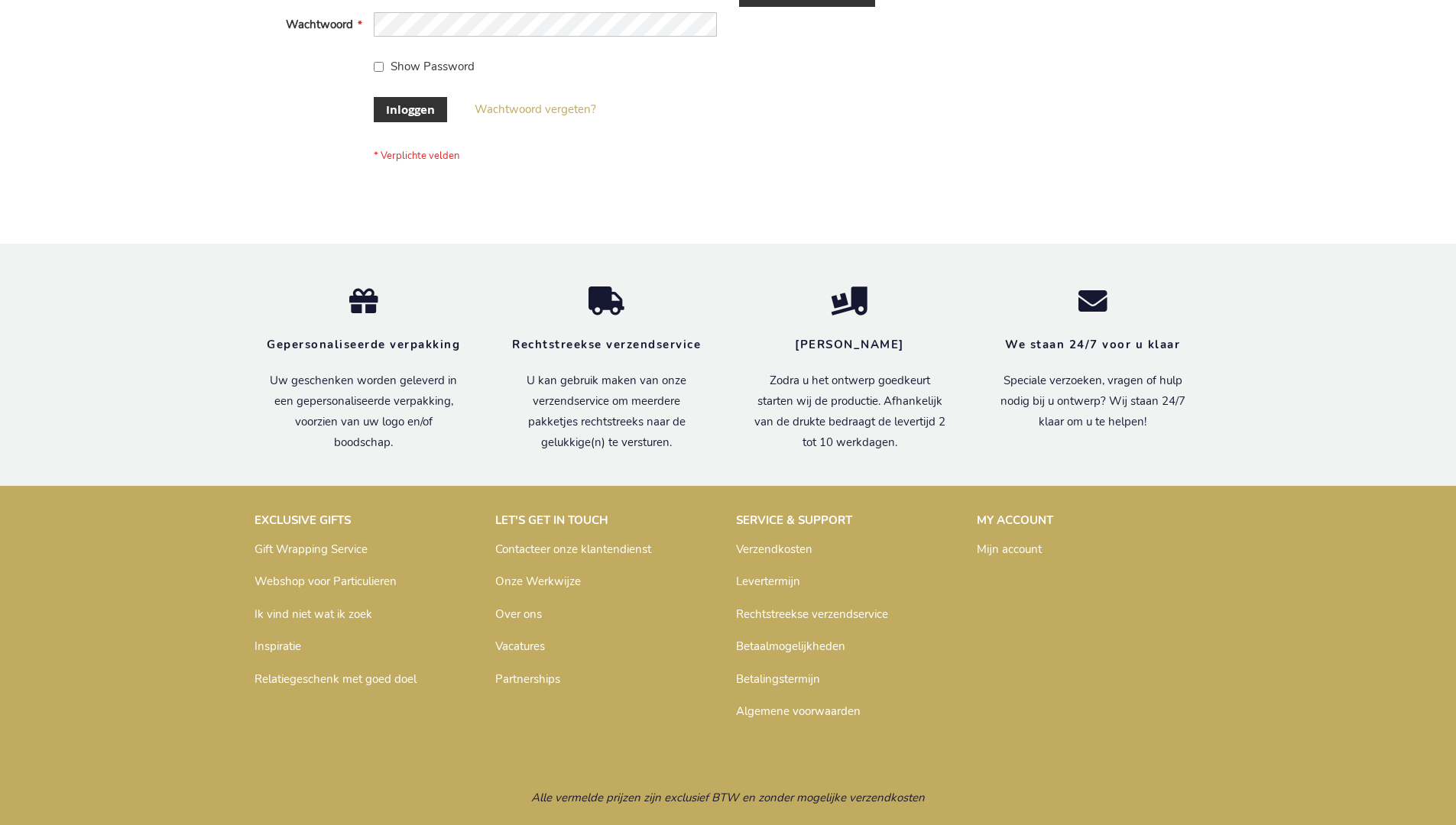
scroll to position [519, 0]
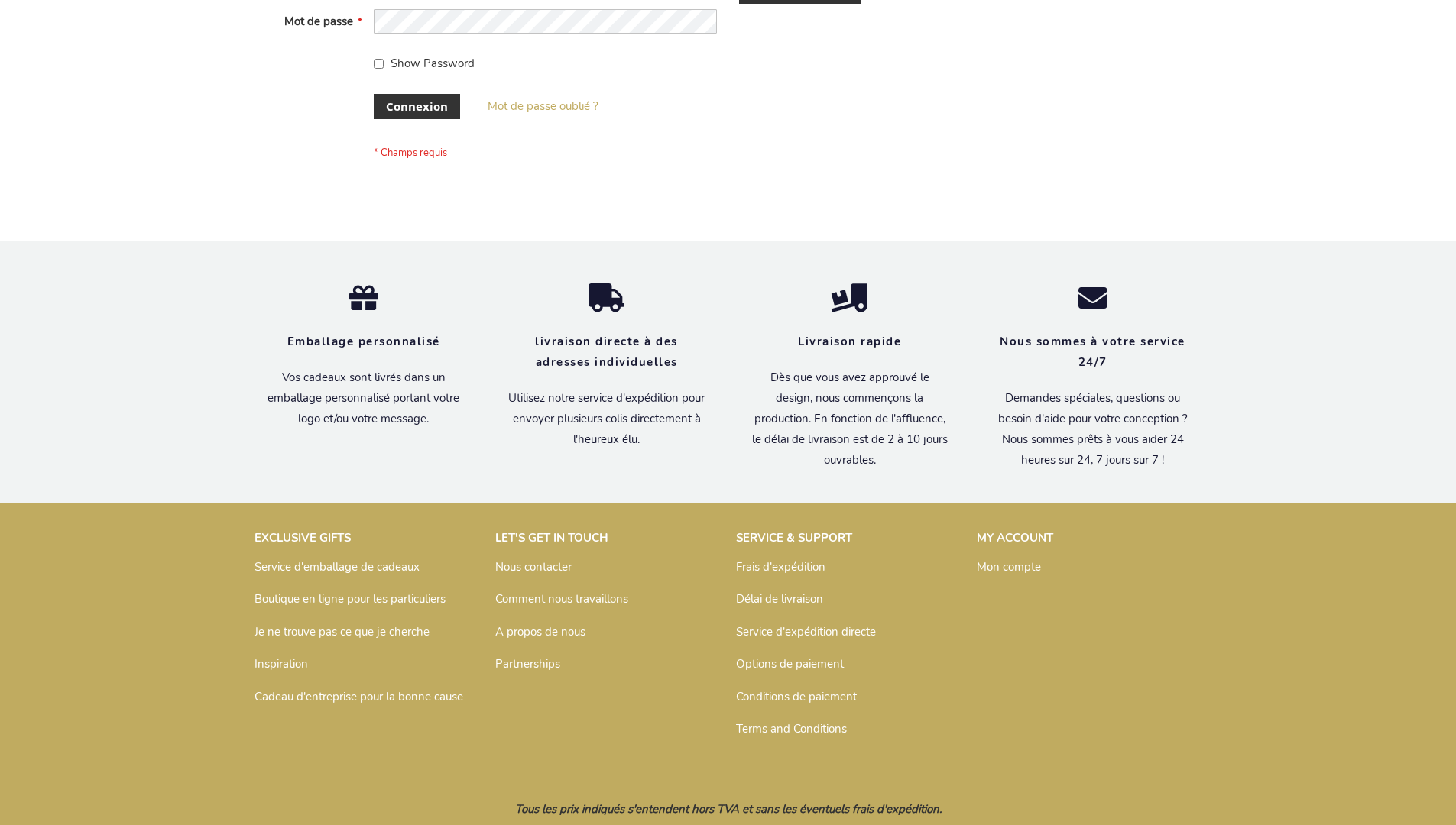
scroll to position [527, 0]
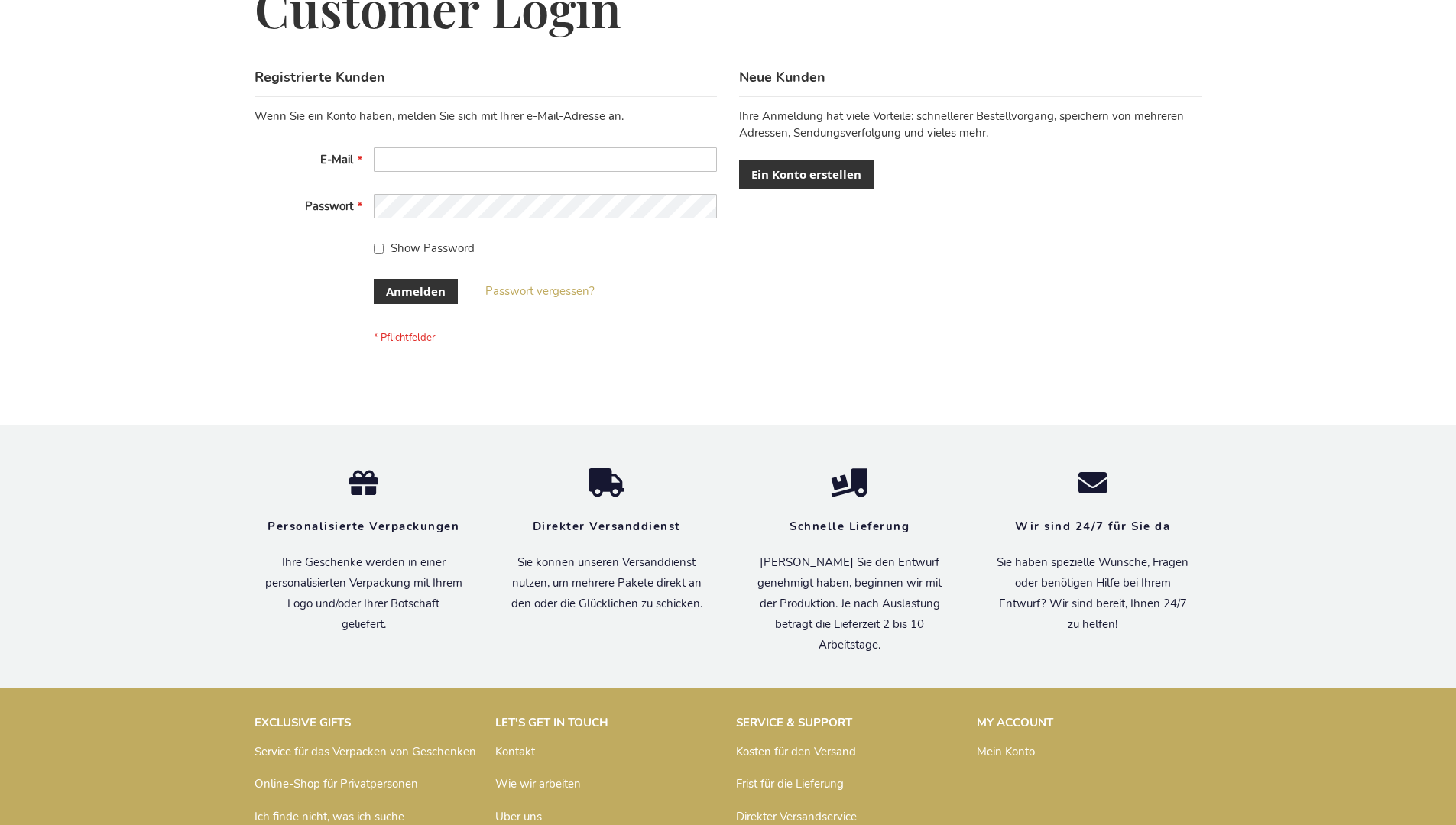
scroll to position [512, 0]
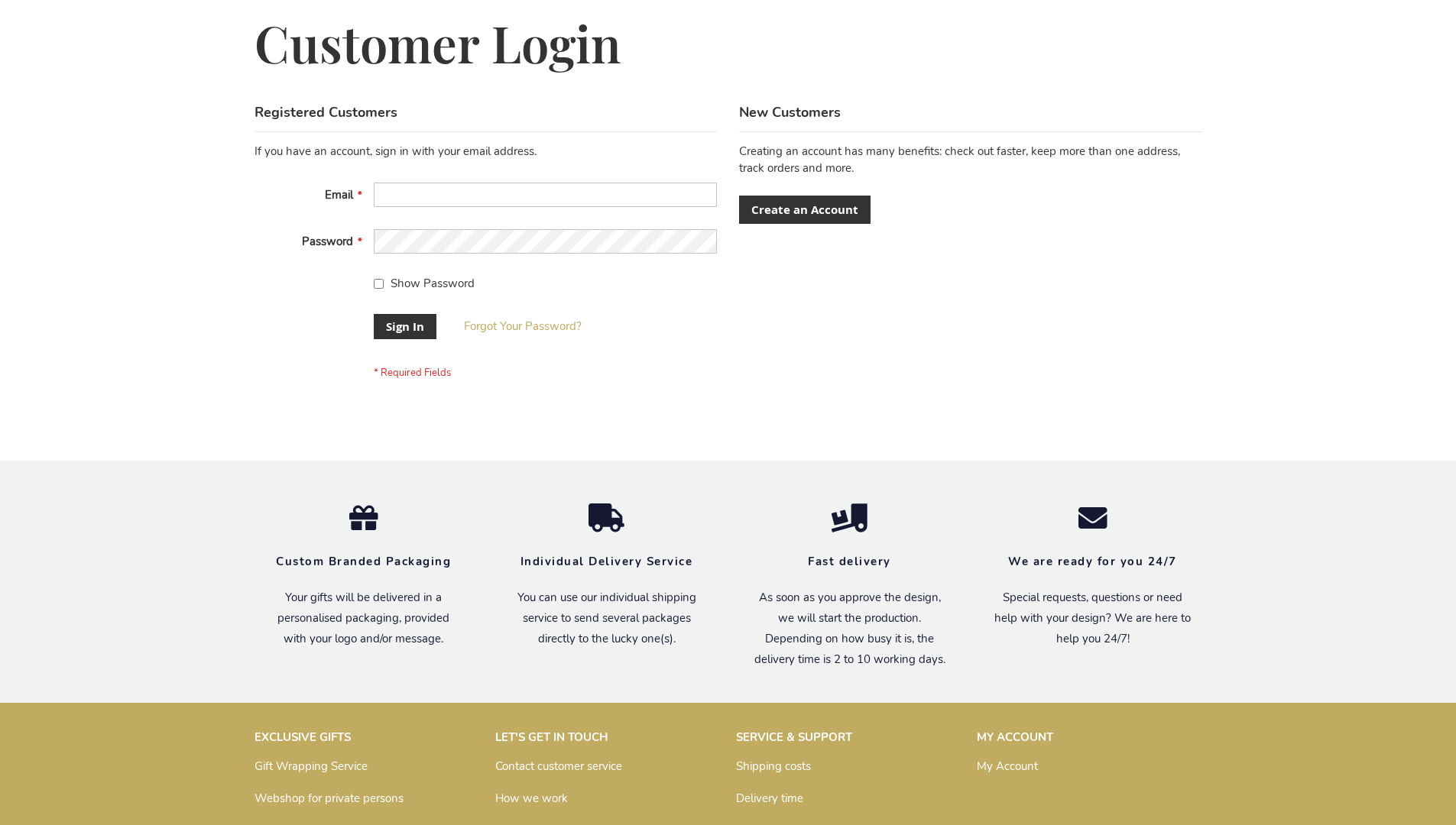
scroll to position [492, 0]
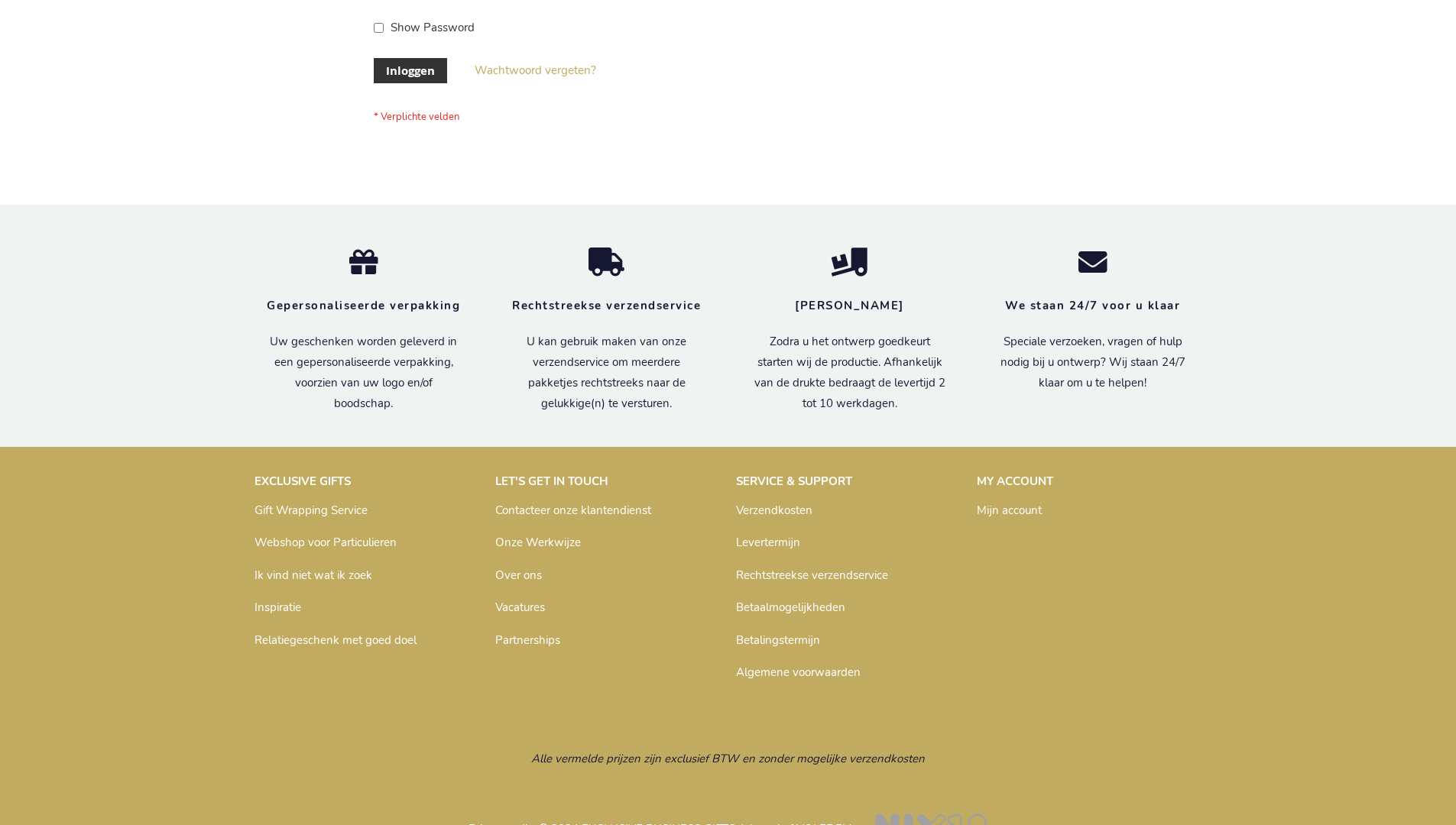
scroll to position [519, 0]
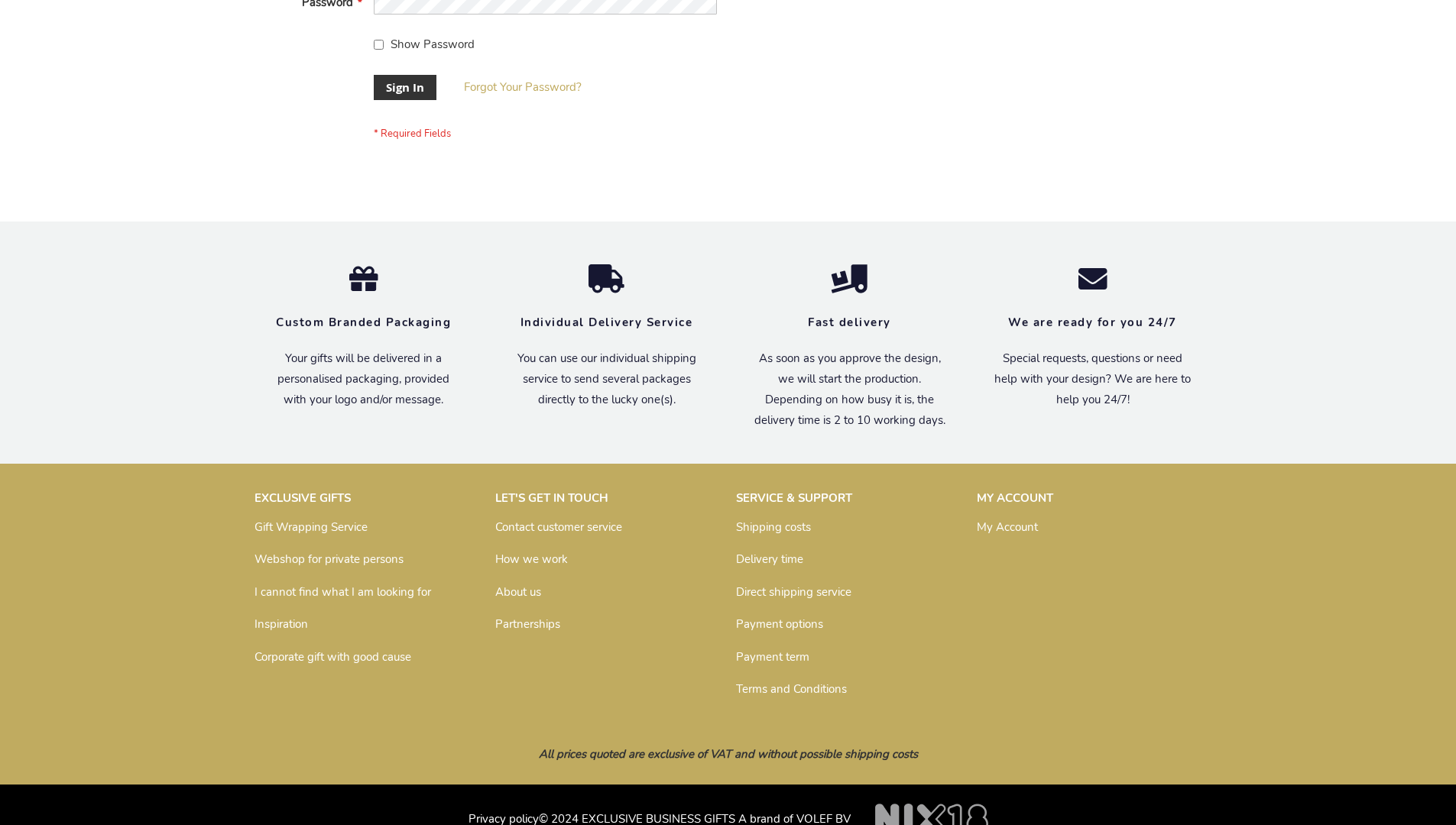
scroll to position [492, 0]
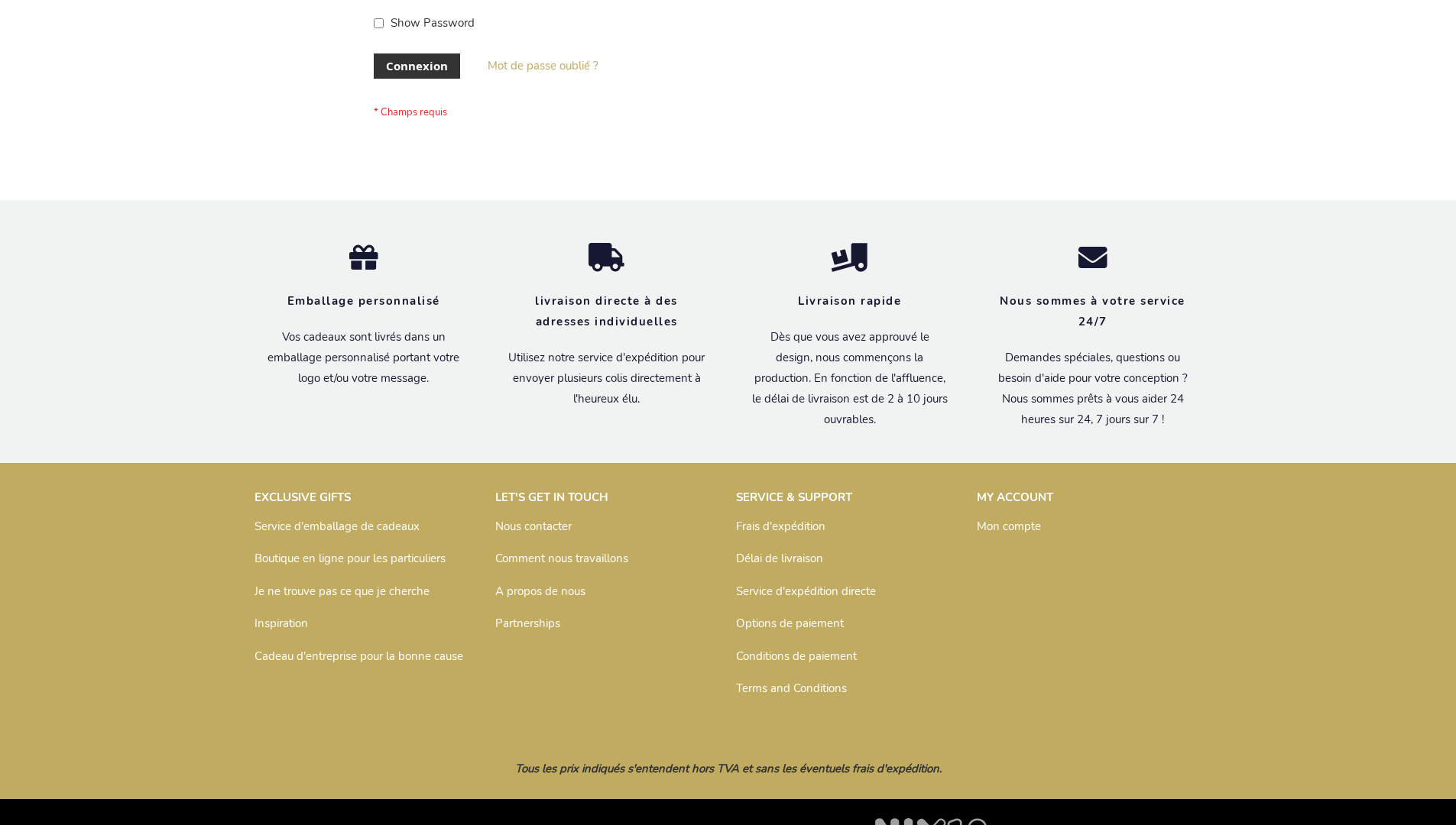
scroll to position [527, 0]
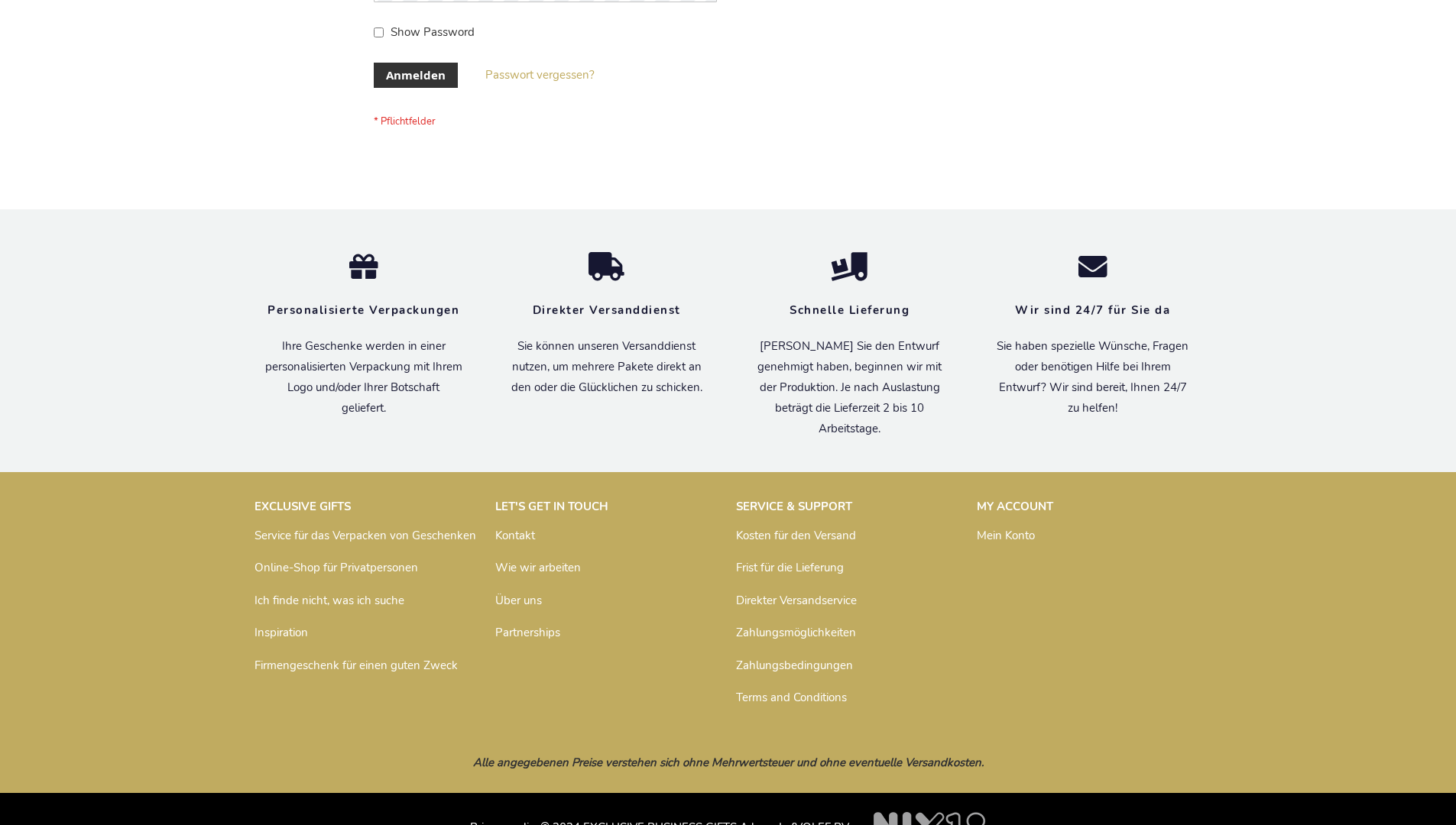
scroll to position [512, 0]
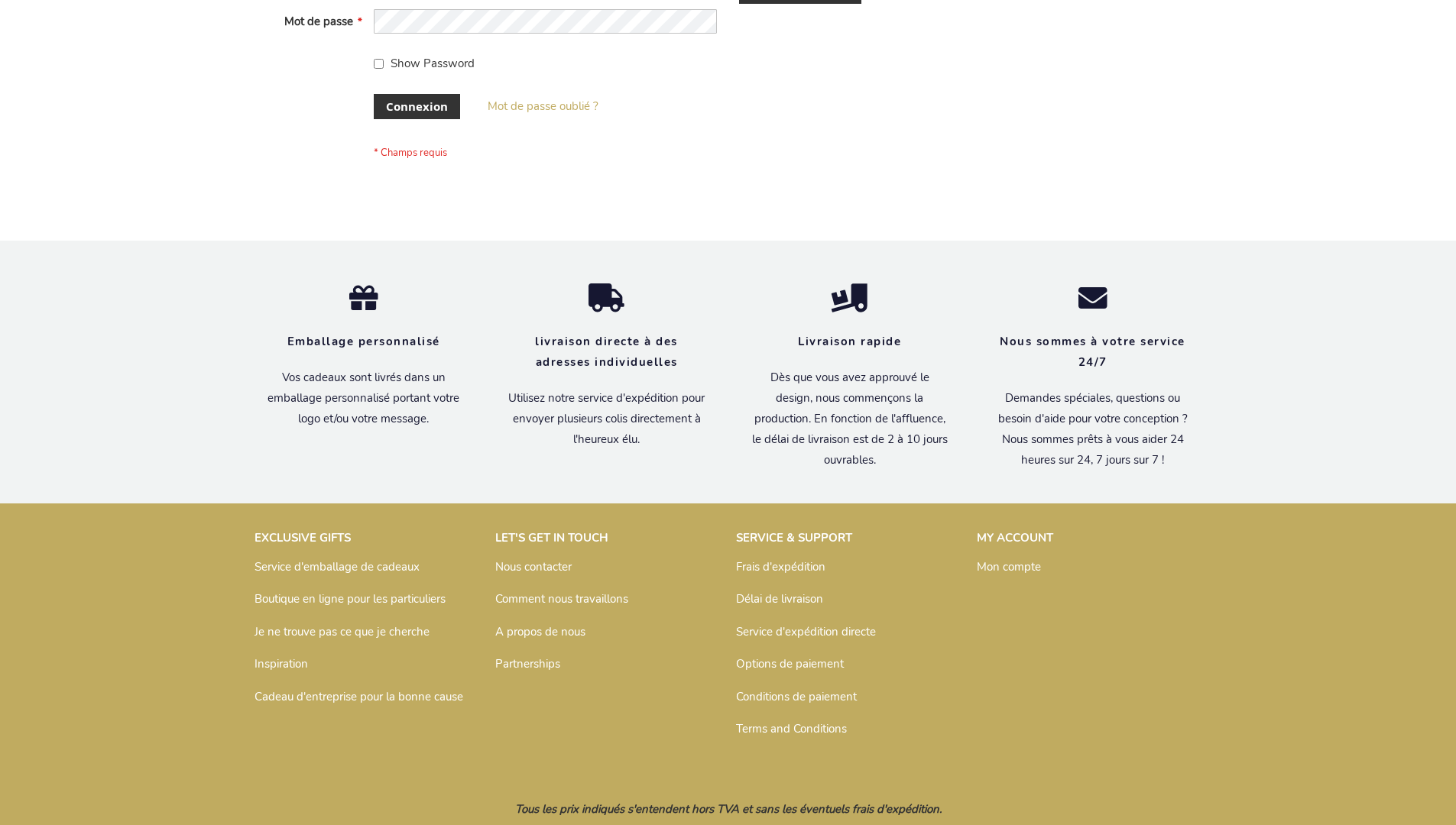
scroll to position [527, 0]
